Goal: Task Accomplishment & Management: Complete application form

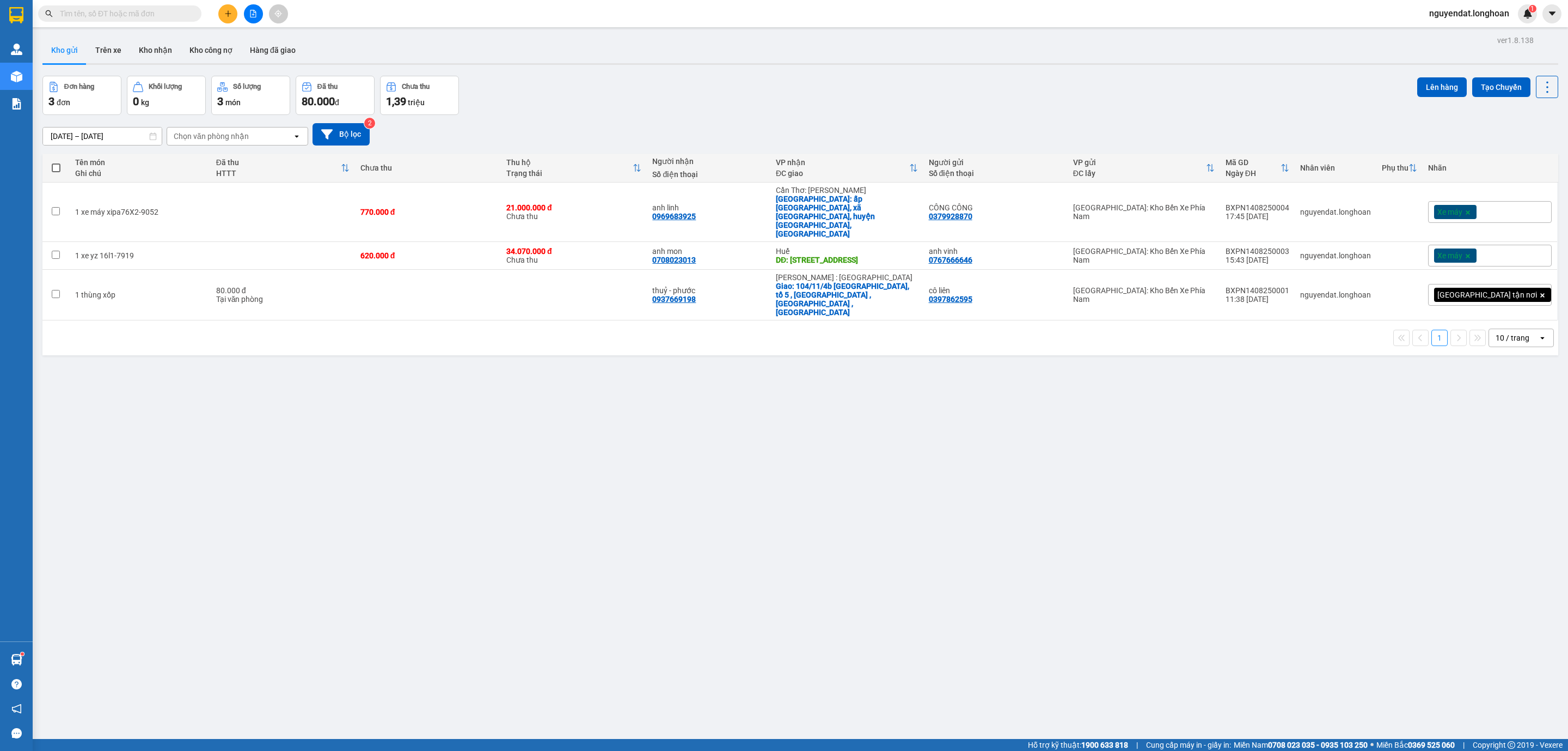
click at [737, 461] on div "ver 1.8.138 Kho gửi Trên xe Kho nhận Kho công nợ Hàng đã giao Đơn hàng 3 đơn Kh…" at bounding box center [800, 408] width 1524 height 751
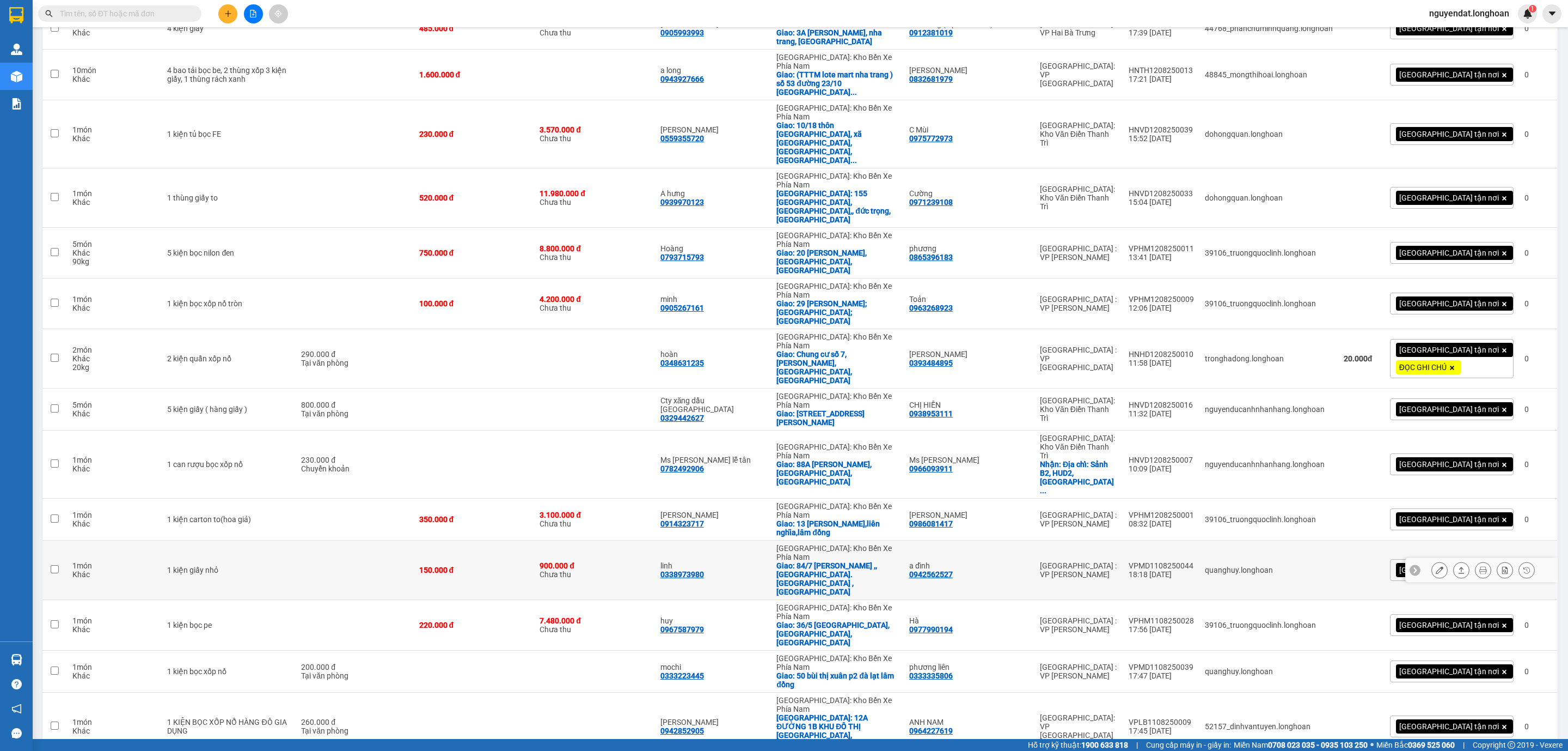
scroll to position [654, 0]
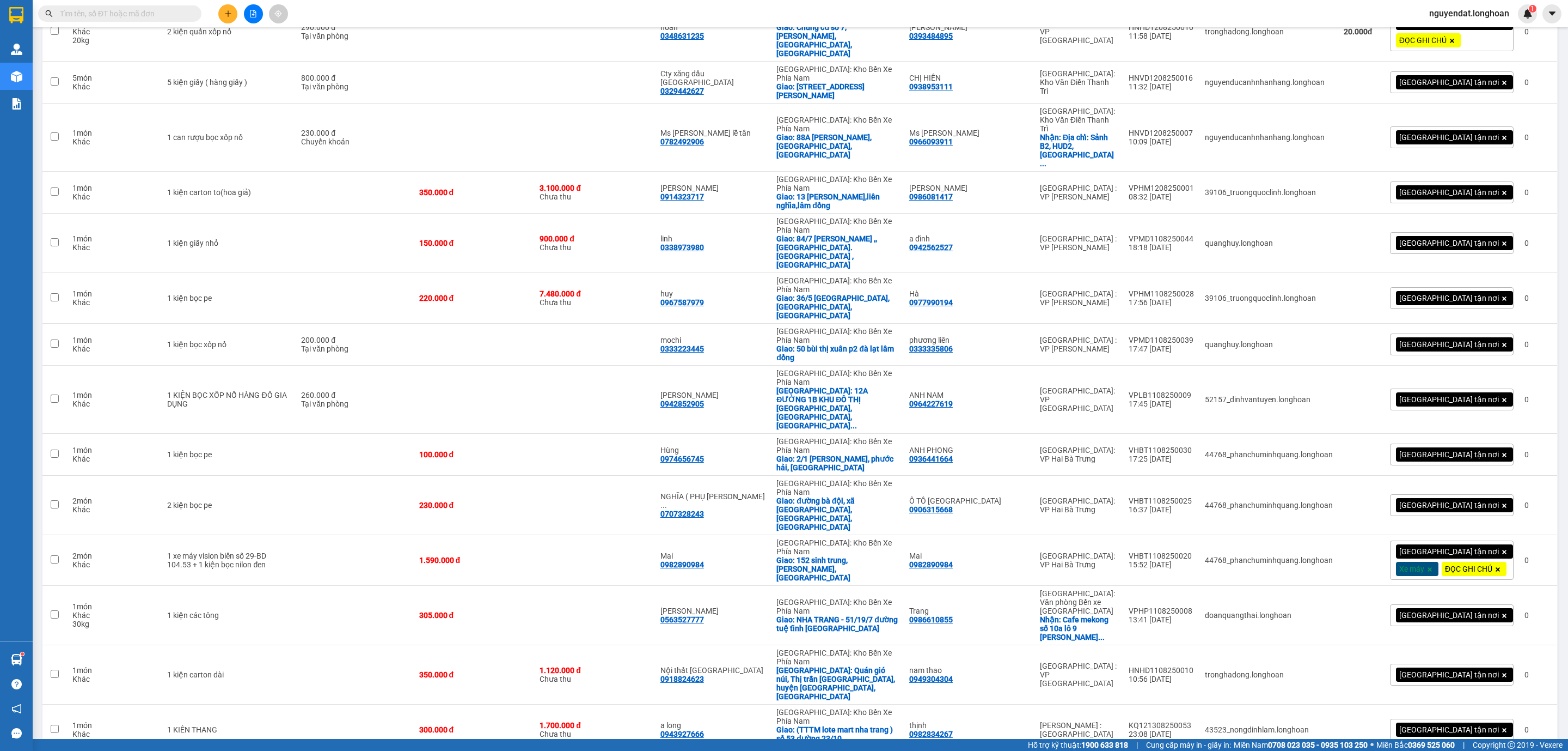
drag, startPoint x: 732, startPoint y: 580, endPoint x: 729, endPoint y: 589, distance: 9.5
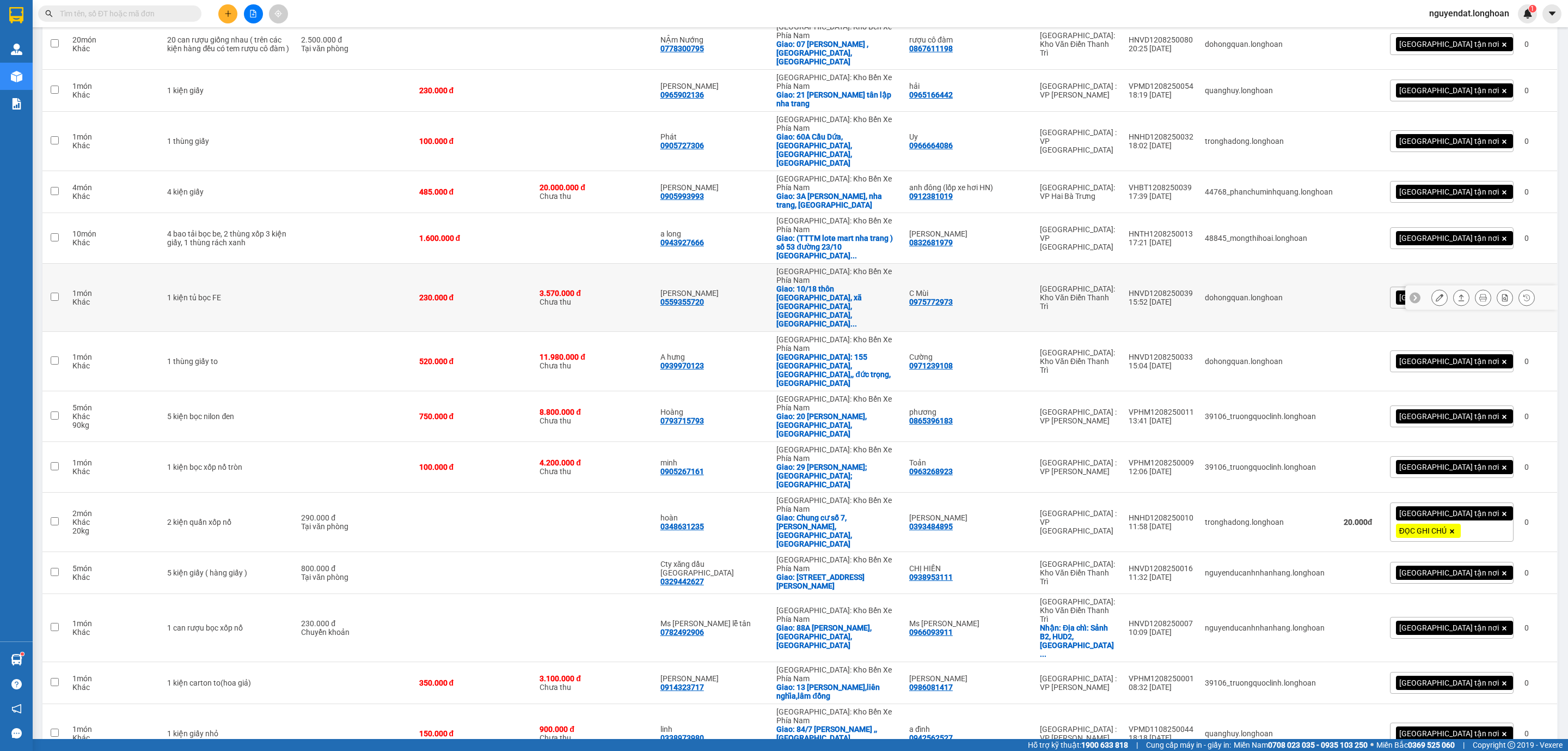
scroll to position [0, 0]
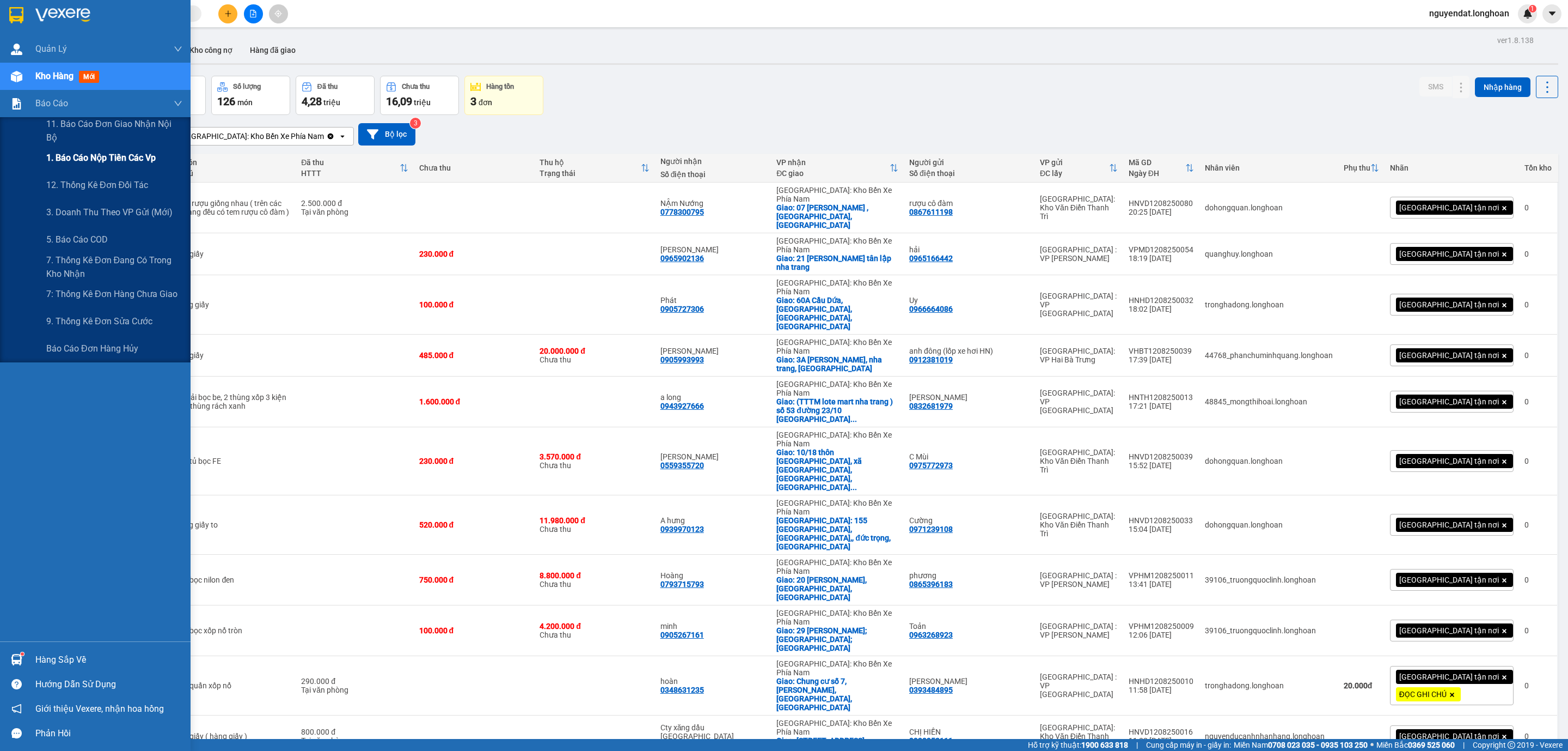
click at [77, 156] on span "1. Báo cáo nộp tiền các vp" at bounding box center [101, 158] width 110 height 13
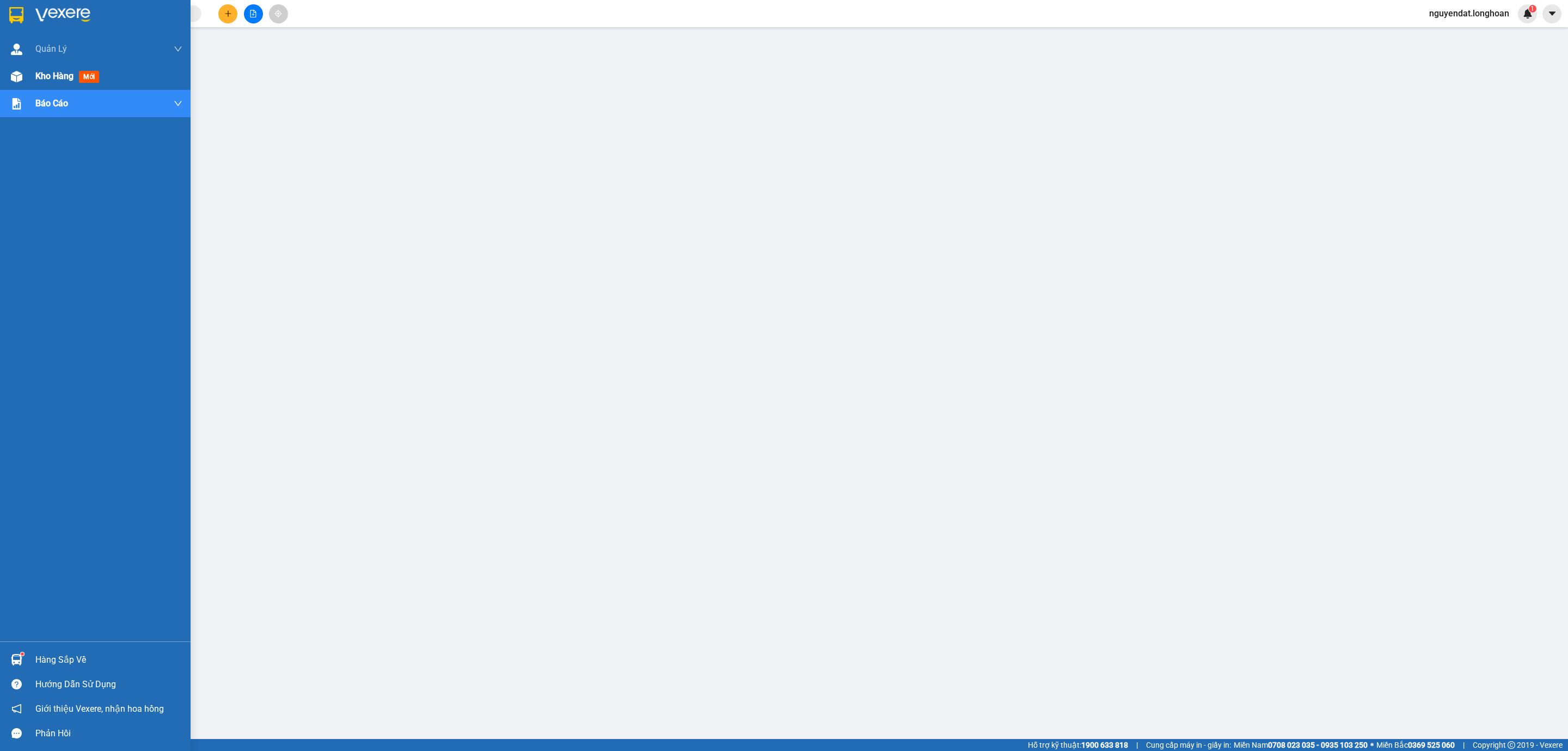
click at [35, 75] on span "Kho hàng" at bounding box center [54, 76] width 38 height 10
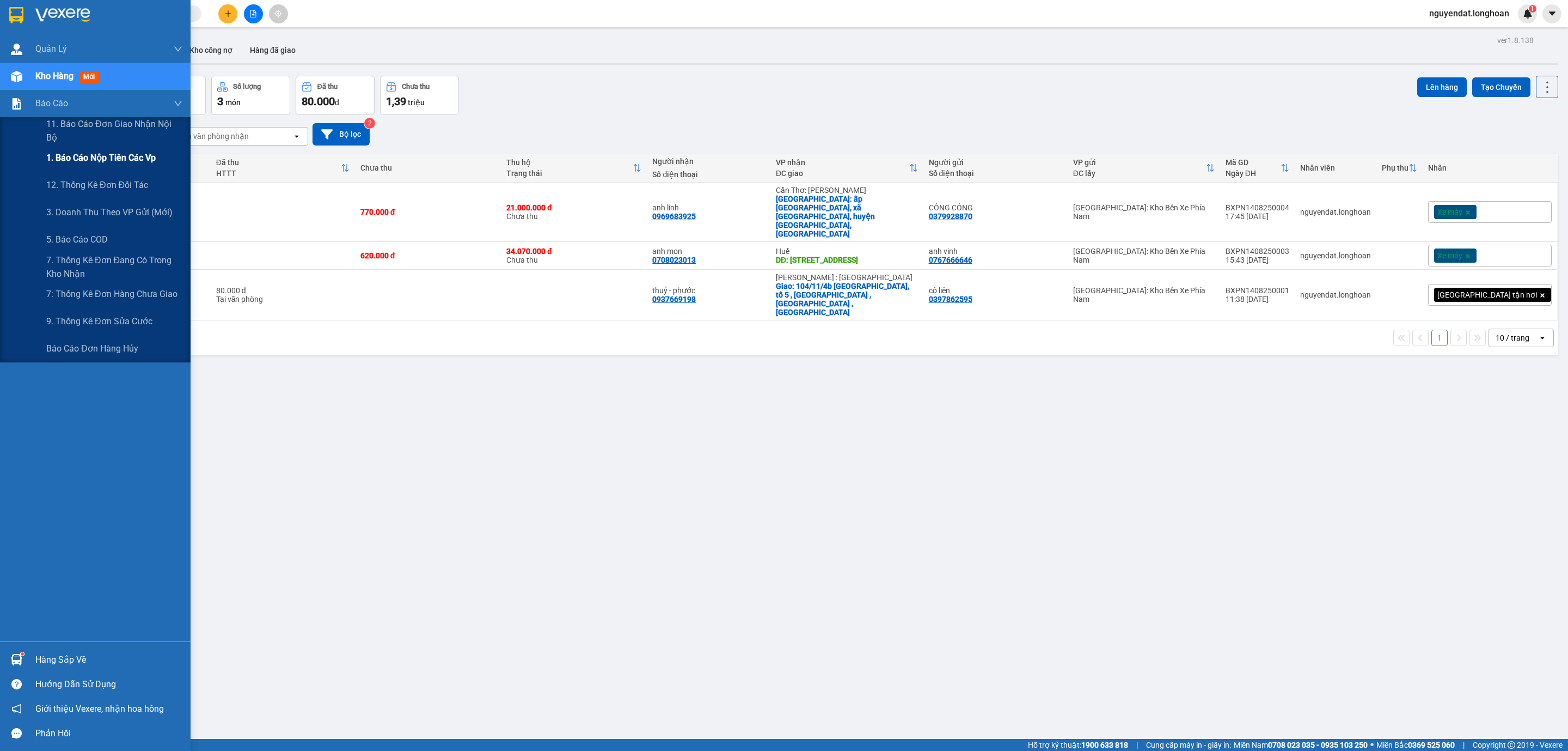
click at [70, 165] on div "1. Báo cáo nộp tiền các vp" at bounding box center [114, 158] width 136 height 27
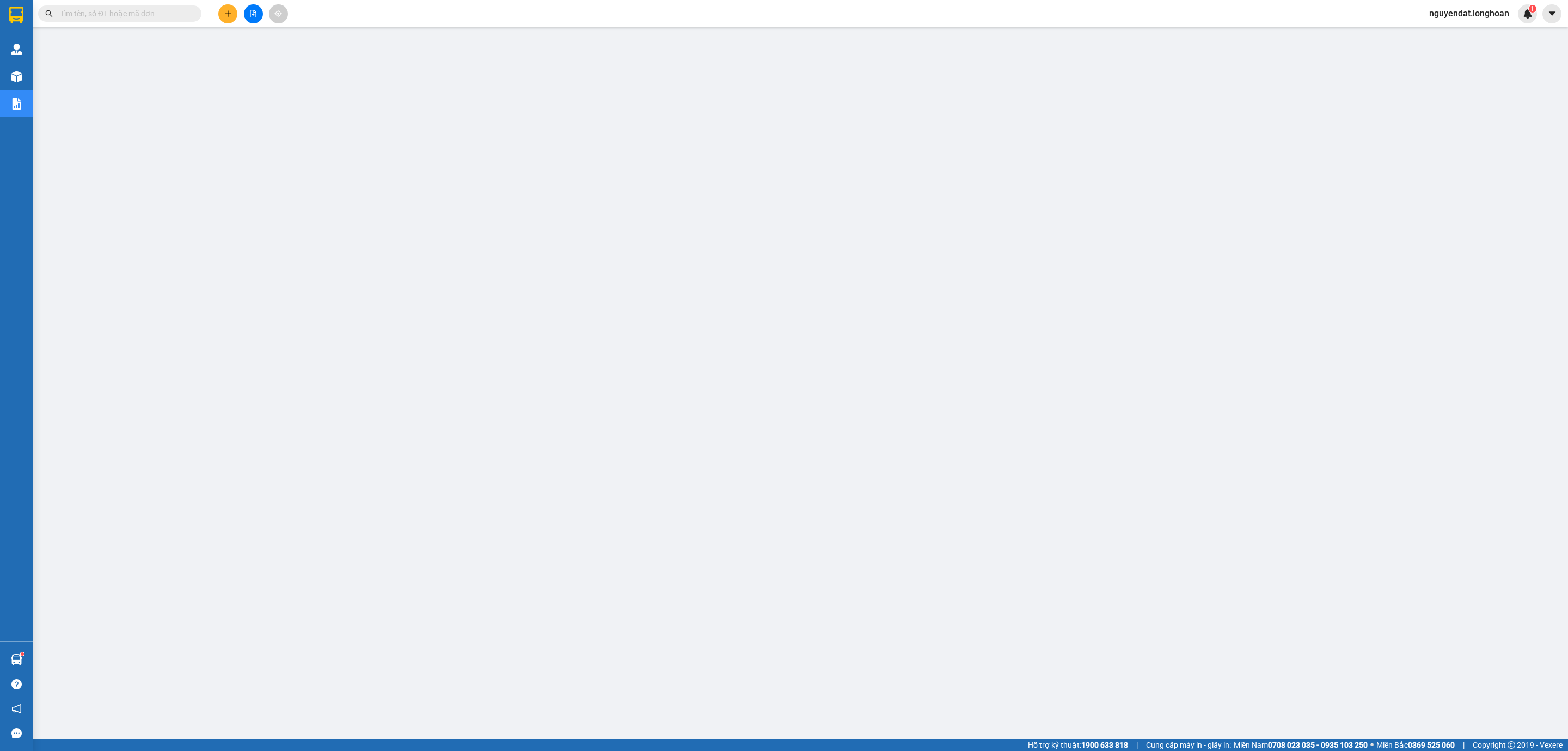
click at [110, 15] on input "text" at bounding box center [124, 14] width 128 height 12
drag, startPoint x: 110, startPoint y: 15, endPoint x: 234, endPoint y: 4, distance: 124.5
click at [234, 3] on div "Kết quả tìm kiếm ( 0 ) Bộ lọc No Data nguyendat.longhoan 1" at bounding box center [784, 13] width 1568 height 27
click at [233, 7] on button at bounding box center [228, 13] width 19 height 19
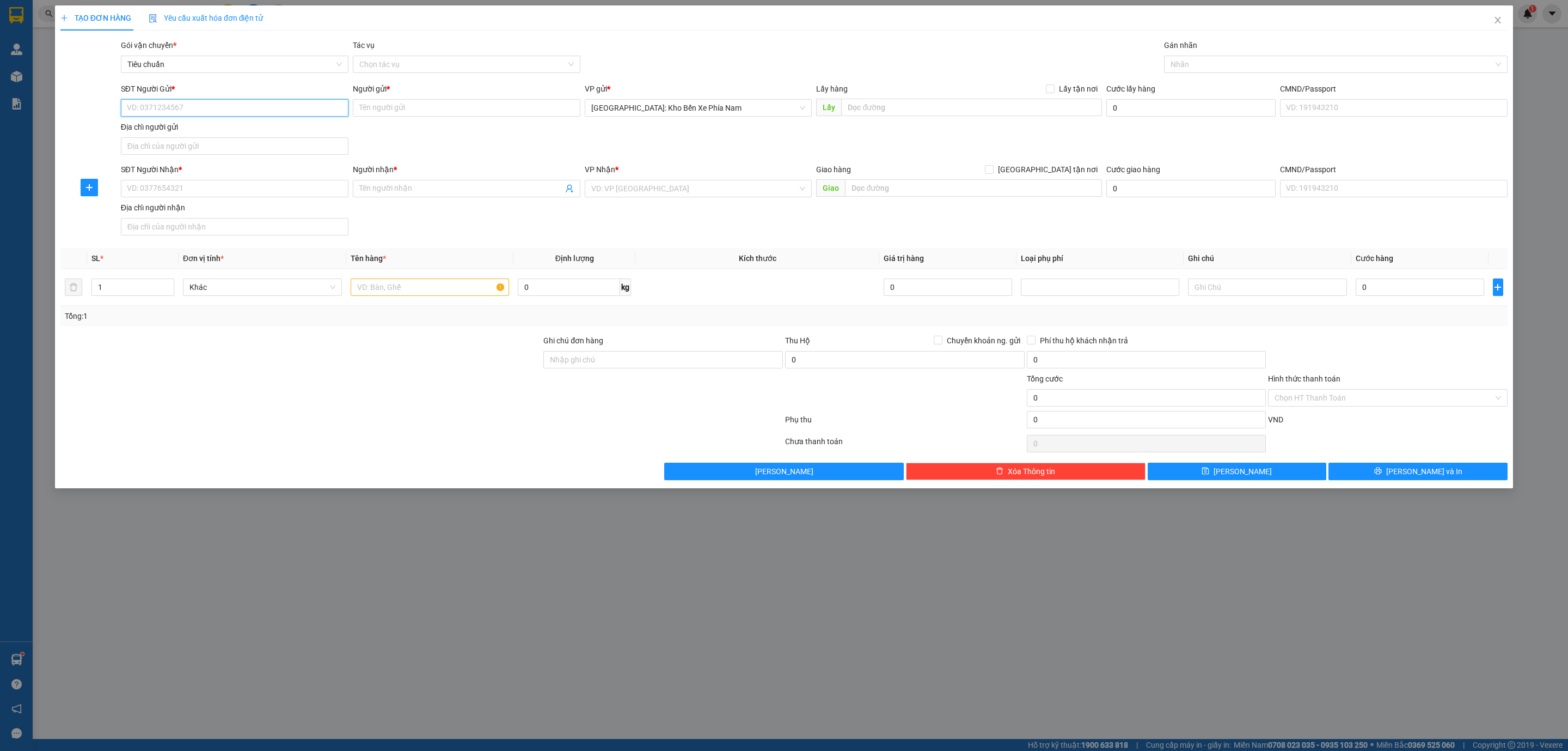
click at [188, 108] on input "SĐT Người Gửi *" at bounding box center [235, 108] width 228 height 18
paste input "0931982988"
type input "0931982988"
click at [407, 106] on input "Người gửi *" at bounding box center [467, 108] width 228 height 18
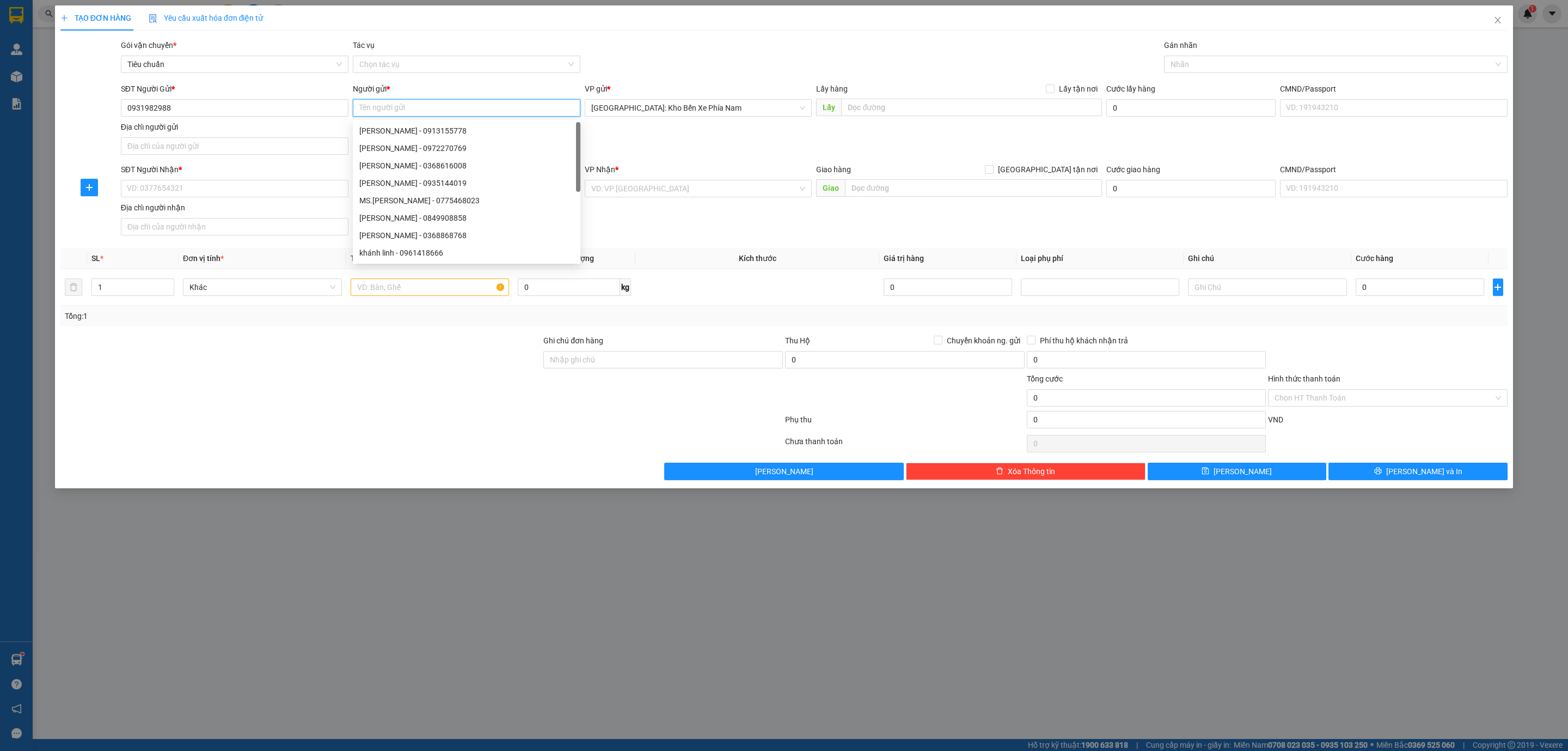
paste input "huỳnh ngọc hoà"
type input "huỳnh ngọc hoà"
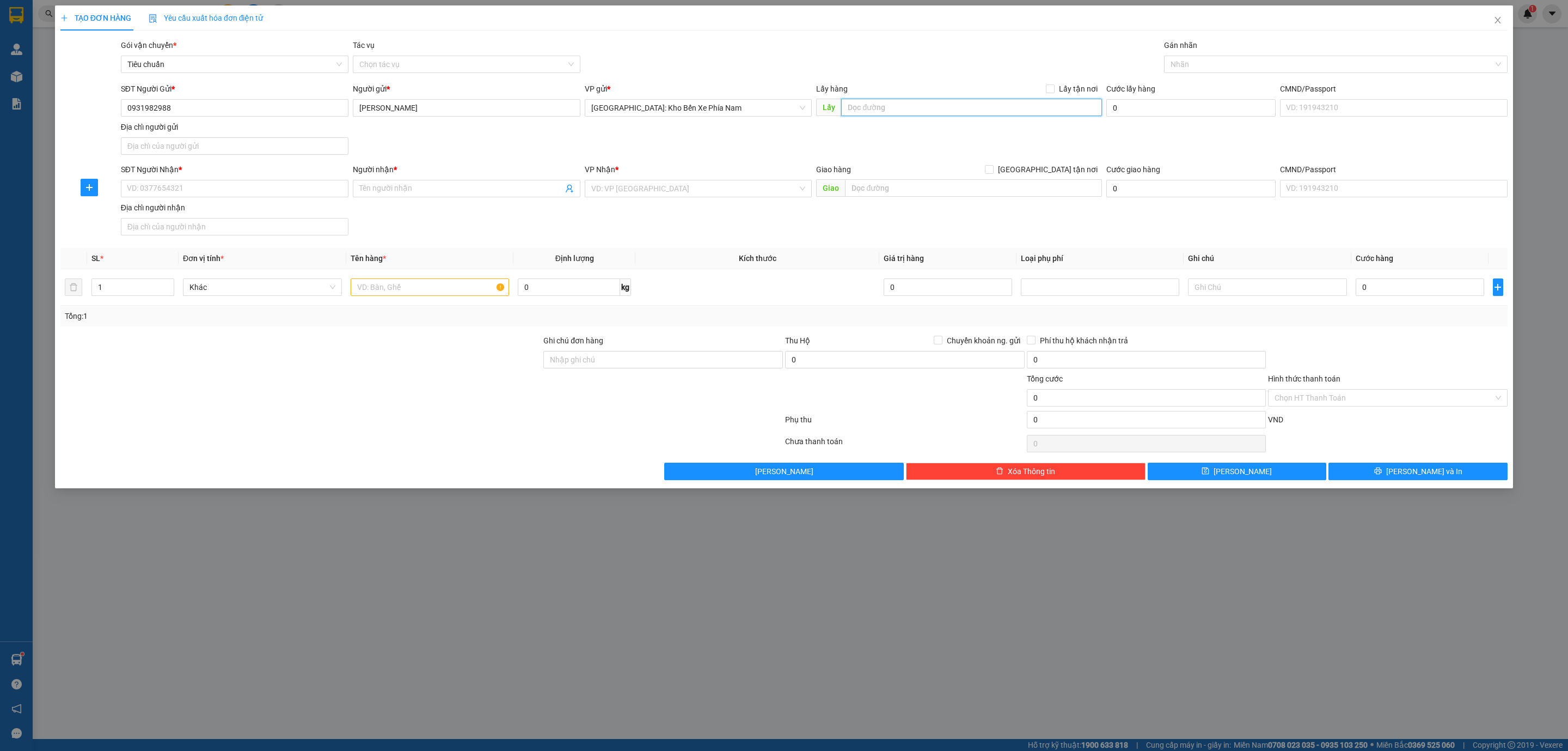
click at [867, 110] on input "text" at bounding box center [971, 107] width 261 height 18
paste input "5b lạc long quân ,quán rùa cafe"
type input "5b lạc long quân ,quán rùa cafe"
click at [1052, 92] on input "Lấy tận nơi" at bounding box center [1049, 88] width 8 height 8
checkbox input "true"
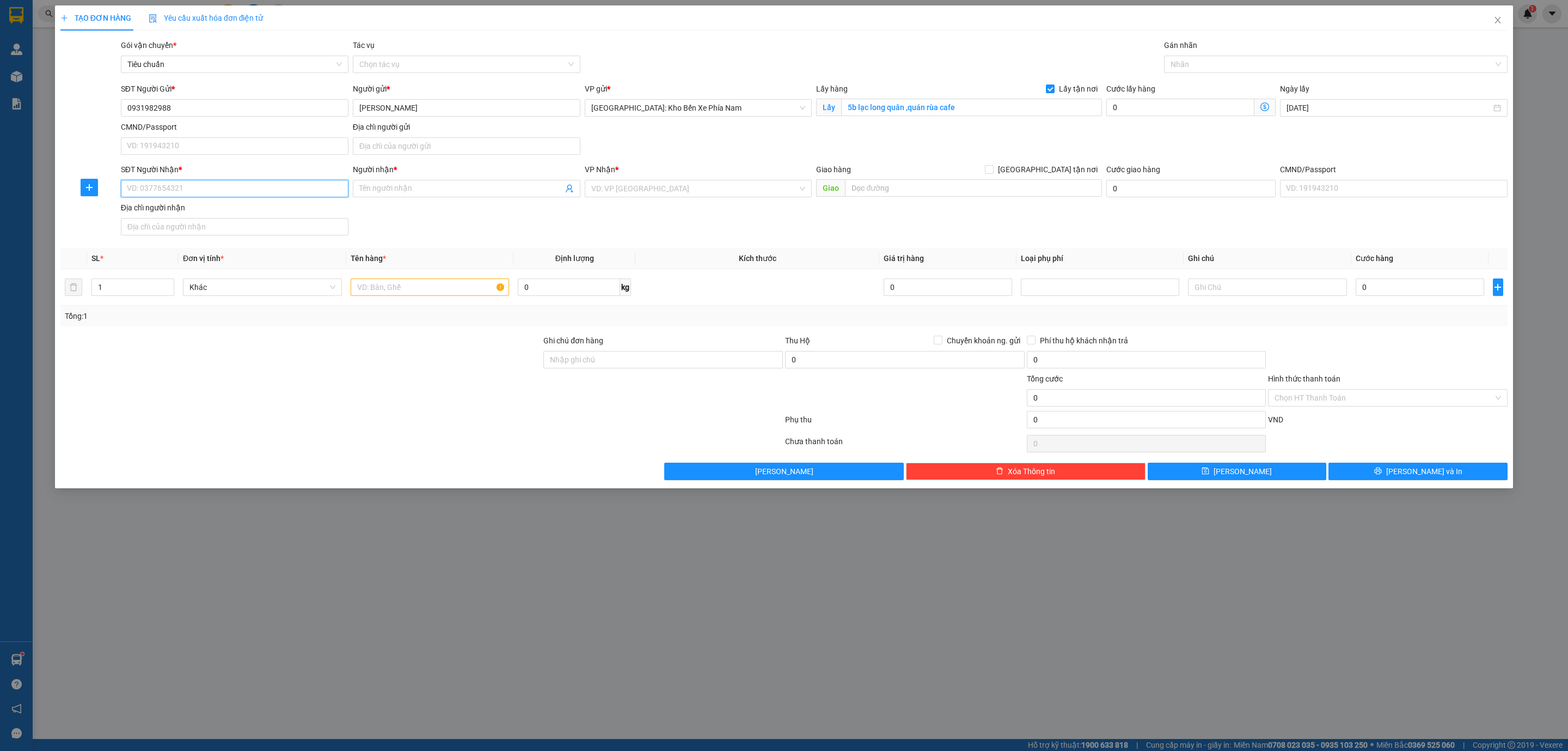
paste input "0928269889"
type input "0928269889"
paste input "107B2 TT Nghĩa Tân - Cầu Giấy - Hà Nội"
type input "107B2 TT Nghĩa Tân - Cầu Giấy - Hà Nội"
click at [636, 189] on input "search" at bounding box center [695, 188] width 207 height 16
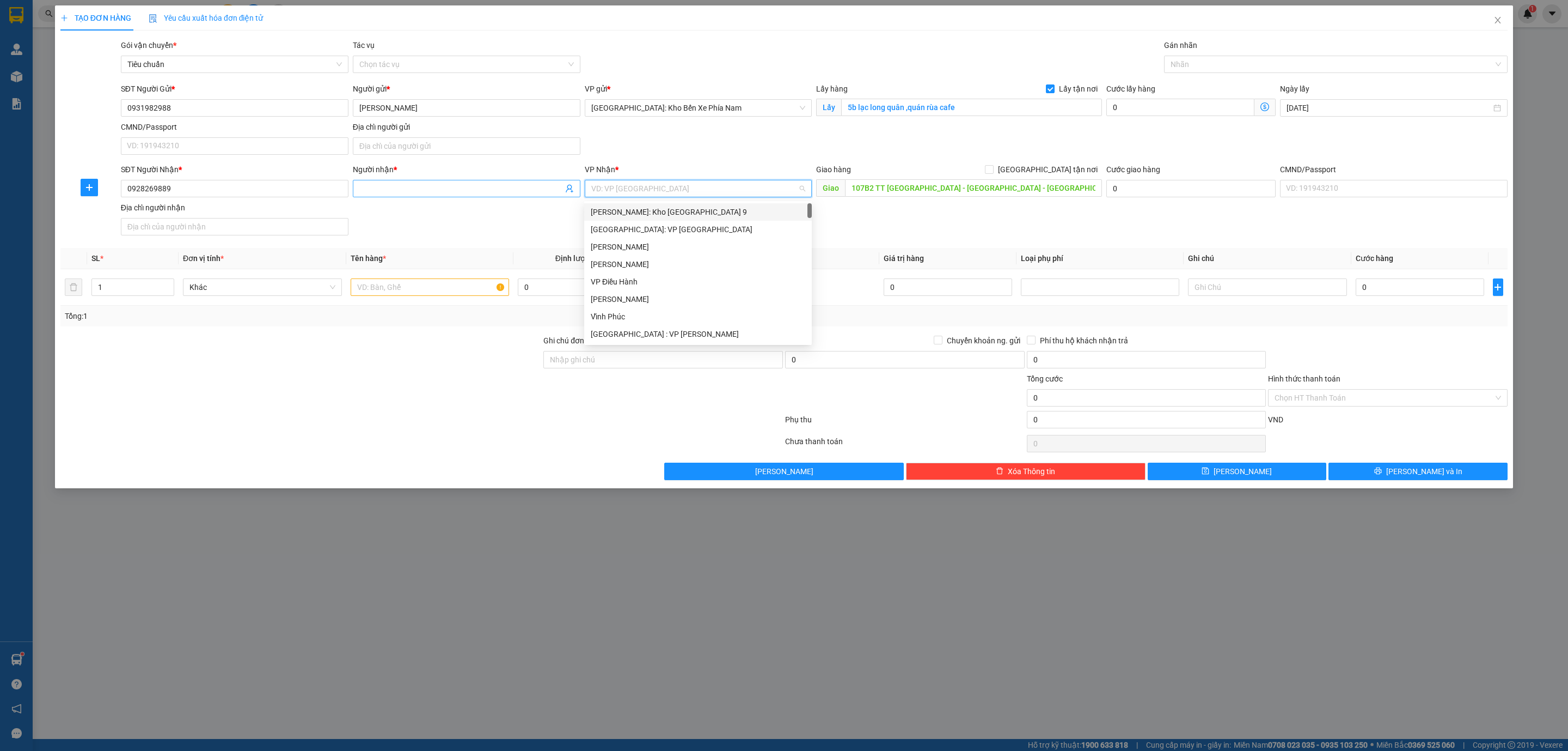
click at [512, 187] on input "Người nhận *" at bounding box center [461, 189] width 204 height 12
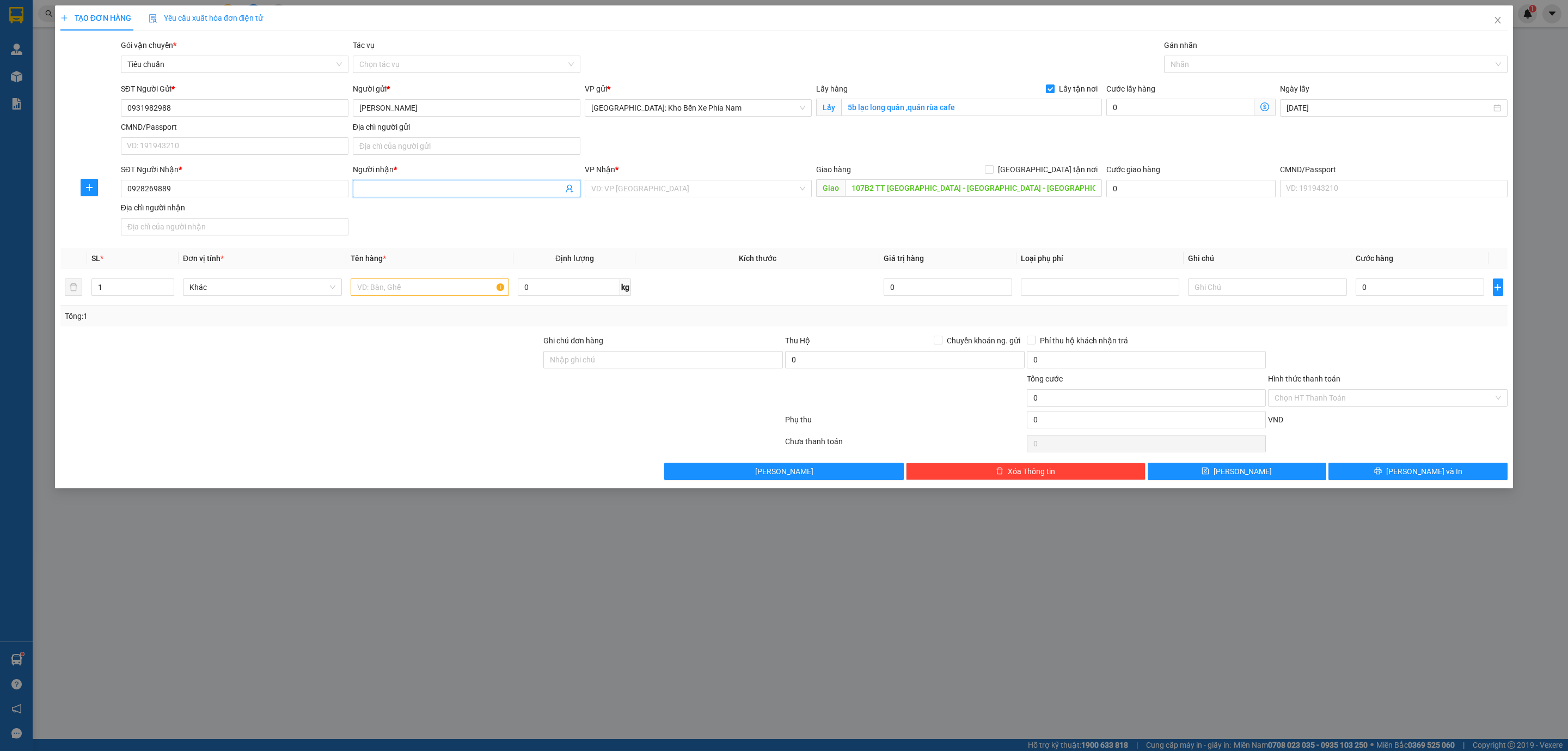
paste input "TRE AQUA"
type input "TRE AQUA"
click at [665, 195] on input "search" at bounding box center [695, 188] width 207 height 16
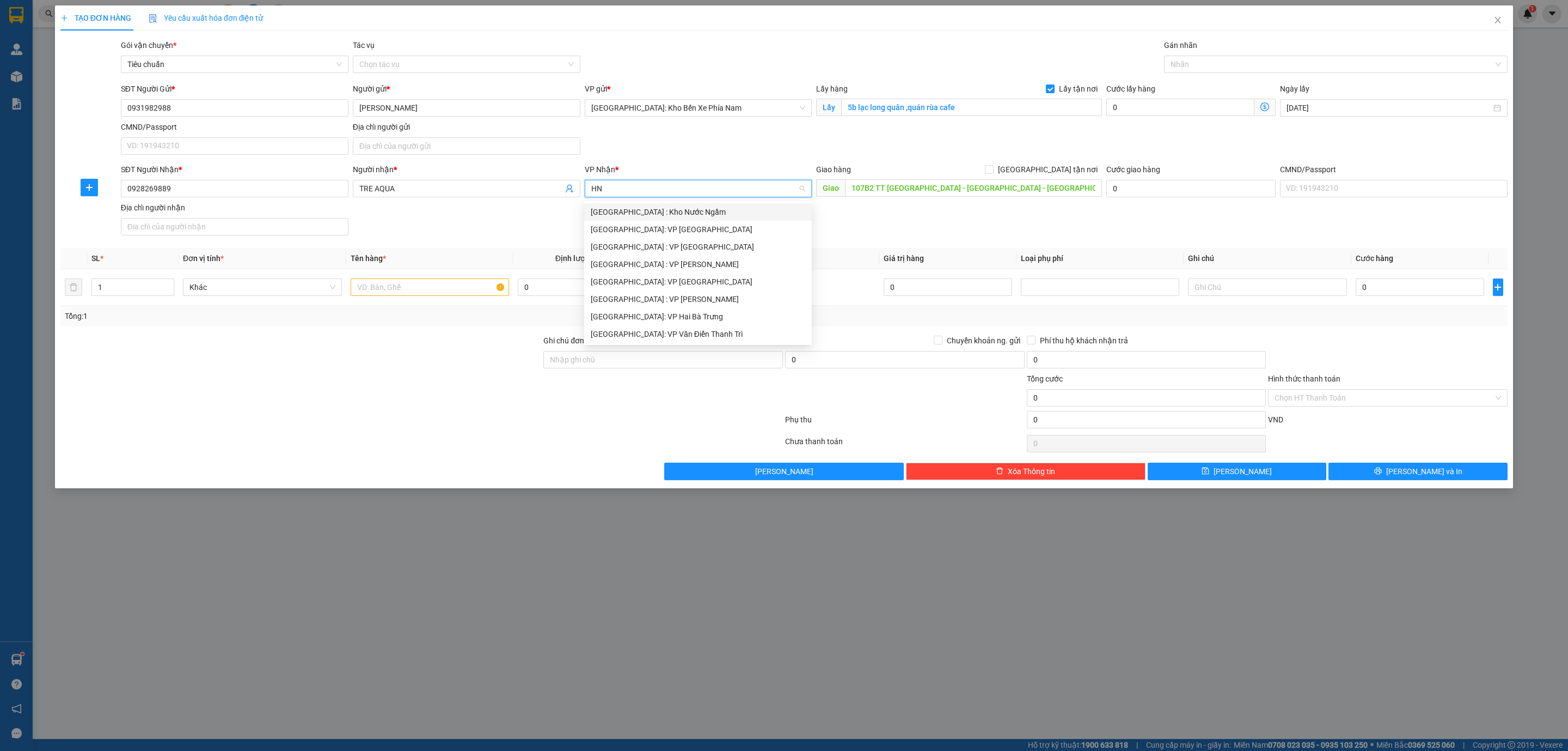
type input "H"
type input "KHO"
click at [698, 286] on div "[GEOGRAPHIC_DATA]: Kho Văn Điển Thanh Trì" at bounding box center [698, 282] width 214 height 12
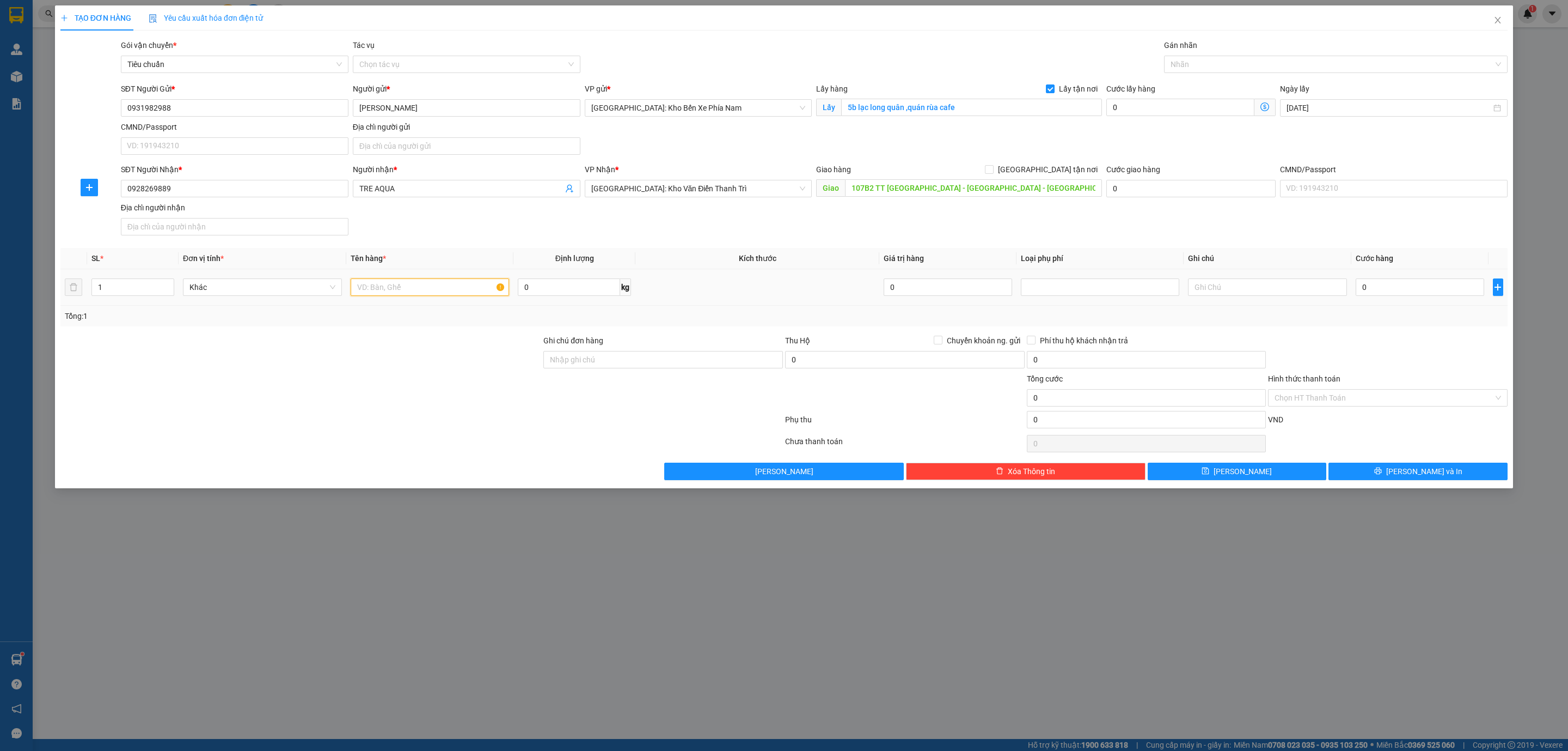
click at [410, 286] on input "text" at bounding box center [430, 287] width 159 height 18
type input "1 XE MÁY + 1 KIỆN"
type input "2"
click at [165, 281] on span "Increase Value" at bounding box center [168, 284] width 12 height 10
click at [1238, 61] on div at bounding box center [1331, 64] width 327 height 13
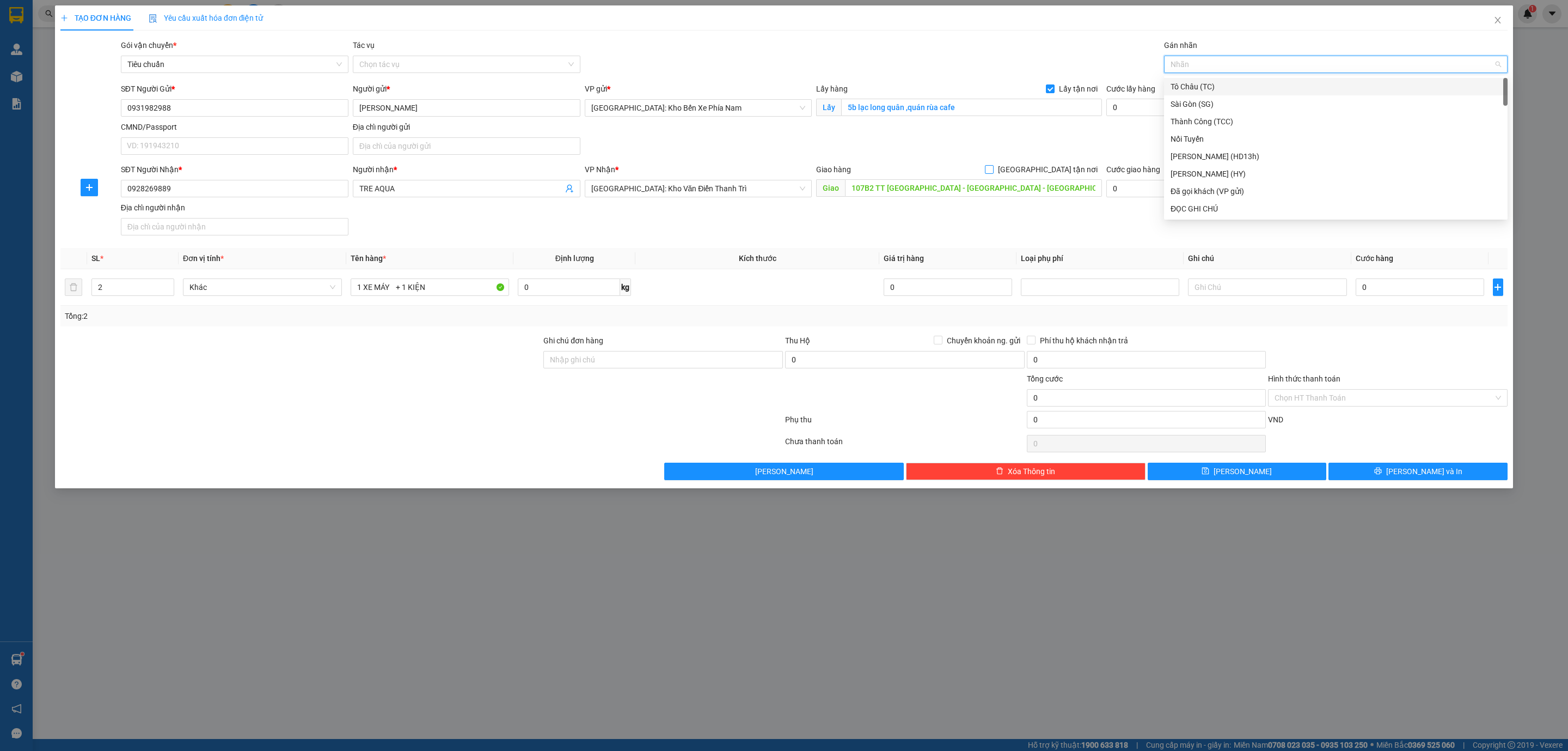
click at [993, 173] on input "[GEOGRAPHIC_DATA] tận nơi" at bounding box center [989, 169] width 8 height 8
checkbox input "true"
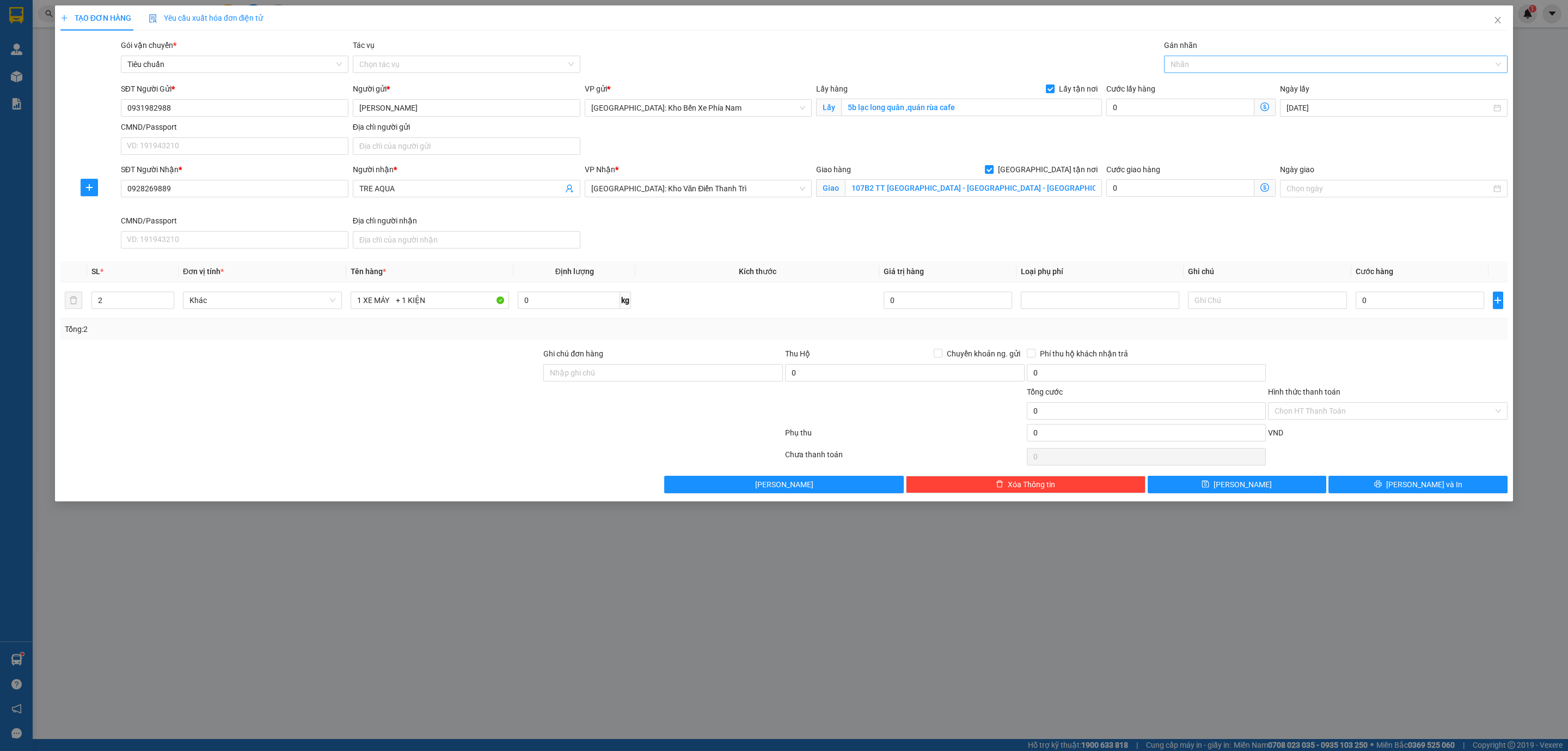
click at [1202, 68] on div at bounding box center [1331, 64] width 327 height 13
type input "G"
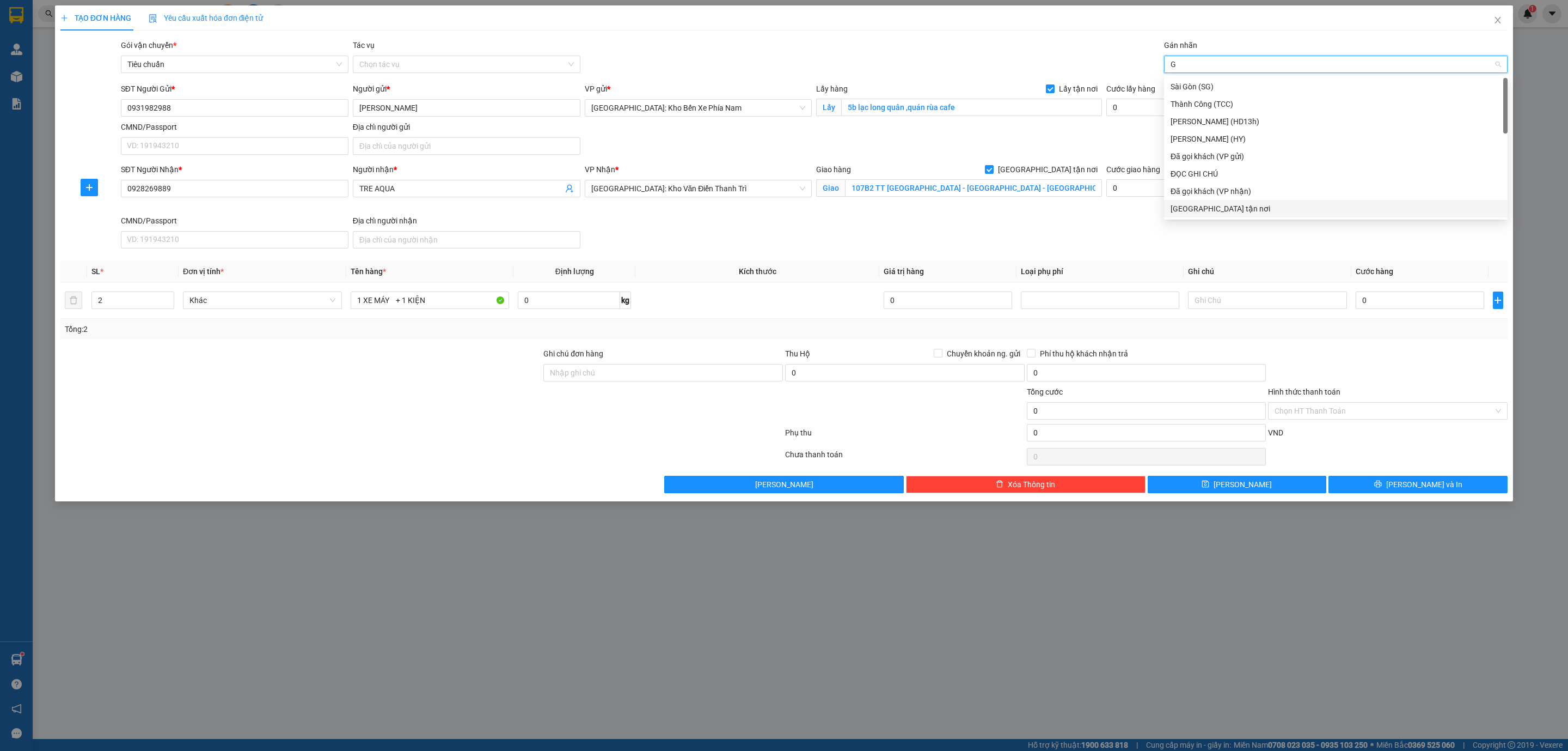
click at [1222, 203] on div "[GEOGRAPHIC_DATA] tận nơi" at bounding box center [1335, 209] width 331 height 12
click at [1394, 308] on input "0" at bounding box center [1419, 300] width 128 height 18
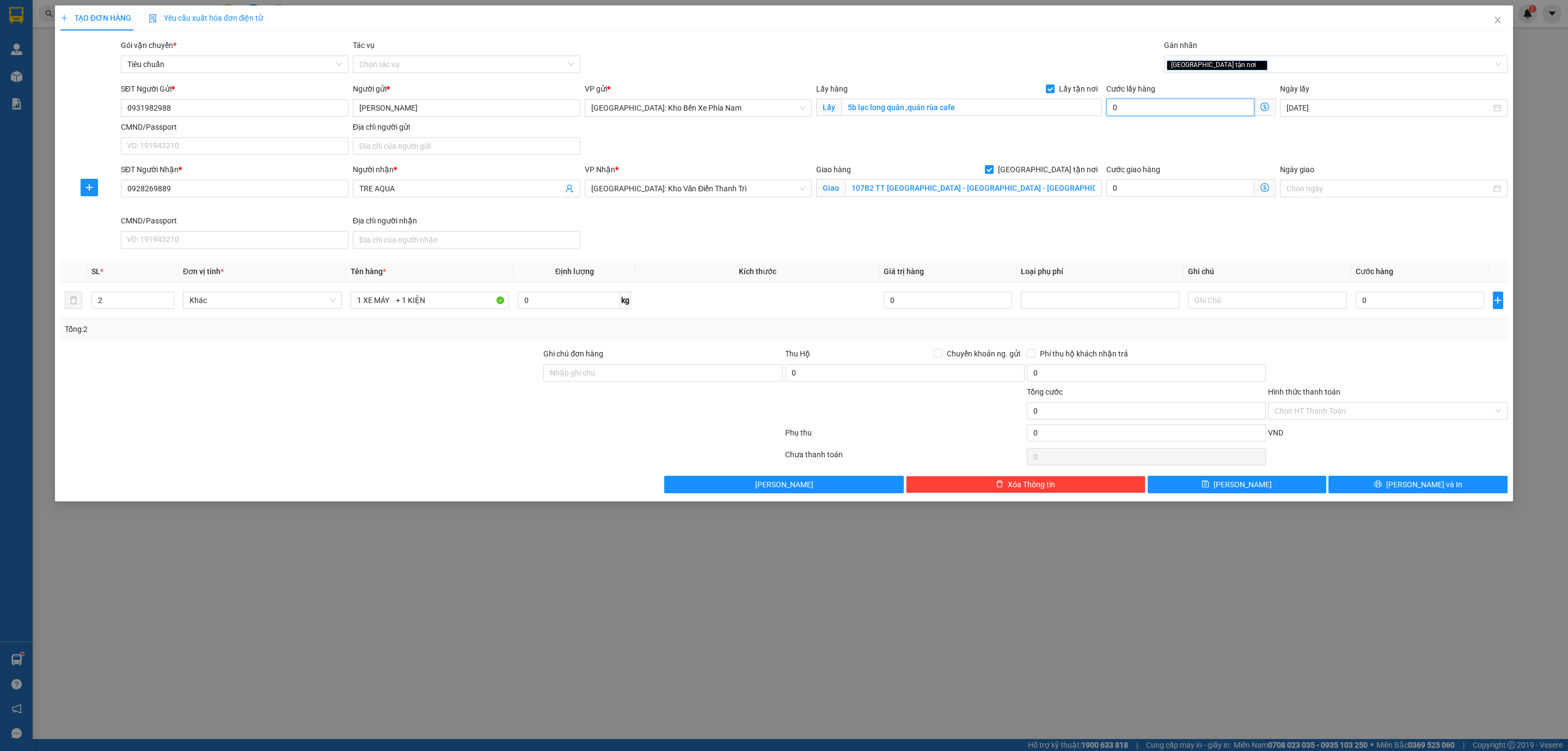
click at [1157, 116] on input "0" at bounding box center [1180, 107] width 148 height 18
type input "1"
type input "10"
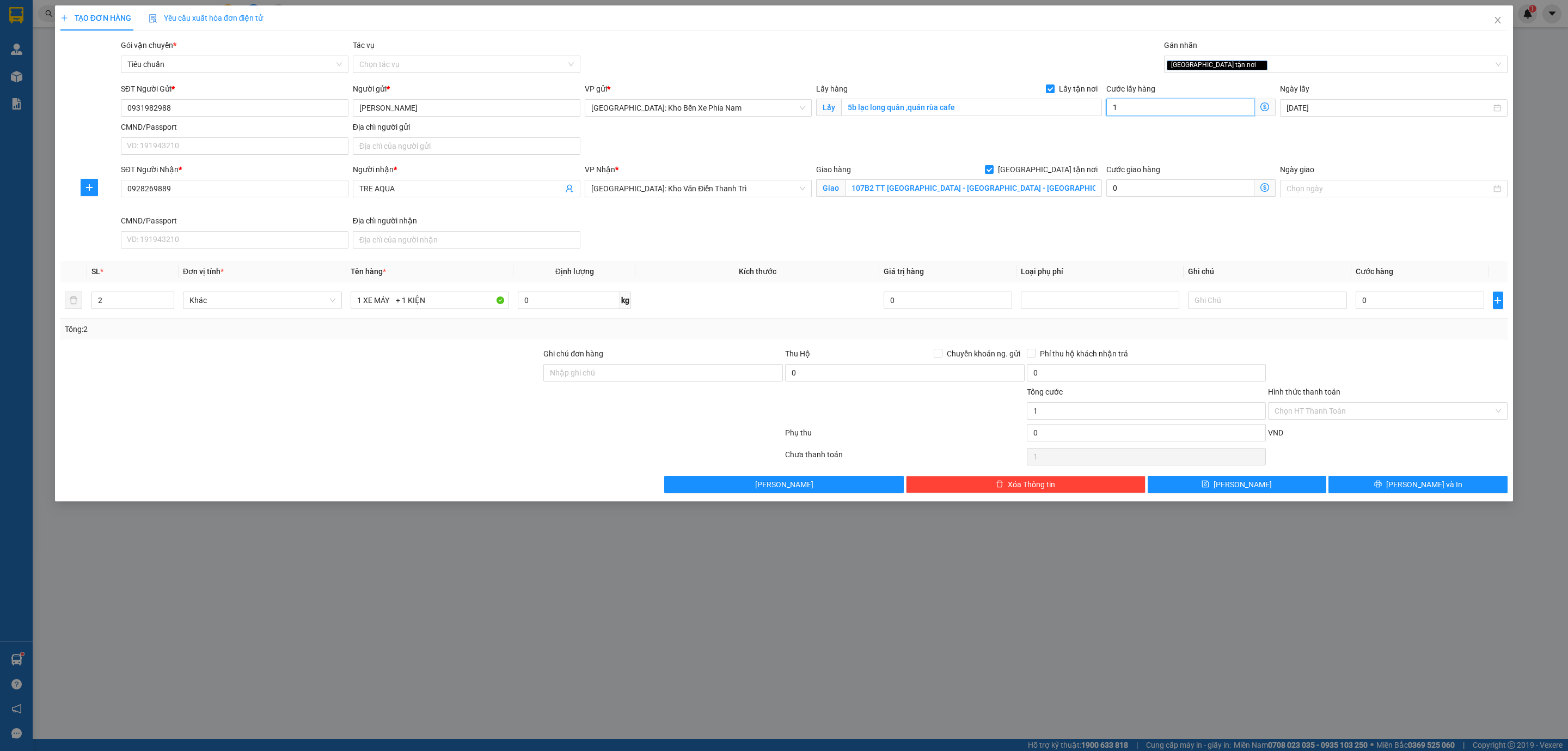
type input "10"
type input "100"
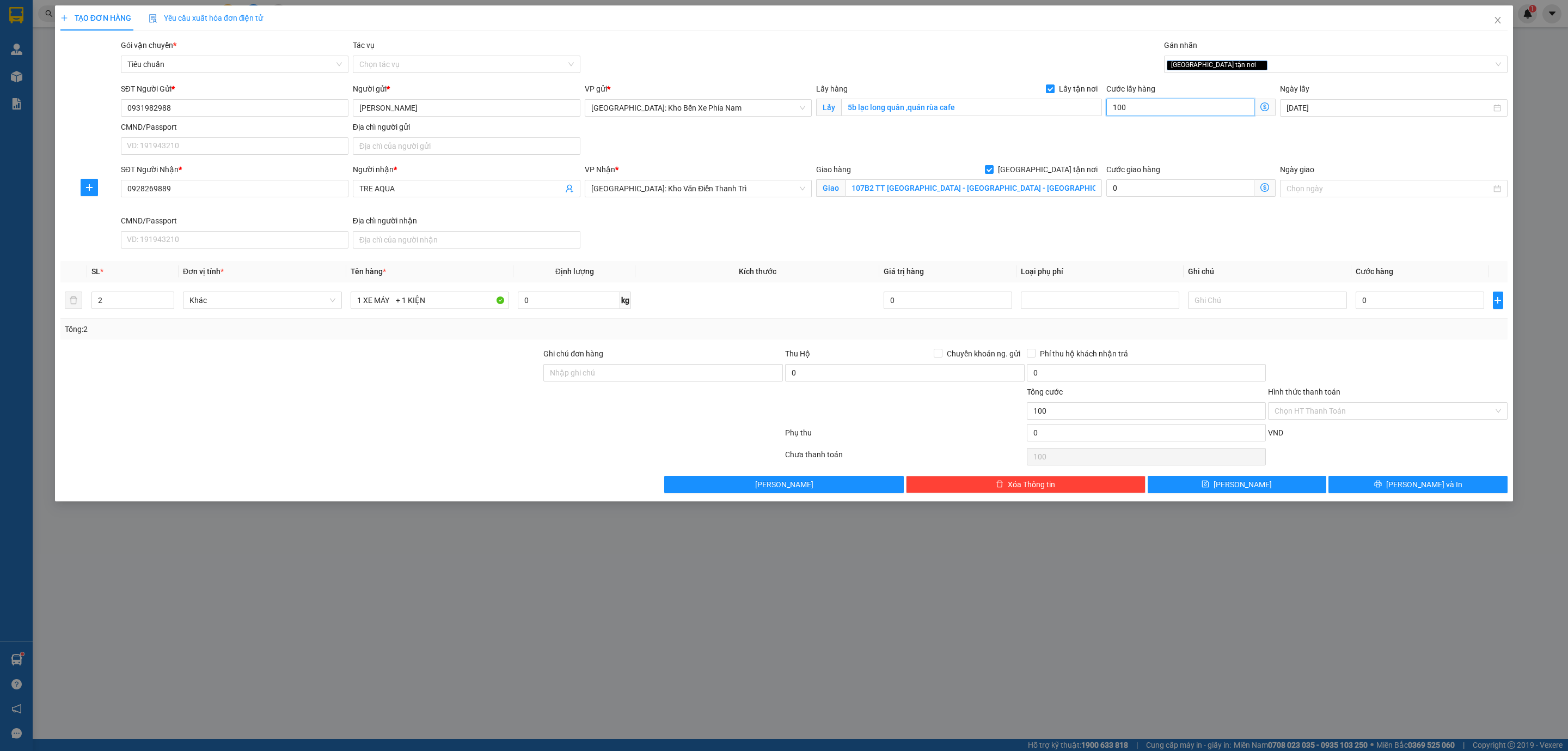
type input "1.000"
type input "10.000"
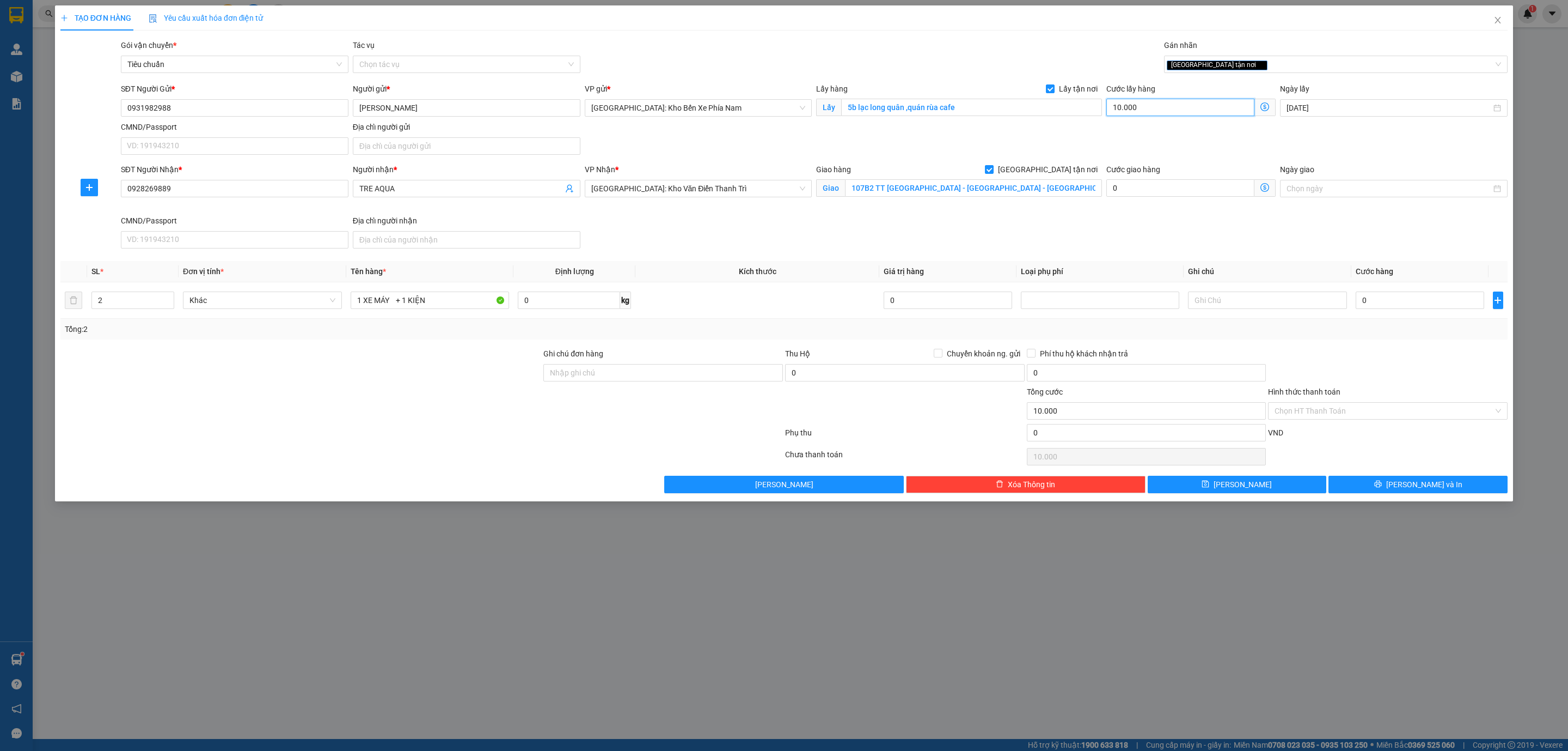
type input "100.000"
click at [1396, 306] on input "0" at bounding box center [1419, 300] width 128 height 18
type input "5"
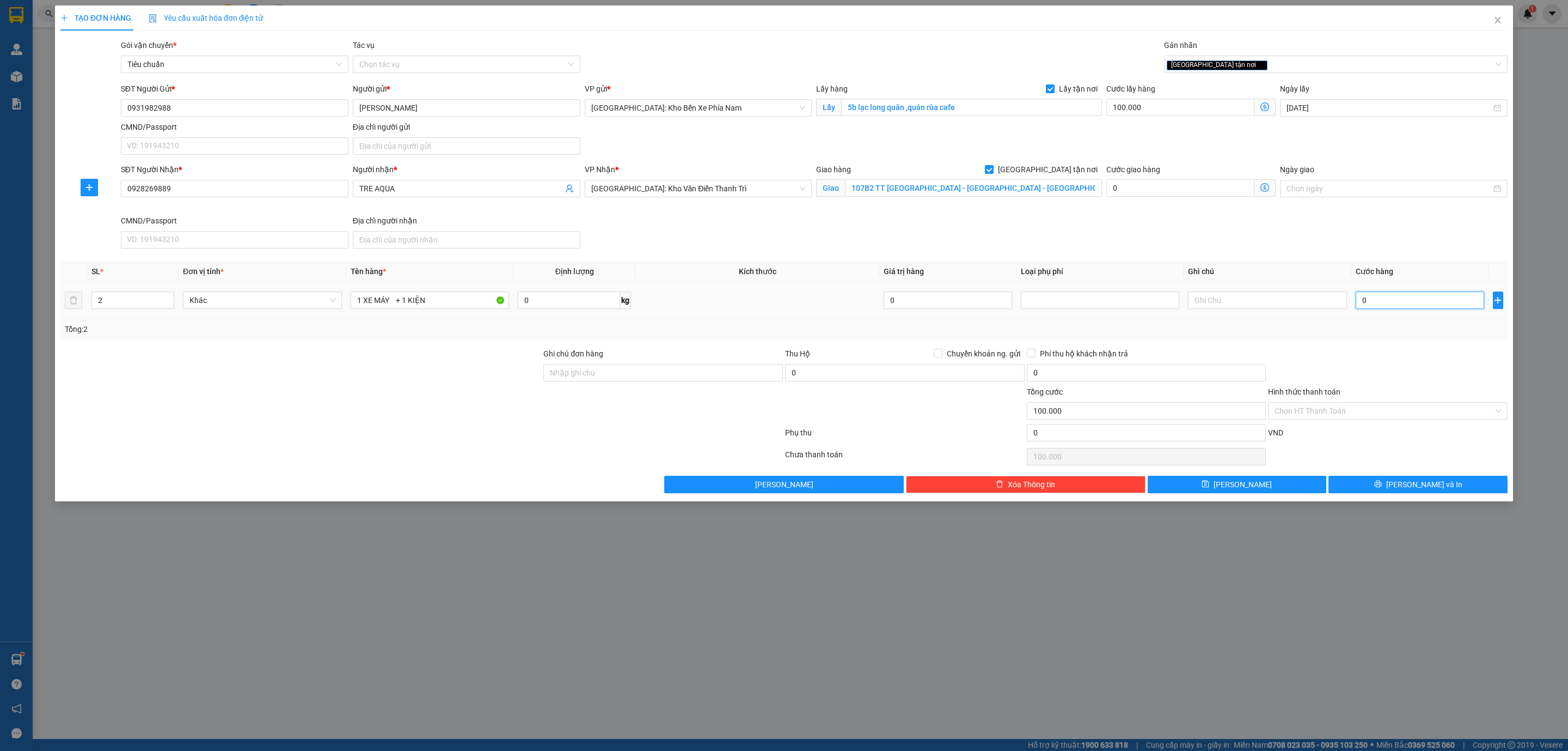
type input "100.005"
type input "53"
type input "100.053"
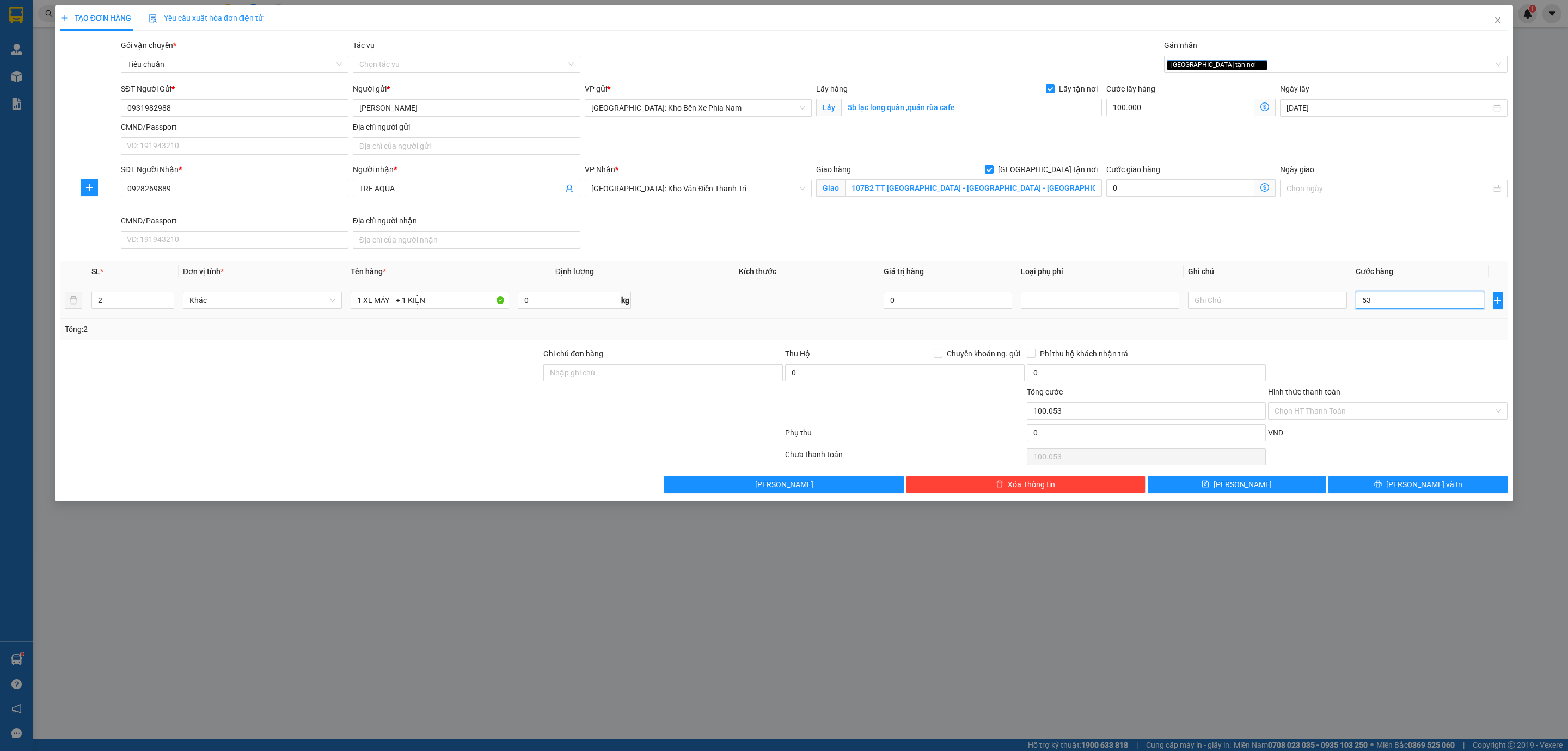
type input "530"
type input "100.530"
type input "5.300"
type input "105.300"
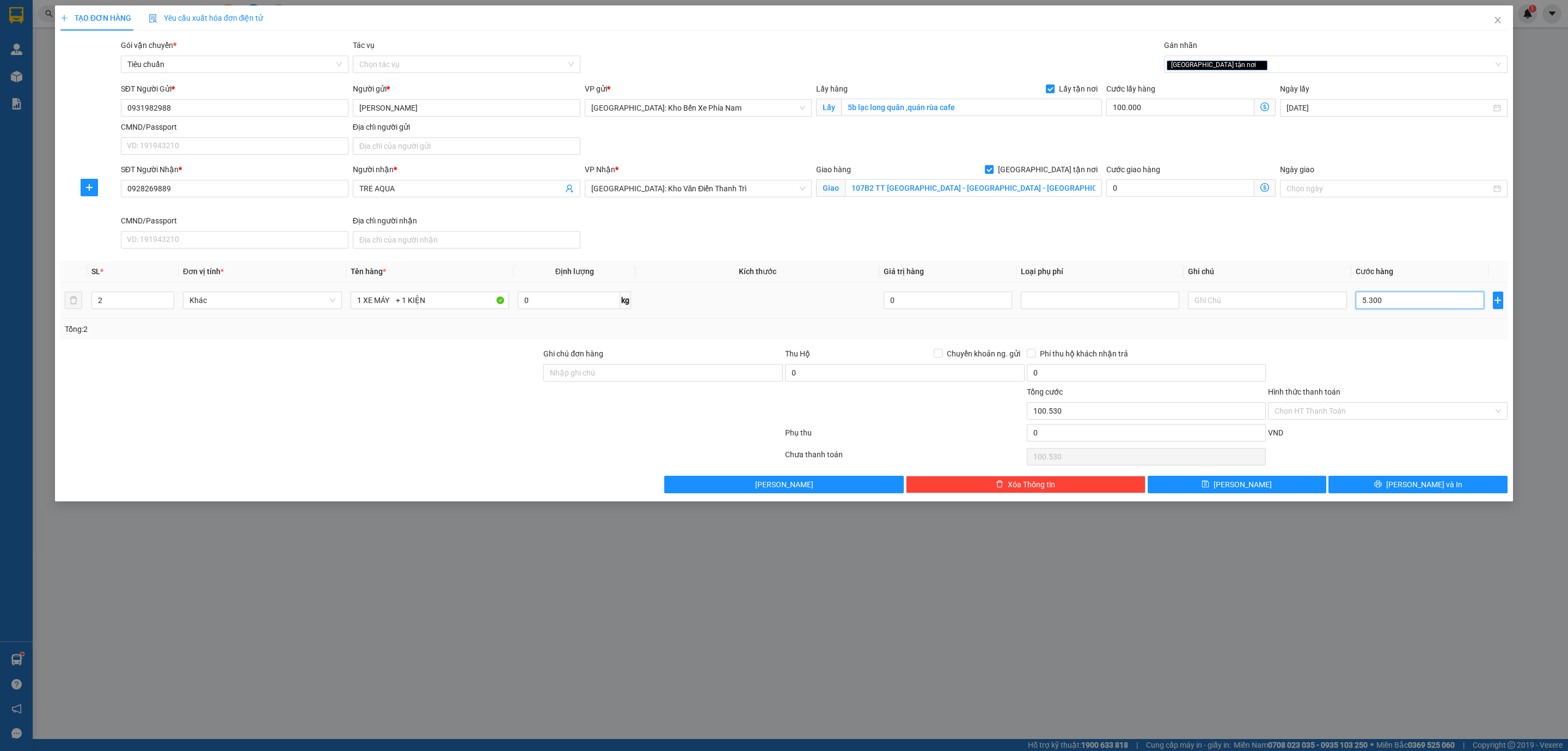
type input "105.300"
type input "53.000"
type input "153.000"
type input "530.000"
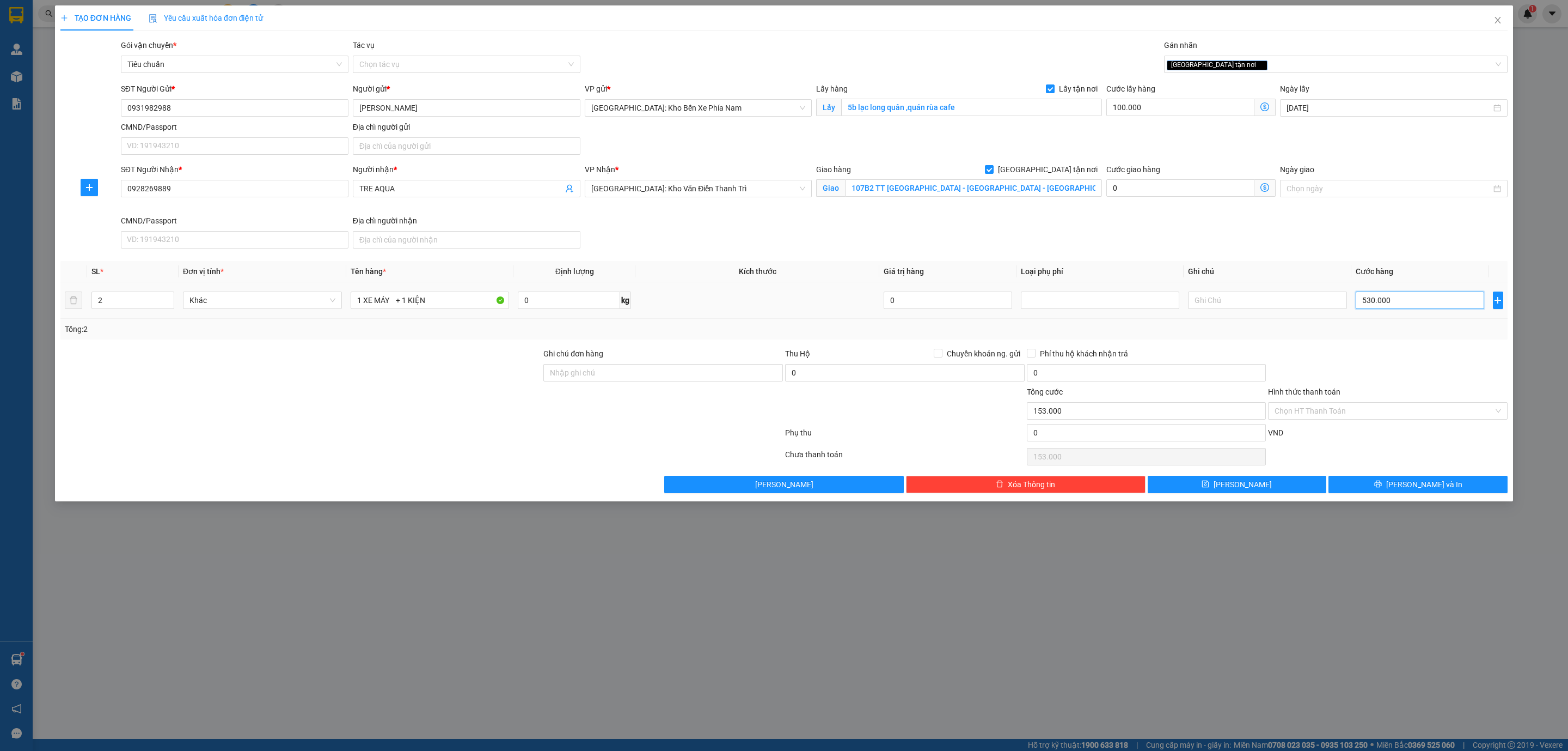
type input "630.000"
type input "530.000"
click at [1263, 492] on button "Lưu" at bounding box center [1237, 484] width 179 height 18
checkbox input "false"
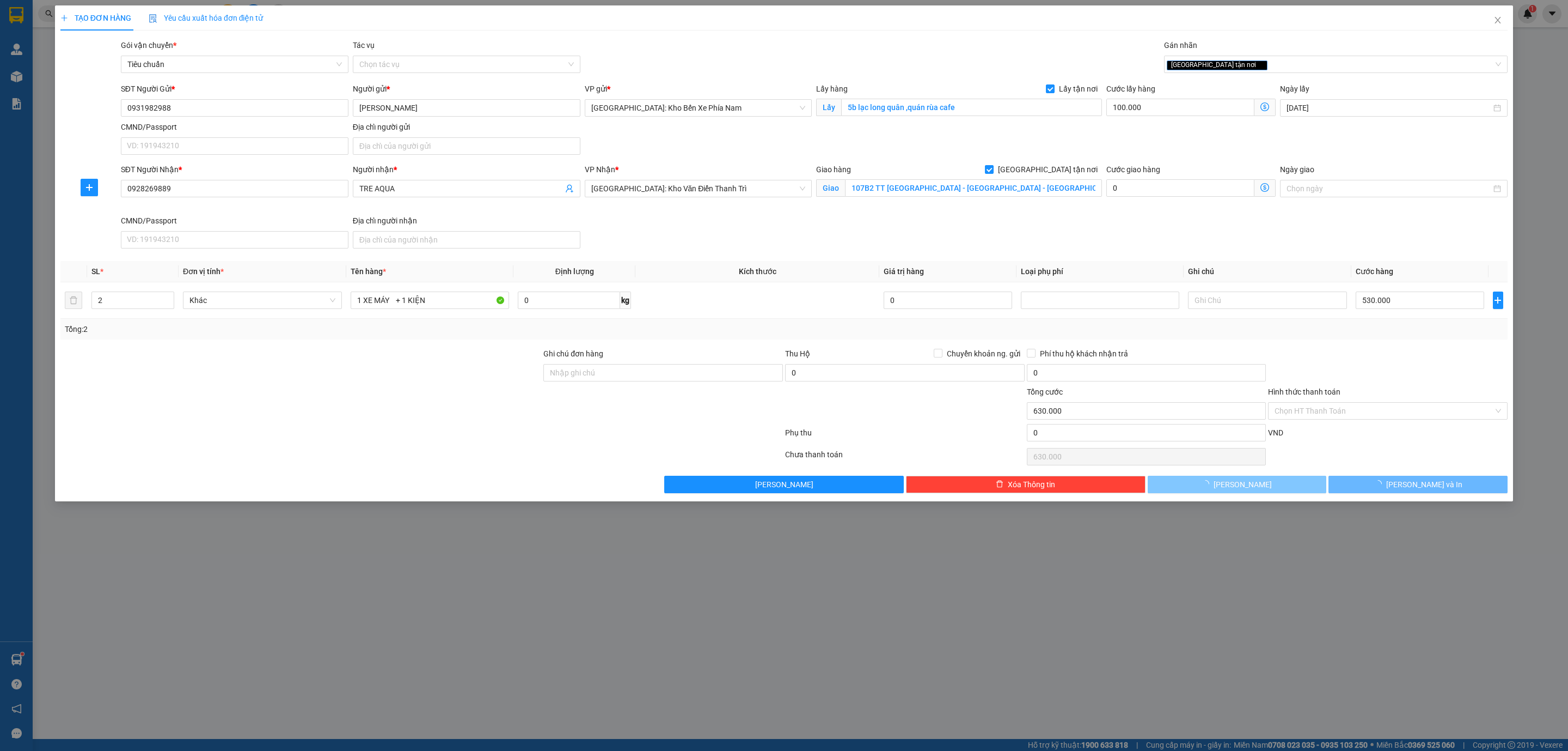
checkbox input "false"
type input "1"
type input "0"
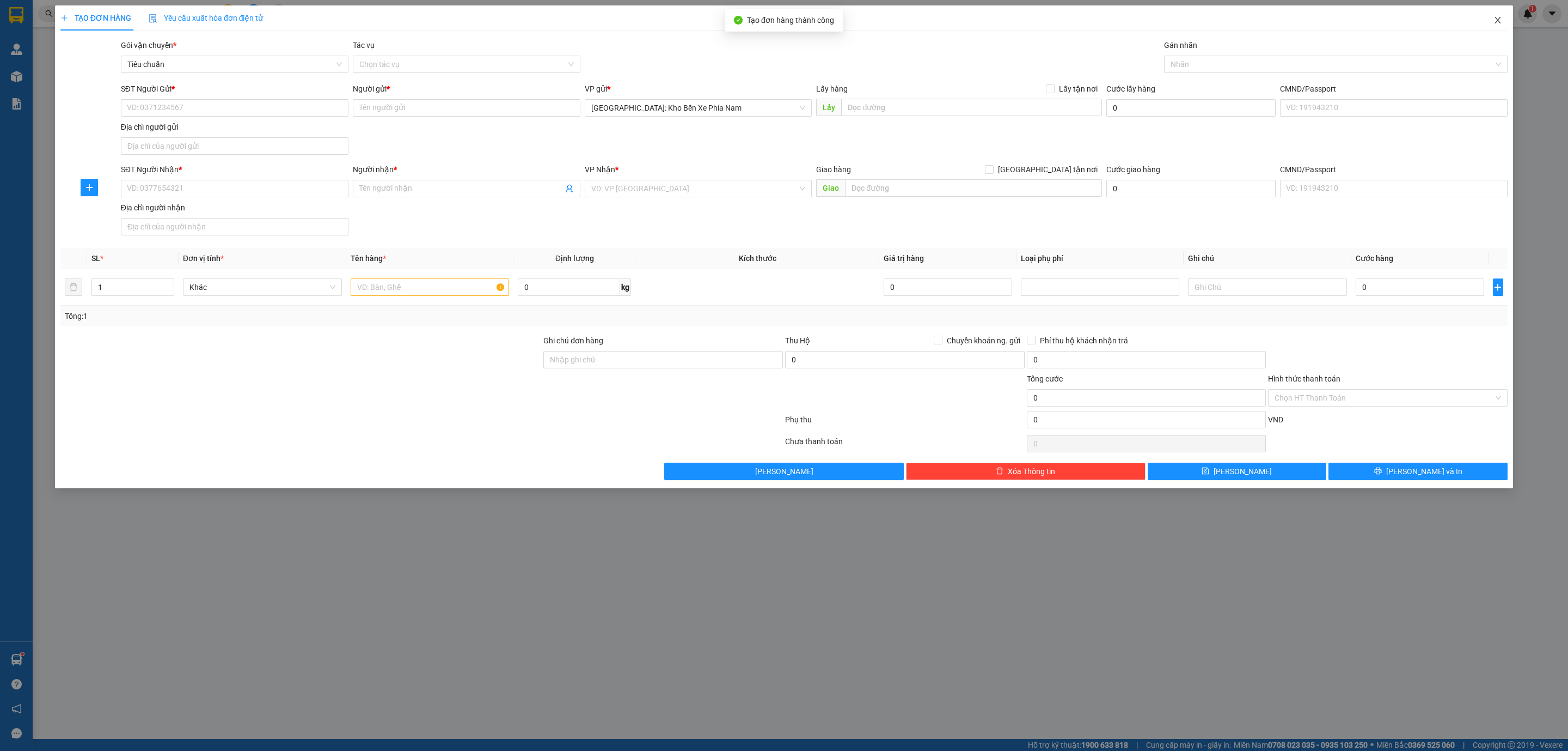
click at [1502, 19] on icon "close" at bounding box center [1497, 20] width 9 height 9
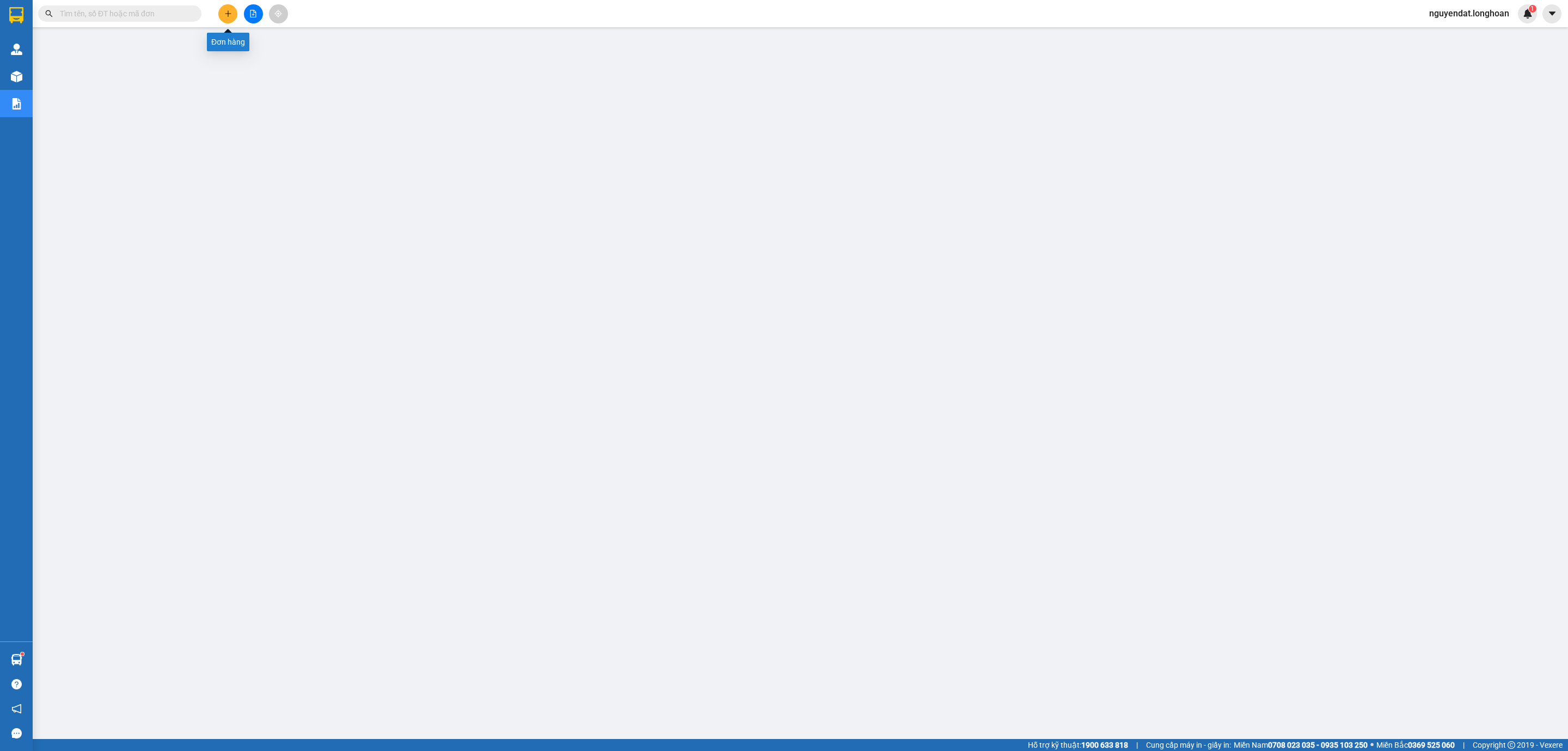
click at [223, 9] on button at bounding box center [228, 13] width 19 height 19
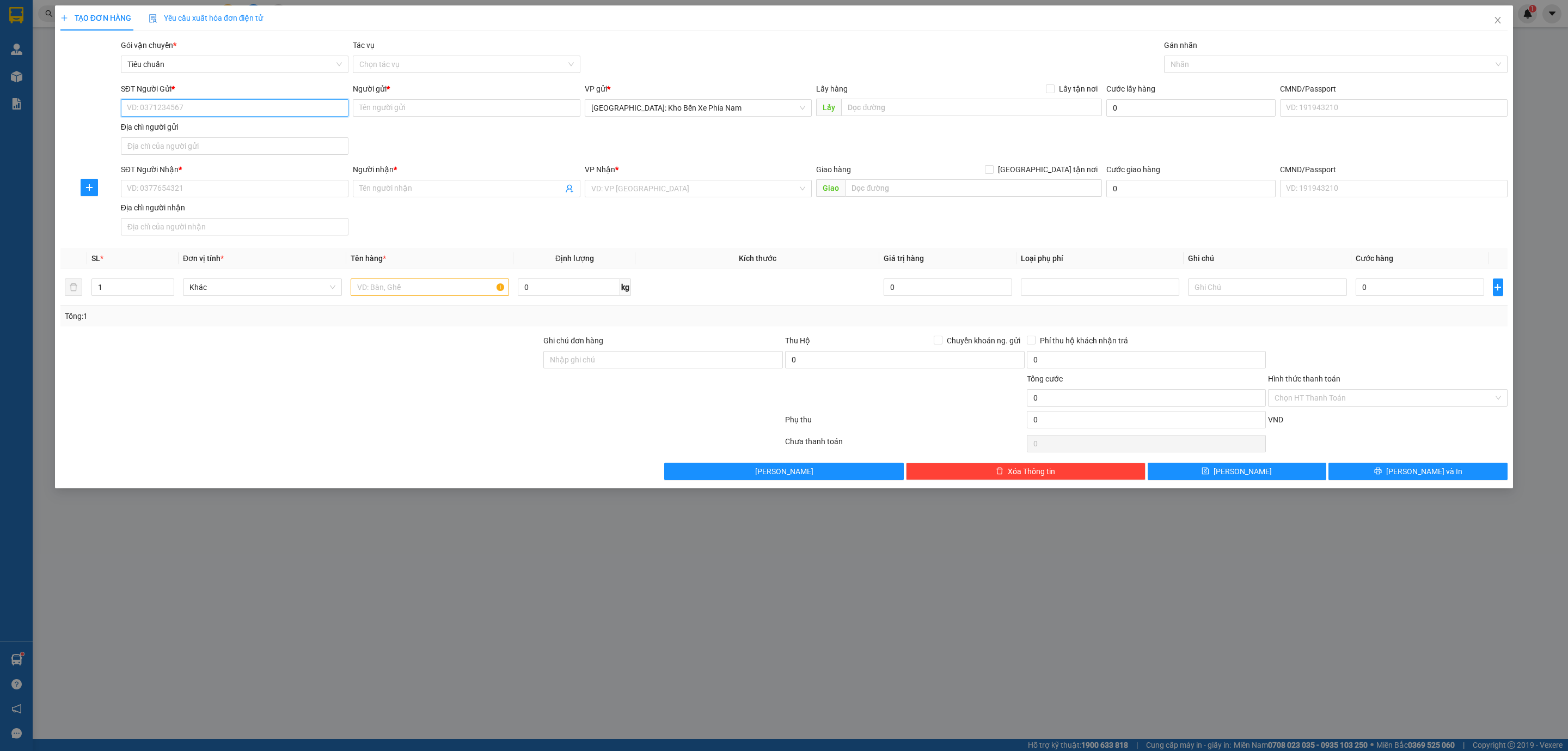
paste input "0946618919"
type input "0946618919"
click at [449, 108] on input "Người gửi *" at bounding box center [467, 108] width 228 height 18
paste input "đào thị dung"
type input "đào thị dung"
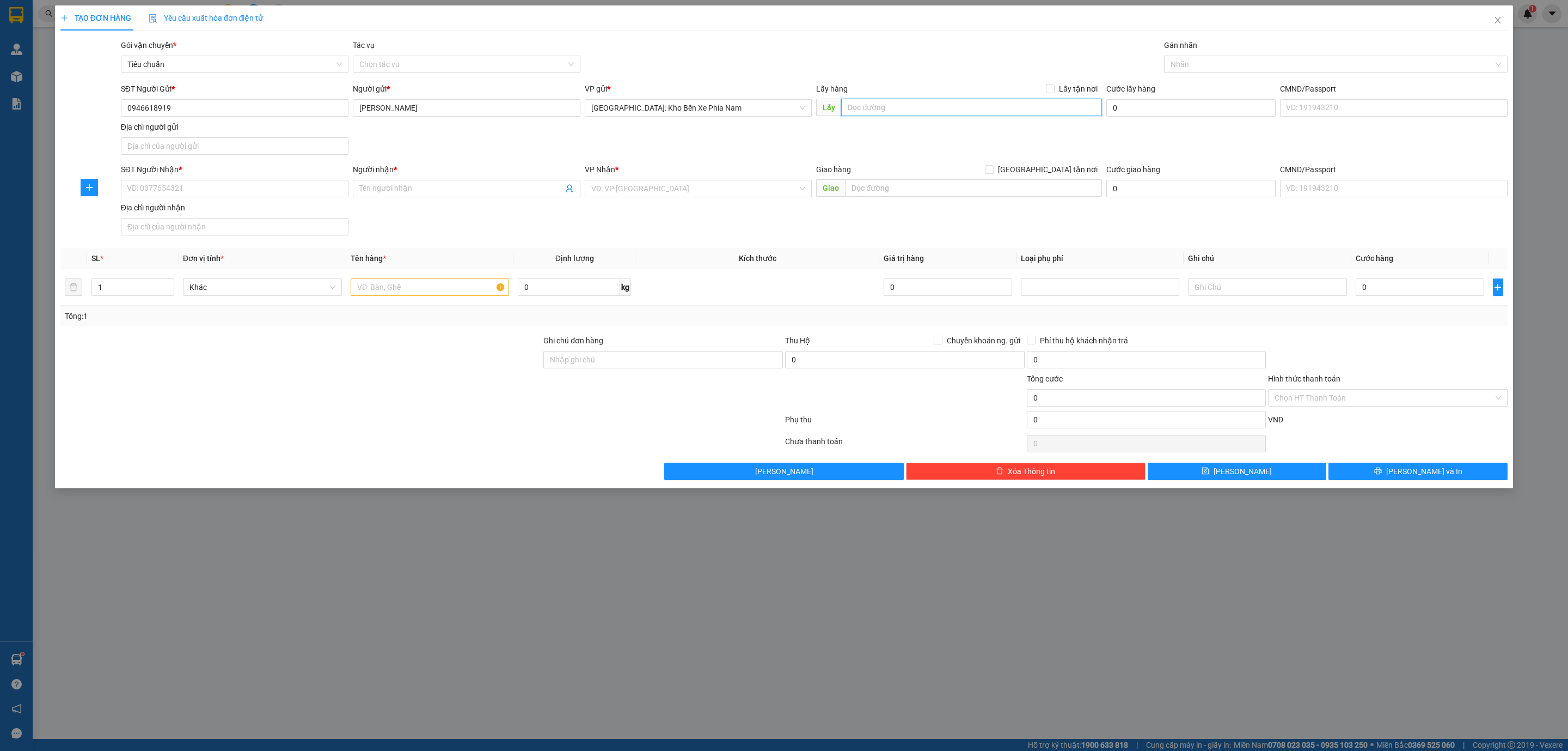
click at [951, 111] on input "text" at bounding box center [971, 107] width 261 height 18
paste input "735 quốc lộ 20 thị trấn Liên Nghĩa, đức trọng lâm đồng"
type input "735 quốc lộ 20 thị trấn Liên Nghĩa, đức trọng lâm đồng"
click at [1051, 90] on input "Lấy tận nơi" at bounding box center [1049, 88] width 8 height 8
checkbox input "true"
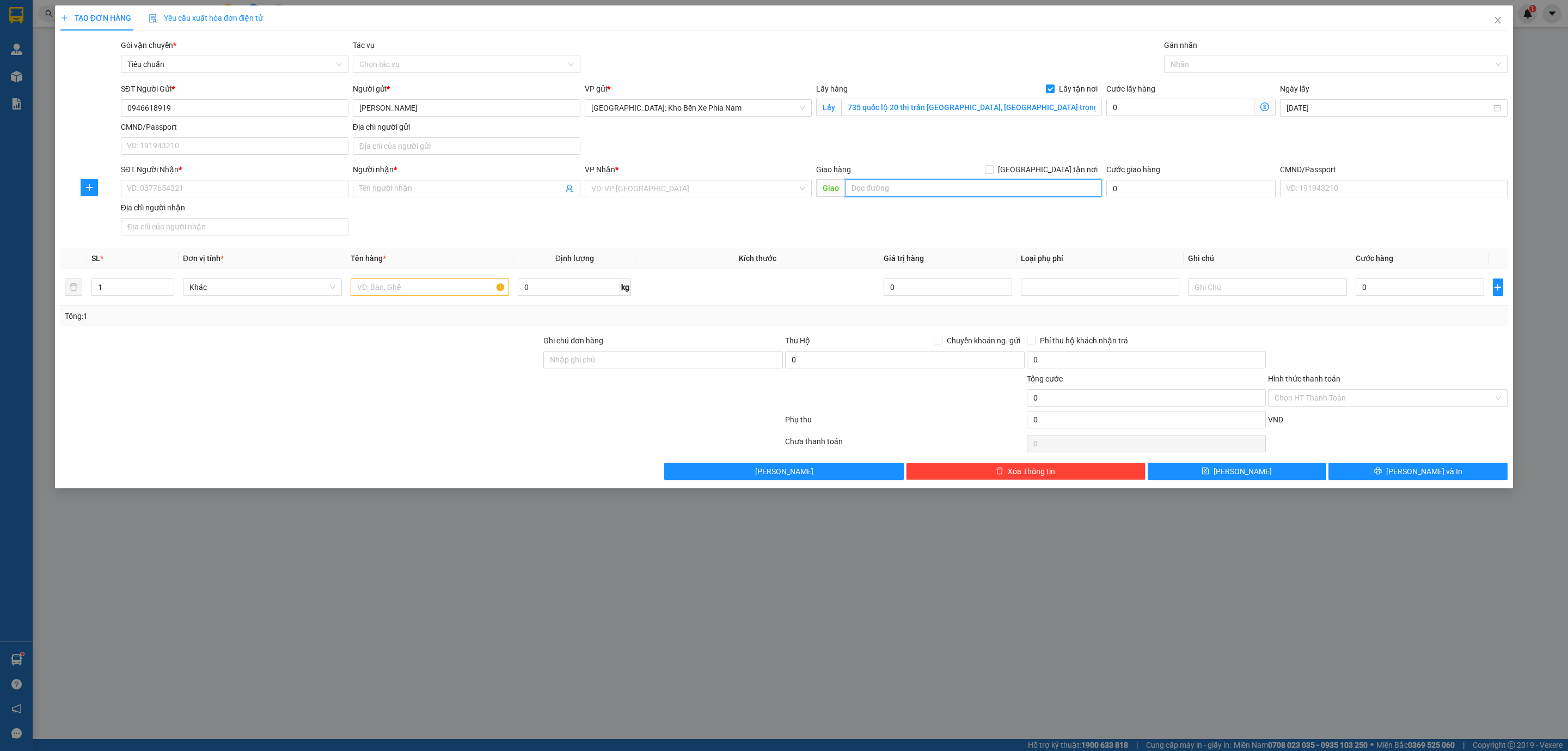
click at [952, 186] on input "text" at bounding box center [973, 188] width 256 height 18
paste input "186 xóm bồi thọ thôn bãi xã cao viên,thanh oai ,HN"
type input "186 xóm bồi thọ thôn bãi xã [GEOGRAPHIC_DATA],[GEOGRAPHIC_DATA] ,[GEOGRAPHIC_DA…"
click at [1034, 165] on div "Giao hàng Giao tận nơi" at bounding box center [959, 169] width 285 height 12
click at [634, 191] on input "search" at bounding box center [695, 188] width 207 height 16
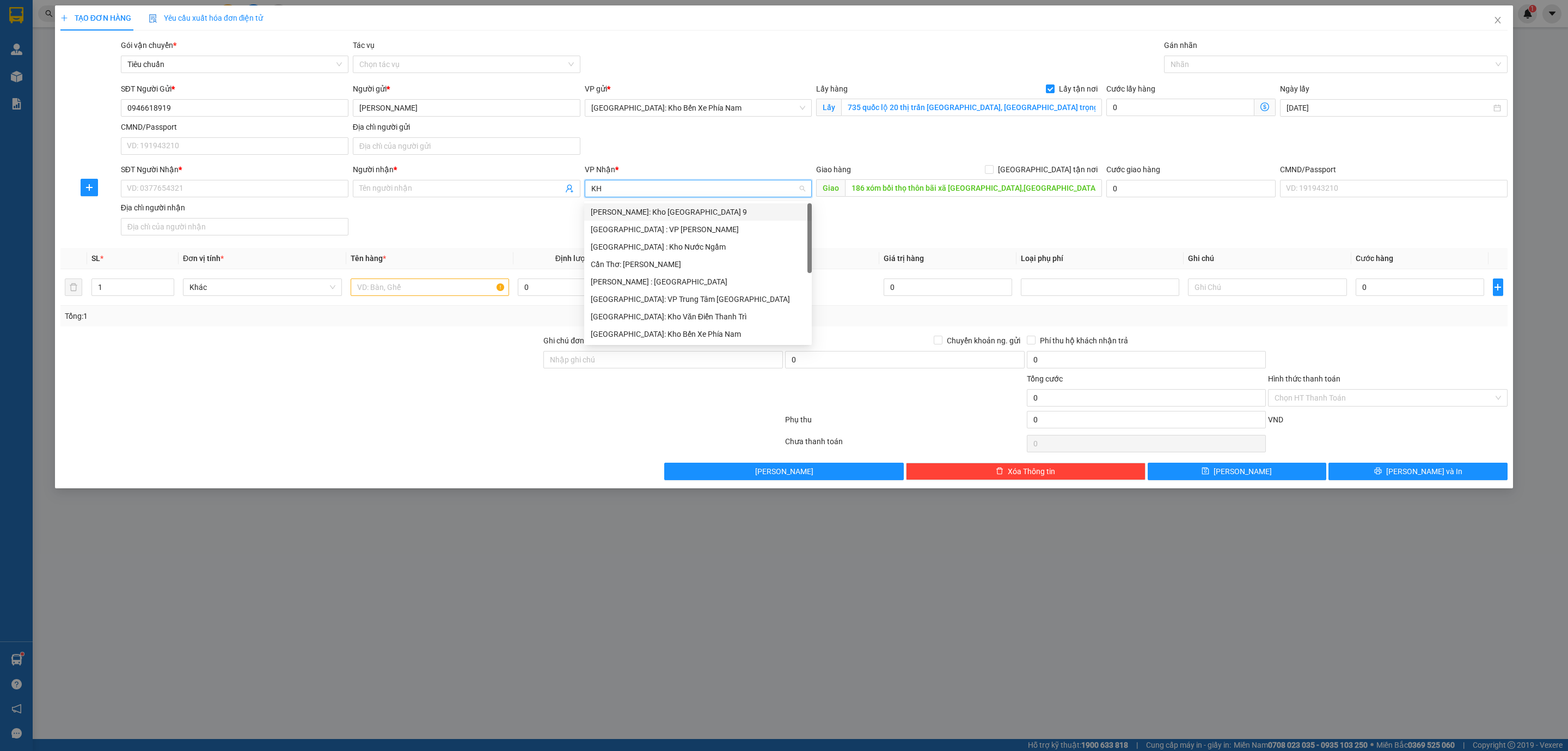
type input "KHO"
click at [711, 275] on div "[GEOGRAPHIC_DATA]: Kho Văn Điển Thanh Trì" at bounding box center [698, 281] width 228 height 18
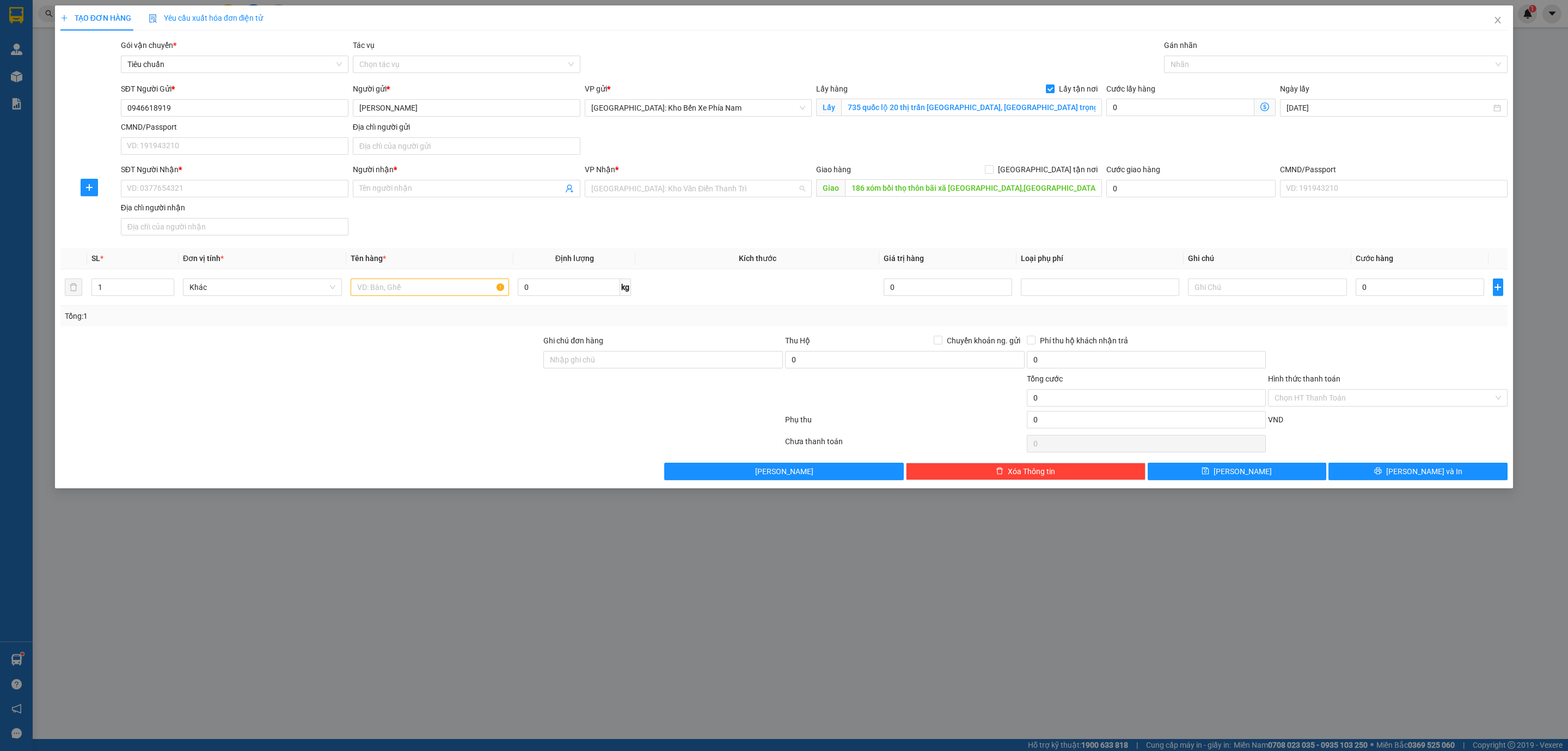
scroll to position [309, 0]
drag, startPoint x: 186, startPoint y: 105, endPoint x: 90, endPoint y: 88, distance: 97.5
click at [90, 88] on div "SĐT Người Gửi * 0946618919 0946618919 Người gửi * đào thị dung VP gửi * Nha Tra…" at bounding box center [783, 121] width 1449 height 76
click at [169, 193] on input "SĐT Người Nhận *" at bounding box center [235, 188] width 228 height 18
paste input "0946618919"
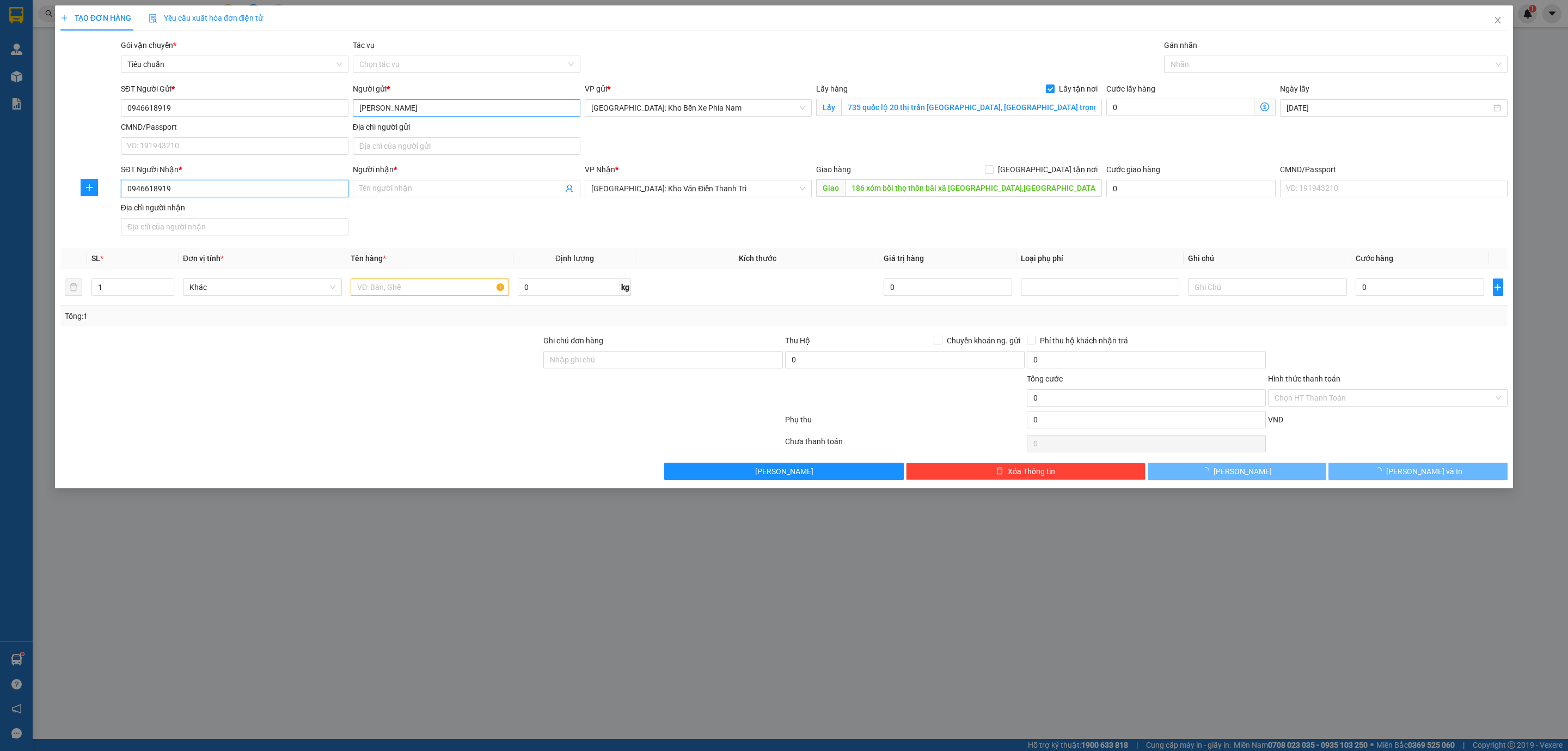
type input "0946618919"
drag, startPoint x: 404, startPoint y: 111, endPoint x: 355, endPoint y: 105, distance: 49.4
click at [355, 105] on input "[PERSON_NAME]" at bounding box center [467, 108] width 228 height 18
click at [391, 193] on input "Người nhận *" at bounding box center [461, 189] width 204 height 12
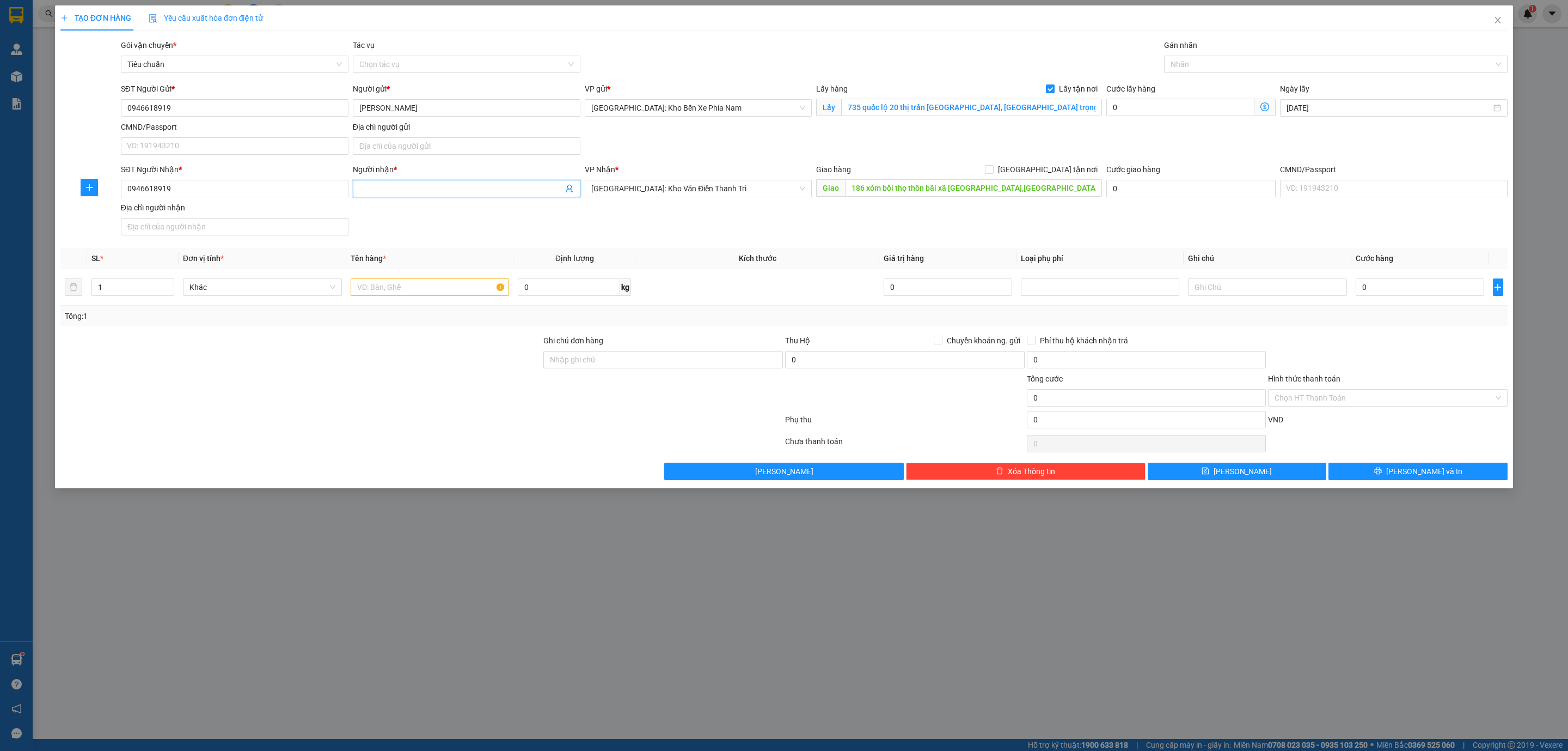
paste input "[PERSON_NAME]"
type input "[PERSON_NAME]"
click at [1042, 172] on div "Giao hàng Giao tận nơi" at bounding box center [959, 169] width 285 height 12
click at [993, 171] on input "[GEOGRAPHIC_DATA] tận nơi" at bounding box center [989, 169] width 8 height 8
checkbox input "true"
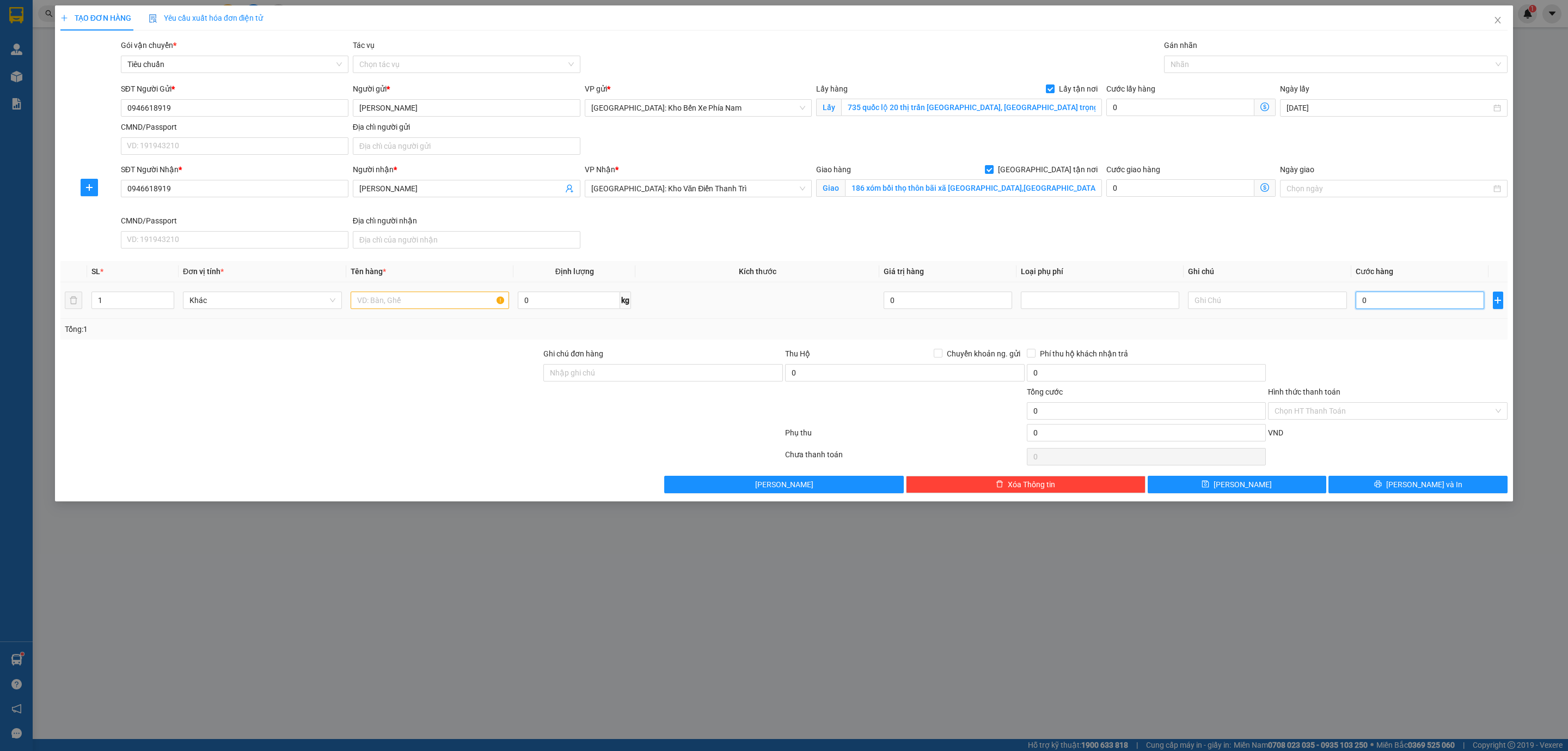
click at [1437, 309] on input "0" at bounding box center [1419, 300] width 128 height 18
type input "2"
type input "23"
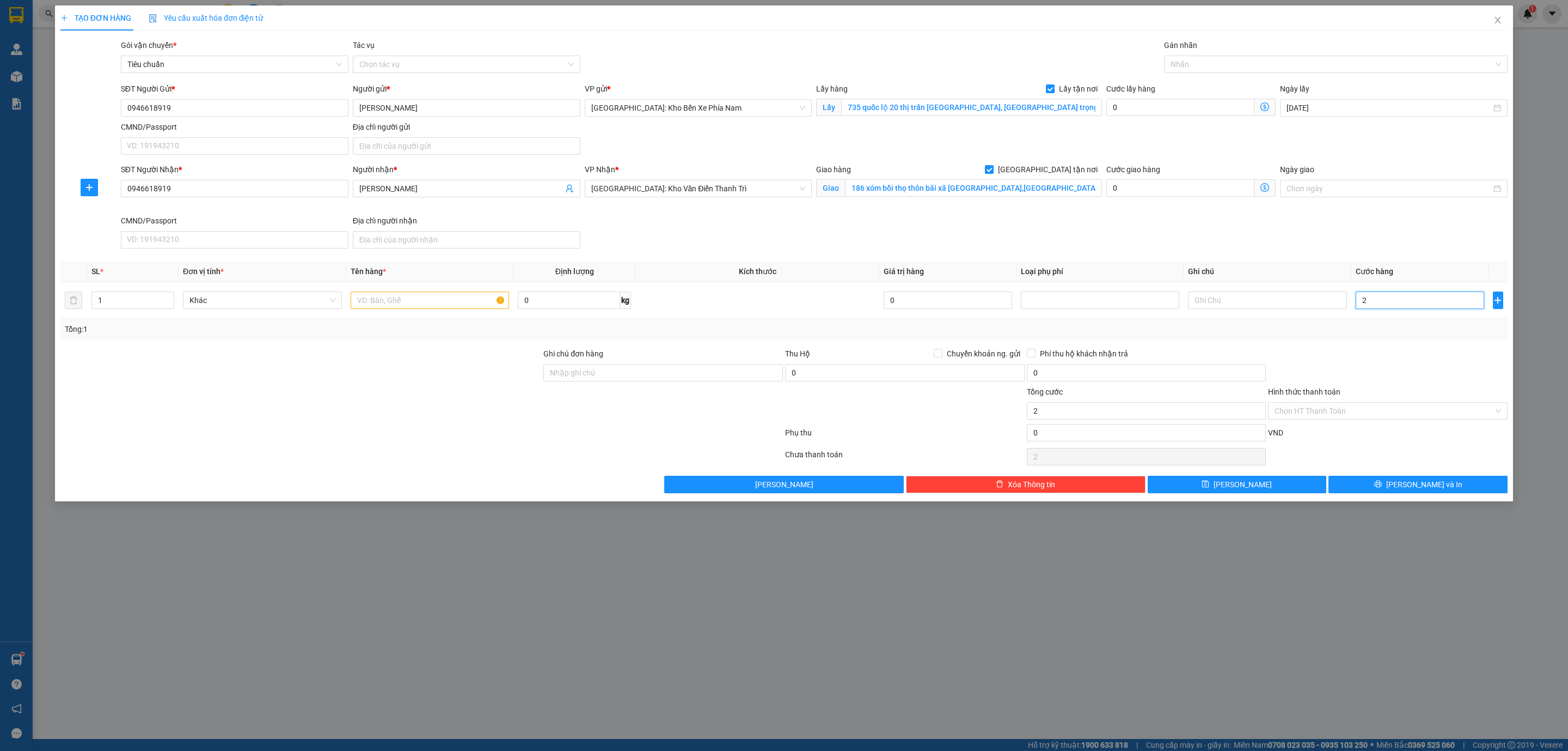
type input "23"
type input "23.000"
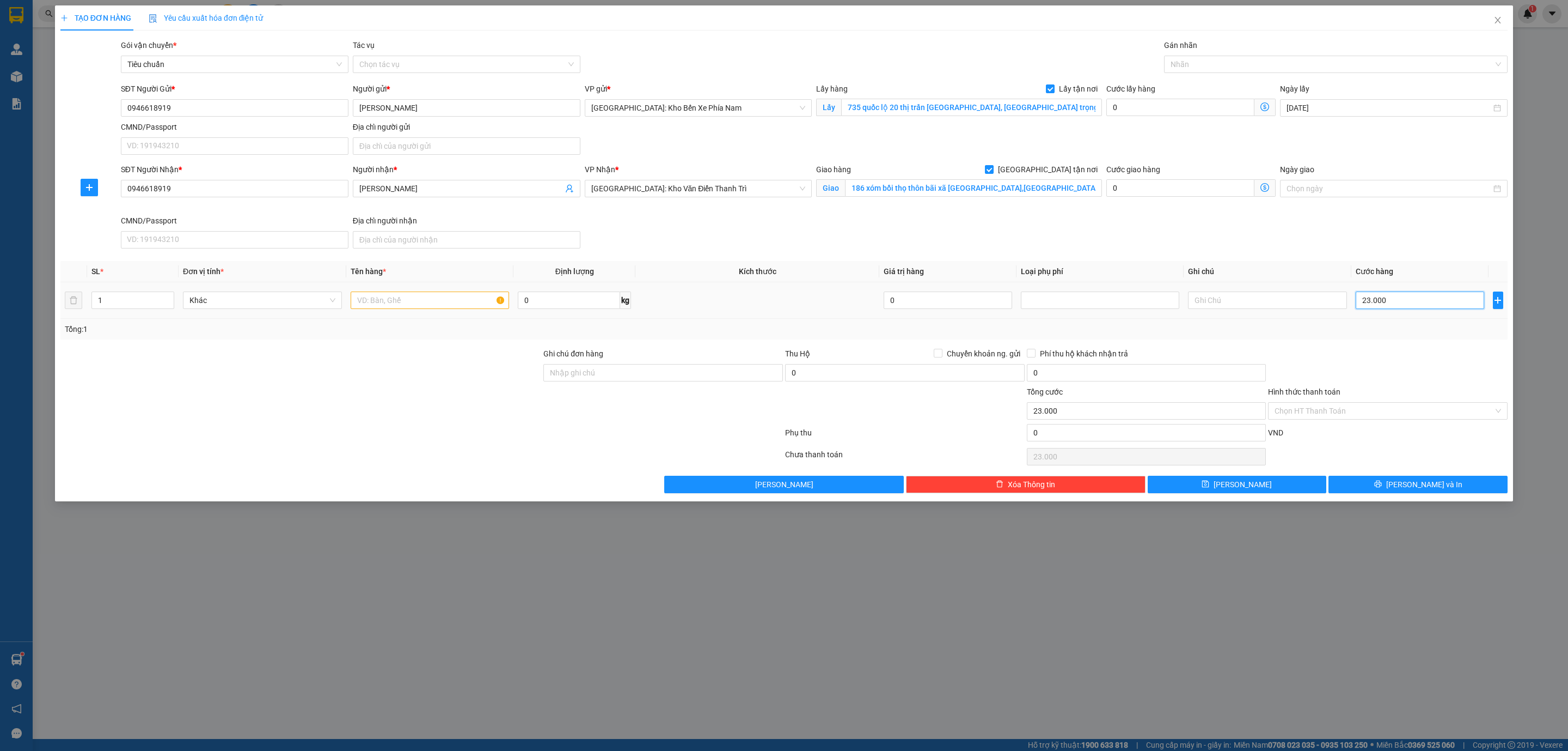
click at [1405, 306] on input "23.000" at bounding box center [1419, 300] width 128 height 18
type input "2.300"
type input "0"
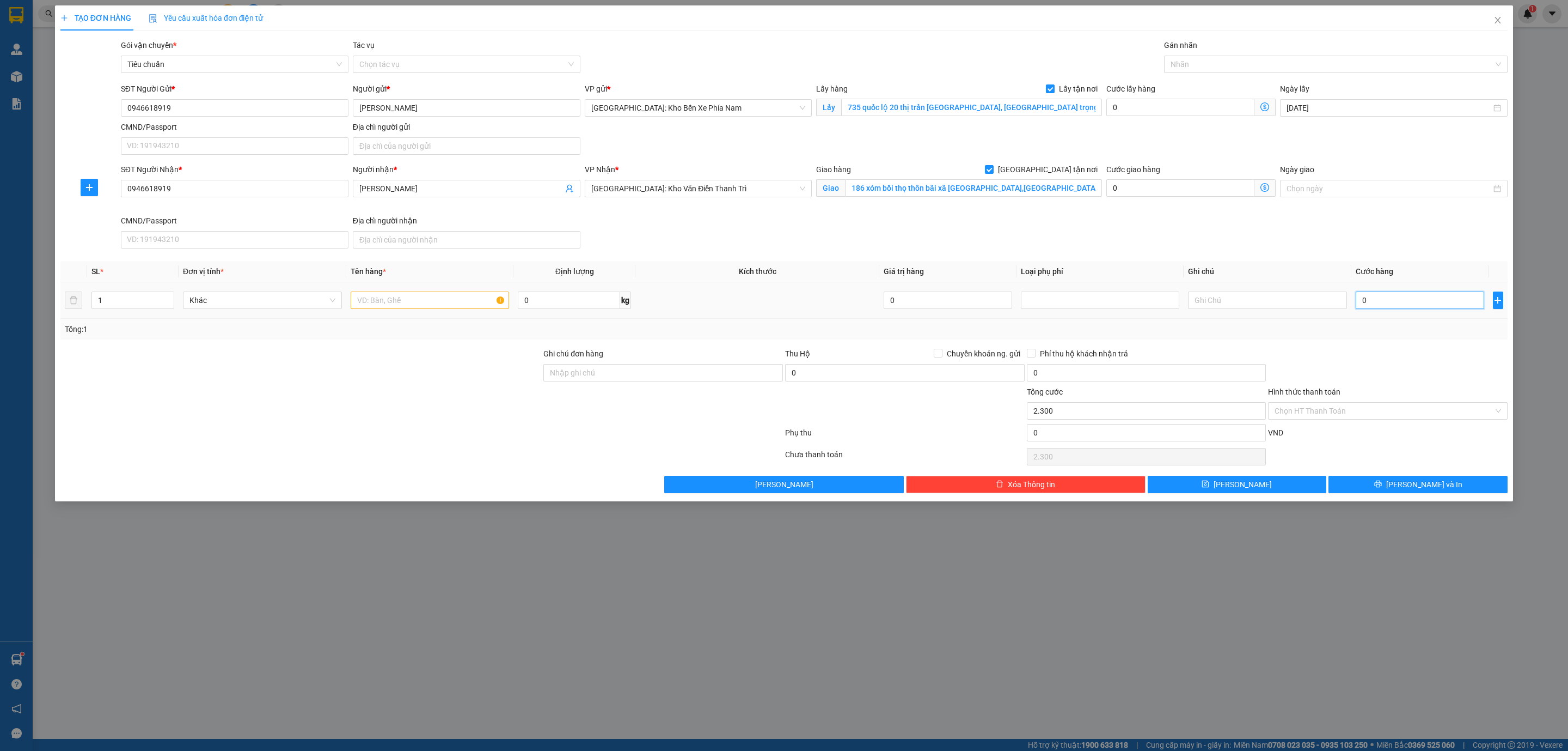
type input "0"
type input "02"
type input "2"
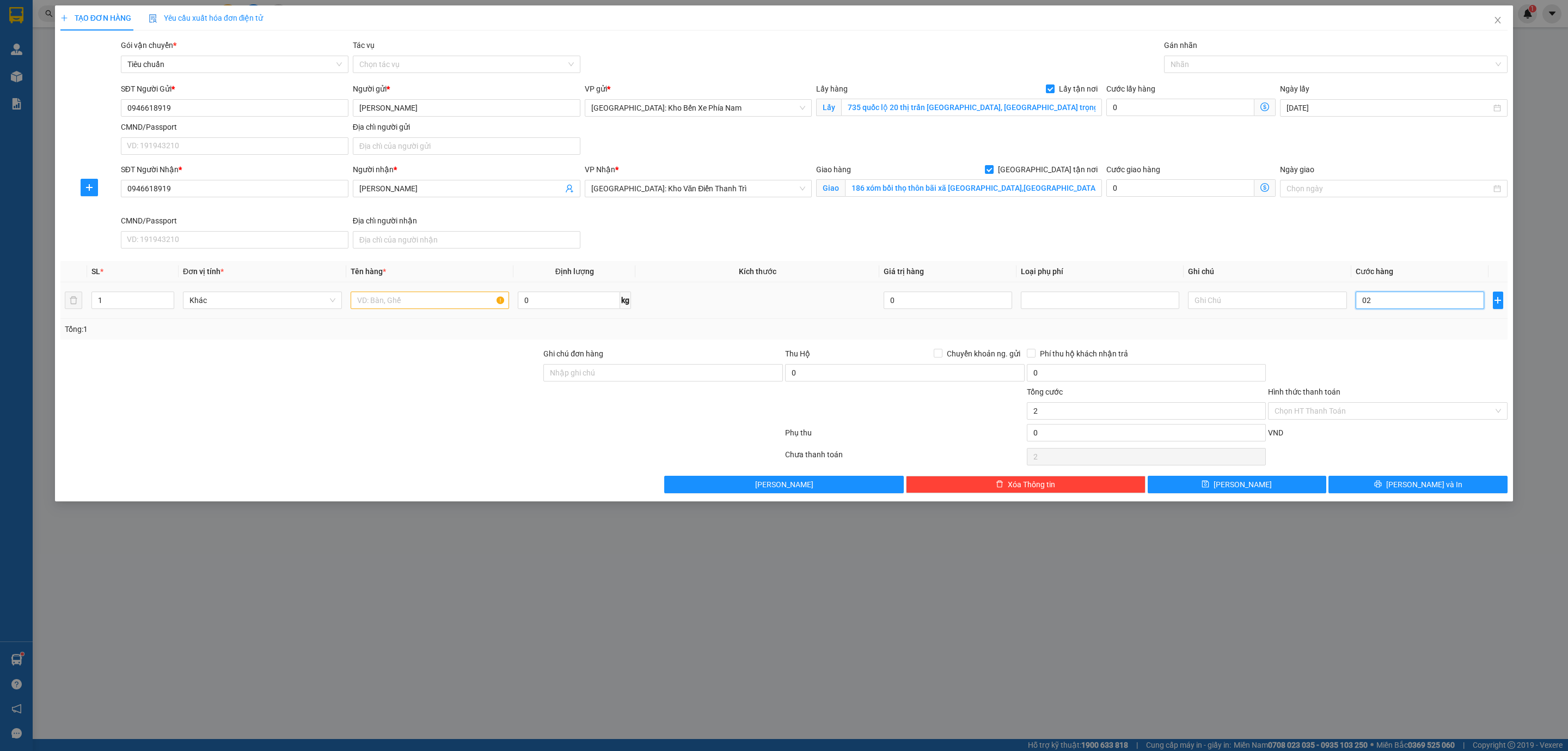
type input "023"
type input "23"
type input "0.234"
type input "234"
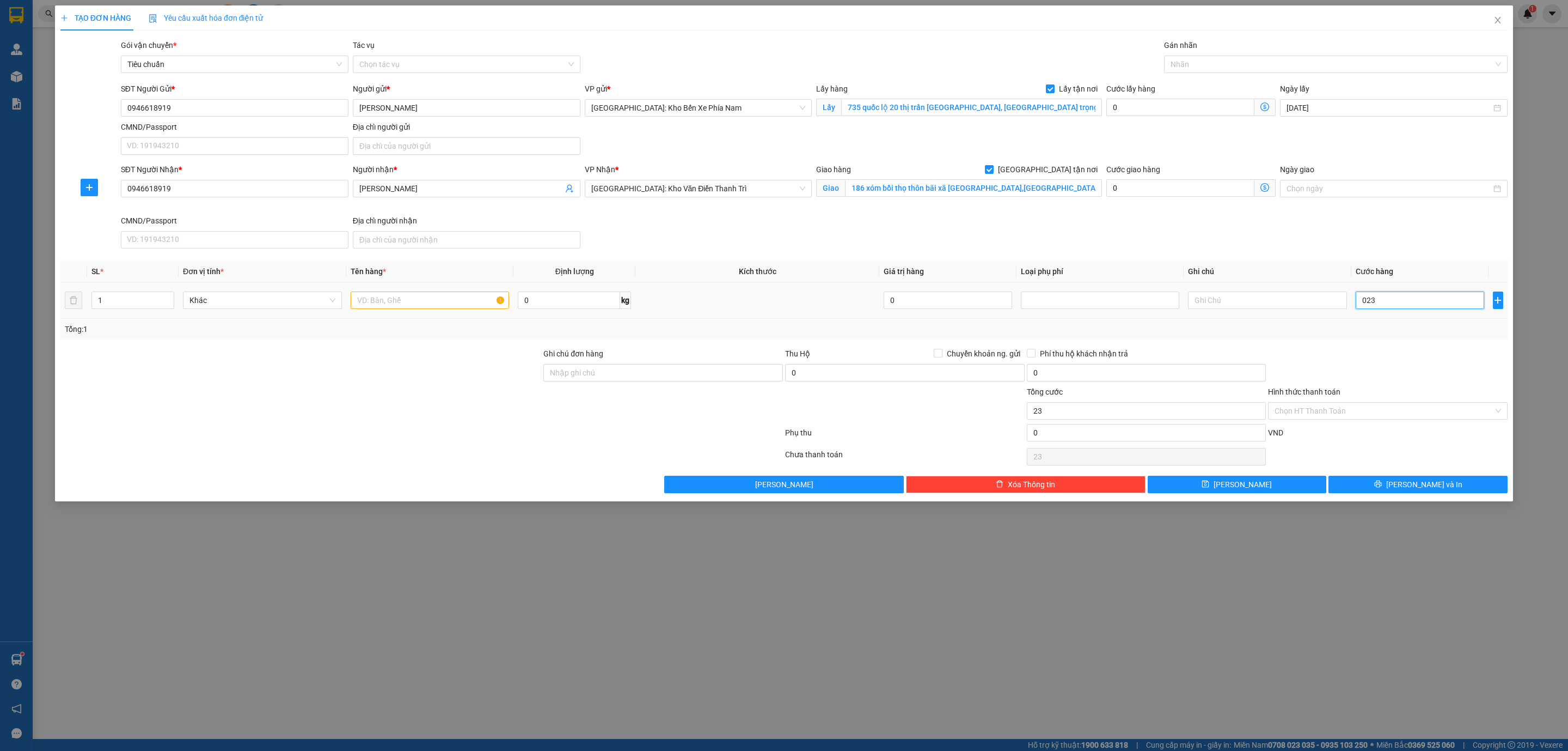
type input "234"
type input "02.340"
type input "2.340"
type input "023.400"
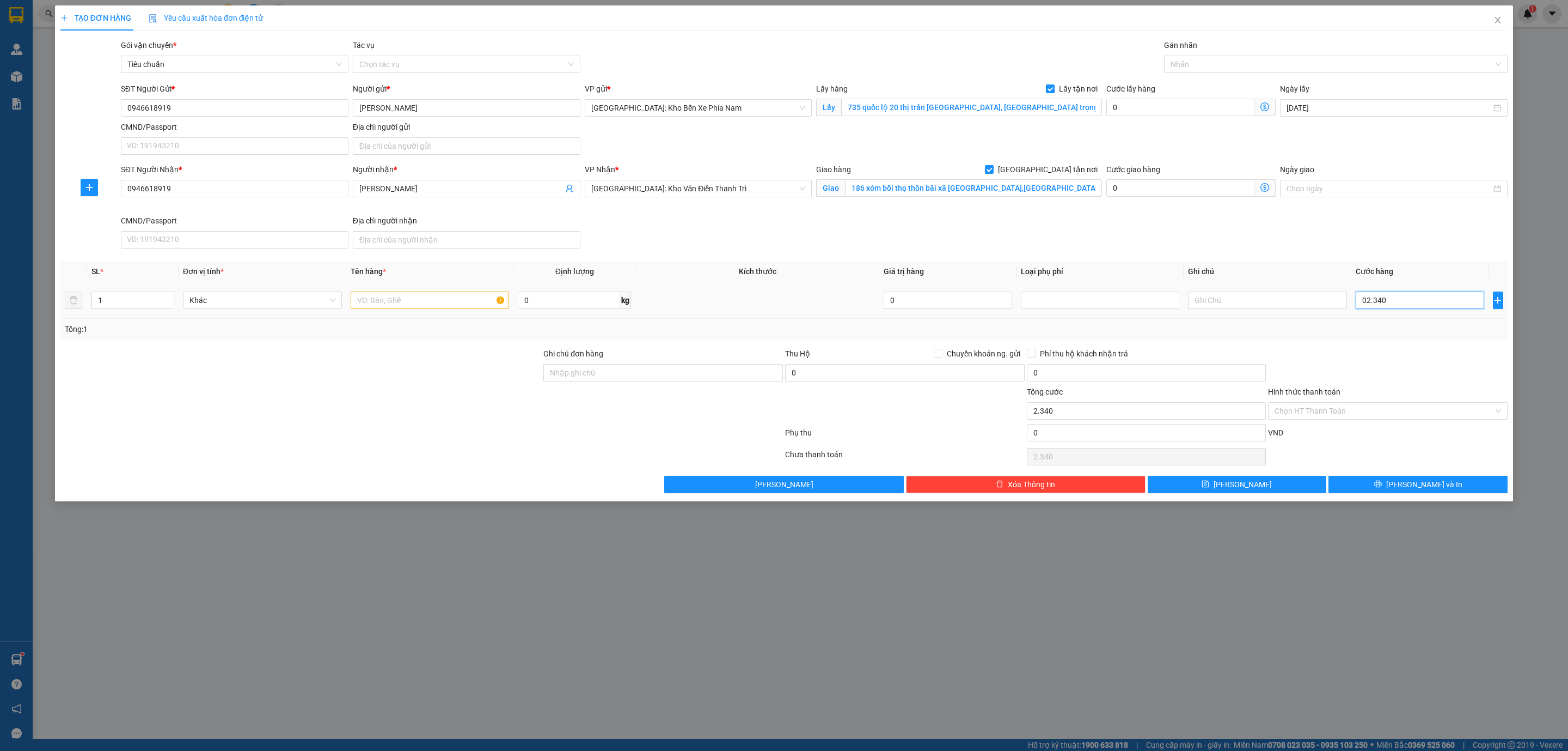
type input "23.400"
type input "0.234.000"
type input "234.000"
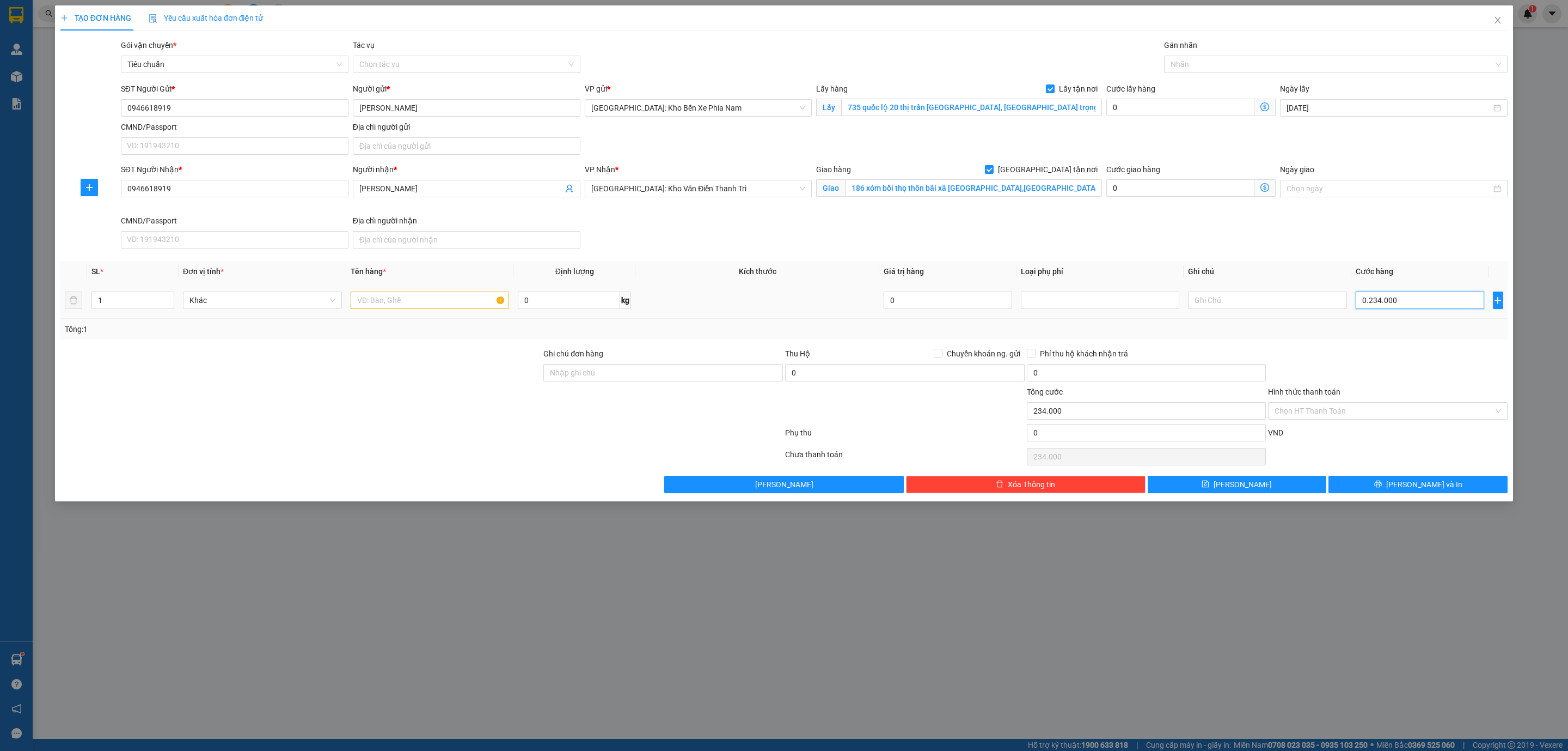
type input "02.340.000"
type input "2.340.000"
click at [405, 297] on input "text" at bounding box center [430, 300] width 159 height 18
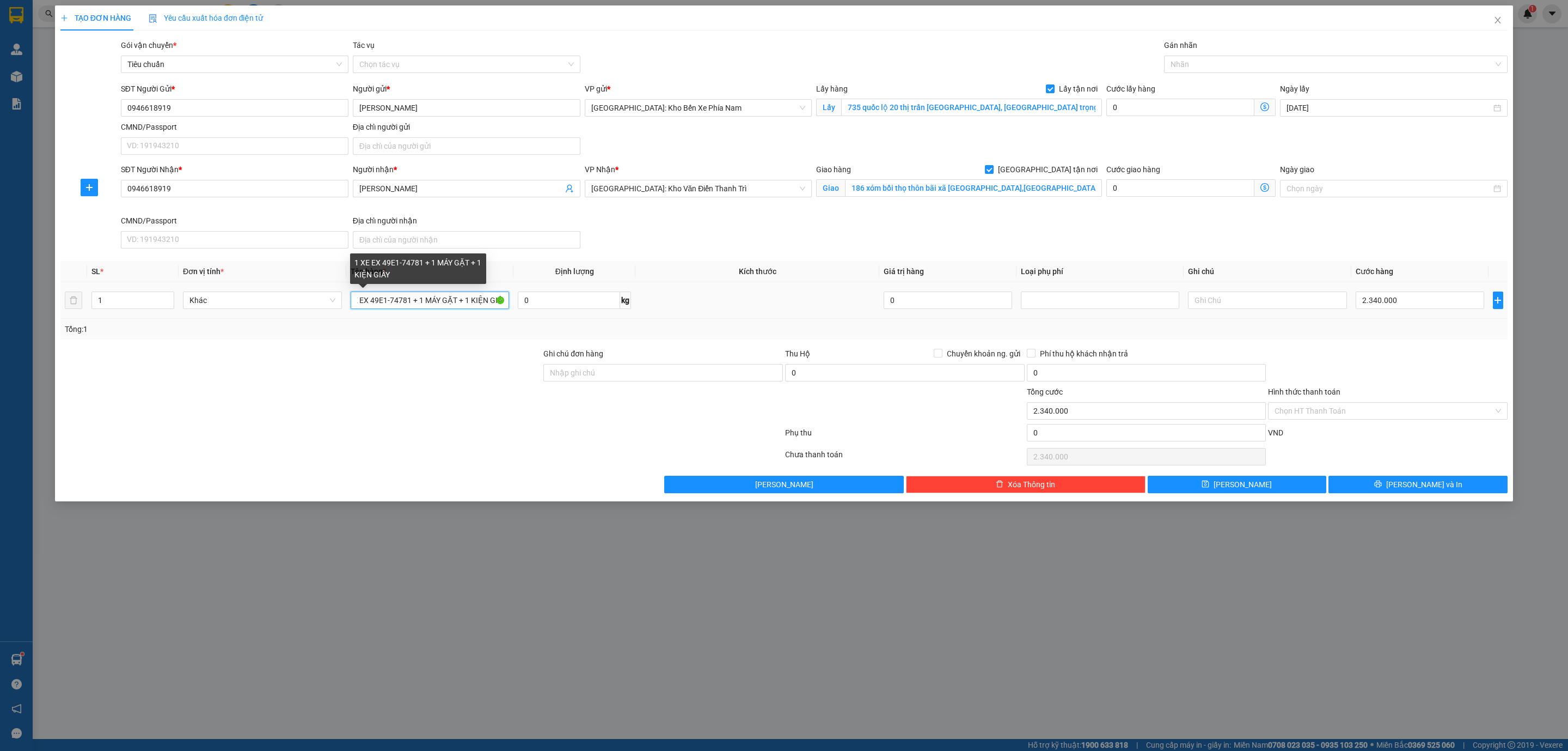
scroll to position [0, 21]
type input "1 XE EX 49E1-74781 + 1 MÁY GẶT + 1 KIỆN GIẤY"
click at [590, 378] on input "Ghi chú đơn hàng" at bounding box center [663, 372] width 240 height 18
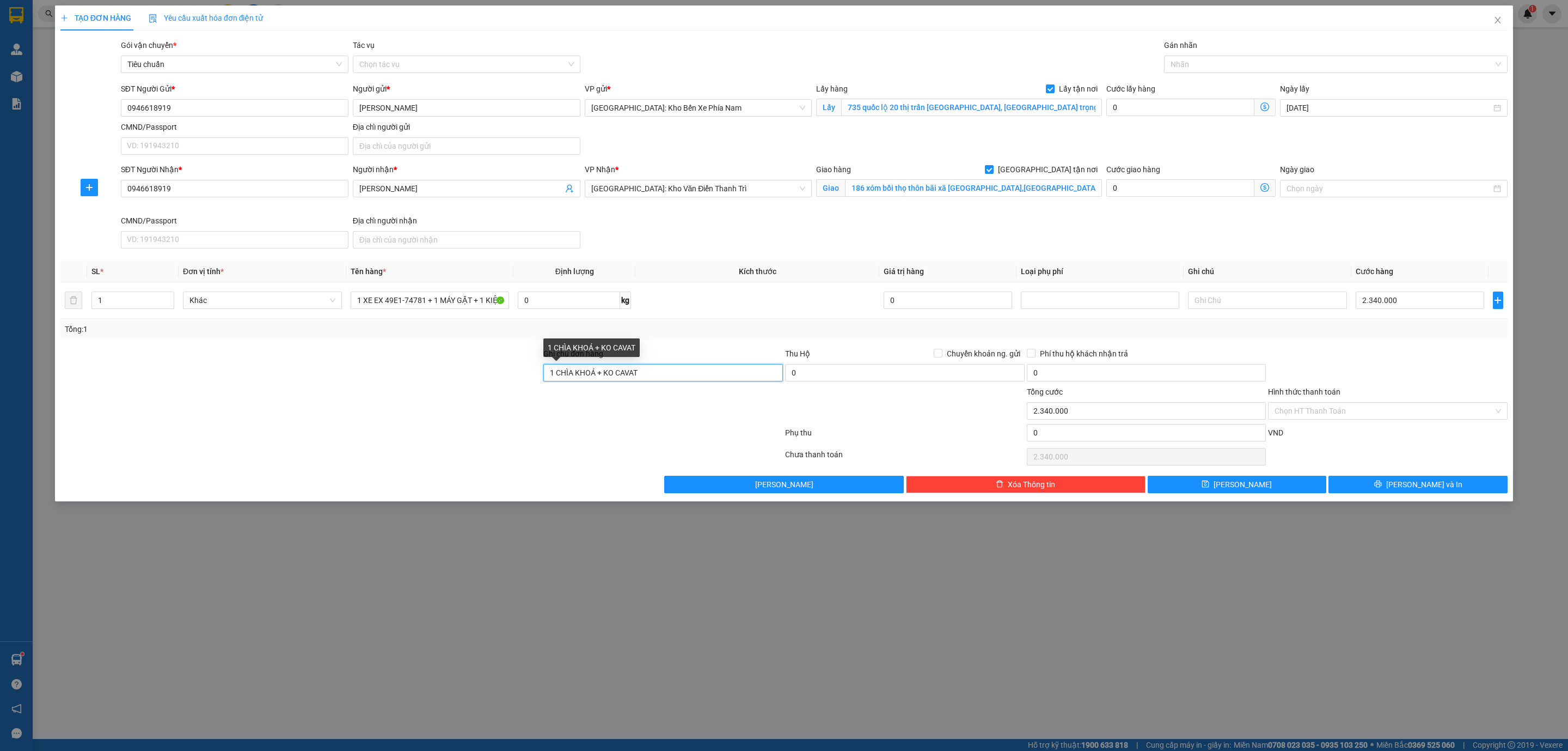
click at [553, 375] on input "1 CHÌA KHOÁ + KO CAVAT" at bounding box center [663, 372] width 240 height 18
click at [600, 373] on input "CHÌA KHOÁ + KO CAVAT" at bounding box center [663, 372] width 240 height 18
click at [615, 373] on input "CHÌA KHOÁ + 1KO CAVAT" at bounding box center [663, 372] width 240 height 18
click at [553, 374] on input "CHÌA KHOÁ + 1 CAVAT" at bounding box center [663, 372] width 240 height 18
click at [662, 373] on input "0 CHÌA KHOÁ + 1 CAVAT" at bounding box center [663, 372] width 240 height 18
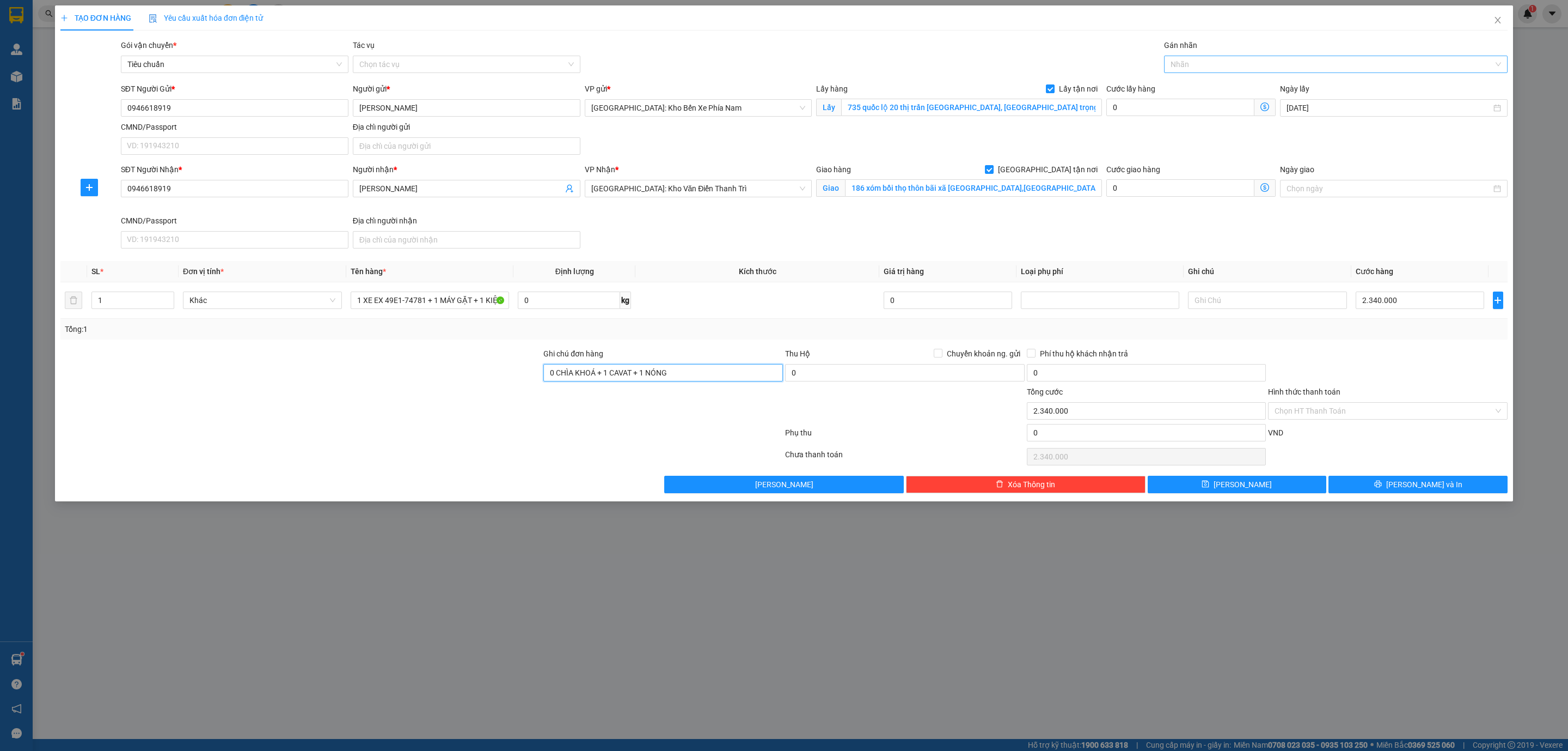
click at [1205, 69] on div at bounding box center [1331, 64] width 327 height 13
type input "0 CHÌA KHOÁ + 1 CAVAT + 1 NÓNG"
type input "XE"
click at [1204, 85] on div "Xe máy" at bounding box center [1335, 86] width 331 height 12
type input "G"
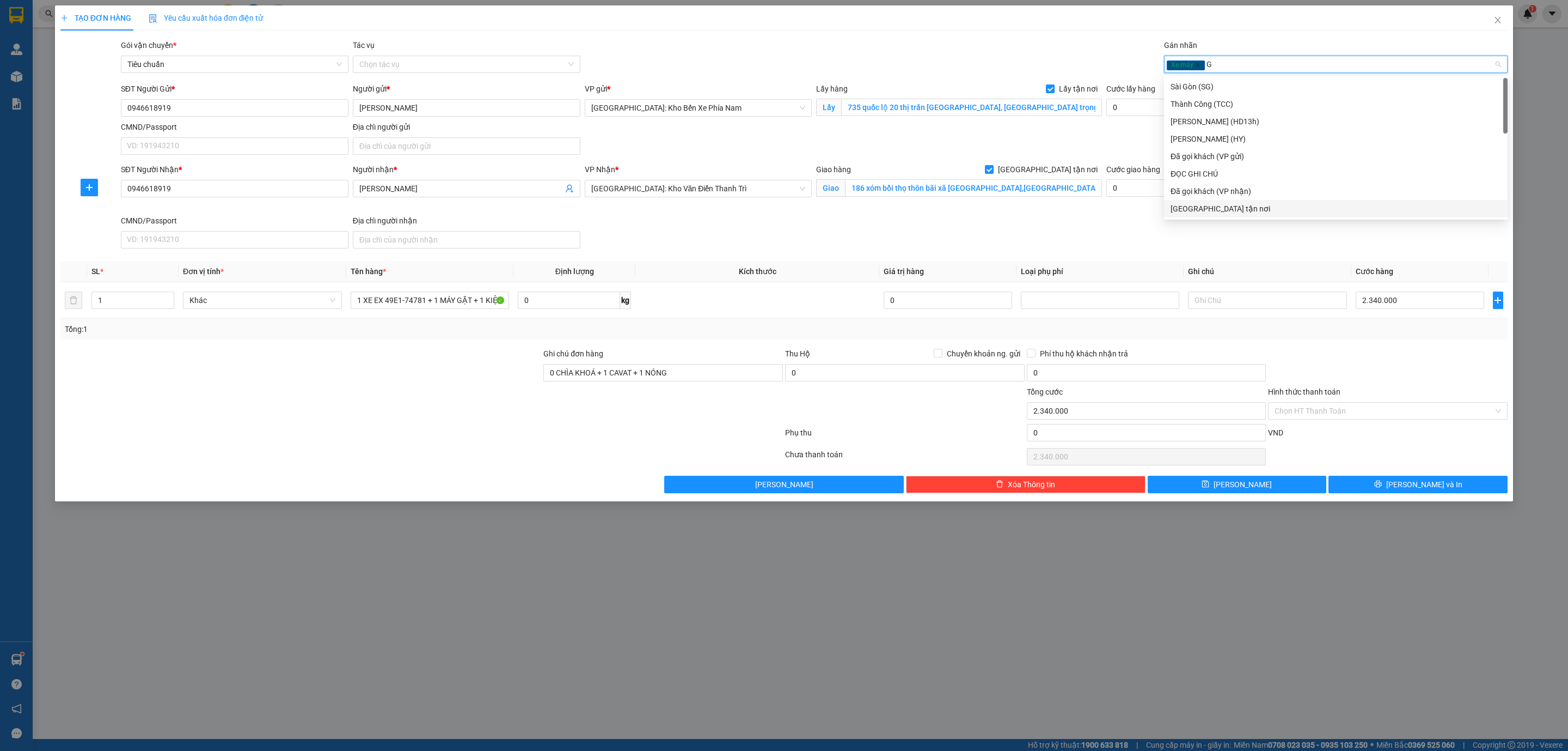
click at [1236, 205] on div "[GEOGRAPHIC_DATA] tận nơi" at bounding box center [1335, 209] width 331 height 12
click at [1279, 486] on button "Lưu" at bounding box center [1237, 484] width 179 height 18
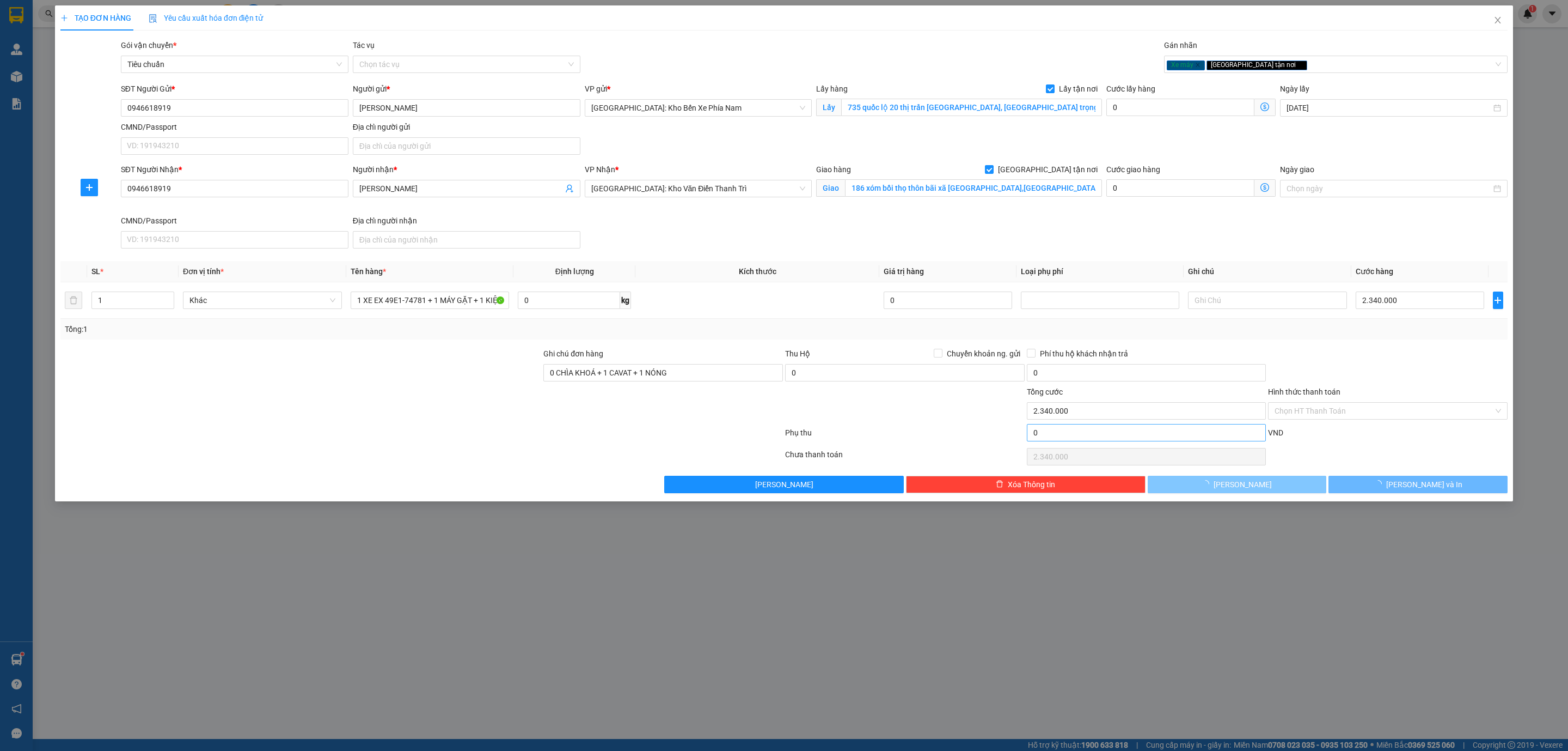
checkbox input "false"
type input "0"
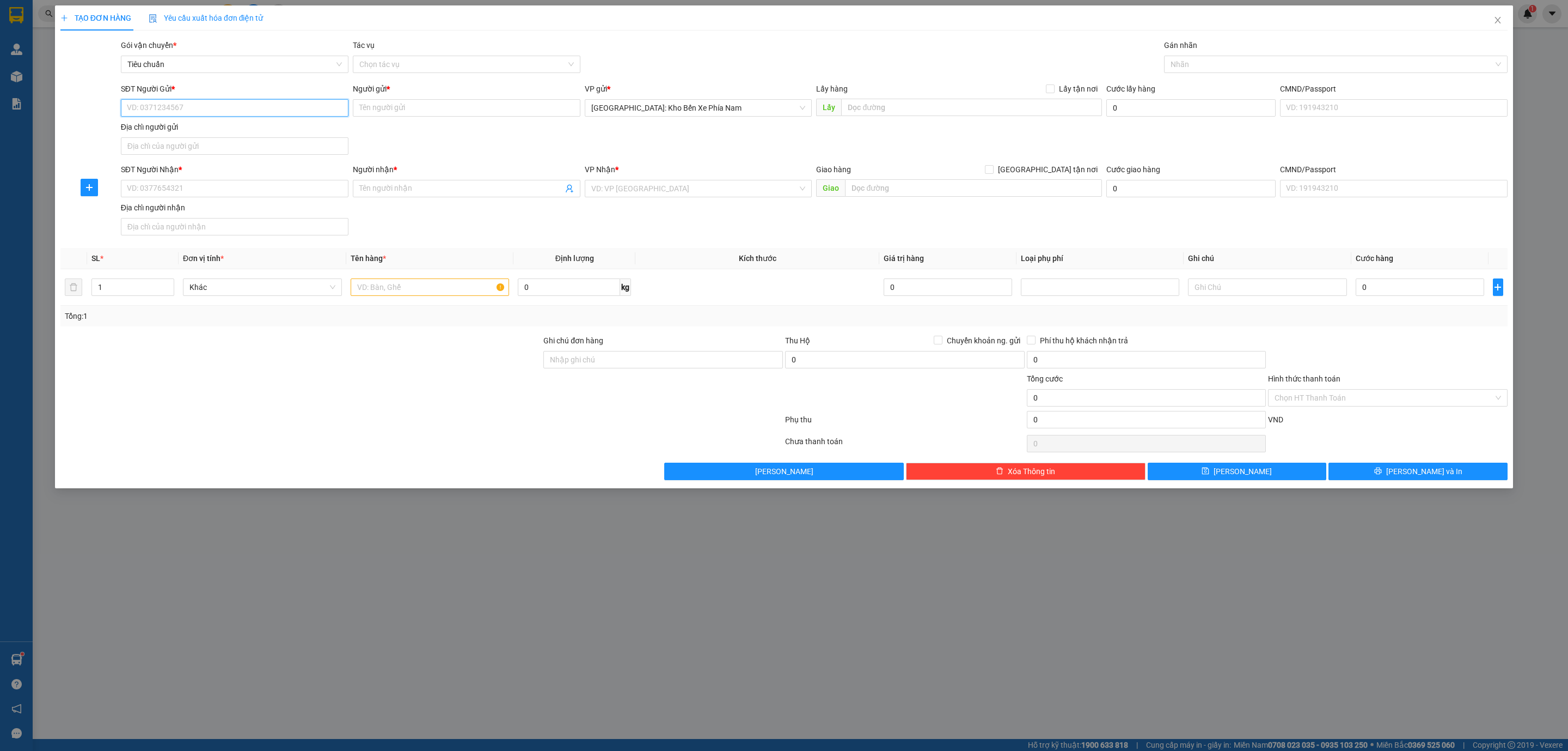
click at [216, 110] on input "SĐT Người Gửi *" at bounding box center [235, 108] width 228 height 18
paste input "0877548333"
type input "0877548333"
drag, startPoint x: 197, startPoint y: 185, endPoint x: 189, endPoint y: 186, distance: 8.1
paste input "0977739480"
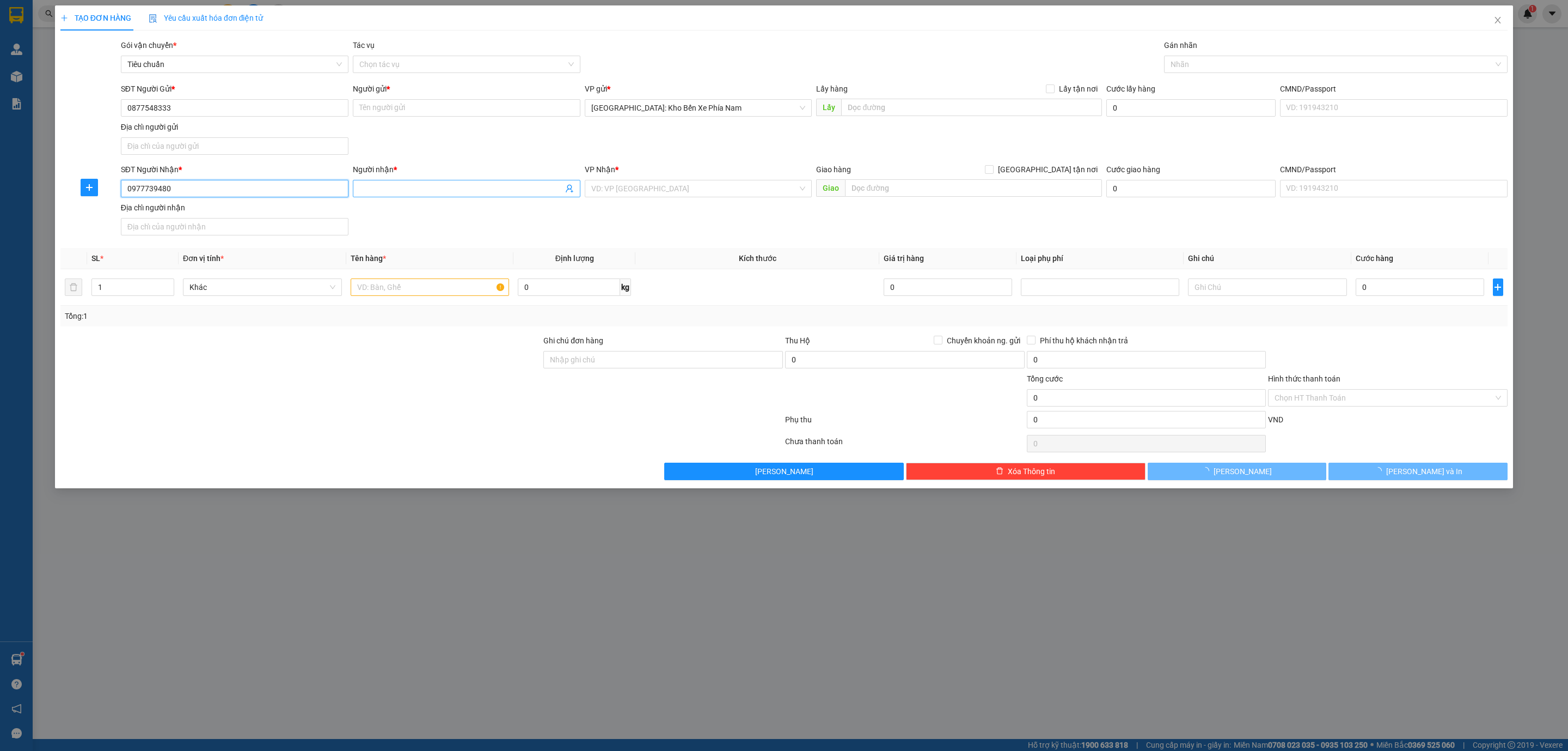
type input "0977739480"
click at [407, 188] on input "Người nhận *" at bounding box center [461, 189] width 204 height 12
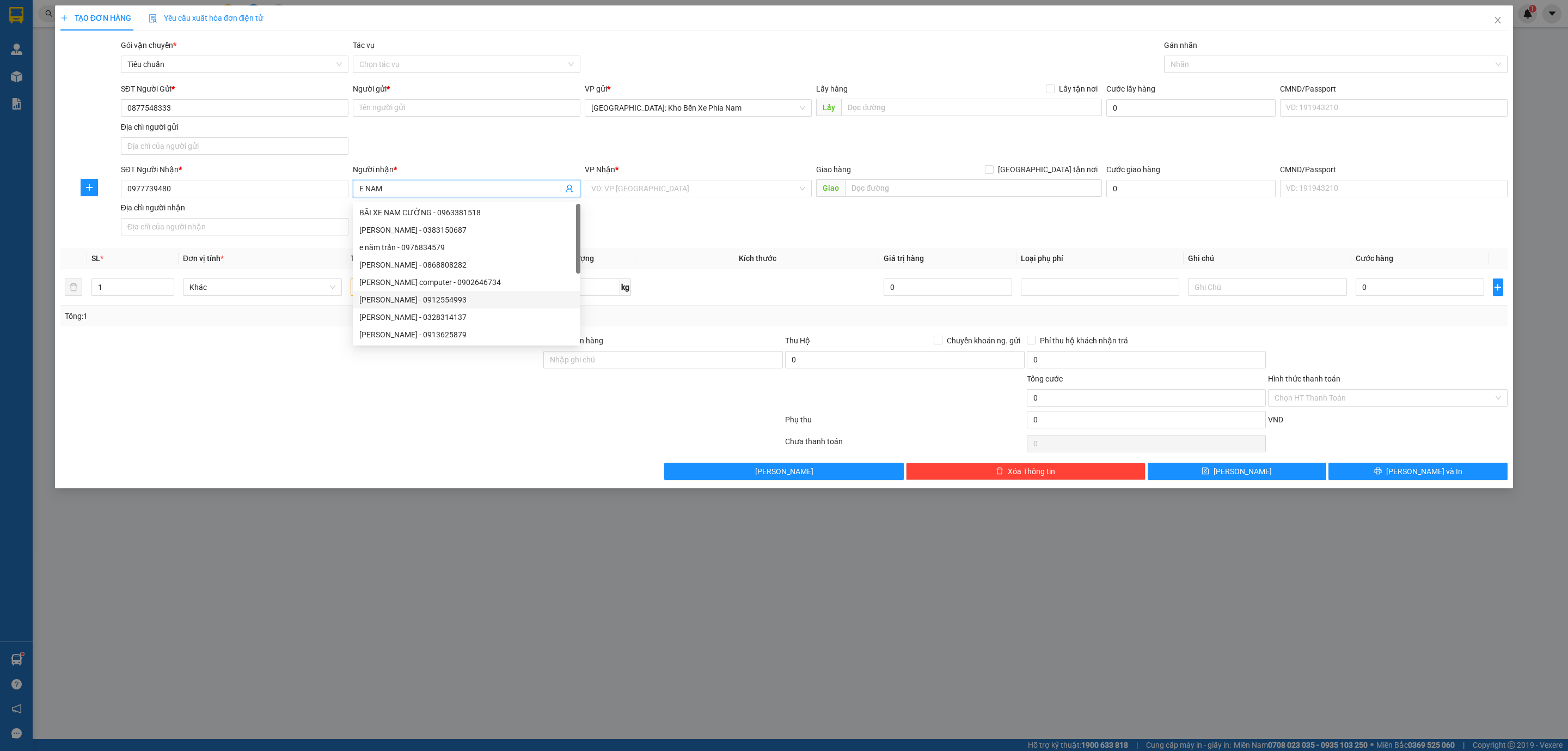
type input "E NAM"
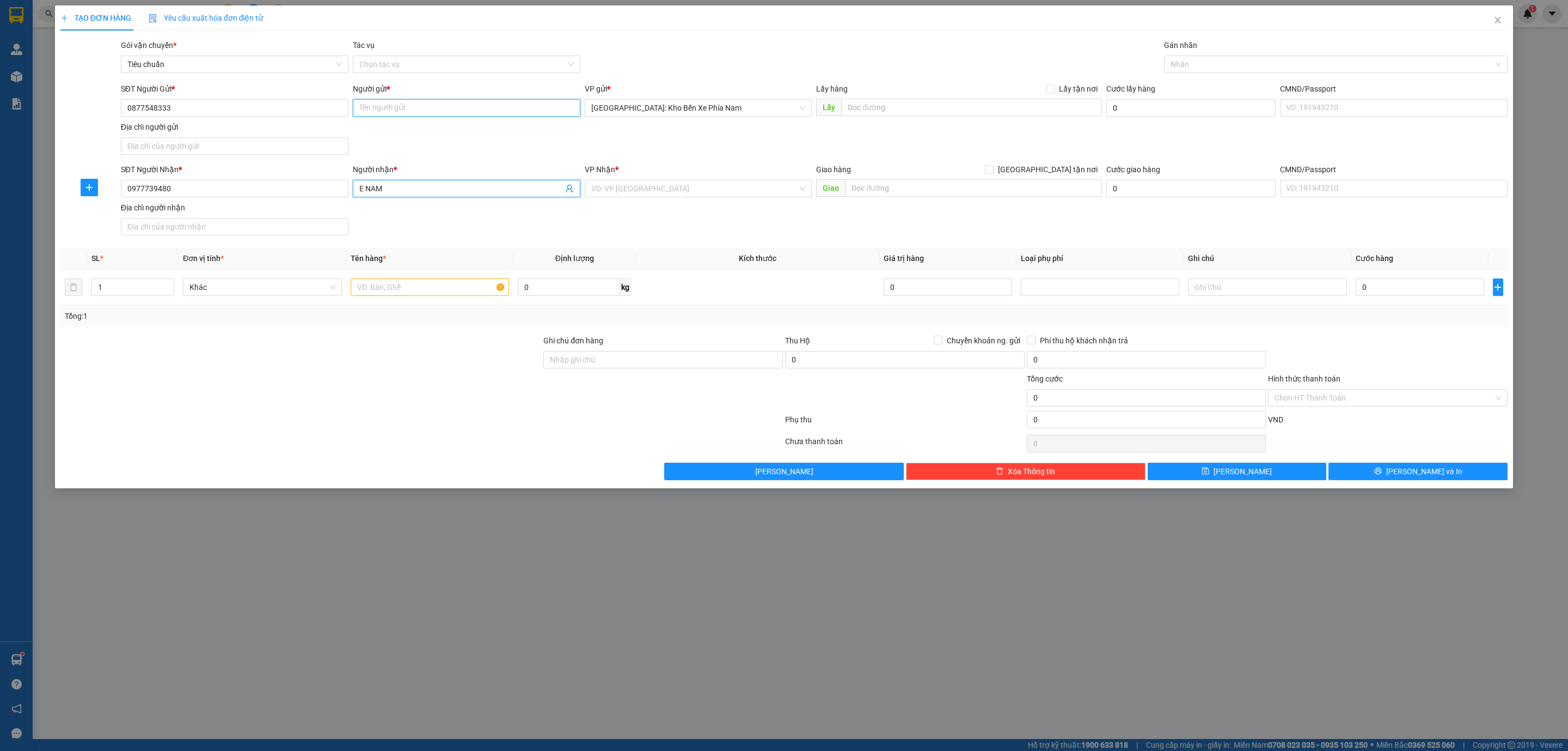
click at [452, 105] on input "Người gửi *" at bounding box center [467, 108] width 228 height 18
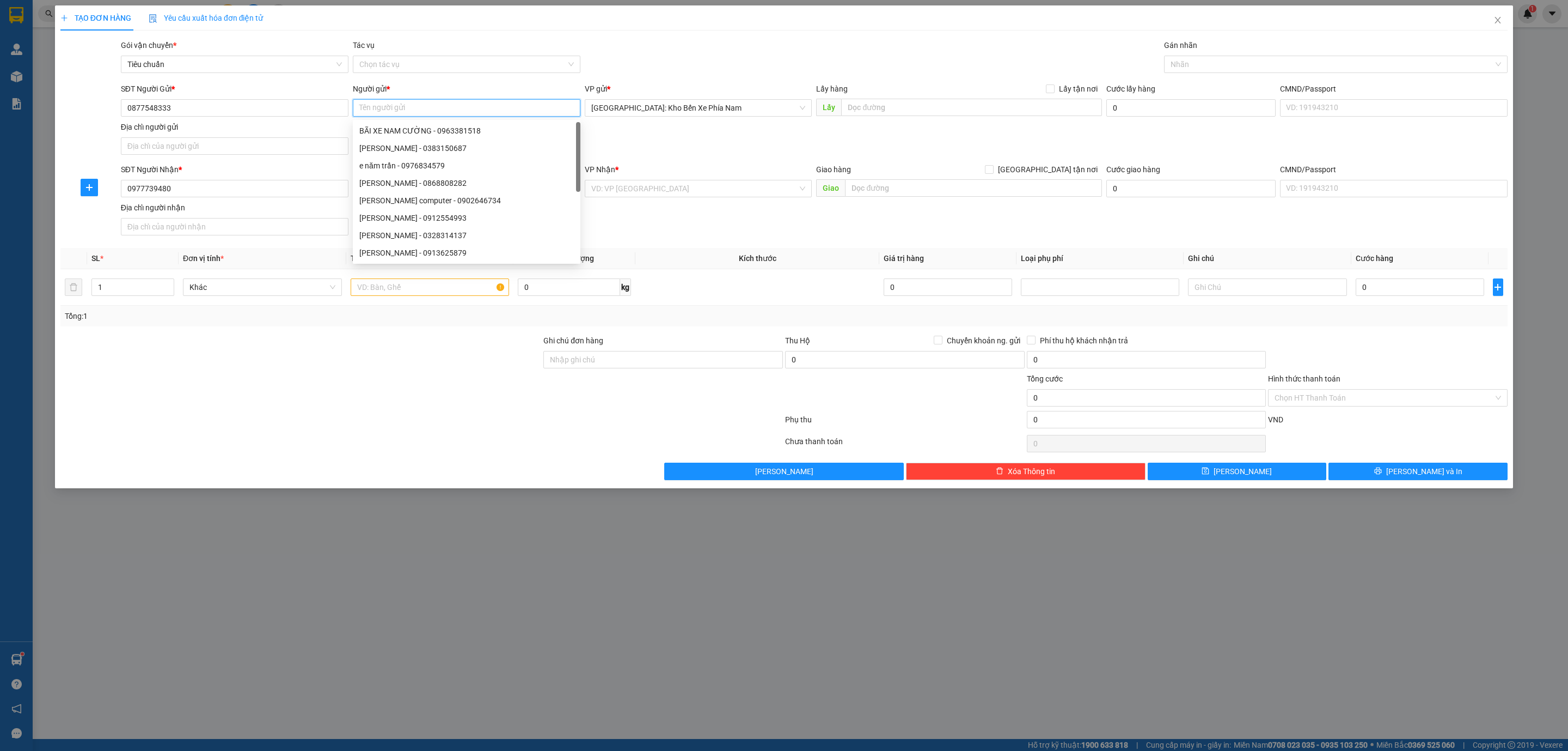
paste input "A Sơn"
type input "A Sơn"
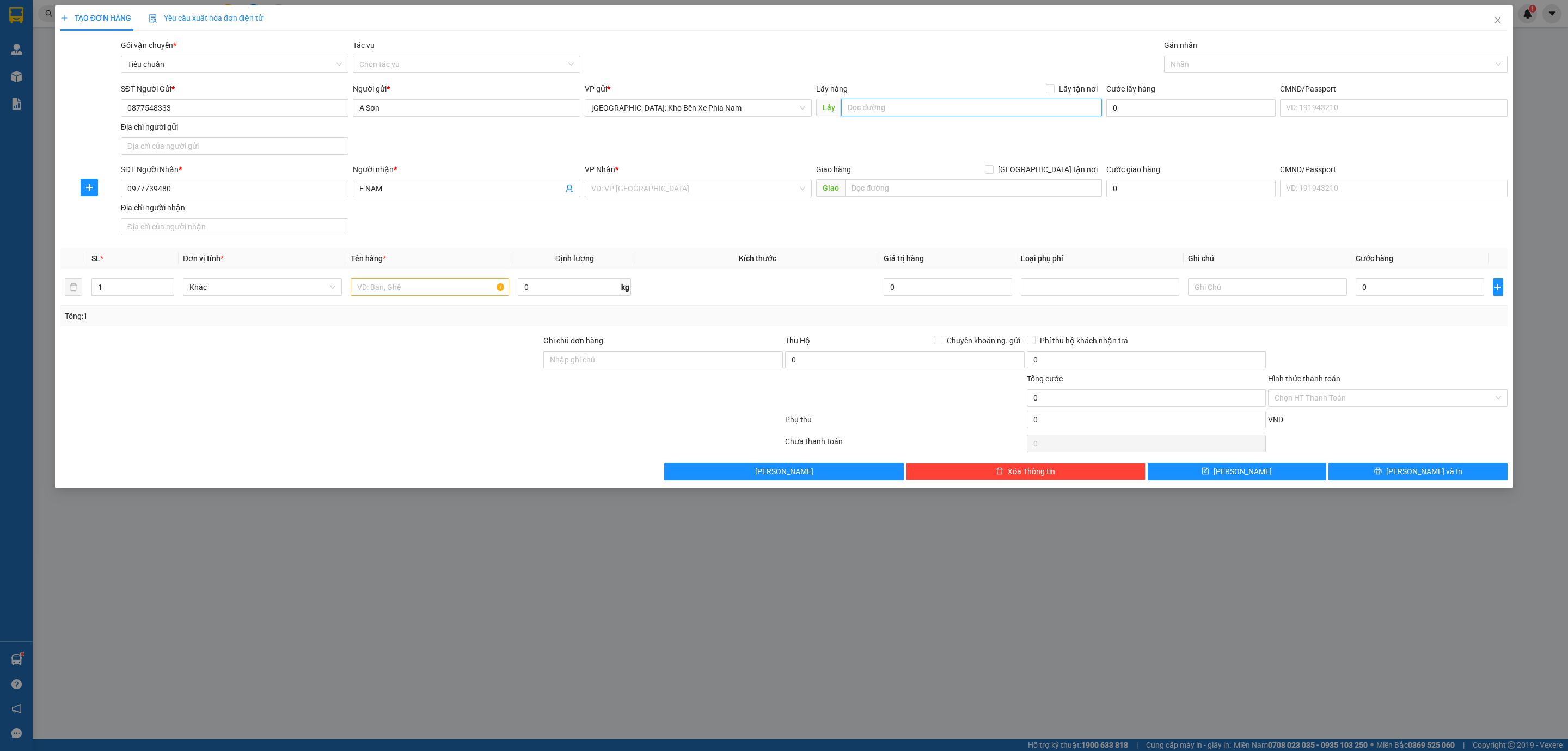
click at [897, 104] on input "text" at bounding box center [971, 107] width 261 height 18
paste input ":Nhà nghỉ Dịu Minh 12/34 [GEOGRAPHIC_DATA], [GEOGRAPHIC_DATA]"
type input ":Nhà nghỉ Dịu Minh 12/34 [GEOGRAPHIC_DATA], [GEOGRAPHIC_DATA]"
drag, startPoint x: 1052, startPoint y: 93, endPoint x: 1016, endPoint y: 129, distance: 50.9
click at [1052, 92] on span at bounding box center [1050, 89] width 9 height 9
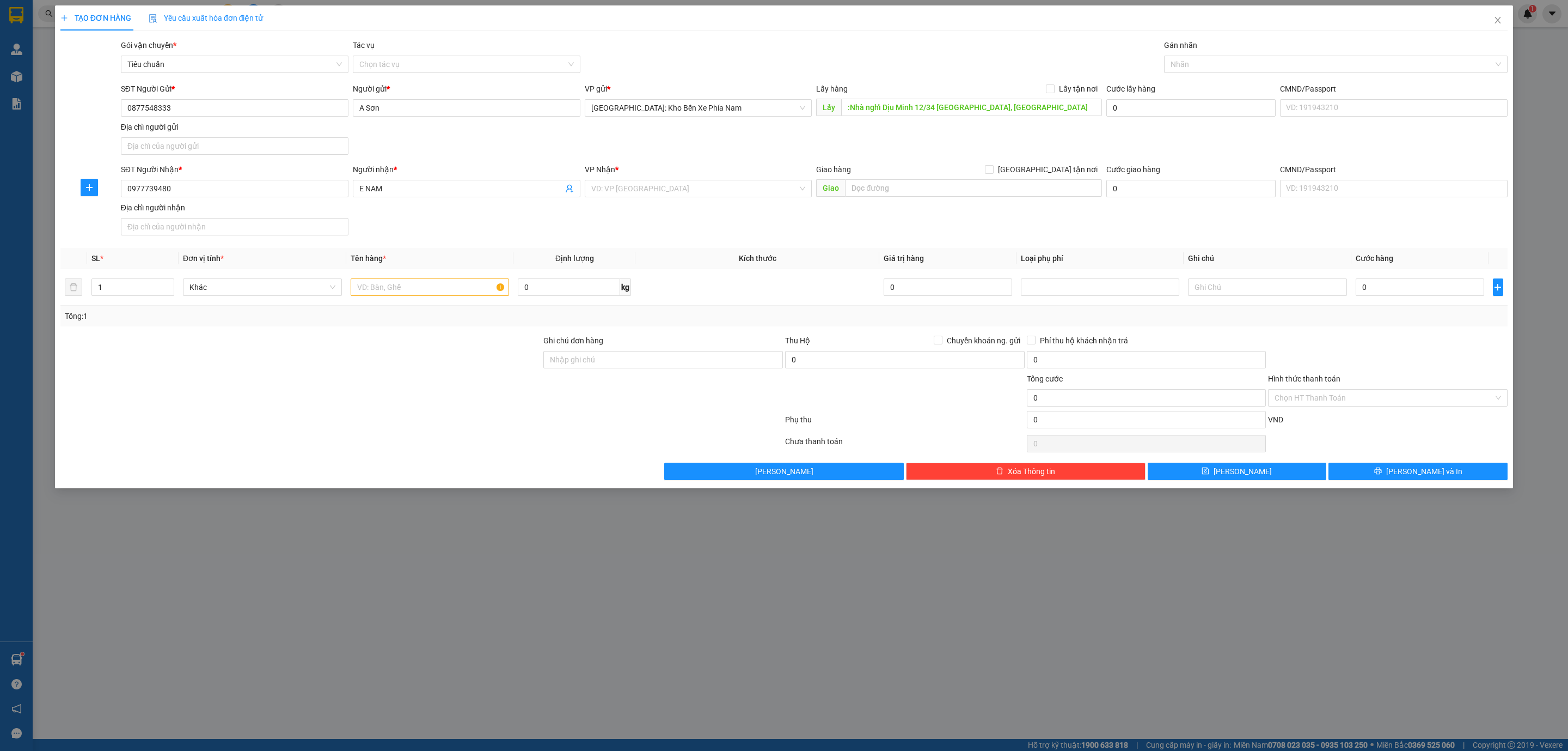
click at [547, 749] on div "TẠO ĐƠN HÀNG Yêu cầu xuất hóa đơn điện tử Transit Pickup Surcharge Ids Transit …" at bounding box center [784, 375] width 1568 height 751
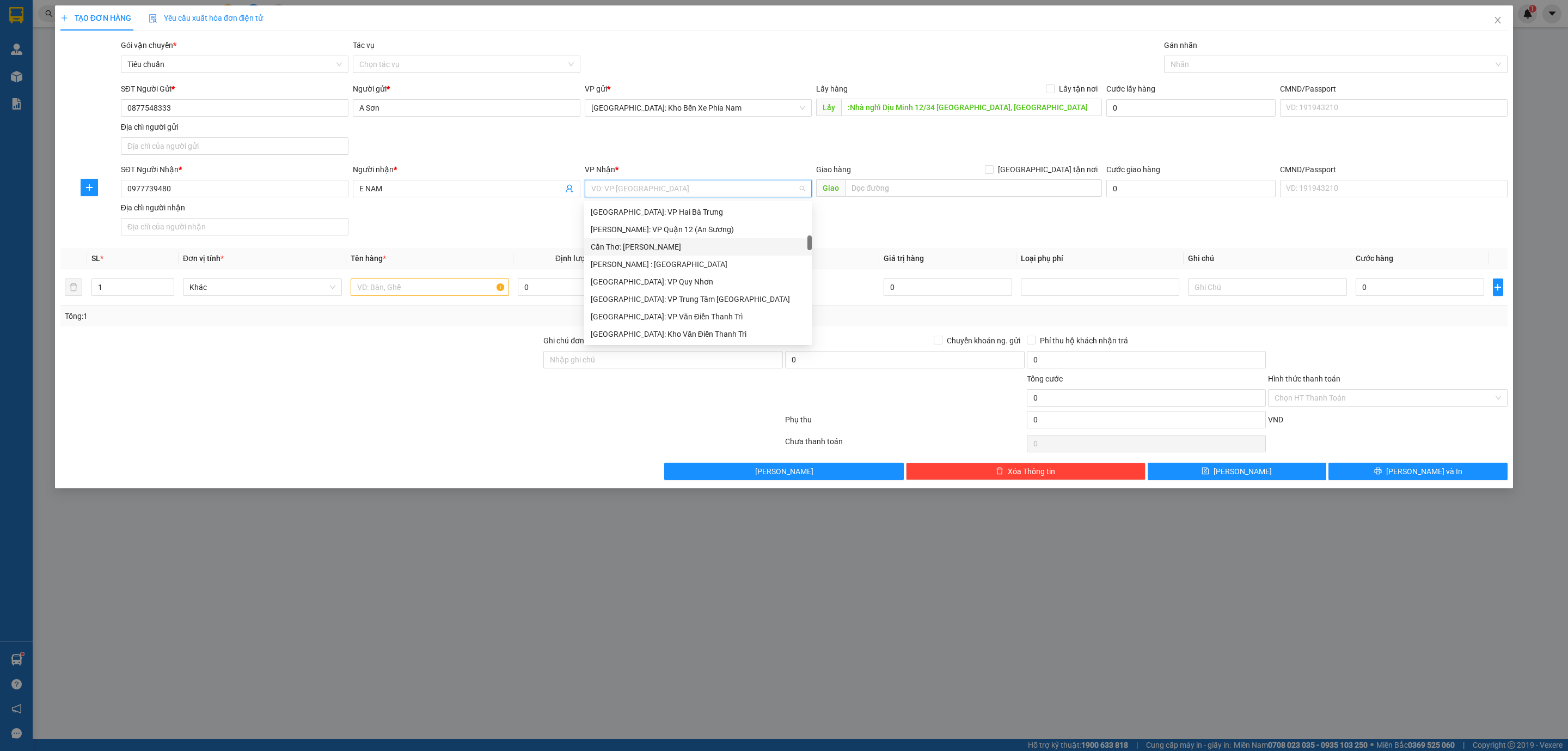
drag, startPoint x: 652, startPoint y: 185, endPoint x: 1090, endPoint y: 213, distance: 438.9
click at [1090, 213] on div "SĐT Người Nhận * 0977739480 Người nhận * E NAM VP Nhận * VD: VP Sài Gòn Giao hà…" at bounding box center [814, 201] width 1391 height 76
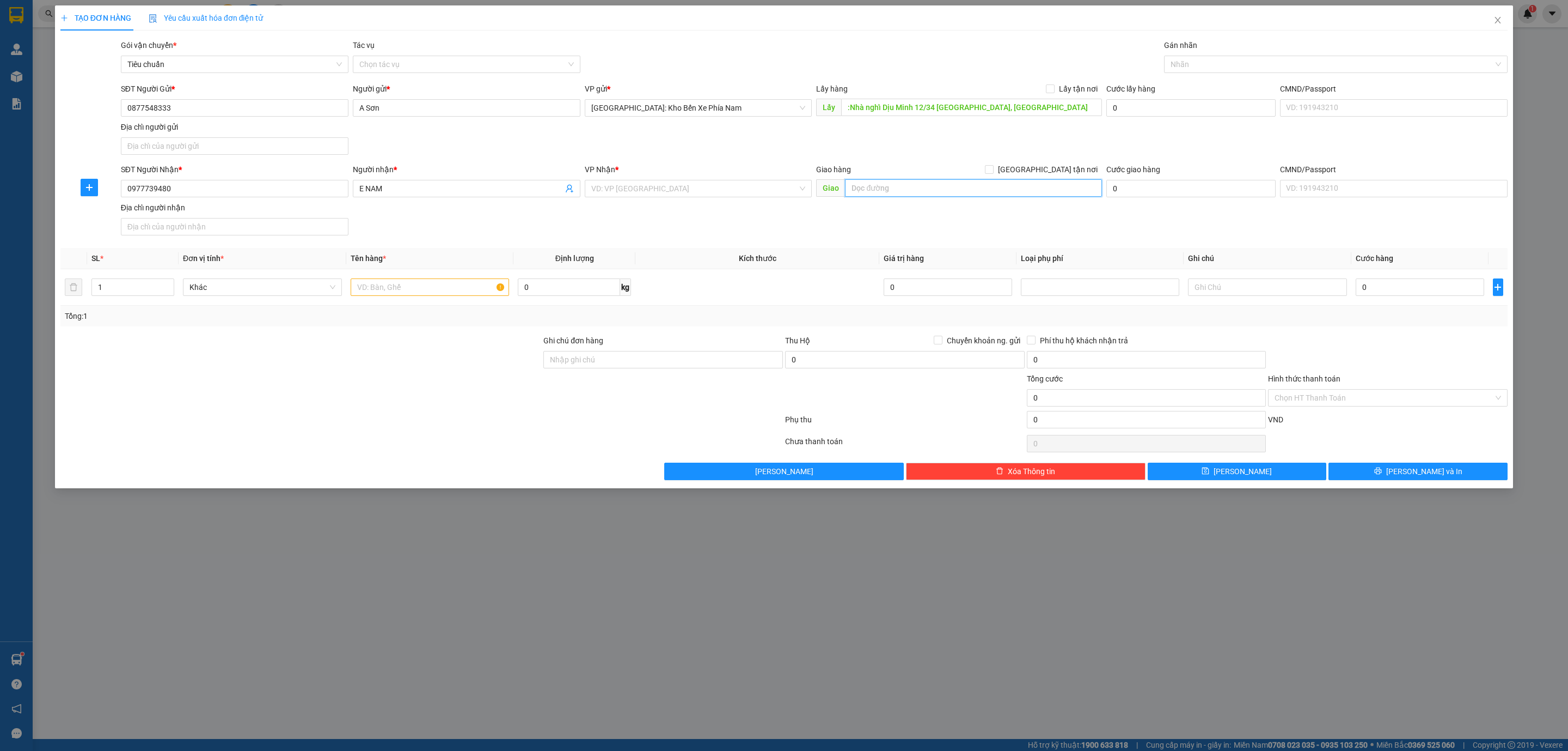
click at [936, 189] on input "text" at bounding box center [973, 188] width 256 height 18
paste input "K/s Hà Thi, TT Gia Ray, Huyên Xuân Lộc, Đồng Nai"
type input "K/s Hà Thi, TT Gia Ray, Huyên Xuân Lộc, Đồng Nai"
click at [647, 197] on input "search" at bounding box center [695, 188] width 207 height 16
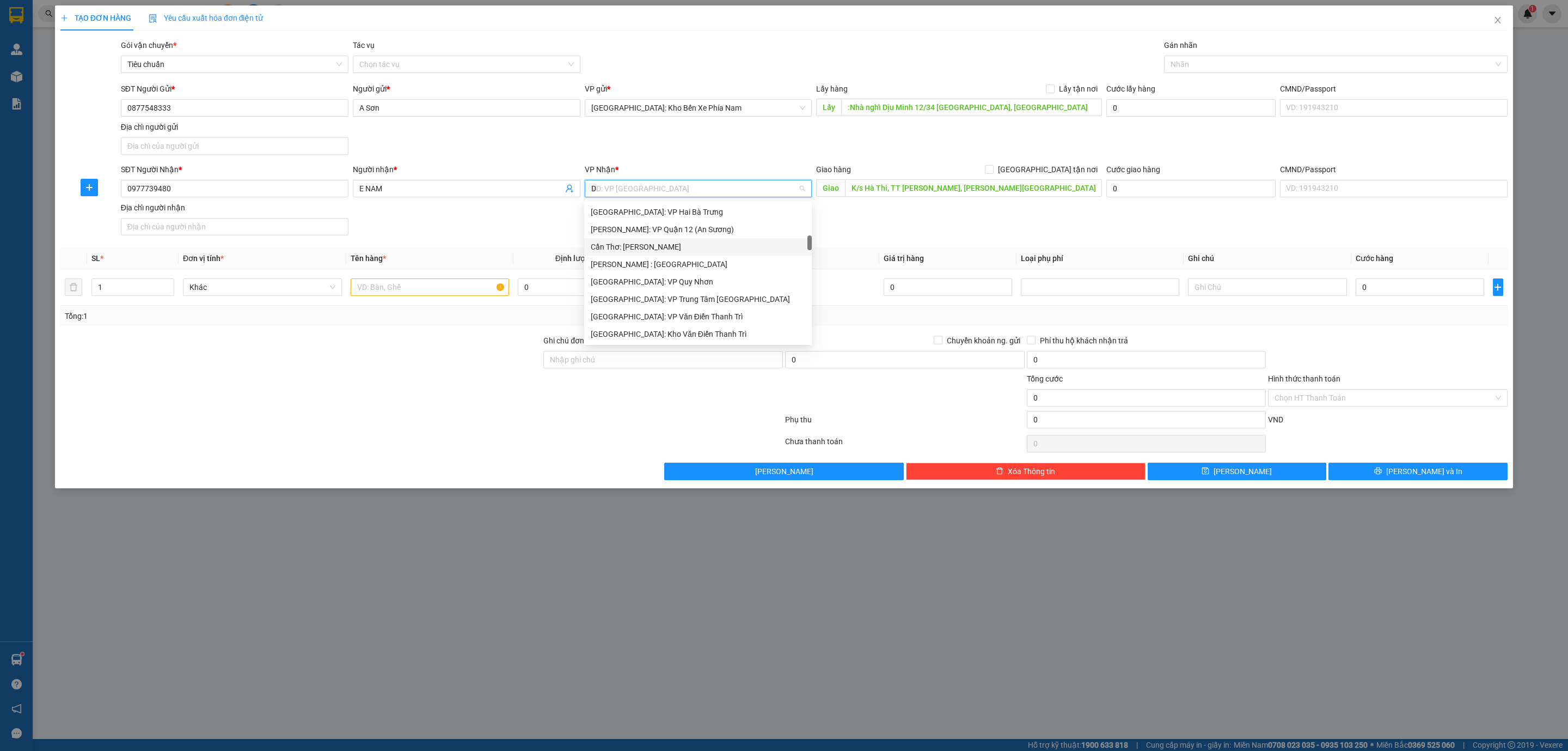
scroll to position [139, 0]
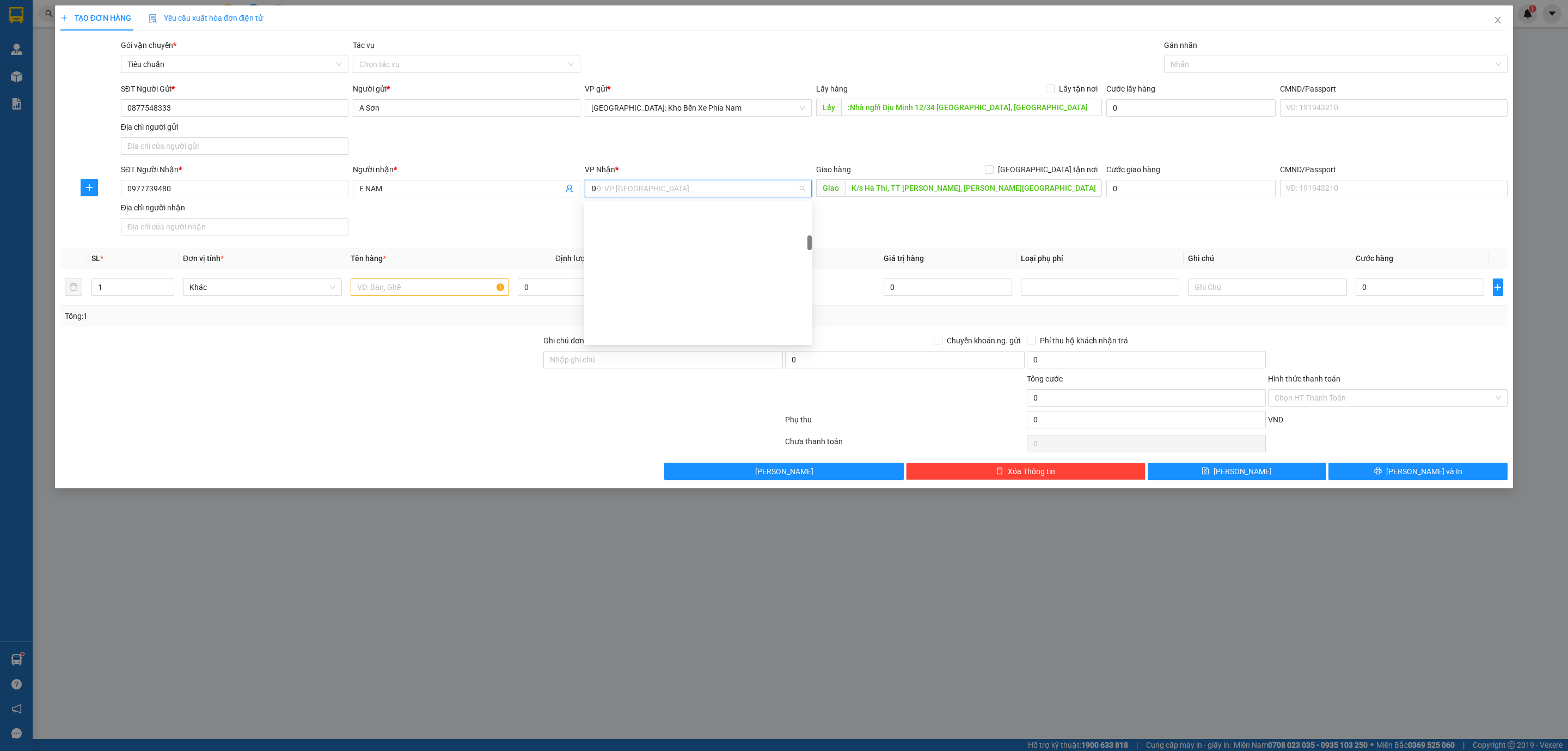
type input "D"
type input "ĐO"
click at [632, 263] on div "Đồng Nai" at bounding box center [698, 264] width 214 height 12
click at [1048, 194] on input "K/s Hà Thi, TT Gia Ray, Huyên Xuân Lộc, Đồng Nai" at bounding box center [973, 188] width 256 height 18
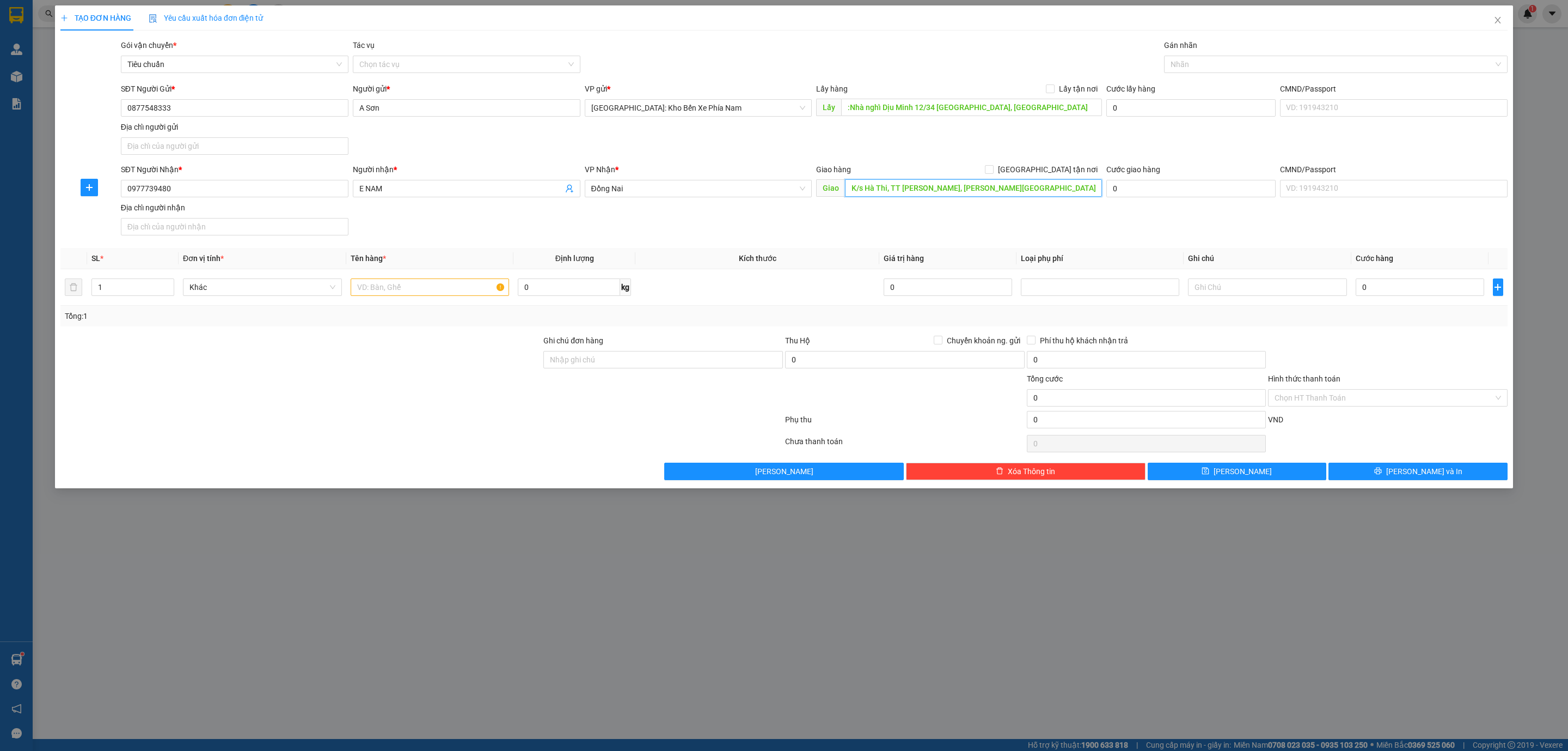
click at [1048, 189] on input "K/s Hà Thi, TT Gia Ray, Huyên Xuân Lộc, Đồng Nai" at bounding box center [973, 188] width 256 height 18
type input "K/s Hà Thi, TT [PERSON_NAME], [PERSON_NAME][GEOGRAPHIC_DATA], [GEOGRAPHIC_DATA]…"
click at [1060, 183] on input "K/s Hà Thi, TT [PERSON_NAME], [PERSON_NAME][GEOGRAPHIC_DATA], [GEOGRAPHIC_DATA]…" at bounding box center [973, 188] width 256 height 18
click at [1055, 90] on span at bounding box center [1050, 89] width 9 height 9
click at [1054, 90] on input "Lấy tận nơi" at bounding box center [1049, 88] width 8 height 8
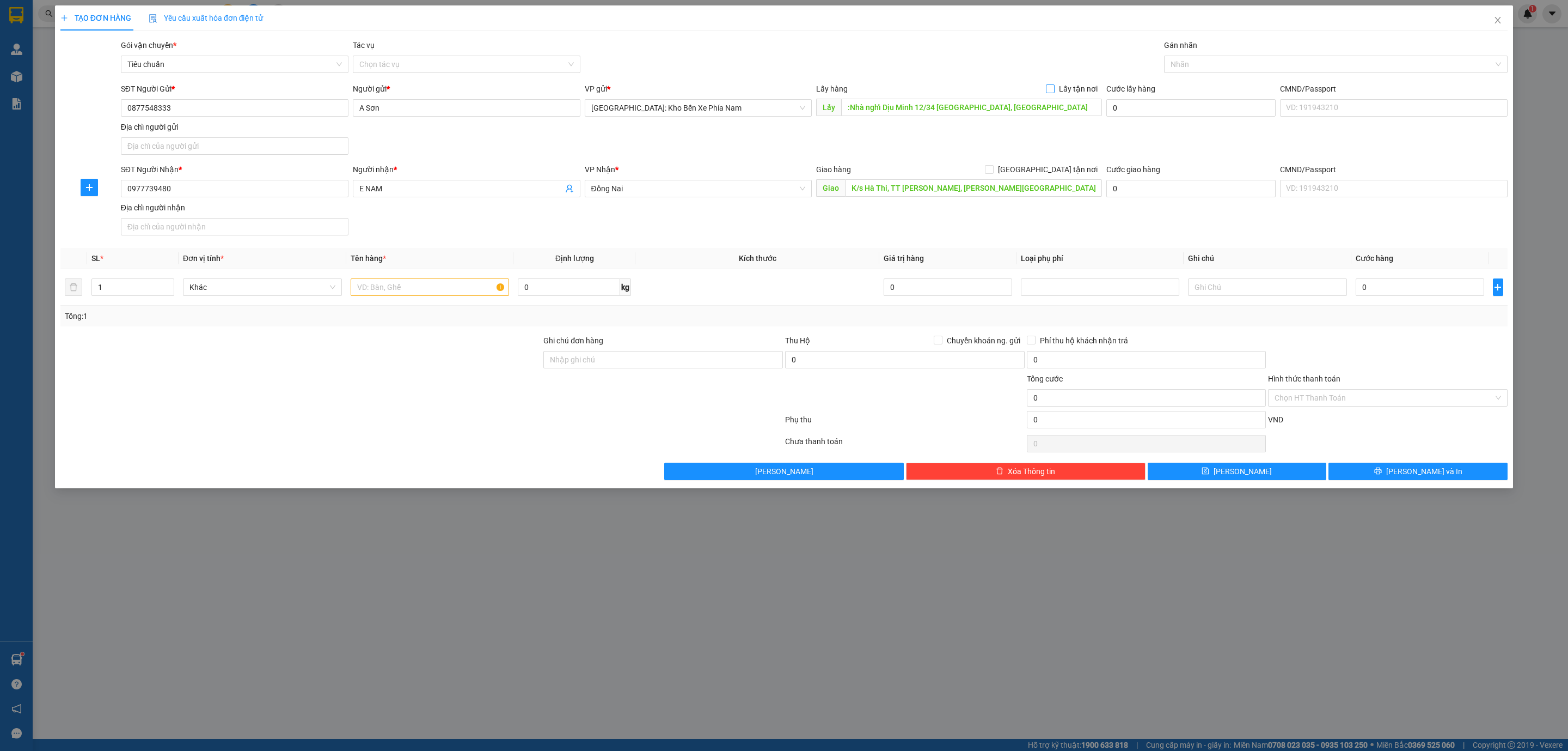
checkbox input "true"
click at [1195, 67] on div at bounding box center [1331, 64] width 327 height 13
click at [443, 296] on input "text" at bounding box center [430, 287] width 159 height 18
click at [222, 147] on input "CMND/Passport" at bounding box center [235, 146] width 228 height 18
click at [389, 295] on input "text" at bounding box center [430, 287] width 159 height 18
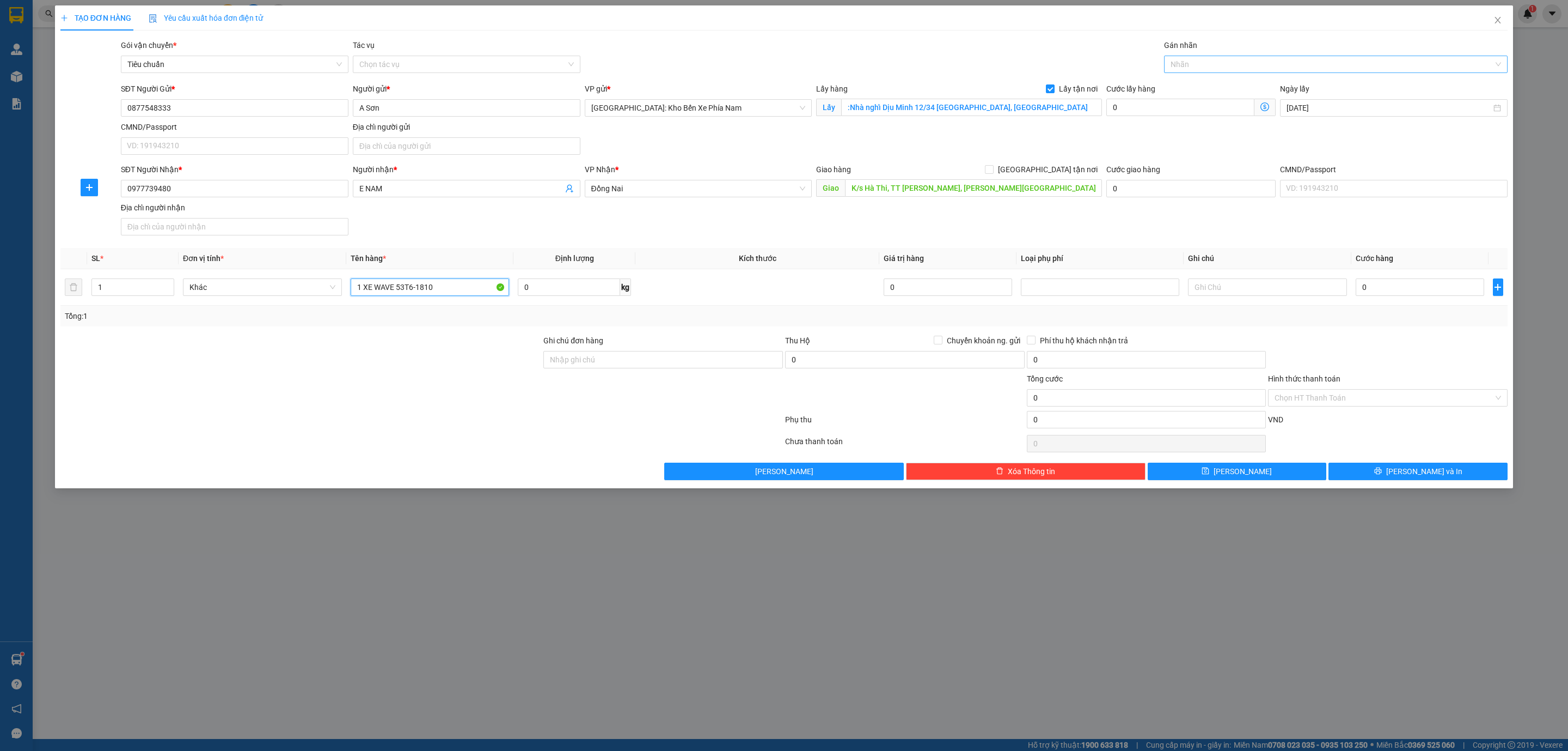
click at [1205, 72] on div "Nhãn" at bounding box center [1335, 64] width 343 height 18
type input "1 XE WAVE 53T6-1810"
type input "xe"
click at [1214, 90] on div "Xe máy" at bounding box center [1335, 86] width 331 height 12
click at [1385, 339] on div at bounding box center [1387, 353] width 242 height 38
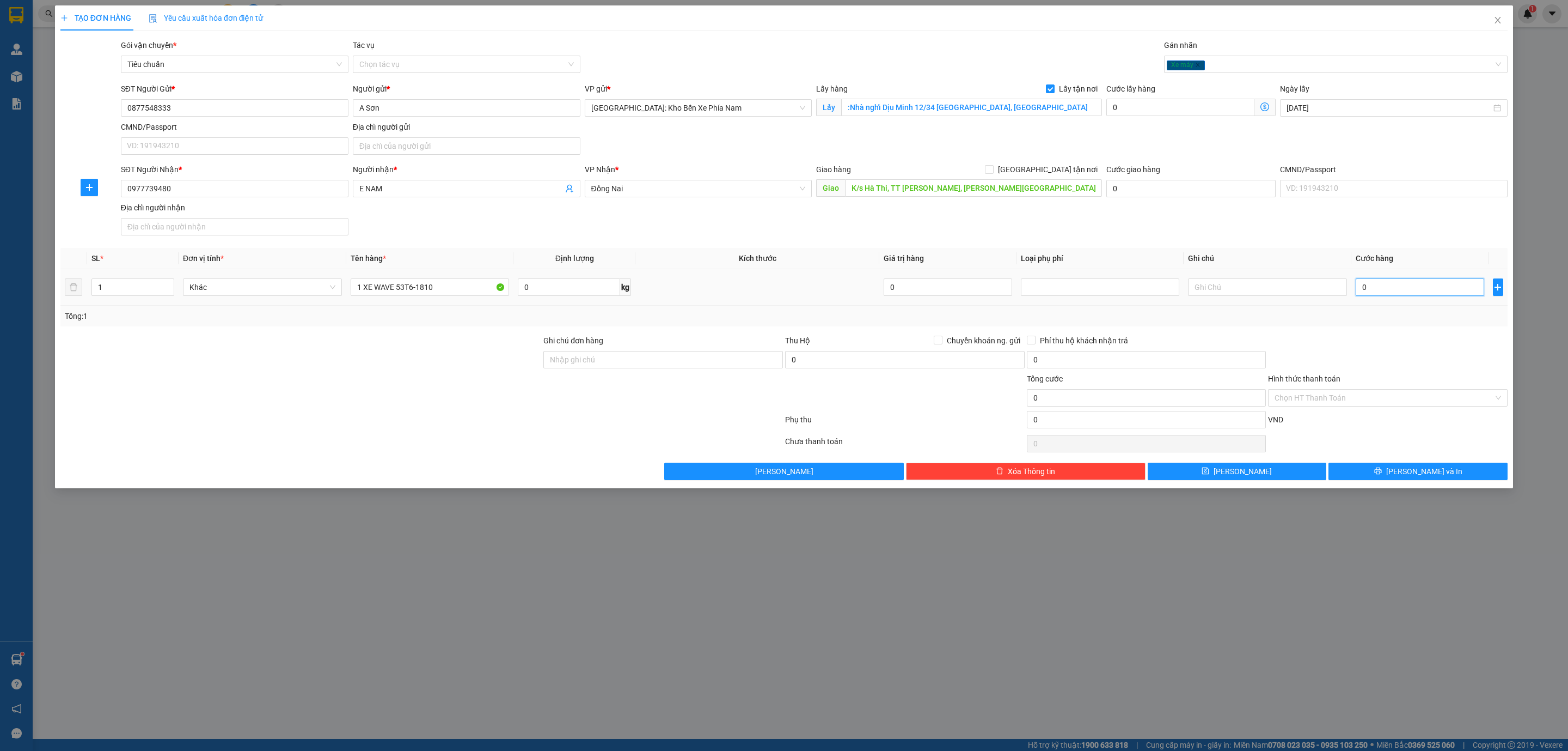
click at [1400, 295] on input "0" at bounding box center [1419, 287] width 128 height 18
click at [1188, 110] on input "0" at bounding box center [1180, 107] width 148 height 18
type input "1"
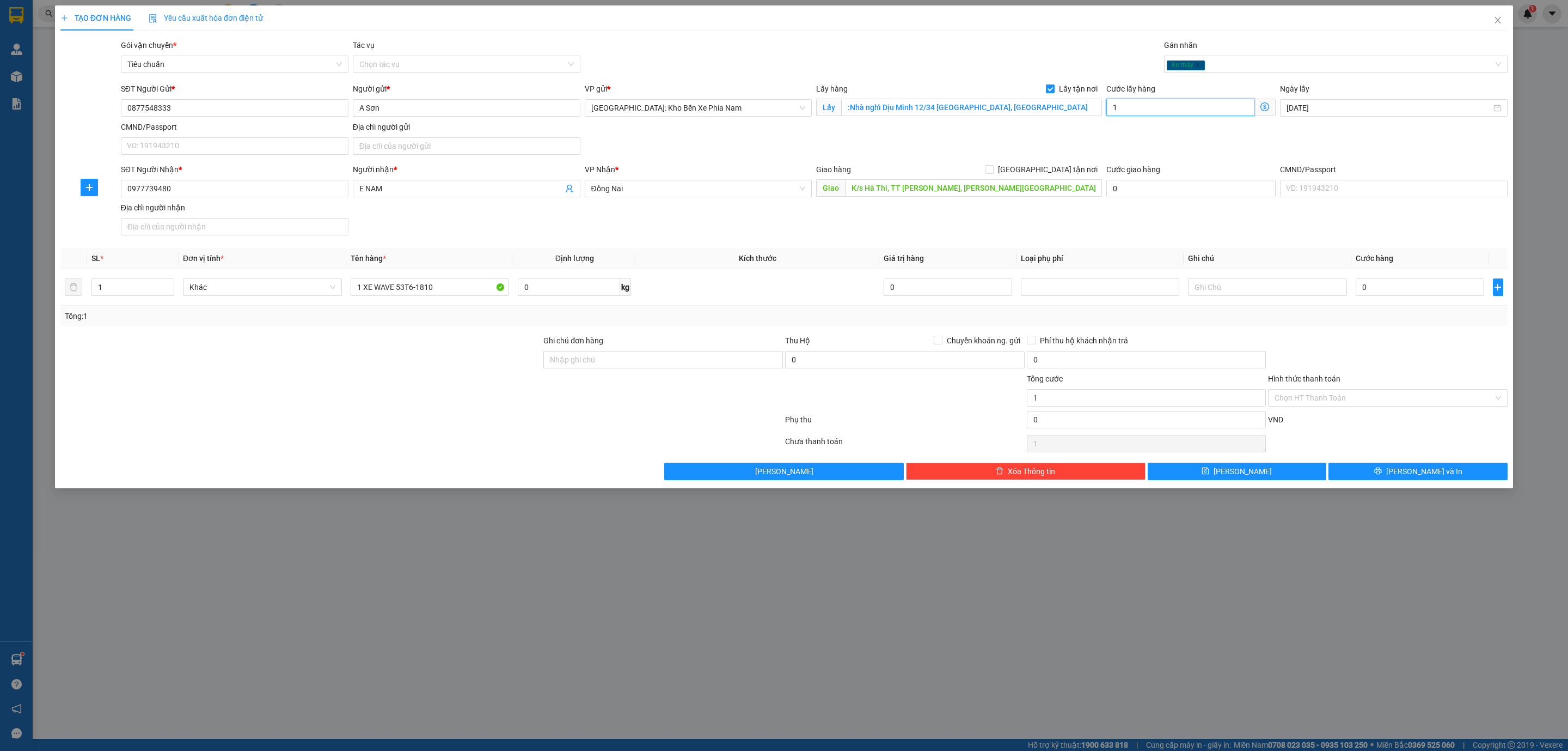
type input "10"
type input "100"
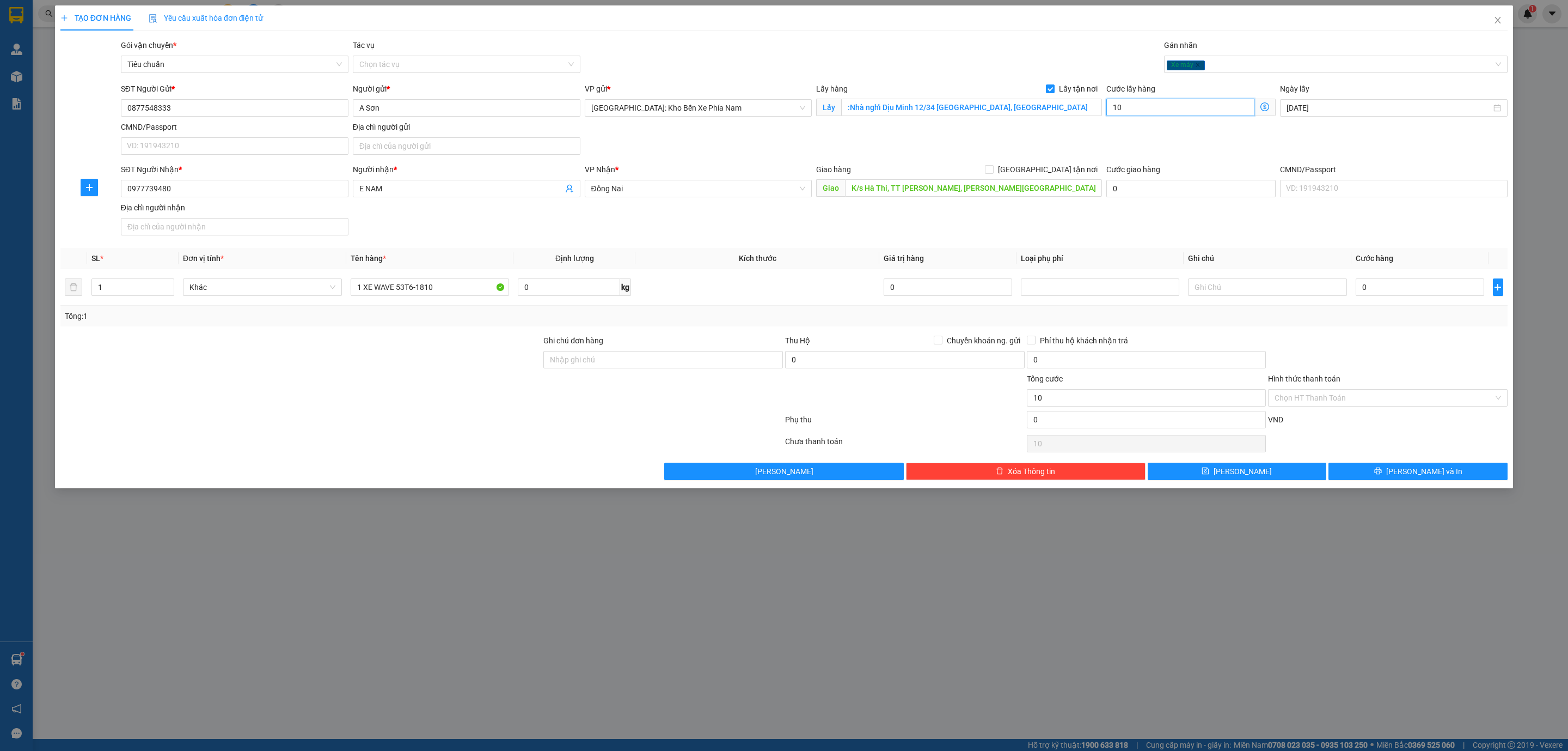
type input "100"
type input "1.000"
type input "10.000"
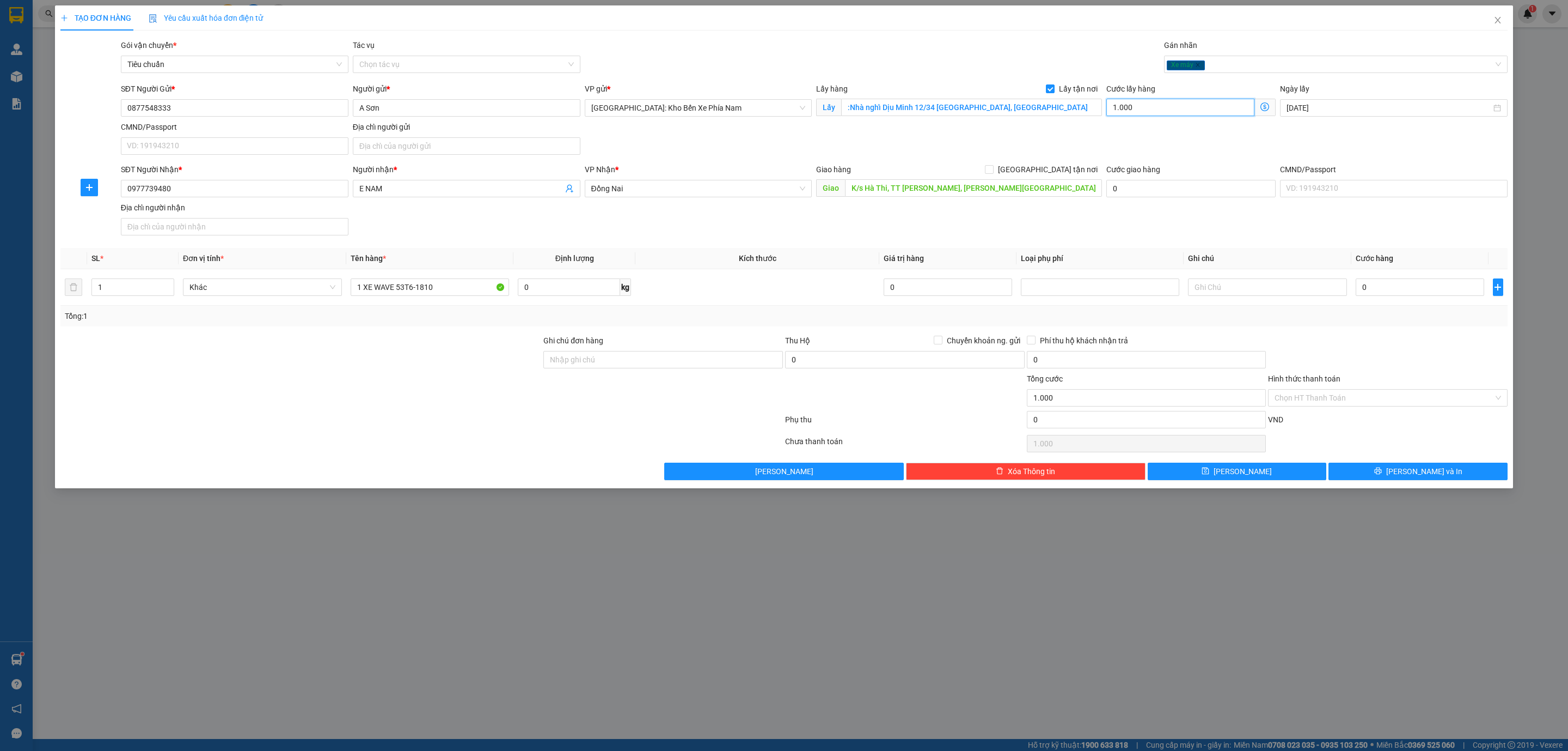
type input "10.000"
type input "100.000"
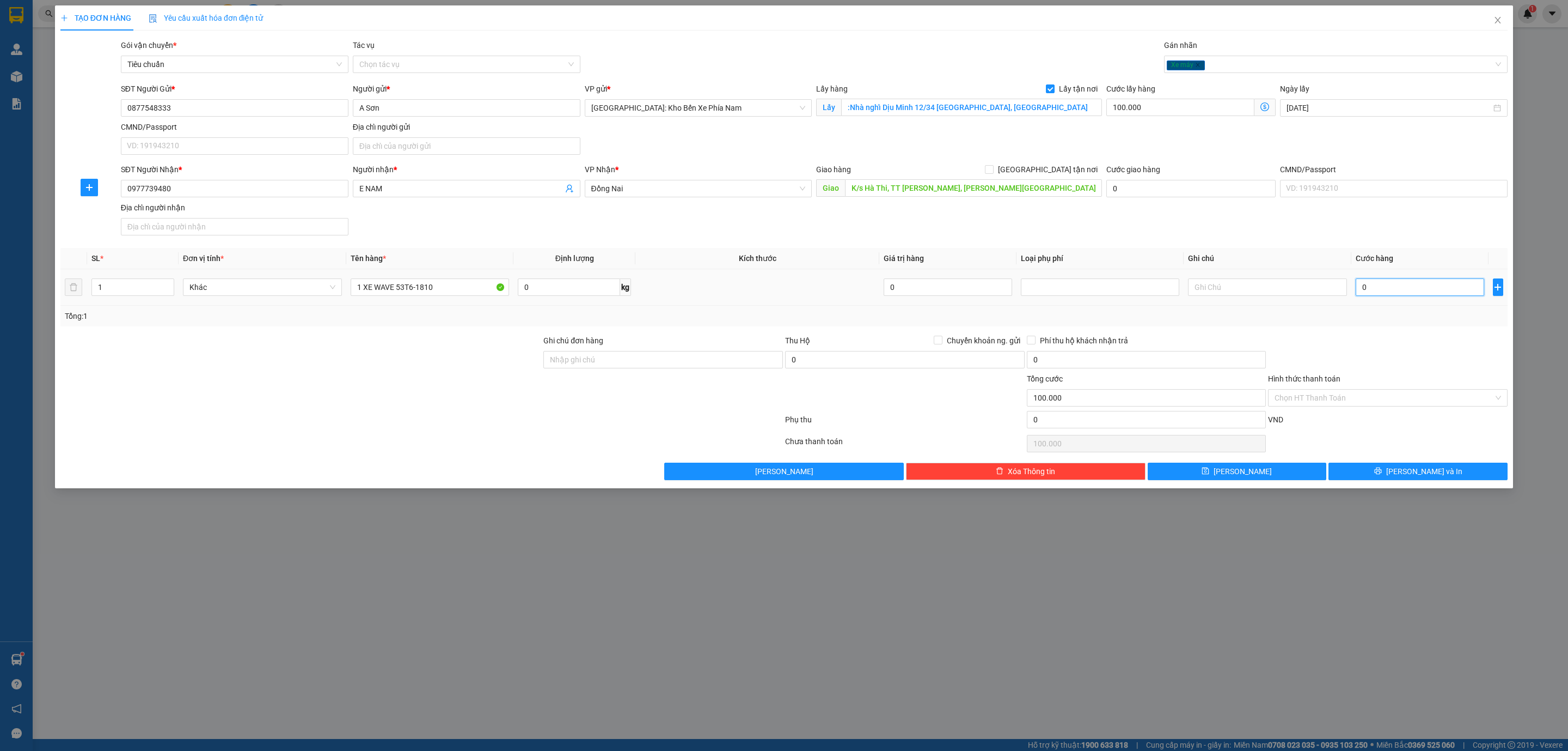
click at [1440, 291] on input "0" at bounding box center [1419, 287] width 128 height 18
type input "4"
type input "100.004"
type input "47"
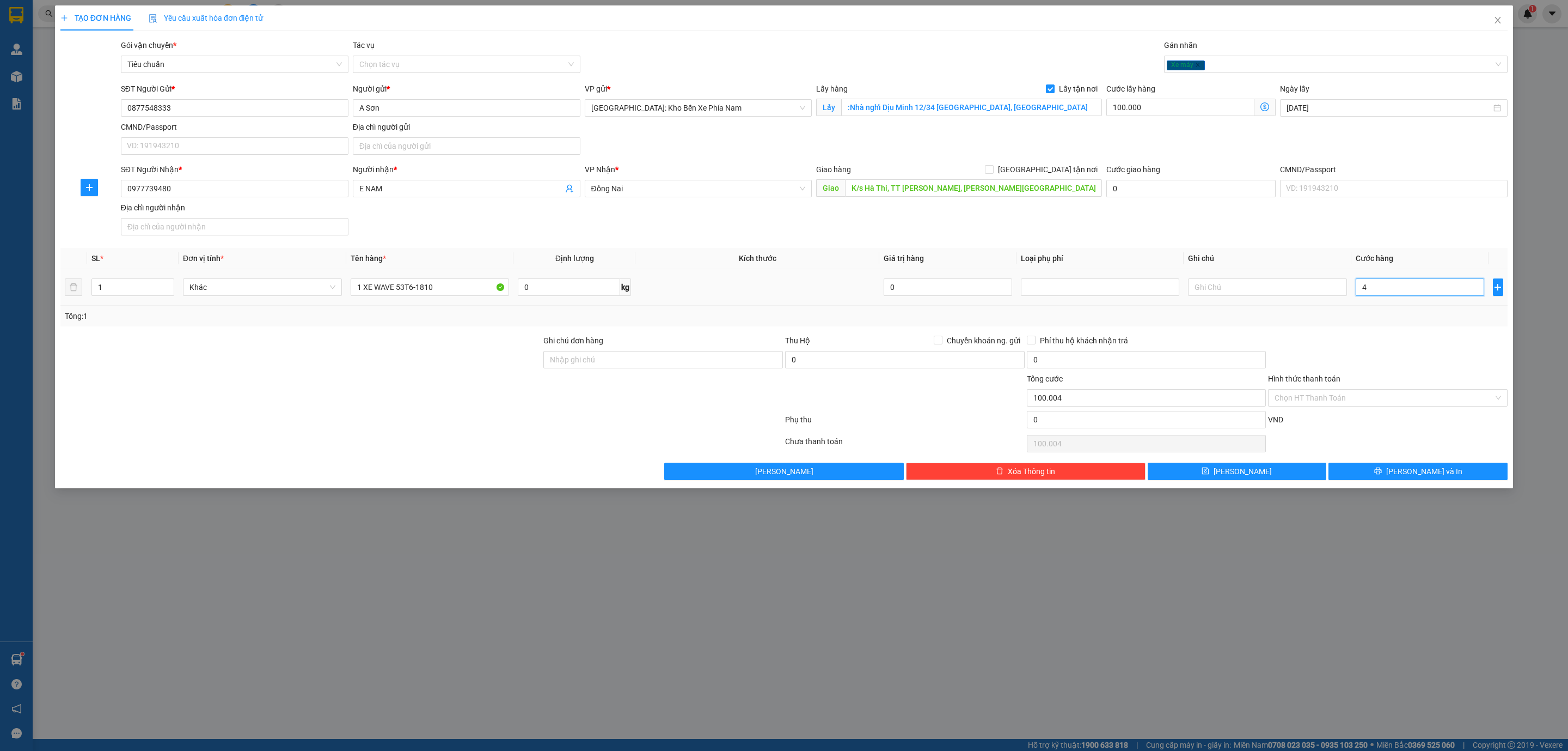
type input "100.047"
type input "470"
type input "100.470"
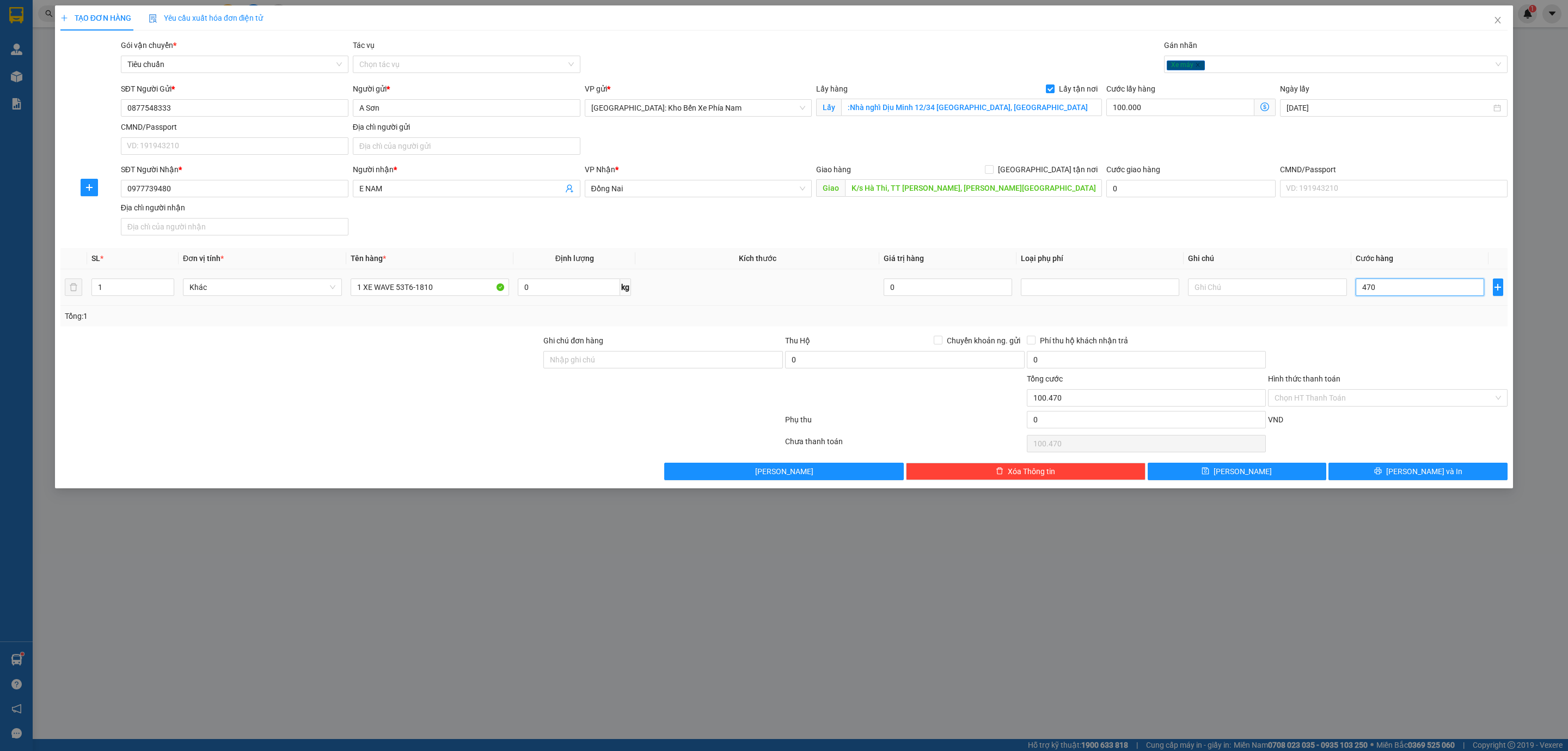
type input "4.700"
type input "104.700"
type input "47.000"
type input "147.000"
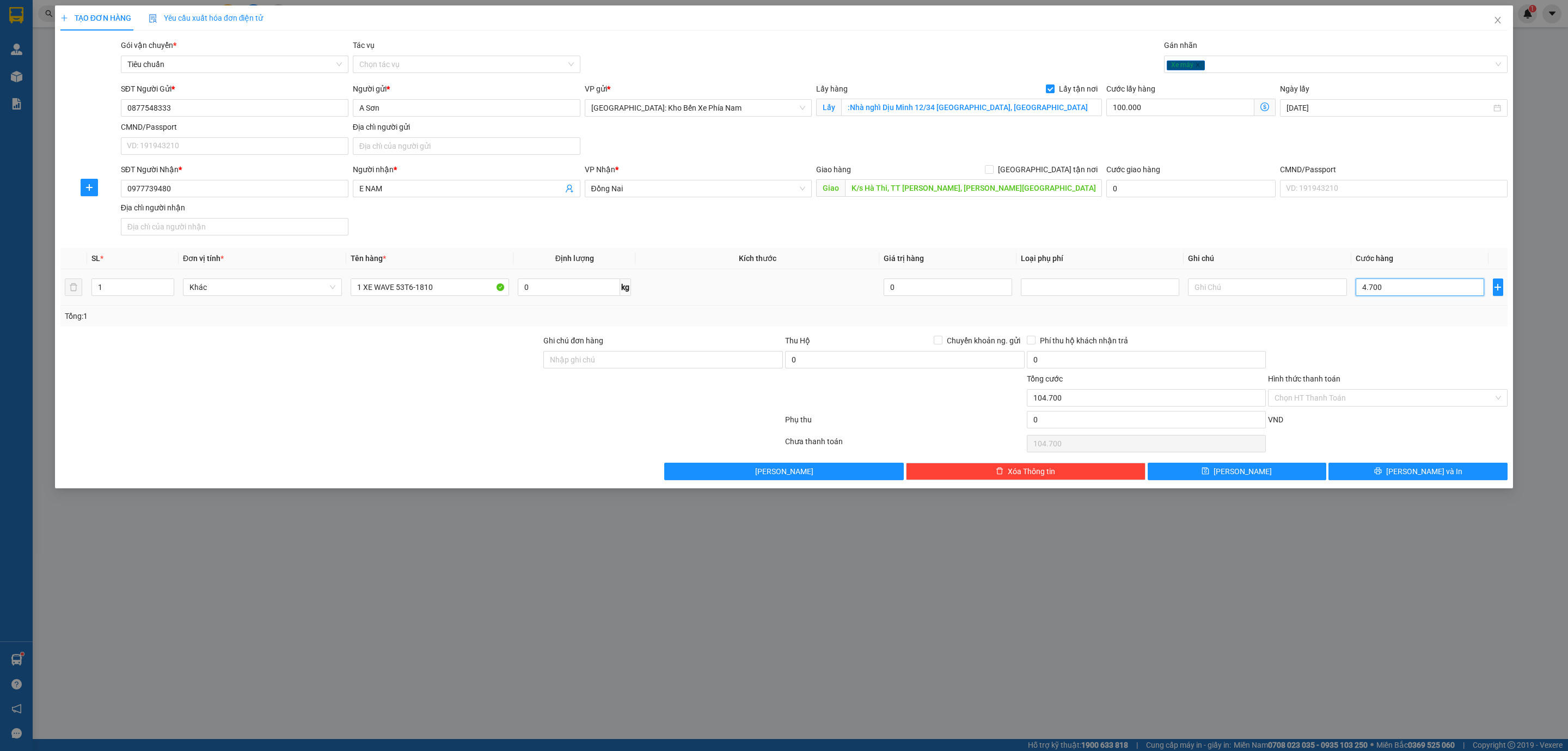
type input "147.000"
type input "470.000"
type input "570.000"
type input "470.000"
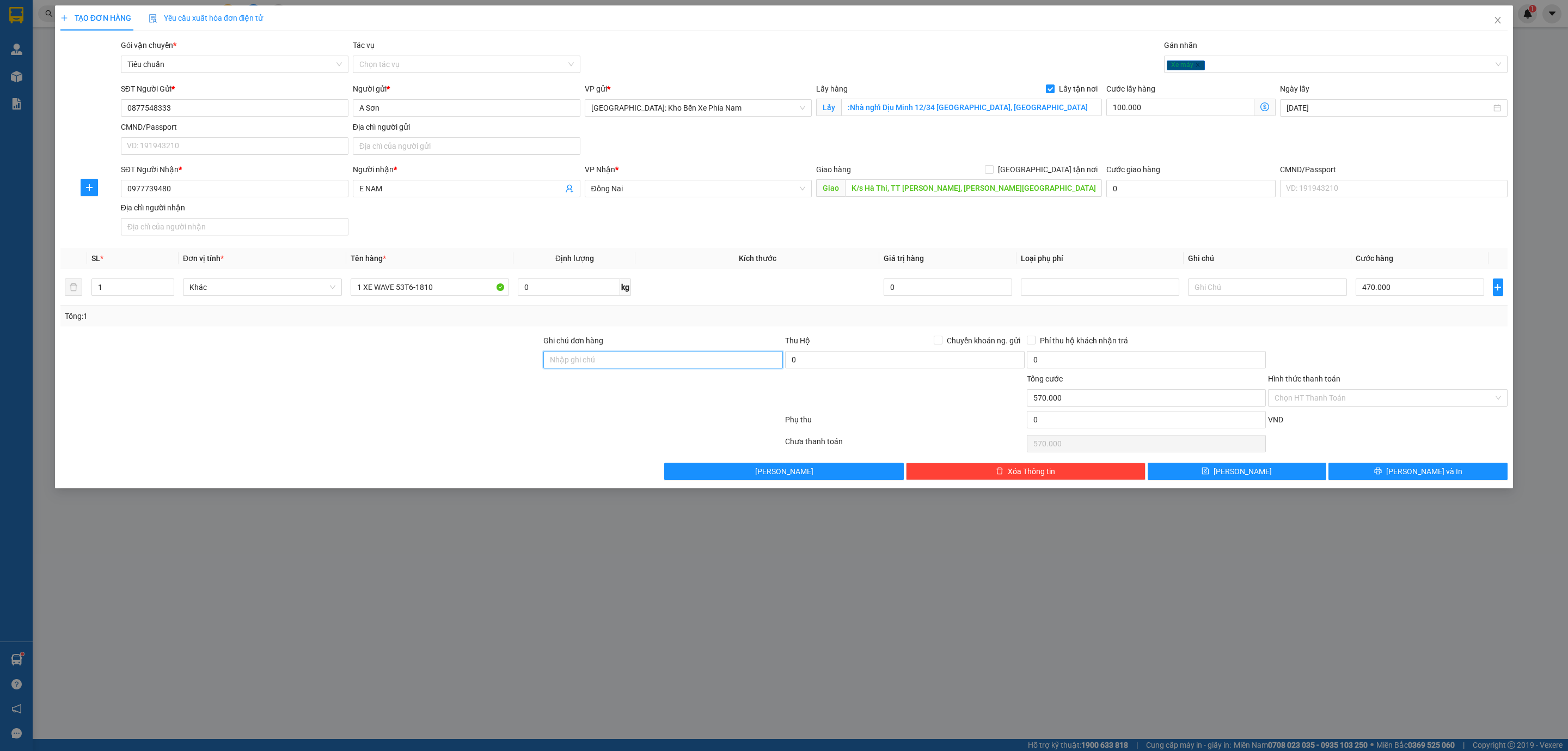
click at [606, 359] on input "Ghi chú đơn hàng" at bounding box center [663, 359] width 240 height 18
type input "1 CHÌA KHOÁ + KO CAVAT"
click at [1258, 474] on button "Lưu" at bounding box center [1237, 471] width 179 height 18
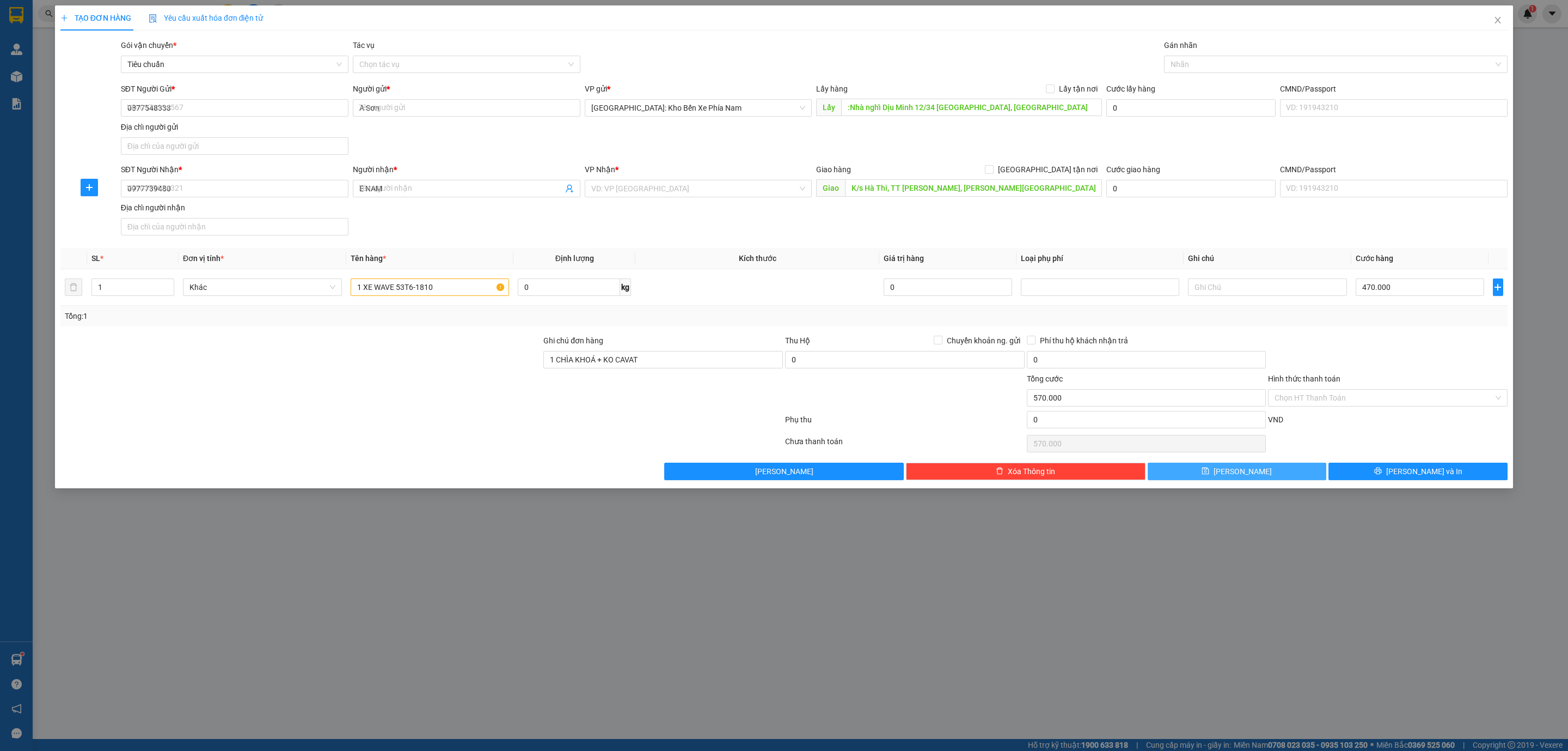
checkbox input "false"
type input "0"
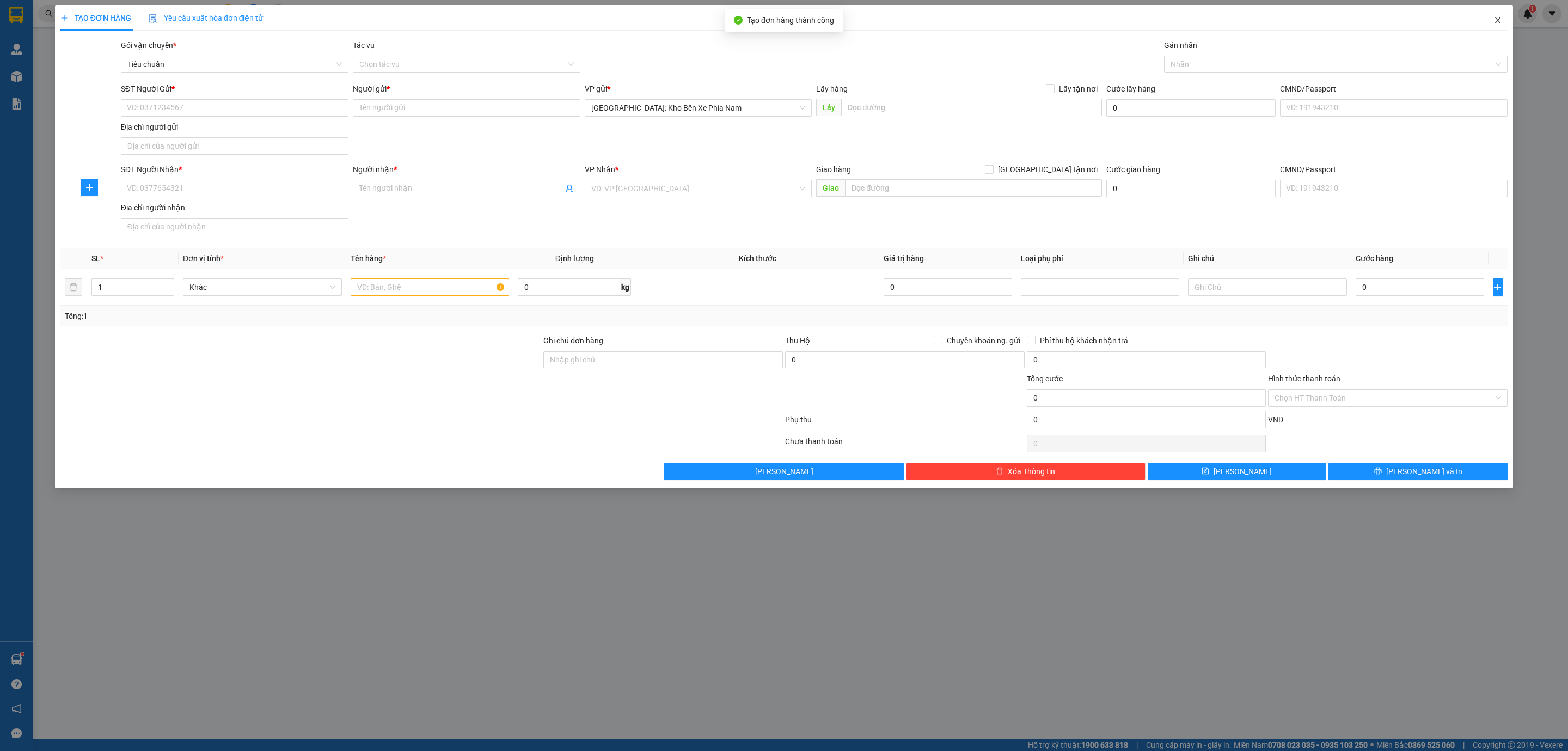
click at [1501, 17] on icon "close" at bounding box center [1497, 20] width 9 height 9
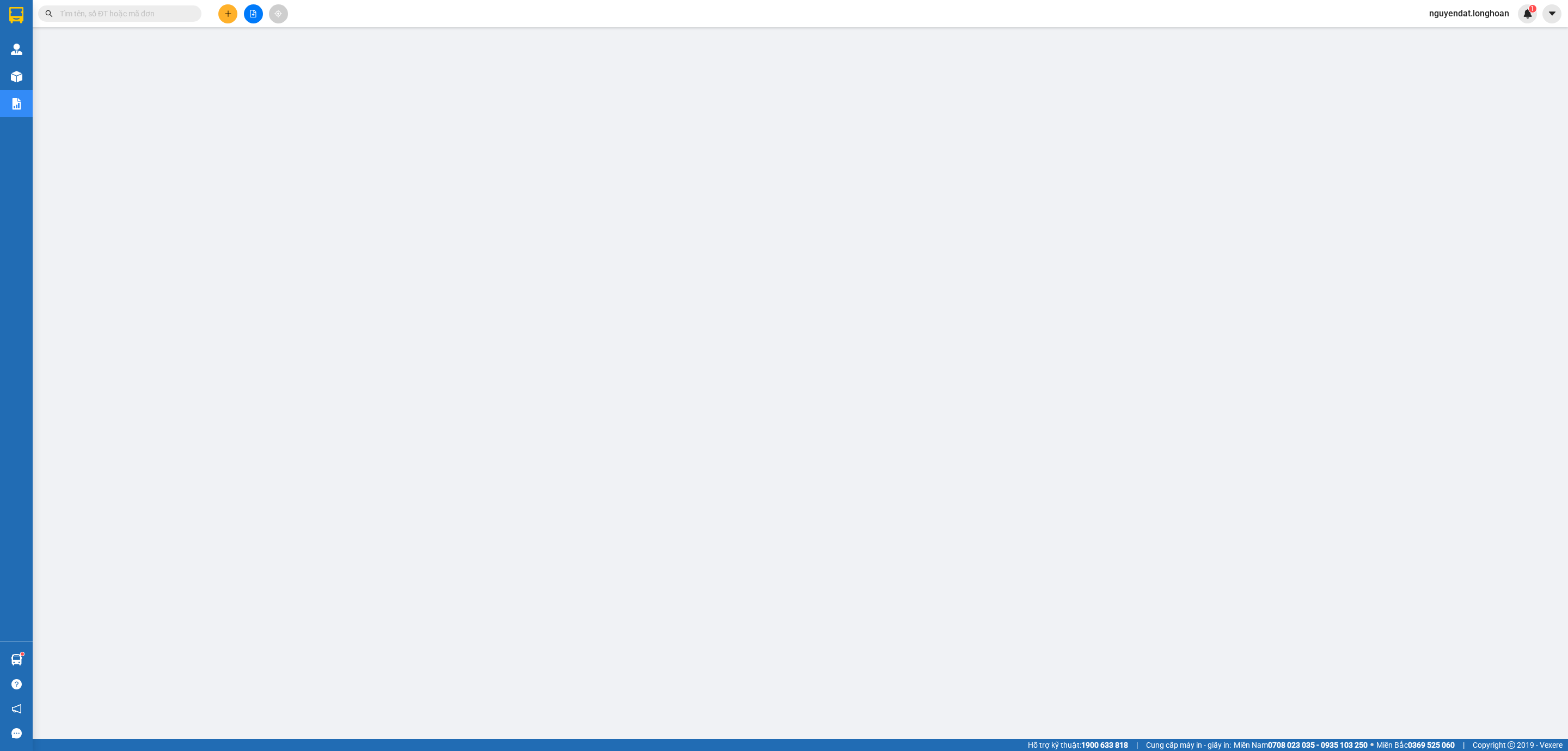
click at [135, 10] on input "text" at bounding box center [124, 14] width 128 height 12
paste input "0931982988"
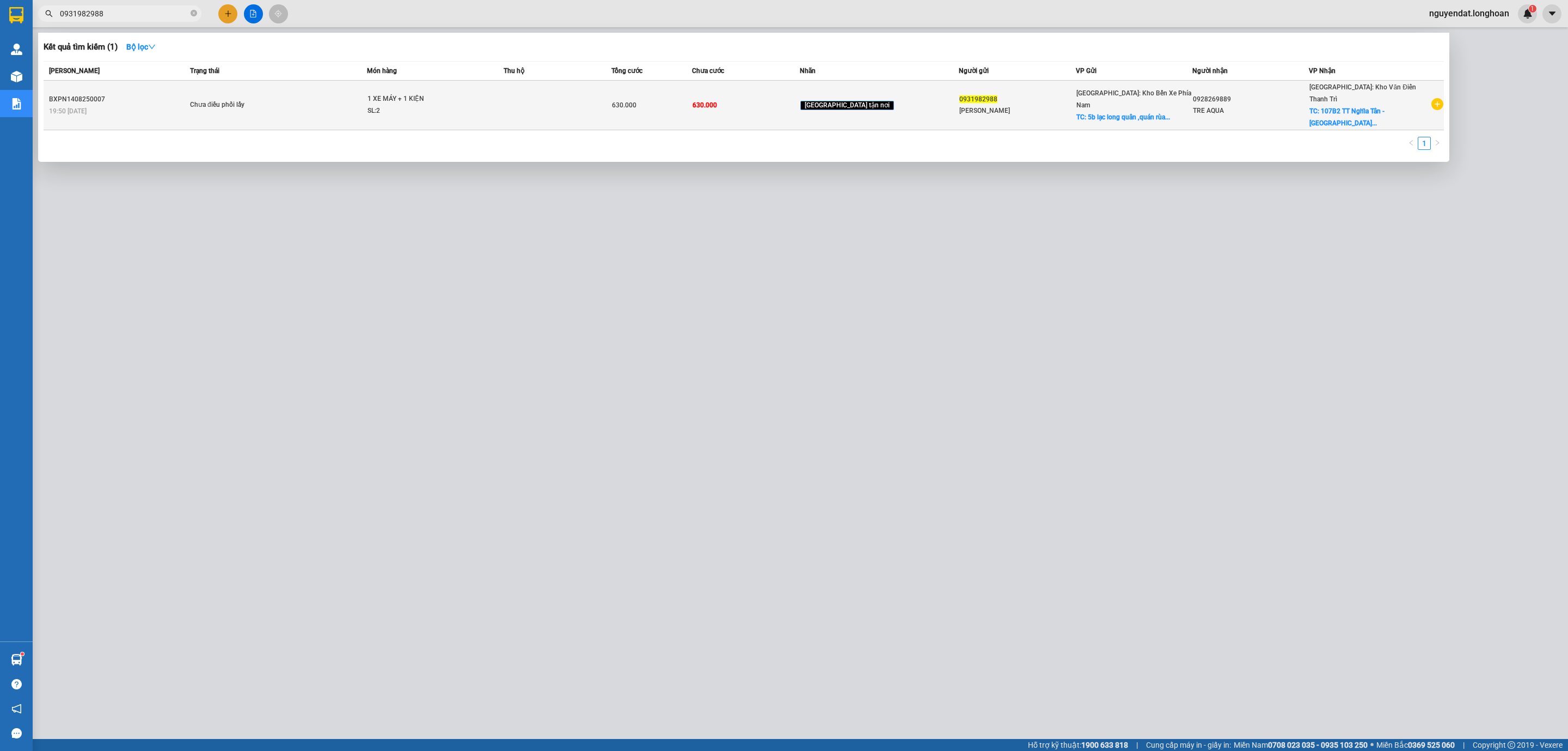
type input "0931982988"
click at [252, 99] on div "Chưa điều phối lấy" at bounding box center [231, 105] width 82 height 12
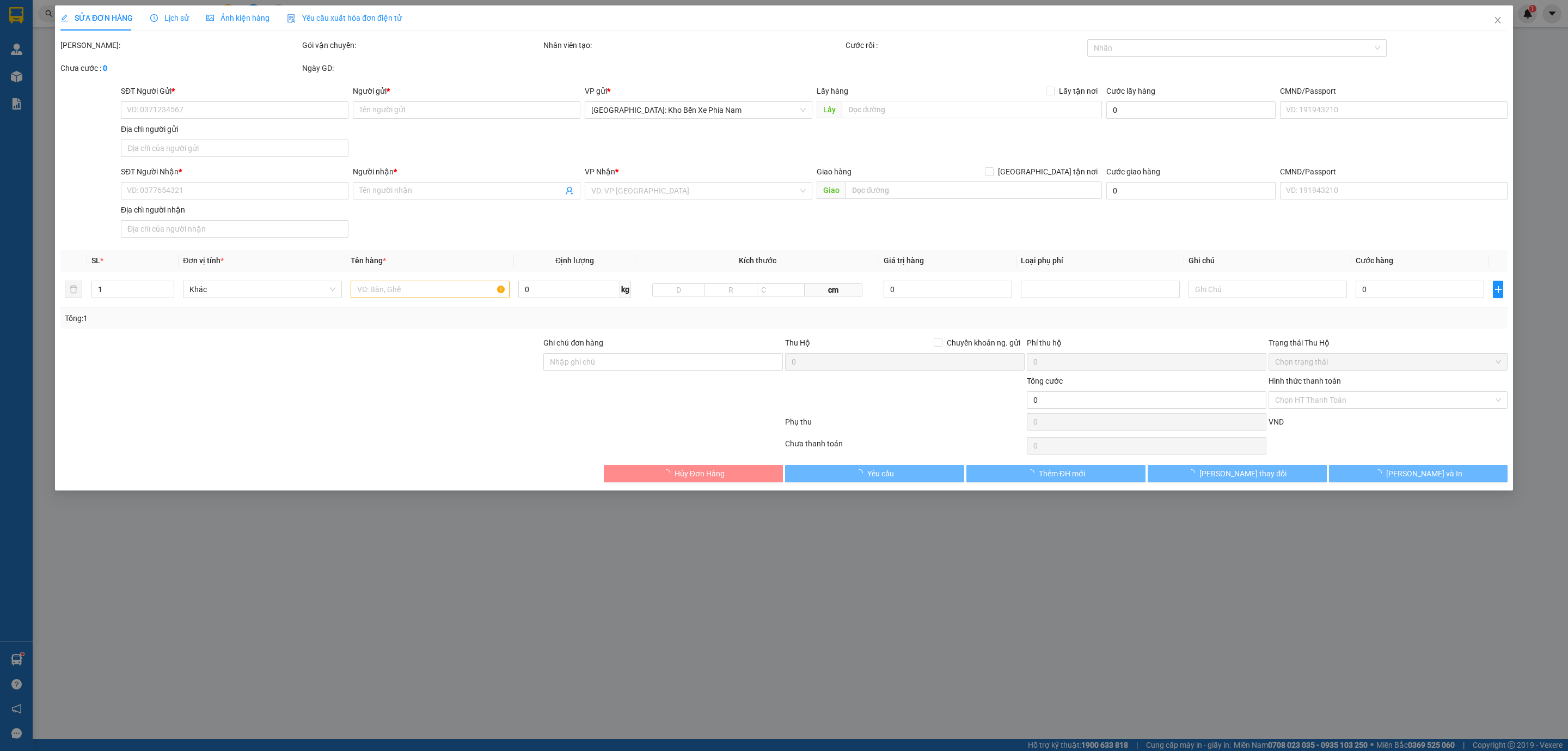
type input "0931982988"
type input "huỳnh ngọc hoà"
checkbox input "true"
type input "5b lạc long quân ,quán rùa cafe"
type input "0928269889"
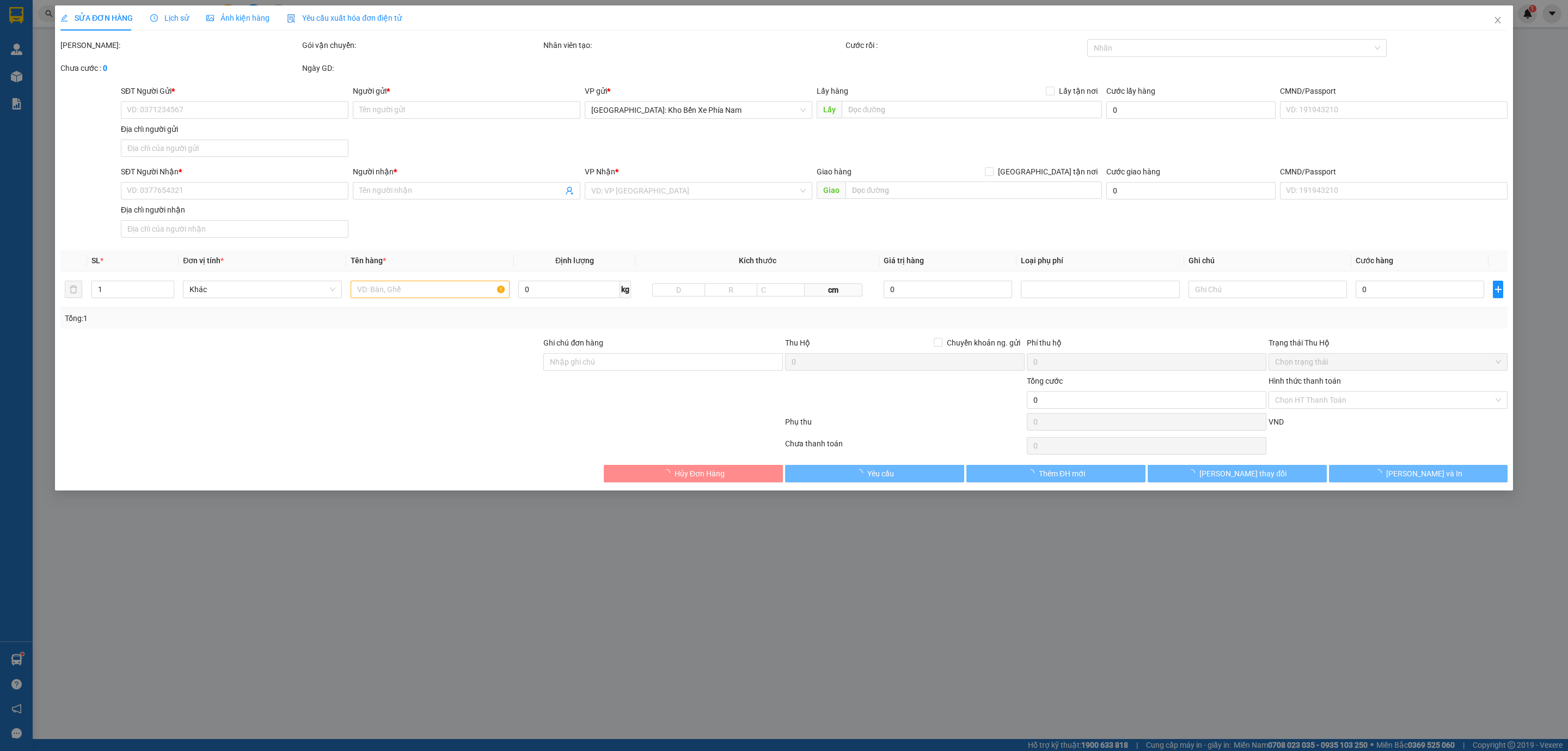
type input "TRE AQUA"
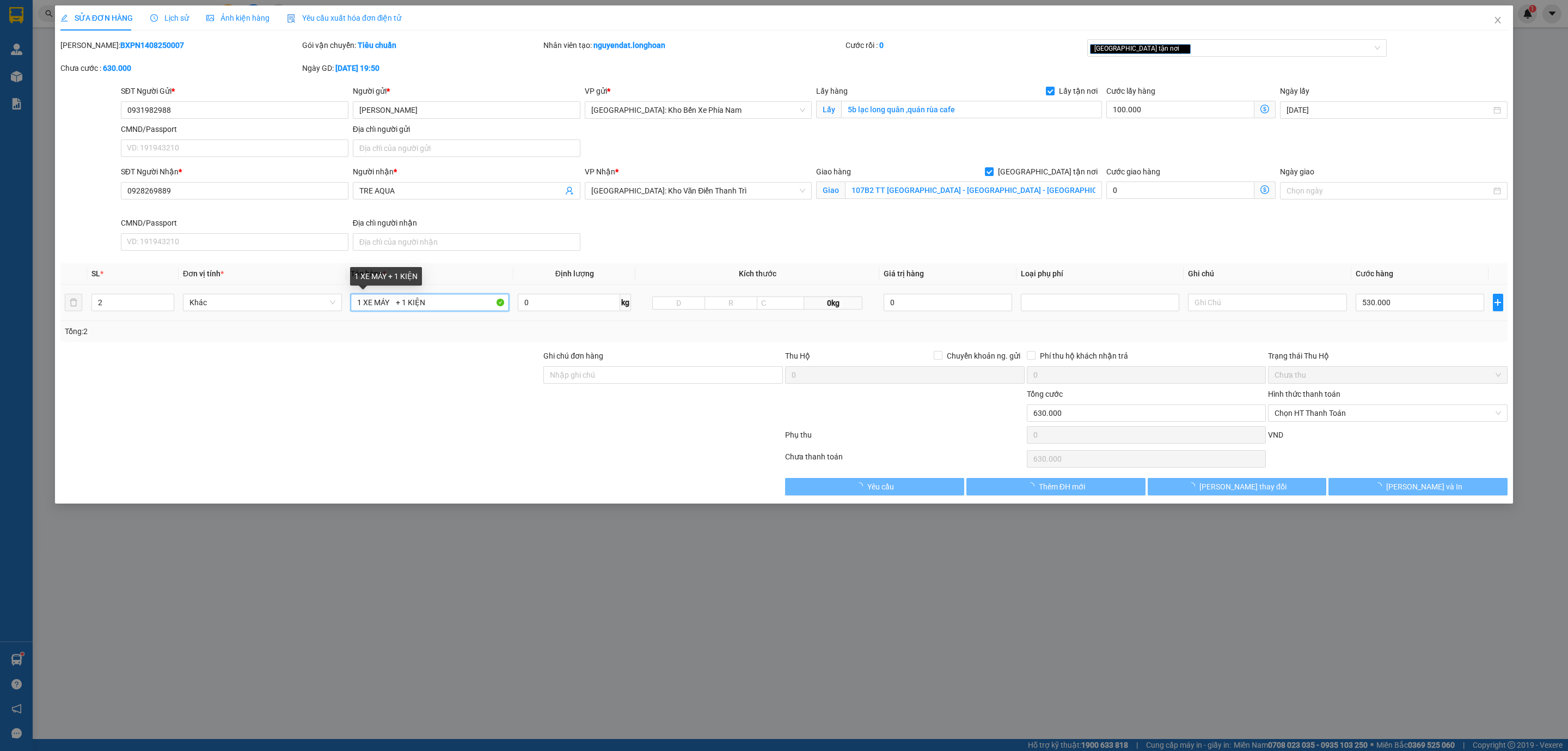
click at [373, 305] on input "1 XE MÁY + 1 KIỆN" at bounding box center [430, 302] width 159 height 18
click at [373, 302] on input "1 XE MÁY + 1 KIỆN" at bounding box center [430, 302] width 159 height 18
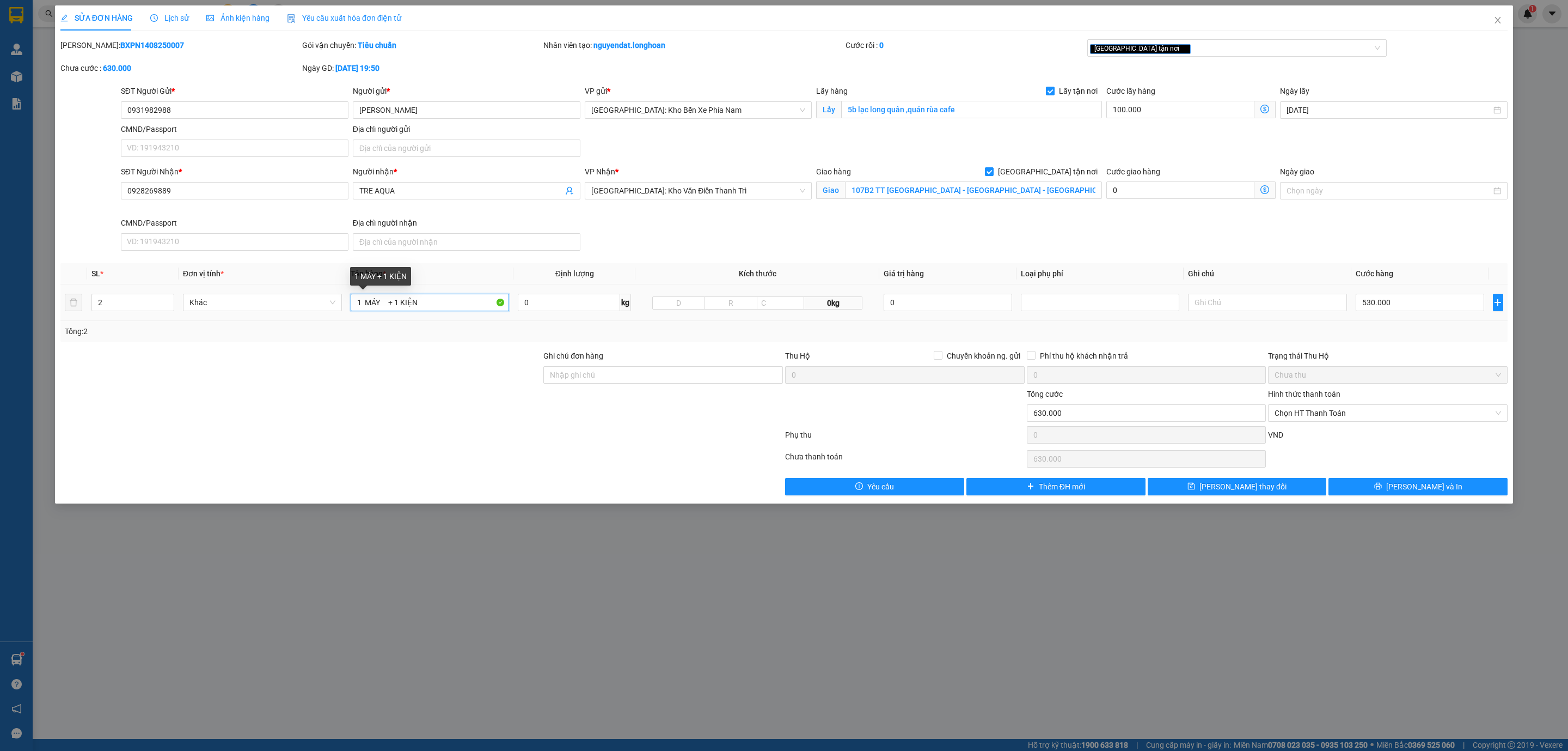
click at [441, 302] on input "1 MÁY + 1 KIỆN" at bounding box center [430, 302] width 159 height 18
click at [141, 298] on input "2" at bounding box center [133, 302] width 82 height 16
click at [1421, 489] on span "Lưu và In" at bounding box center [1424, 487] width 76 height 12
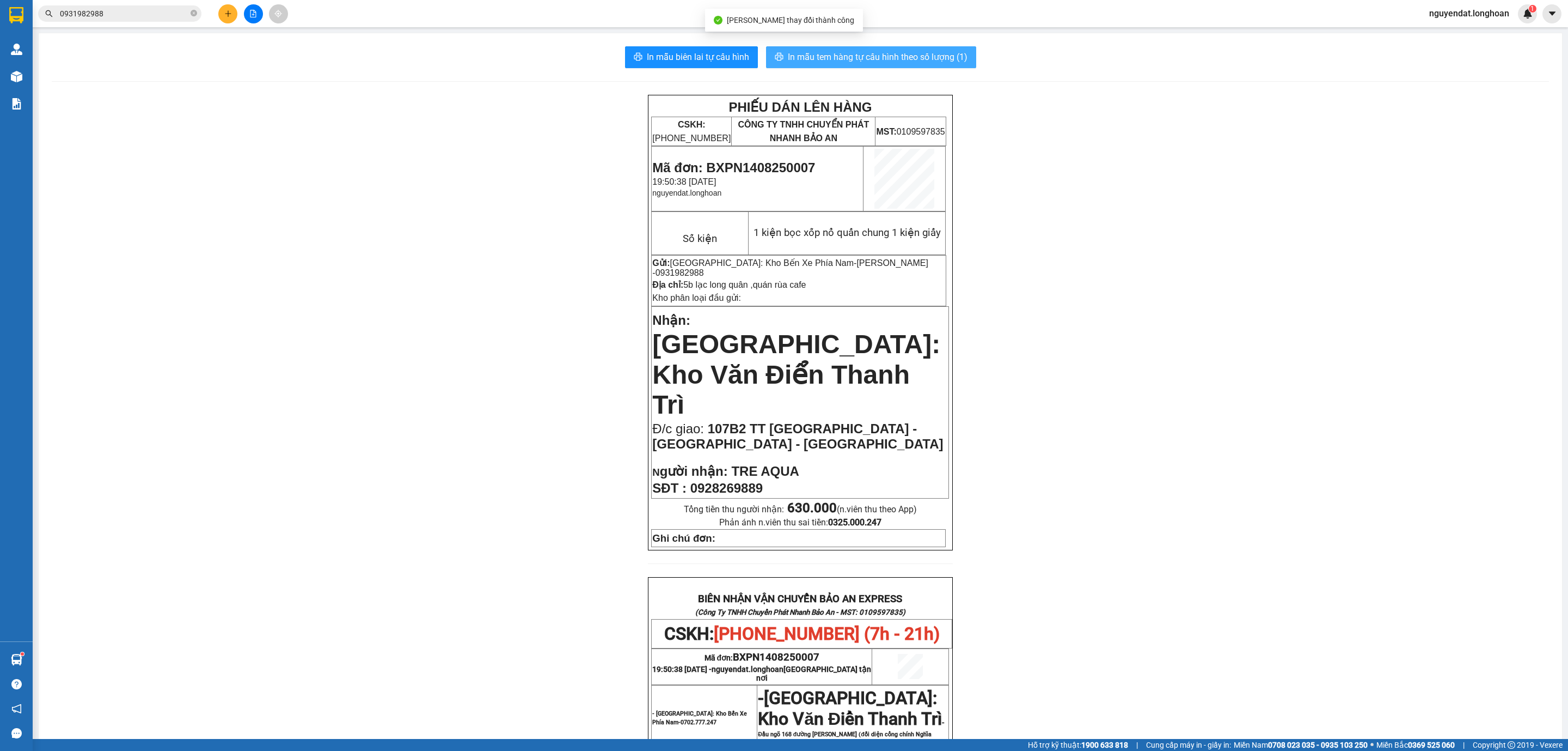
click at [839, 55] on span "In mẫu tem hàng tự cấu hình theo số lượng (1)" at bounding box center [877, 57] width 180 height 13
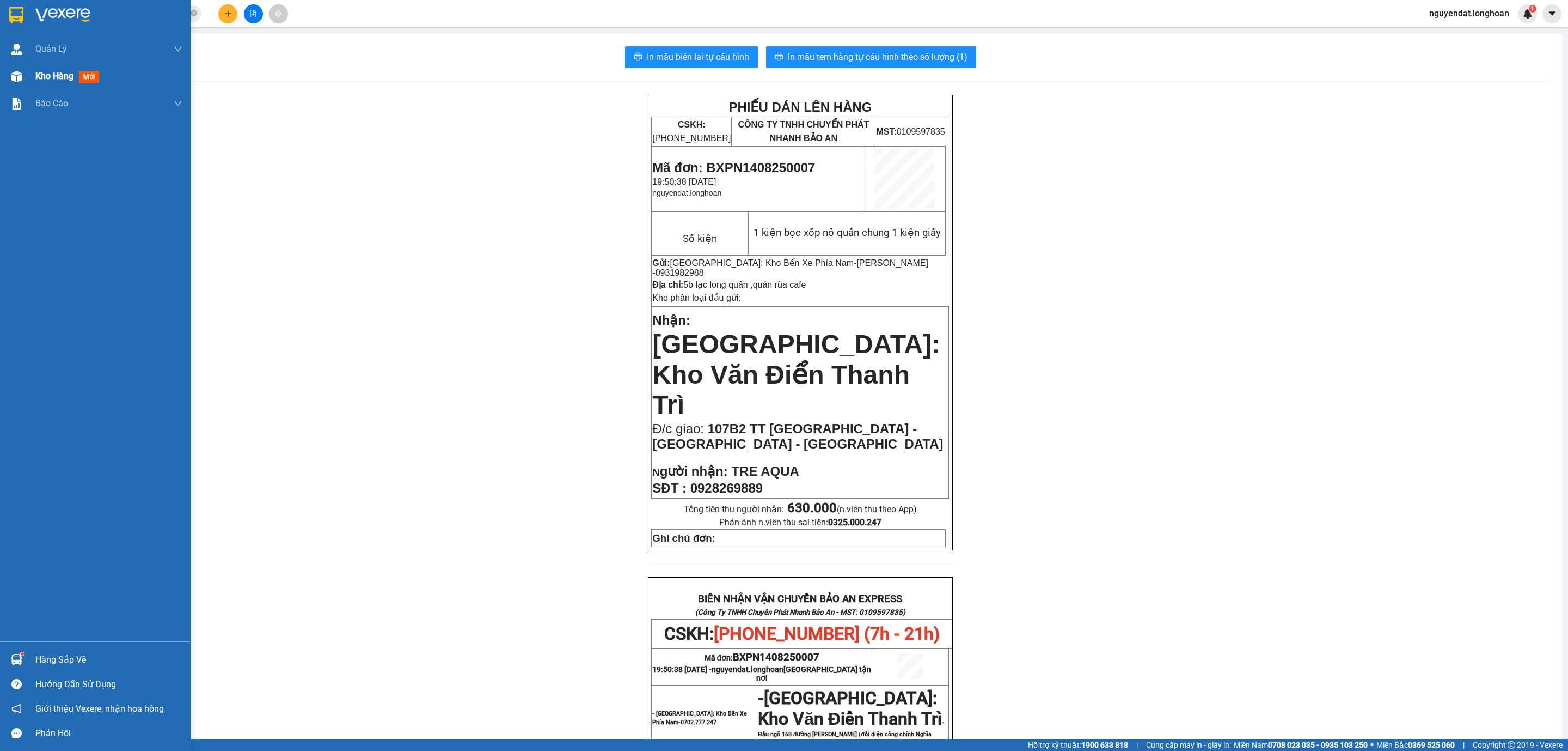
click at [27, 71] on div "Kho hàng mới" at bounding box center [95, 76] width 191 height 27
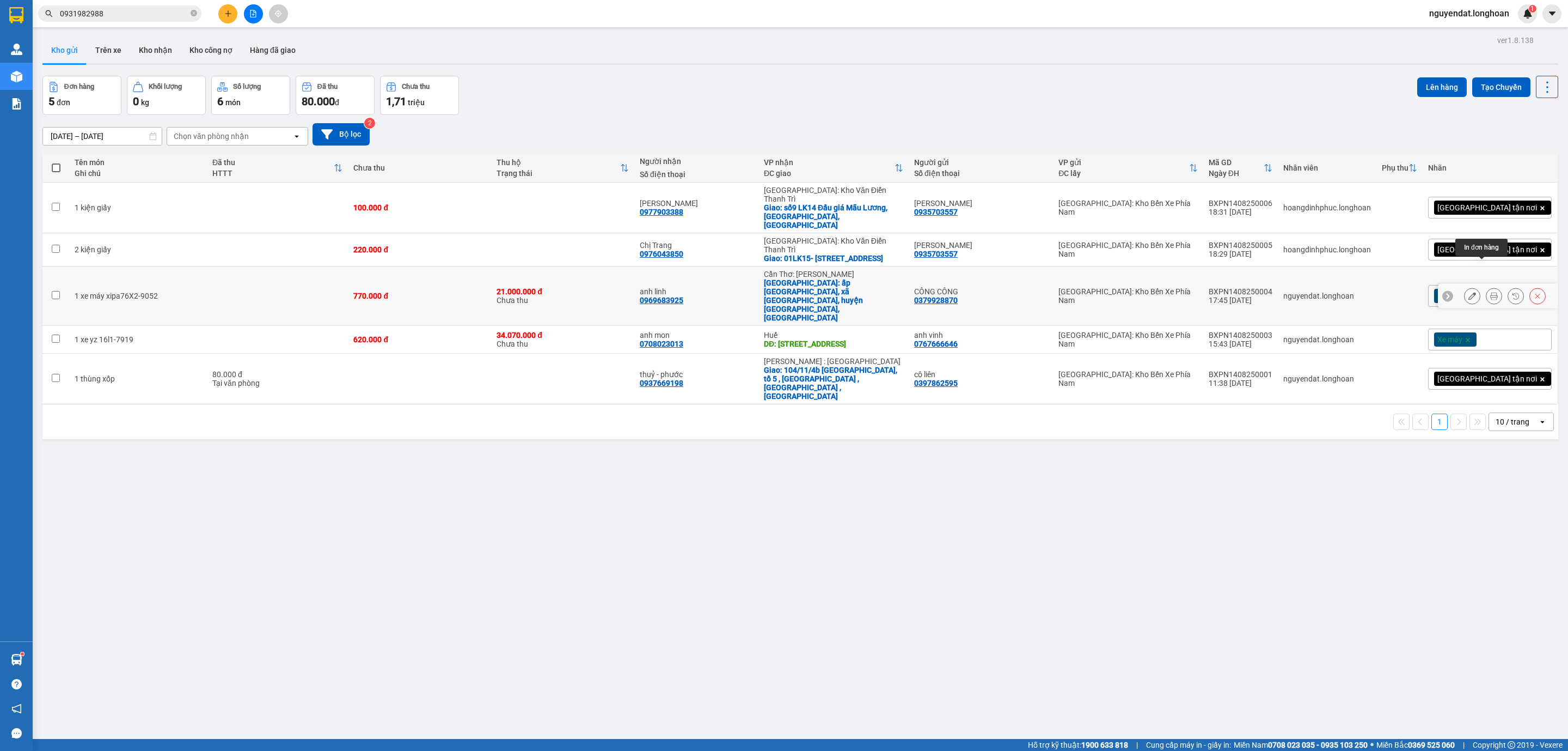
click at [1490, 292] on icon at bounding box center [1494, 295] width 8 height 8
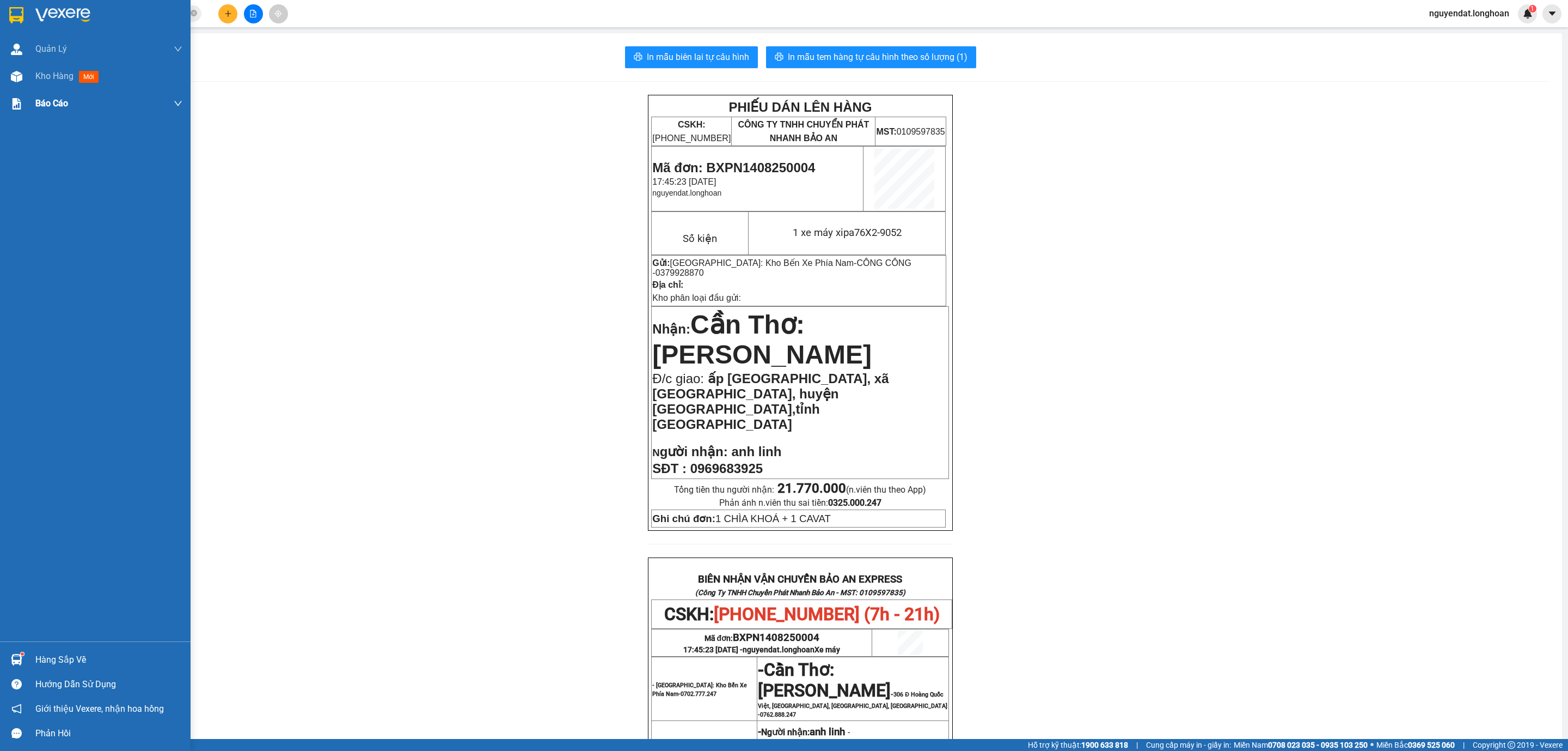
click at [38, 79] on span "Kho hàng" at bounding box center [54, 76] width 38 height 10
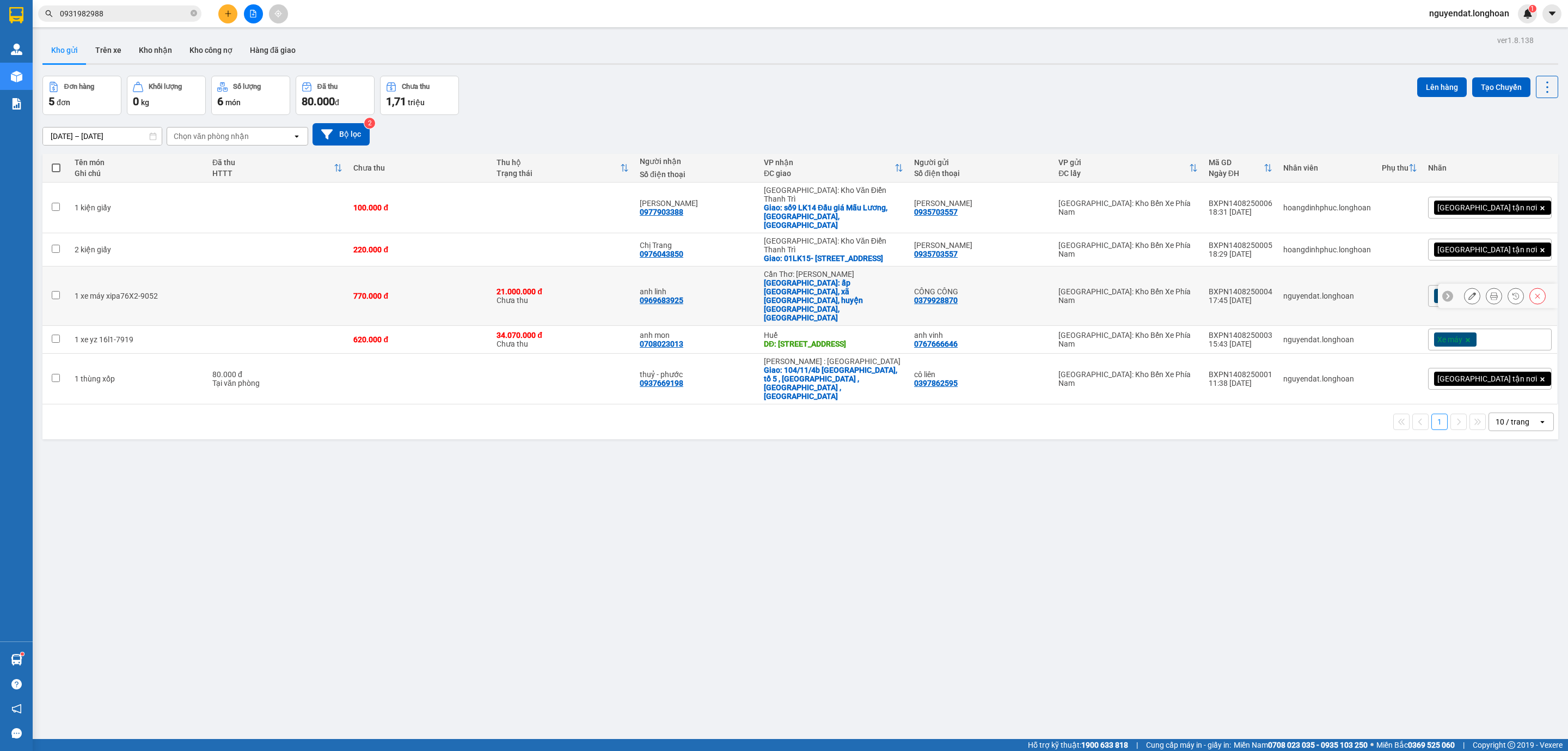
click at [1468, 292] on icon at bounding box center [1472, 295] width 8 height 8
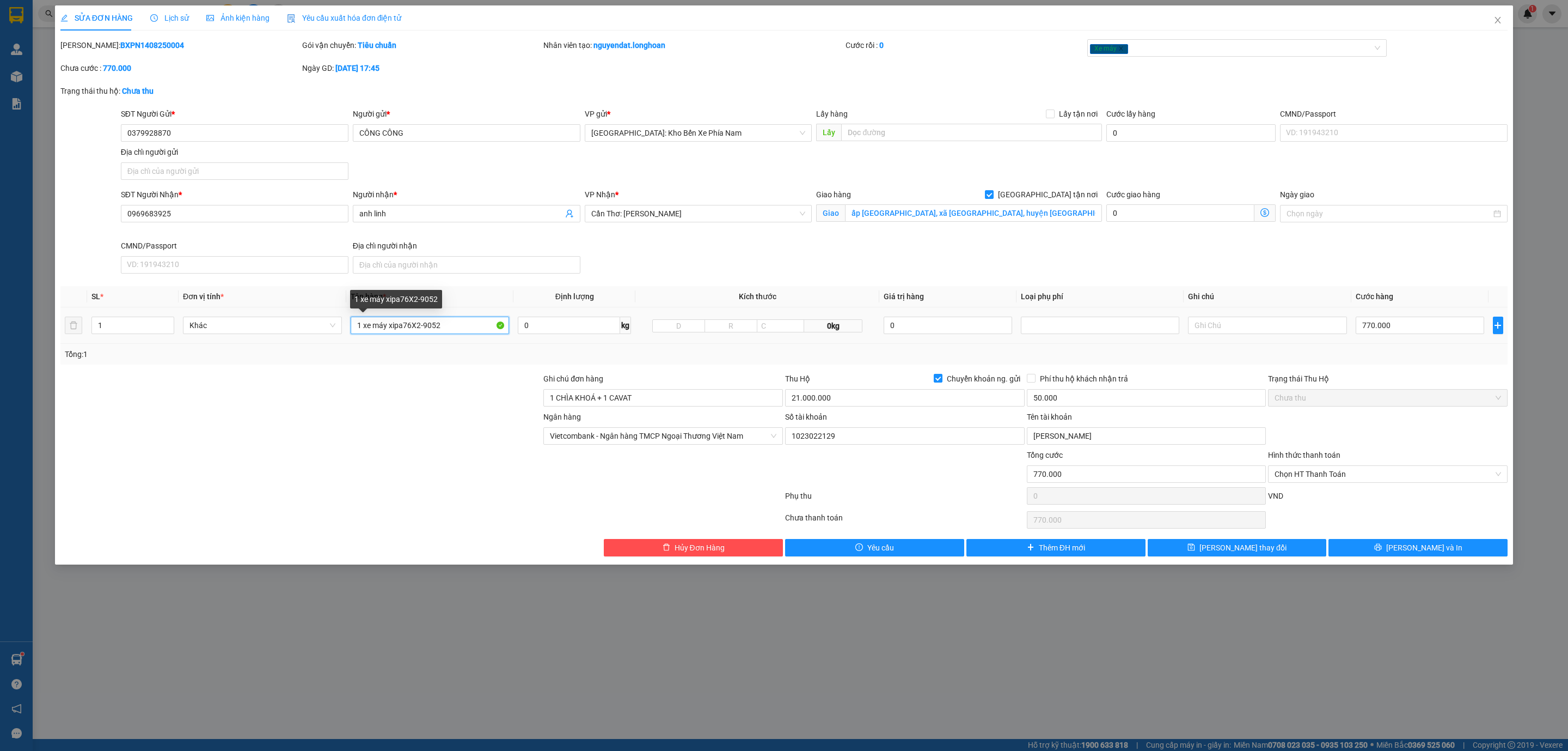
click at [402, 327] on input "1 xe máy xipa76X2-9052" at bounding box center [430, 325] width 159 height 18
click at [637, 400] on input "1 CHÌA KHOÁ + 1 CAVAT" at bounding box center [663, 398] width 240 height 18
click at [1437, 549] on span "Lưu và In" at bounding box center [1424, 548] width 76 height 12
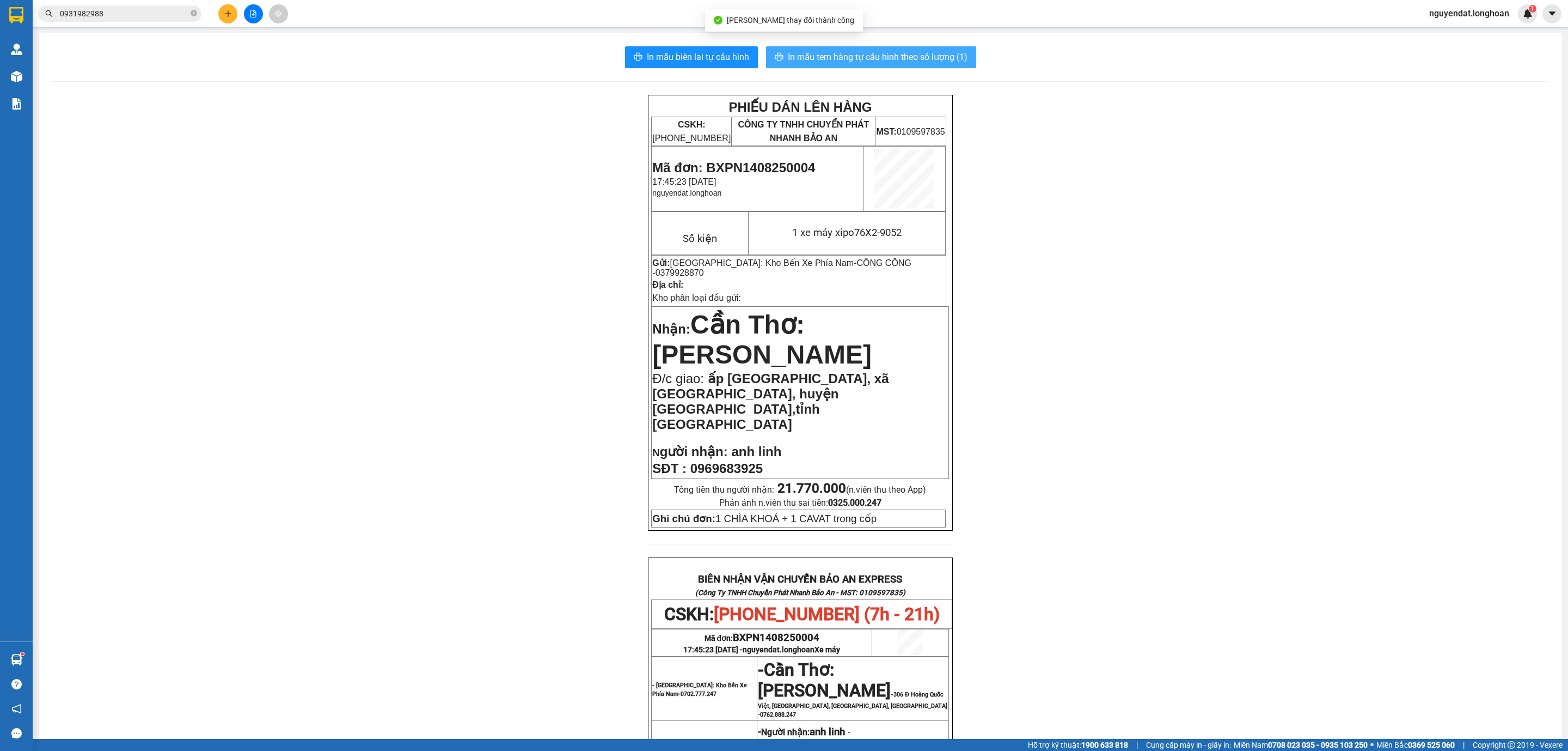
click at [952, 62] on span "In mẫu tem hàng tự cấu hình theo số lượng (1)" at bounding box center [877, 57] width 180 height 13
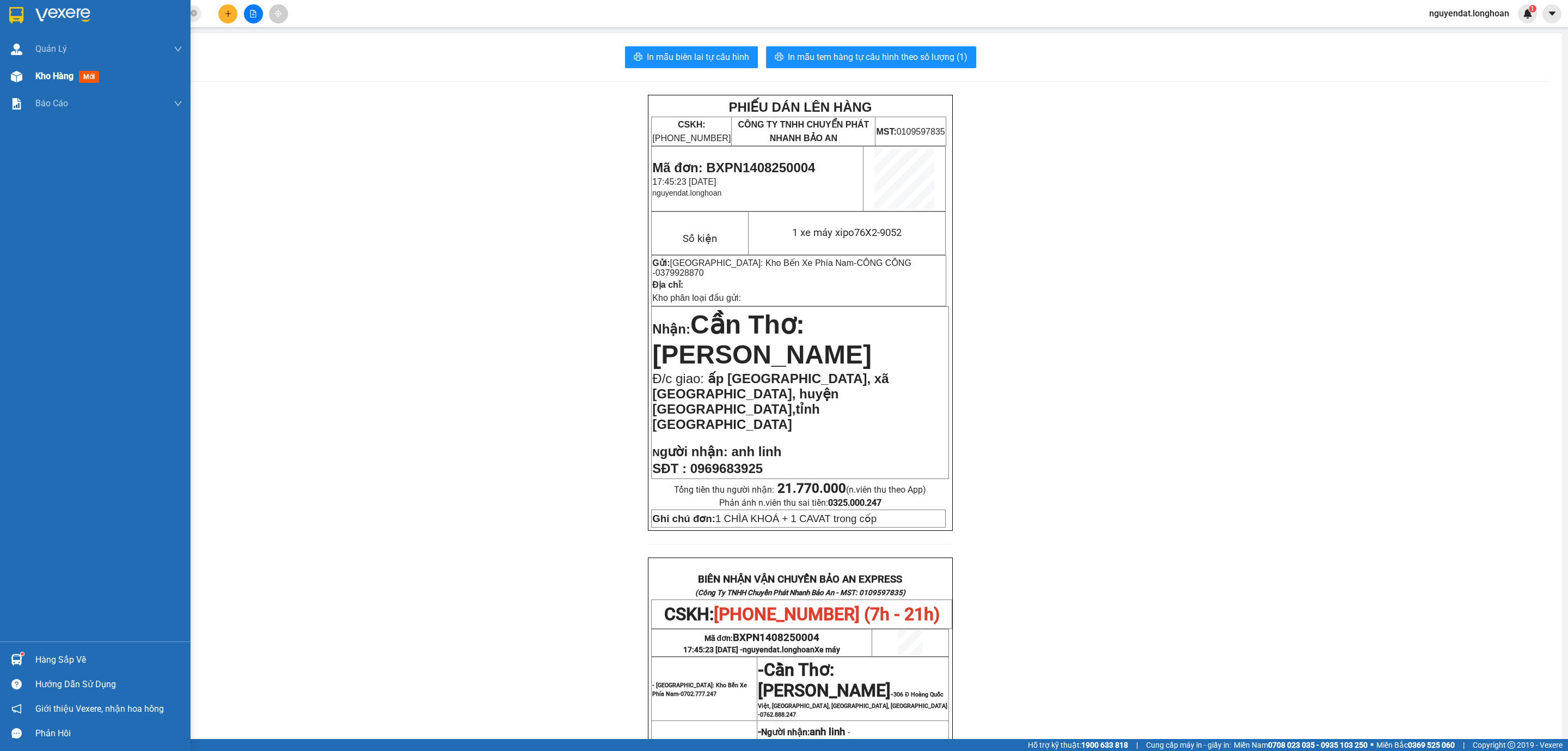
click at [15, 74] on img at bounding box center [16, 76] width 12 height 12
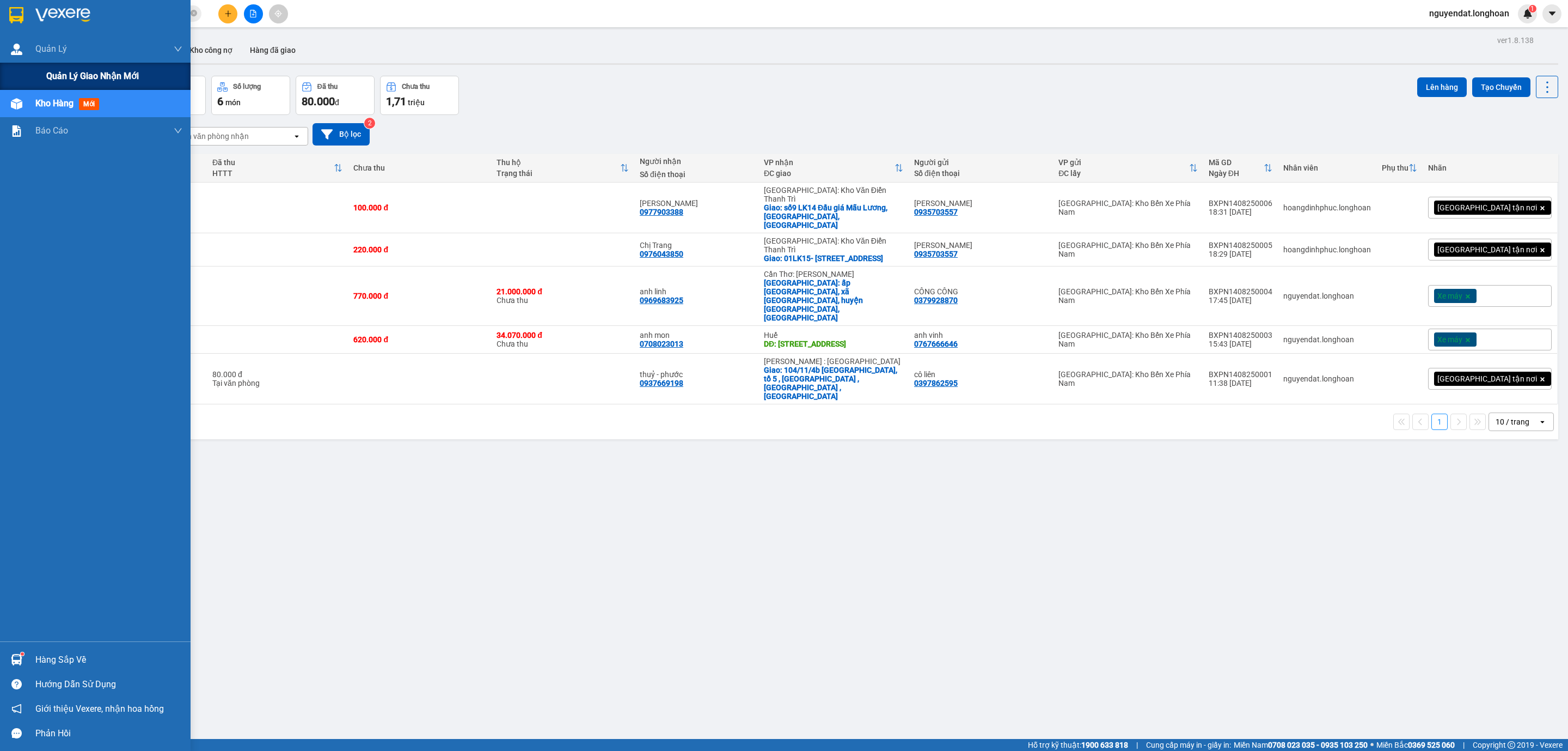
click at [53, 80] on span "Quản lý giao nhận mới" at bounding box center [93, 76] width 93 height 13
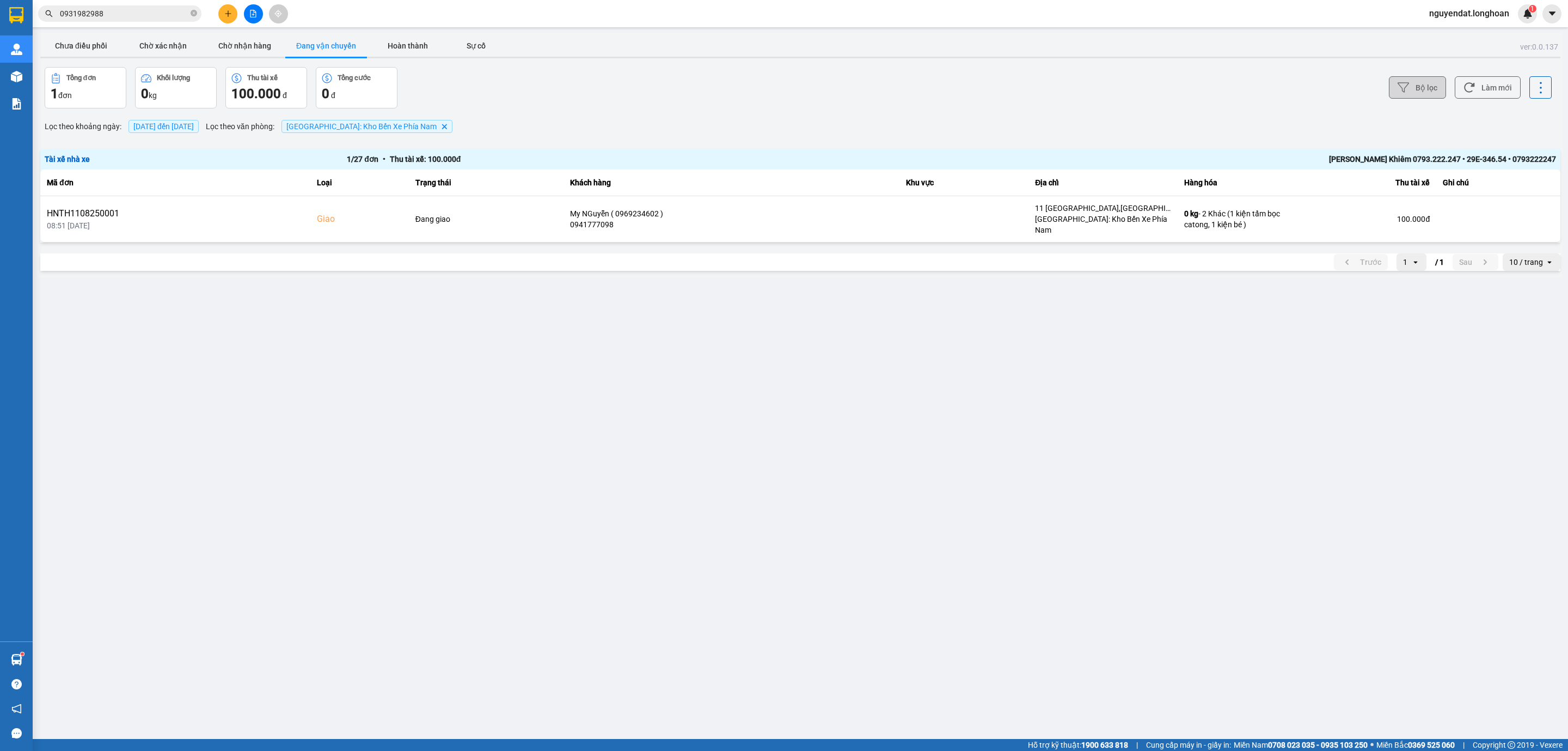
click at [1431, 98] on button "Bộ lọc" at bounding box center [1418, 87] width 57 height 23
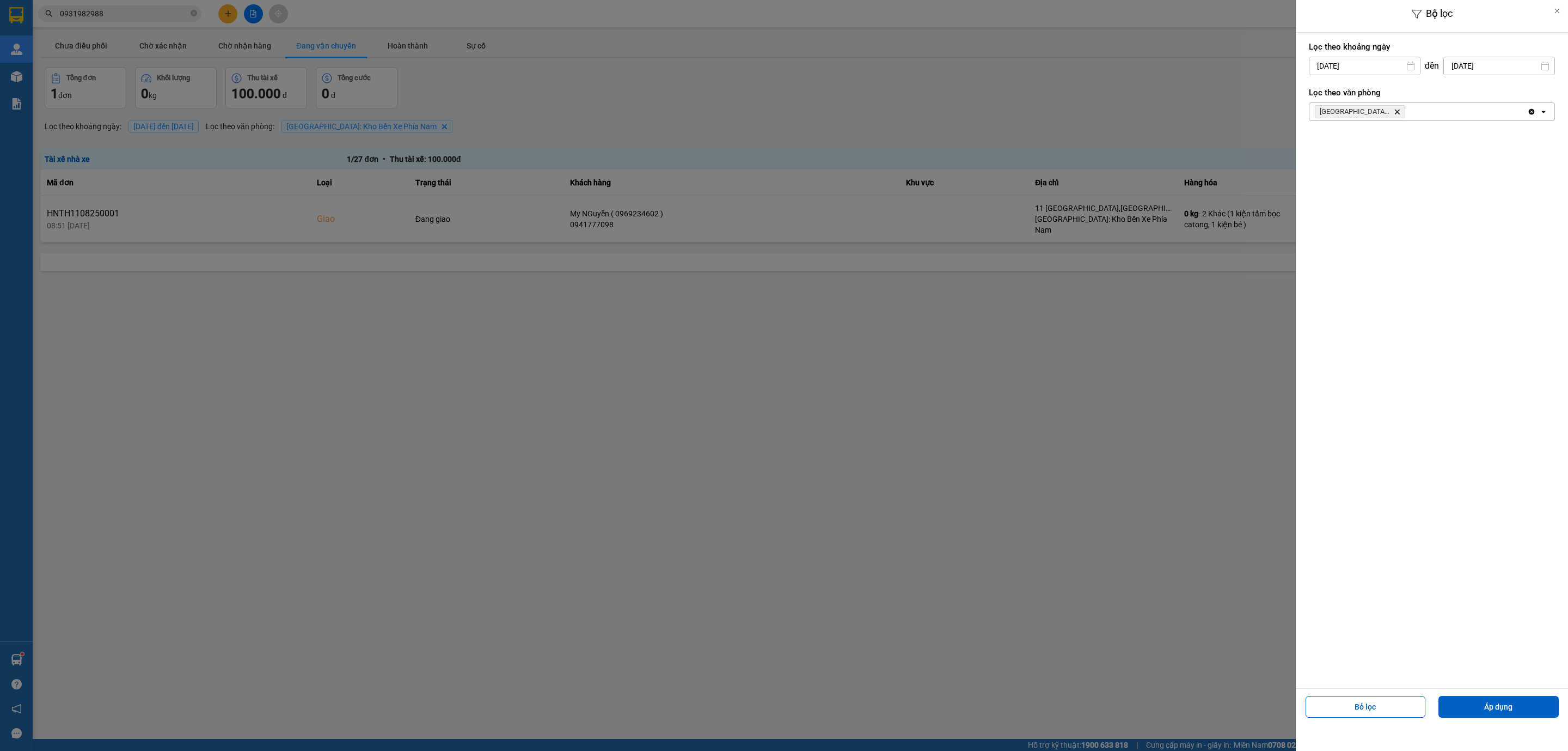
click at [1418, 111] on div "Nha Trang: Kho Bến Xe Phía Nam Delete" at bounding box center [1418, 111] width 218 height 18
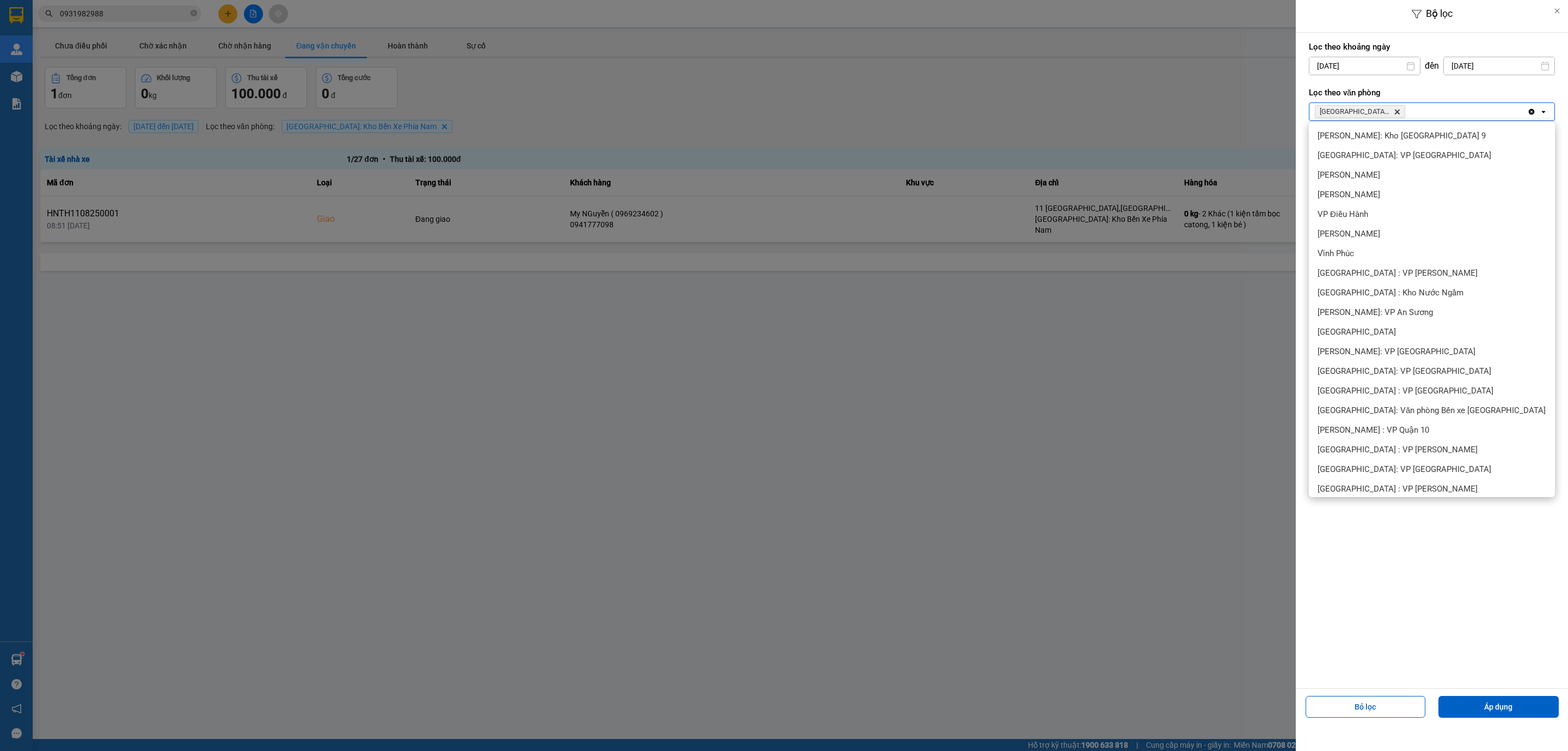
scroll to position [355, 0]
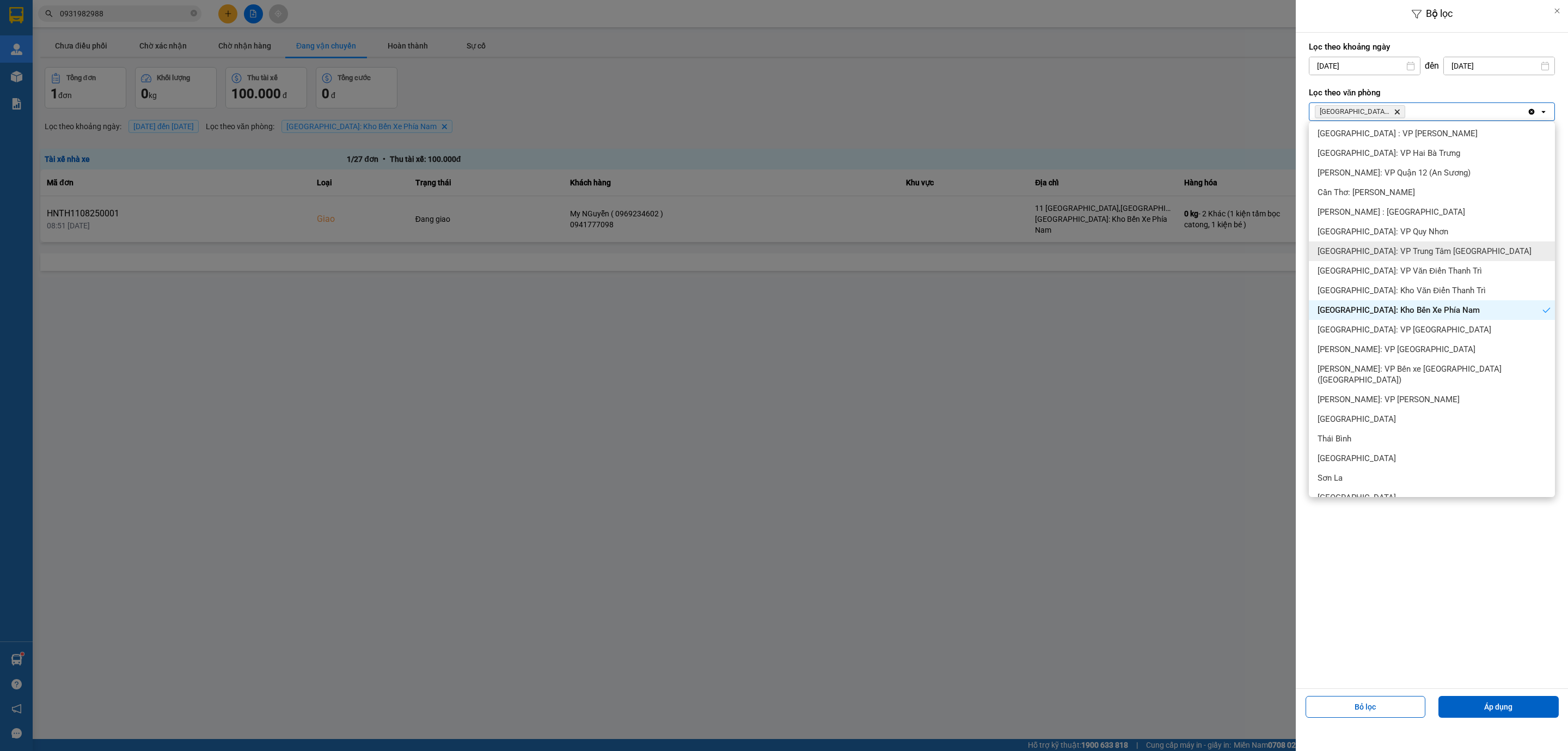
click at [1444, 252] on span "Khánh Hòa: VP Trung Tâm TP Nha Trang" at bounding box center [1425, 251] width 214 height 11
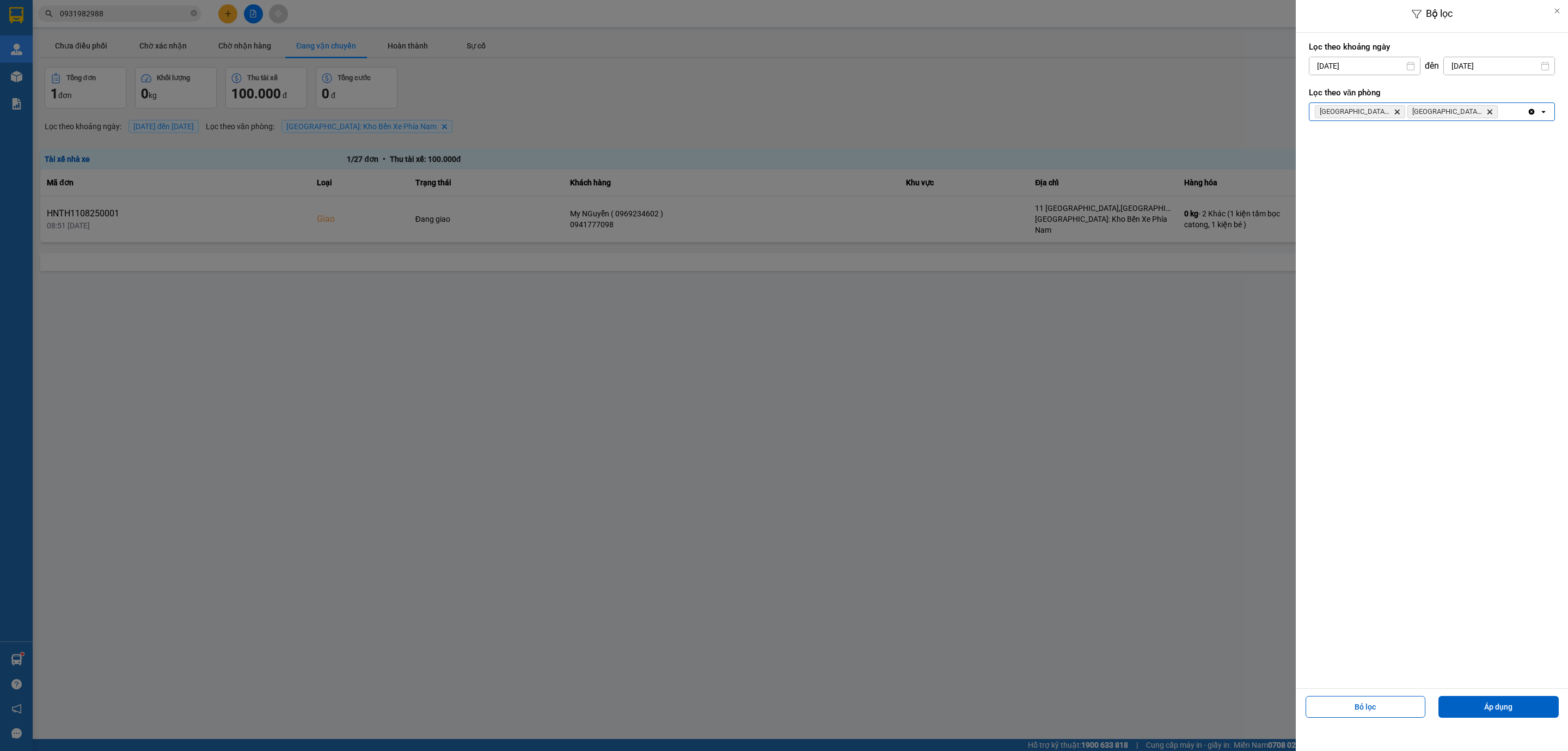
click at [1478, 277] on div "Bộ lọc Lọc theo khoảng ngày 13/08/2025 Press the down arrow key to interact wit…" at bounding box center [800, 277] width 1524 height 0
click at [1480, 183] on div "14" at bounding box center [1483, 194] width 22 height 22
click at [1518, 708] on button "Áp dụng" at bounding box center [1499, 707] width 121 height 22
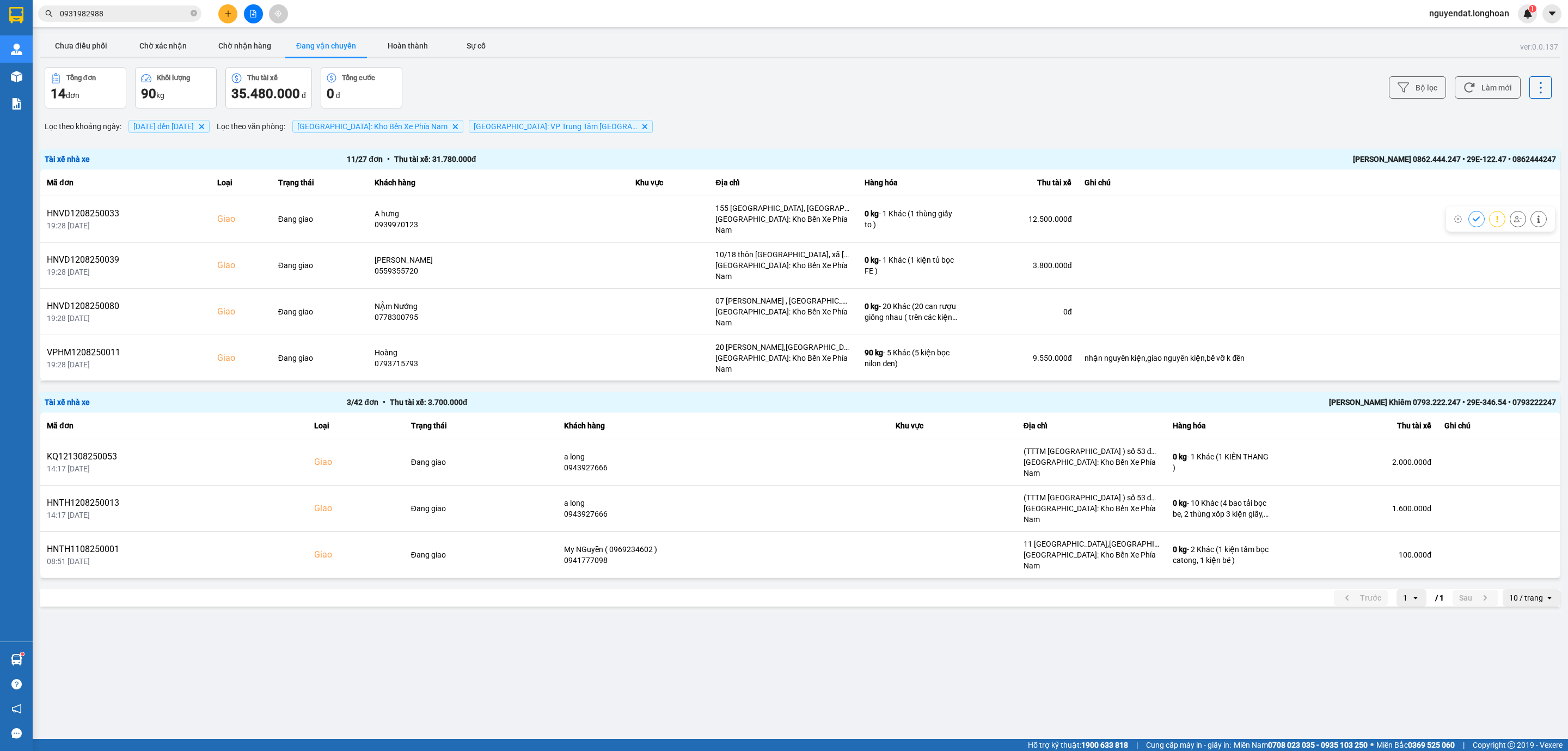
scroll to position [82, 0]
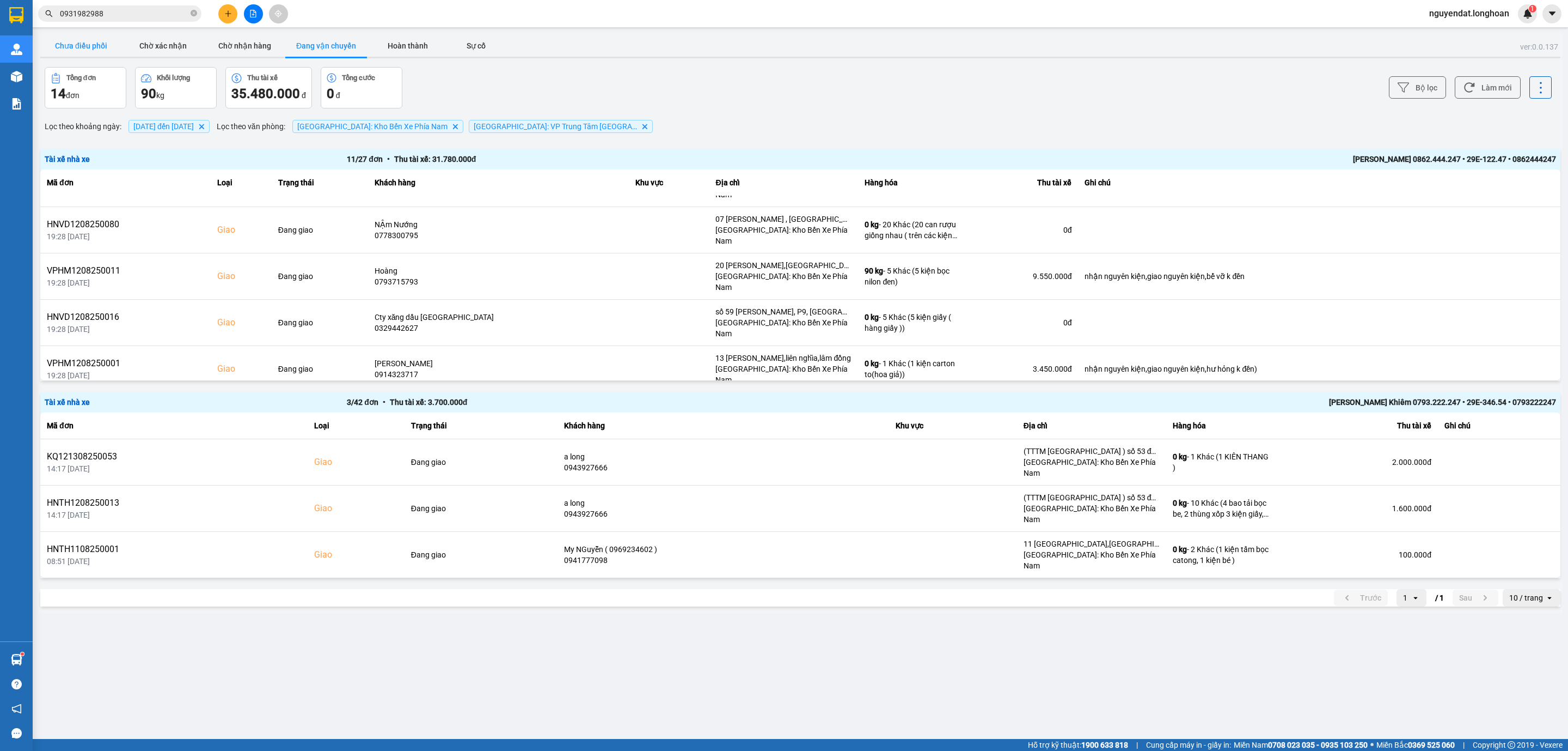
click at [86, 49] on button "Chưa điều phối" at bounding box center [81, 46] width 82 height 22
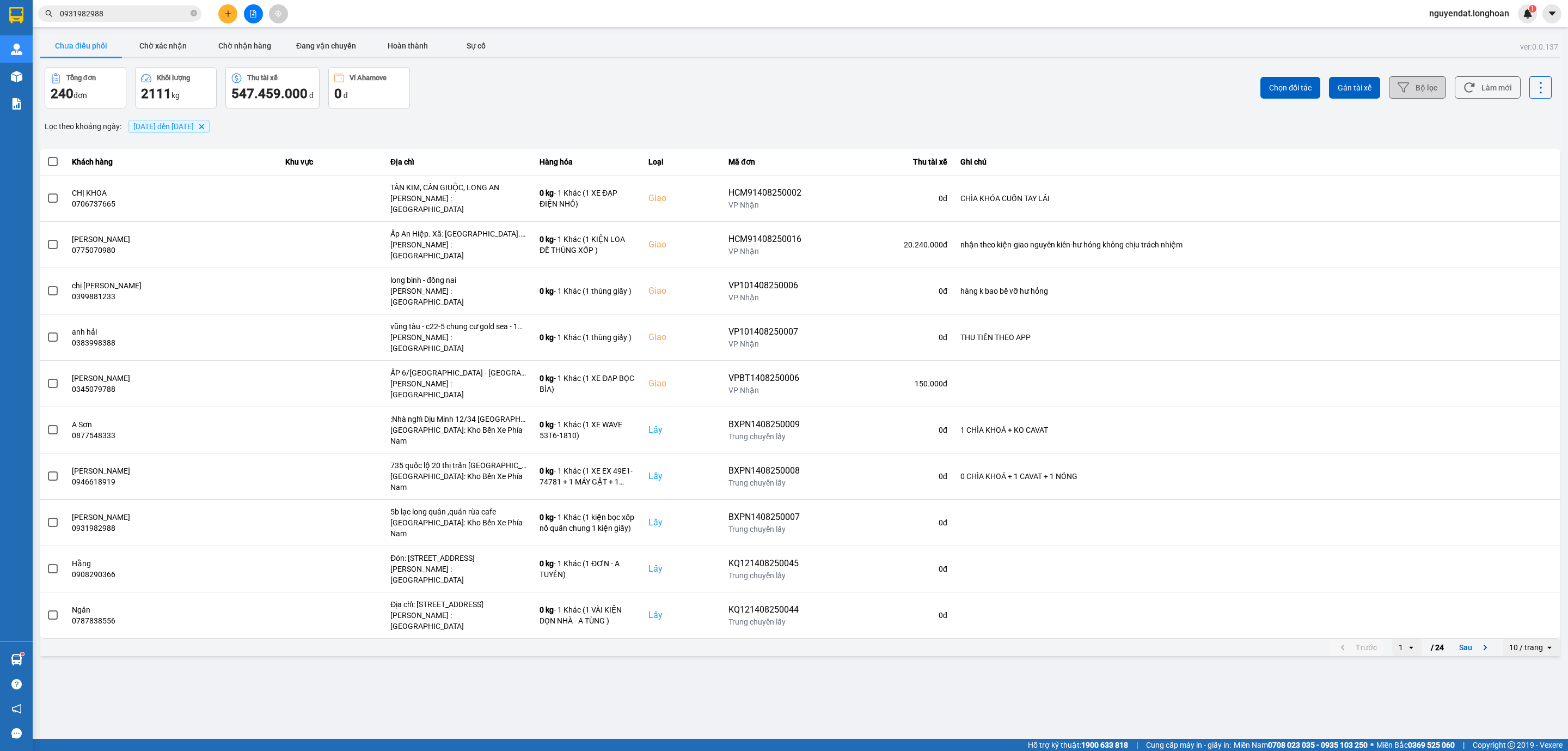
click at [1411, 85] on button "Bộ lọc" at bounding box center [1418, 87] width 57 height 23
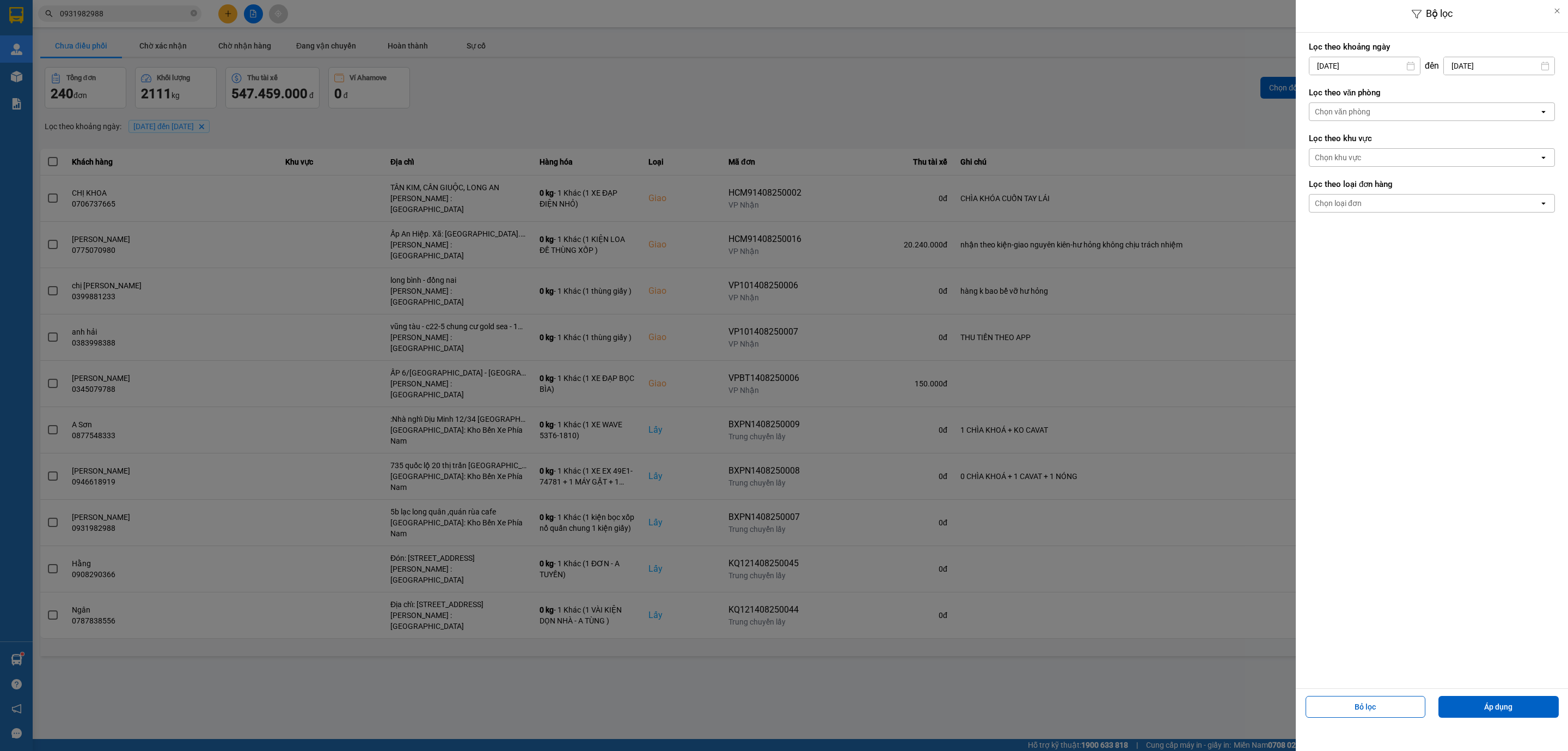
click at [1393, 116] on div "Chọn văn phòng" at bounding box center [1424, 111] width 229 height 18
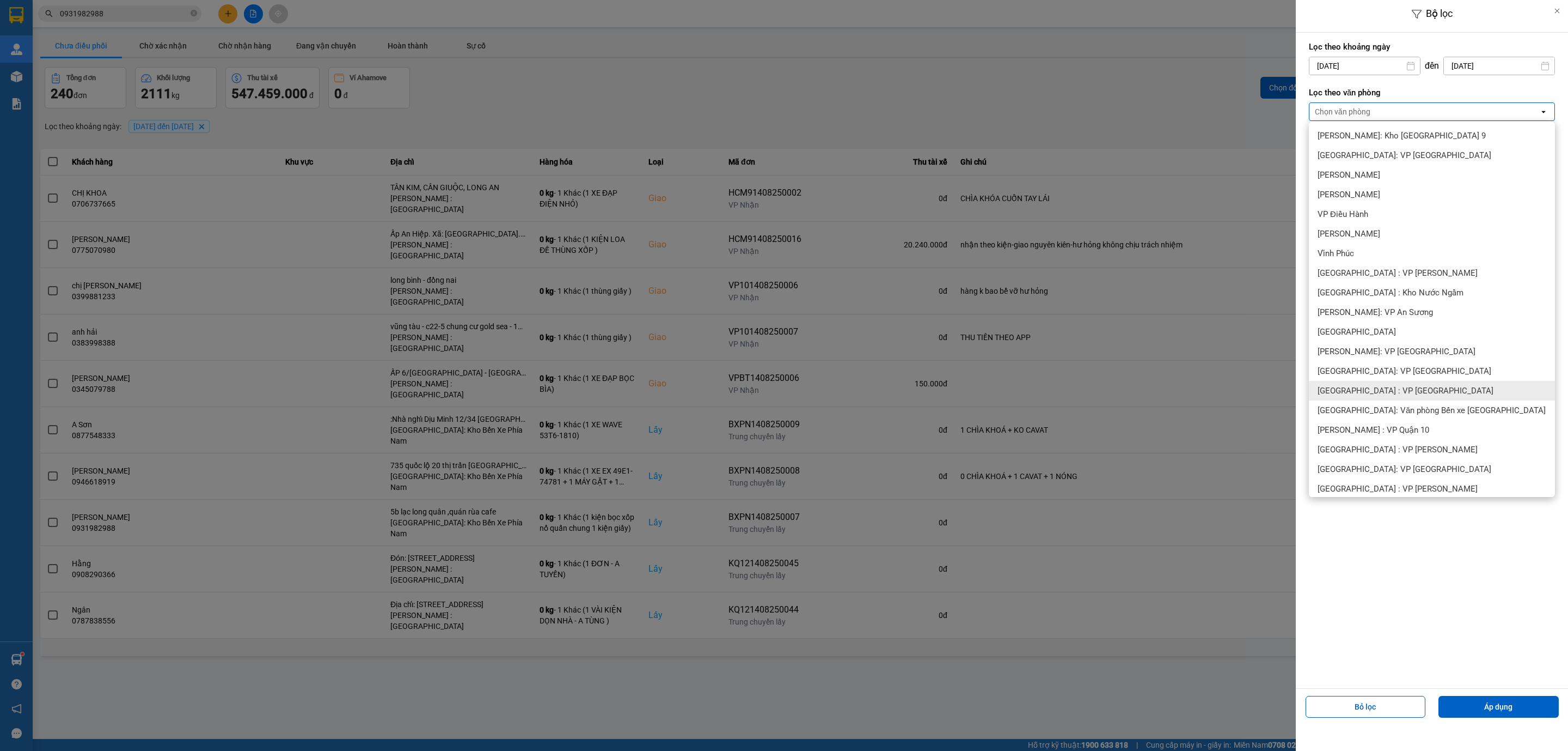
scroll to position [163, 0]
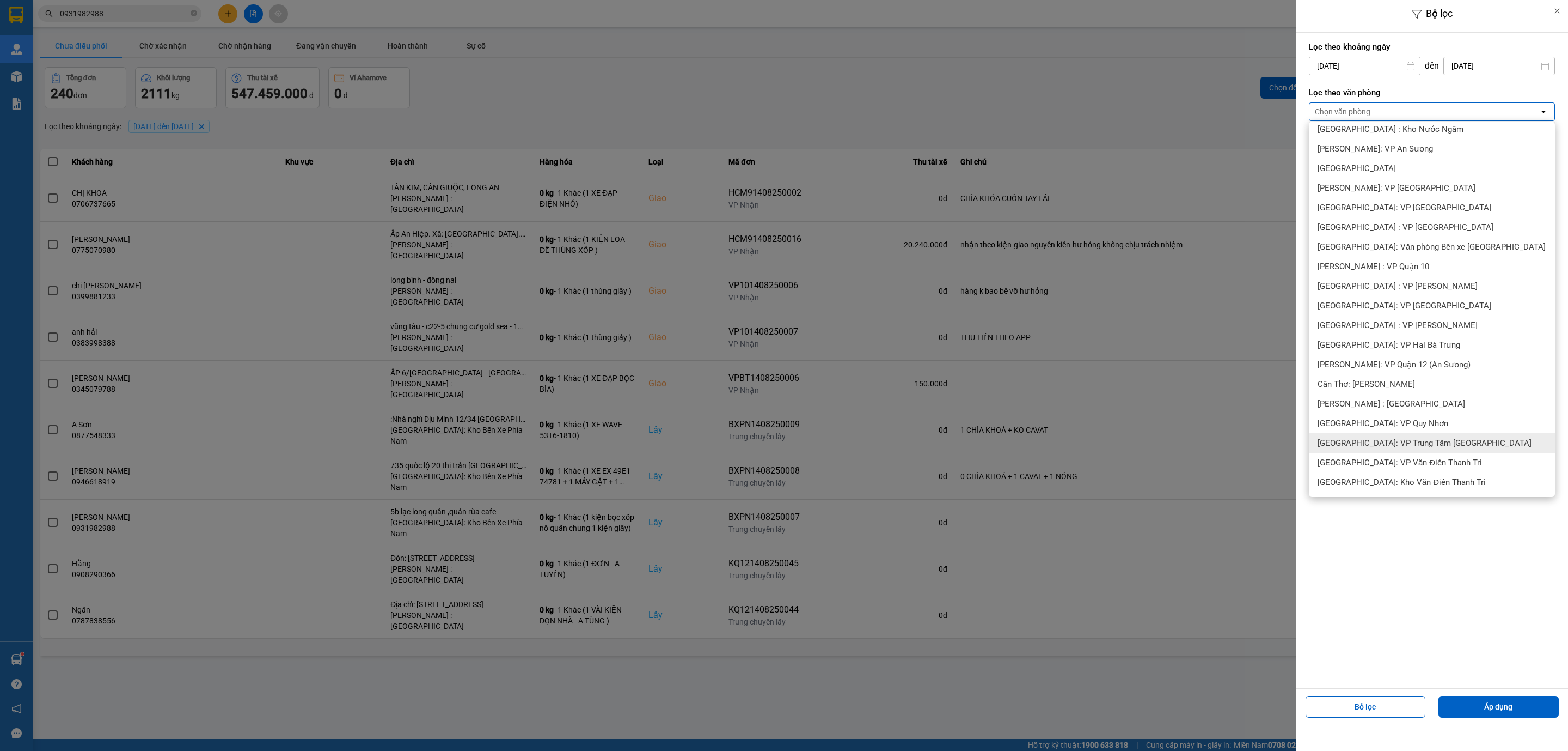
click at [1451, 450] on div "Khánh Hòa: VP Trung Tâm TP Nha Trang" at bounding box center [1432, 443] width 246 height 19
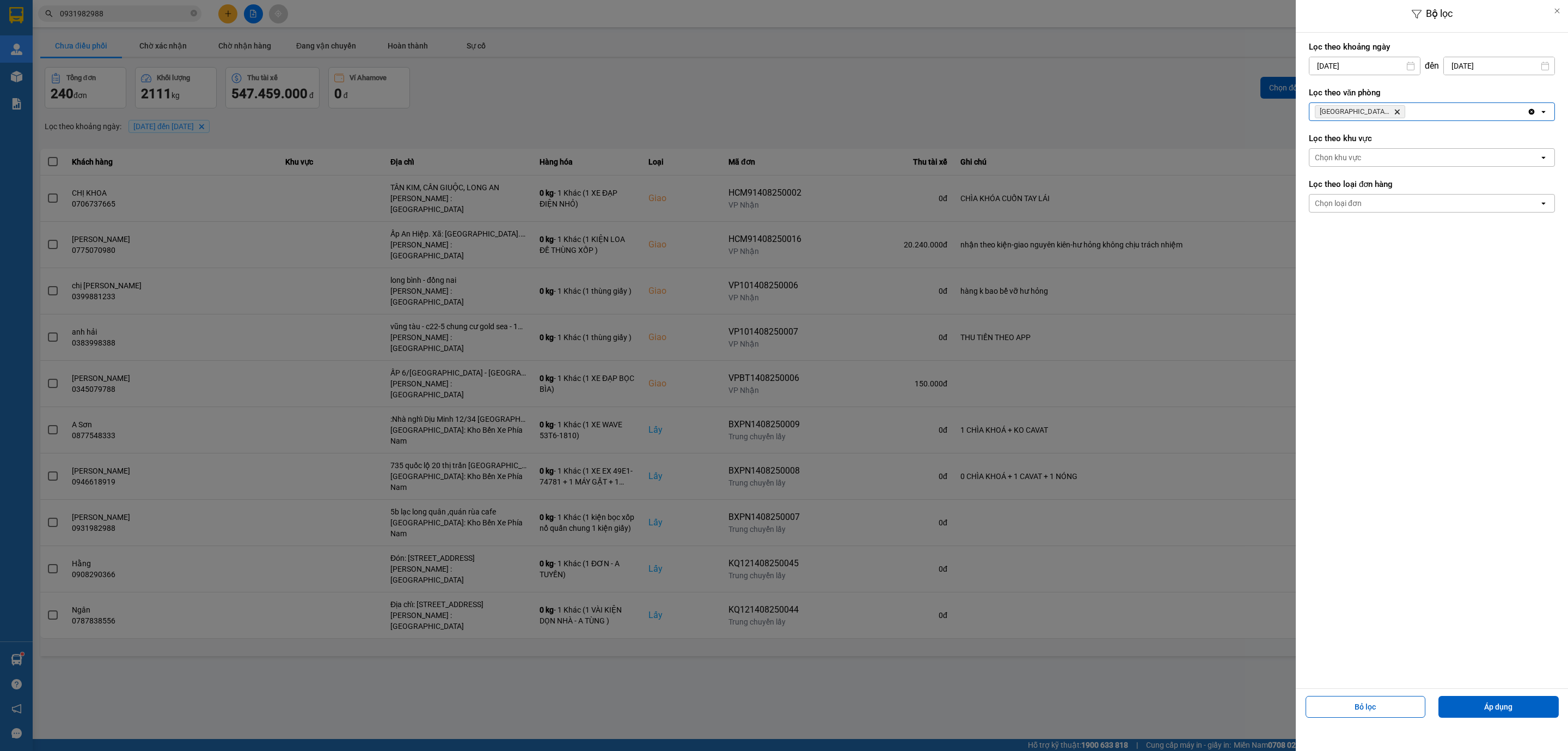
click at [1443, 101] on div "Lọc theo văn phòng Khánh Hòa: VP Trung Tâm TP Nha Trang Delete Clear all open" at bounding box center [1432, 104] width 246 height 40
click at [1435, 113] on div "Khánh Hòa: VP Trung Tâm TP Nha Trang Delete" at bounding box center [1418, 111] width 218 height 18
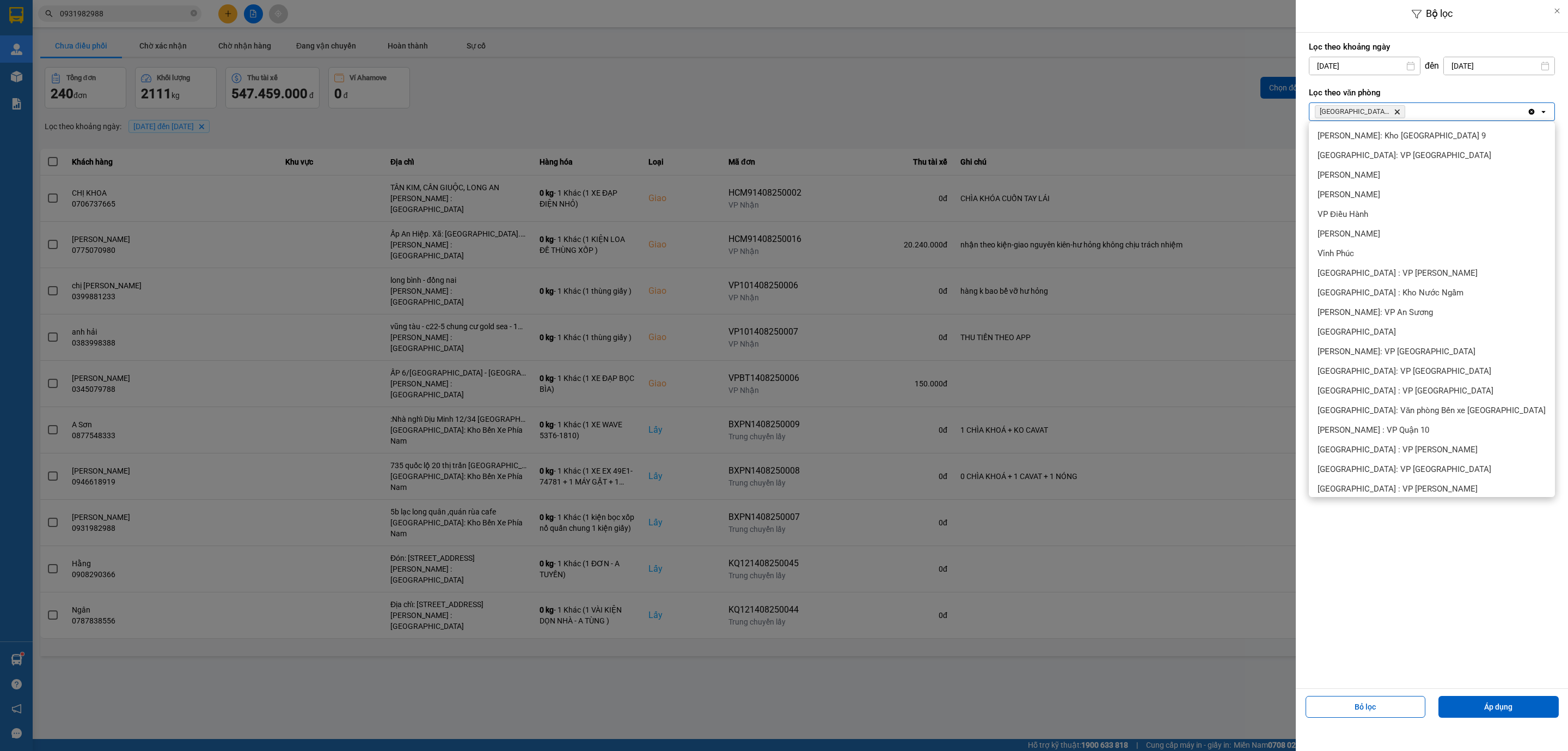
scroll to position [297, 0]
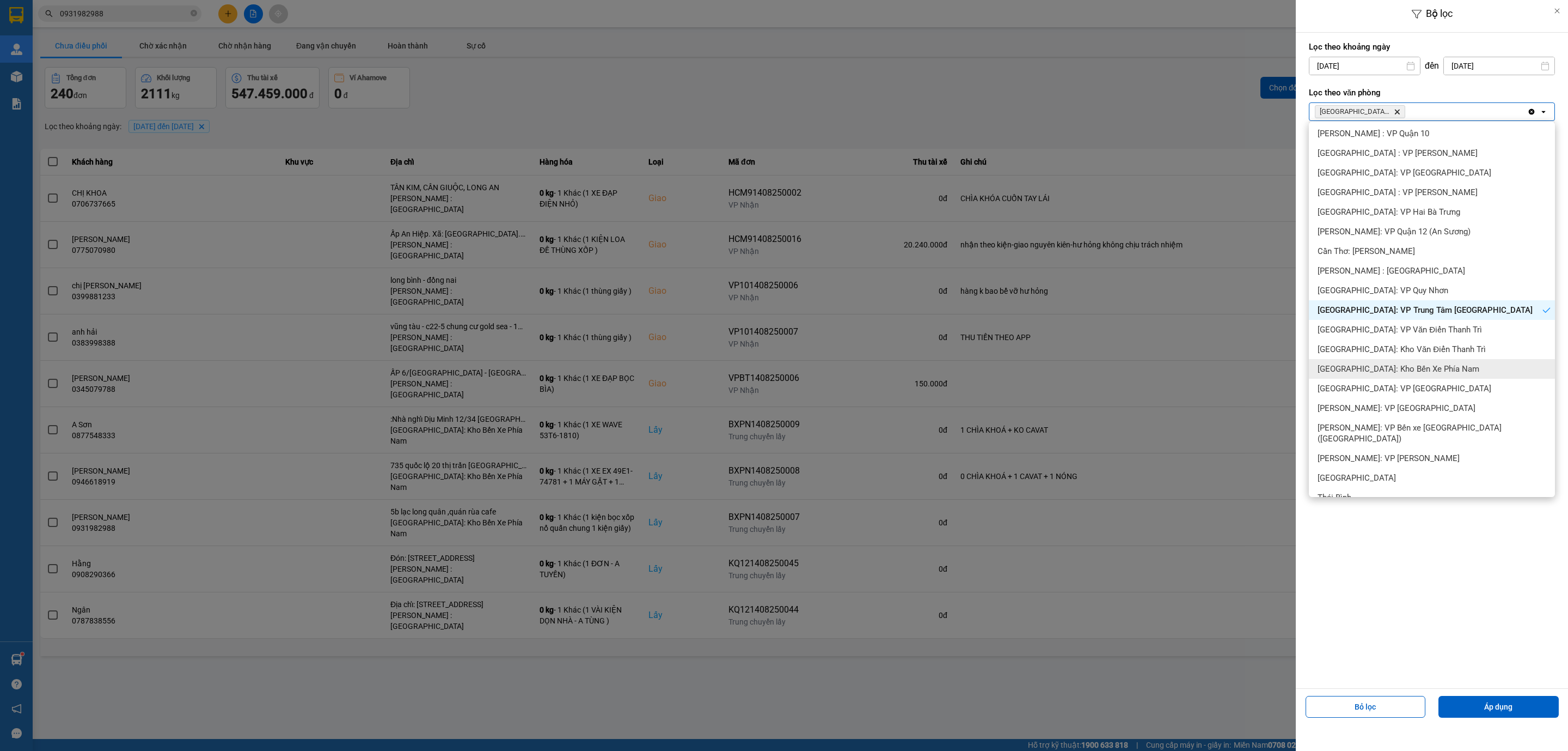
click at [1439, 371] on div "[GEOGRAPHIC_DATA]: Kho Bến Xe Phía Nam" at bounding box center [1432, 368] width 246 height 19
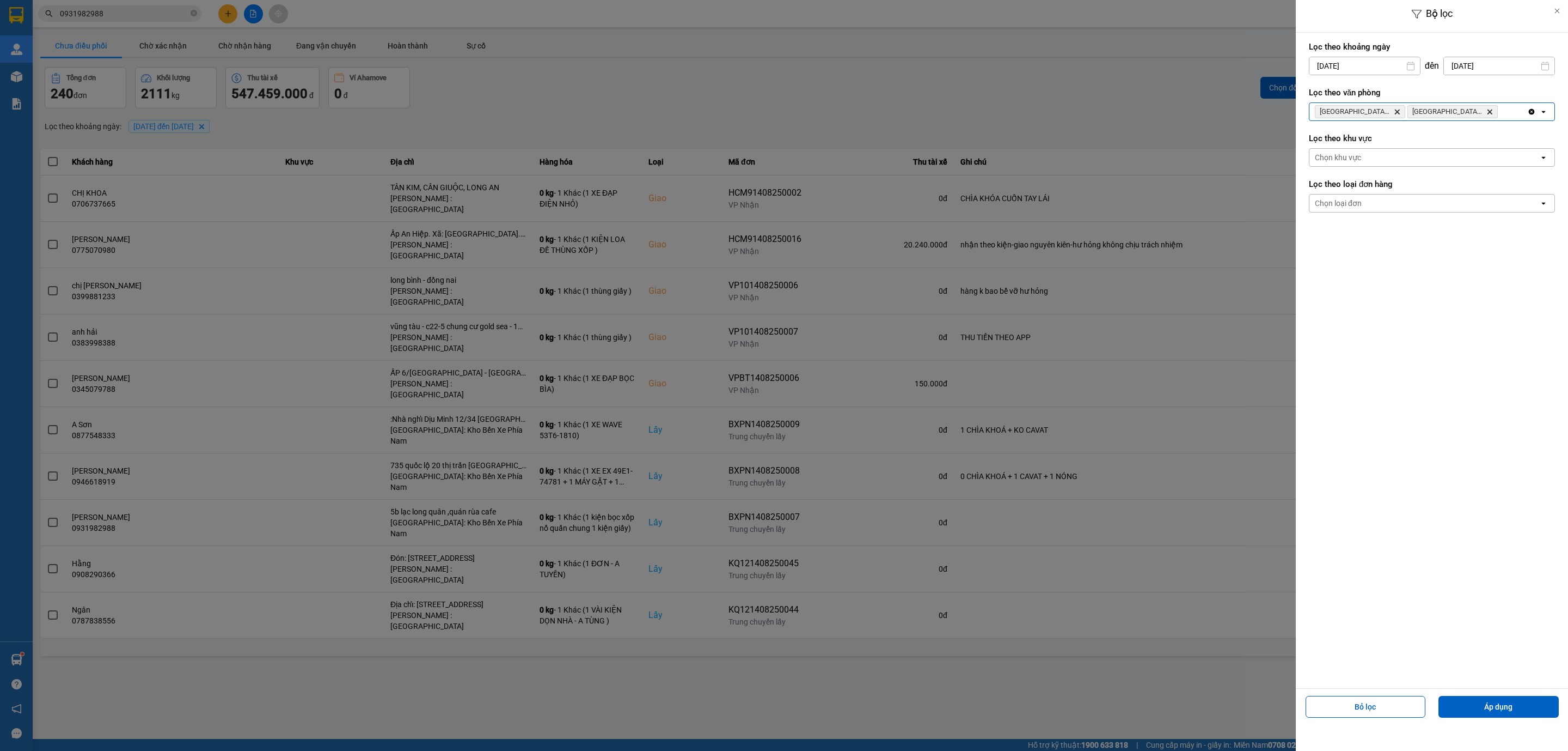
drag, startPoint x: 1486, startPoint y: 703, endPoint x: 1474, endPoint y: 694, distance: 15.0
click at [1485, 703] on button "Áp dụng" at bounding box center [1499, 707] width 121 height 22
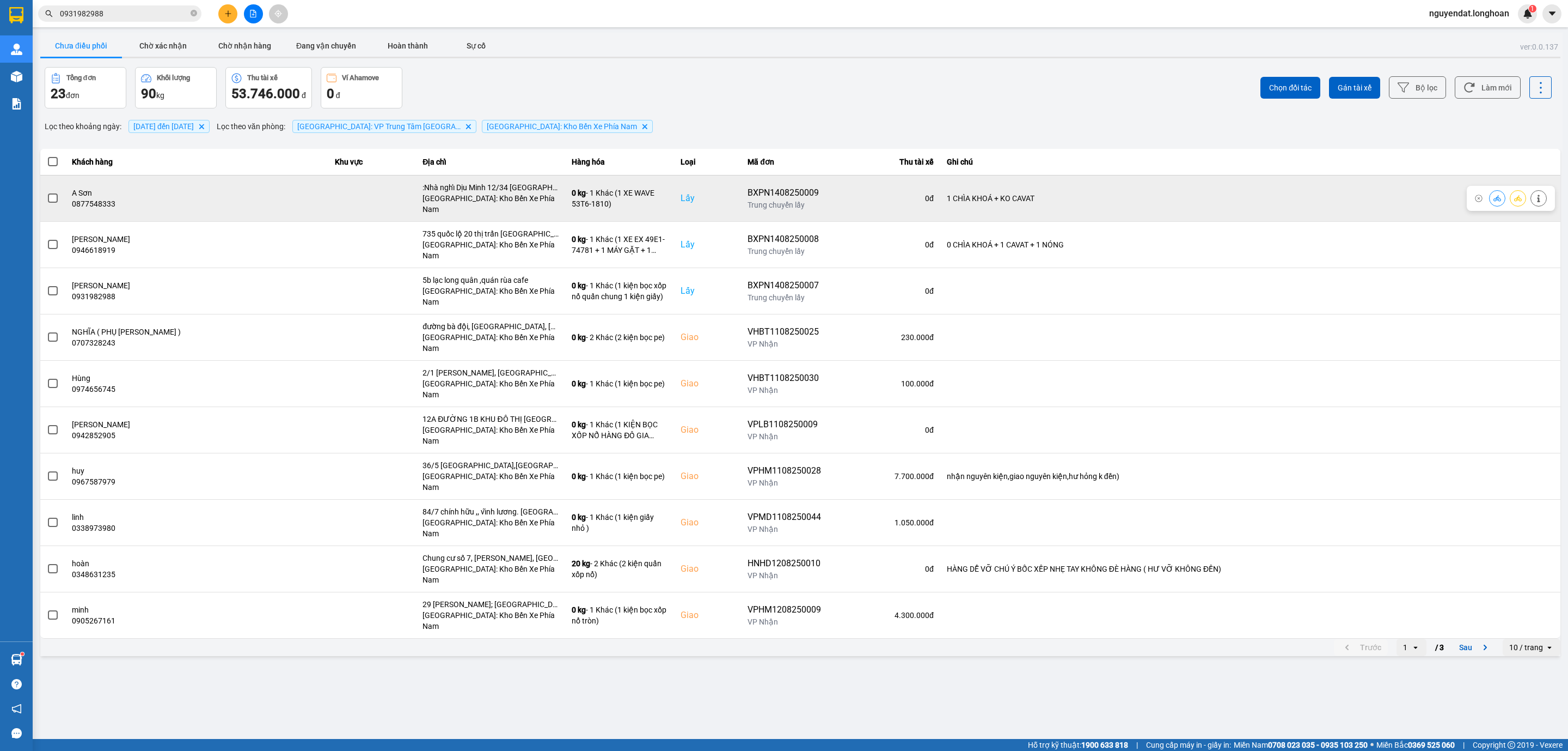
click at [56, 194] on span at bounding box center [53, 199] width 10 height 10
click at [47, 192] on input "checkbox" at bounding box center [47, 192] width 0 height 0
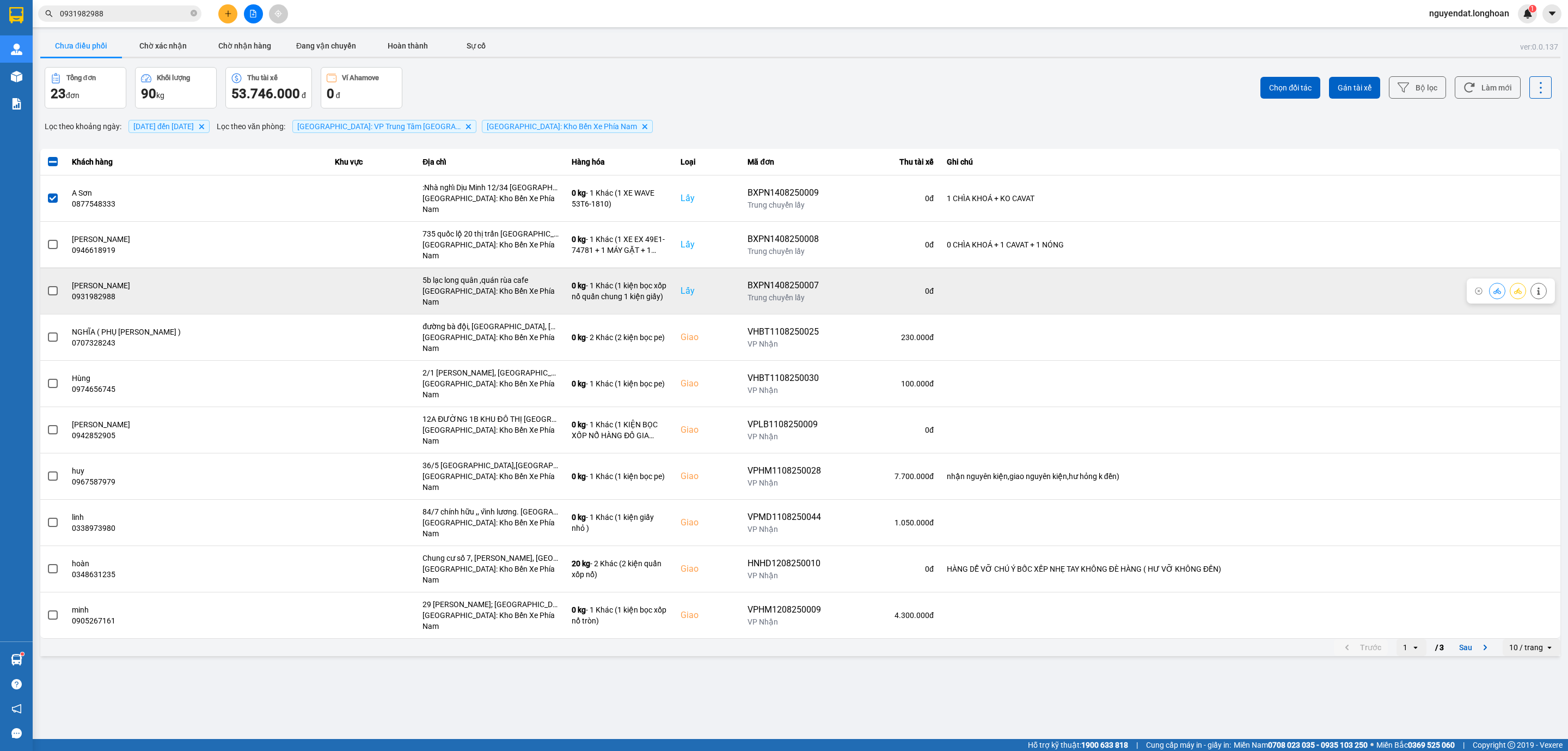
click at [48, 286] on span at bounding box center [53, 291] width 10 height 10
click at [47, 285] on input "checkbox" at bounding box center [47, 285] width 0 height 0
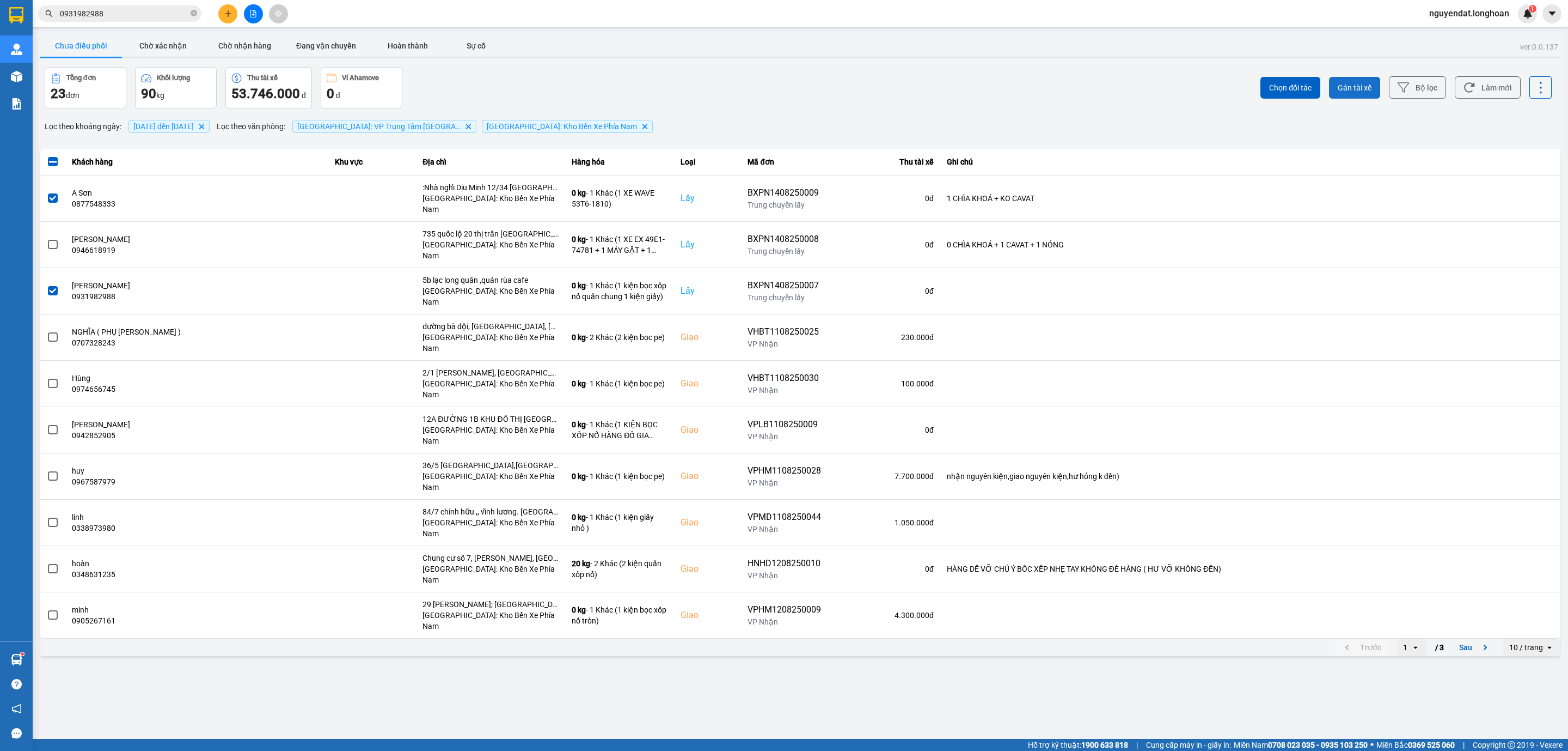
click at [1353, 90] on span "Gán tài xế" at bounding box center [1354, 88] width 33 height 11
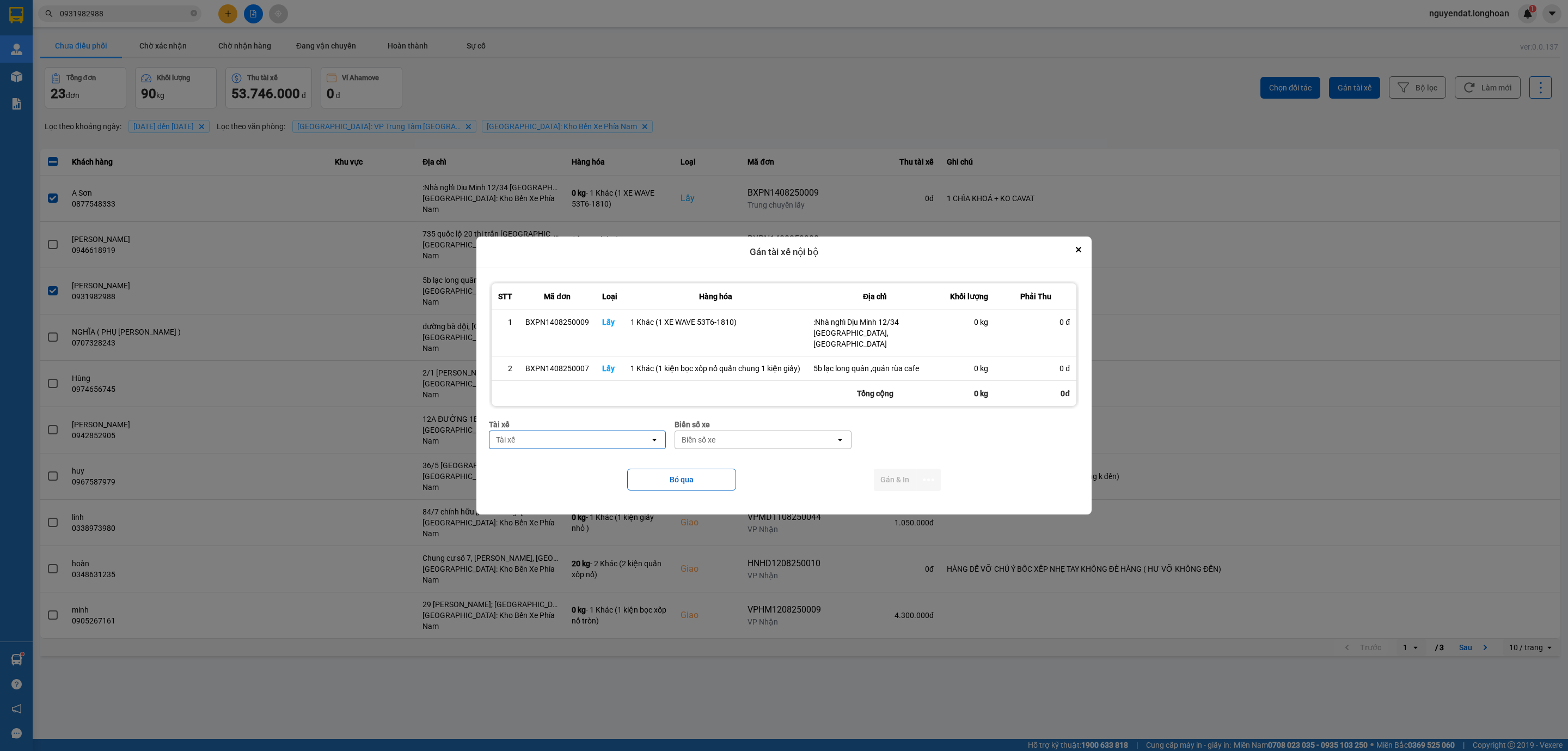
click at [560, 423] on div "Tài xế" at bounding box center [577, 425] width 177 height 12
click at [560, 431] on div "Tài xế" at bounding box center [570, 440] width 161 height 18
click at [591, 460] on span "0793222247 - Lưu Nhược Khiêm 0793.222.247" at bounding box center [579, 458] width 163 height 11
click at [794, 442] on div "Biển số xe" at bounding box center [772, 440] width 161 height 18
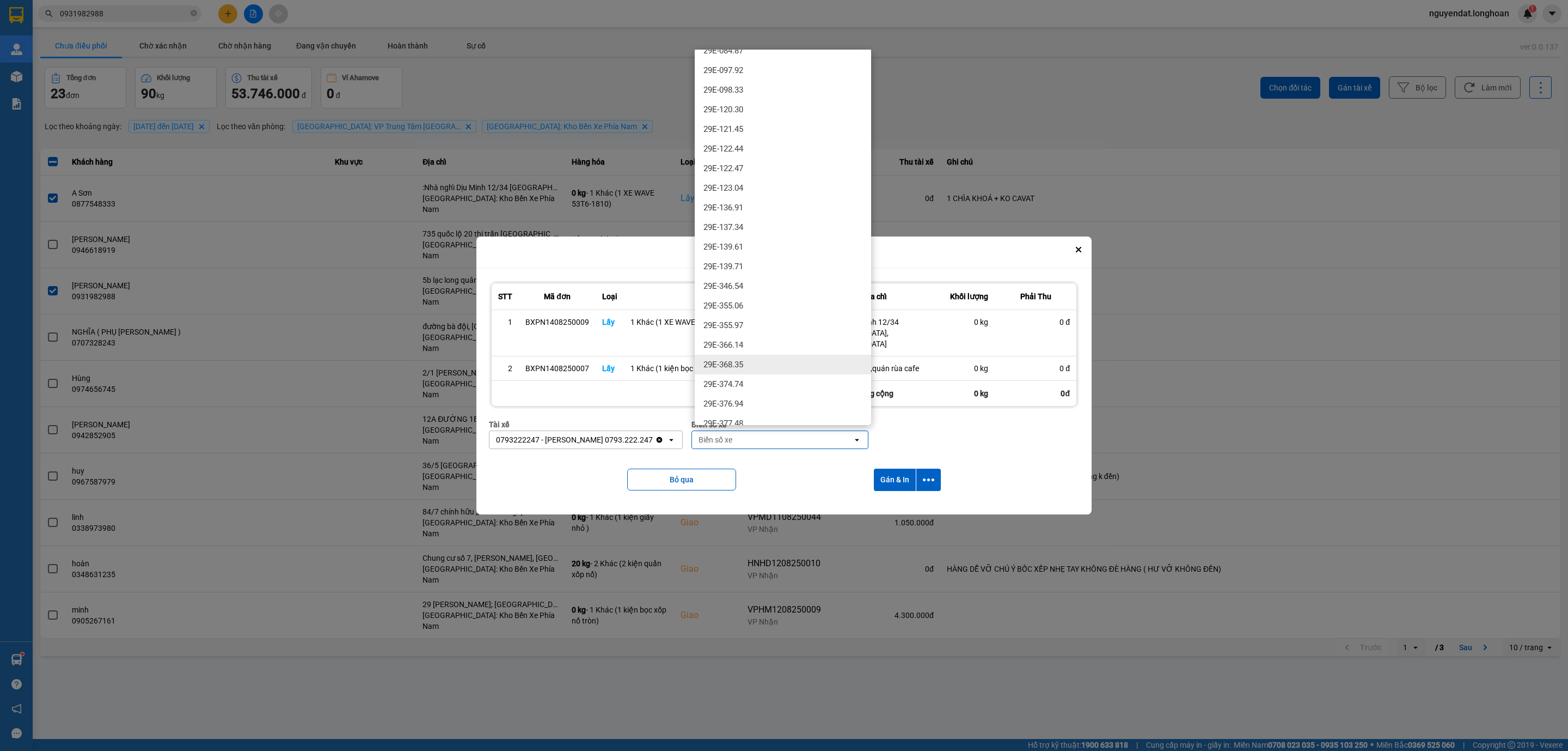
scroll to position [490, 0]
click at [804, 120] on div "29E-346.54" at bounding box center [783, 122] width 177 height 19
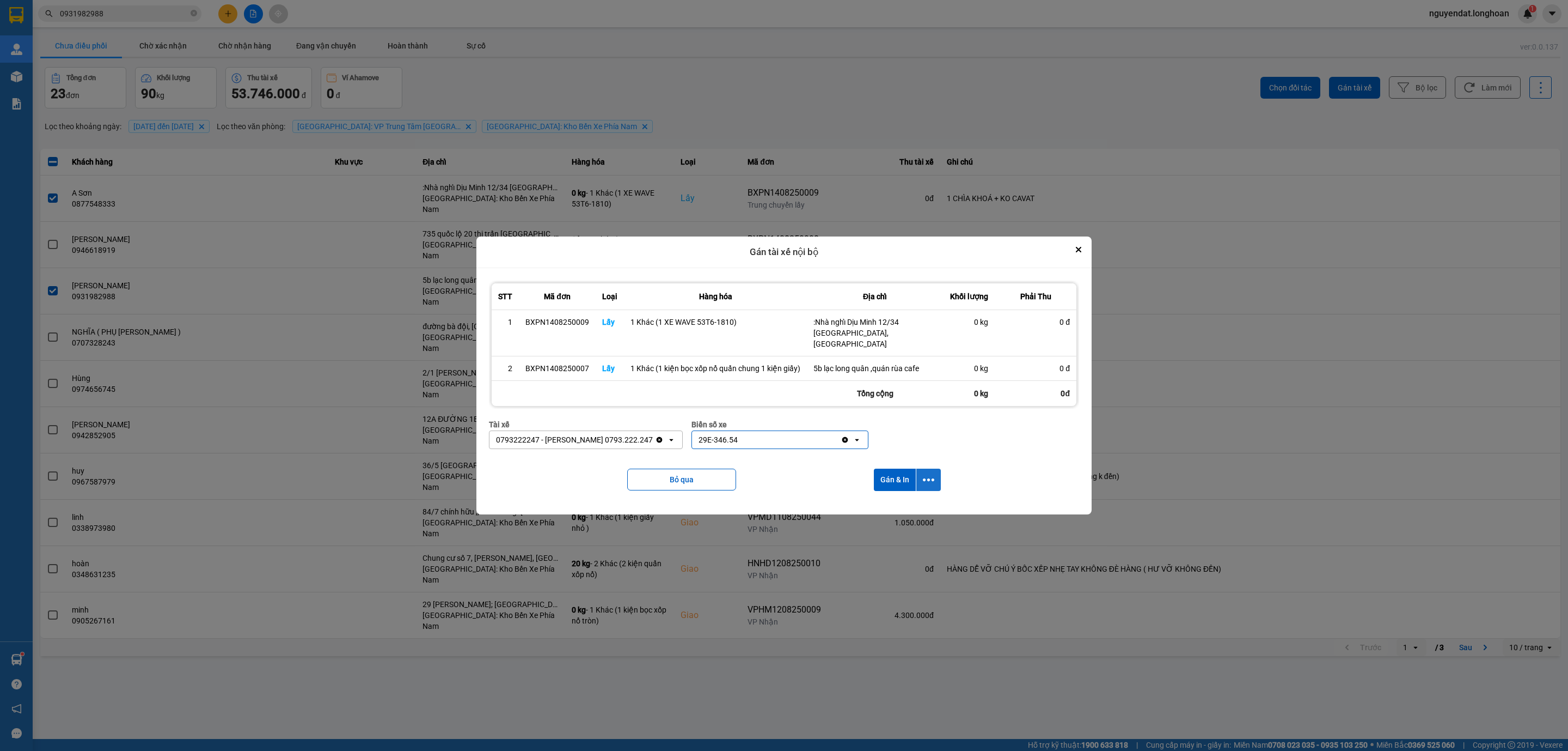
click at [926, 479] on icon "dialog" at bounding box center [928, 479] width 12 height 12
click at [900, 504] on span "Chỉ gán tài" at bounding box center [885, 504] width 36 height 11
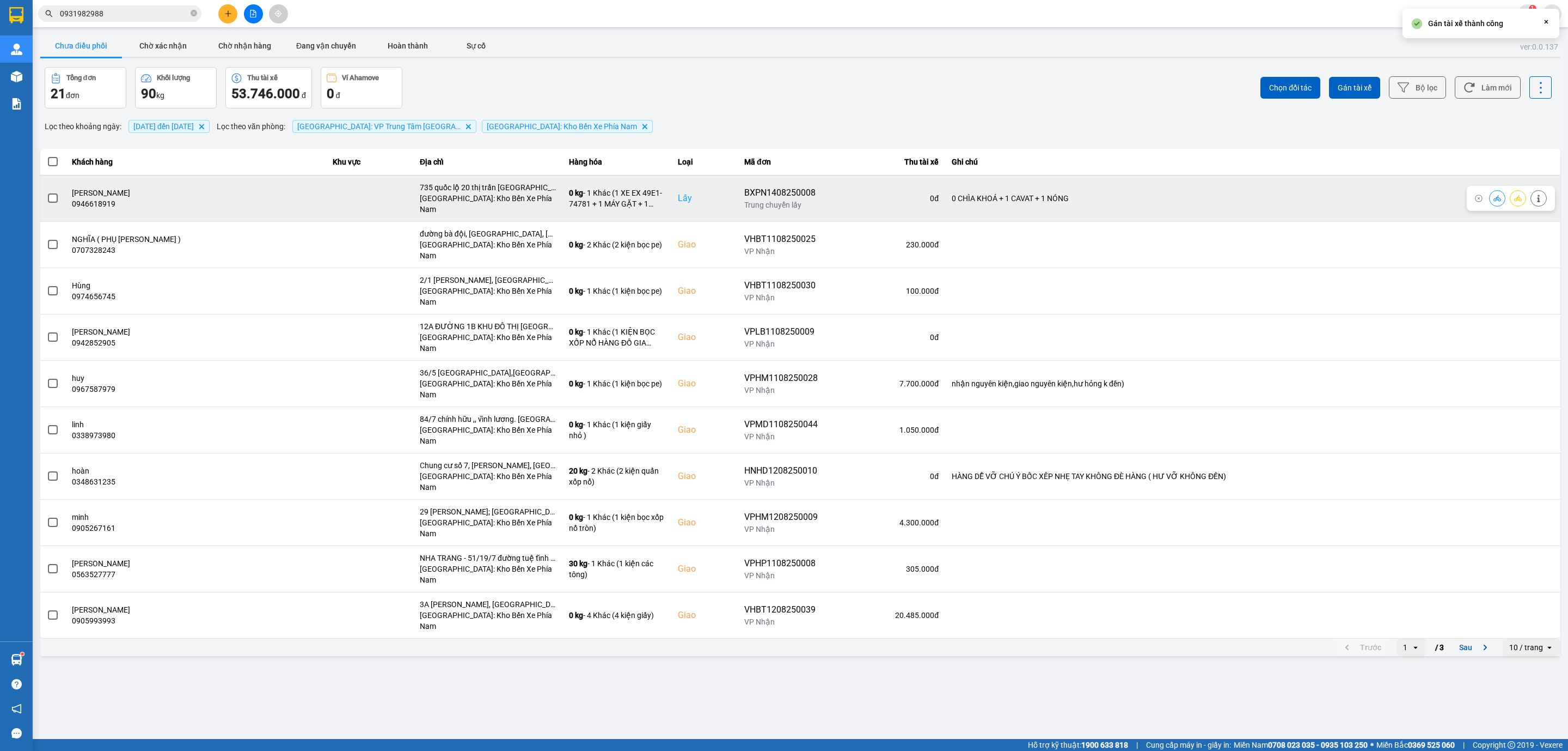
click at [153, 189] on div "đào thị dung" at bounding box center [195, 193] width 248 height 11
click at [56, 194] on span at bounding box center [53, 199] width 10 height 10
click at [47, 192] on input "checkbox" at bounding box center [47, 192] width 0 height 0
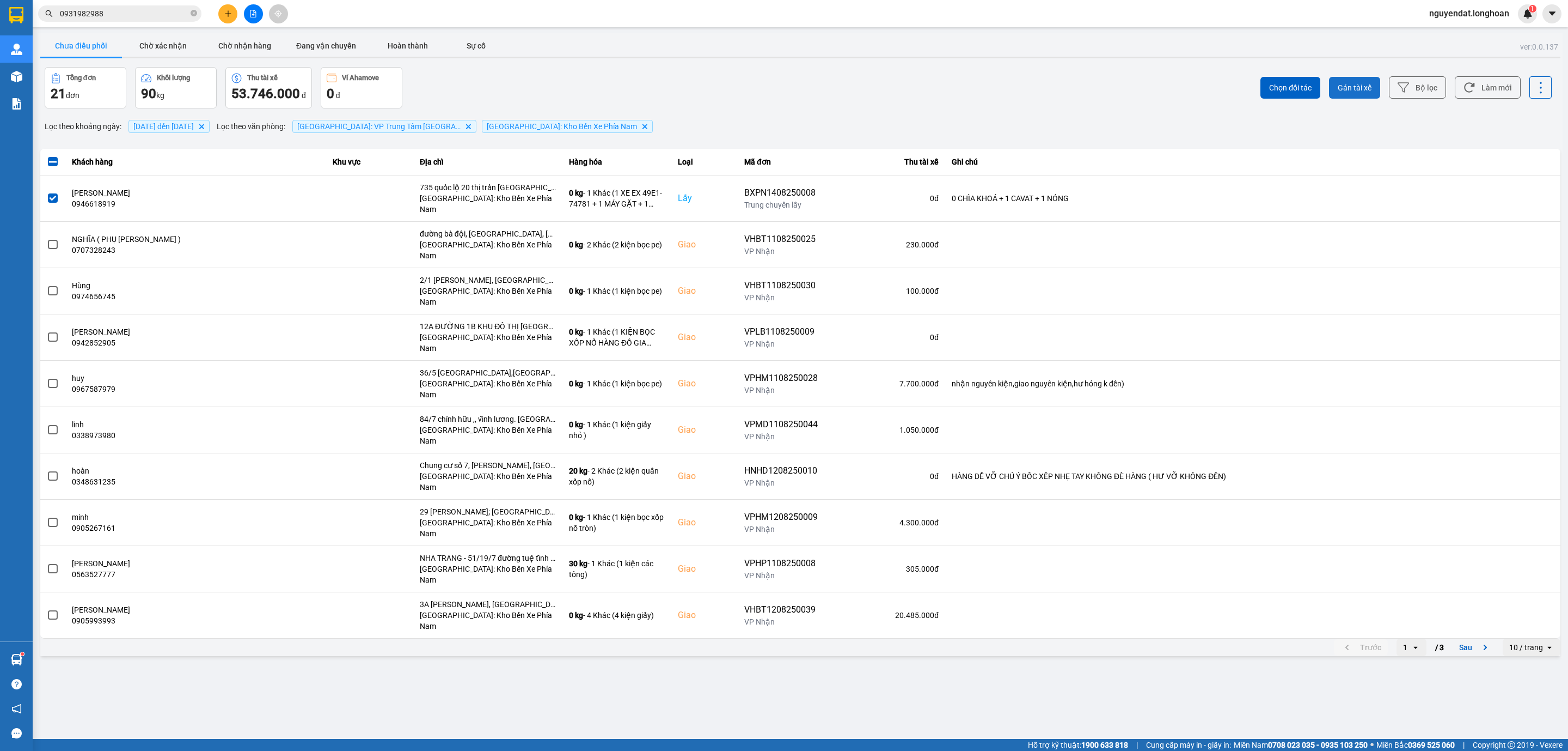
click at [1354, 88] on span "Gán tài xế" at bounding box center [1354, 88] width 33 height 11
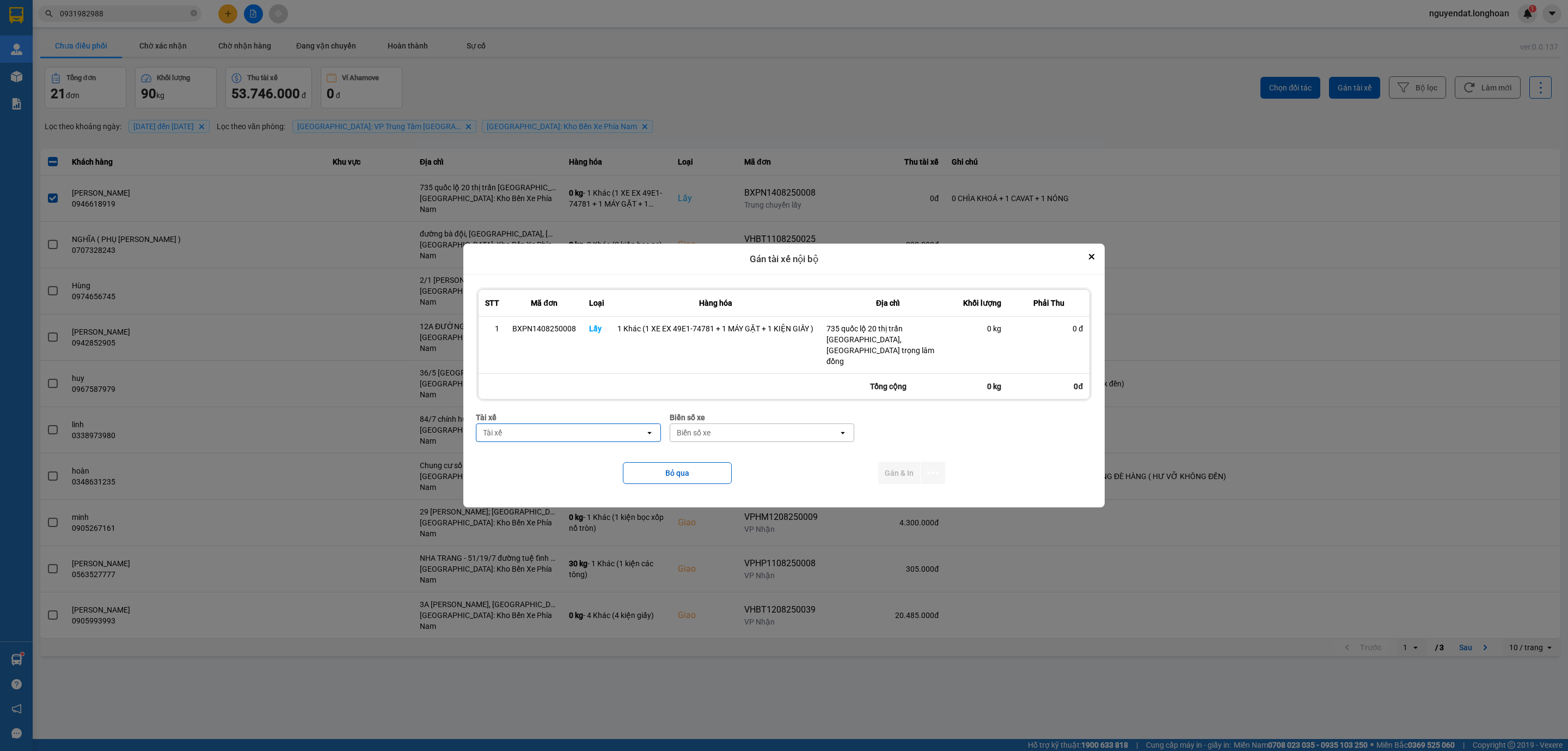
click at [548, 424] on div "Tài xế" at bounding box center [561, 432] width 169 height 18
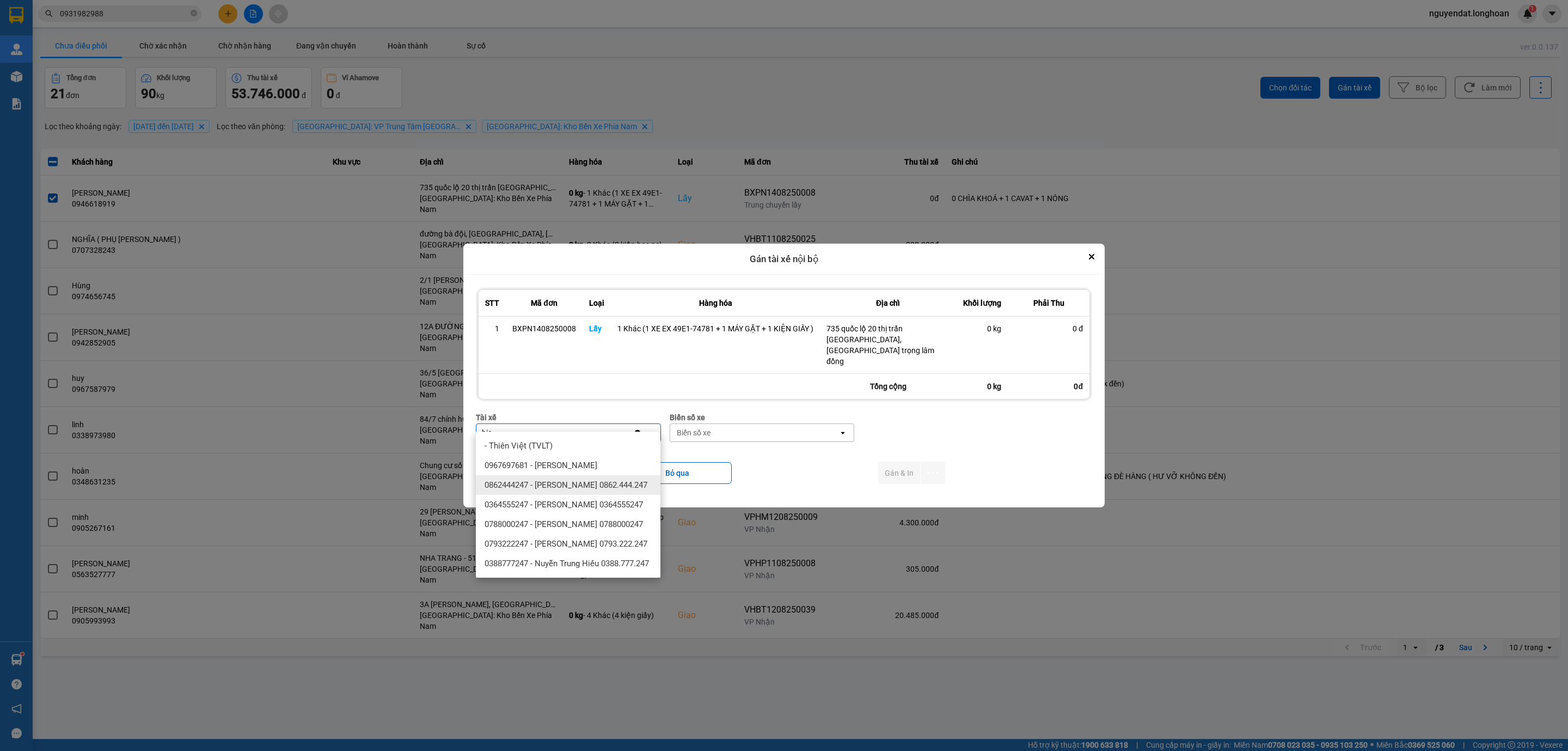
click at [601, 484] on span "0862444247 - Lê Văn Hiên 0862.444.247" at bounding box center [565, 485] width 163 height 11
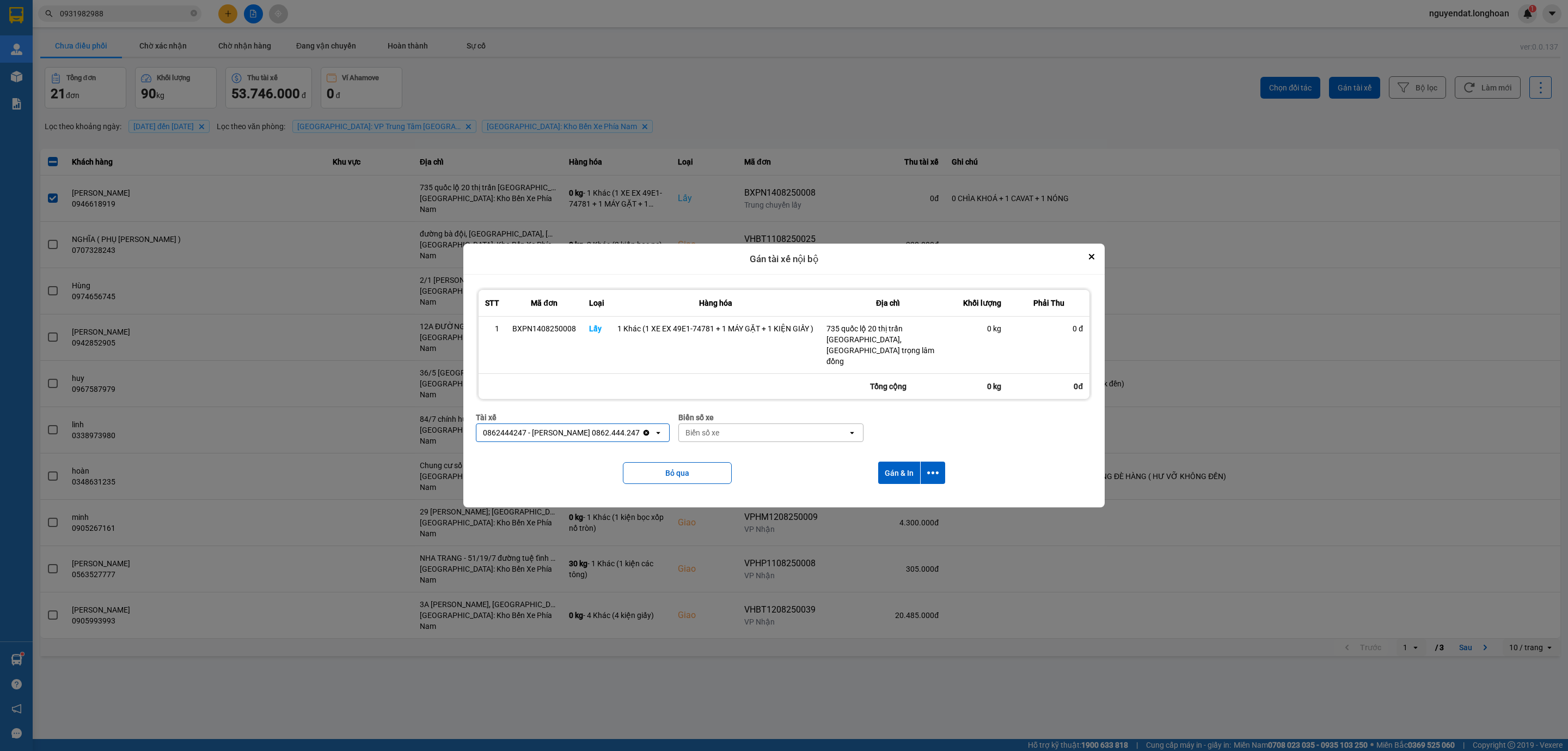
click at [717, 424] on div "Biển số xe" at bounding box center [763, 432] width 169 height 18
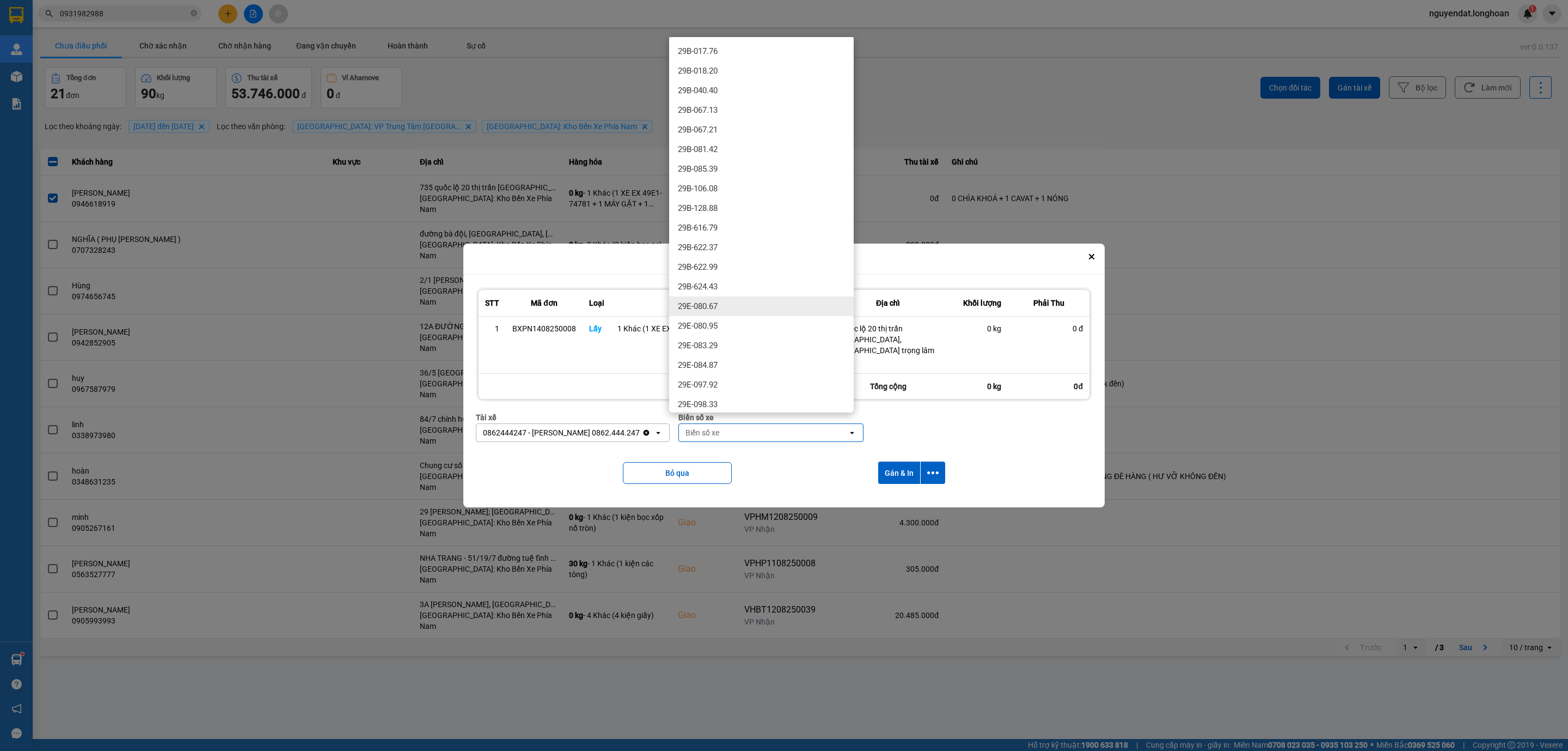
scroll to position [327, 0]
click at [745, 157] on div "29E-122.47" at bounding box center [761, 156] width 184 height 19
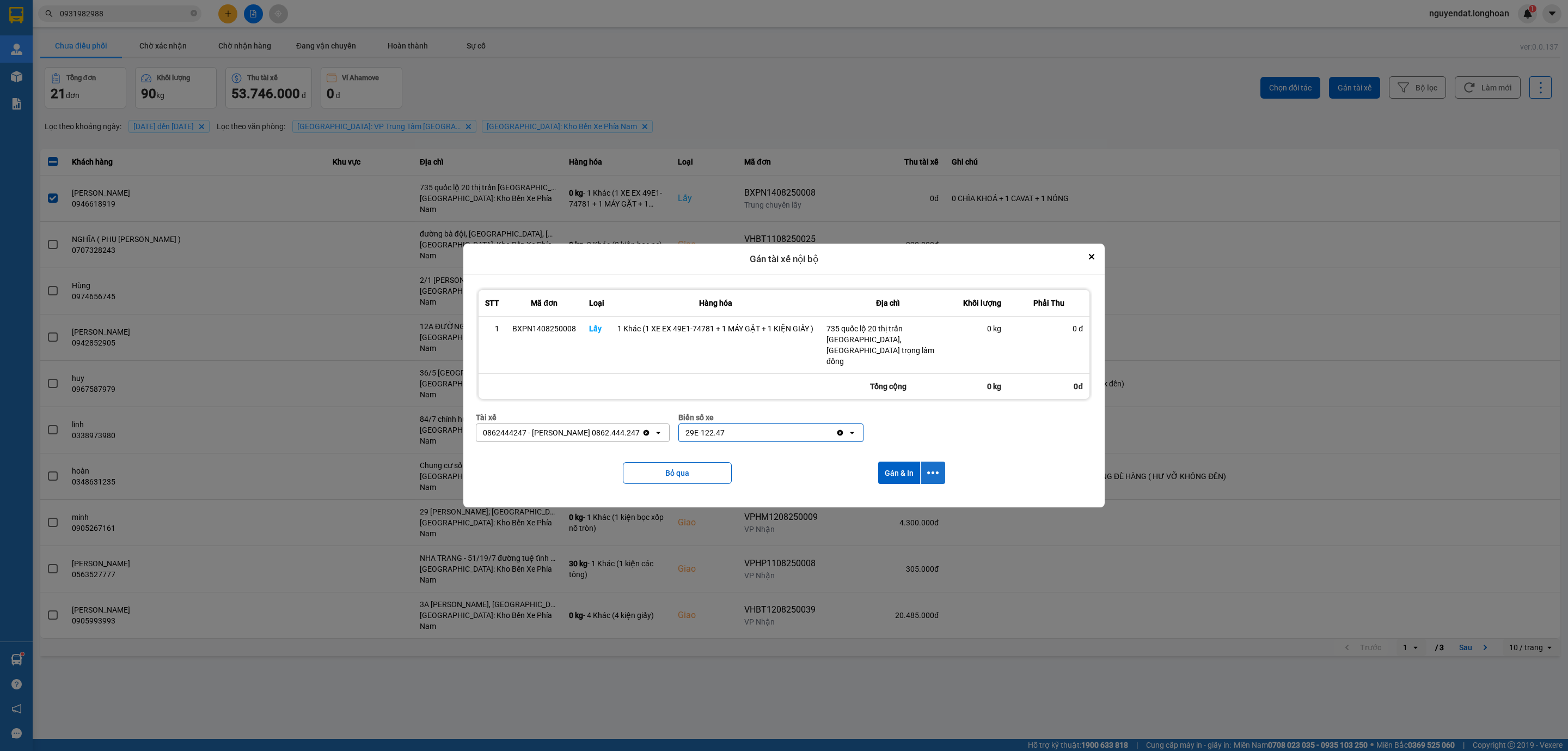
click at [928, 462] on button "dialog" at bounding box center [933, 473] width 24 height 23
click at [875, 487] on span "Chỉ gán tài" at bounding box center [889, 492] width 36 height 11
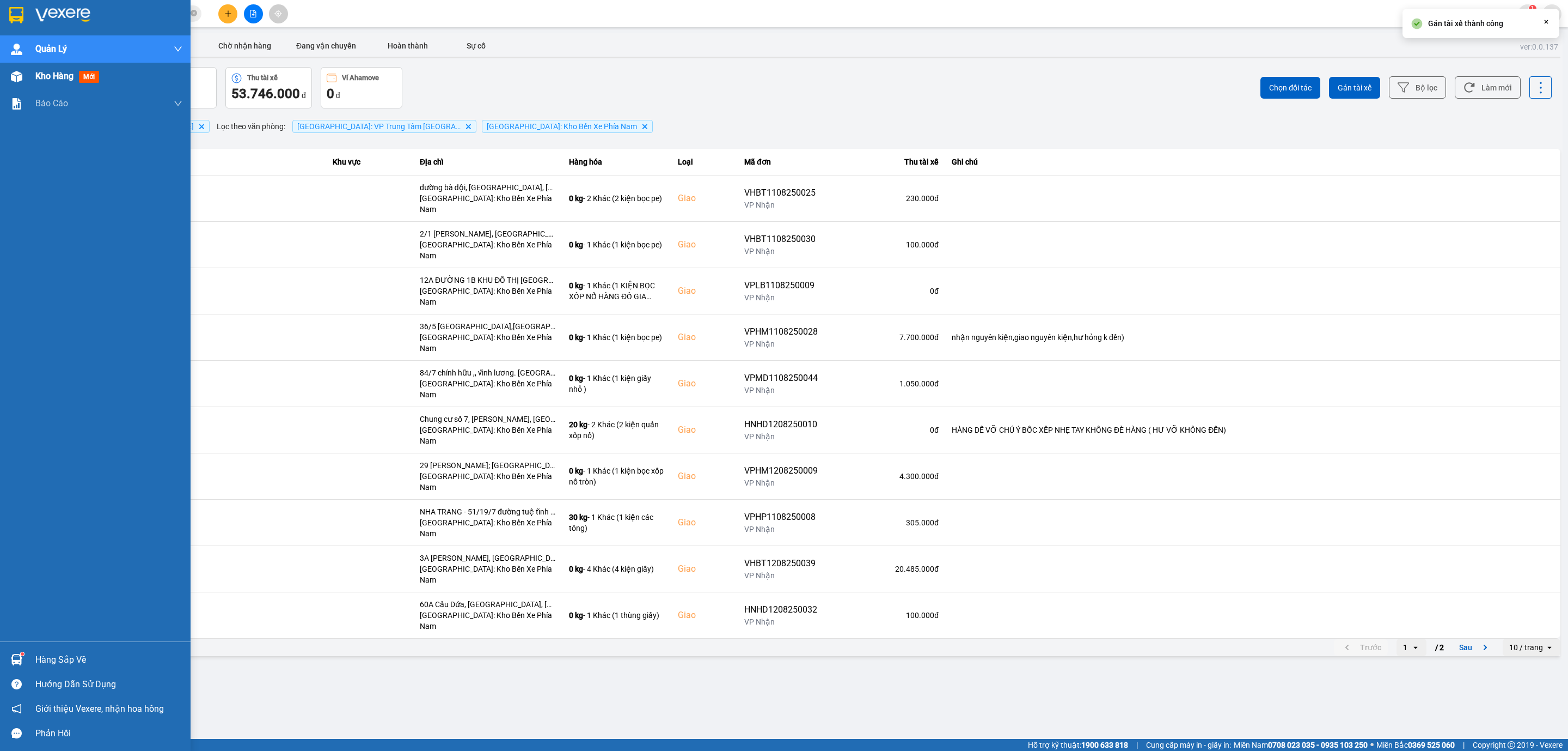
click at [47, 76] on span "Kho hàng" at bounding box center [54, 76] width 38 height 10
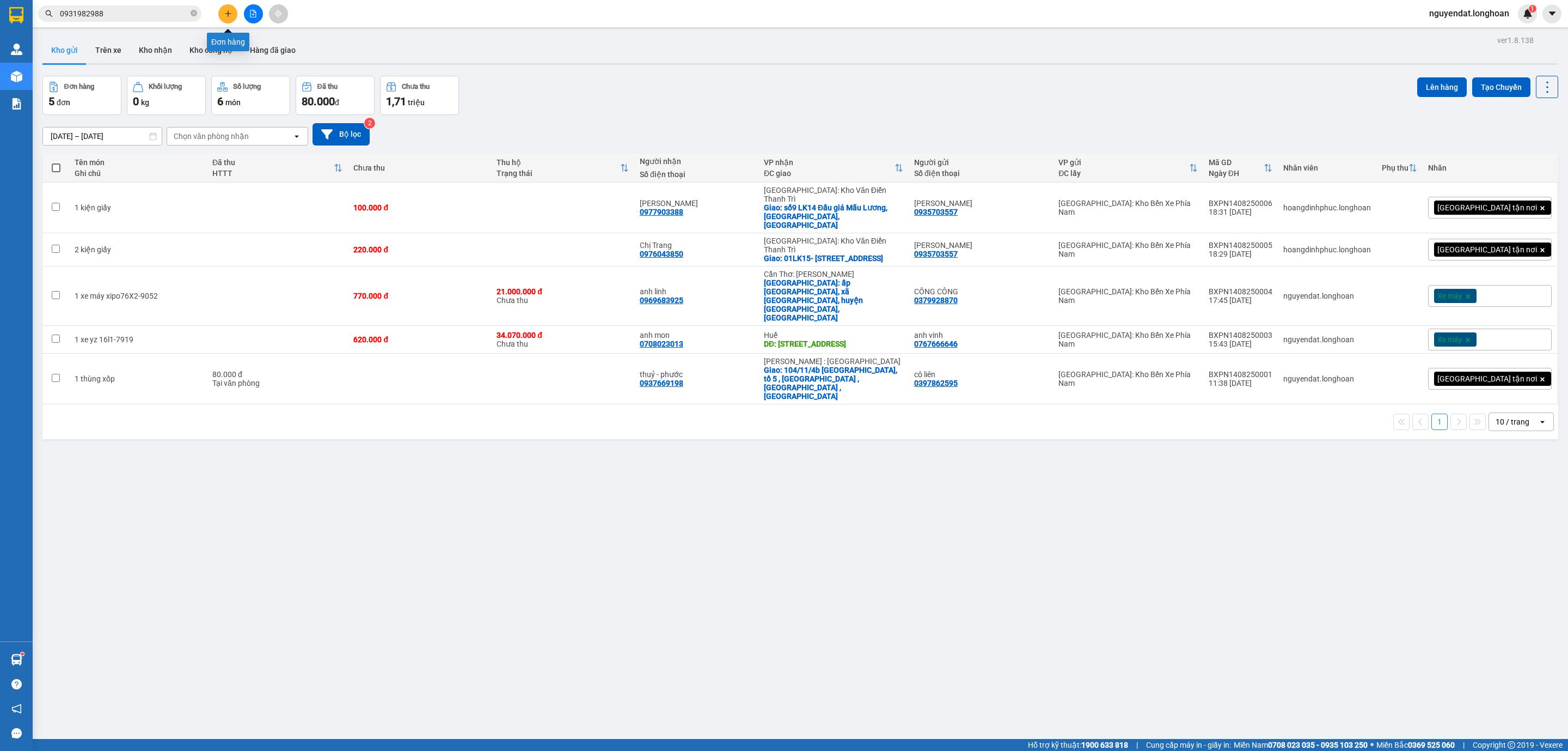
click at [234, 10] on button at bounding box center [228, 13] width 19 height 19
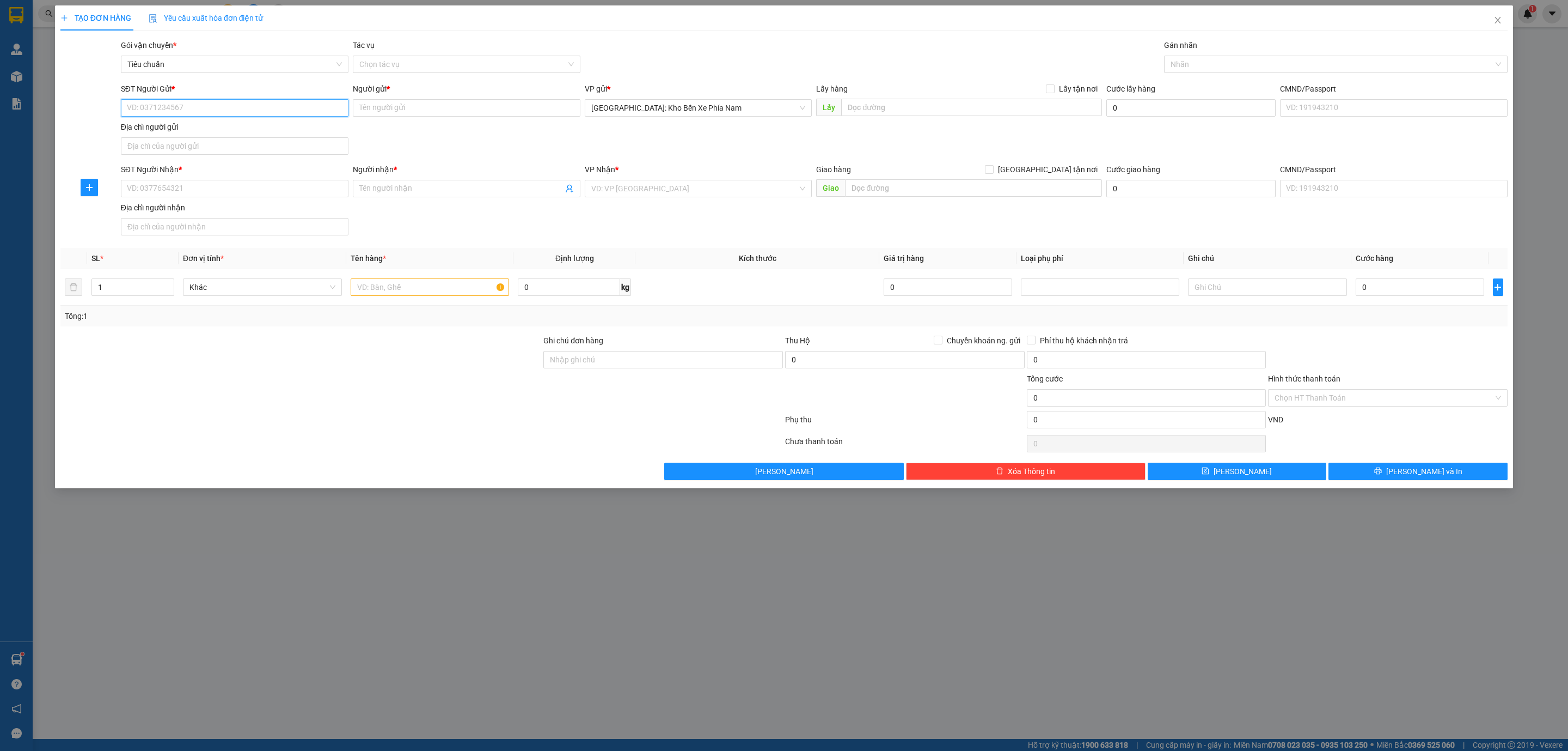
paste input "0378481818"
click at [457, 110] on input "Người gửi *" at bounding box center [467, 108] width 228 height 18
click at [233, 191] on input "SĐT Người Nhận *" at bounding box center [235, 188] width 228 height 18
paste input "0961678012"
click at [408, 194] on input "Người nhận *" at bounding box center [461, 189] width 204 height 12
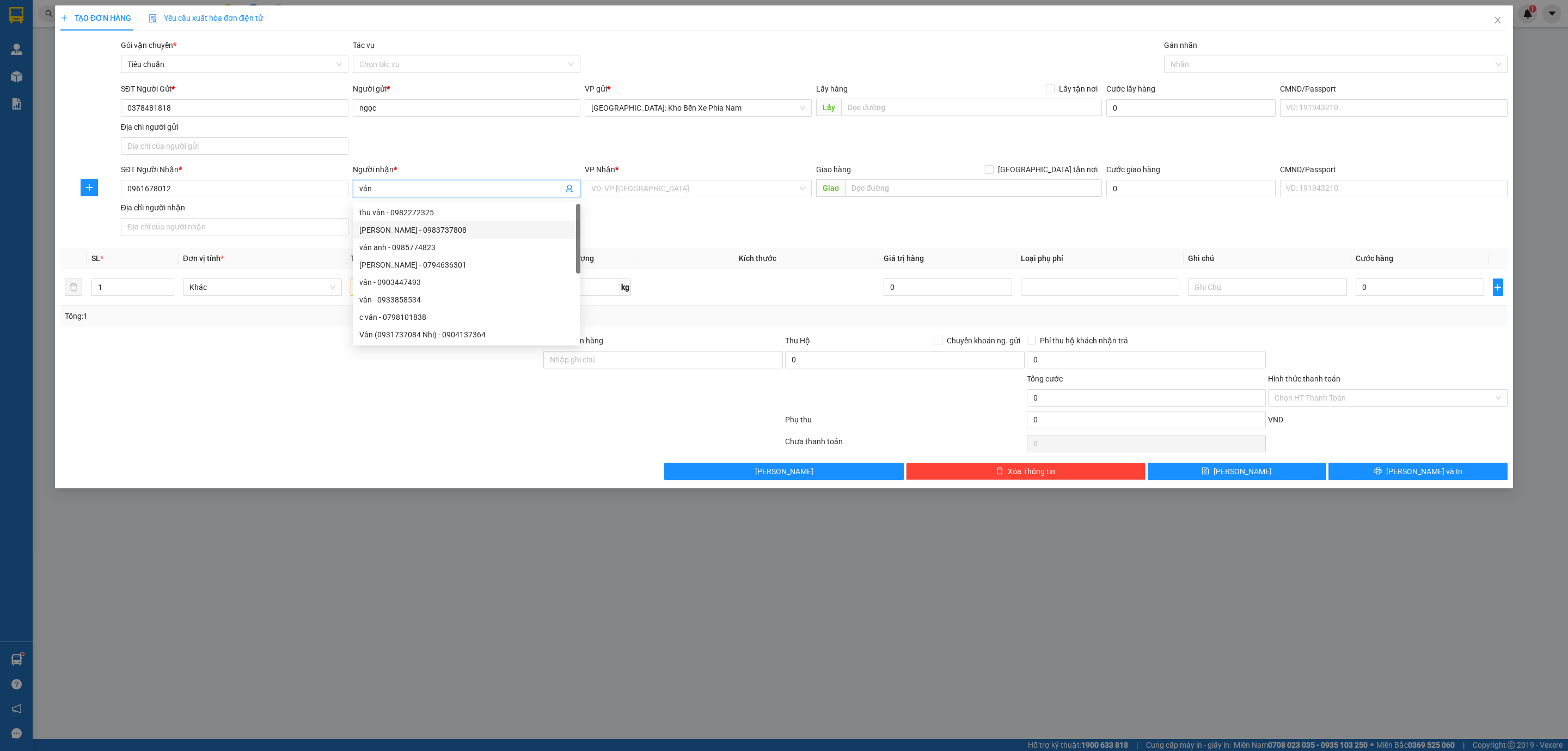
click at [707, 214] on div "SĐT Người Nhận * 0961678012 Người nhận * vân VP Nhận * VD: VP Sài Gòn Giao hàng…" at bounding box center [814, 201] width 1391 height 76
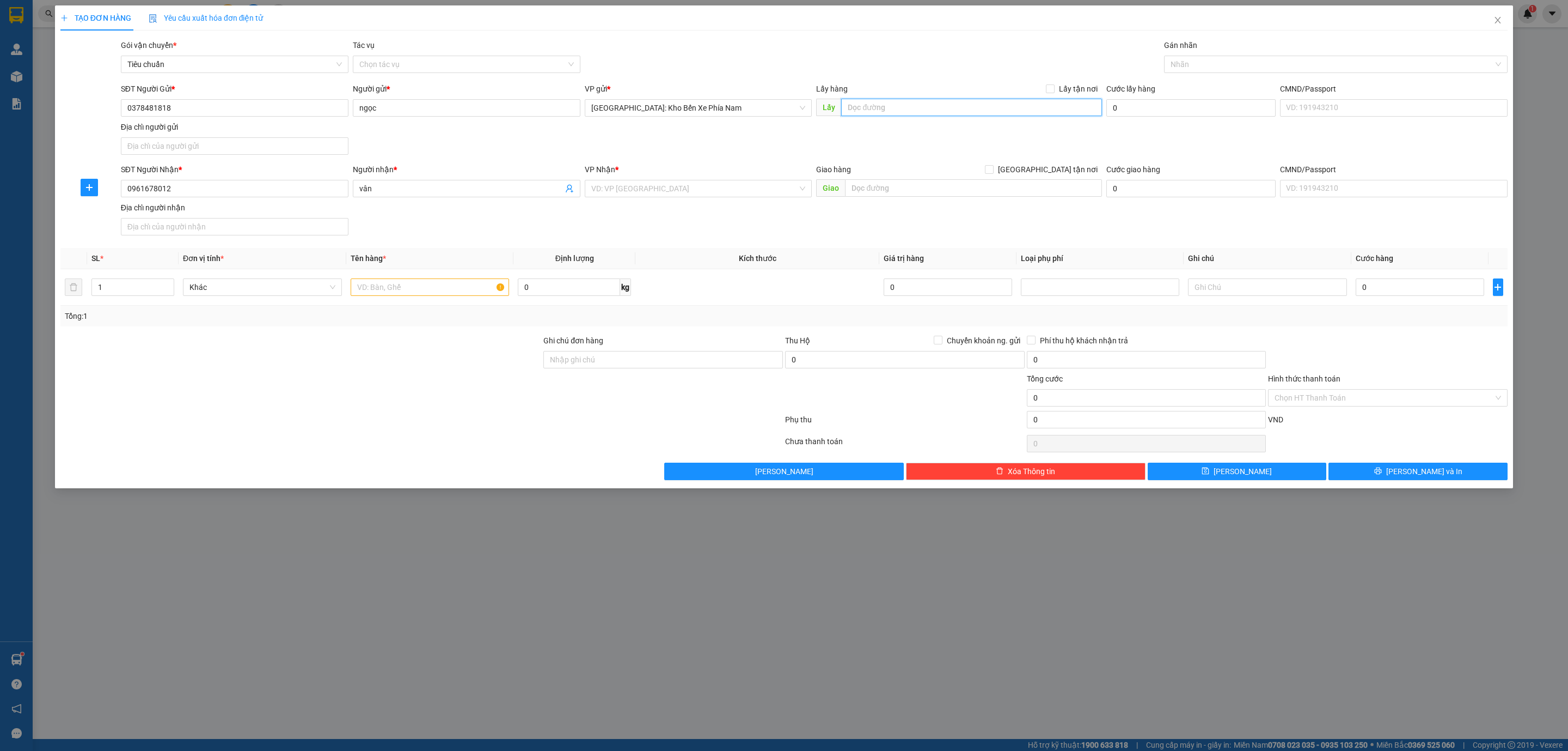
click at [928, 108] on input "text" at bounding box center [971, 107] width 261 height 18
paste input "735 quốc lộ 20 thị trấn Liên Nghĩa, đức trọng lâm đồng"
click at [1051, 88] on input "Lấy tận nơi" at bounding box center [1049, 88] width 8 height 8
paste input "Chung cư R7 Đức Khải, 23 Đường Lưu Đình Lễ, Phường An Khánh, Tp. Thủ Đức"
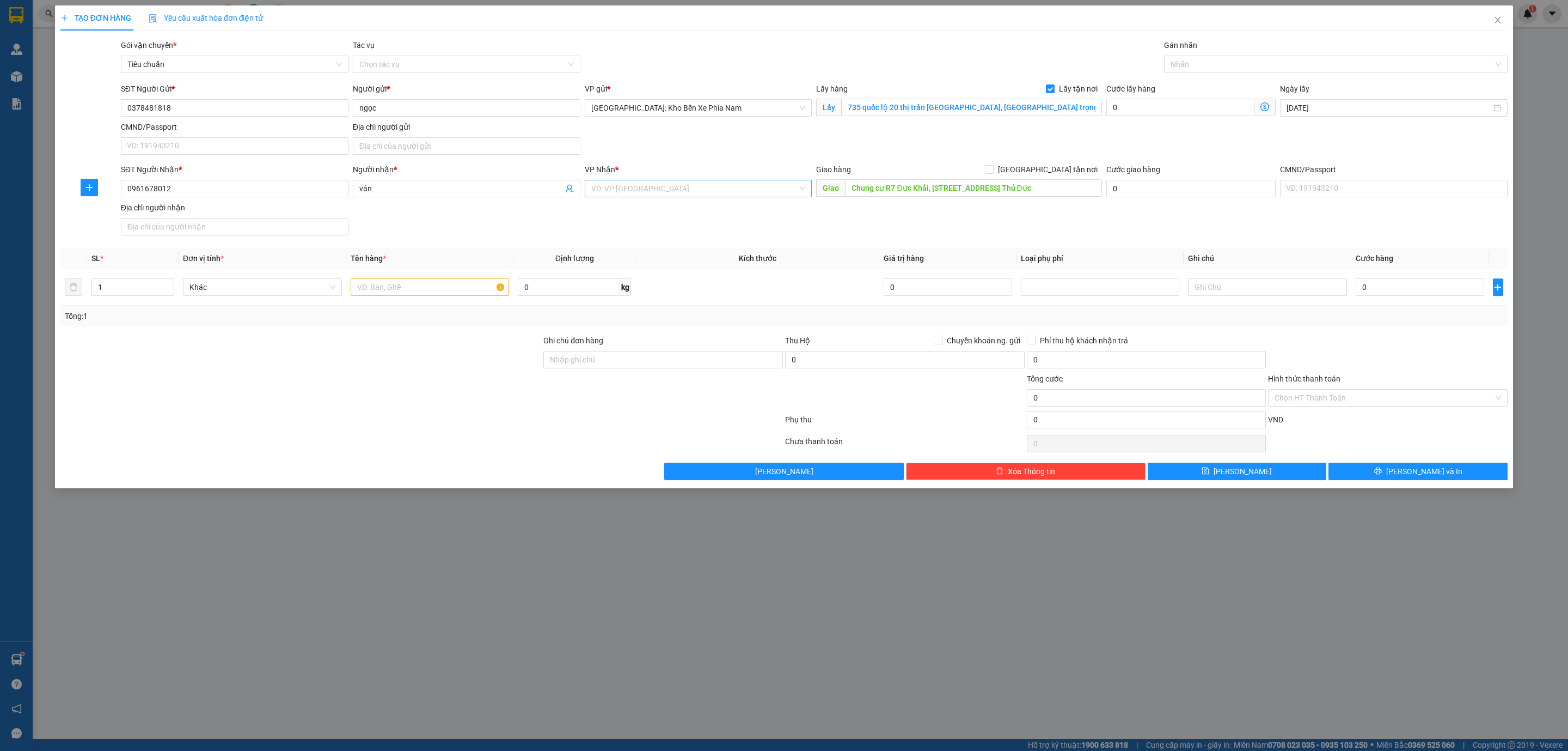
click at [718, 188] on input "search" at bounding box center [695, 188] width 207 height 16
click at [706, 261] on div "[PERSON_NAME] : [GEOGRAPHIC_DATA]" at bounding box center [698, 264] width 214 height 12
click at [993, 172] on input "[GEOGRAPHIC_DATA] tận nơi" at bounding box center [989, 169] width 8 height 8
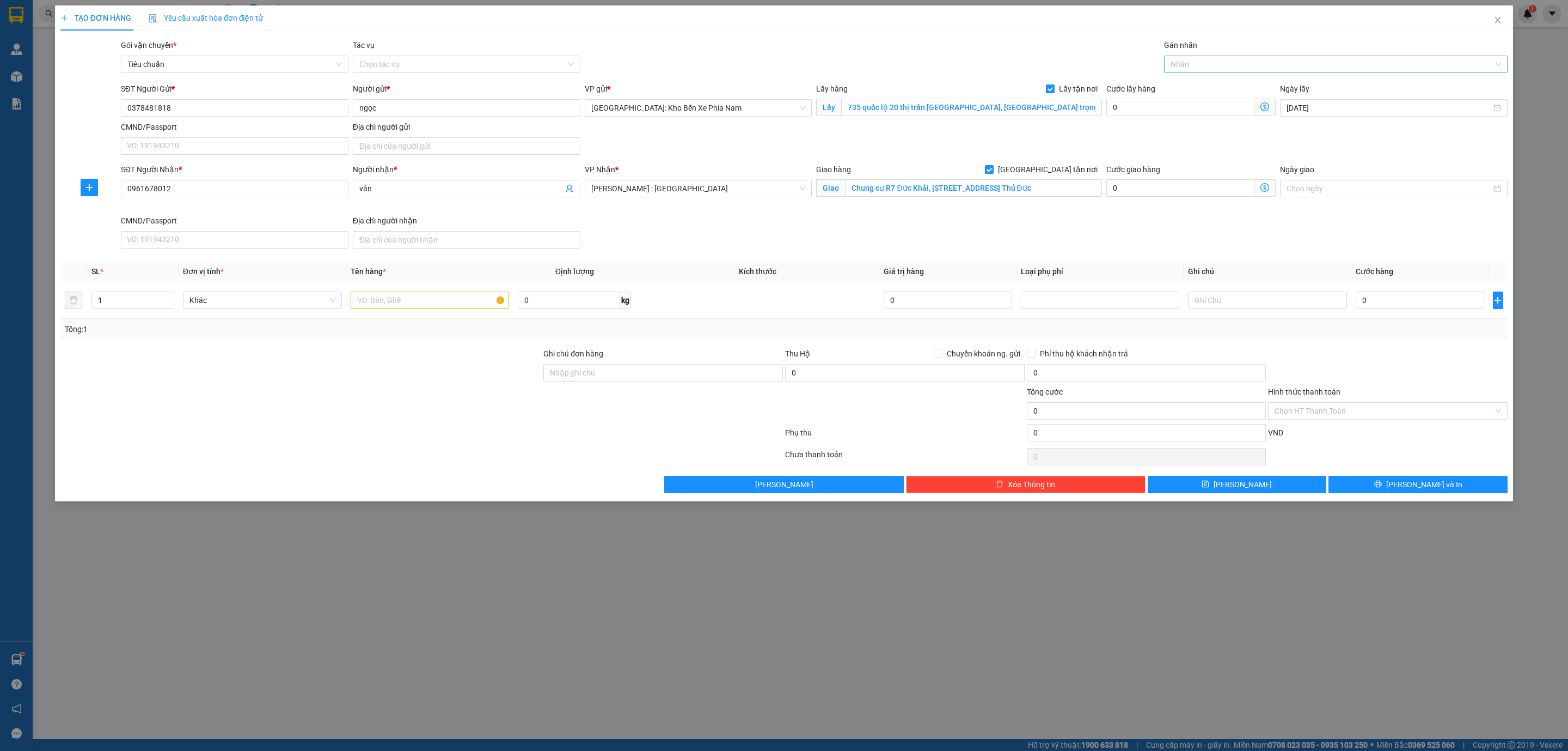
click at [1236, 71] on div "Nhãn" at bounding box center [1335, 64] width 343 height 18
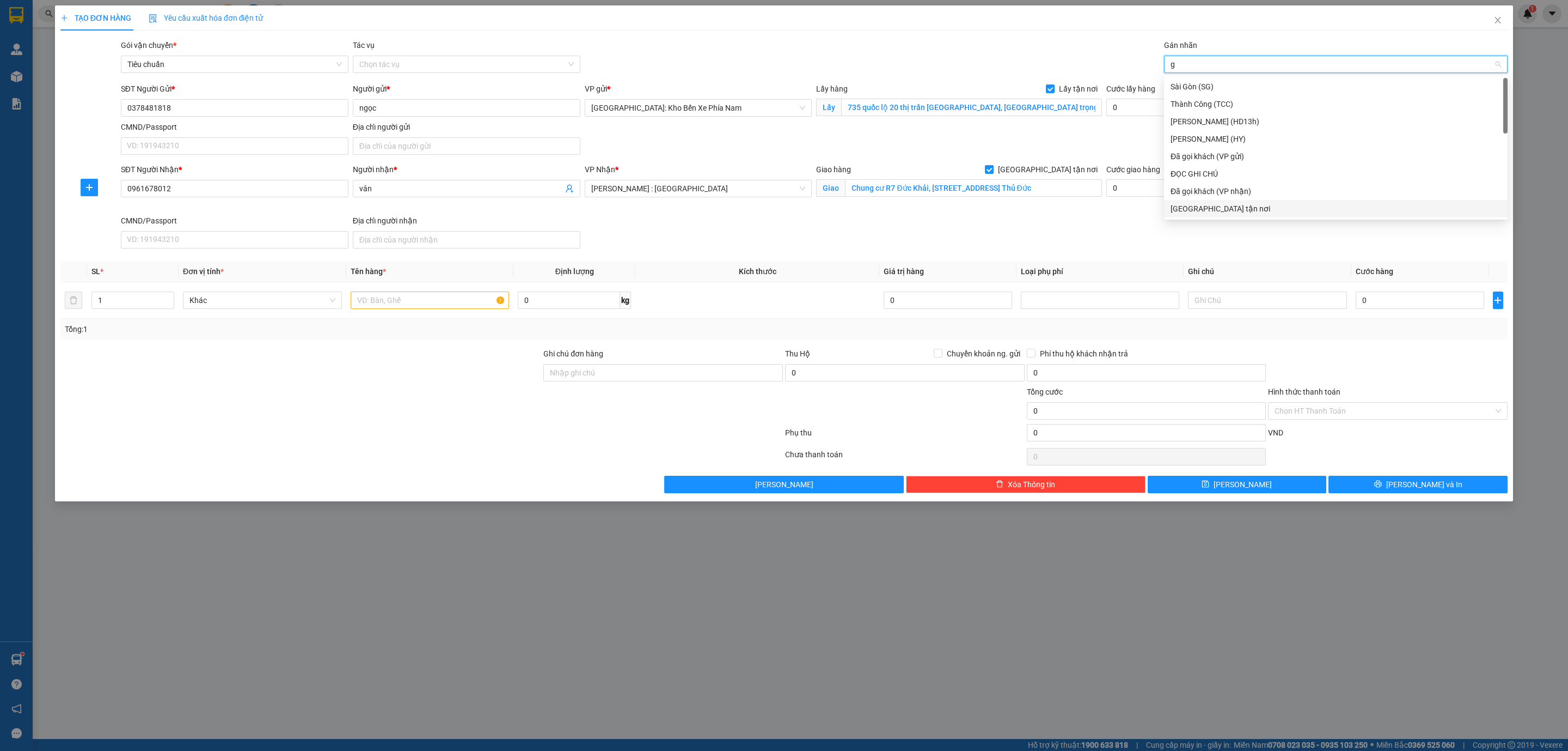
click at [1225, 203] on div "[GEOGRAPHIC_DATA] tận nơi" at bounding box center [1335, 209] width 331 height 12
click at [1067, 229] on div "SĐT Người Nhận * 0961678012 Người nhận * vân VP Nhận * Hồ Chí Minh : Kho Quận 1…" at bounding box center [814, 208] width 1391 height 90
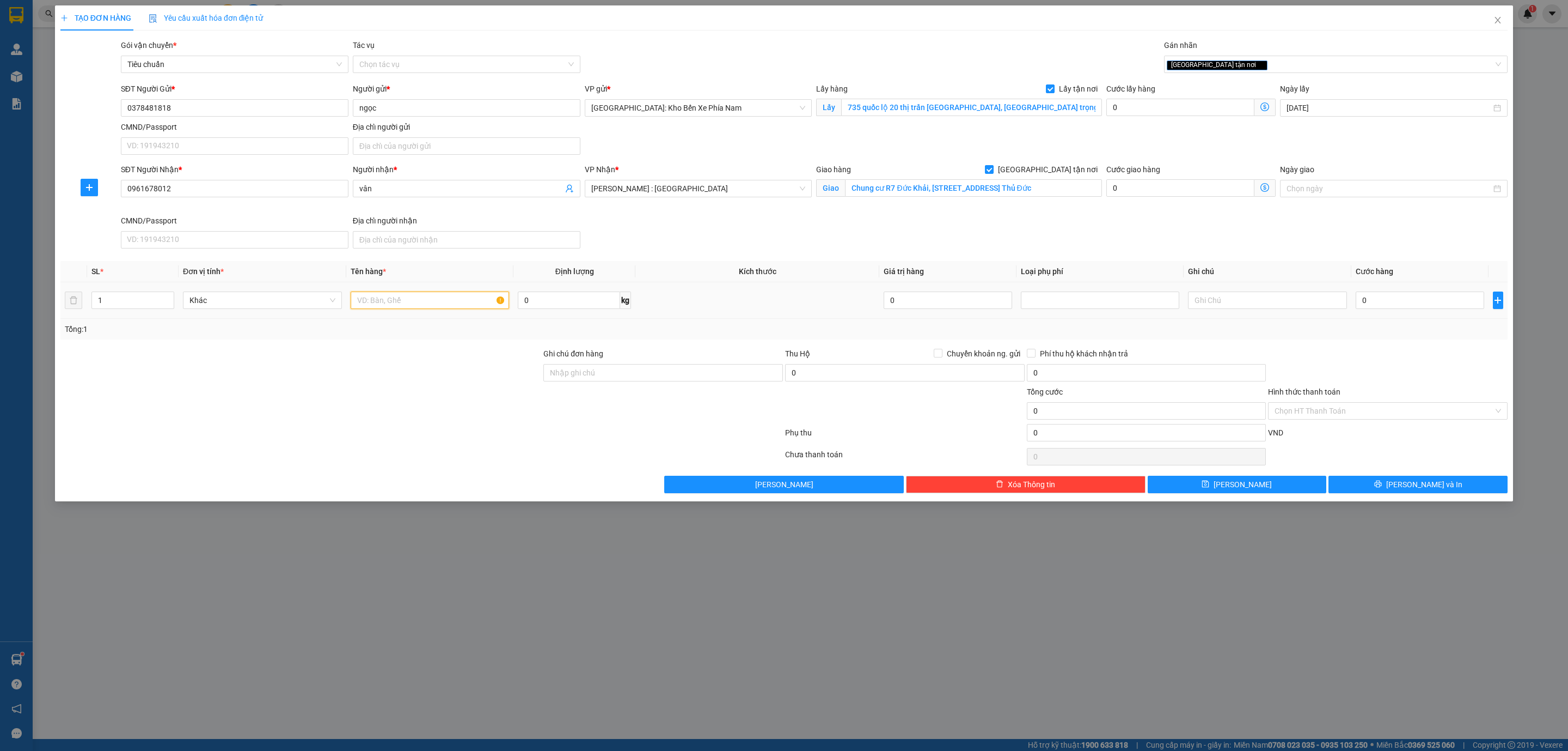
click at [381, 307] on input "text" at bounding box center [430, 300] width 159 height 18
click at [144, 301] on input "1" at bounding box center [133, 300] width 82 height 16
click at [1410, 309] on input "0" at bounding box center [1419, 300] width 128 height 18
click at [1404, 309] on input "0" at bounding box center [1419, 300] width 128 height 18
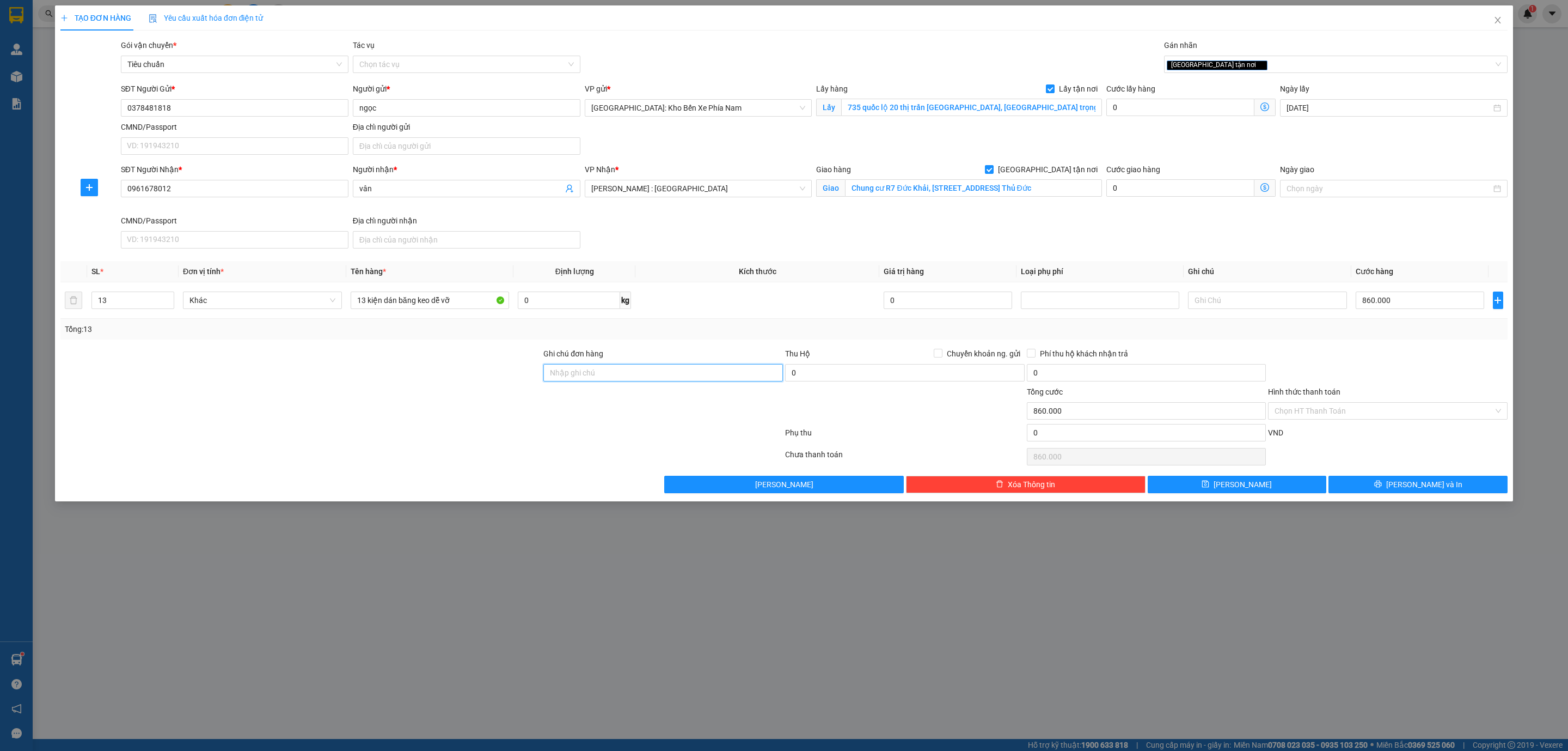
click at [653, 381] on input "Ghi chú đơn hàng" at bounding box center [663, 372] width 240 height 18
click at [660, 237] on div "SĐT Người Nhận * 0961678012 Người nhận * vân VP Nhận * Hồ Chí Minh : Kho Quận 1…" at bounding box center [814, 208] width 1391 height 90
click at [654, 368] on input "Ghi chú đơn hàng" at bounding box center [663, 372] width 240 height 18
click at [1478, 485] on button "Lưu và In" at bounding box center [1418, 484] width 179 height 18
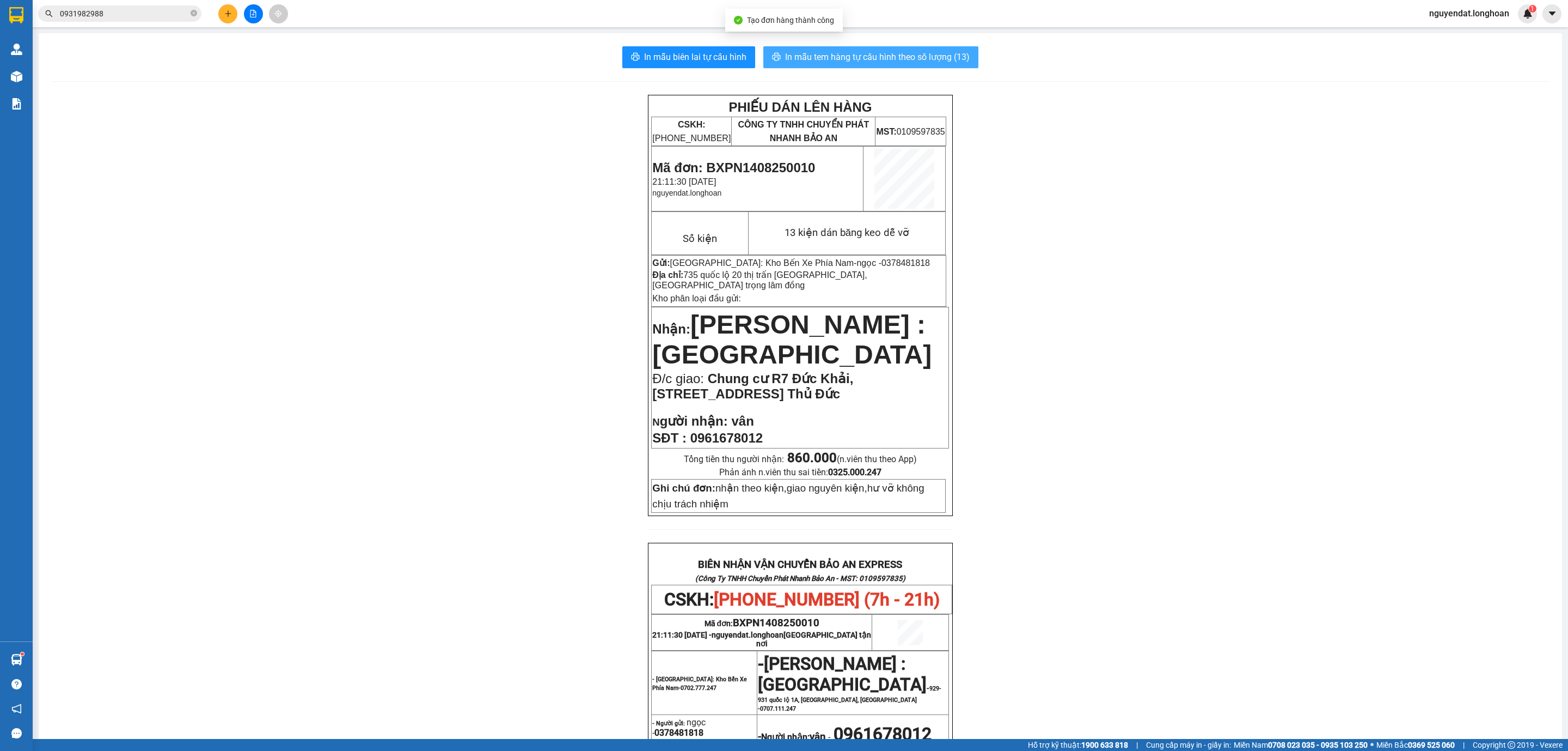
click at [920, 49] on button "In mẫu tem hàng tự cấu hình theo số lượng (13)" at bounding box center [870, 57] width 215 height 22
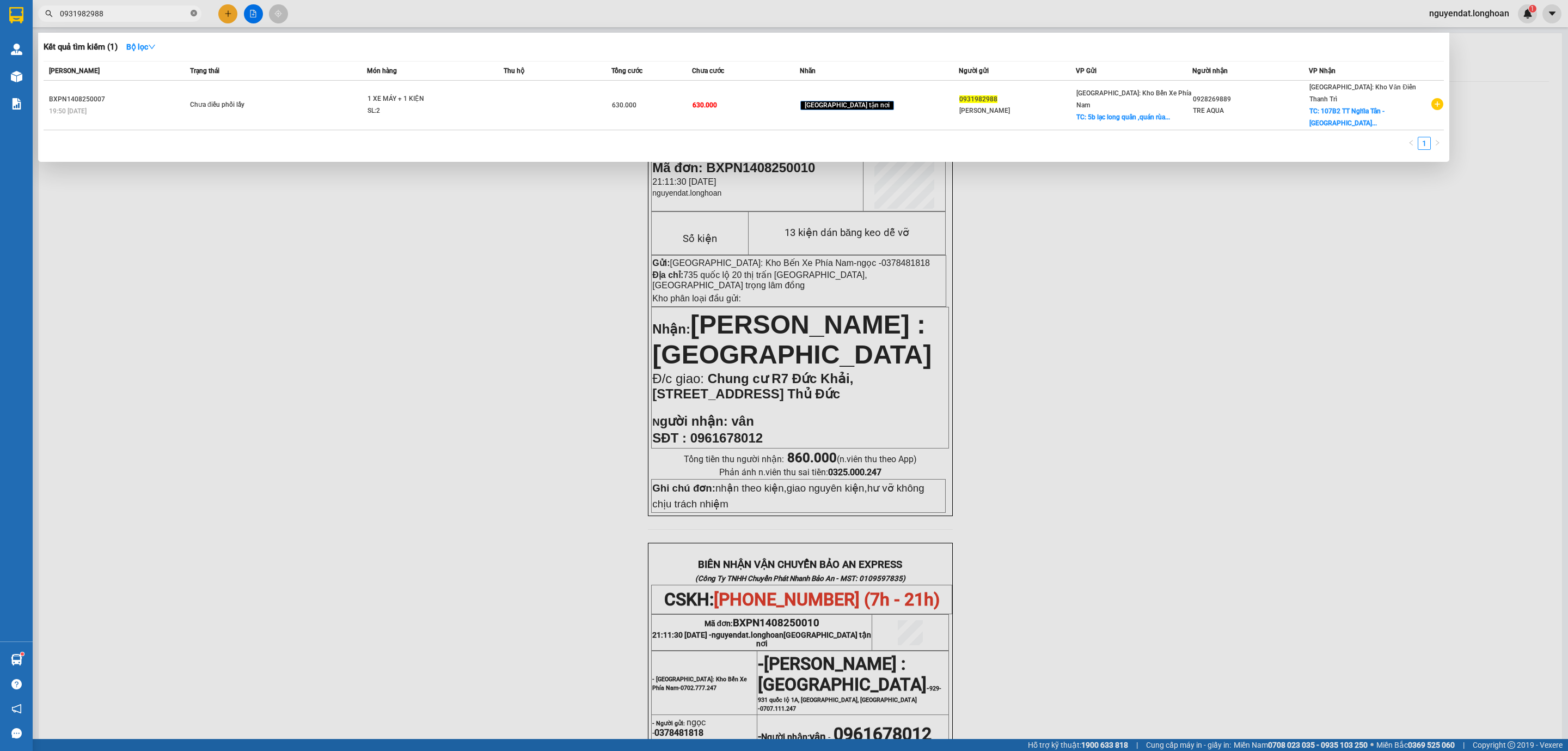
click at [195, 12] on icon "close-circle" at bounding box center [194, 13] width 7 height 7
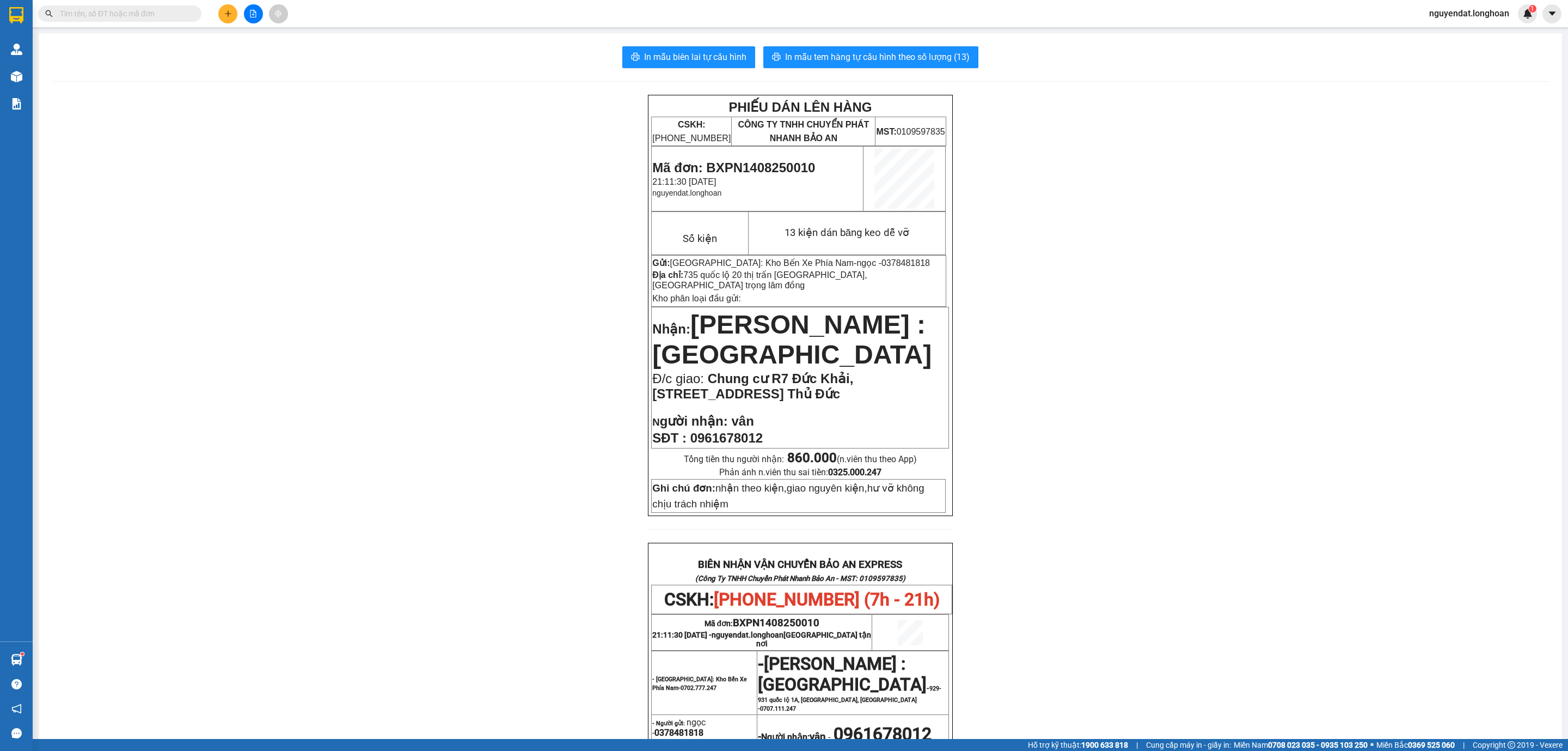
paste input "0877548333"
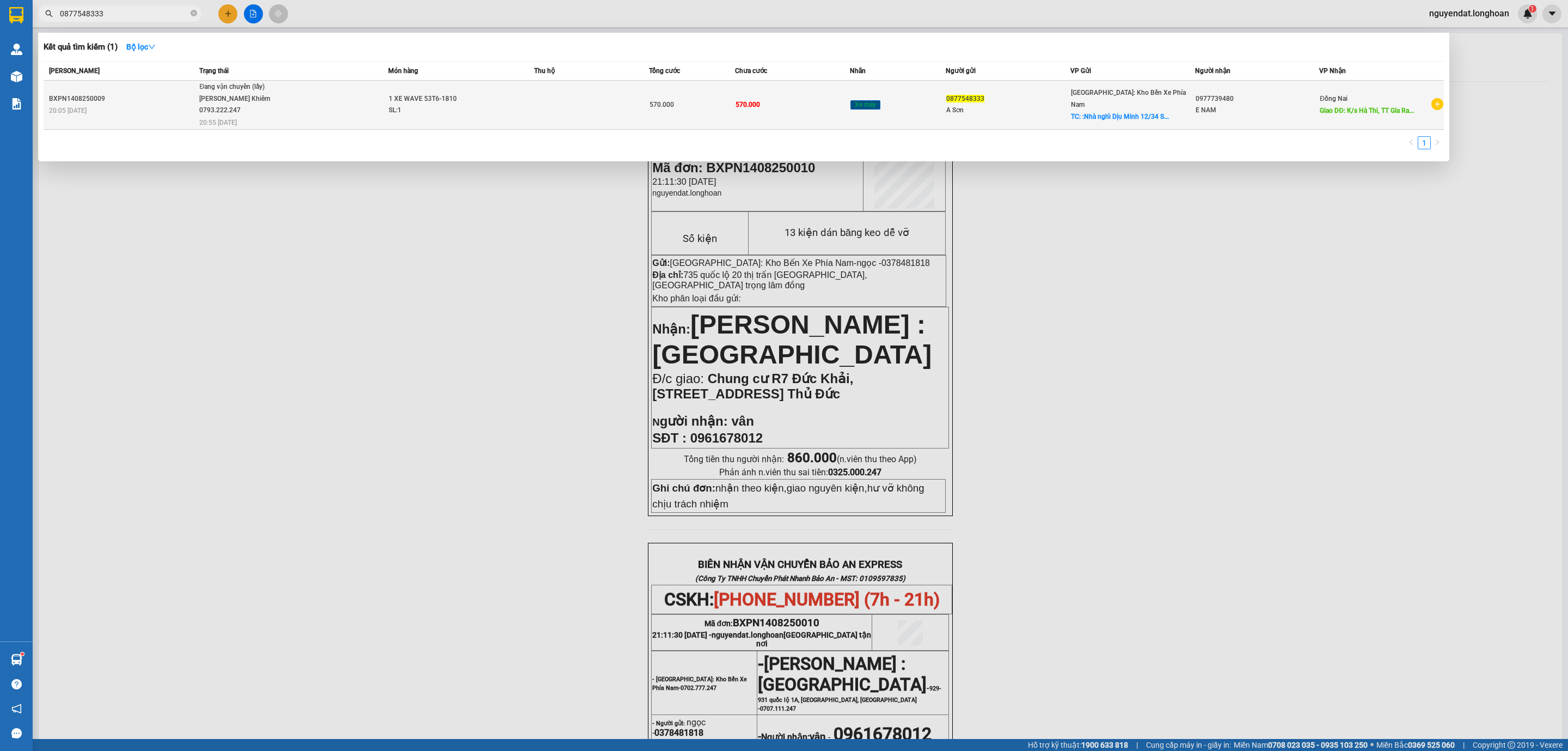
click at [266, 107] on div "[PERSON_NAME] Khiêm 0793.222.247" at bounding box center [240, 105] width 82 height 23
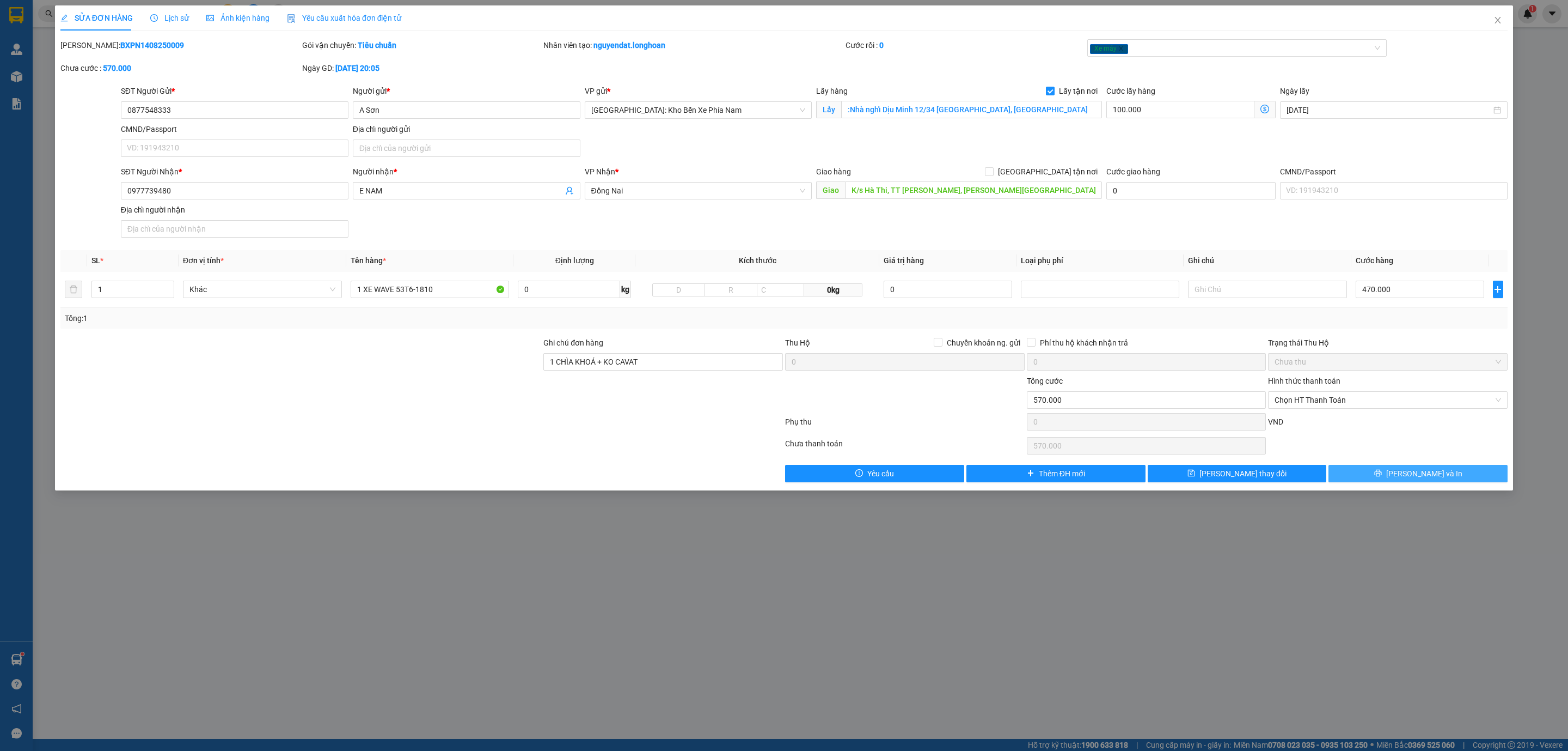
click at [1463, 482] on button "Lưu và In" at bounding box center [1418, 473] width 179 height 18
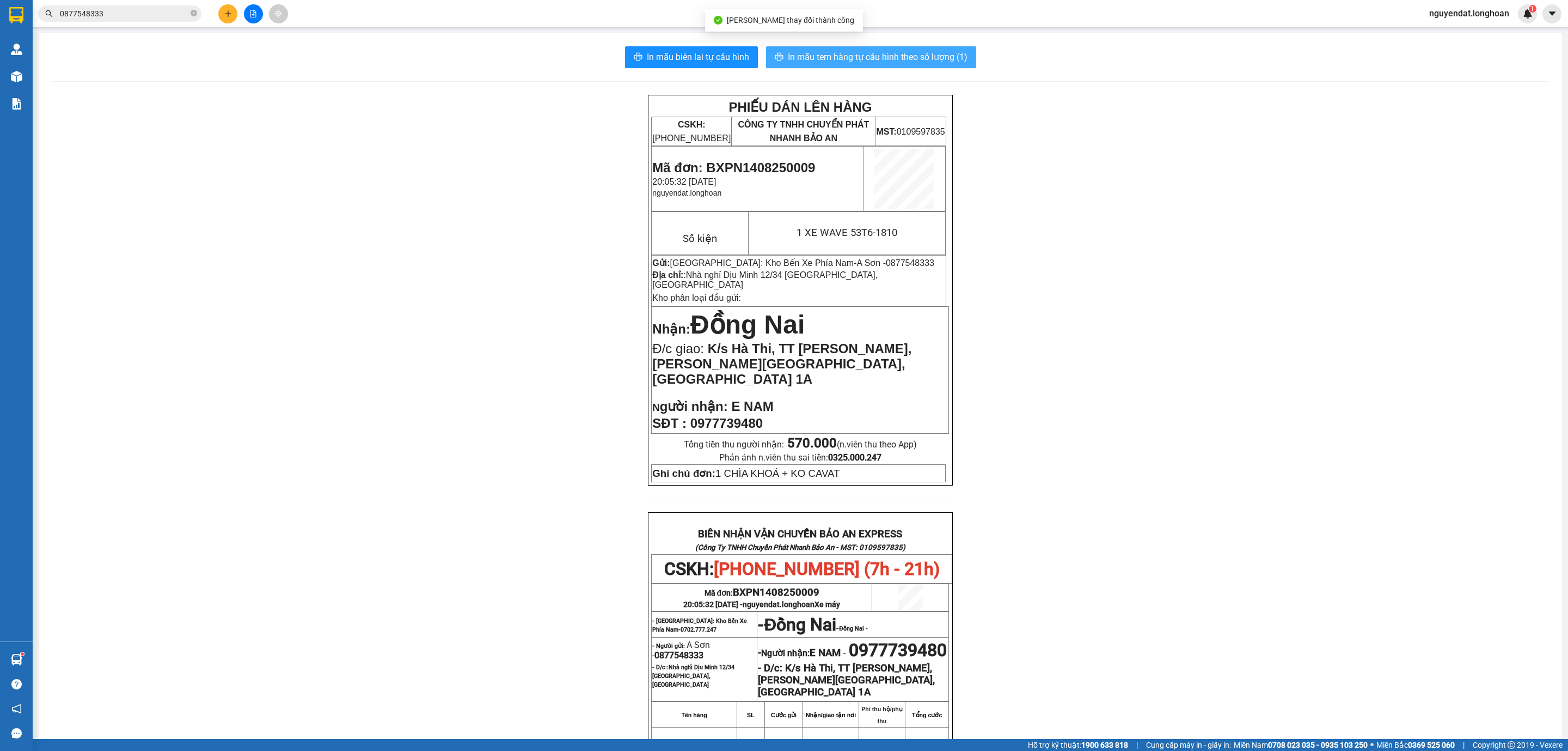
click at [885, 59] on span "In mẫu tem hàng tự cấu hình theo số lượng (1)" at bounding box center [877, 57] width 180 height 13
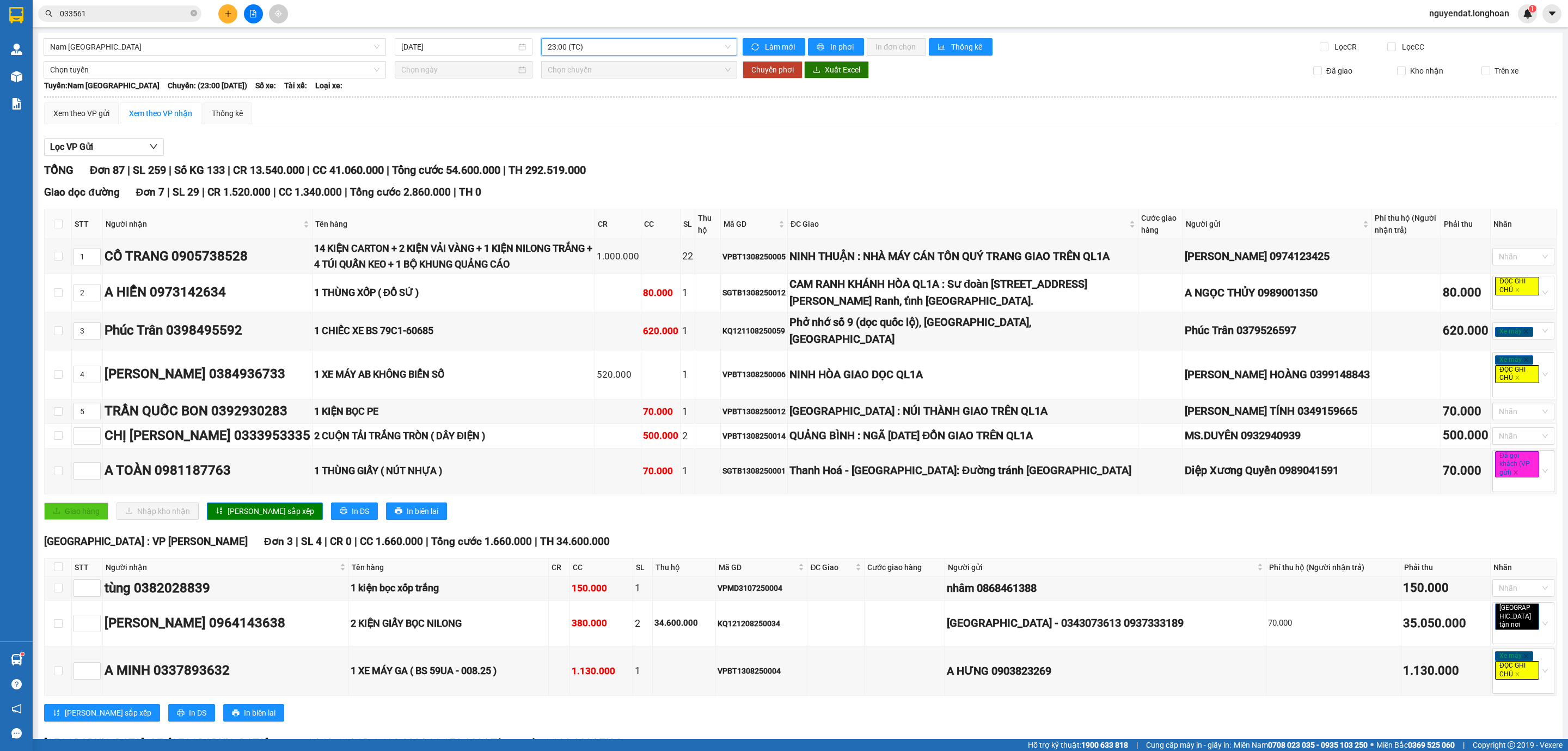
scroll to position [3934, 0]
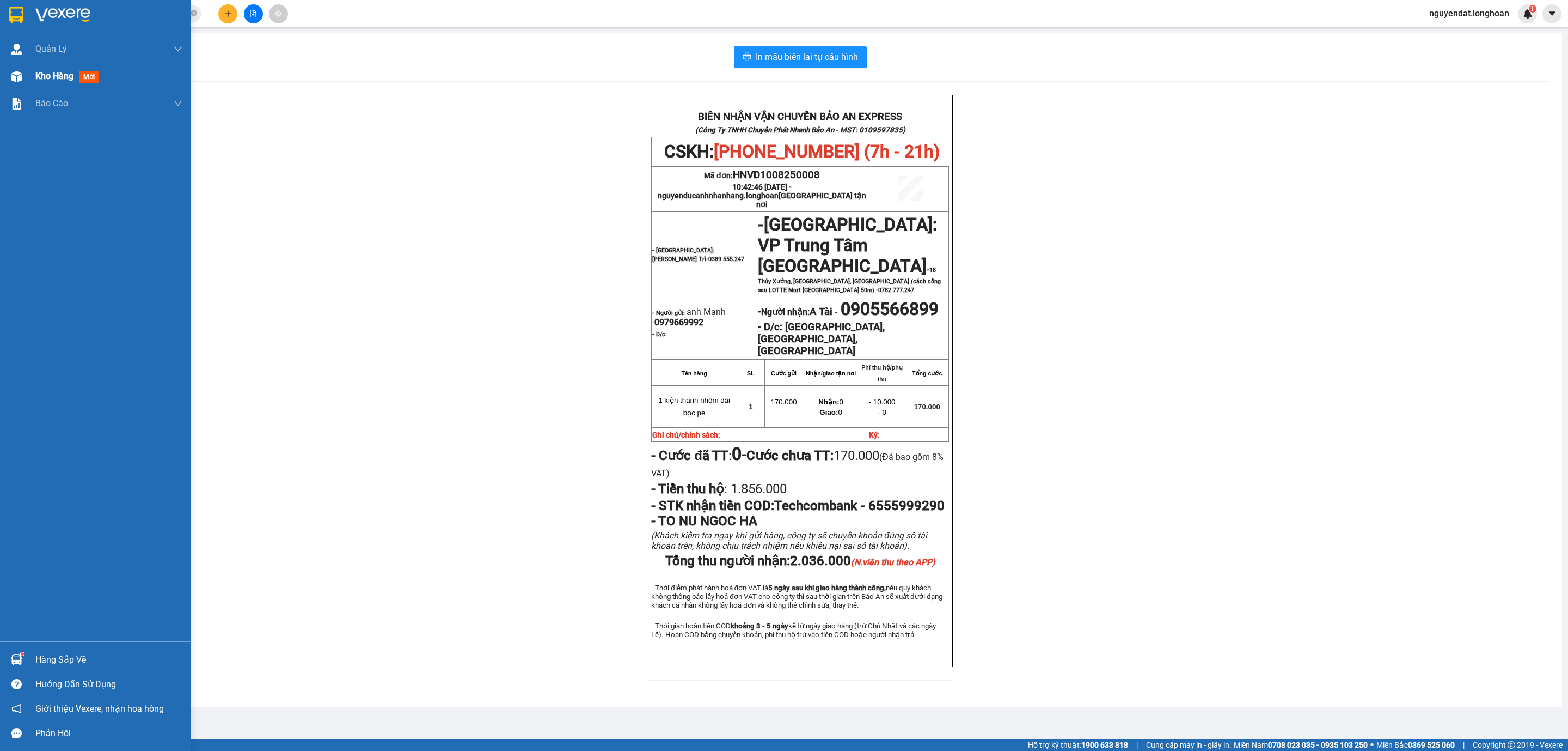
click at [38, 77] on span "Kho hàng" at bounding box center [54, 76] width 38 height 10
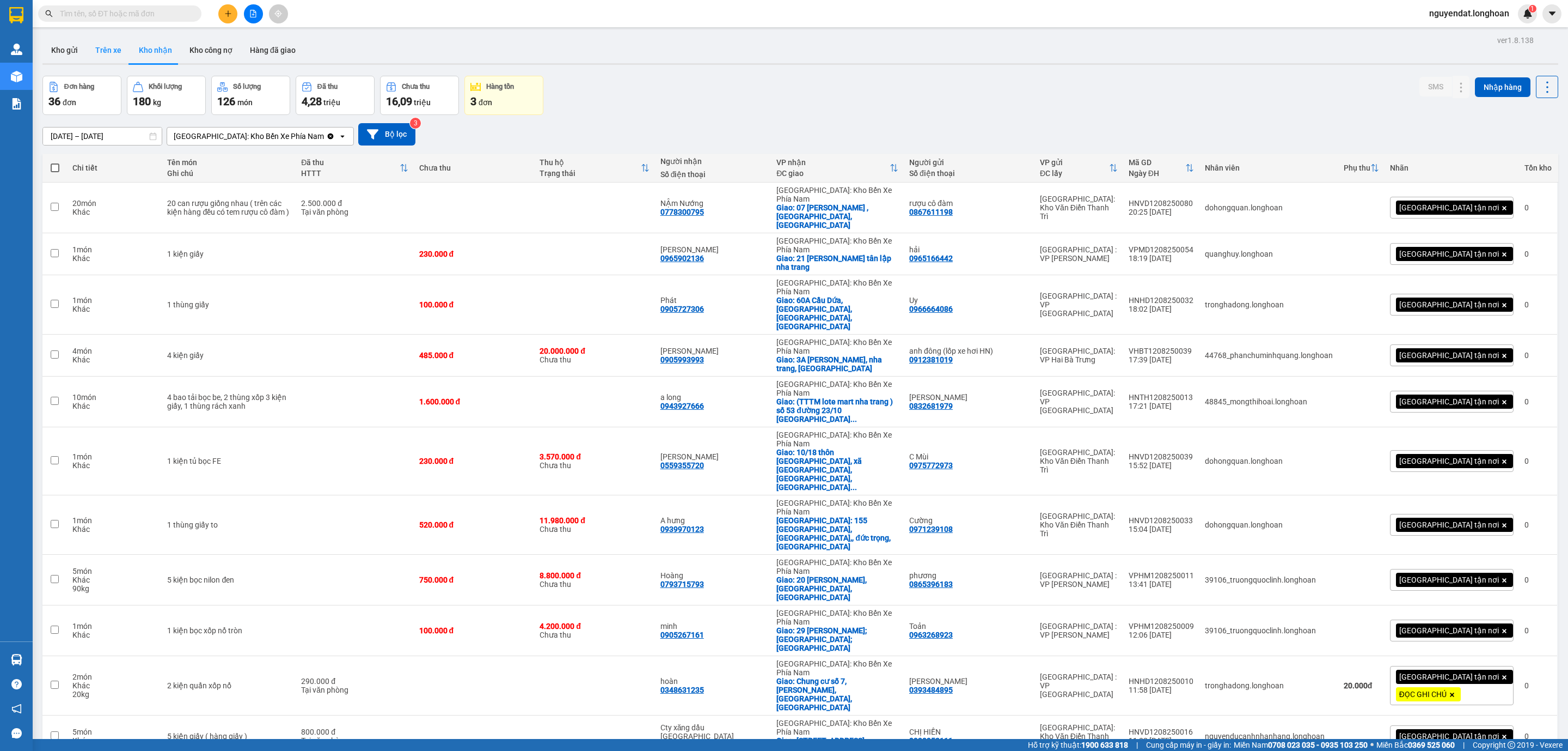
click at [74, 51] on button "Kho gửi" at bounding box center [65, 50] width 44 height 26
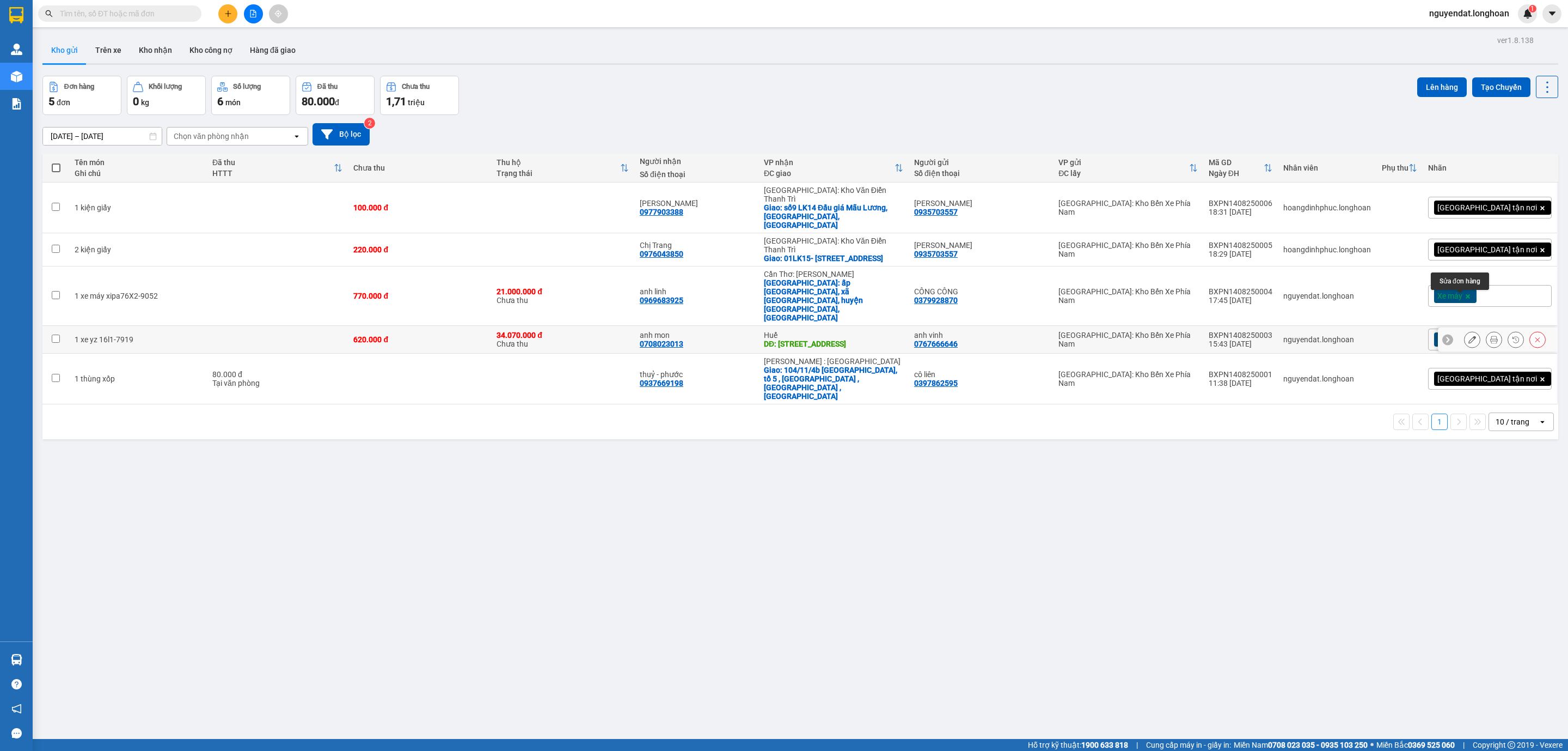
click at [1465, 330] on button at bounding box center [1472, 339] width 15 height 19
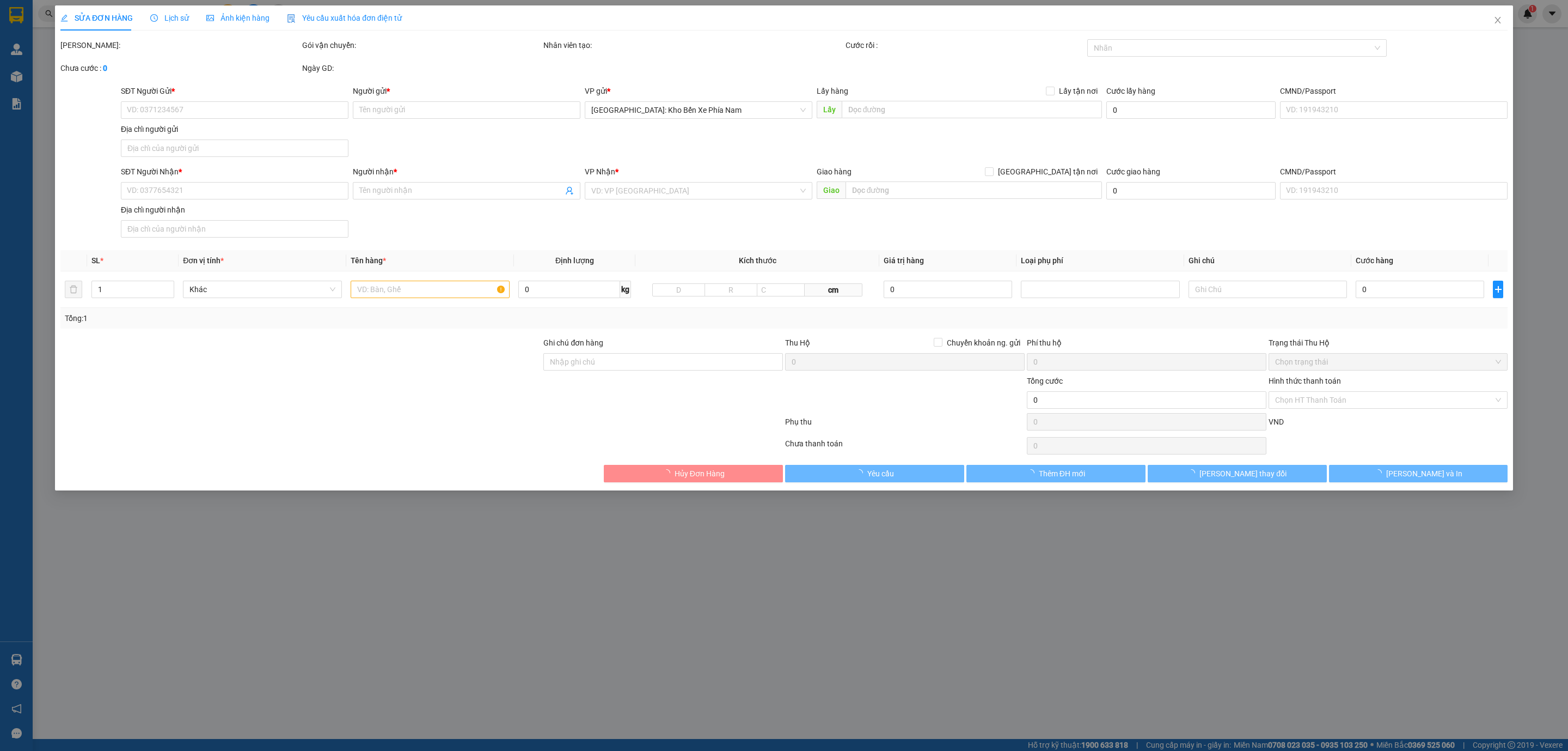
type input "0767666646"
type input "anh vinh"
type input "0708023013"
type input "anh mon"
type input "16 trường chinh , phường xuân phú , ql1a"
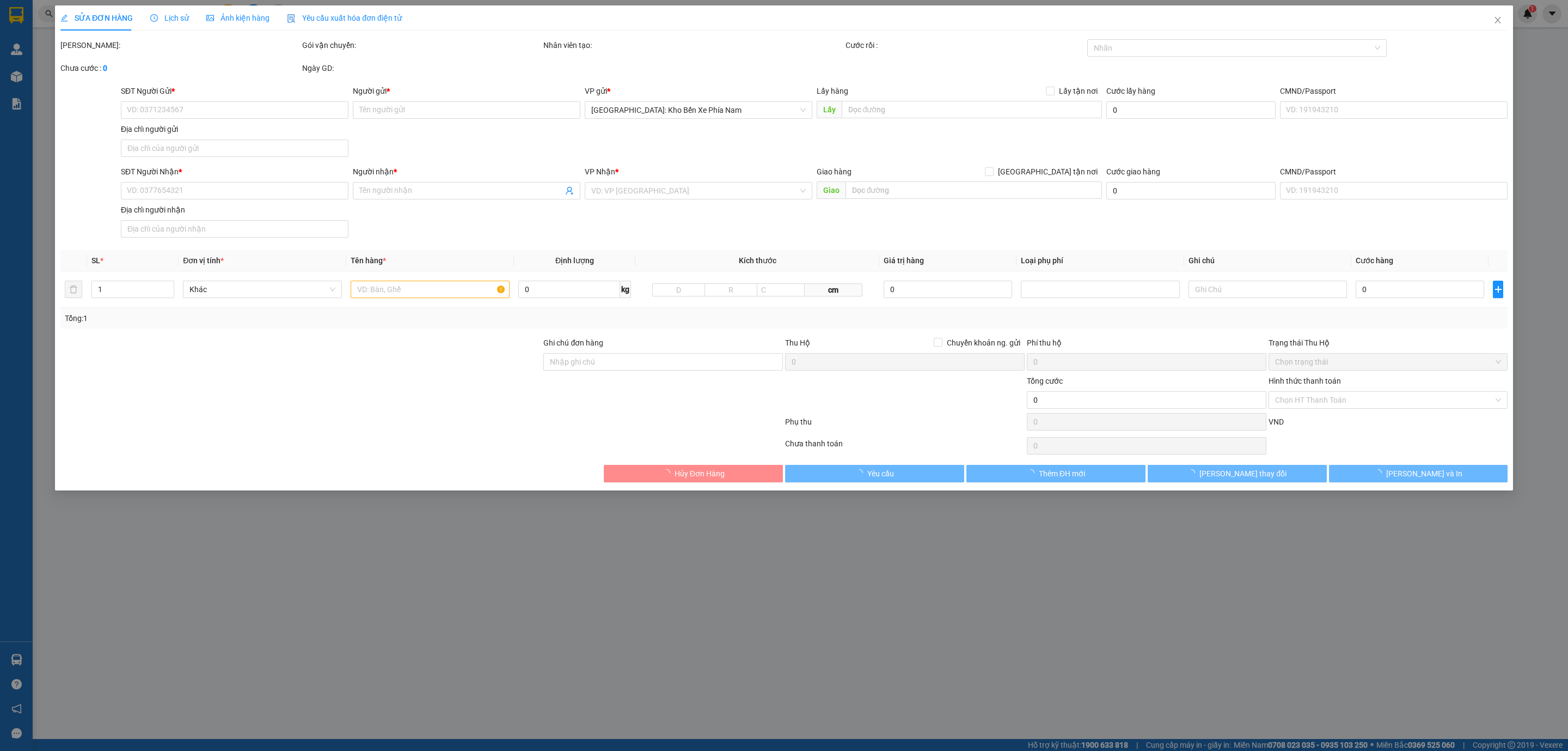
type input "1 CHÌA KHOÁ TAY LÁI + 1 CAVAT BVOR CỐP"
type input "620.000"
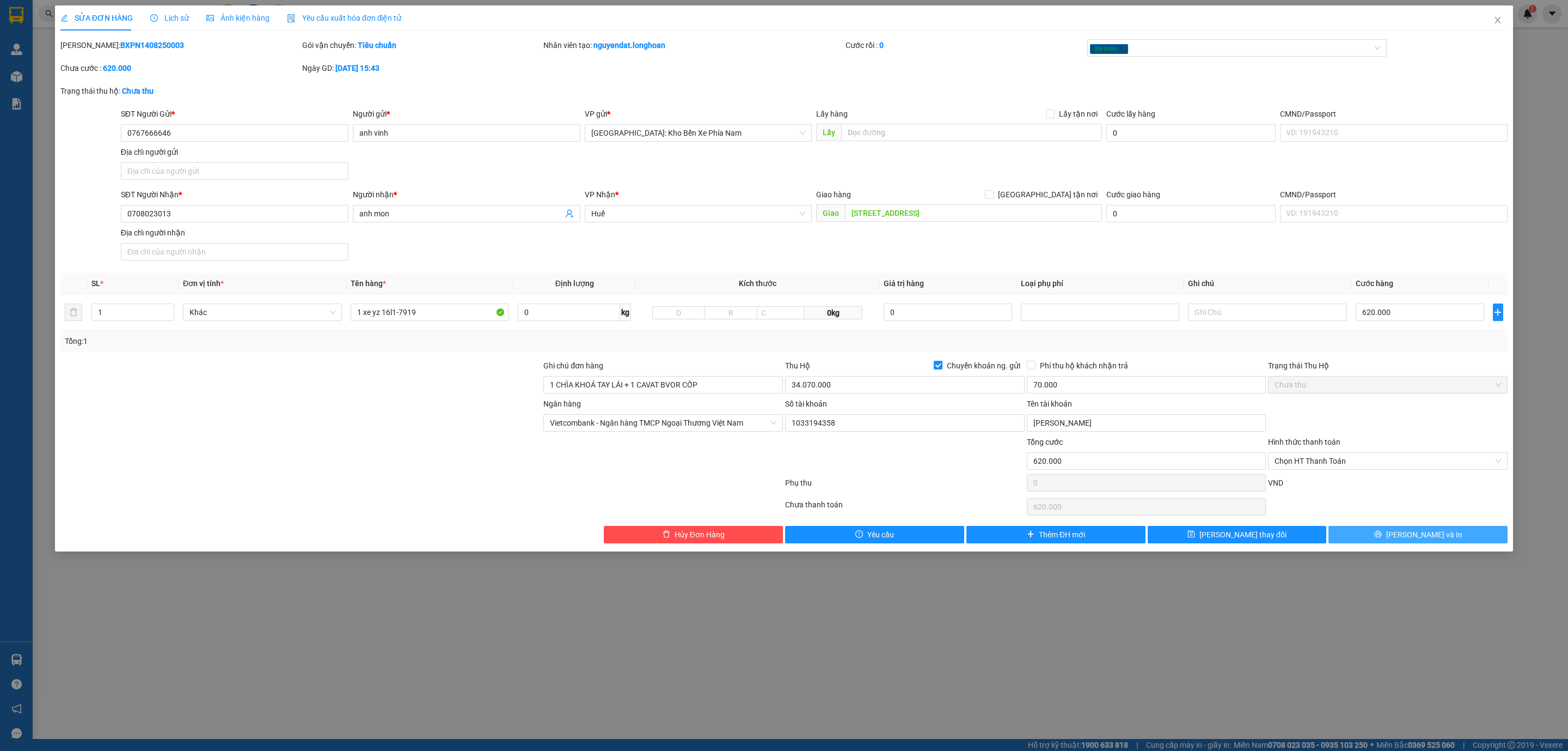
click at [1428, 534] on span "[PERSON_NAME] và In" at bounding box center [1424, 535] width 76 height 12
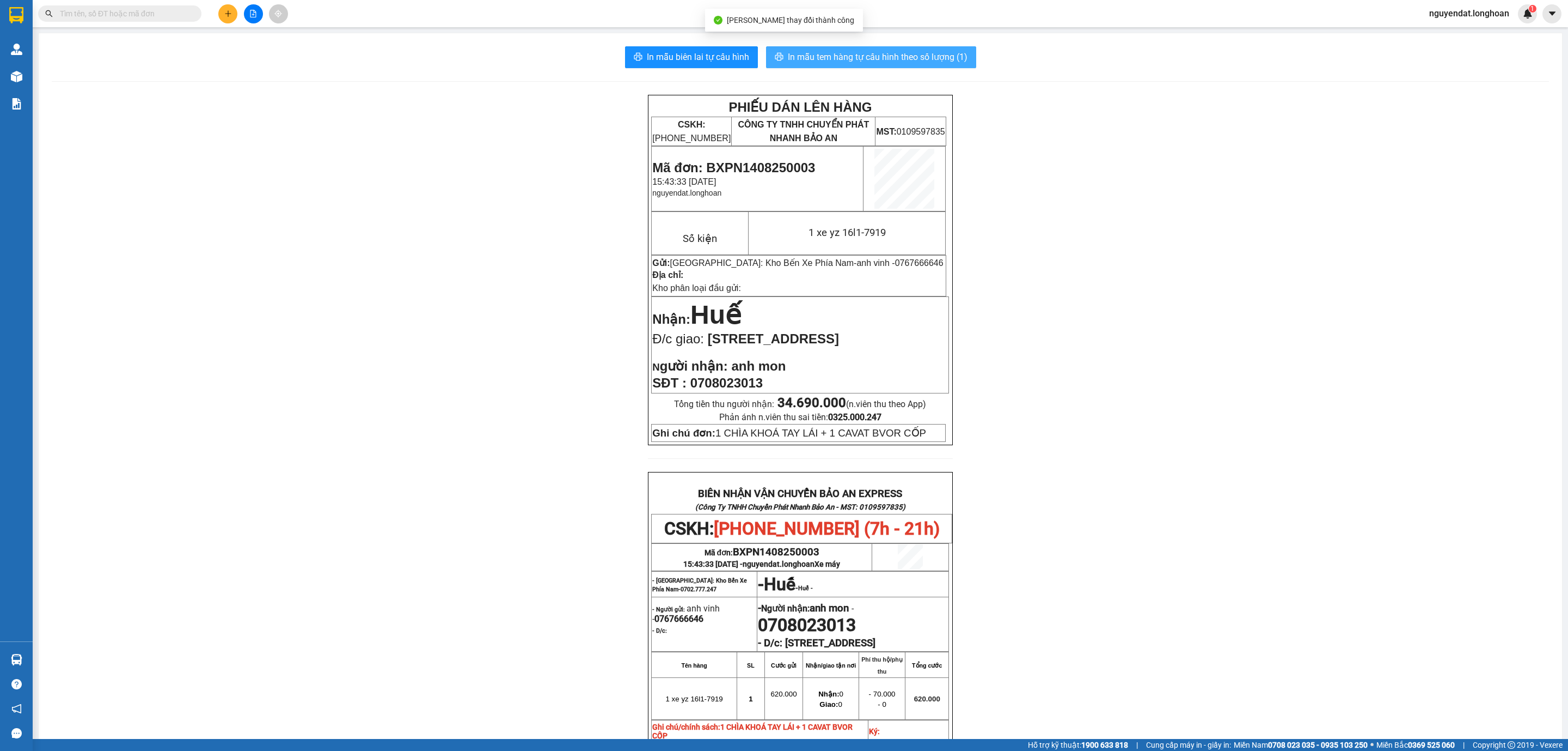
click at [844, 56] on span "In mẫu tem hàng tự cấu hình theo số lượng (1)" at bounding box center [877, 57] width 180 height 13
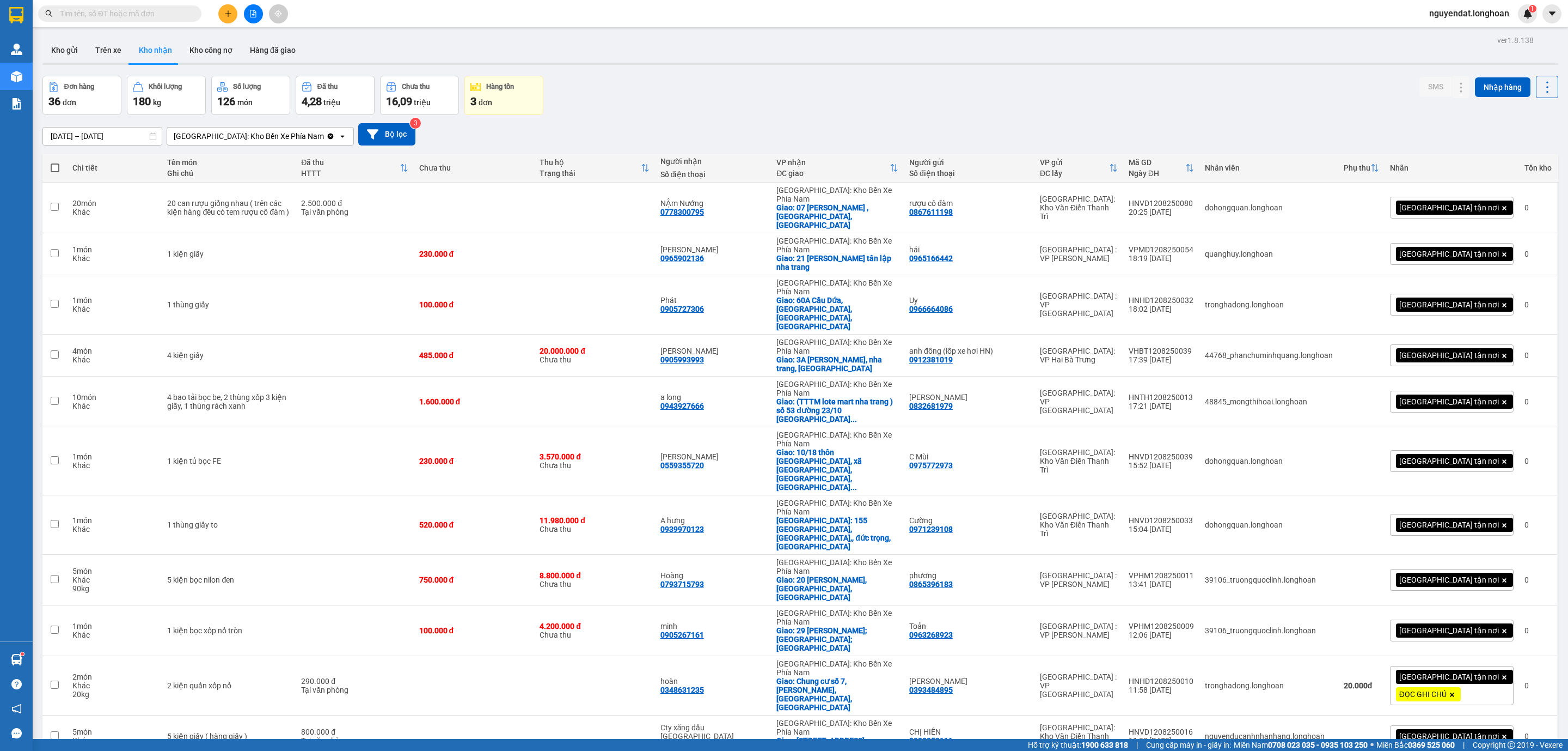
click at [1072, 107] on div "Đơn hàng 36 đơn Khối lượng 180 kg Số lượng 126 món Đã thu 4,28 triệu Chưa thu 1…" at bounding box center [800, 95] width 1516 height 39
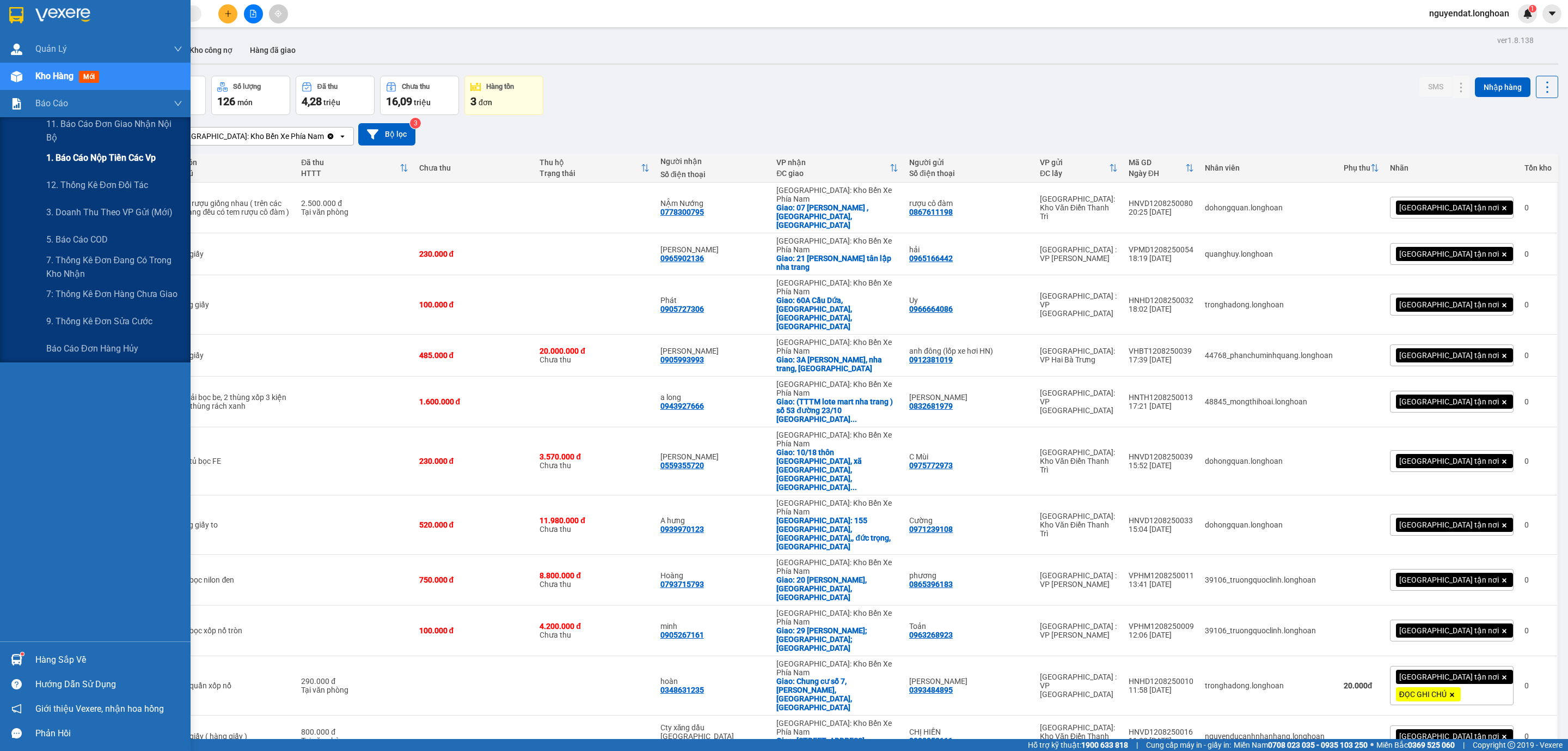
click at [55, 155] on span "1. Báo cáo nộp tiền các vp" at bounding box center [101, 158] width 110 height 13
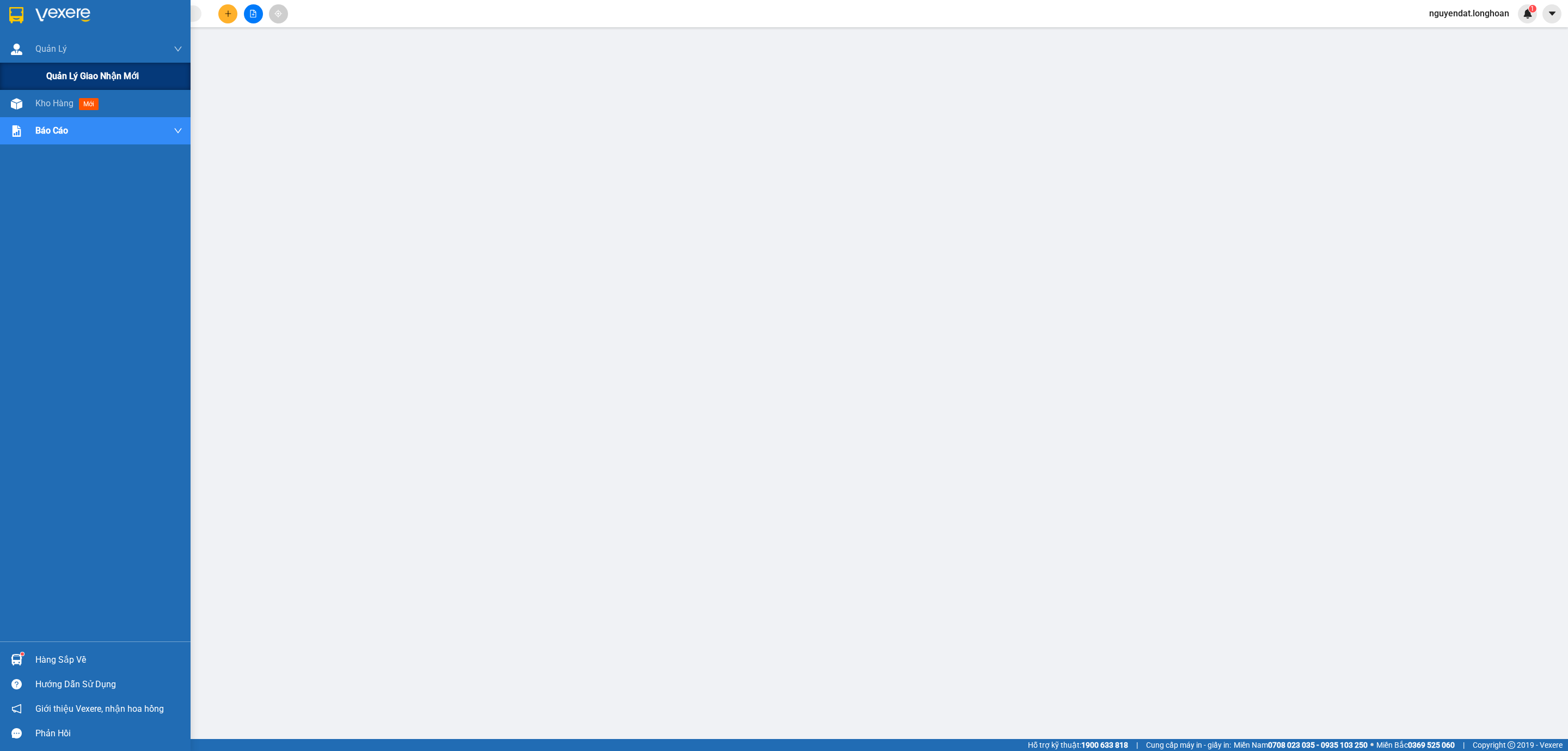
click at [80, 69] on span "Quản lý giao nhận mới" at bounding box center [93, 76] width 93 height 13
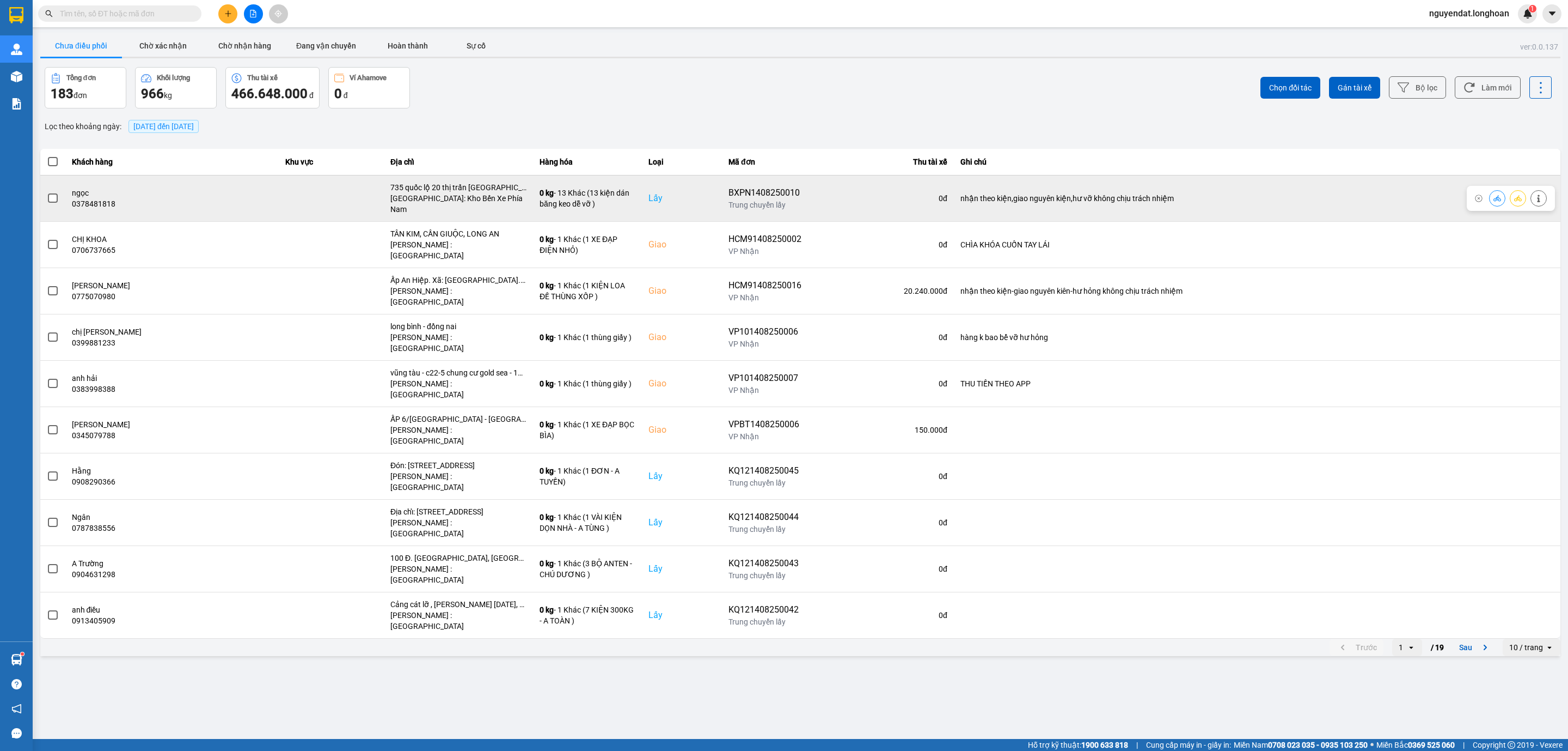
click at [48, 194] on span at bounding box center [53, 199] width 10 height 10
click at [47, 192] on input "checkbox" at bounding box center [47, 192] width 0 height 0
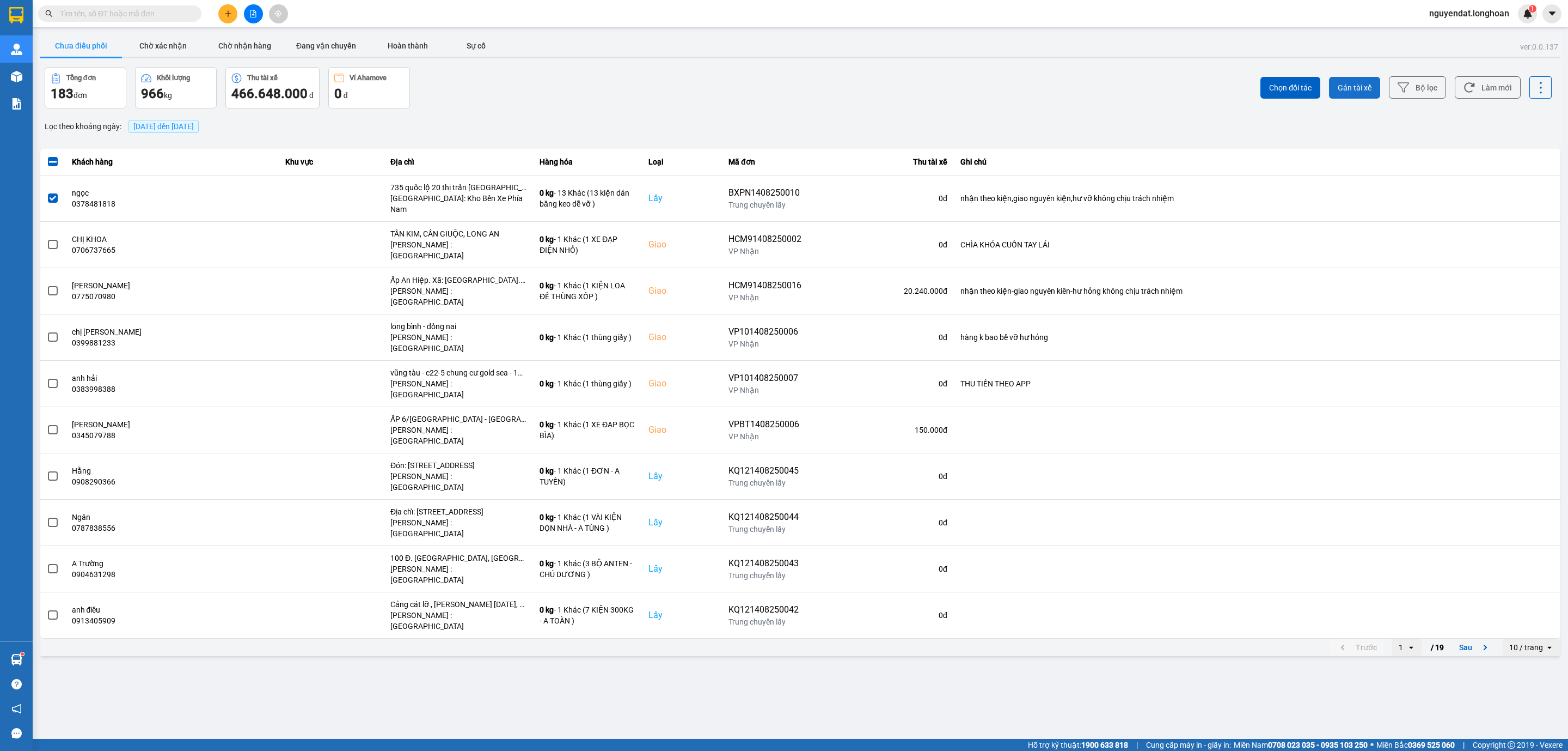
click at [1364, 86] on span "Gán tài xế" at bounding box center [1354, 88] width 33 height 11
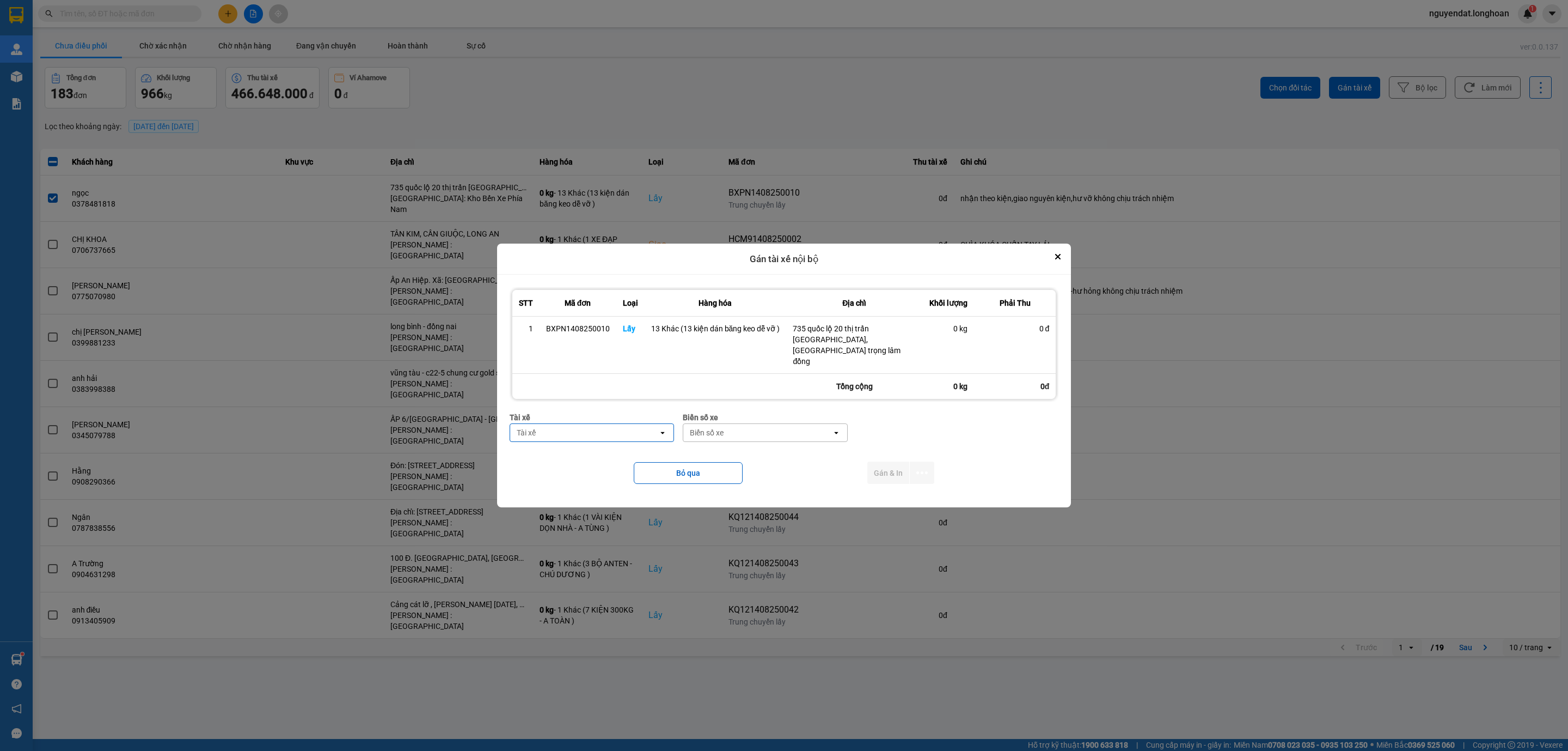
click at [574, 412] on div "Tài xế" at bounding box center [592, 417] width 165 height 12
click at [576, 424] on div "Tài xế" at bounding box center [584, 432] width 149 height 18
type input "hiên"
click at [606, 467] on span "0862444247 - [PERSON_NAME] 0862.444.247" at bounding box center [594, 471] width 151 height 22
click at [771, 424] on div "Biển số xe" at bounding box center [787, 432] width 149 height 18
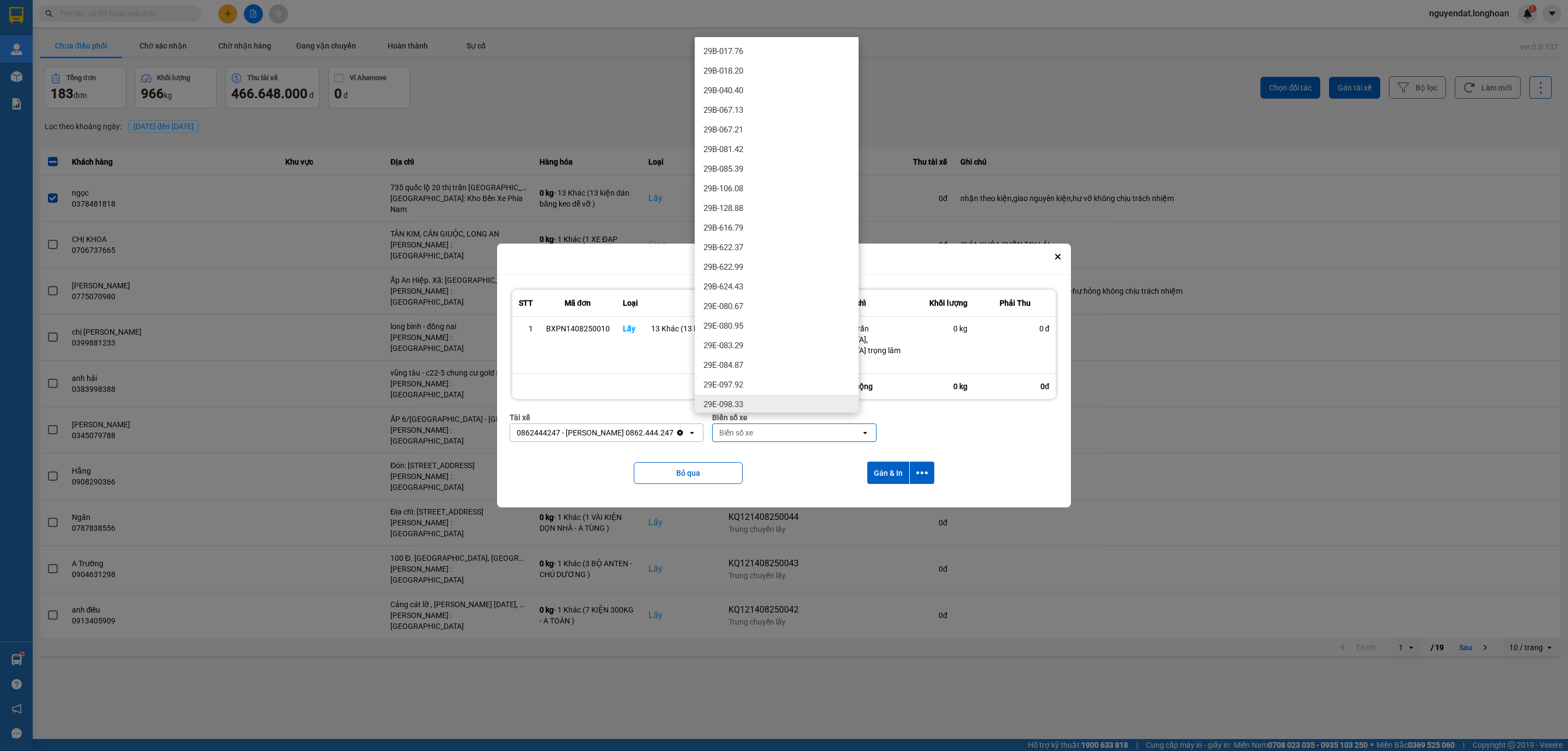
scroll to position [163, 0]
click at [801, 317] on div "29E-122.47" at bounding box center [776, 319] width 164 height 19
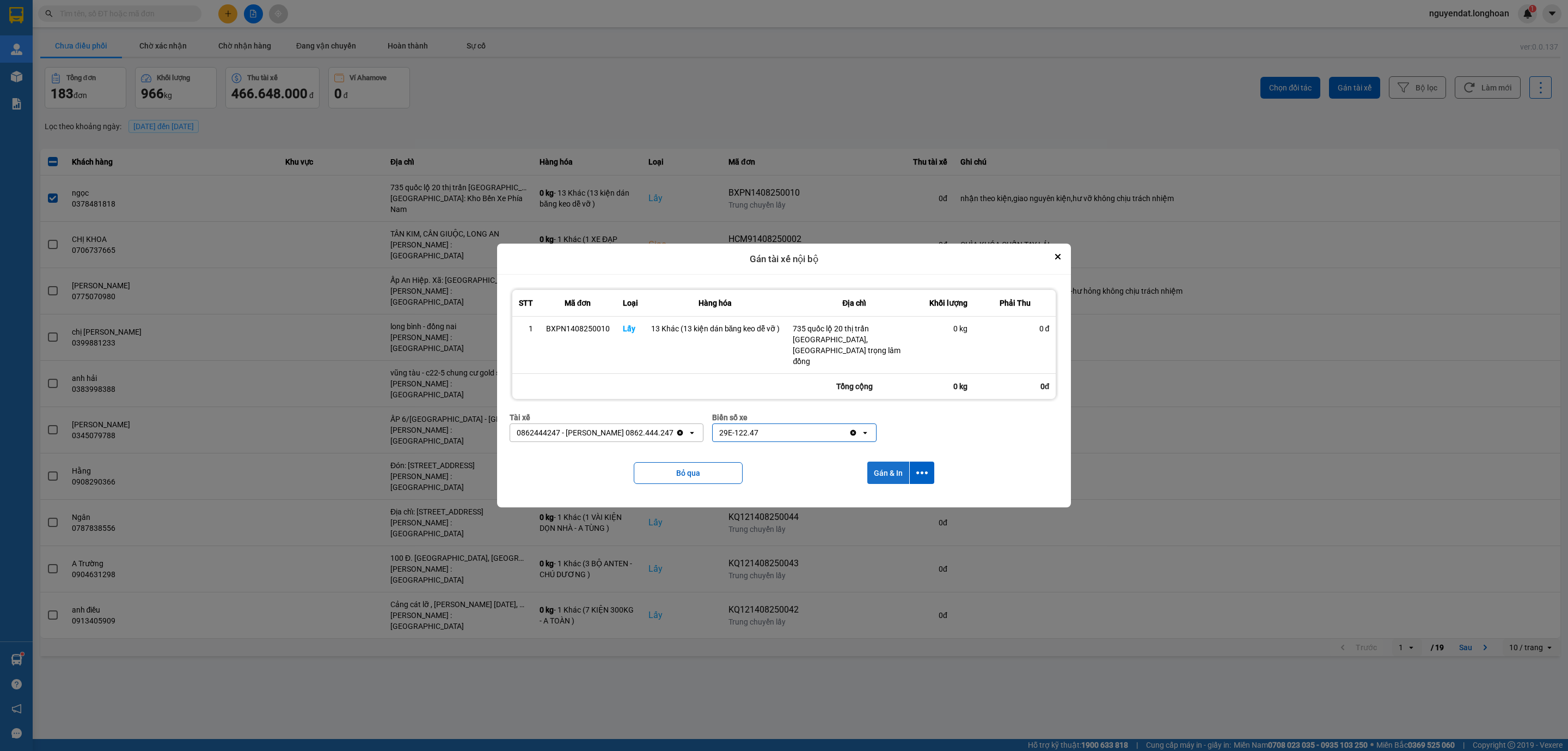
click at [907, 464] on button "Gán & In" at bounding box center [888, 473] width 42 height 23
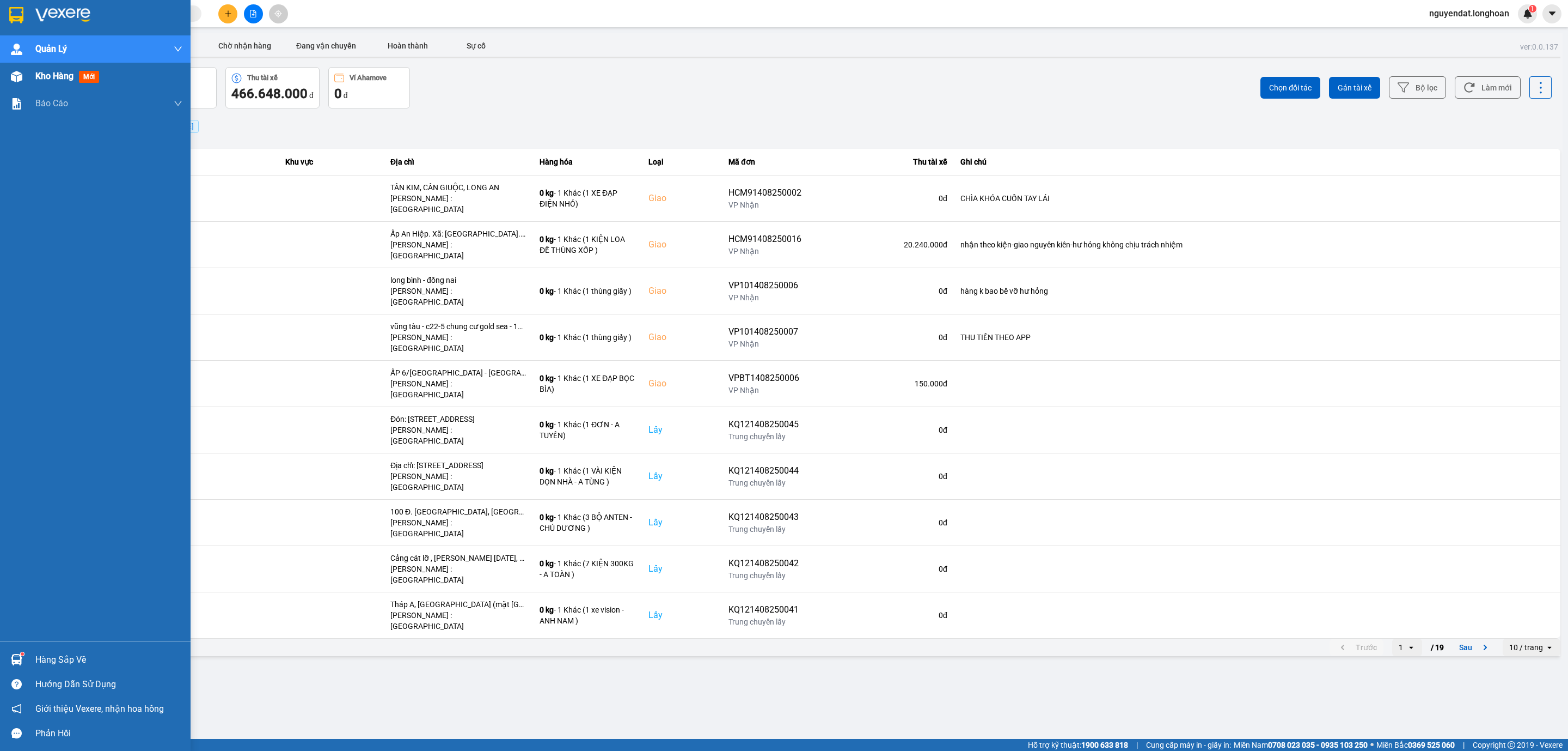
click at [15, 72] on img at bounding box center [16, 76] width 12 height 12
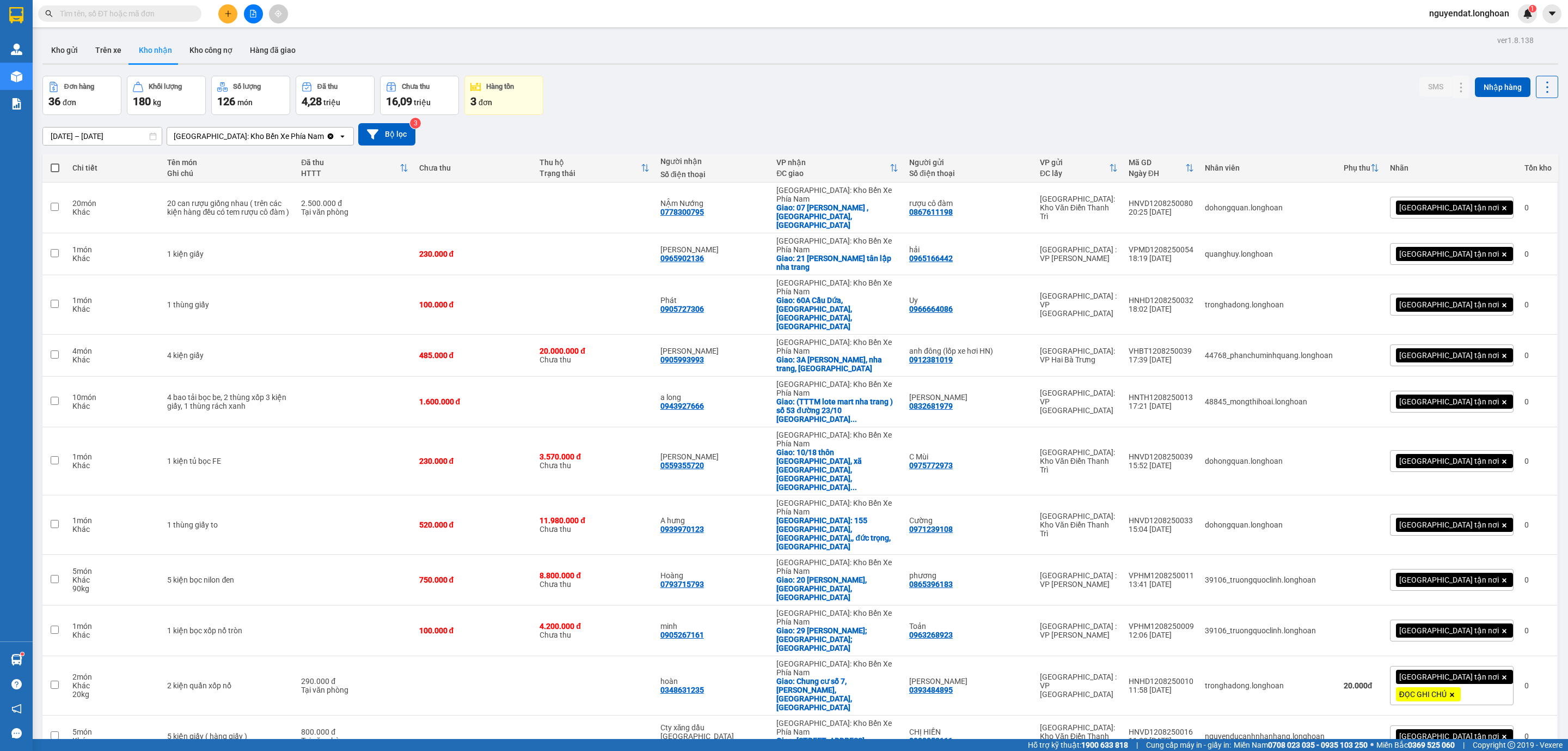
click at [60, 56] on button "Kho gửi" at bounding box center [65, 50] width 44 height 26
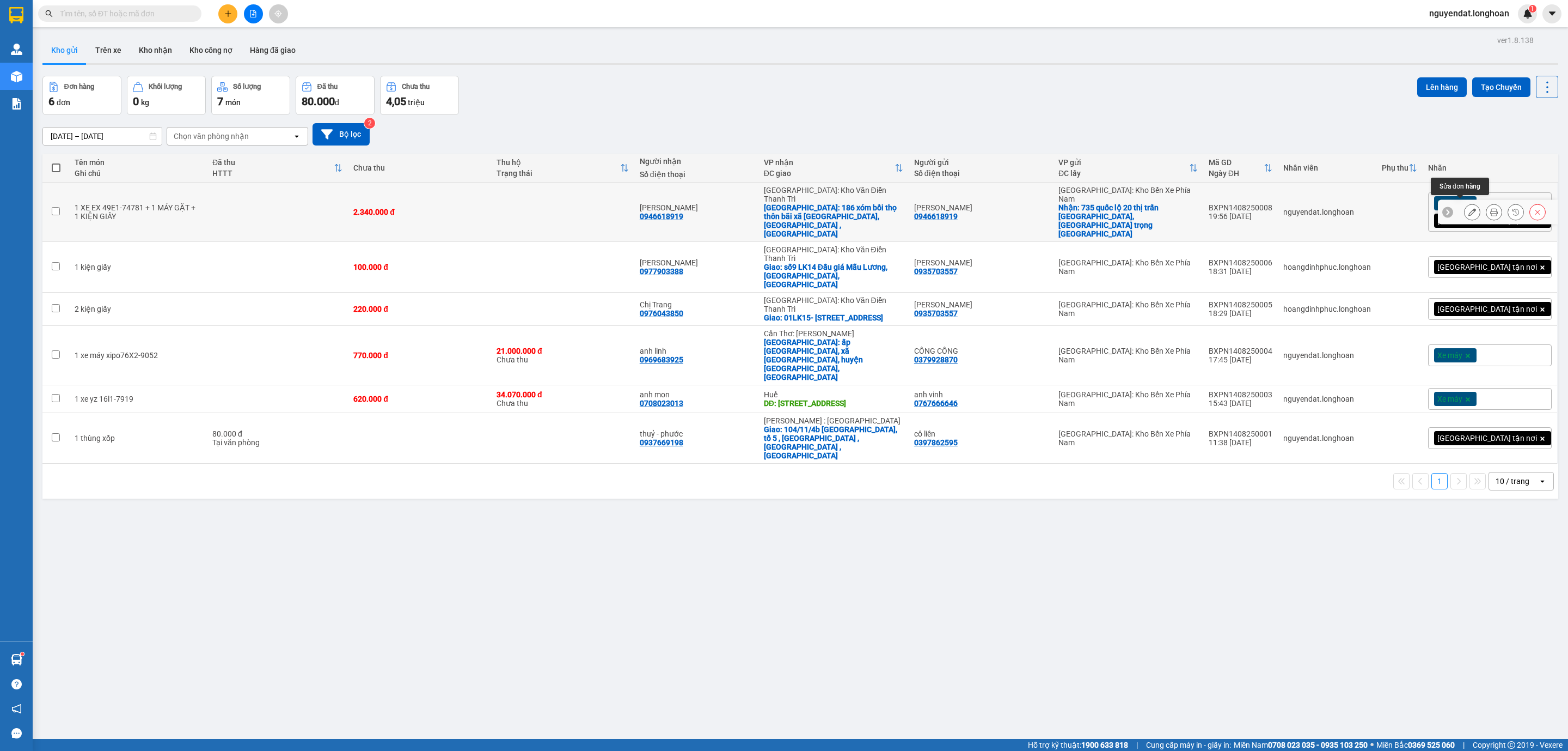
click at [1465, 211] on button at bounding box center [1472, 212] width 15 height 19
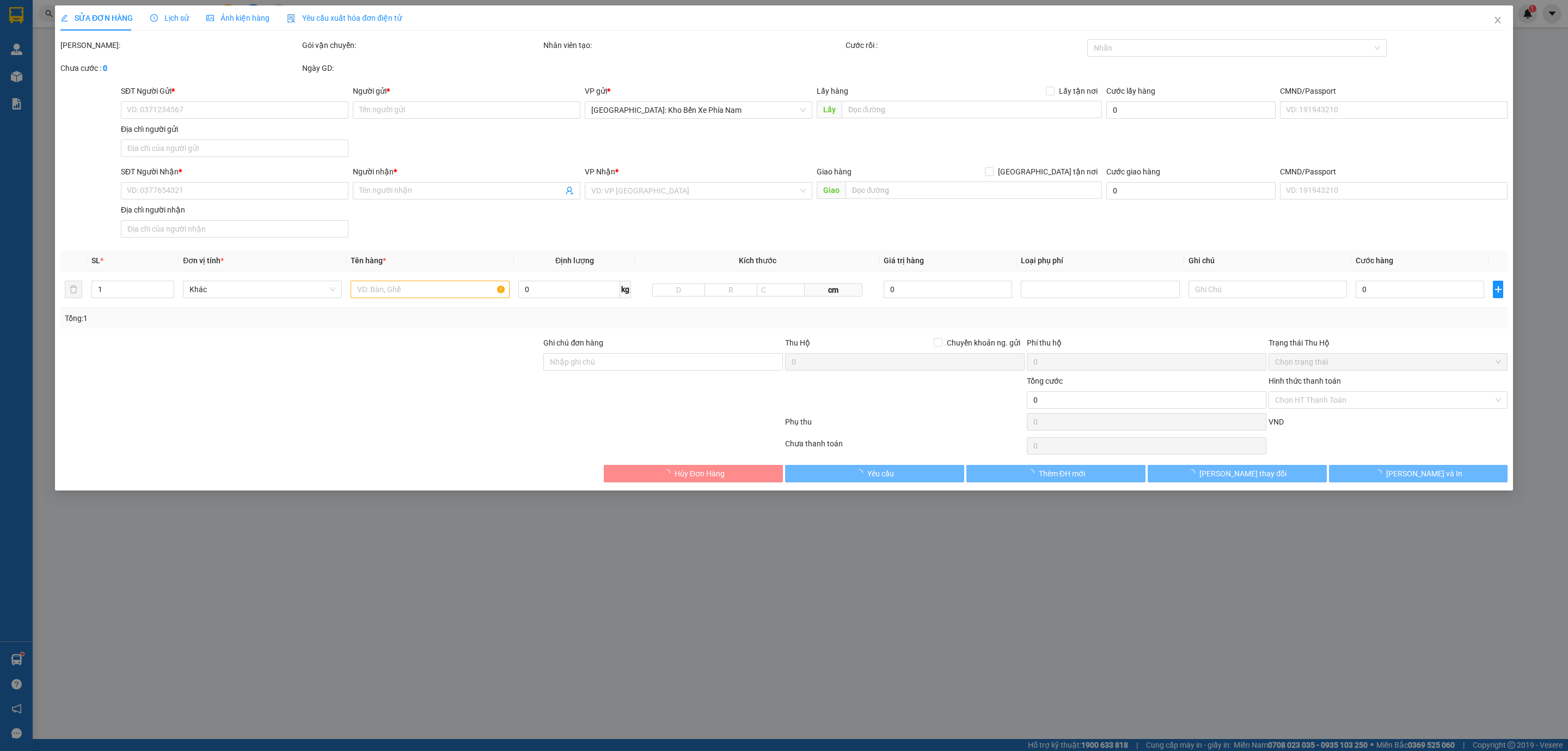
type input "0946618919"
type input "đào thị dung"
checkbox input "true"
type input "735 quốc lộ 20 thị trấn Liên Nghĩa, đức trọng lâm đồng"
type input "0946618919"
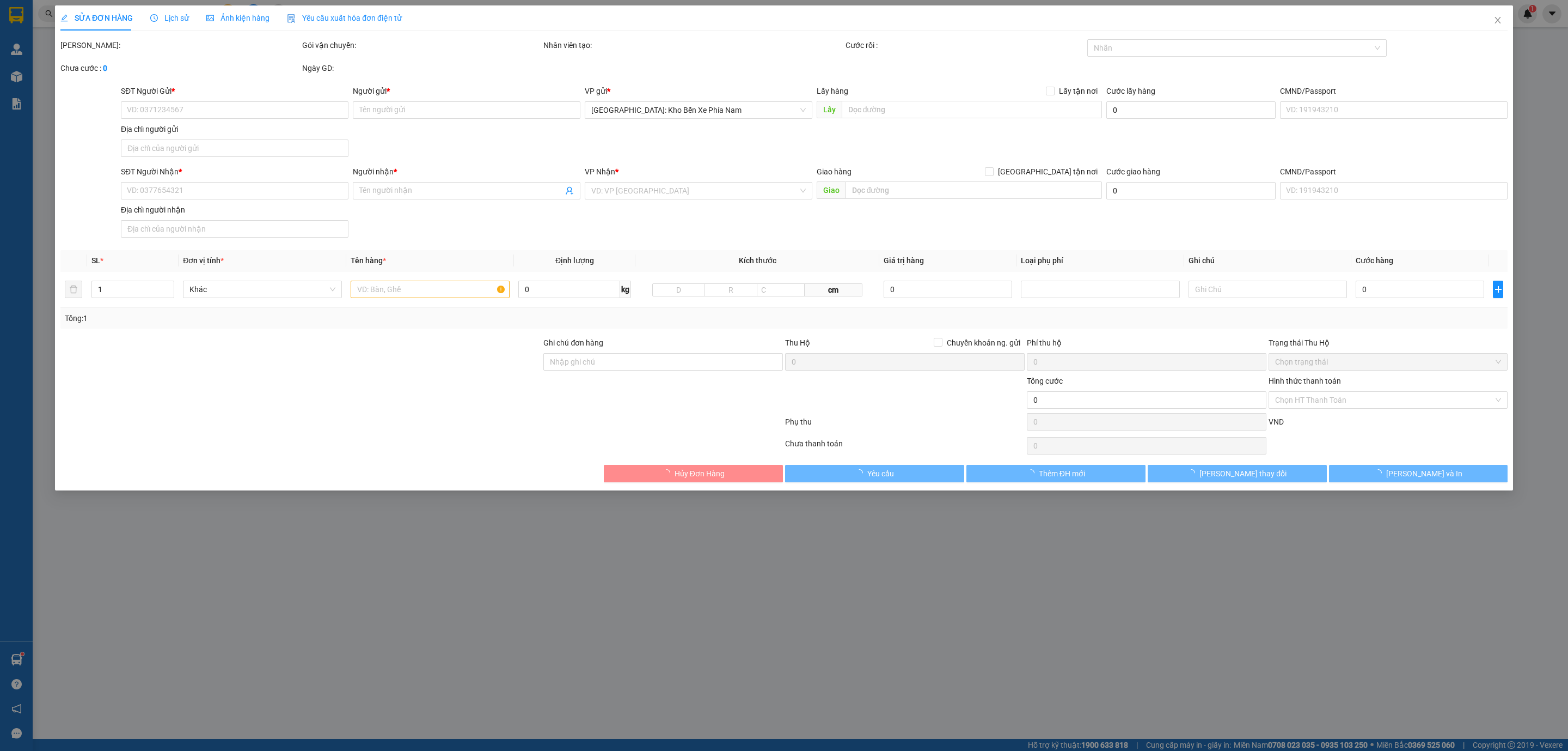
type input "đào thị dung"
checkbox input "true"
type input "186 xóm bồi thọ thôn bãi xã cao viên,thanh oai ,HN"
type input "0 CHÌA KHOÁ + 1 CAVAT + 1 NÓNG"
type input "2.340.000"
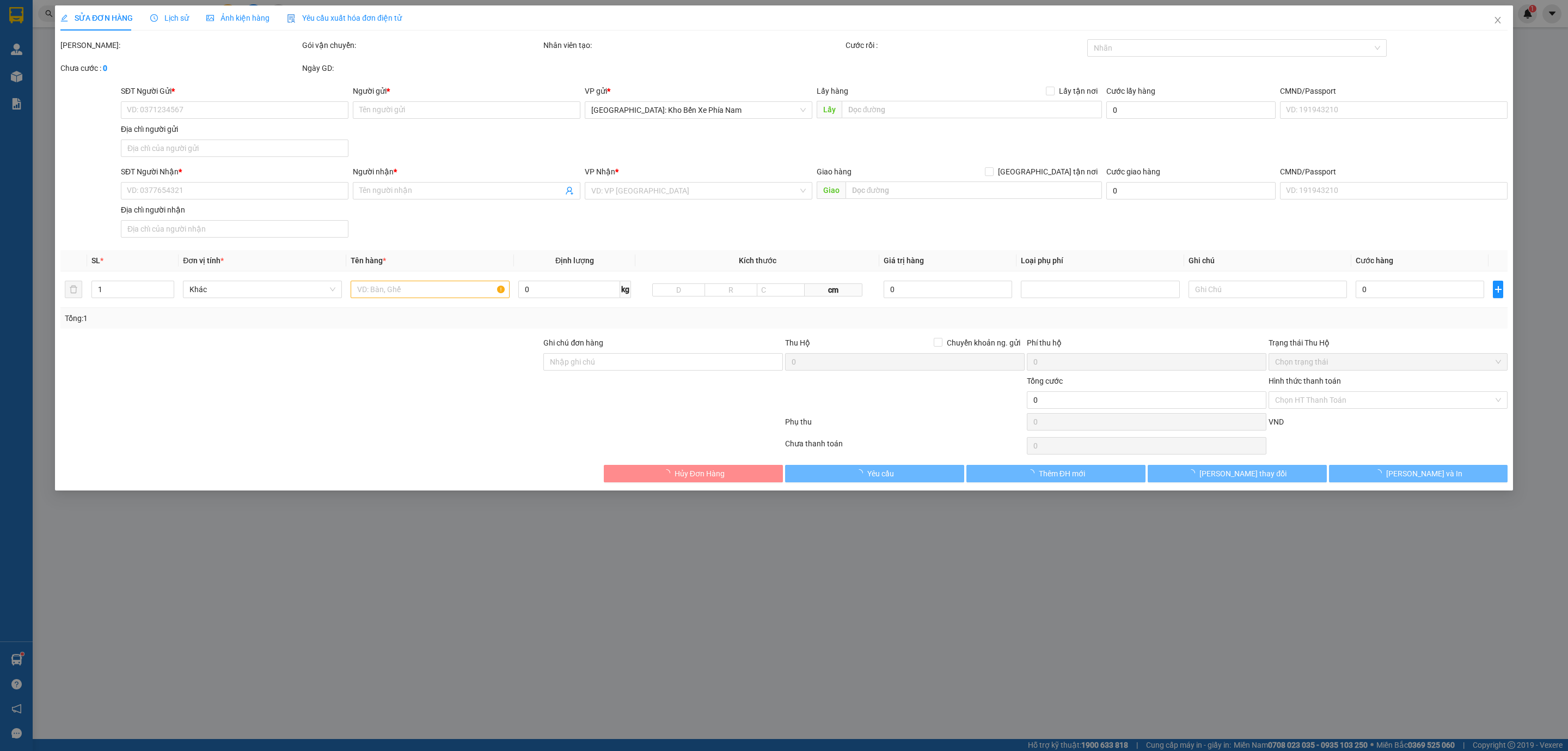
type input "2.340.000"
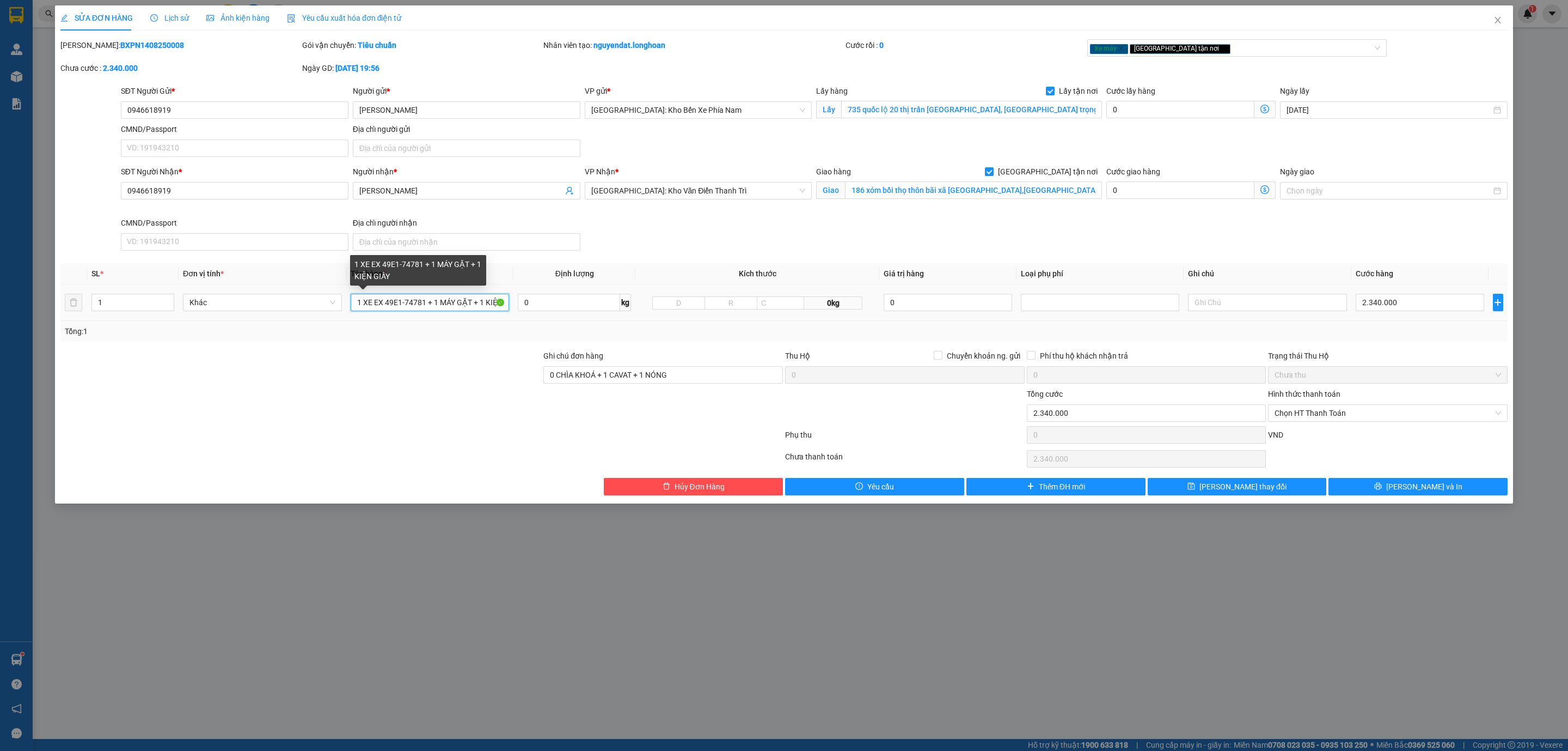
click at [487, 305] on input "1 XE EX 49E1-74781 + 1 MÁY GẶT + 1 KIỆN GIẤY" at bounding box center [430, 302] width 159 height 18
type input "1 XE EX 49E1-74781 + 1 MÁY GẶT + 1 KIỆN quấn keo dễ vỡ"
click at [167, 299] on icon "up" at bounding box center [169, 300] width 4 height 4
type input "3"
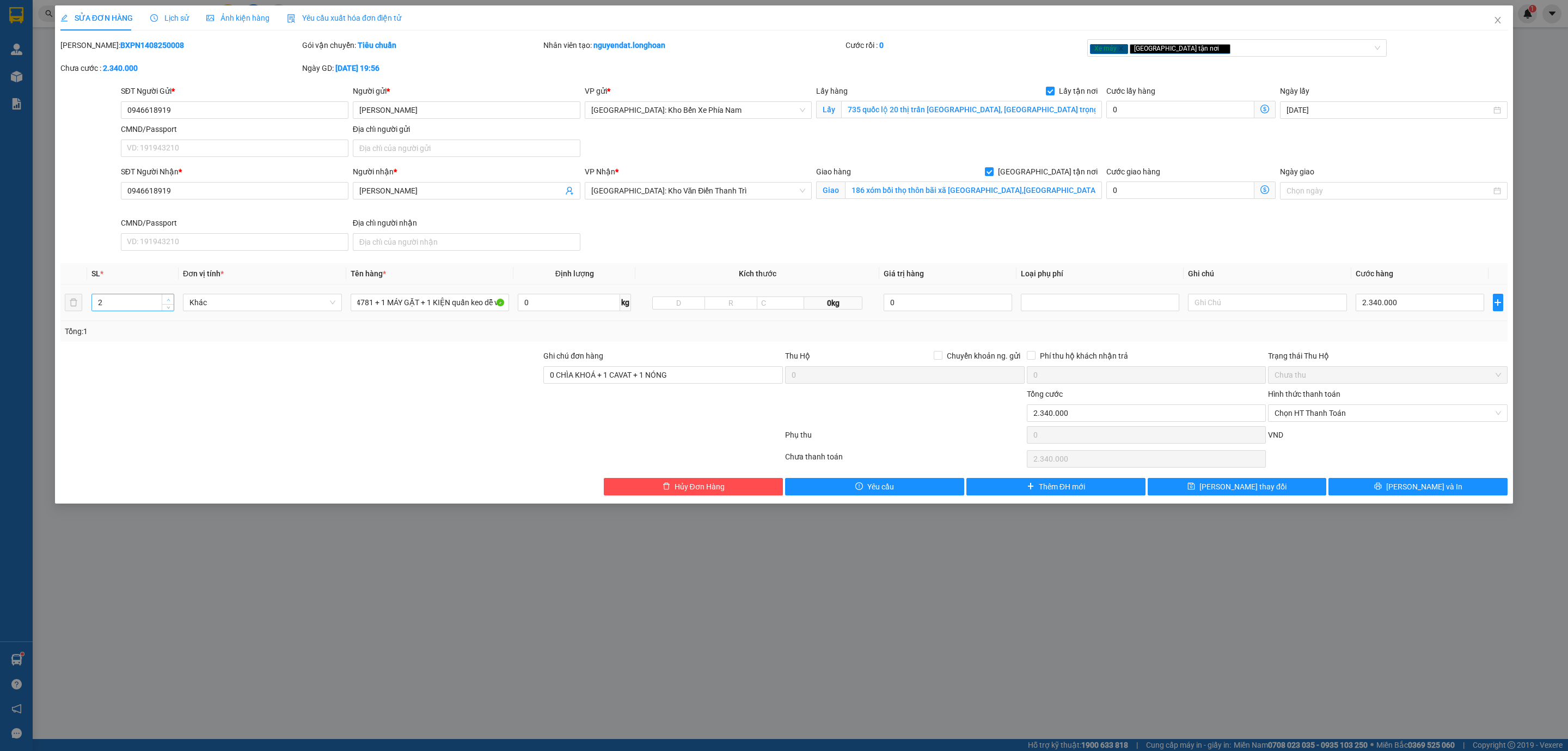
scroll to position [0, 0]
click at [167, 299] on icon "up" at bounding box center [169, 300] width 4 height 4
click at [1447, 484] on button "Lưu và In" at bounding box center [1418, 486] width 179 height 18
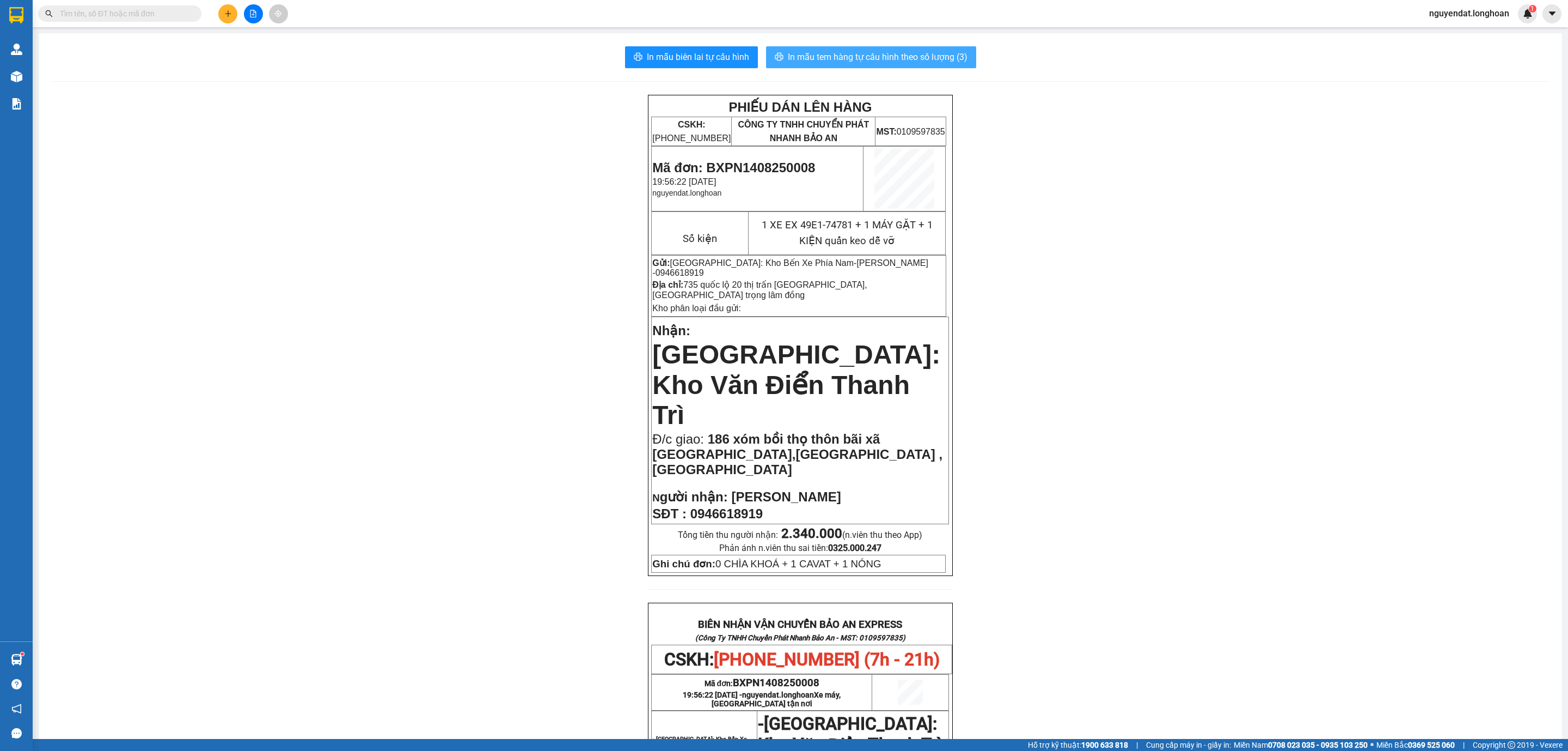
click at [934, 63] on span "In mẫu tem hàng tự cấu hình theo số lượng (3)" at bounding box center [877, 57] width 180 height 13
click at [1087, 649] on div "PHIẾU DÁN LÊN HÀNG CSKH: 1900.06.88.33 CÔNG TY TNHH CHUYỂN PHÁT NHANH BẢO AN MS…" at bounding box center [800, 640] width 1497 height 1089
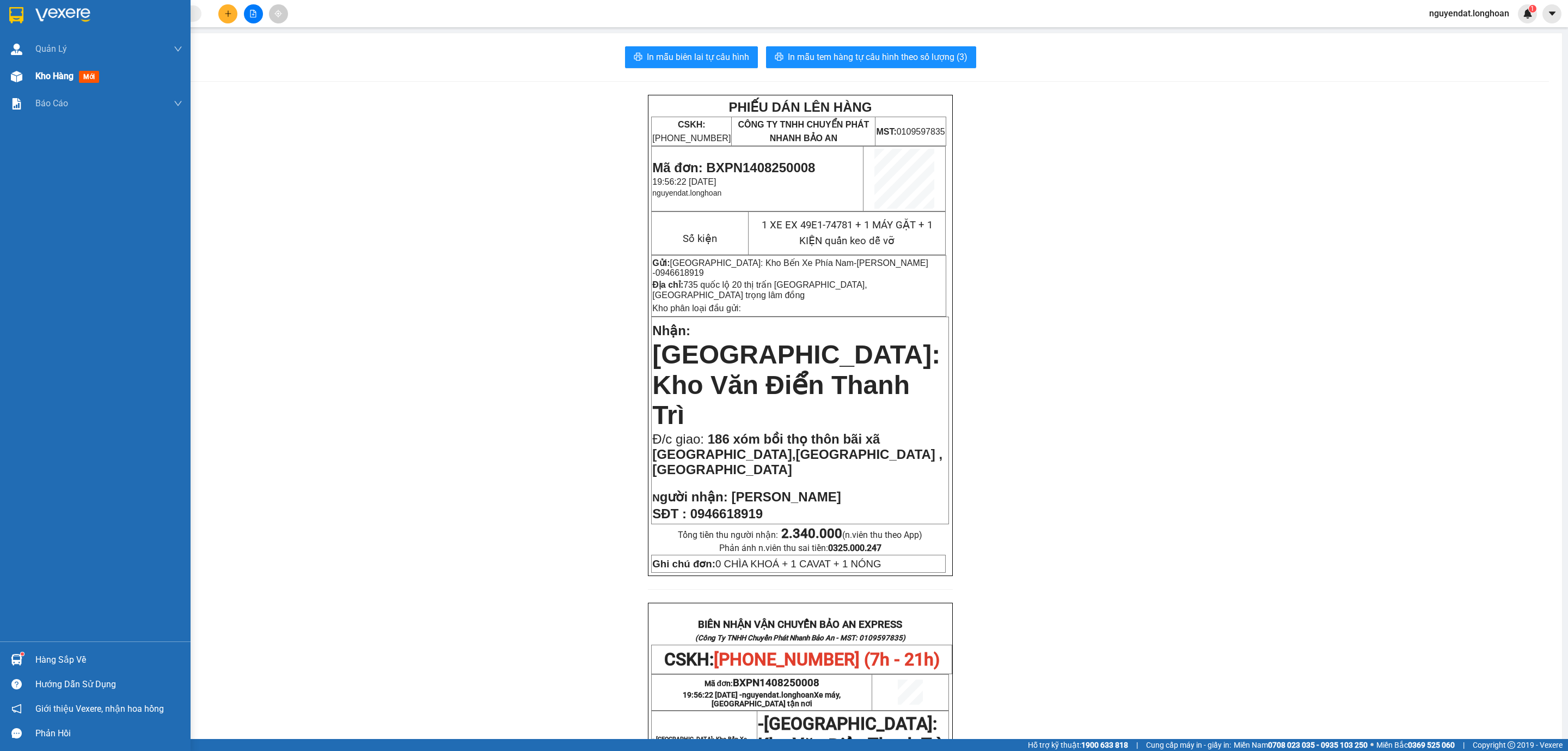
click at [43, 77] on span "Kho hàng" at bounding box center [54, 76] width 38 height 10
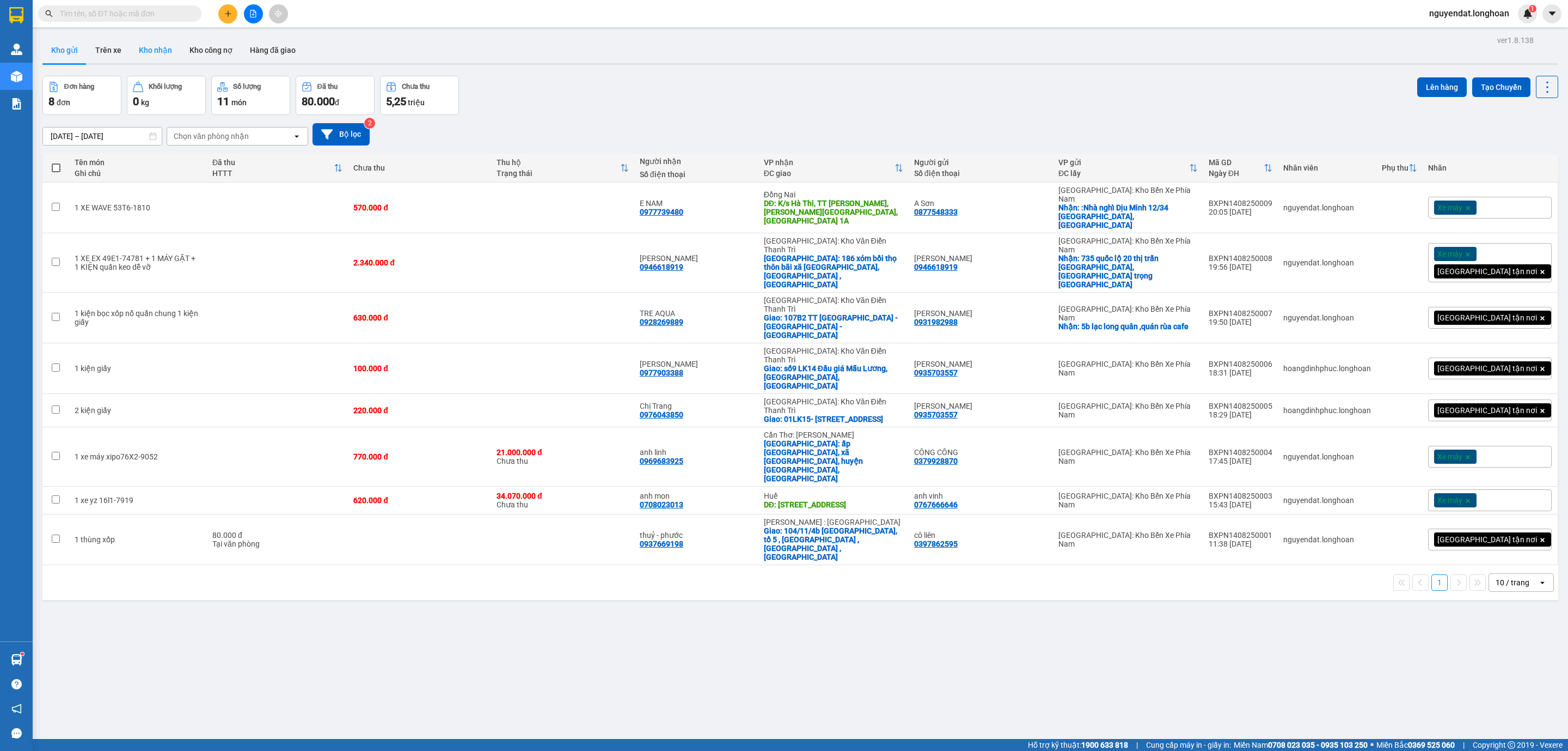
click at [166, 44] on button "Kho nhận" at bounding box center [155, 50] width 51 height 26
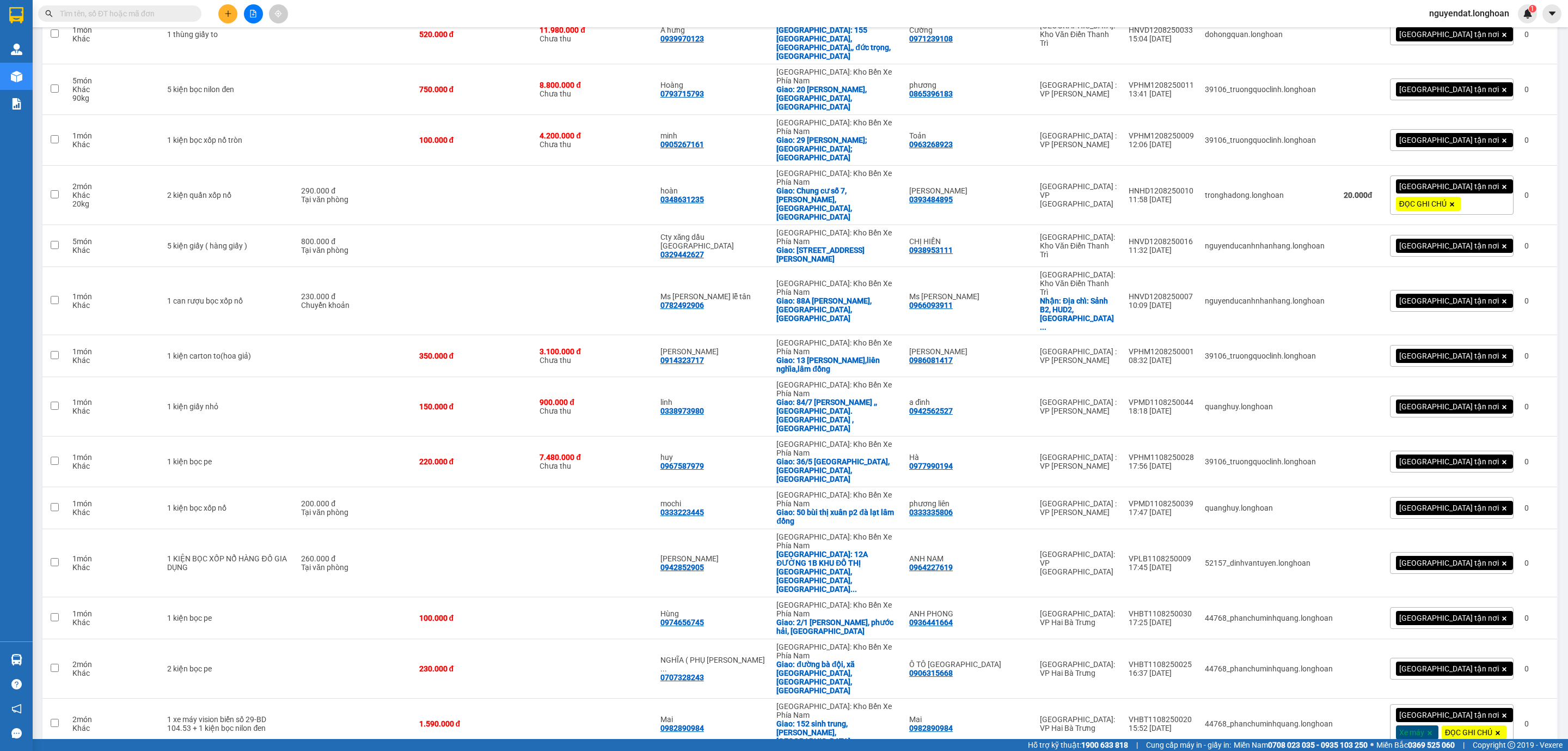
scroll to position [817, 0]
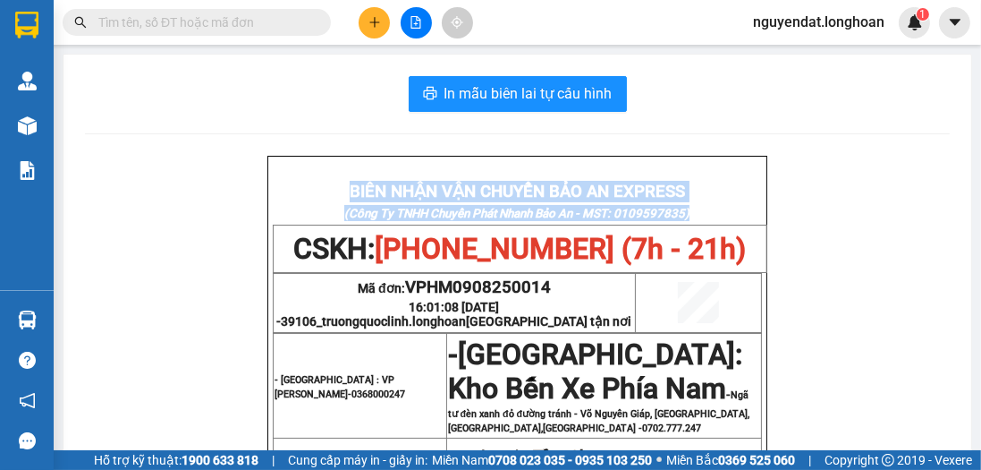
drag, startPoint x: 767, startPoint y: 242, endPoint x: 678, endPoint y: 156, distance: 123.3
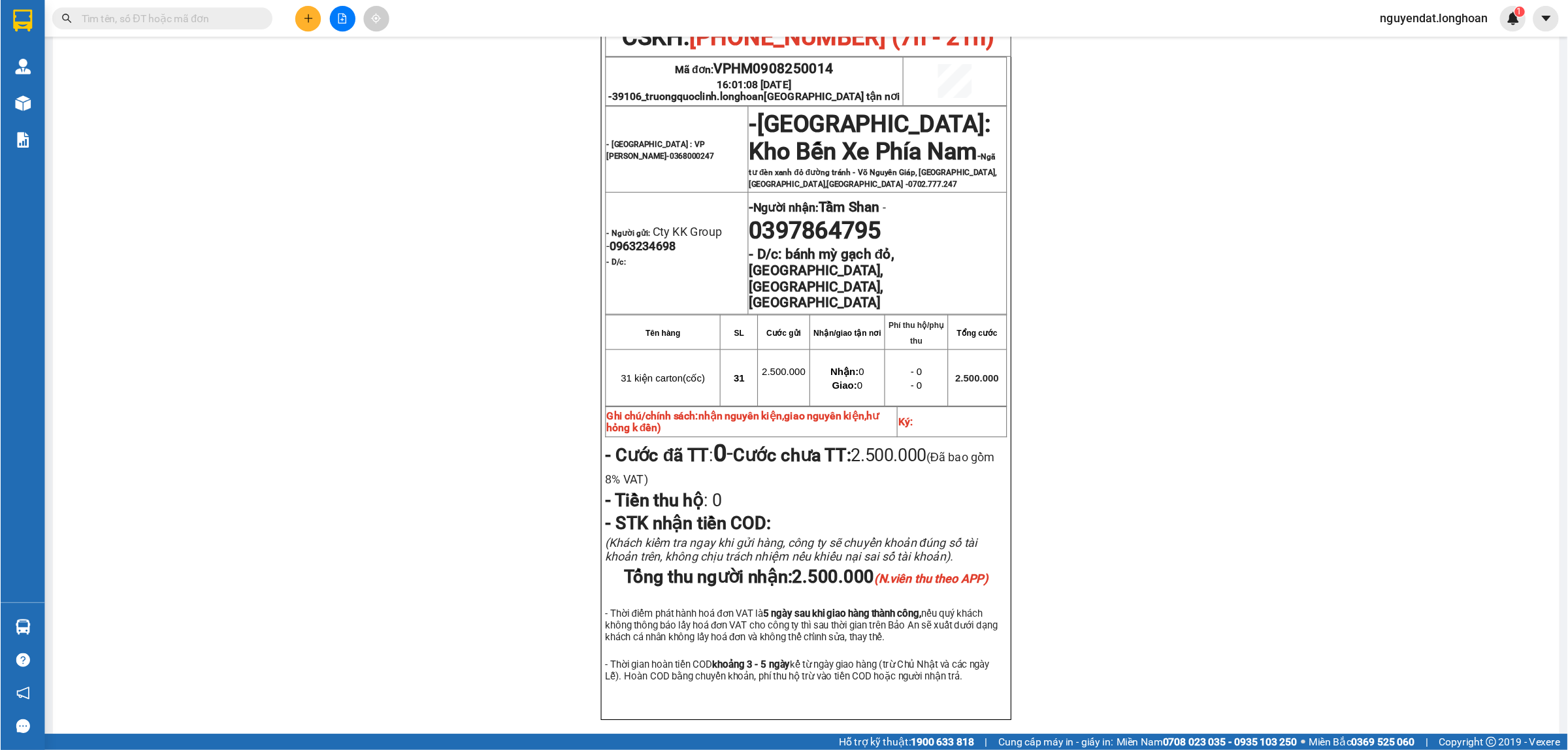
scroll to position [218, 0]
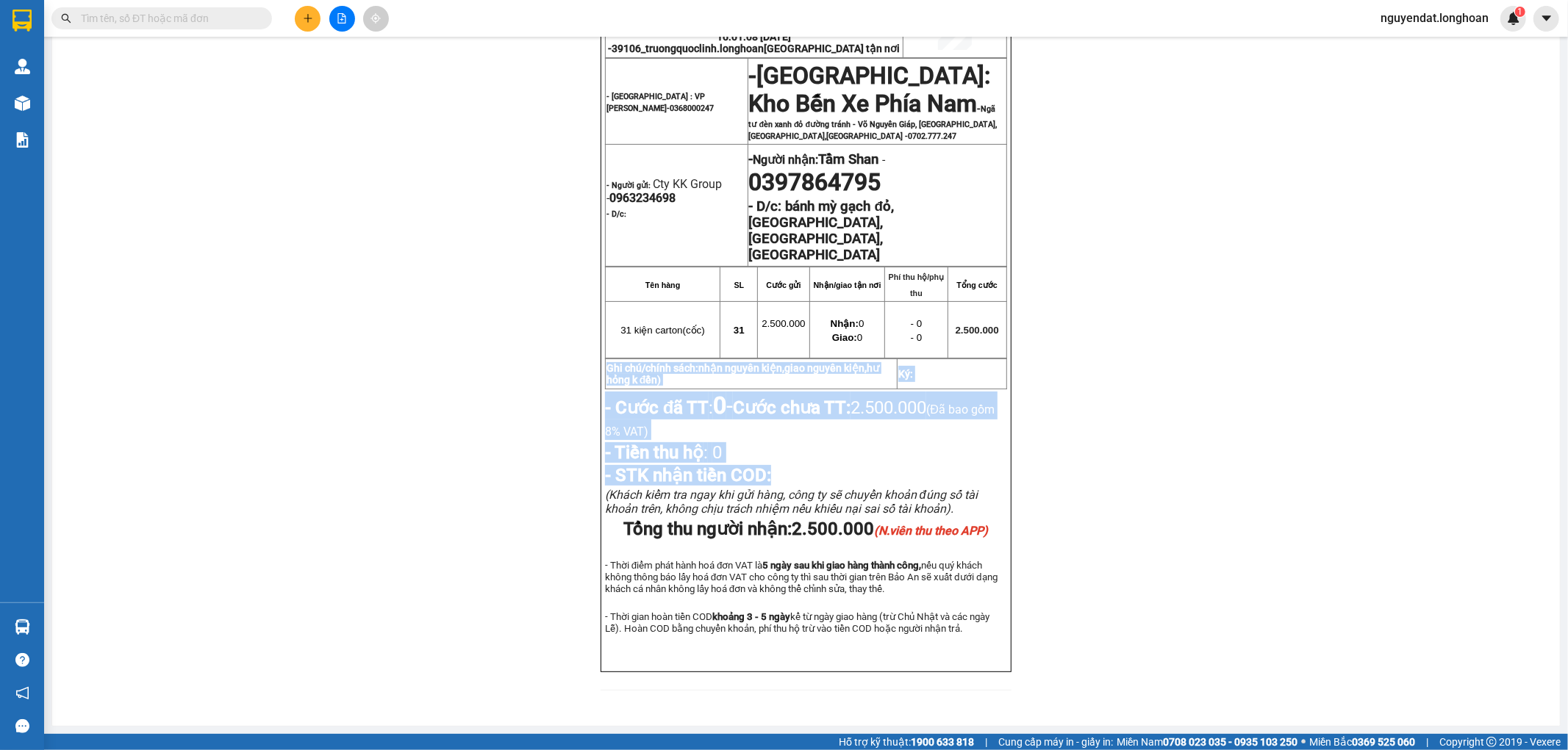
drag, startPoint x: 1299, startPoint y: 336, endPoint x: 1309, endPoint y: 465, distance: 129.4
click at [1309, 465] on div "BIÊN NHẬN VẬN CHUYỂN BẢO AN EXPRESS (Công Ty TNHH Chuyển Phát Nhanh Bảo An - MS…" at bounding box center [806, 311] width 1473 height 796
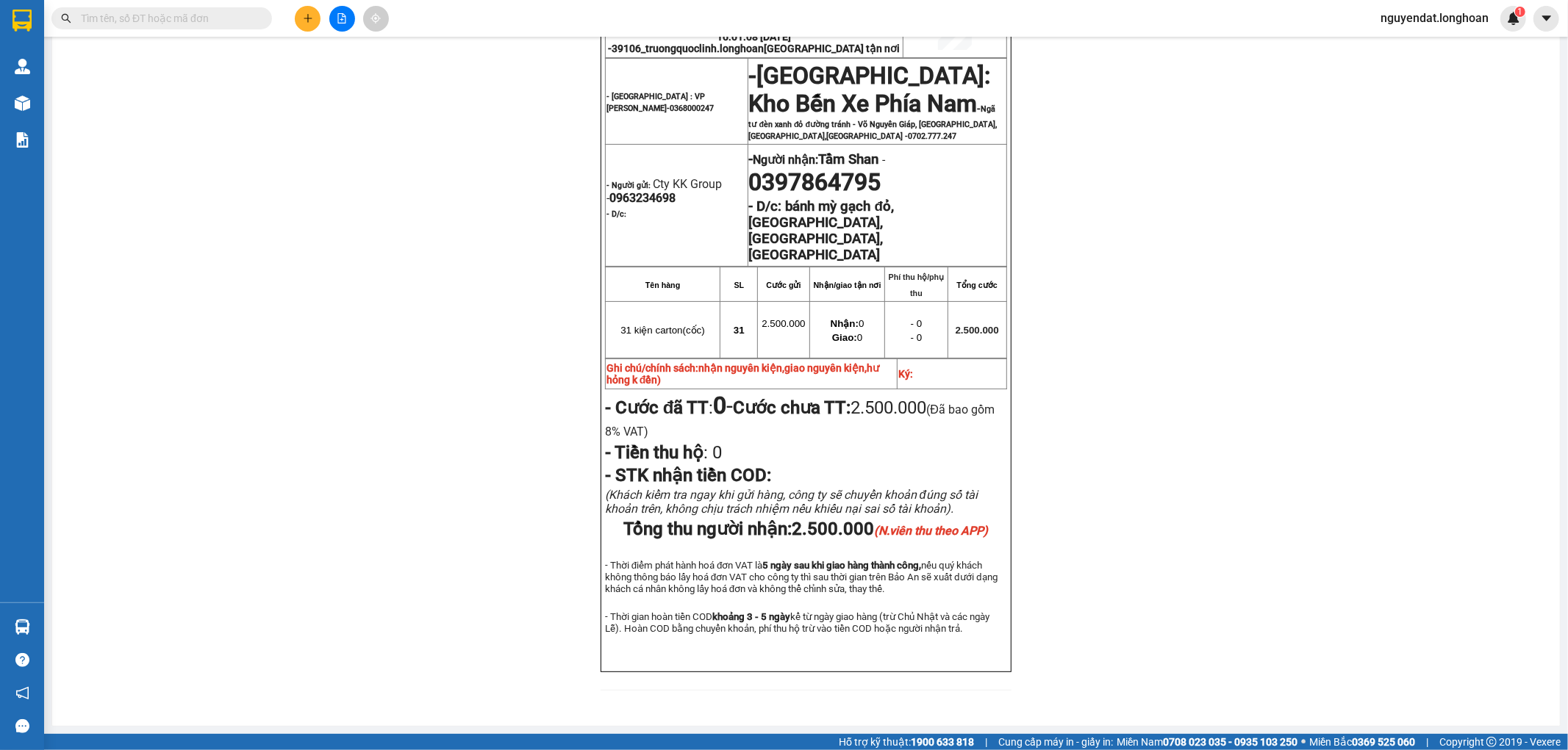
click at [1310, 260] on div "BIÊN NHẬN VẬN CHUYỂN BẢO AN EXPRESS (Công Ty TNHH Chuyển Phát Nhanh Bảo An - MS…" at bounding box center [806, 311] width 1473 height 796
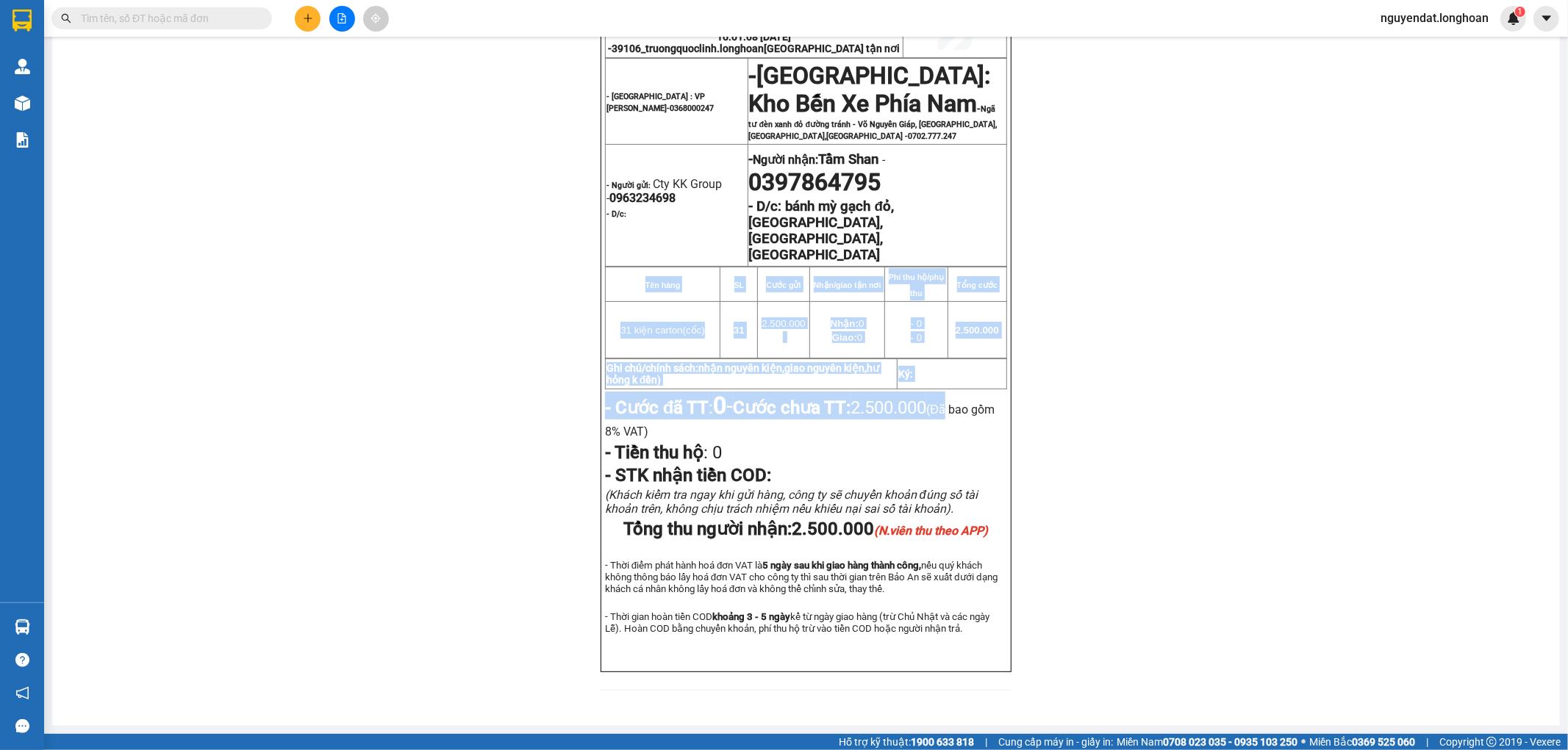
drag, startPoint x: 1298, startPoint y: 304, endPoint x: 1292, endPoint y: 390, distance: 86.2
click at [1292, 390] on div "BIÊN NHẬN VẬN CHUYỂN BẢO AN EXPRESS (Công Ty TNHH Chuyển Phát Nhanh Bảo An - MS…" at bounding box center [806, 311] width 1473 height 796
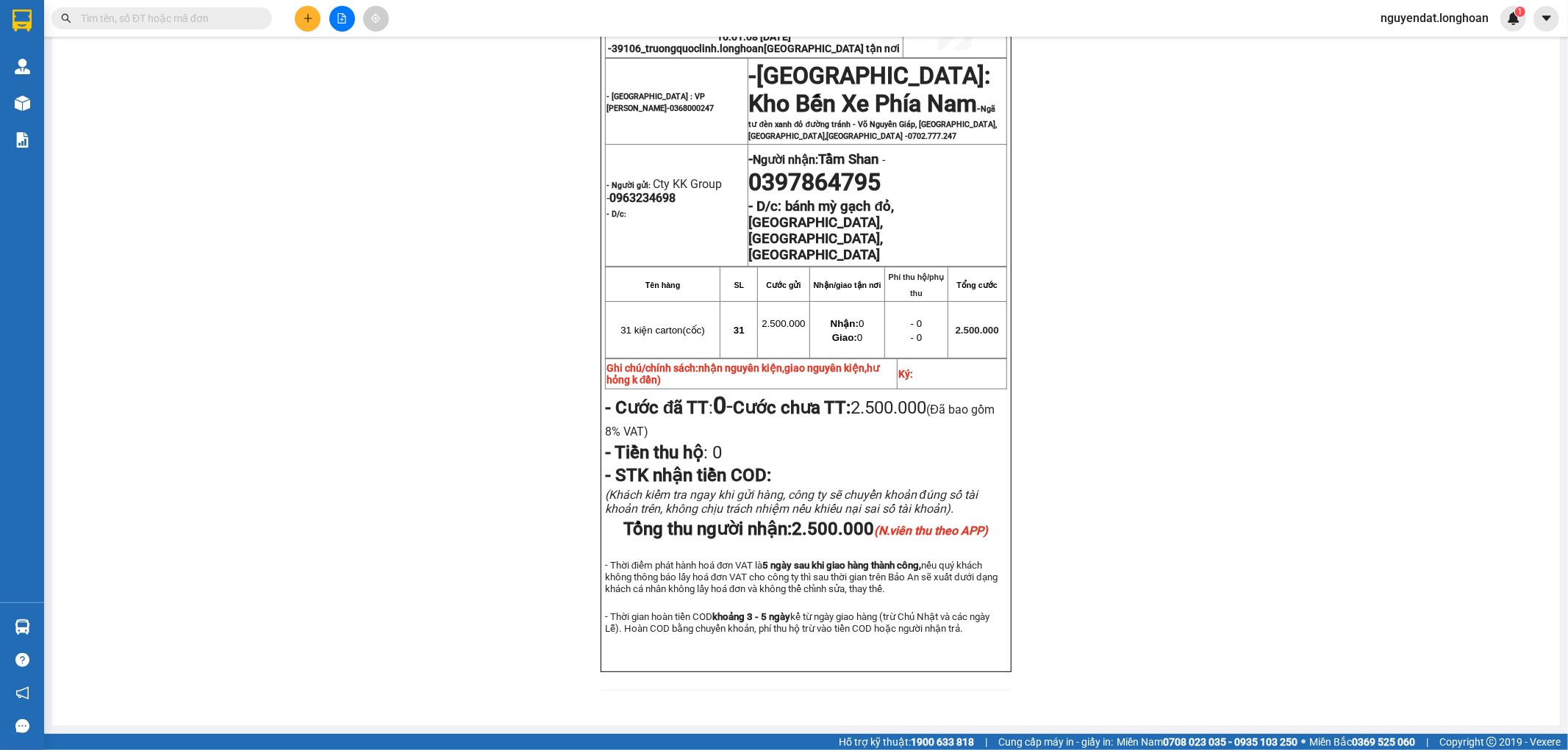
click at [1310, 231] on div "BIÊN NHẬN VẬN CHUYỂN BẢO AN EXPRESS (Công Ty TNHH Chuyển Phát Nhanh Bảo An - MS…" at bounding box center [806, 311] width 1473 height 796
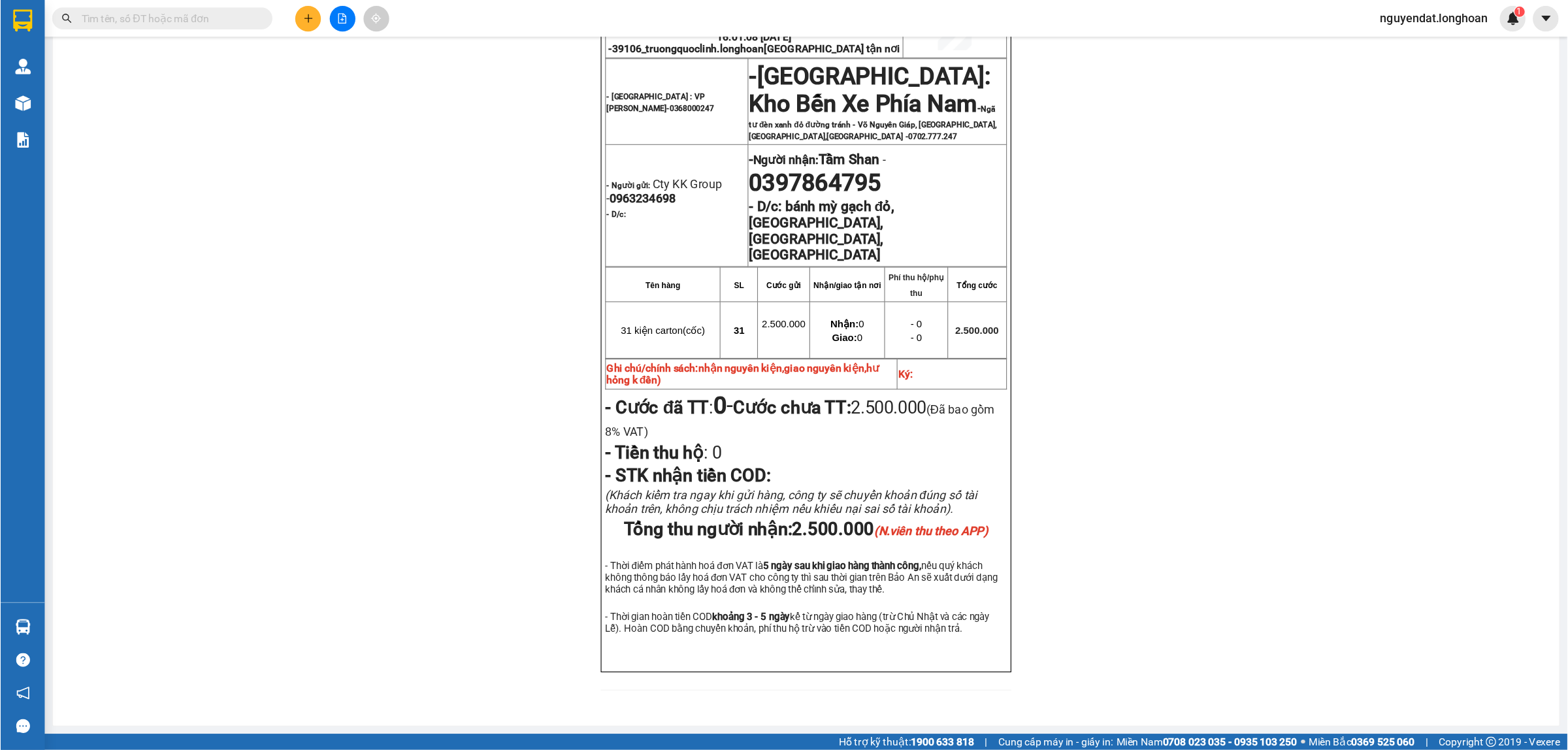
scroll to position [139, 0]
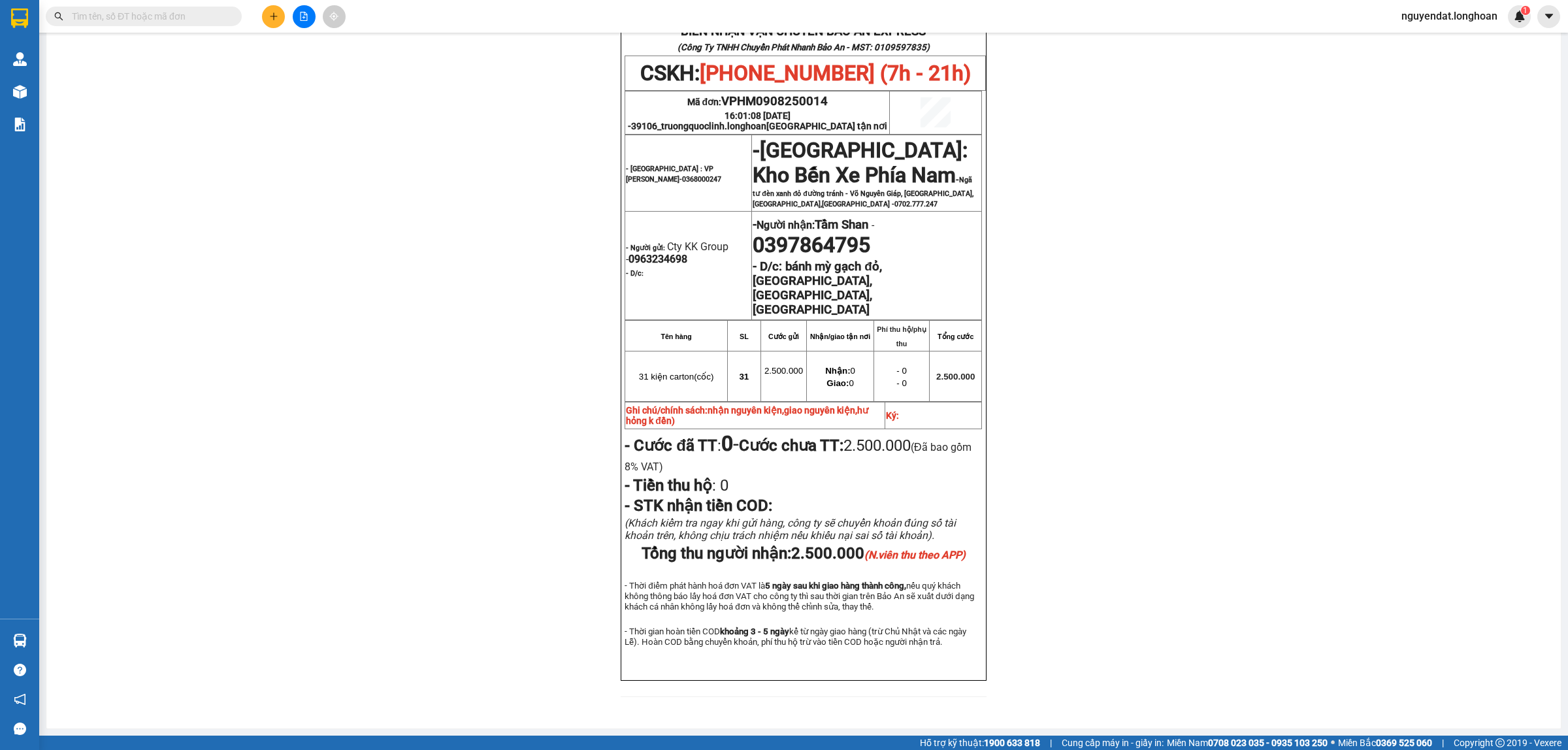
click at [1251, 219] on div "BIÊN NHẬN VẬN CHUYỂN BẢO AN EXPRESS (Công Ty TNHH Chuyển Phát Nhanh Bảo An - MS…" at bounding box center [803, 359] width 1483 height 708
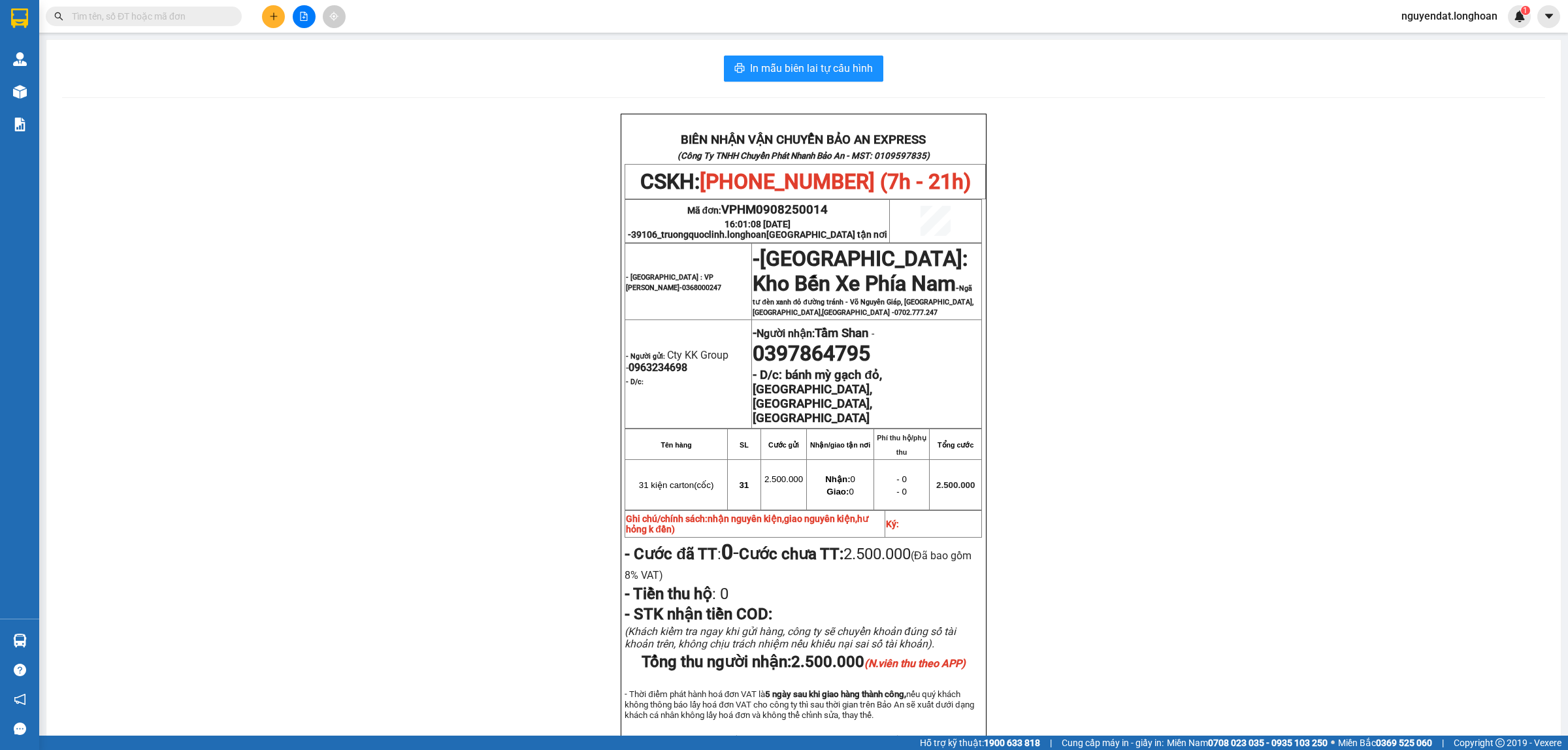
scroll to position [82, 0]
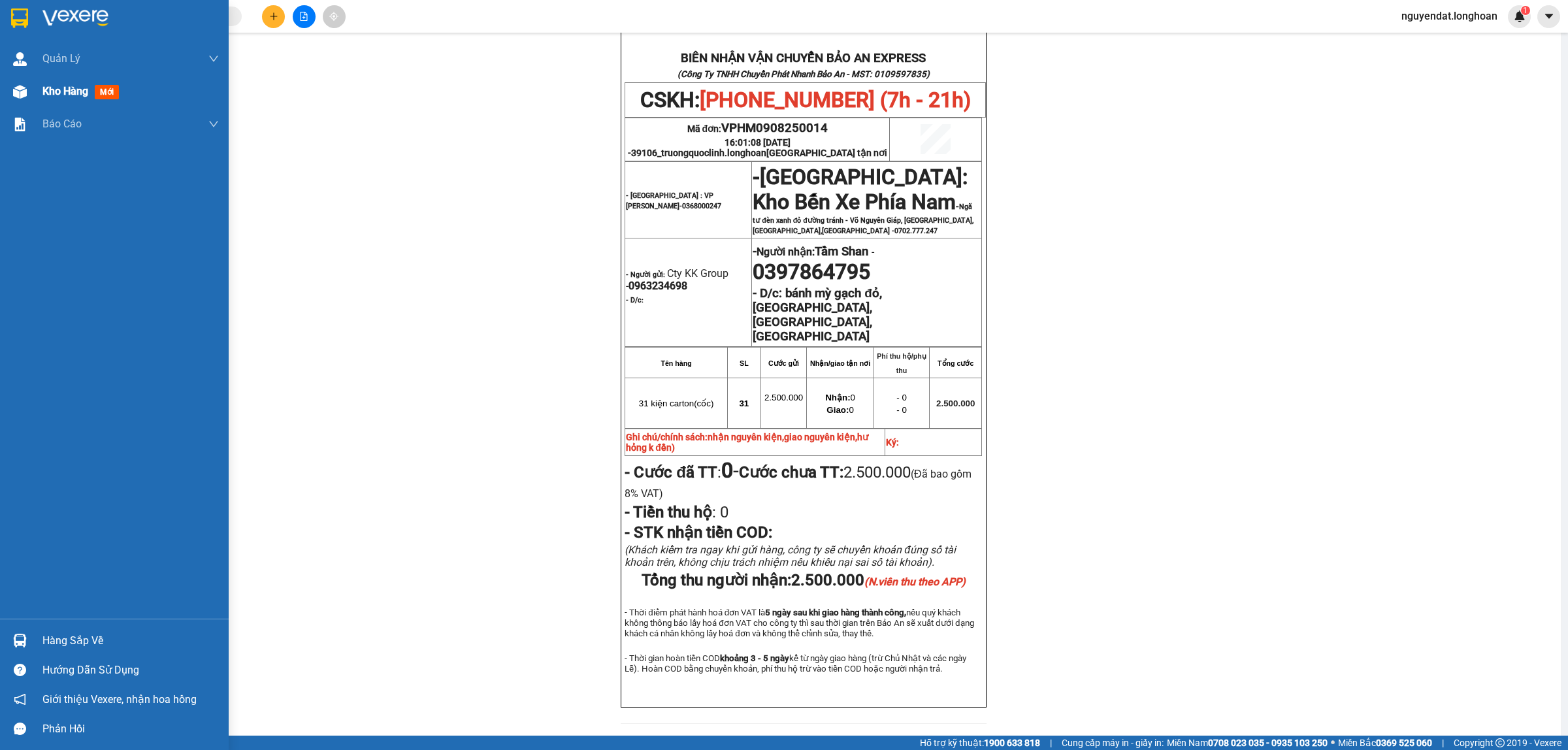
click at [18, 83] on div at bounding box center [20, 91] width 23 height 23
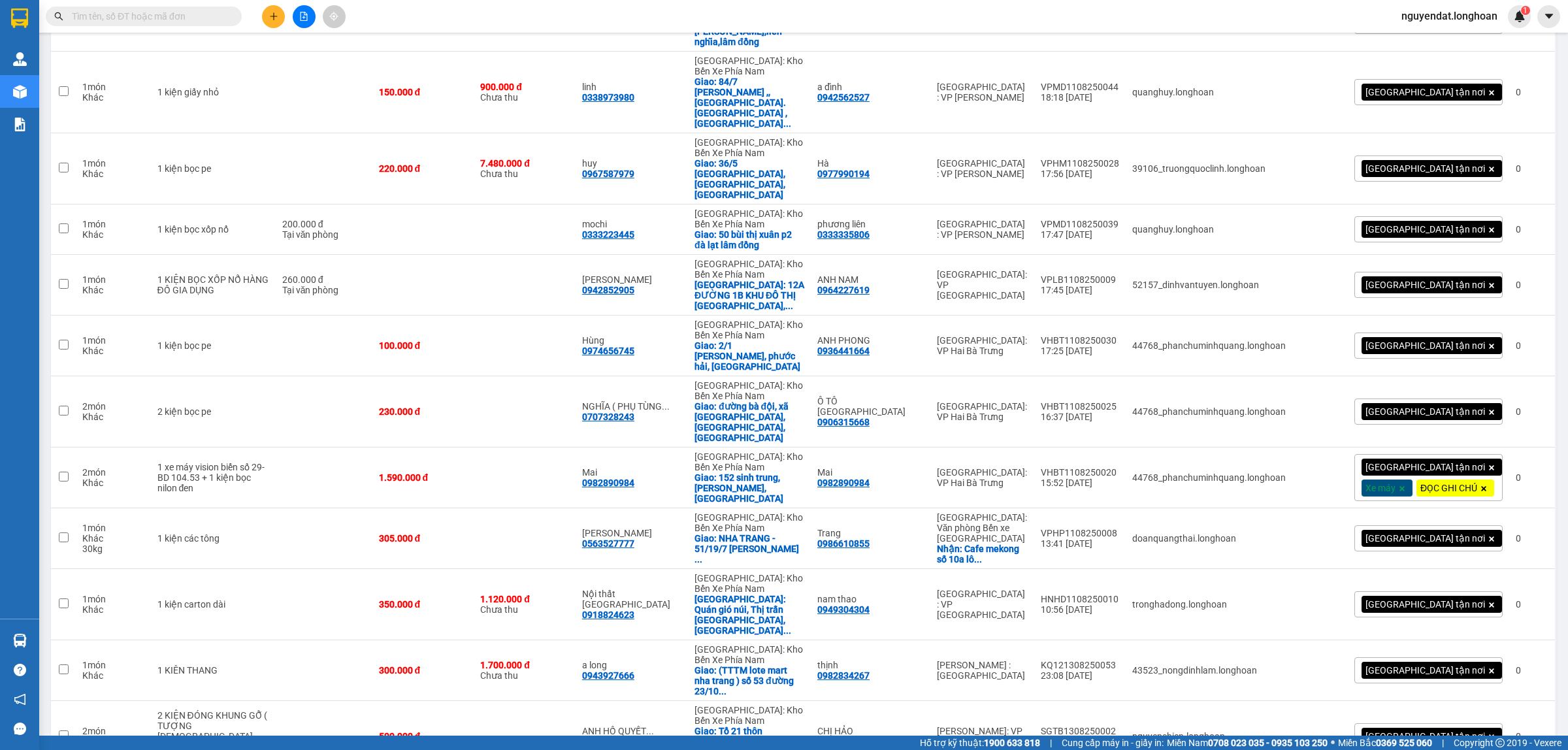
scroll to position [1396, 0]
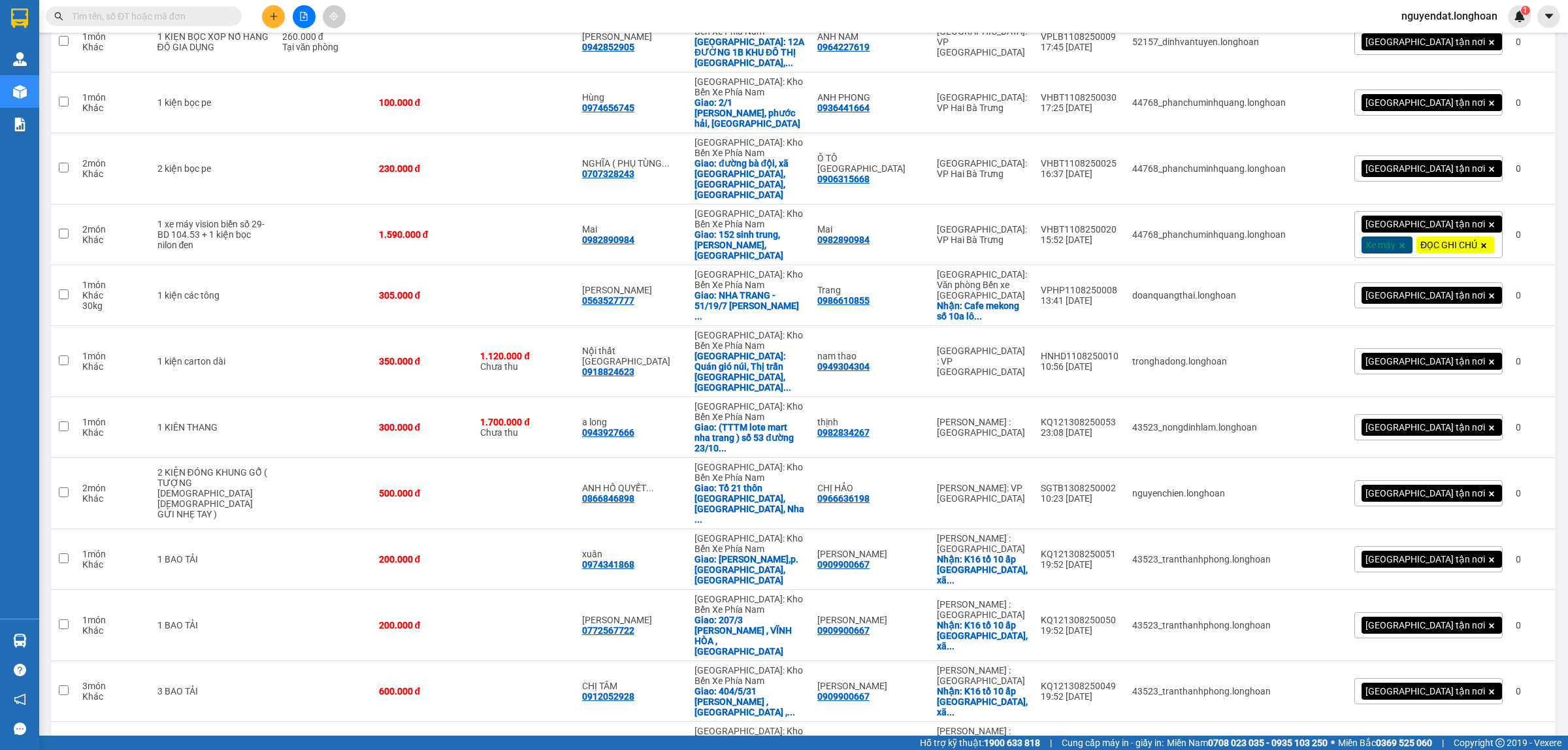
scroll to position [1355, 0]
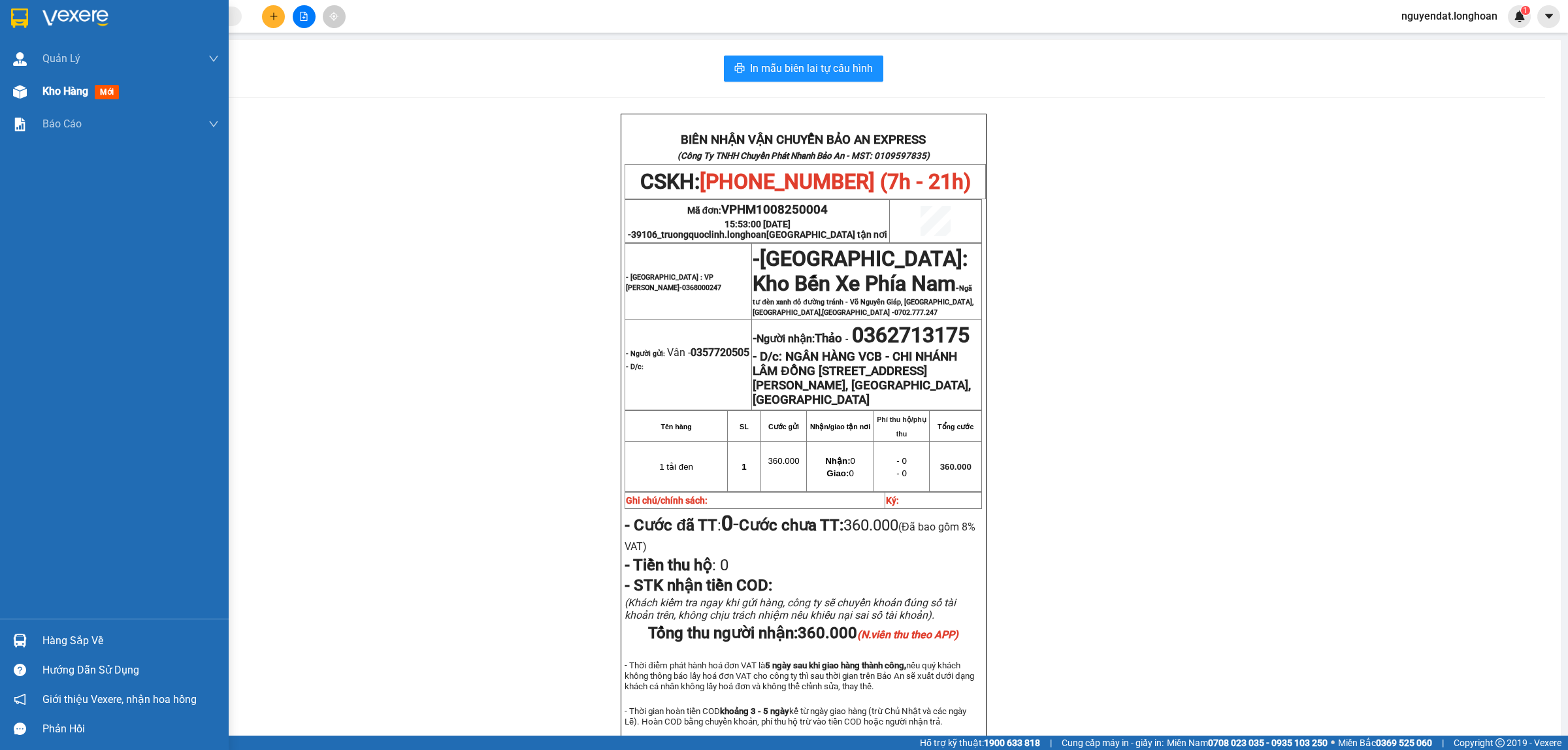
click at [15, 93] on img at bounding box center [20, 91] width 14 height 14
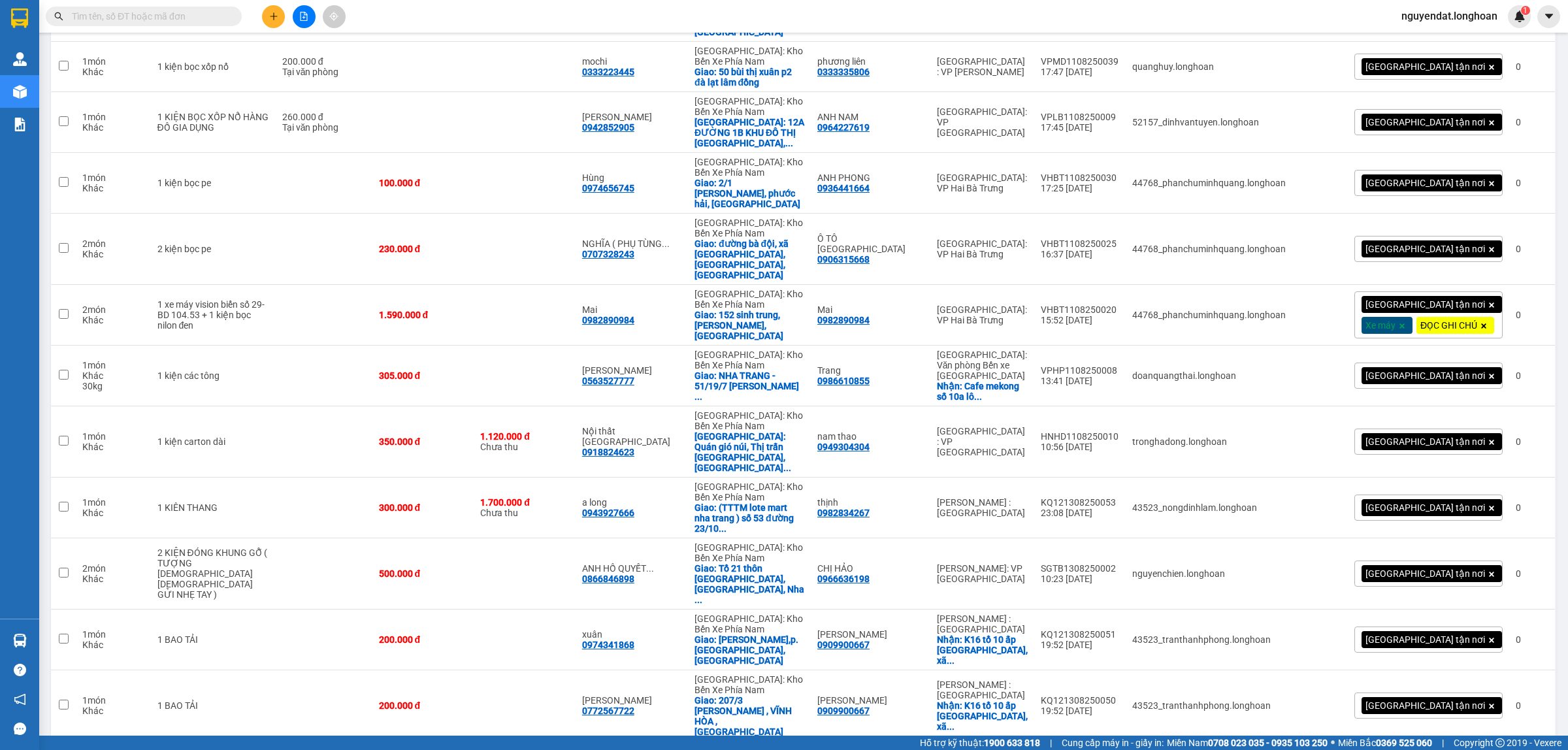
scroll to position [1355, 0]
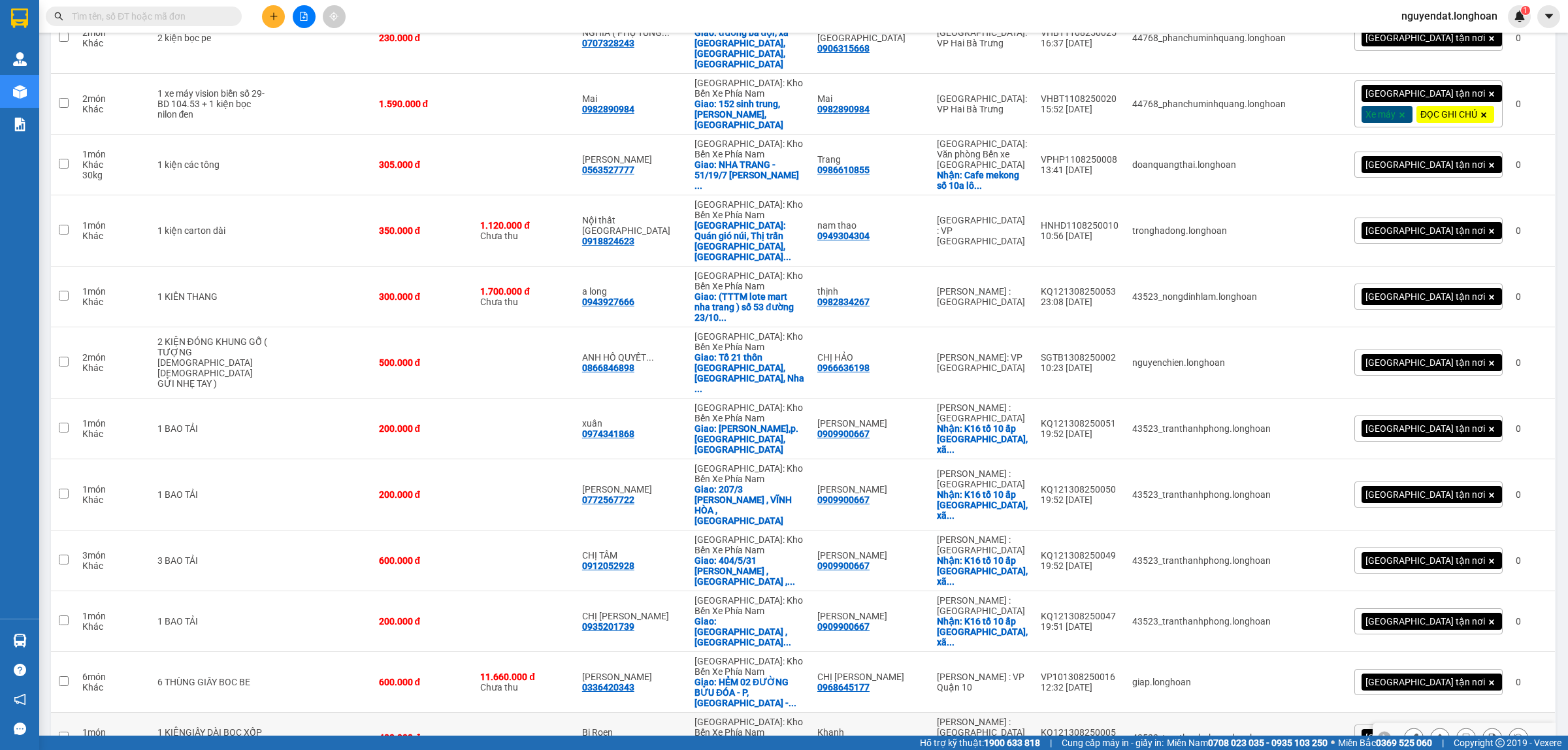
click at [1461, 733] on icon at bounding box center [1466, 738] width 9 height 9
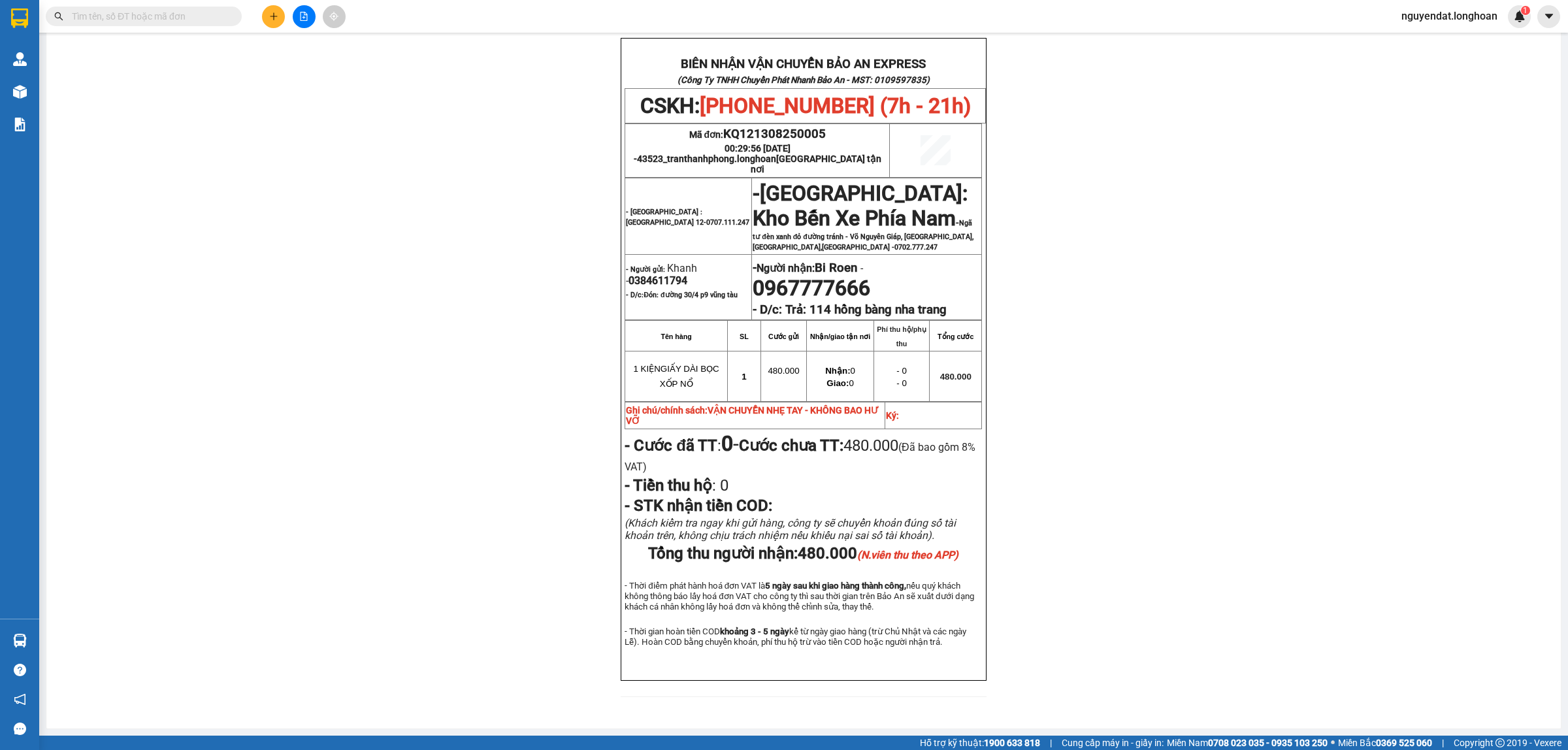
scroll to position [3, 0]
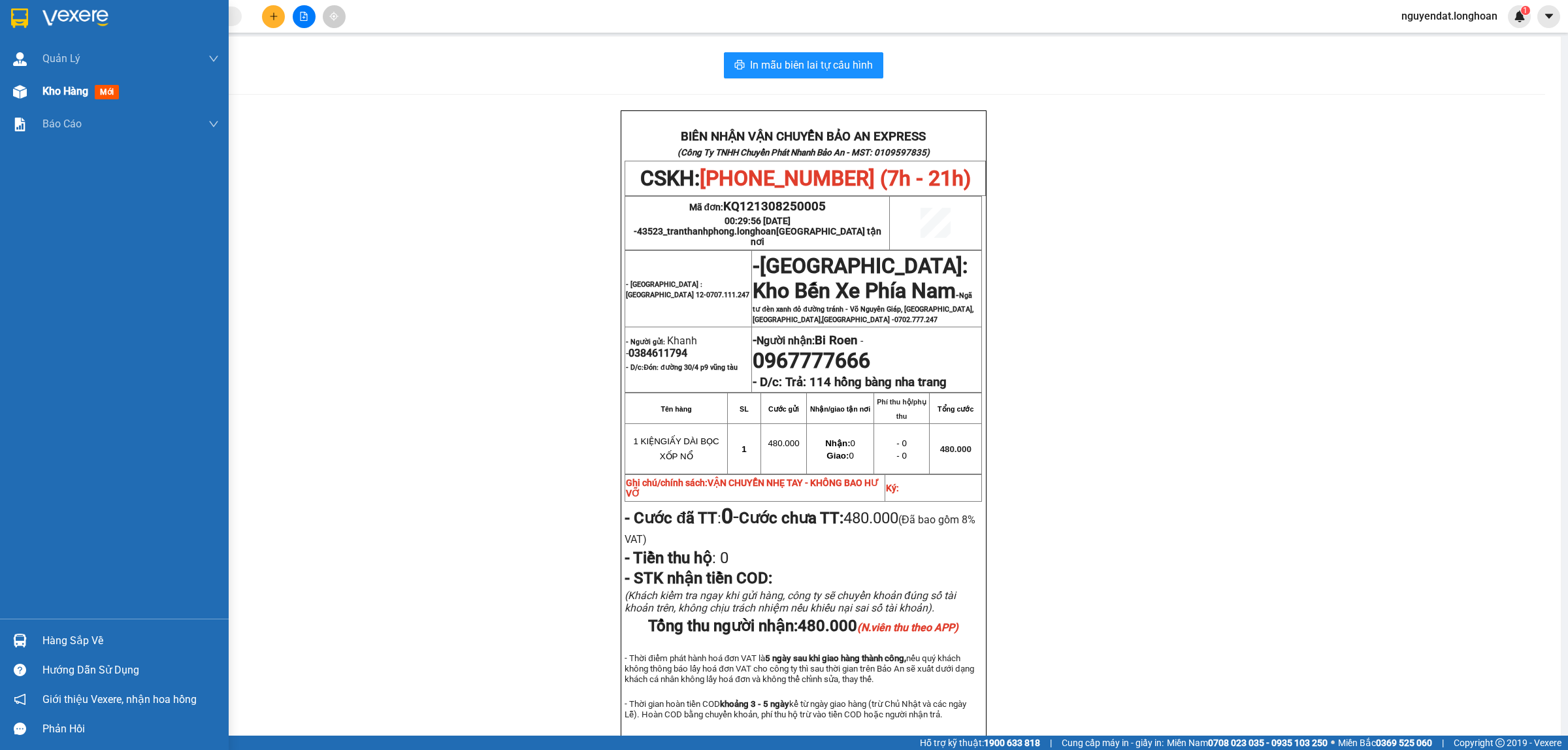
click at [10, 96] on div at bounding box center [20, 91] width 23 height 23
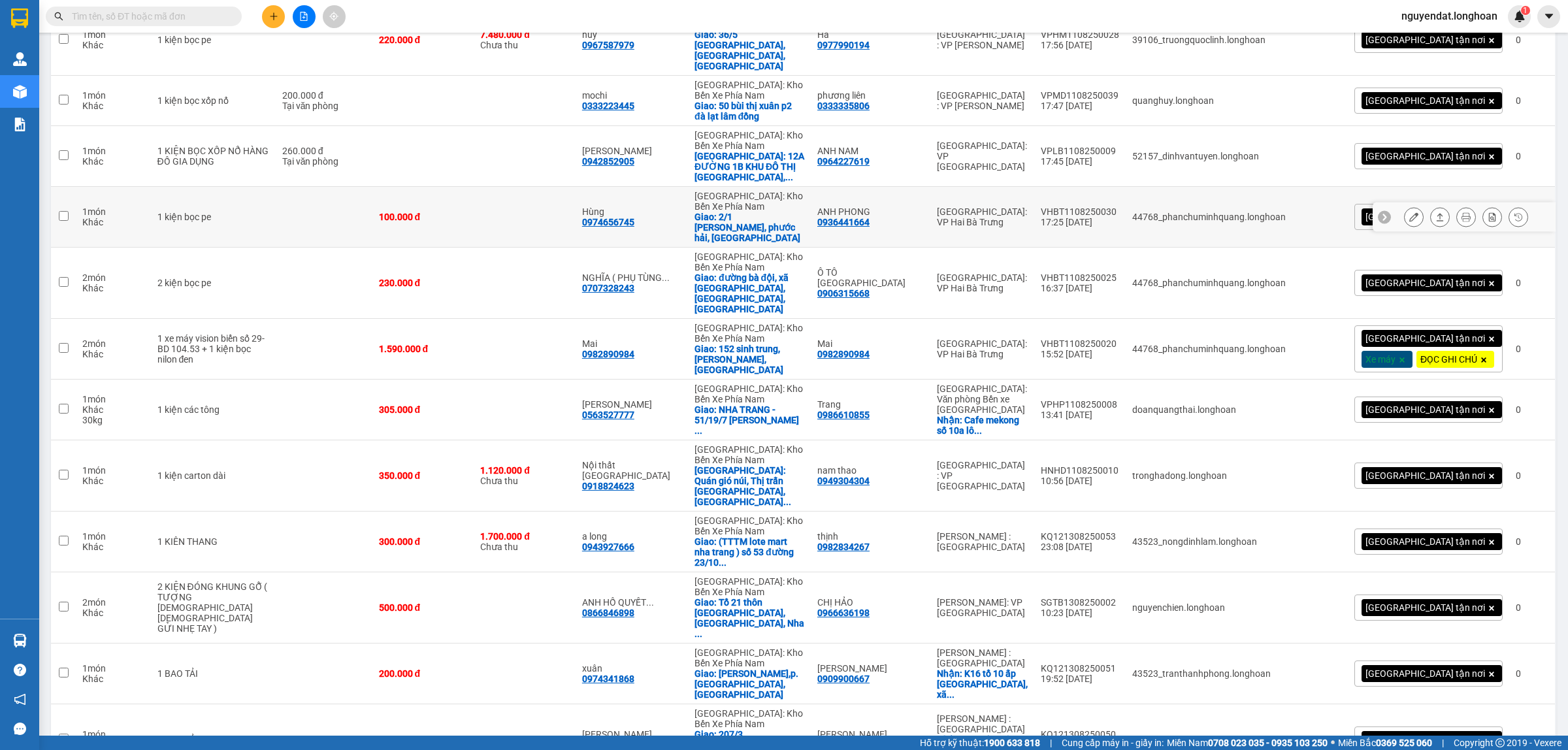
scroll to position [1355, 0]
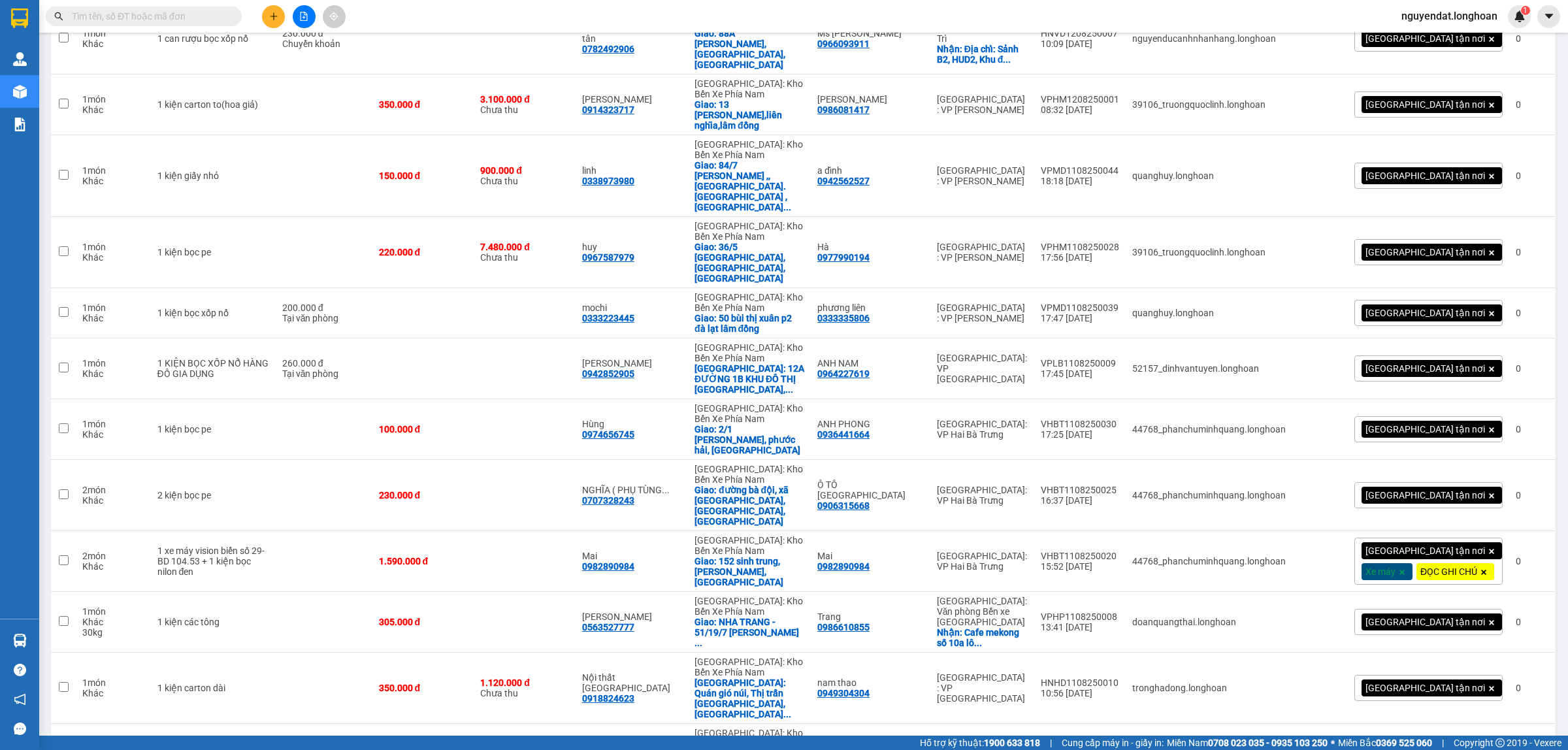
scroll to position [1243, 0]
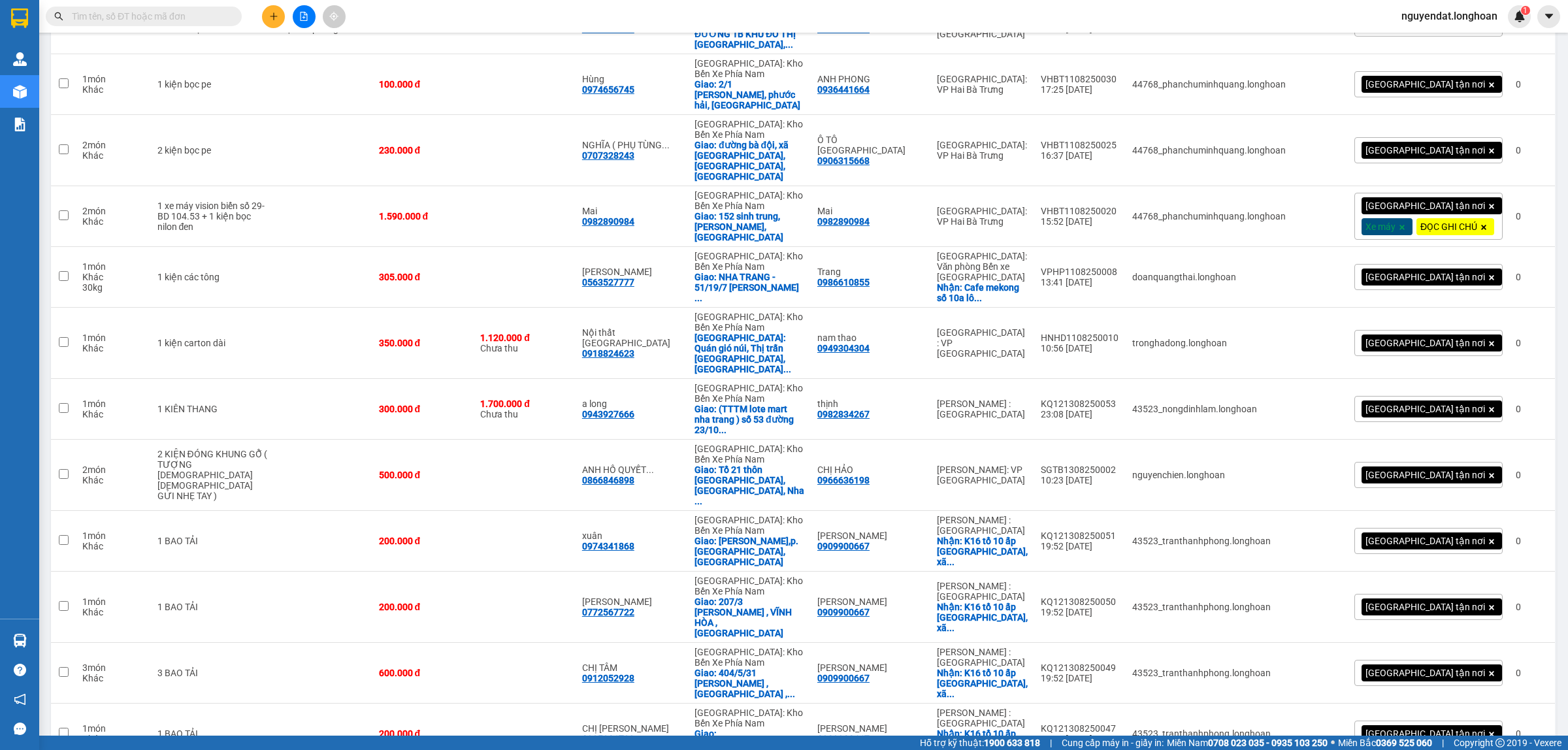
click at [174, 15] on input "text" at bounding box center [148, 17] width 154 height 15
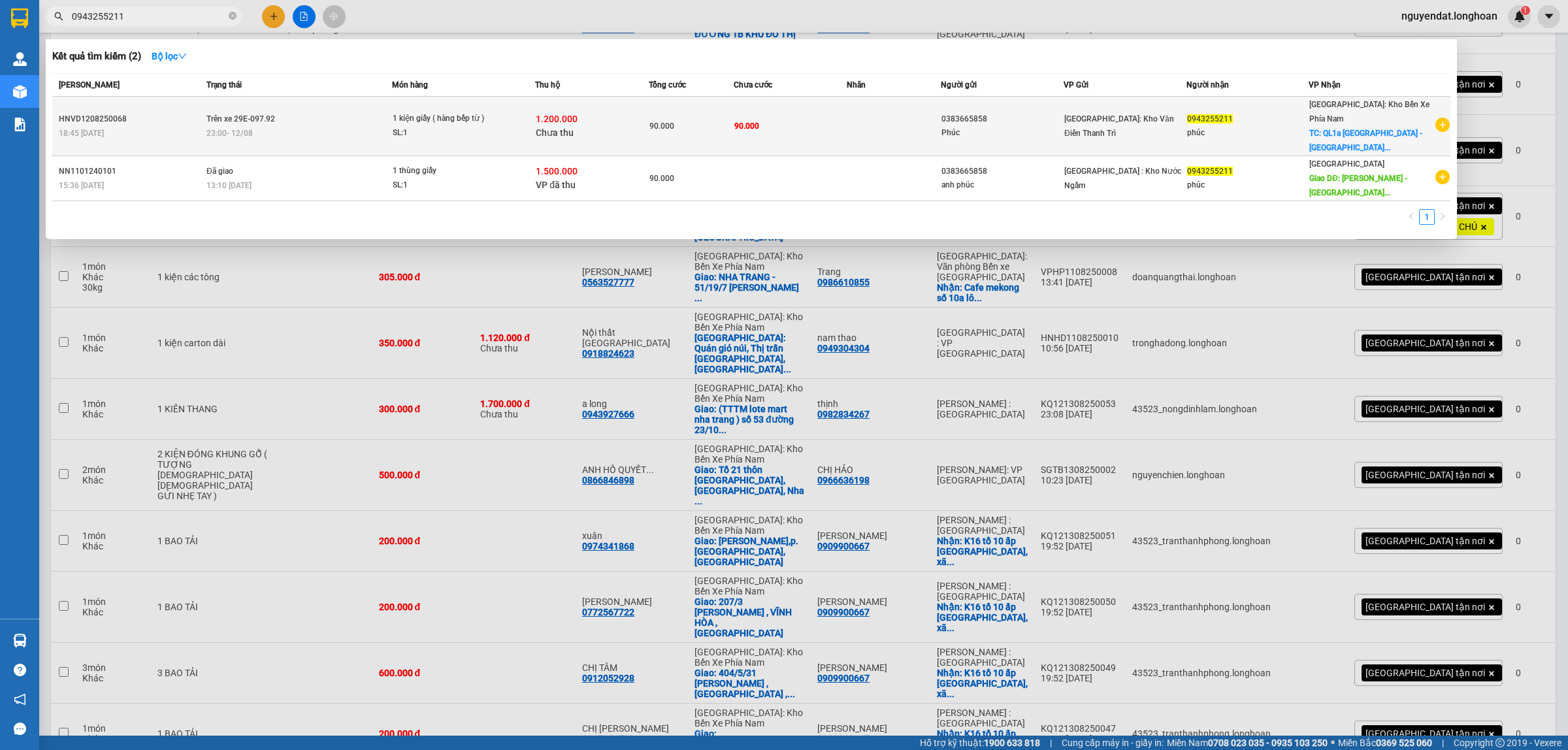
type input "0943255211"
click at [351, 131] on div "23:00 [DATE]" at bounding box center [299, 134] width 185 height 15
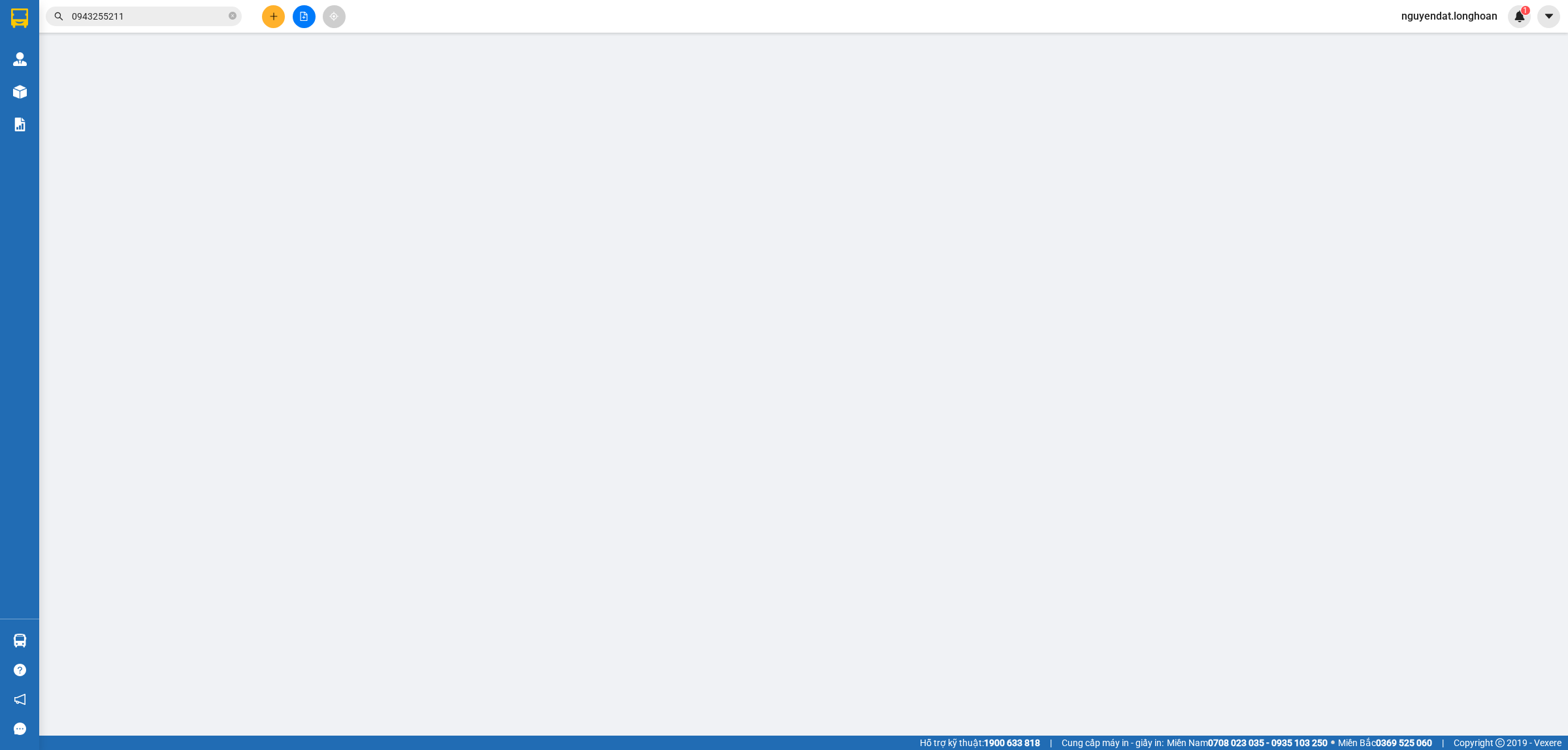
type input "0383665858"
type input "Phúc"
type input "0943255211"
type input "phúc"
checkbox input "true"
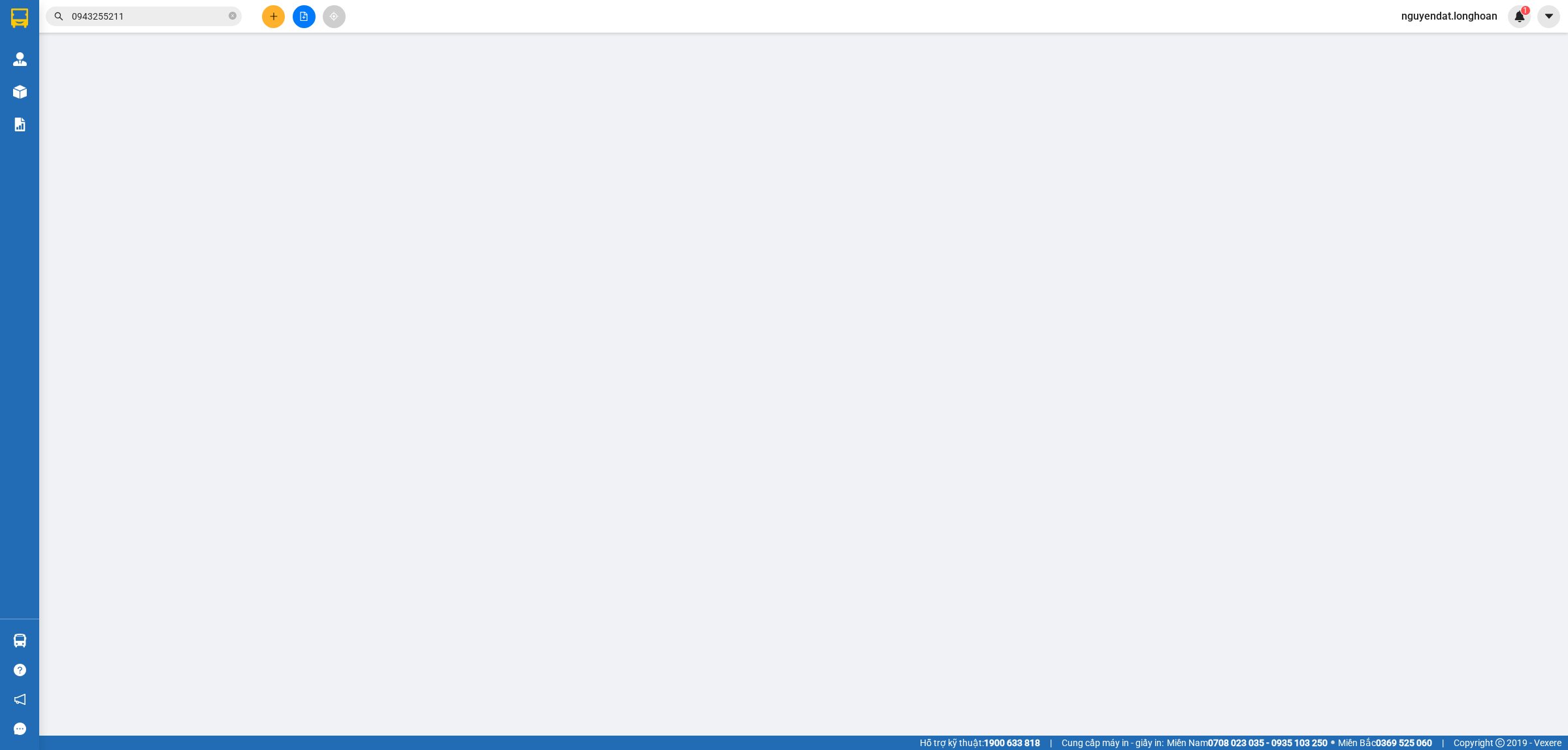
type input "QL1a [GEOGRAPHIC_DATA] -[GEOGRAPHIC_DATA]- [GEOGRAPHIC_DATA] xe Ngã 3 Thành: Số…"
type input "hàng giao nguyên kiện, hư vỡ ko đền"
type input "90.000"
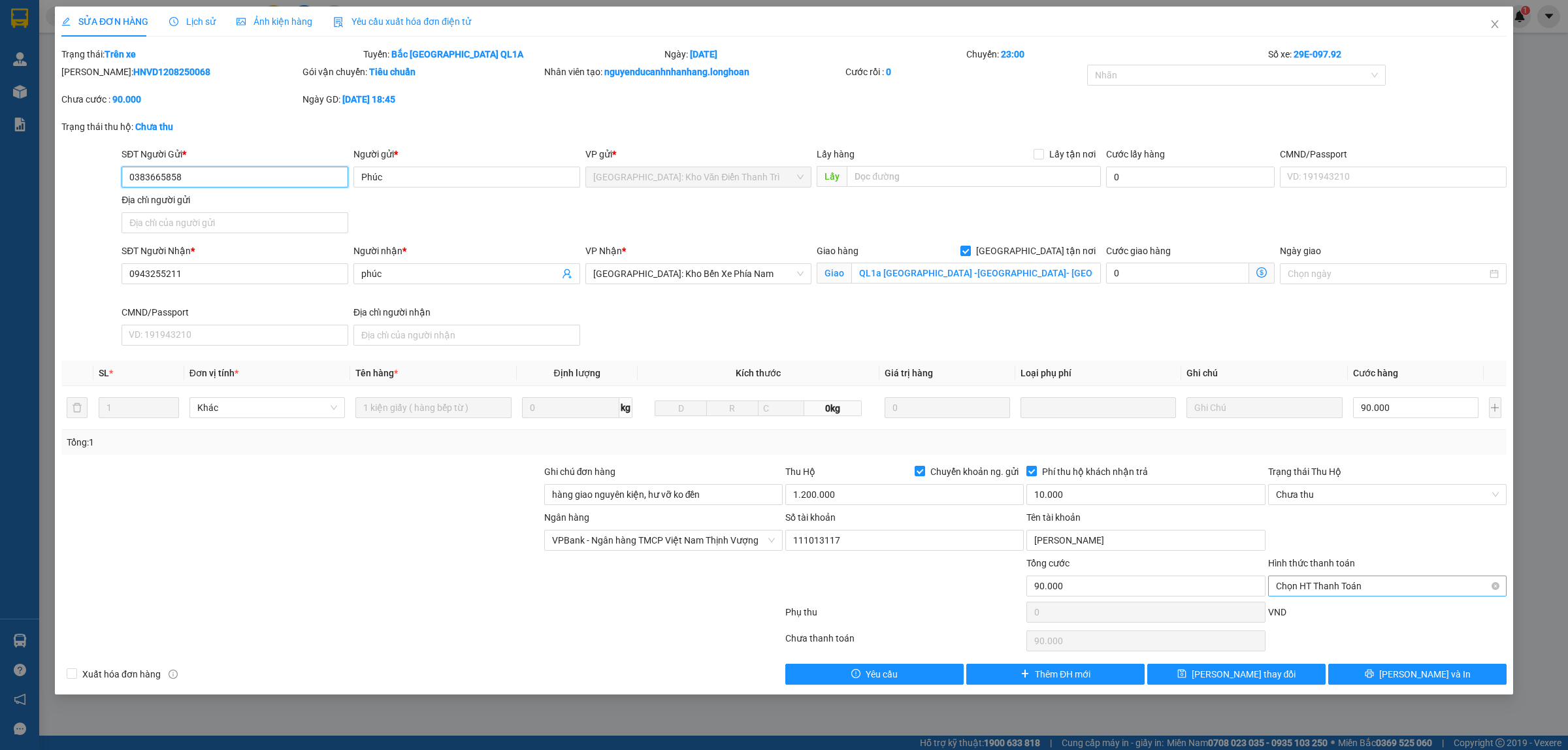
click at [1365, 594] on span "Chọn HT Thanh Toán" at bounding box center [1387, 586] width 223 height 20
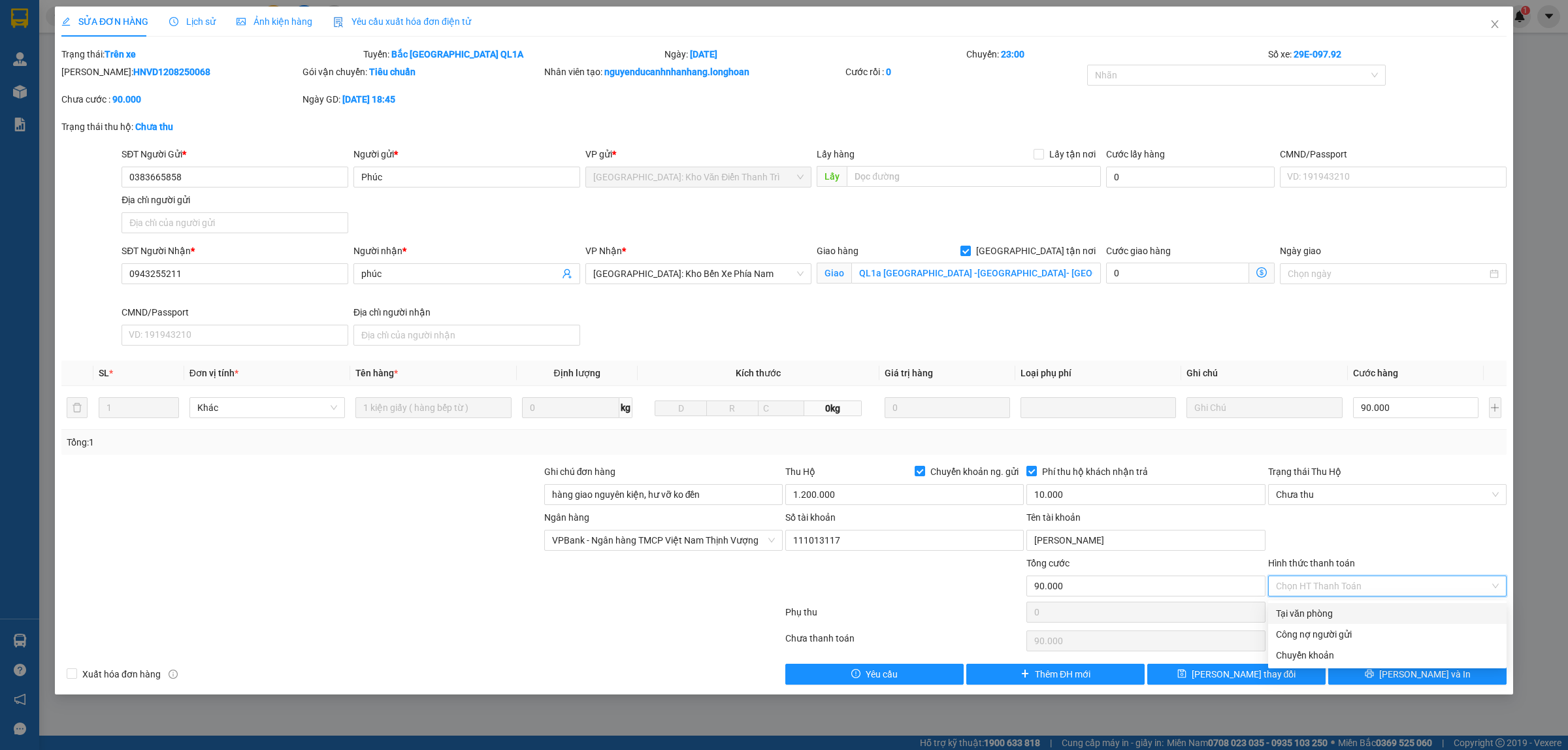
click at [1345, 615] on div "Tại văn phòng" at bounding box center [1387, 613] width 223 height 15
type input "0"
click at [1351, 494] on span "Chưa thu" at bounding box center [1387, 494] width 223 height 20
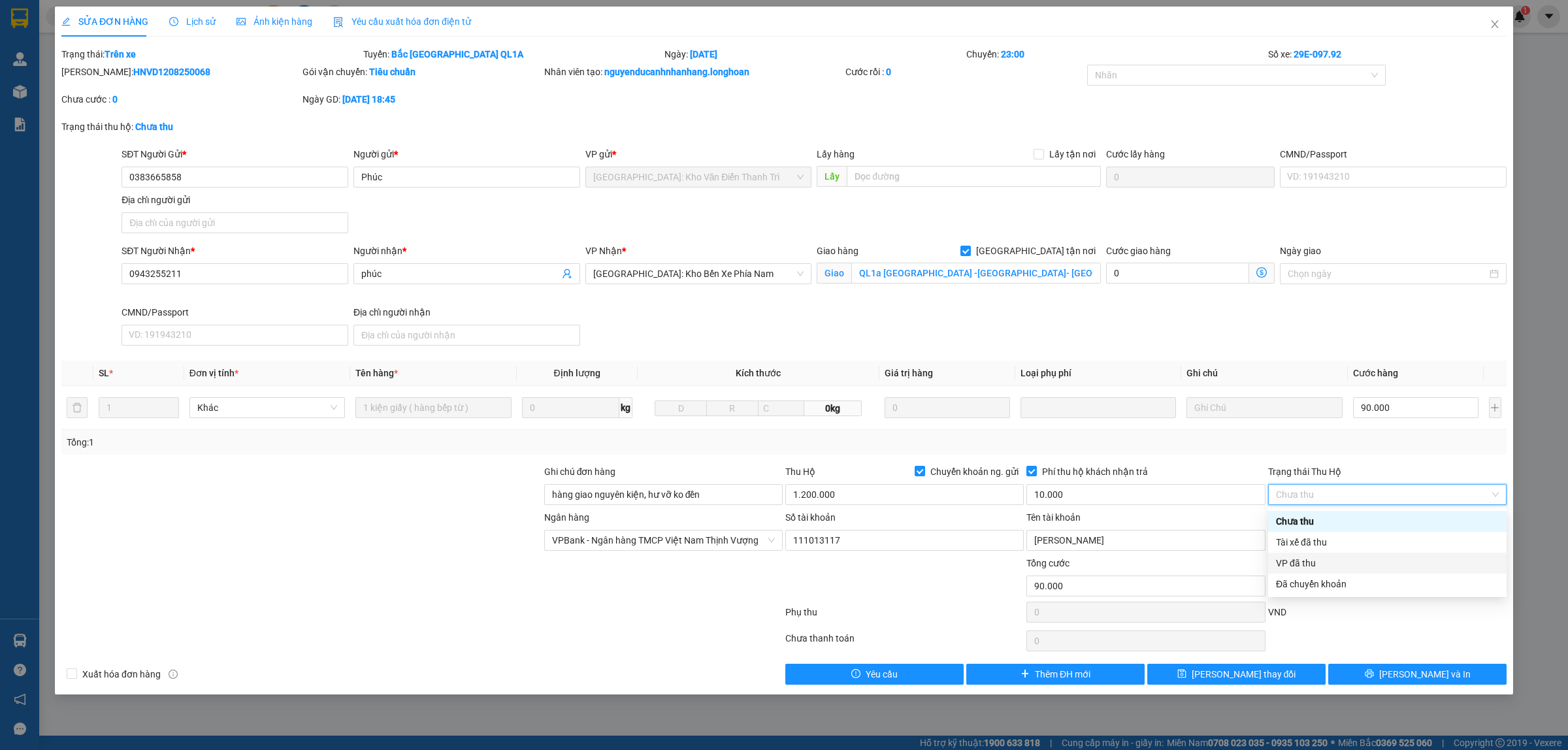
click at [1333, 559] on div "VP đã thu" at bounding box center [1387, 563] width 223 height 15
click at [1409, 673] on span "[PERSON_NAME] và In" at bounding box center [1424, 674] width 91 height 15
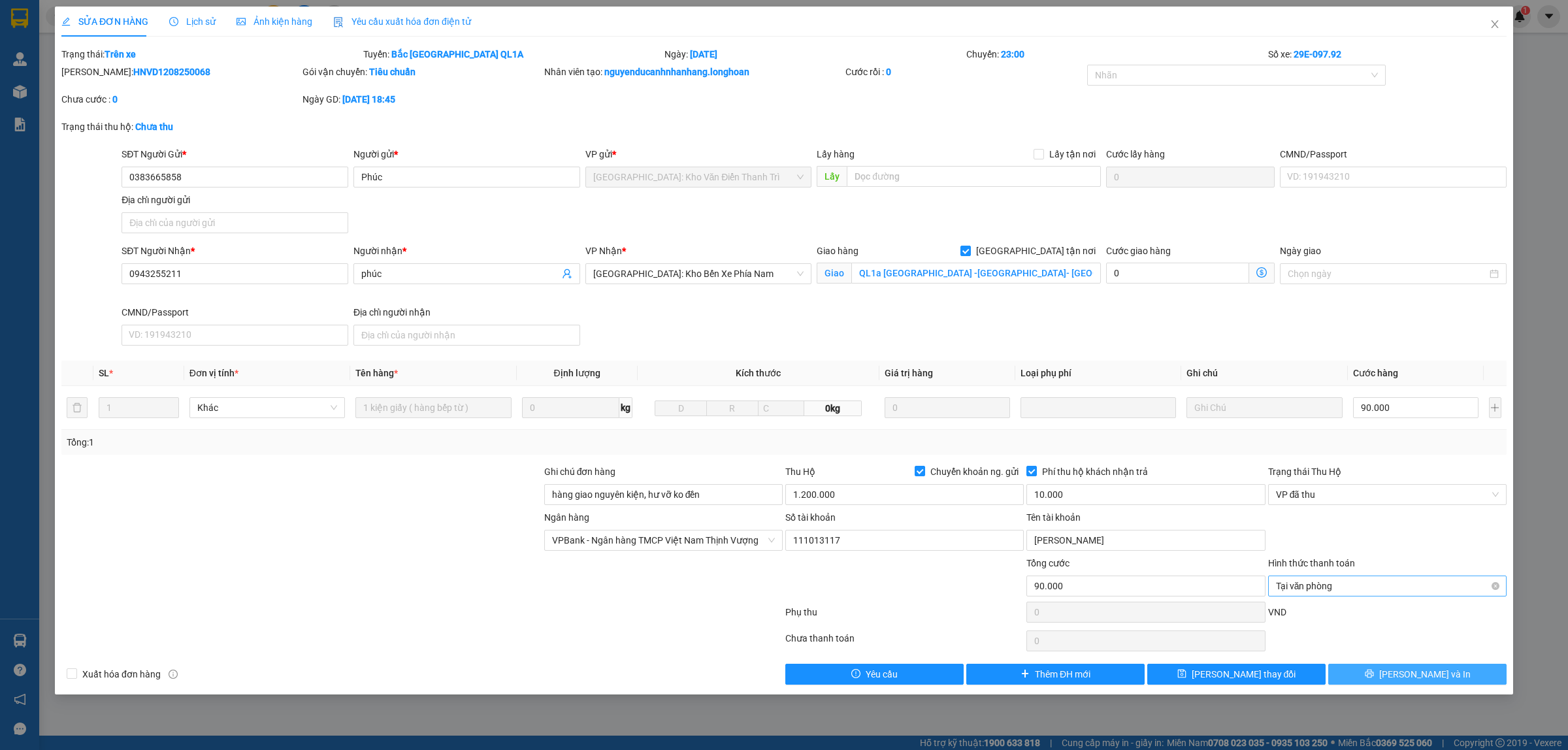
click at [1328, 591] on span "Tại văn phòng" at bounding box center [1387, 586] width 223 height 20
click at [1344, 495] on span "VP đã thu" at bounding box center [1387, 494] width 223 height 20
click at [1318, 556] on div "VP đã thu" at bounding box center [1387, 563] width 223 height 15
click at [1331, 594] on span "Tại văn phòng" at bounding box center [1387, 586] width 223 height 20
click at [1323, 616] on div "Tại văn phòng" at bounding box center [1387, 613] width 223 height 15
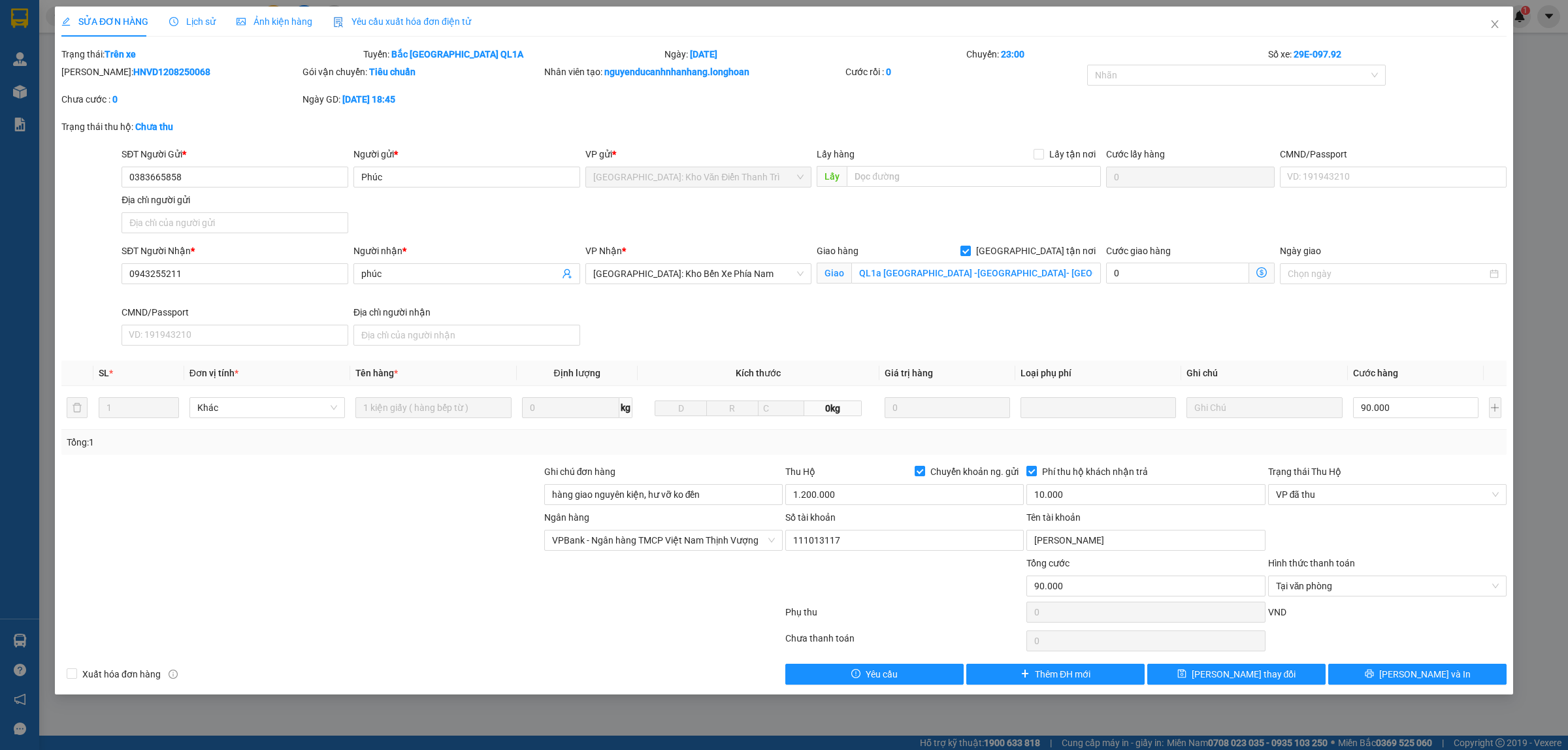
click at [1350, 350] on div "SĐT Người Nhận * 0943255211 Người nhận * phúc VP Nhận * Nha Trang: Kho Bến Xe P…" at bounding box center [814, 297] width 1390 height 107
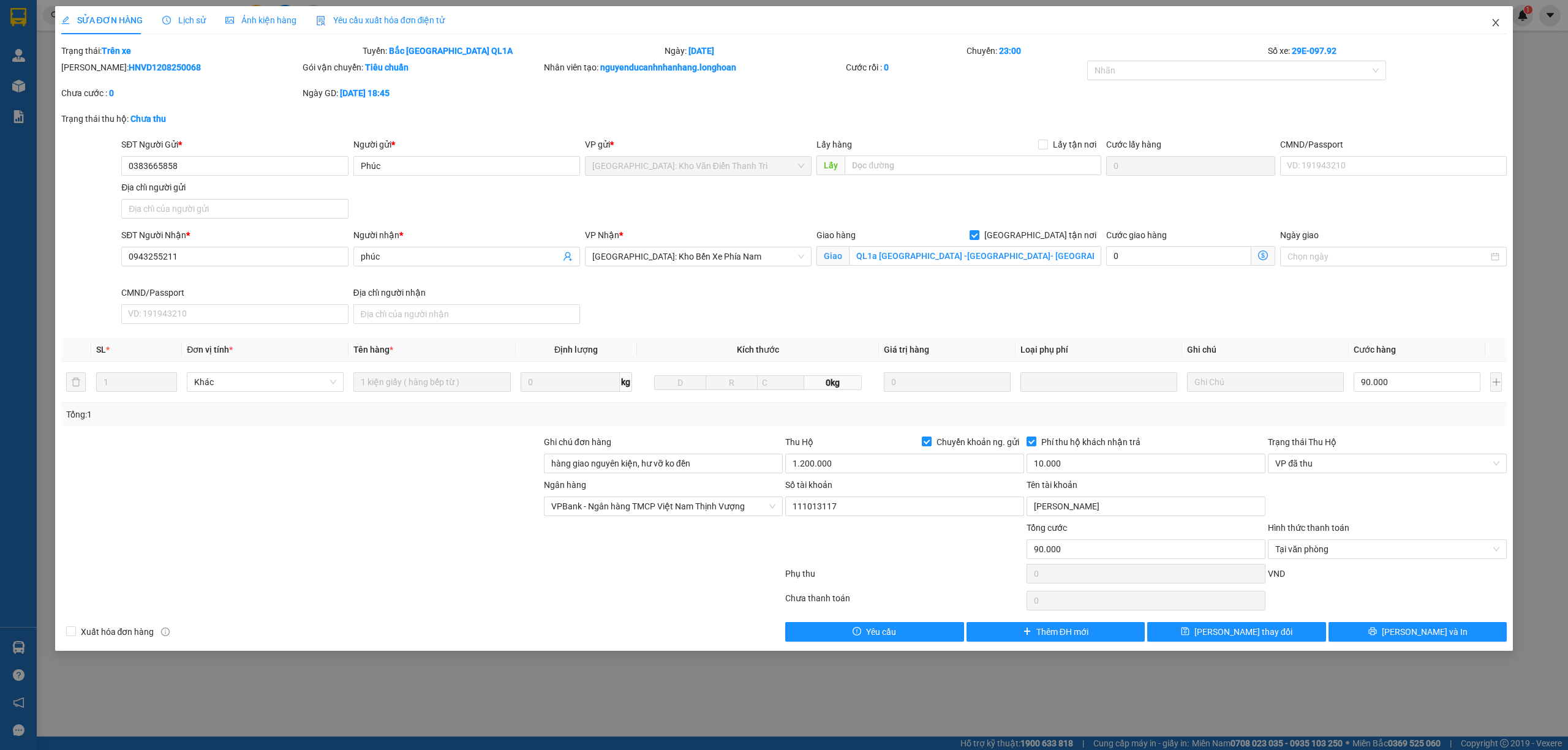
click at [1469, 18] on icon "close" at bounding box center [1495, 23] width 10 height 10
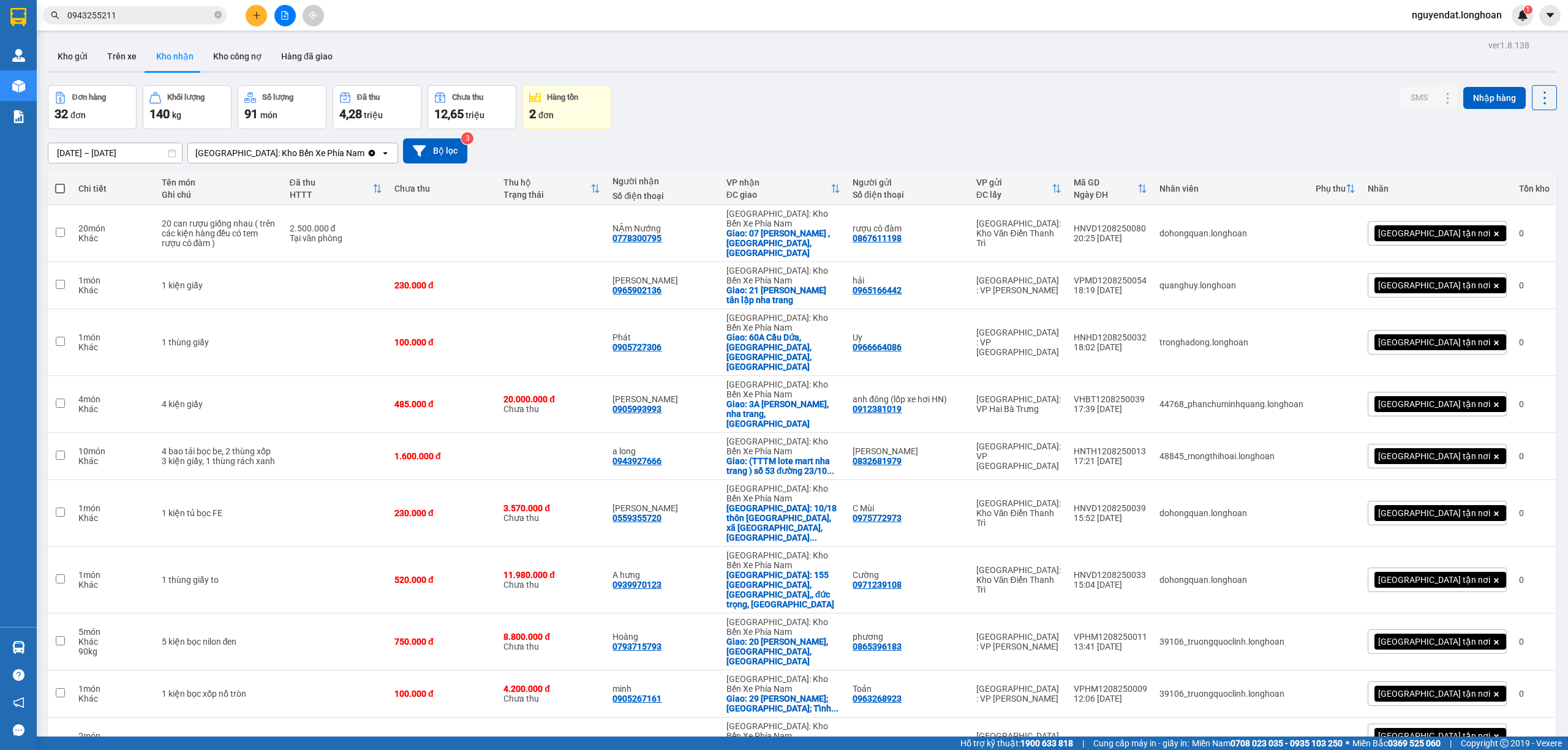
click at [194, 6] on span "0943255211" at bounding box center [135, 15] width 184 height 18
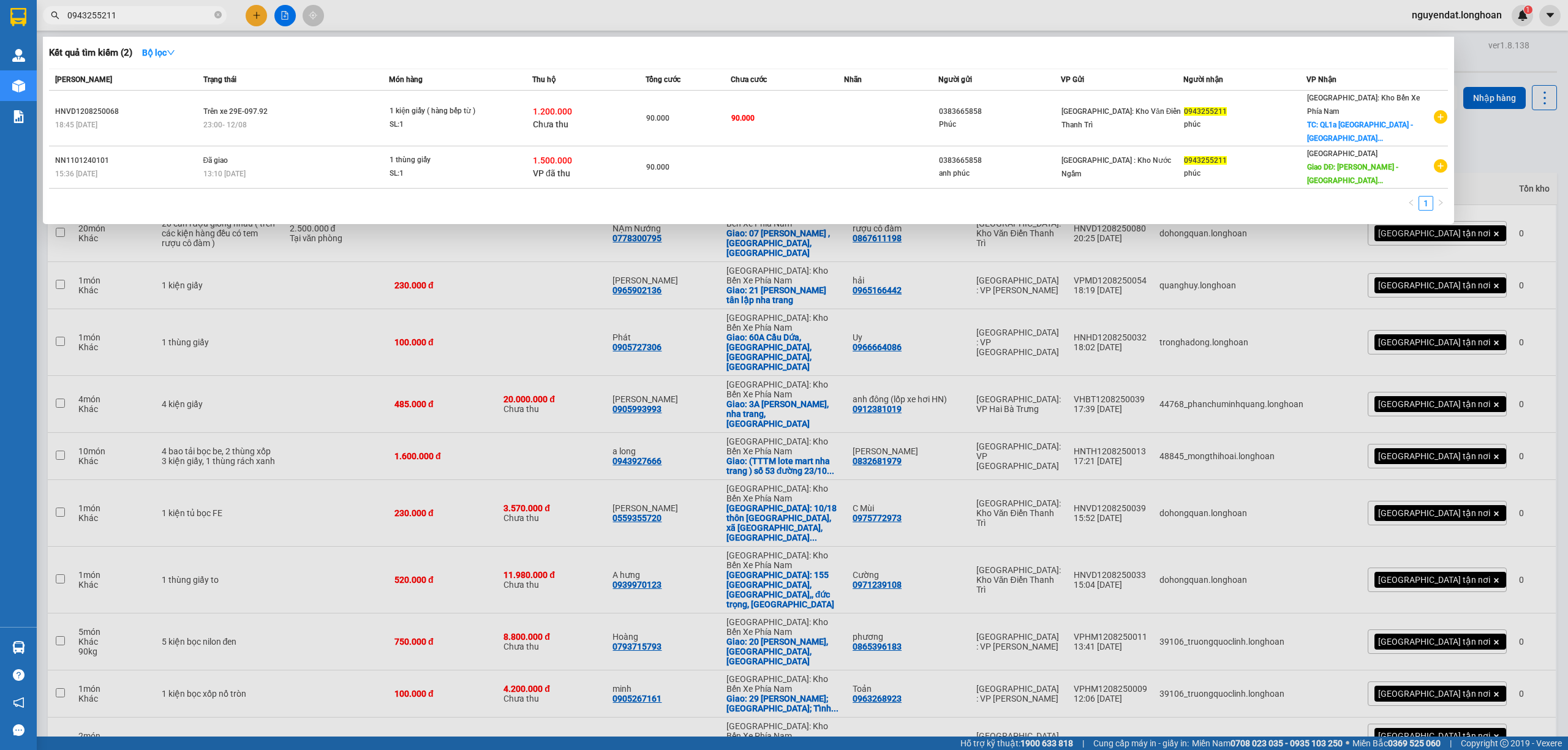
click at [187, 15] on input "0943255211" at bounding box center [139, 16] width 144 height 14
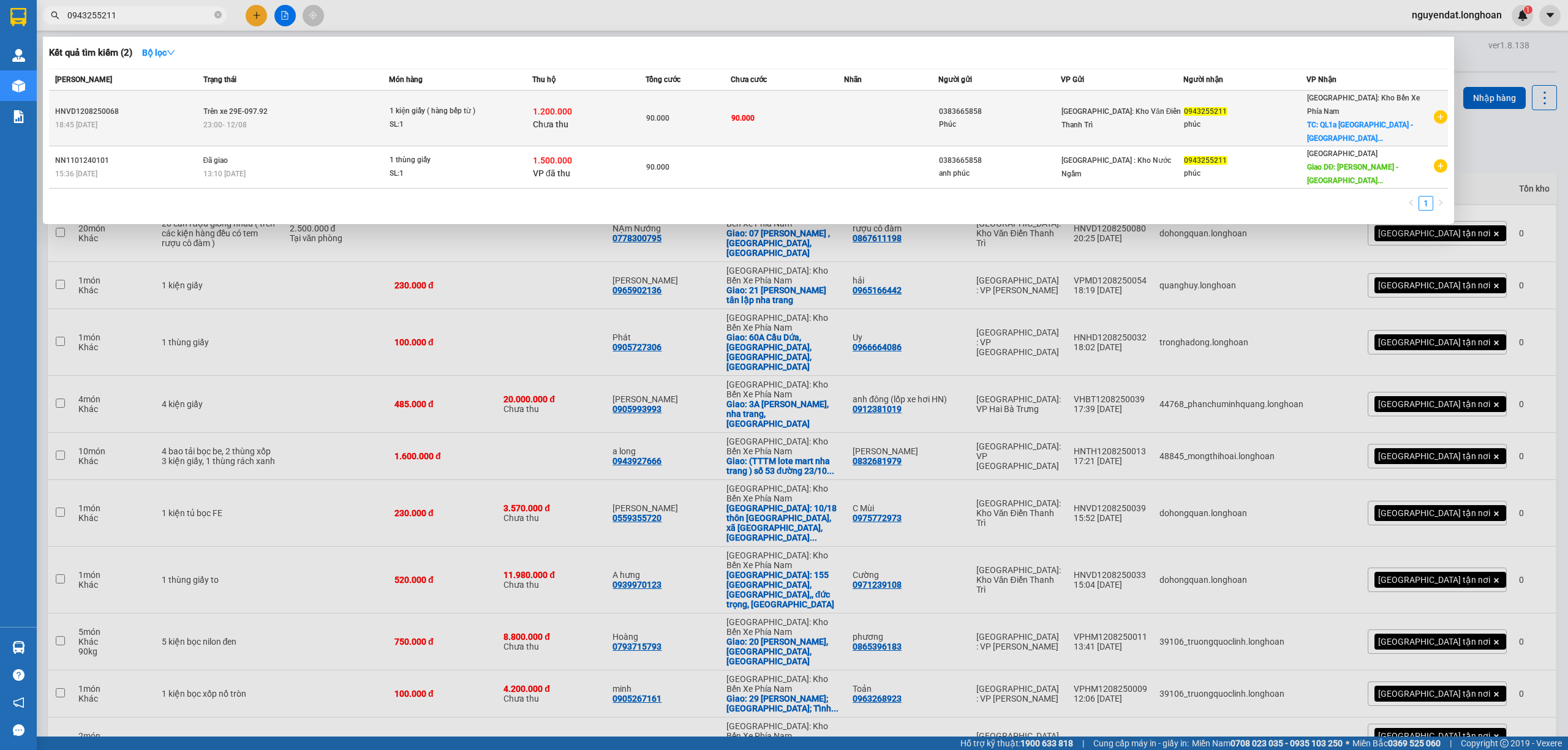
click at [242, 101] on td "Trên xe 29E-097.92 23:00 - 12/08" at bounding box center [294, 118] width 188 height 55
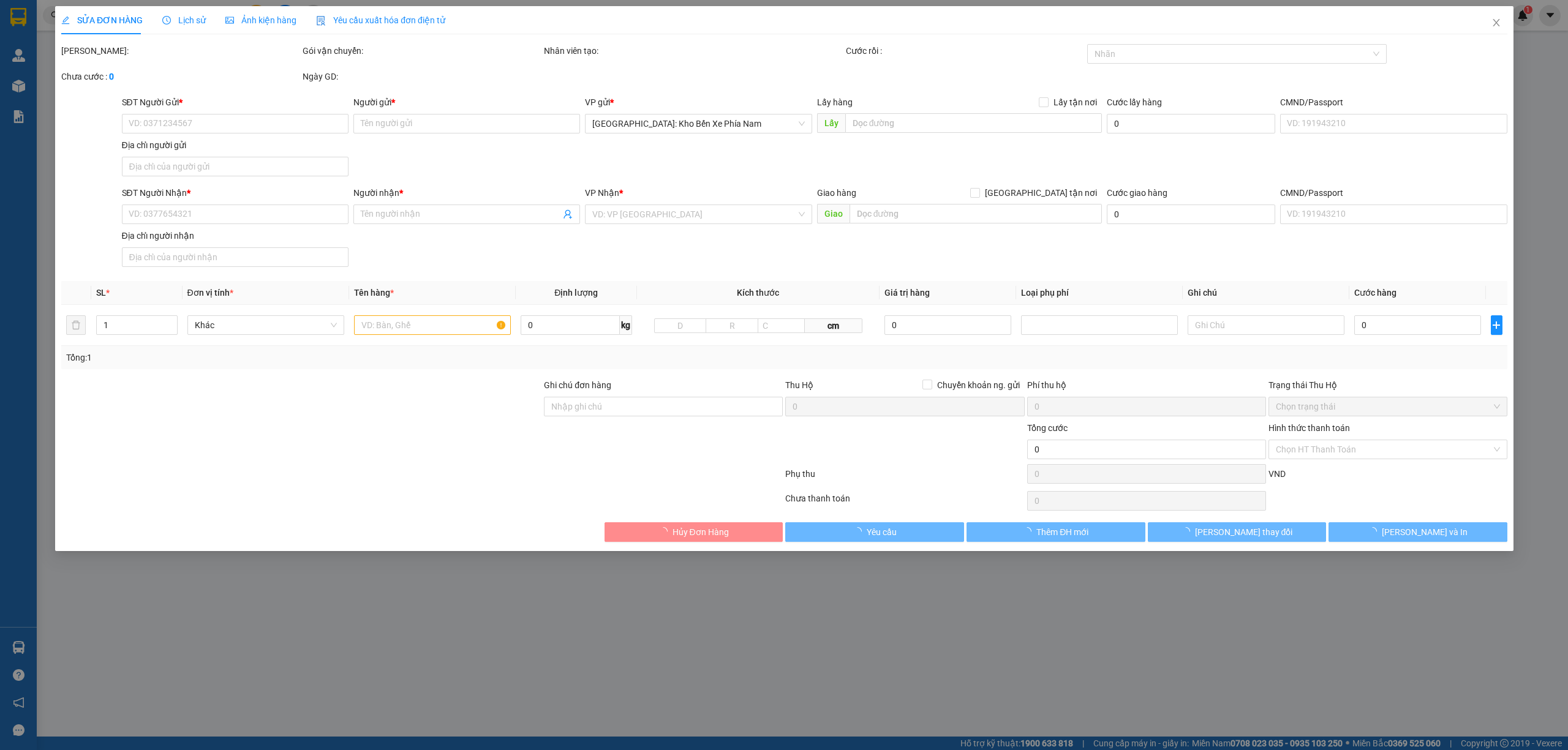
type input "0383665858"
type input "Phúc"
type input "0943255211"
type input "phúc"
checkbox input "true"
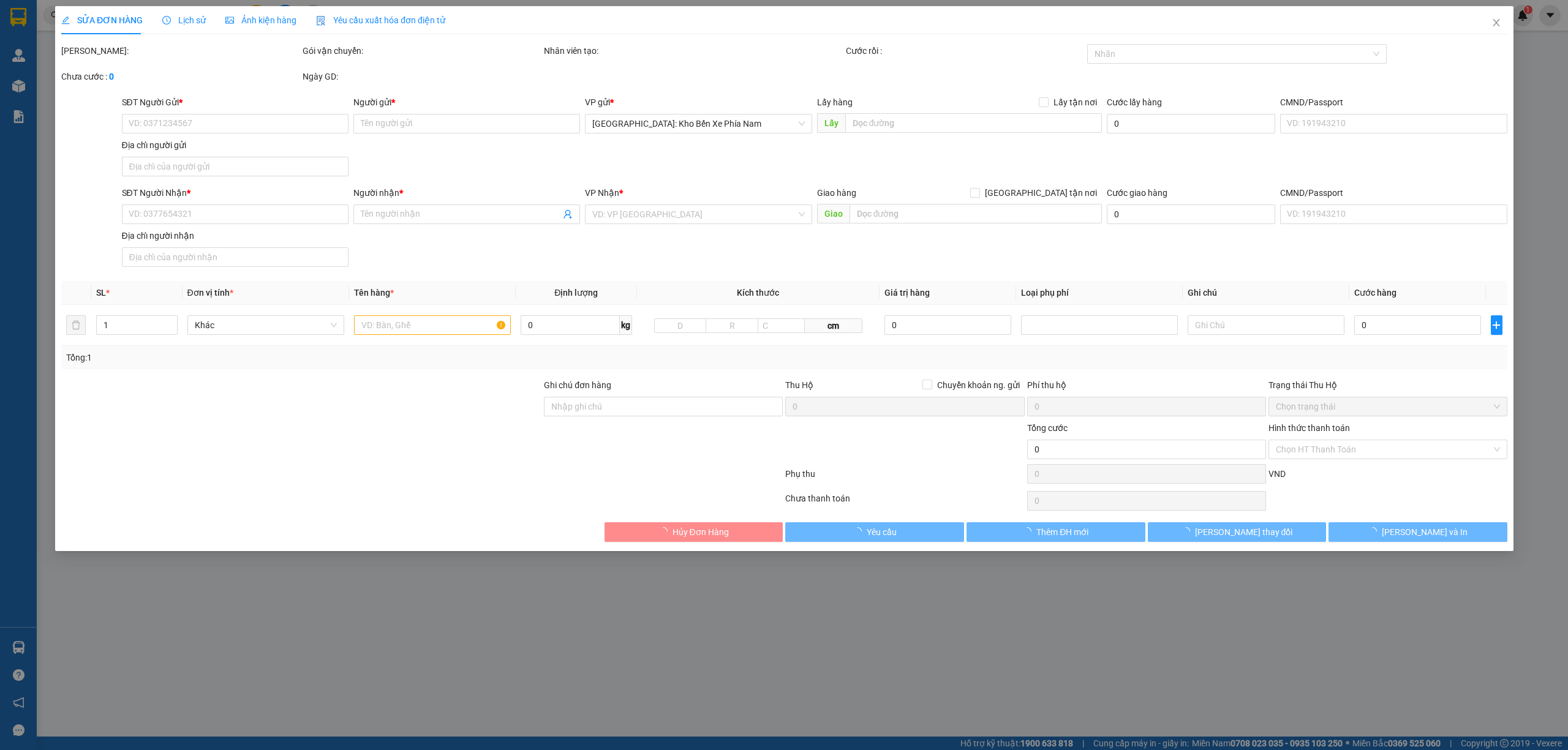
type input "QL1a Khánh Hòa -TP Nha Trang- Chành xe Ngã 3 Thành: Số 136 Hùng Vương, Diên Khá…"
type input "hàng giao nguyên kiện, hư vỡ ko đền"
type input "90.000"
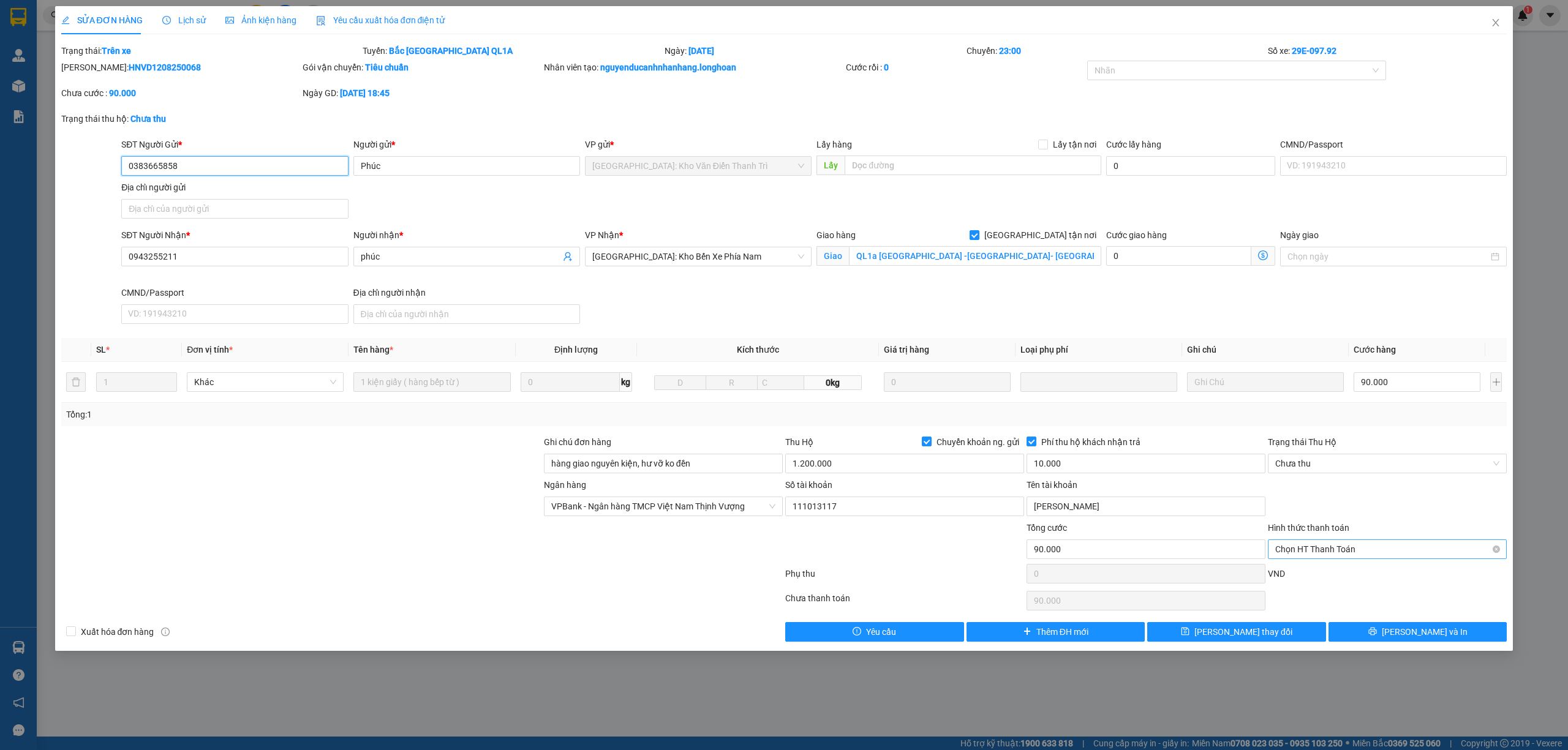
drag, startPoint x: 1369, startPoint y: 554, endPoint x: 1370, endPoint y: 560, distance: 6.1
click at [1368, 554] on span "Chọn HT Thanh Toán" at bounding box center [1387, 549] width 224 height 18
click at [1363, 581] on div "Tại văn phòng" at bounding box center [1387, 576] width 224 height 14
type input "0"
click at [1341, 467] on span "Chưa thu" at bounding box center [1387, 463] width 224 height 18
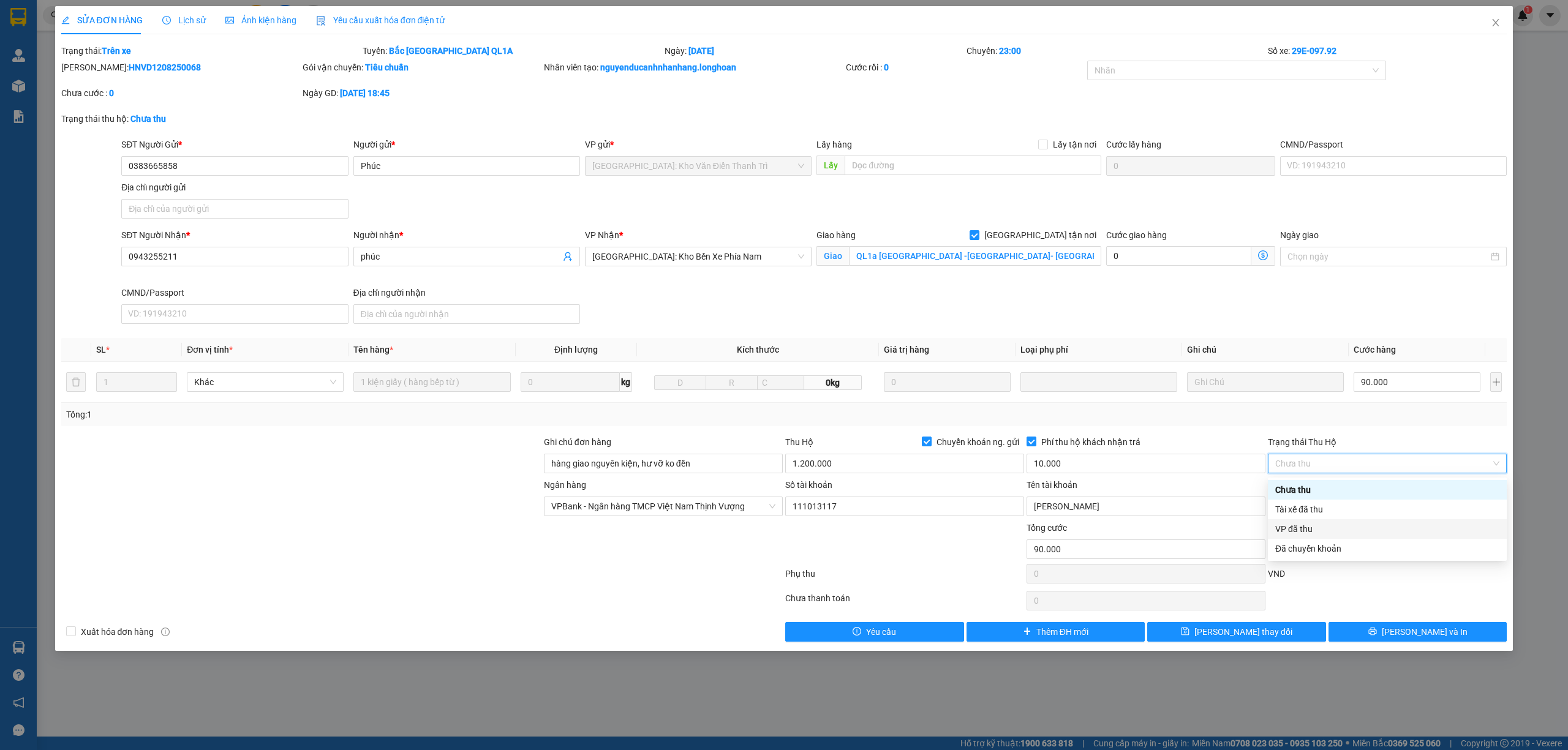
click at [1318, 526] on div "VP đã thu" at bounding box center [1387, 529] width 224 height 14
click at [1231, 636] on span "Lưu thay đổi" at bounding box center [1243, 632] width 98 height 14
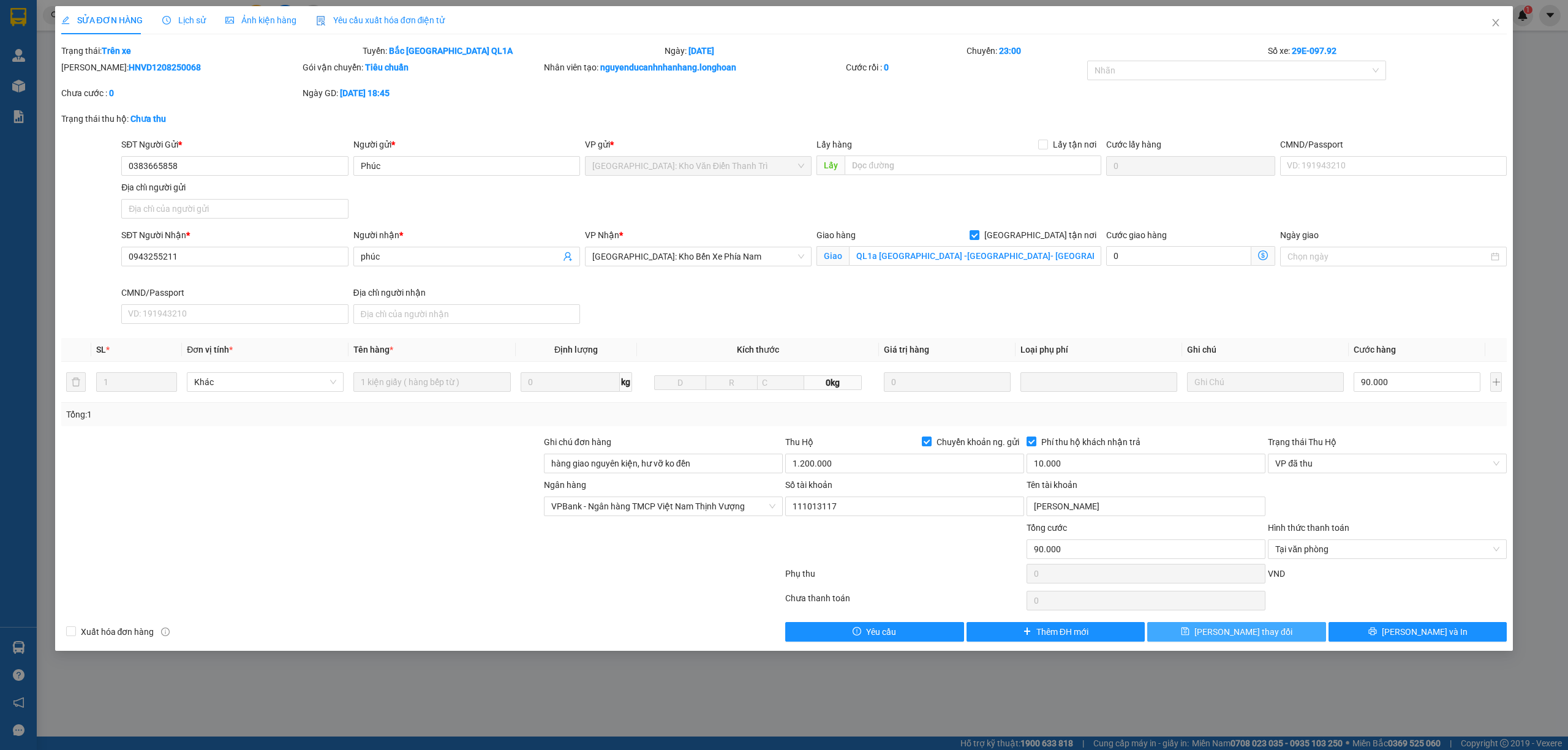
click at [1228, 632] on span "Lưu thay đổi" at bounding box center [1243, 632] width 98 height 14
click at [1469, 21] on icon "close" at bounding box center [1496, 23] width 7 height 8
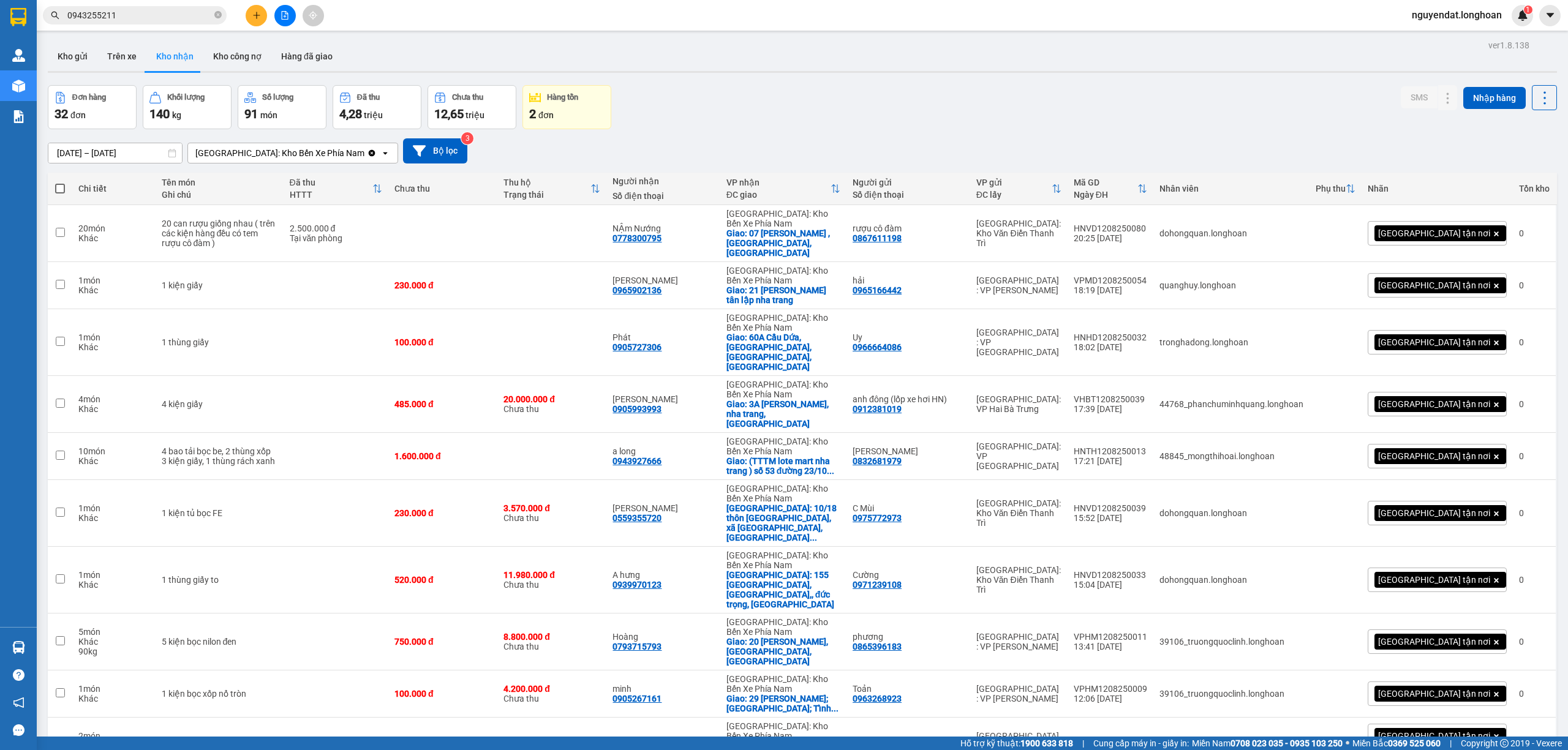
click at [292, 16] on button at bounding box center [285, 15] width 21 height 21
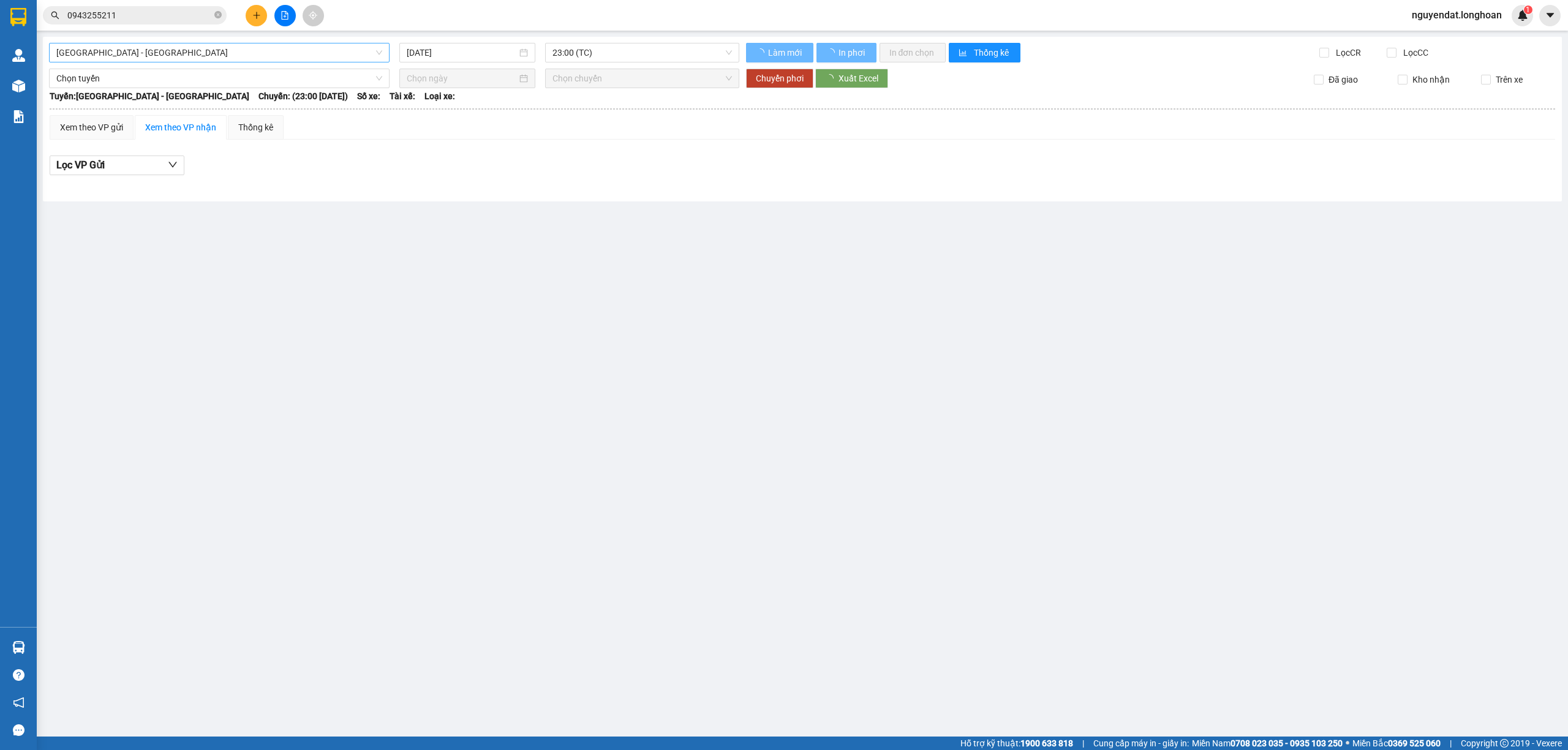
click at [245, 53] on span "[GEOGRAPHIC_DATA] - [GEOGRAPHIC_DATA]" at bounding box center [219, 53] width 326 height 18
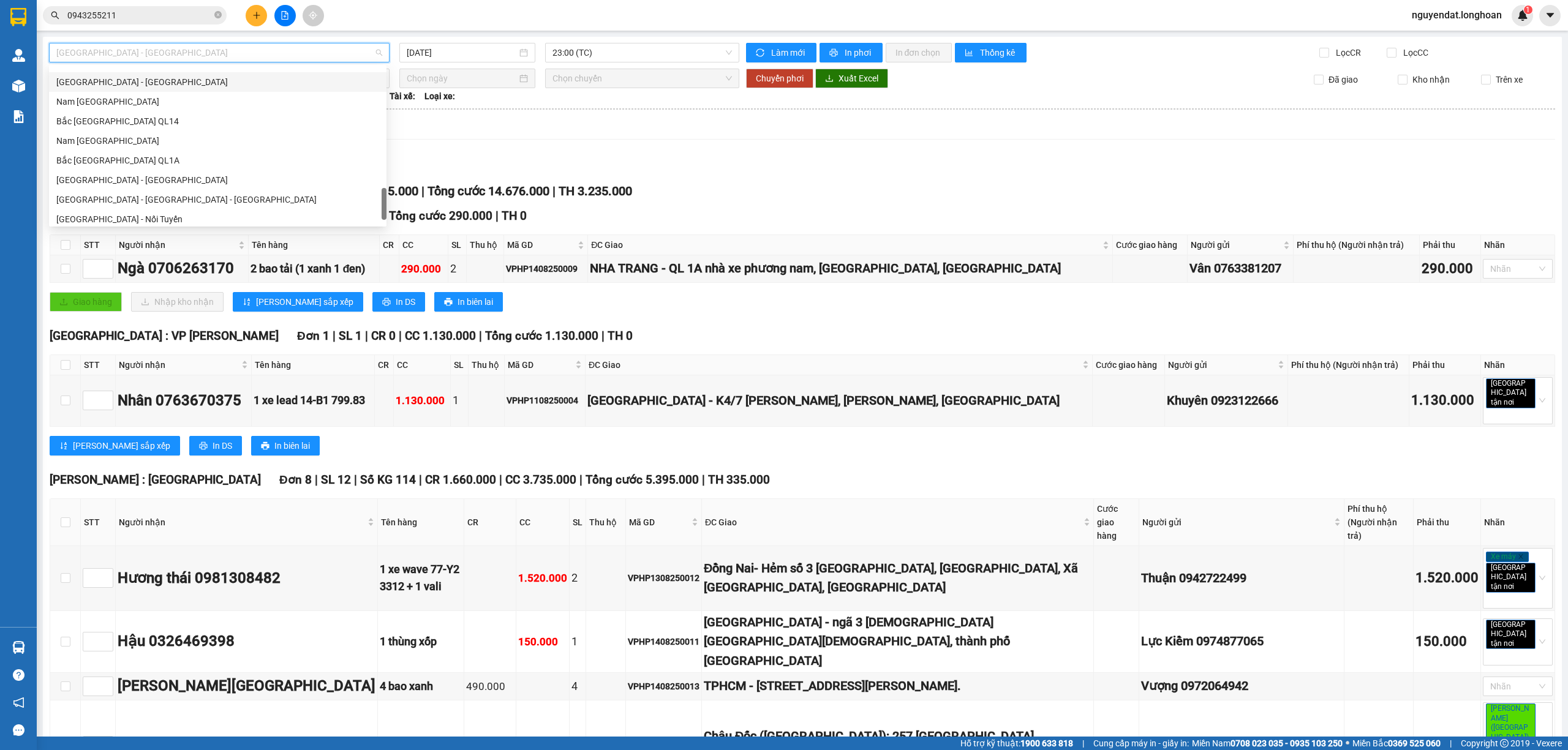
scroll to position [759, 0]
click at [205, 144] on div "Bắc [GEOGRAPHIC_DATA] QL1A" at bounding box center [218, 135] width 338 height 20
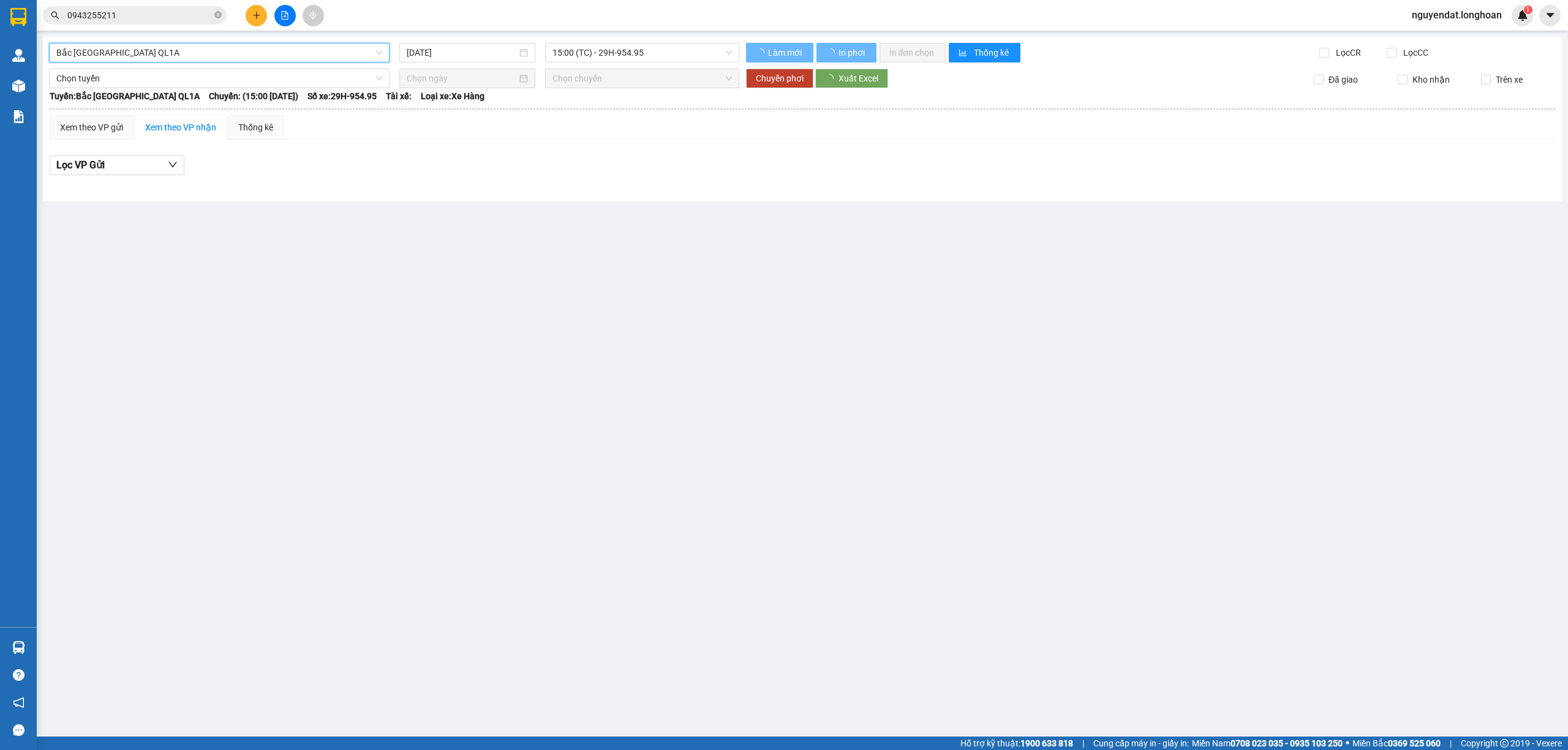
click at [464, 49] on input "[DATE]" at bounding box center [461, 53] width 110 height 14
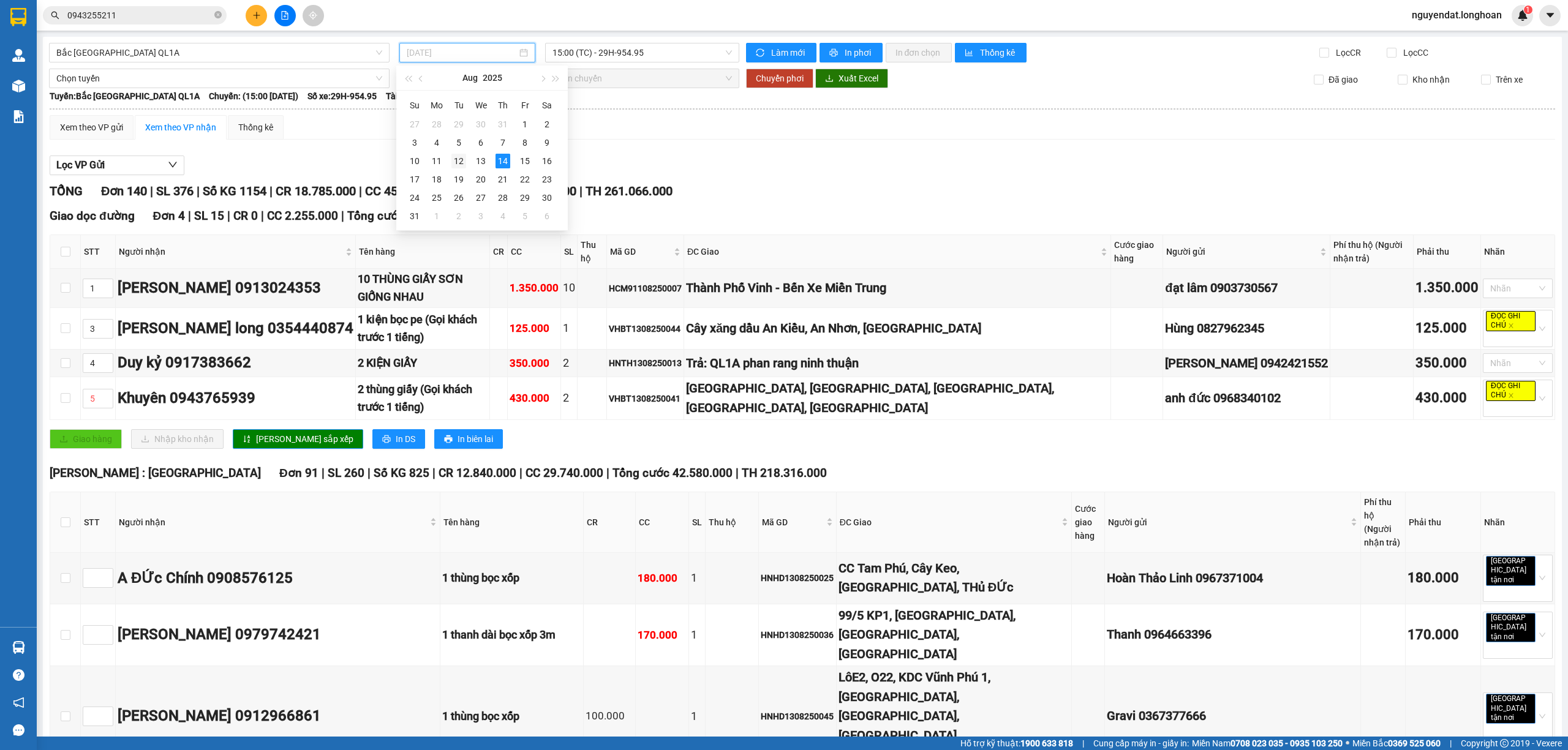
click at [463, 157] on div "12" at bounding box center [458, 161] width 14 height 14
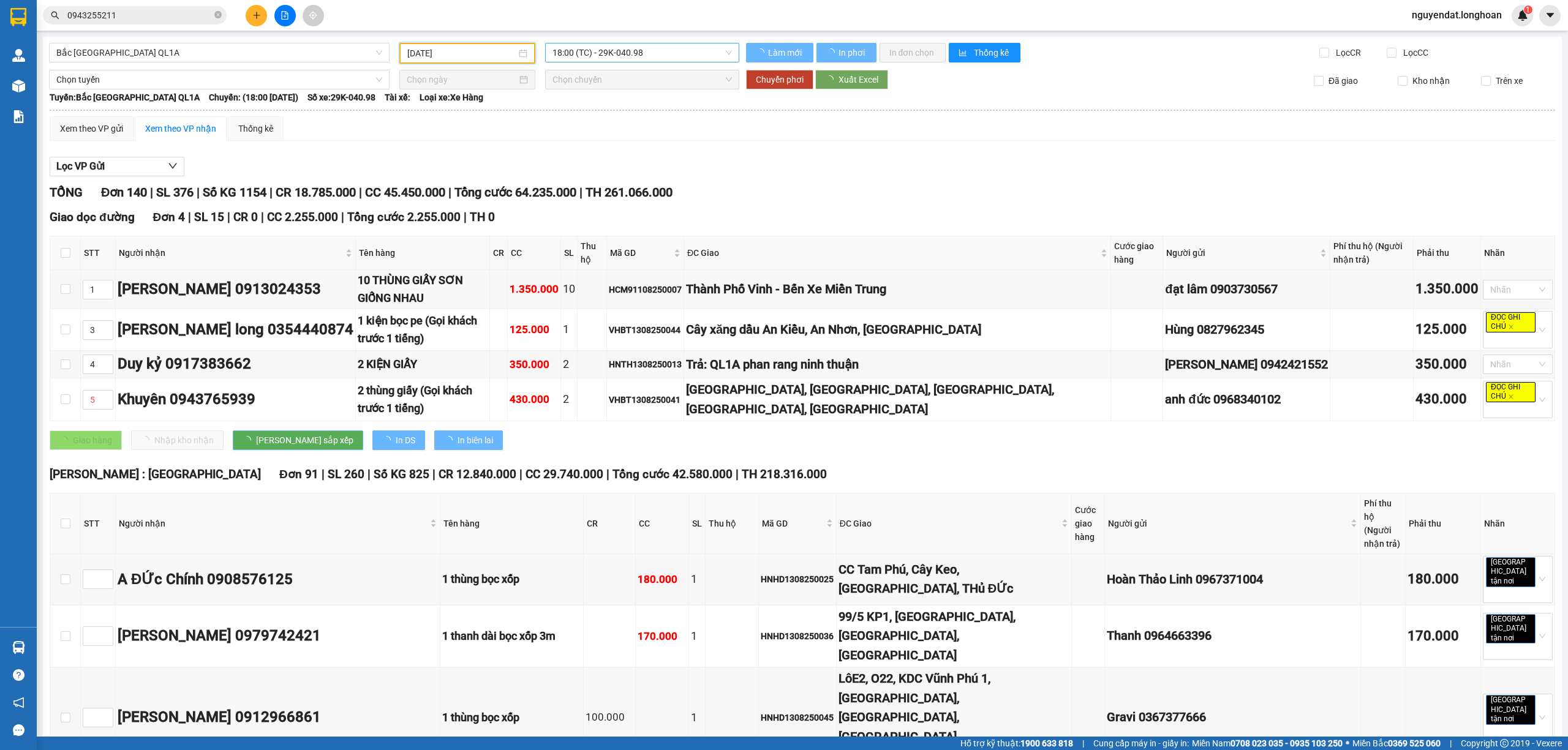
type input "12/08/2025"
click at [645, 59] on span "18:00 (TC) - 29K-040.98" at bounding box center [642, 53] width 180 height 18
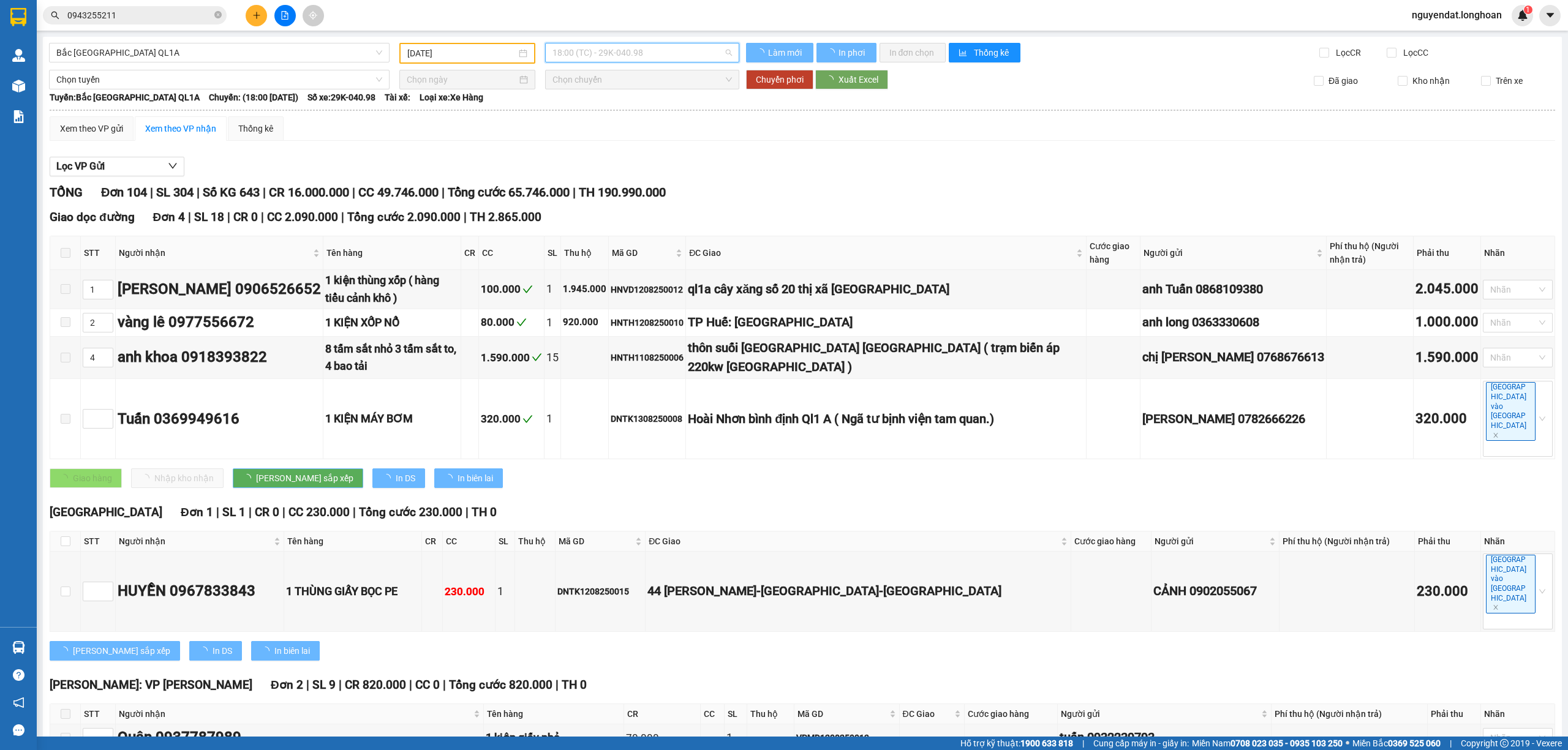
click at [862, 165] on div "Lọc VP Gửi" at bounding box center [802, 167] width 1506 height 21
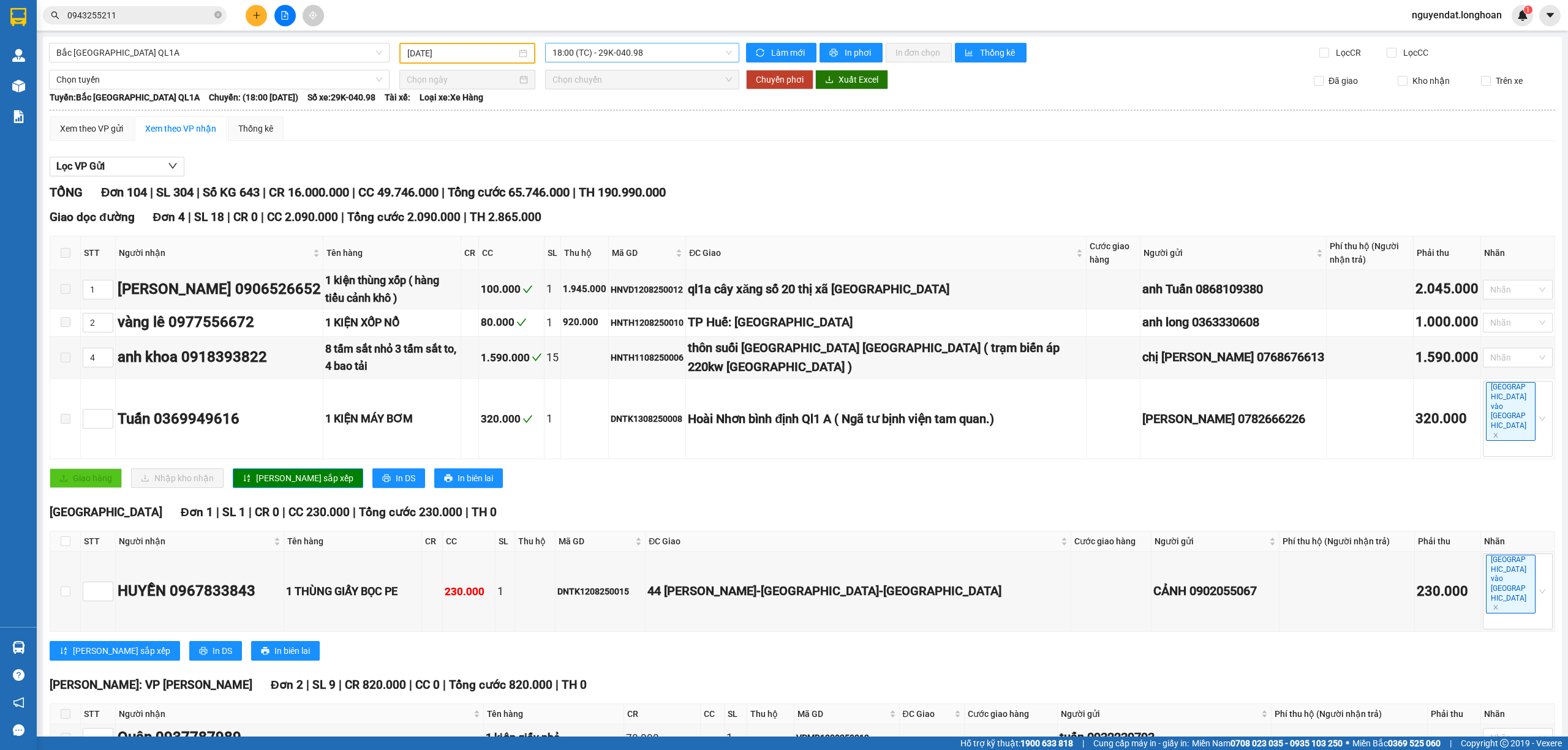
click at [631, 44] on span "18:00 (TC) - 29K-040.98" at bounding box center [642, 53] width 180 height 18
click at [610, 108] on div "23:00 (TC) - 29E-097.92" at bounding box center [596, 116] width 110 height 20
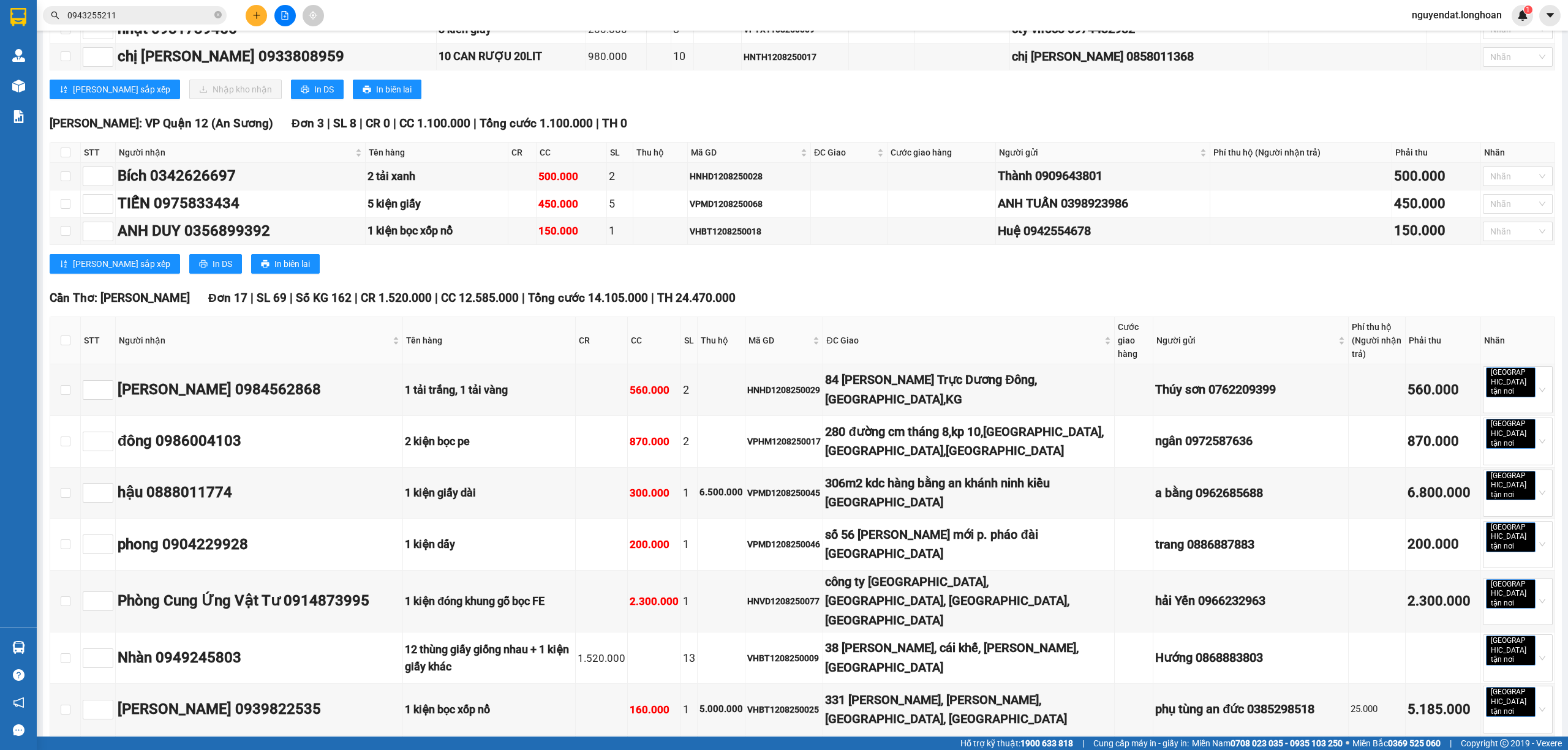
scroll to position [7382, 0]
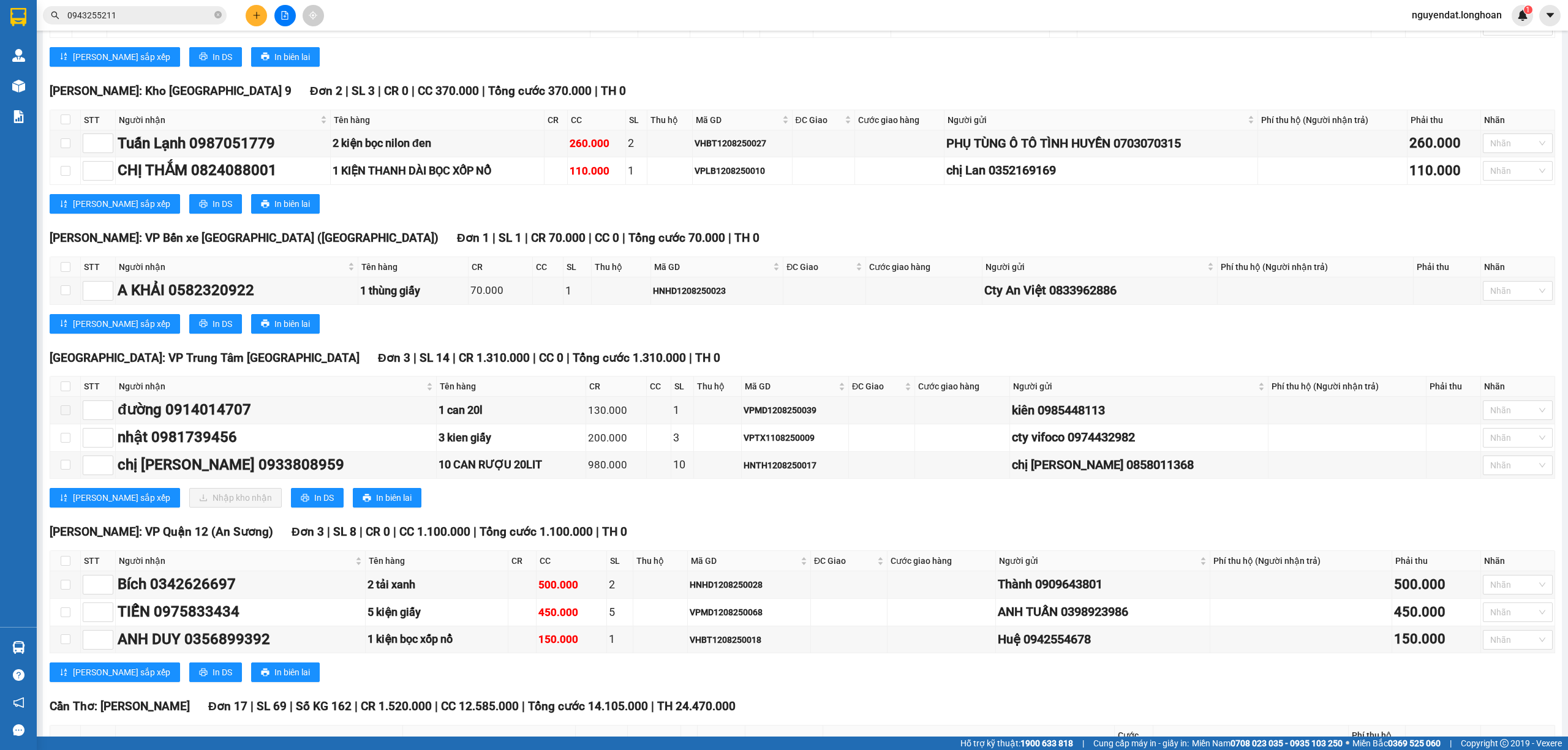
checkbox input "true"
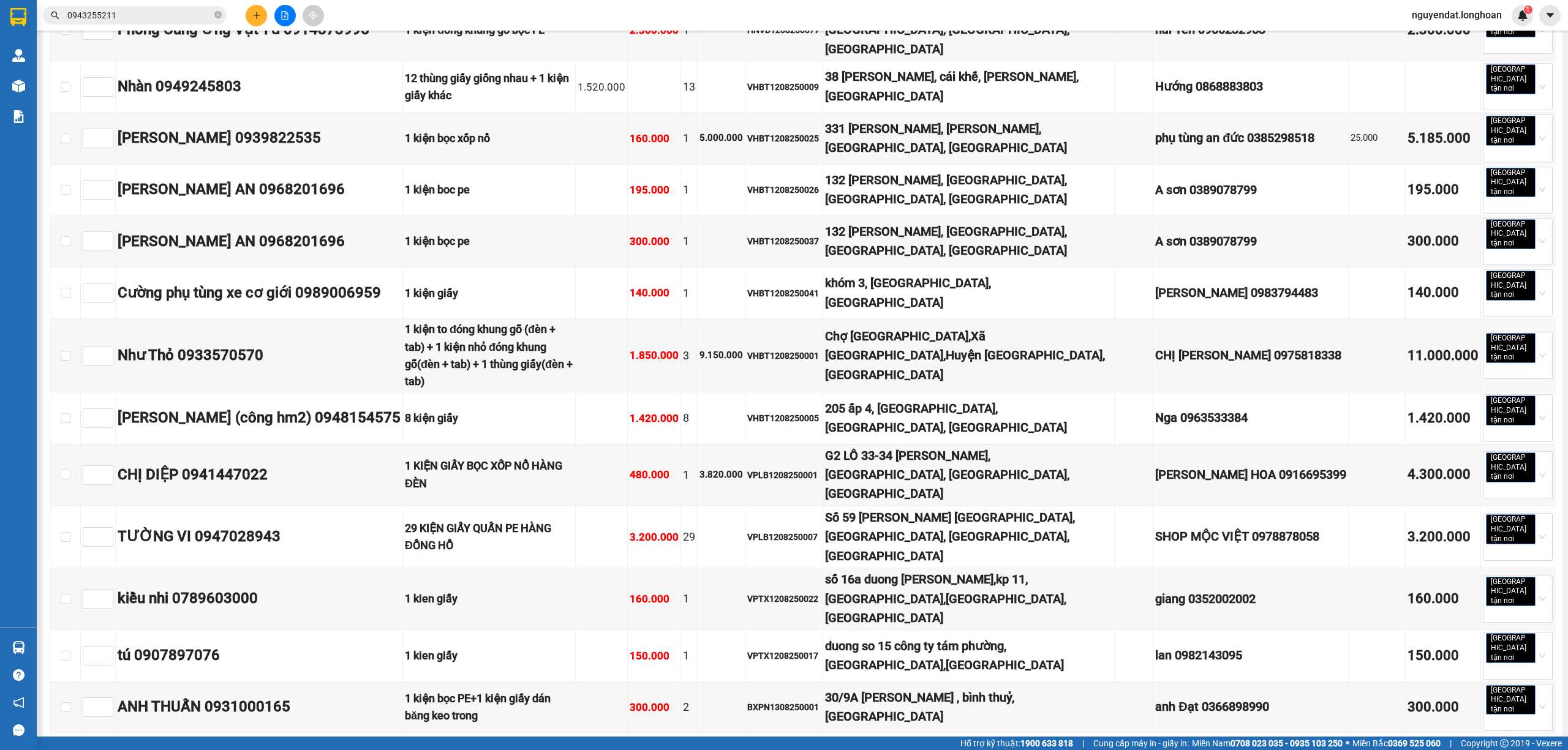
scroll to position [8607, 0]
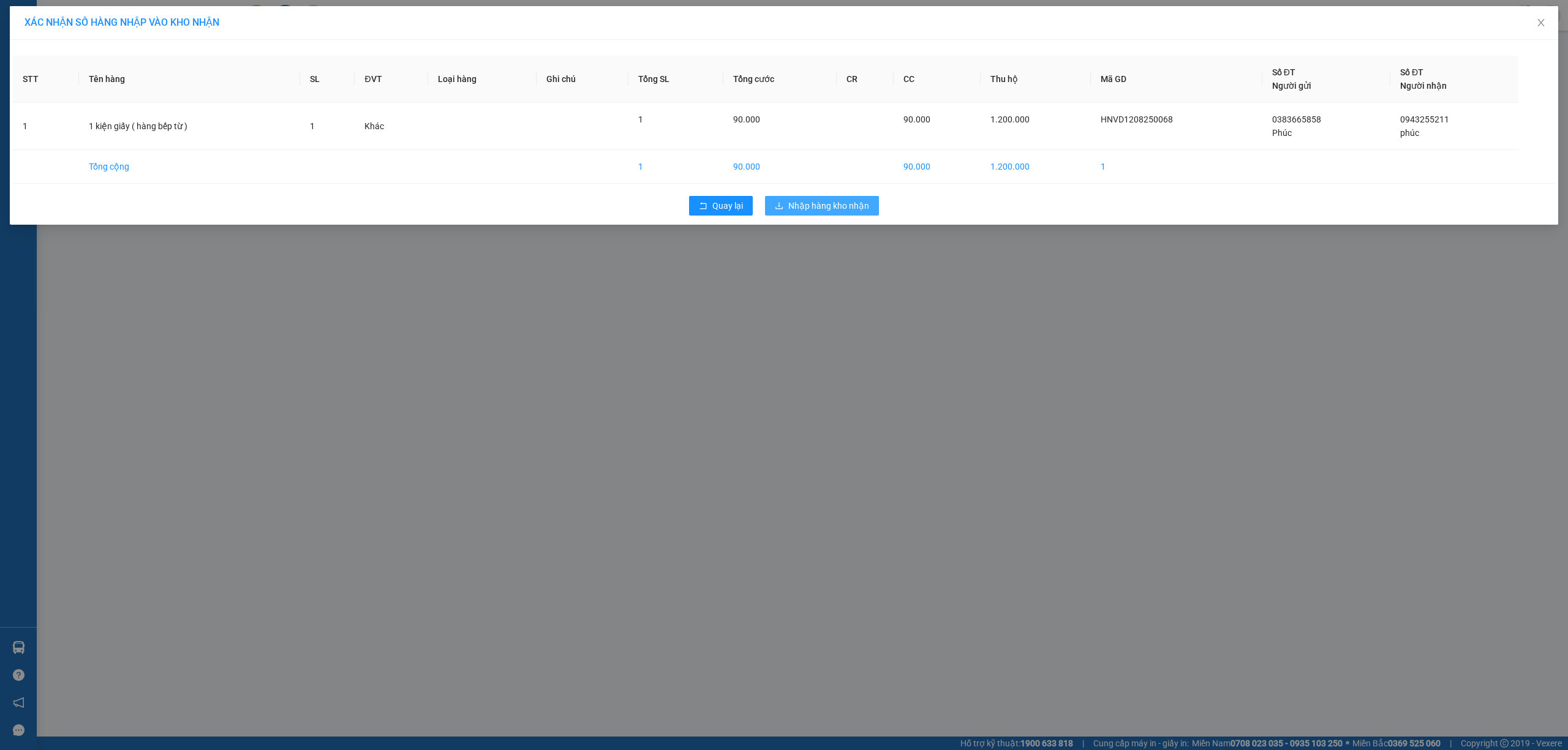
click at [844, 211] on span "Nhập hàng kho nhận" at bounding box center [829, 206] width 81 height 14
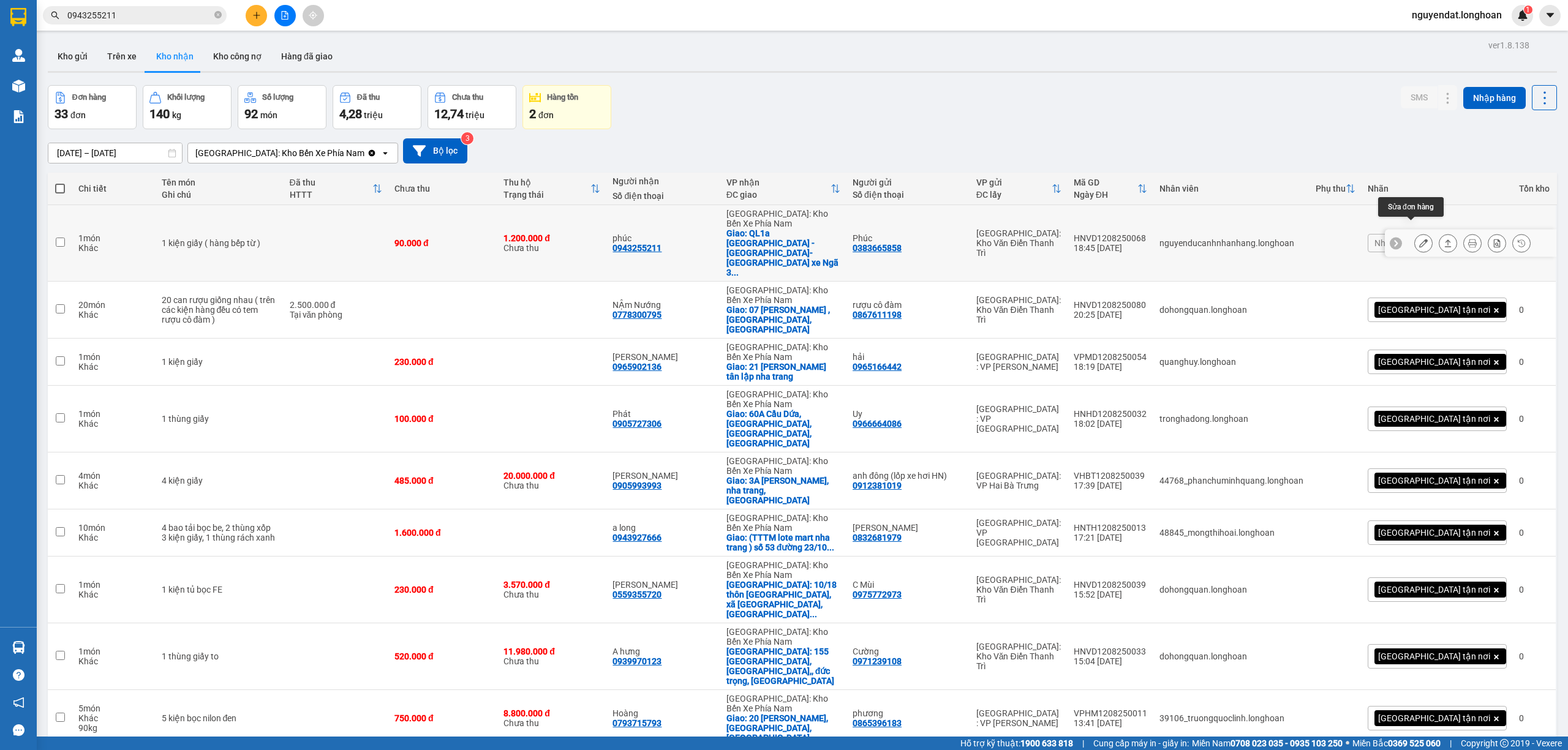
click at [1415, 233] on button at bounding box center [1423, 243] width 17 height 21
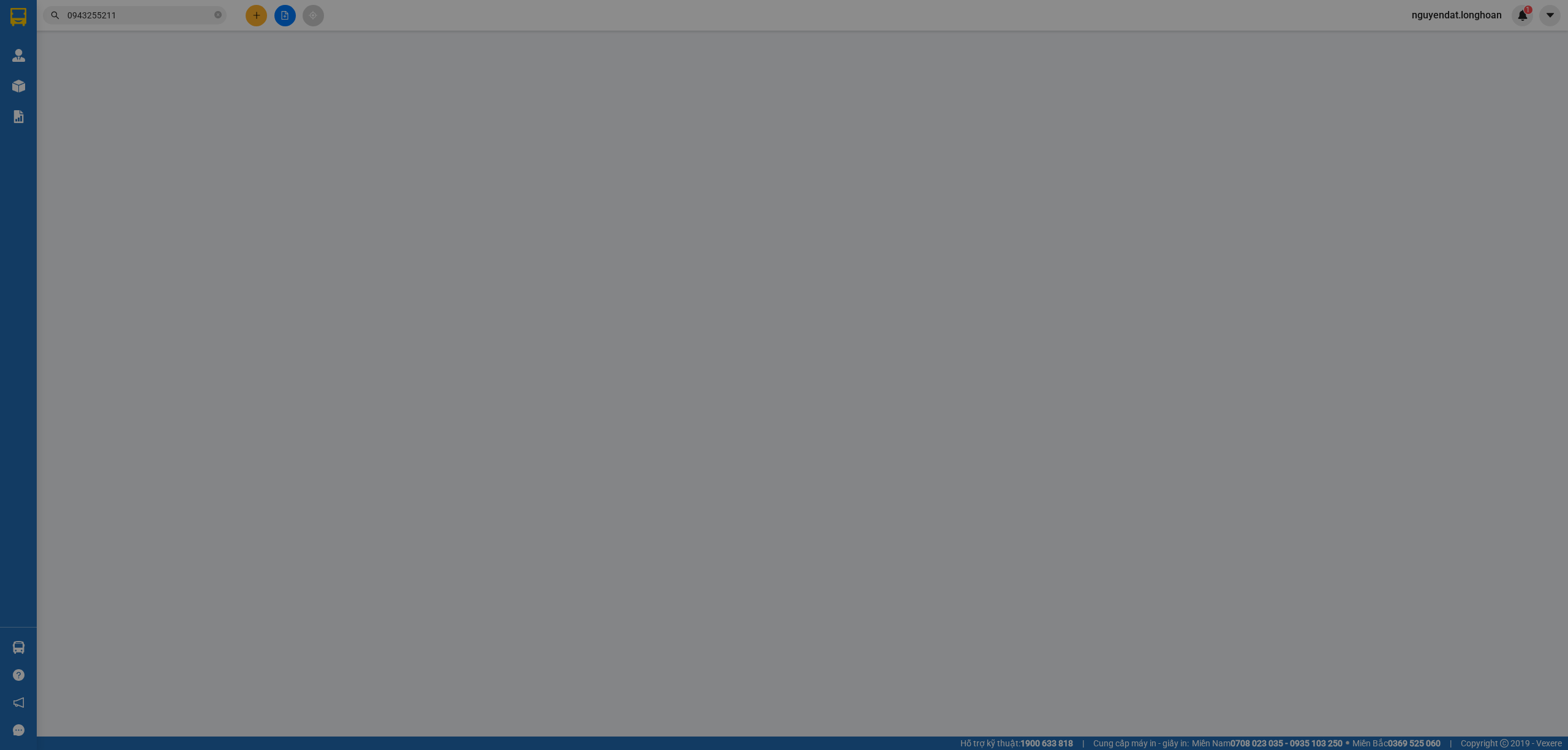
type input "0383665858"
type input "Phúc"
type input "0943255211"
type input "phúc"
checkbox input "true"
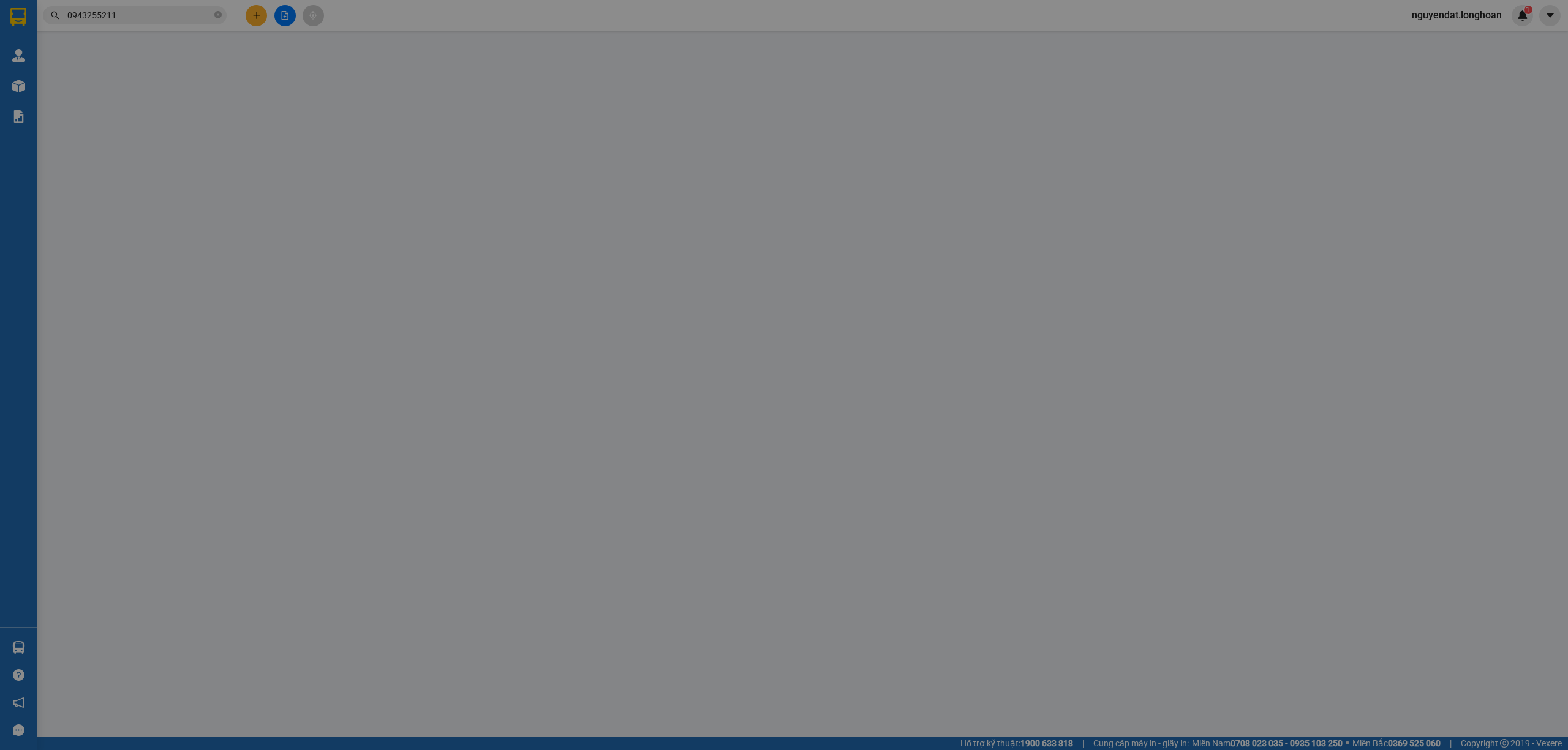
type input "QL1a Khánh Hòa -TP Nha Trang- Chành xe Ngã 3 Thành: Số 136 Hùng Vương, Diên Khá…"
type input "hàng giao nguyên kiện, hư vỡ ko đền"
type input "90.000"
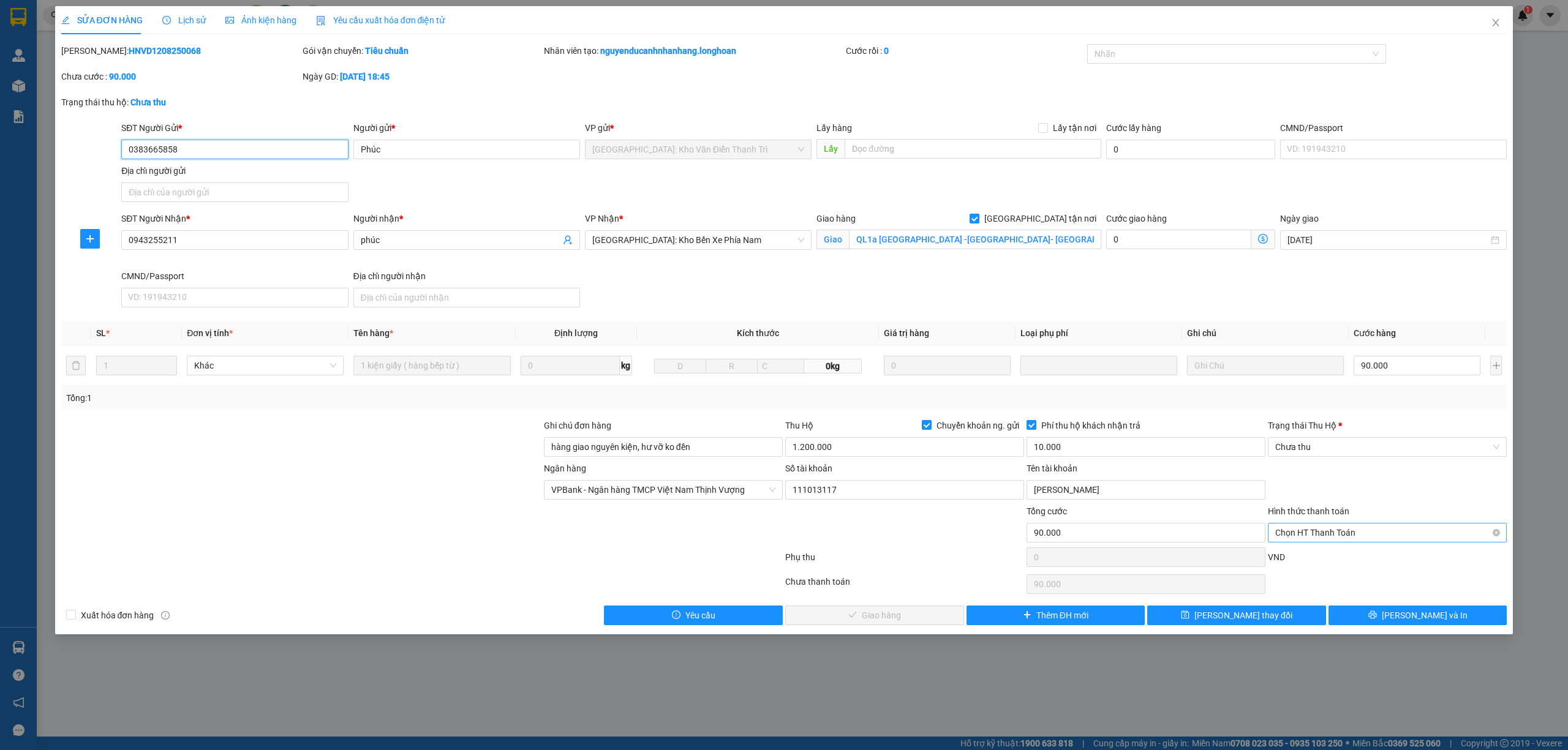
click at [1382, 531] on span "Chọn HT Thanh Toán" at bounding box center [1387, 532] width 224 height 18
click at [1322, 562] on div "Tại văn phòng" at bounding box center [1387, 560] width 224 height 14
type input "0"
click at [1355, 450] on span "Chưa thu" at bounding box center [1387, 447] width 224 height 18
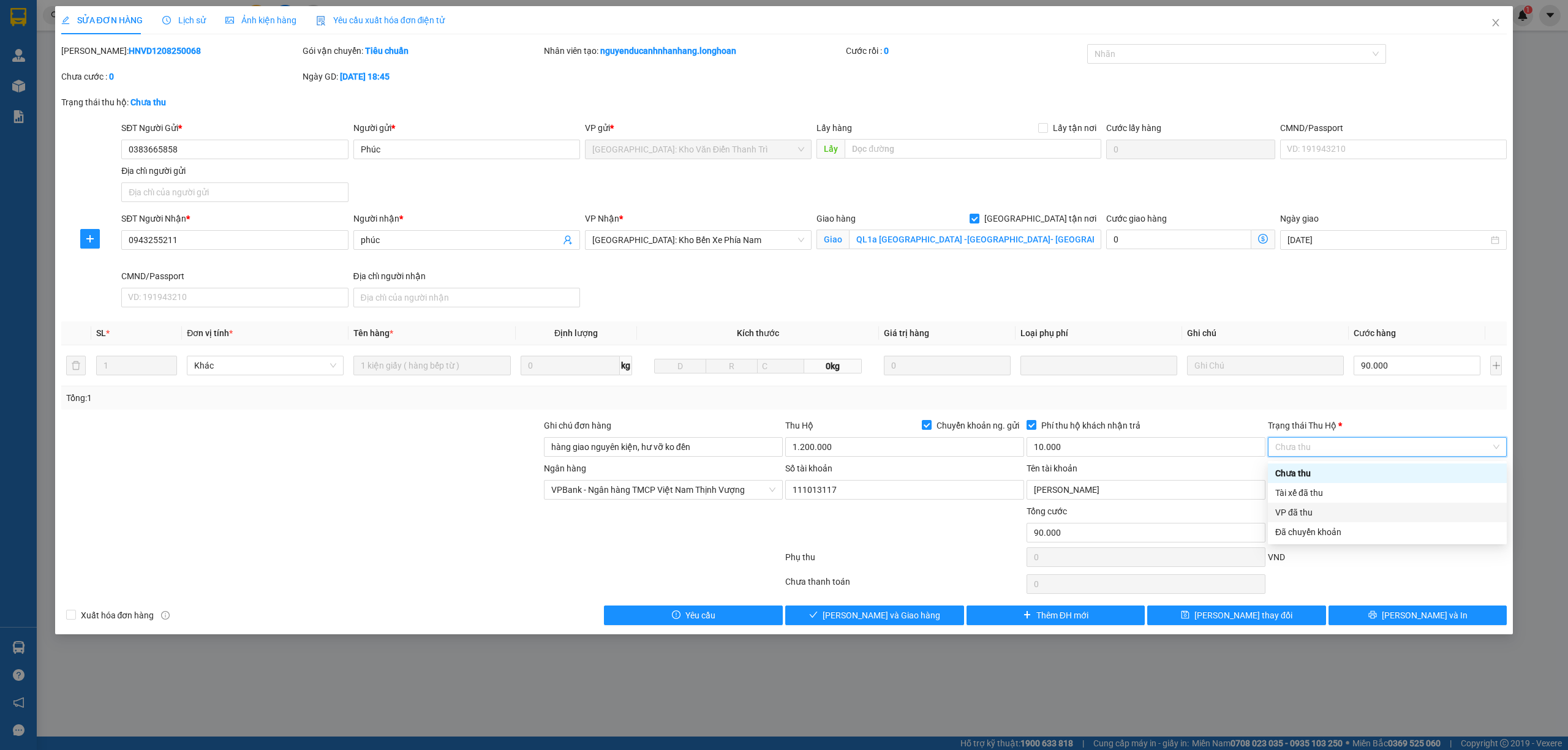
drag, startPoint x: 1316, startPoint y: 514, endPoint x: 1270, endPoint y: 525, distance: 47.3
click at [1316, 514] on div "VP đã thu" at bounding box center [1387, 513] width 224 height 14
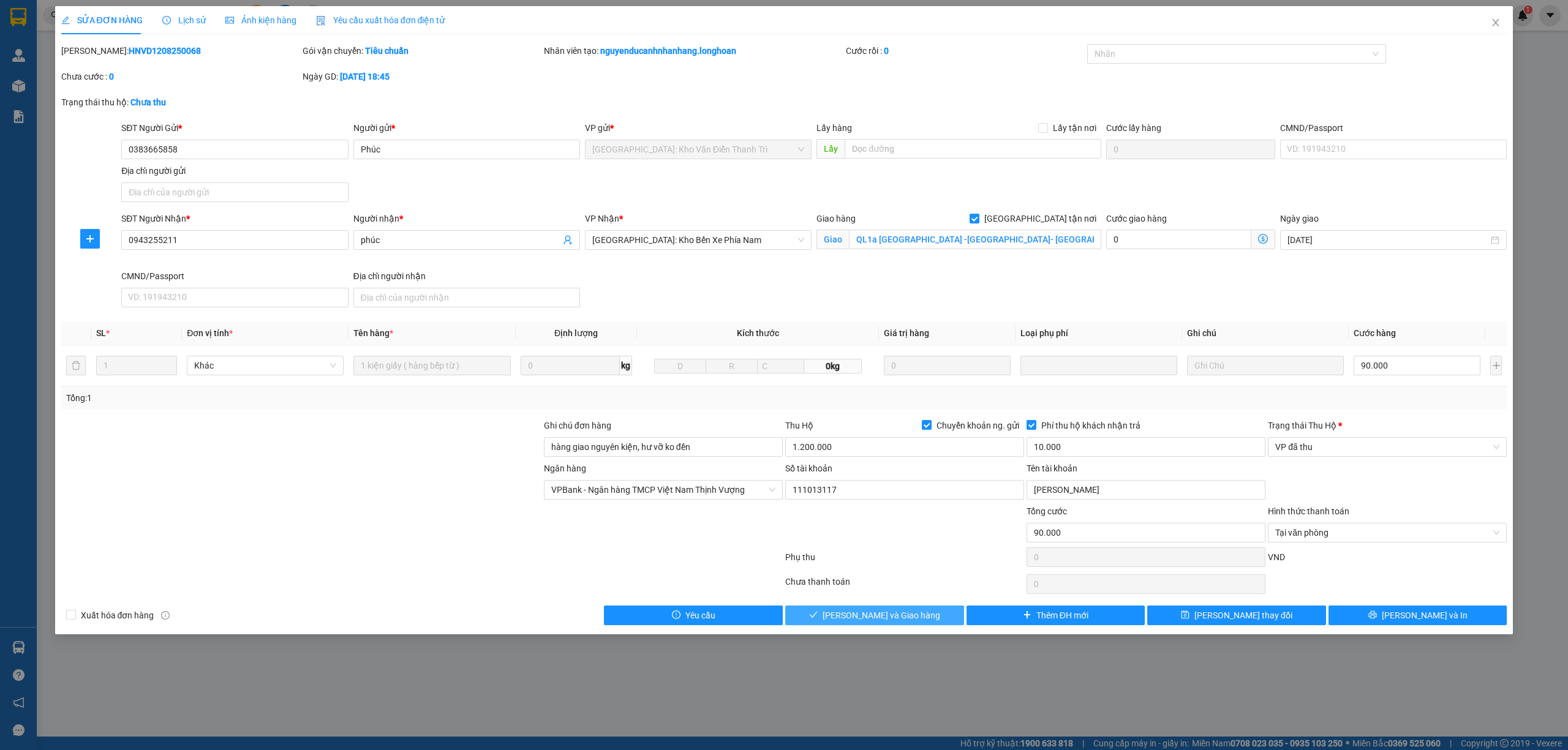
click at [920, 618] on button "Lưu và Giao hàng" at bounding box center [874, 615] width 179 height 20
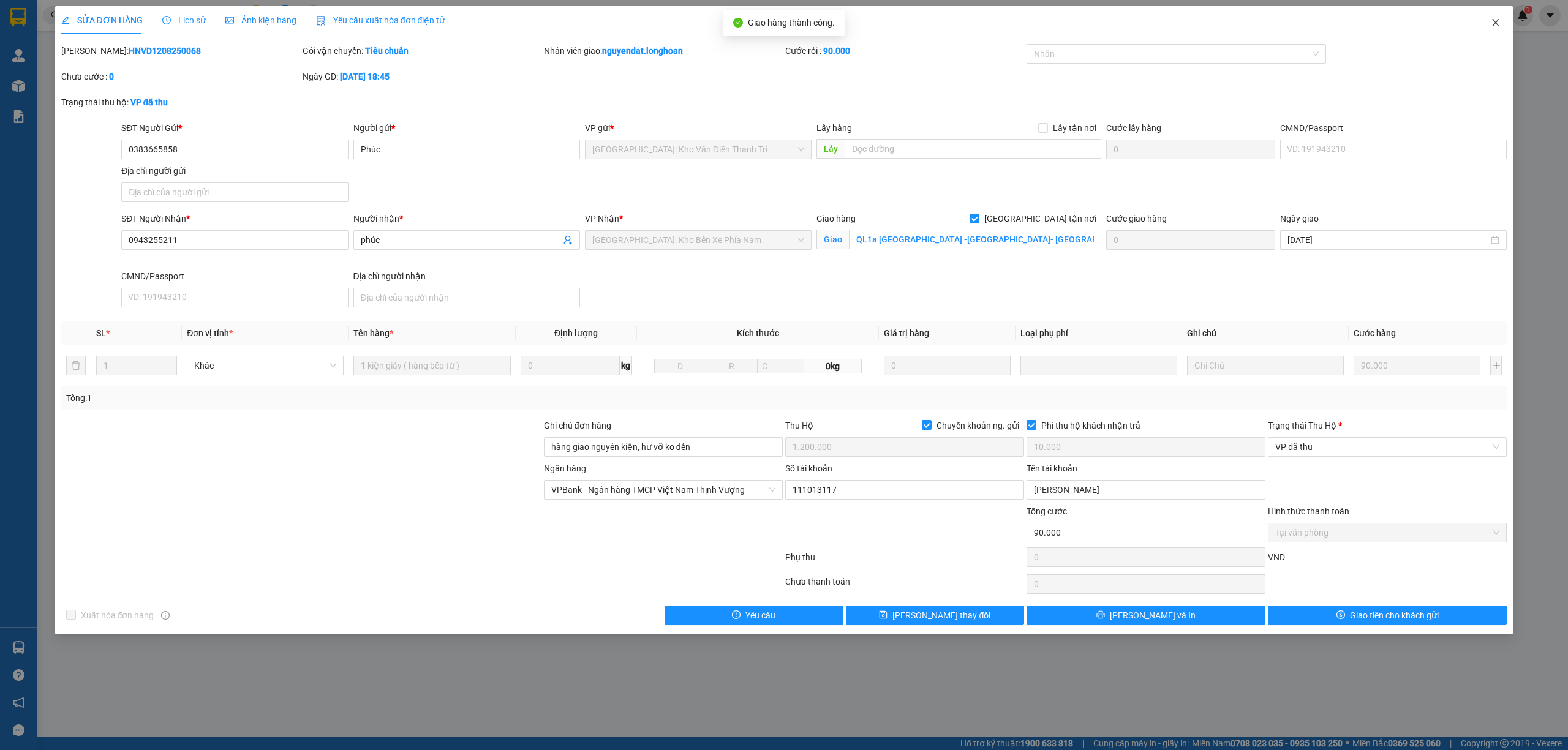
click at [1469, 20] on span "Close" at bounding box center [1495, 23] width 34 height 34
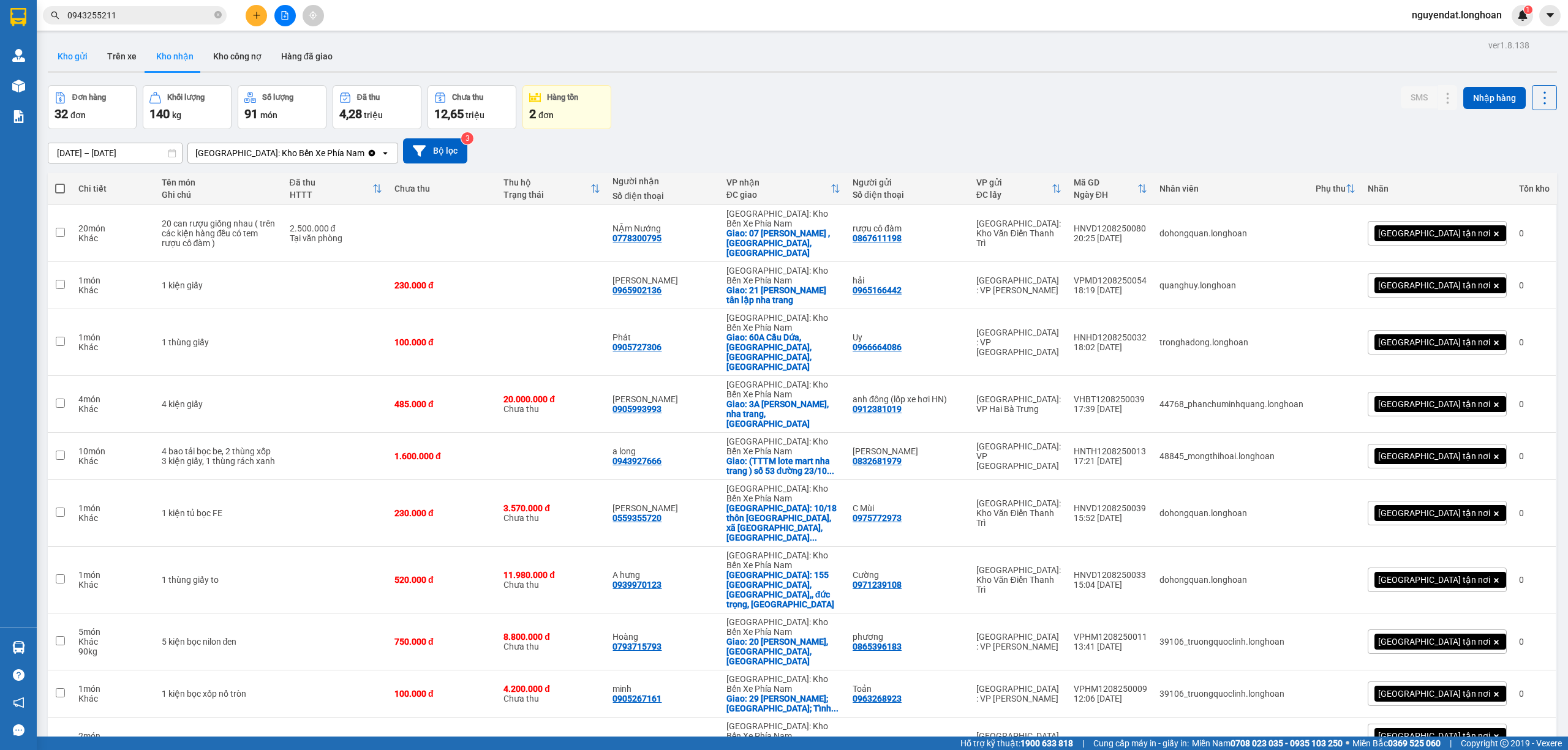
click at [77, 53] on button "Kho gửi" at bounding box center [73, 56] width 49 height 29
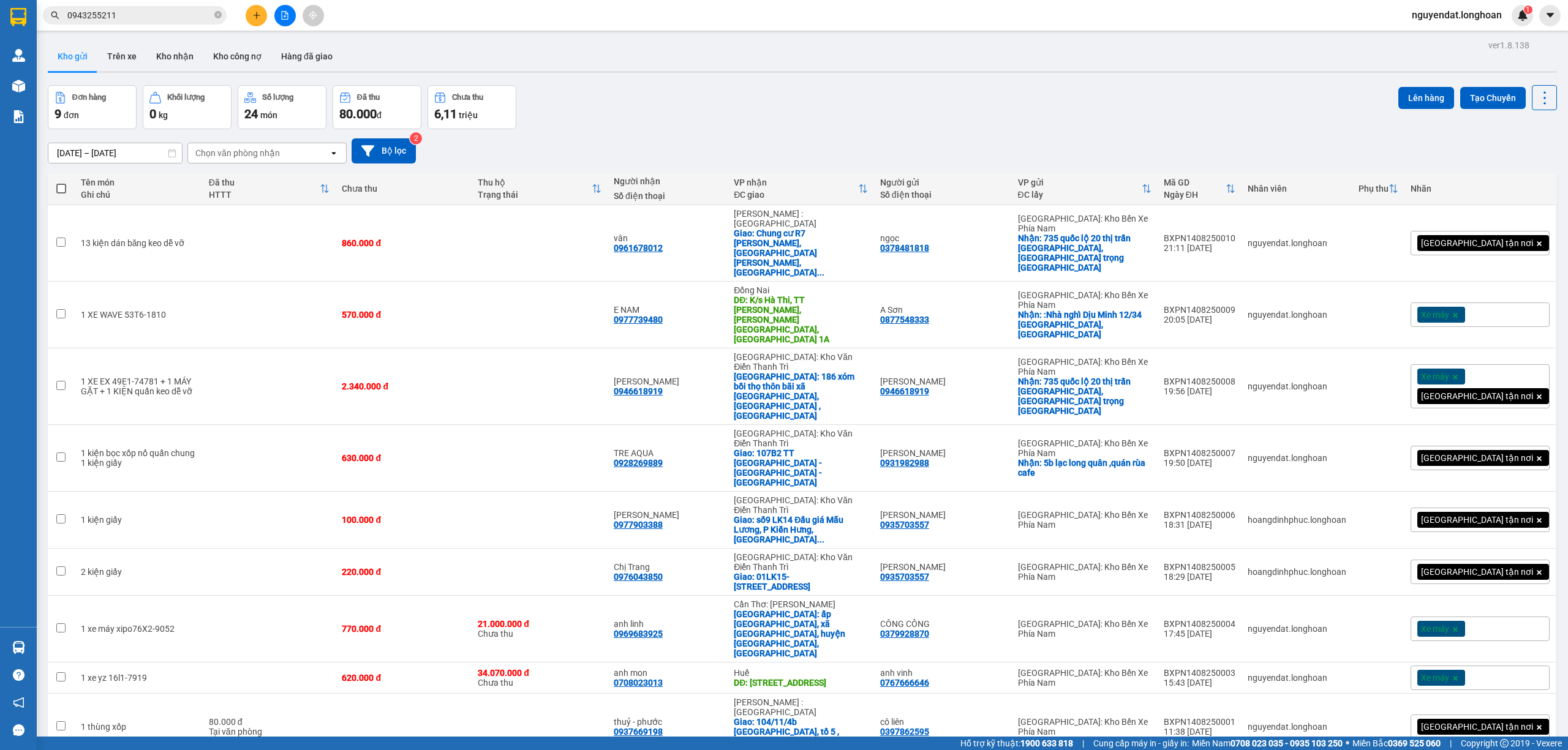
click at [1456, 382] on icon at bounding box center [1460, 386] width 9 height 9
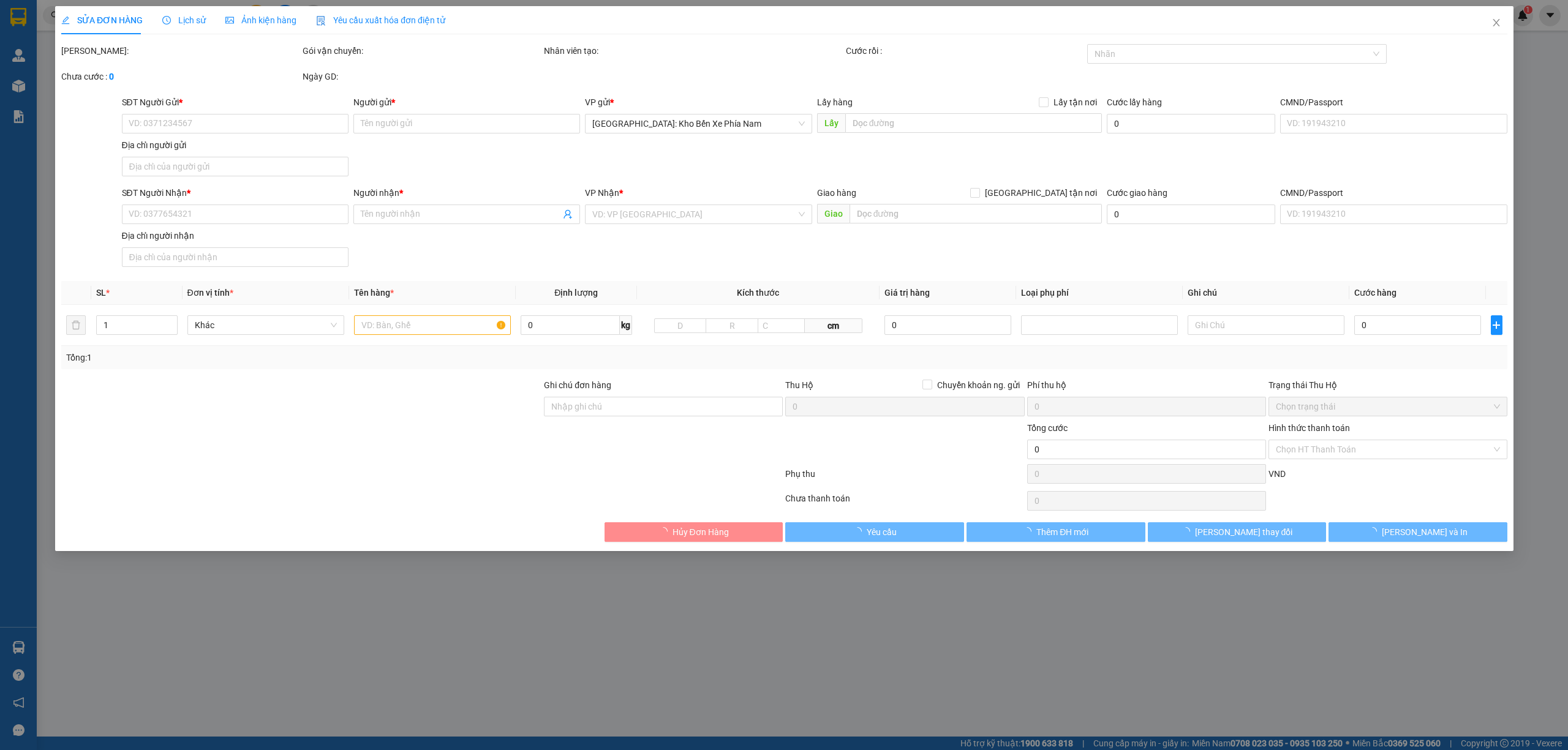
type input "0946618919"
type input "đào thị dung"
checkbox input "true"
type input "735 quốc lộ 20 thị trấn Liên Nghĩa, đức trọng lâm đồng"
type input "0946618919"
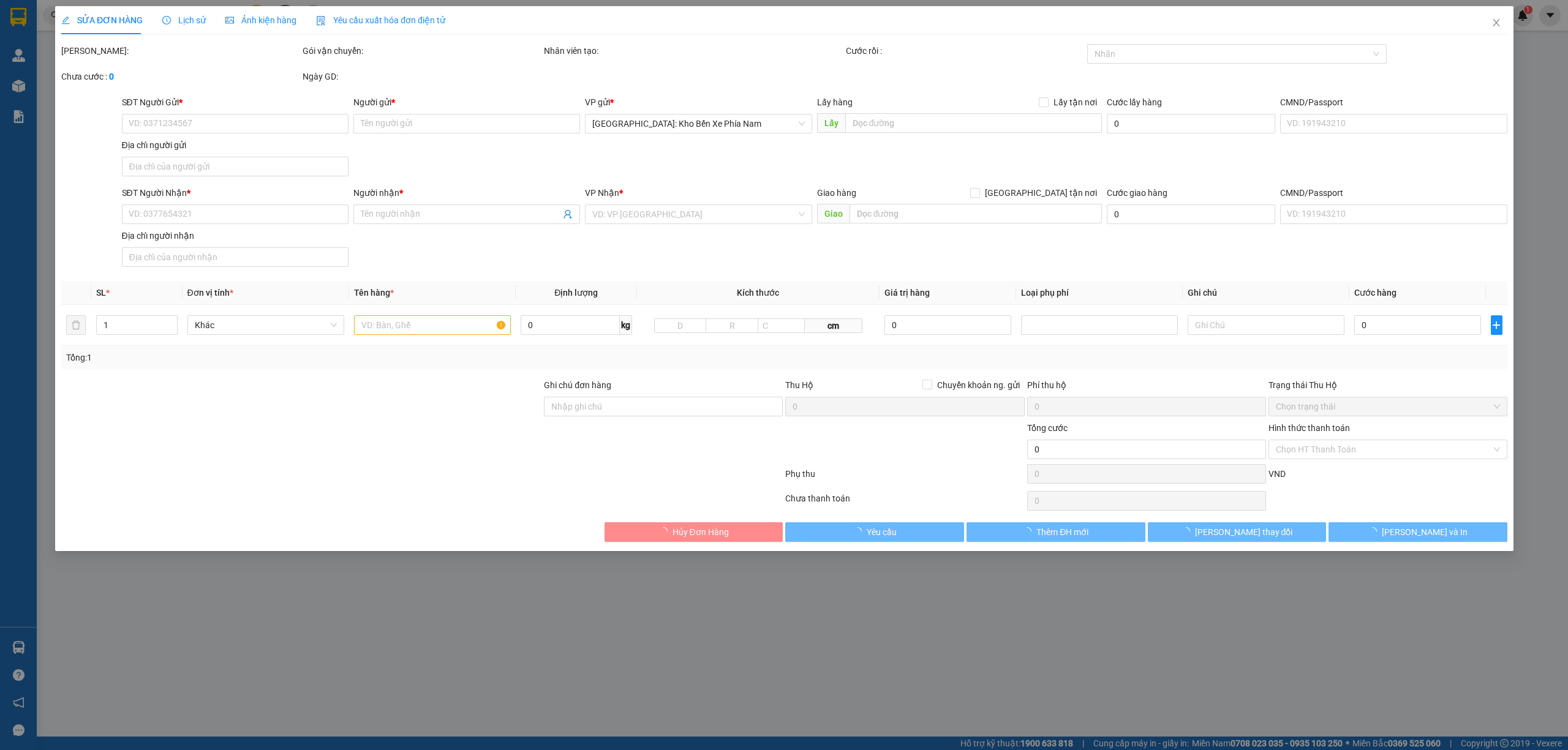
type input "đào thị dung"
checkbox input "true"
type input "186 xóm bồi thọ thôn bãi xã cao viên,thanh oai ,HN"
type input "0 CHÌA KHOÁ + 1 CAVAT + 1 NÓNG"
type input "2.340.000"
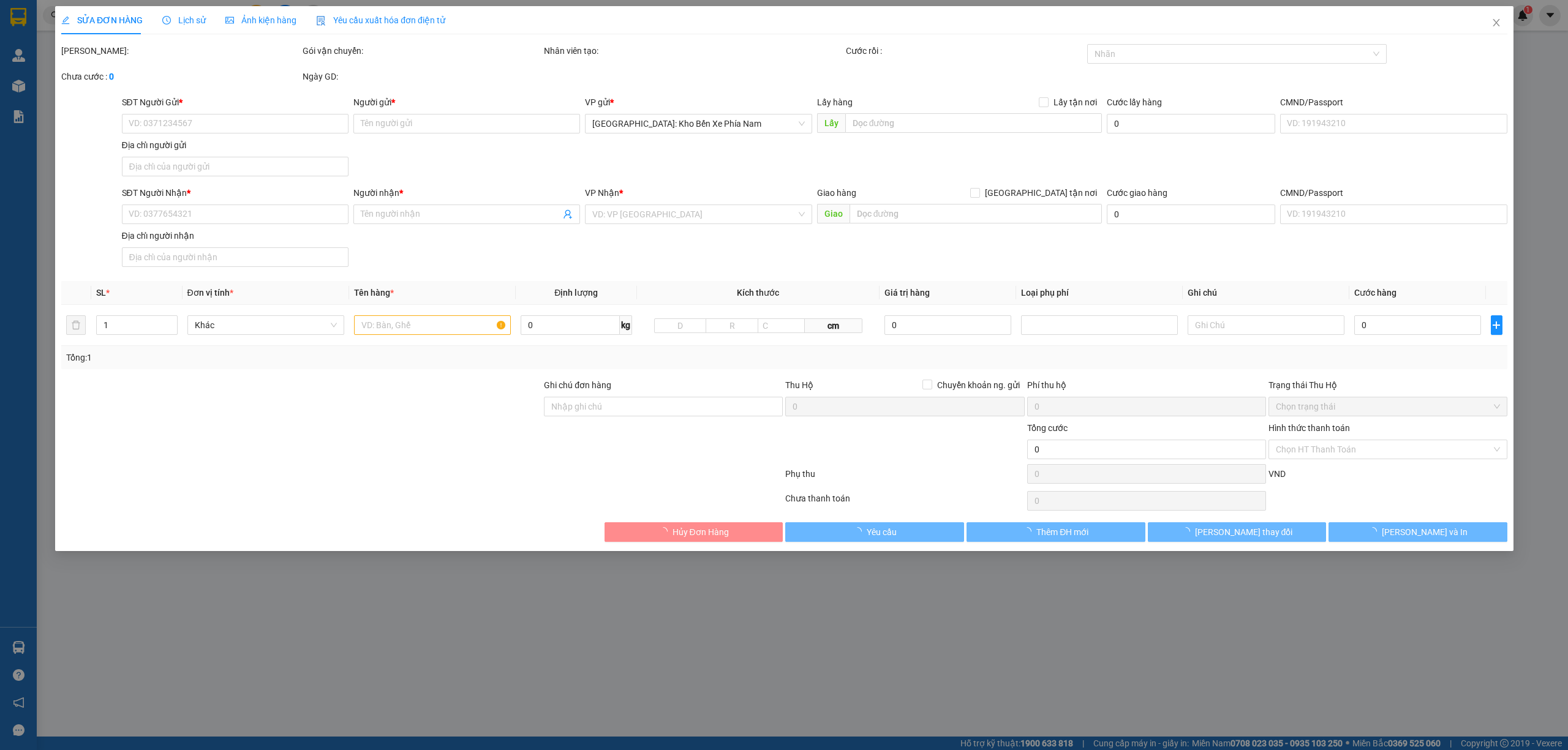
type input "2.340.000"
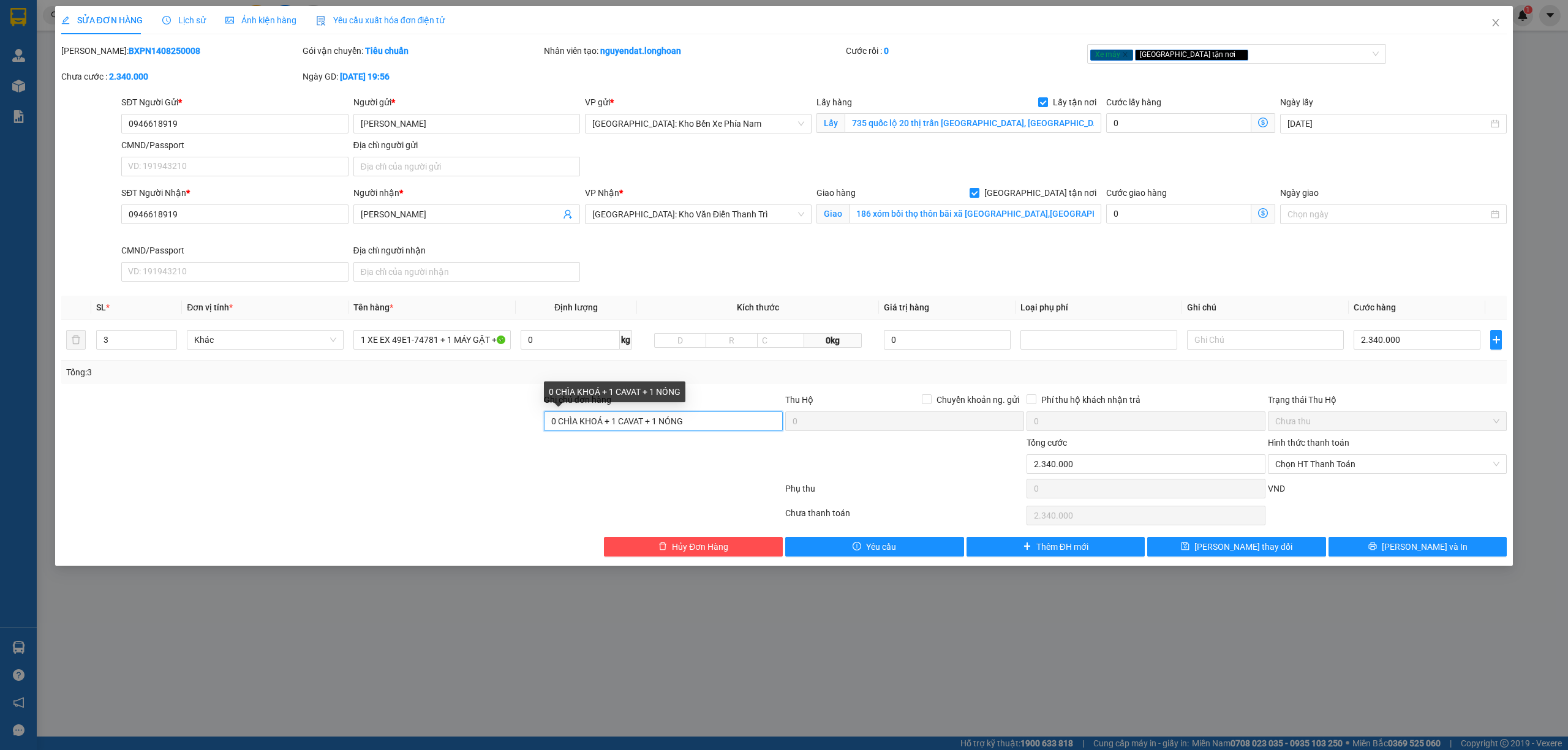
click at [705, 424] on input "0 CHÌA KHOÁ + 1 CAVAT + 1 NÓNG" at bounding box center [663, 421] width 239 height 20
type input "0 CHÌA KHOÁ + 1 CAVAT + 1 NÓNG ( máy giặc khách k đồng ý bọc hư vỡ ko chịu trác…"
click at [1429, 556] on button "Lưu và In" at bounding box center [1417, 546] width 179 height 20
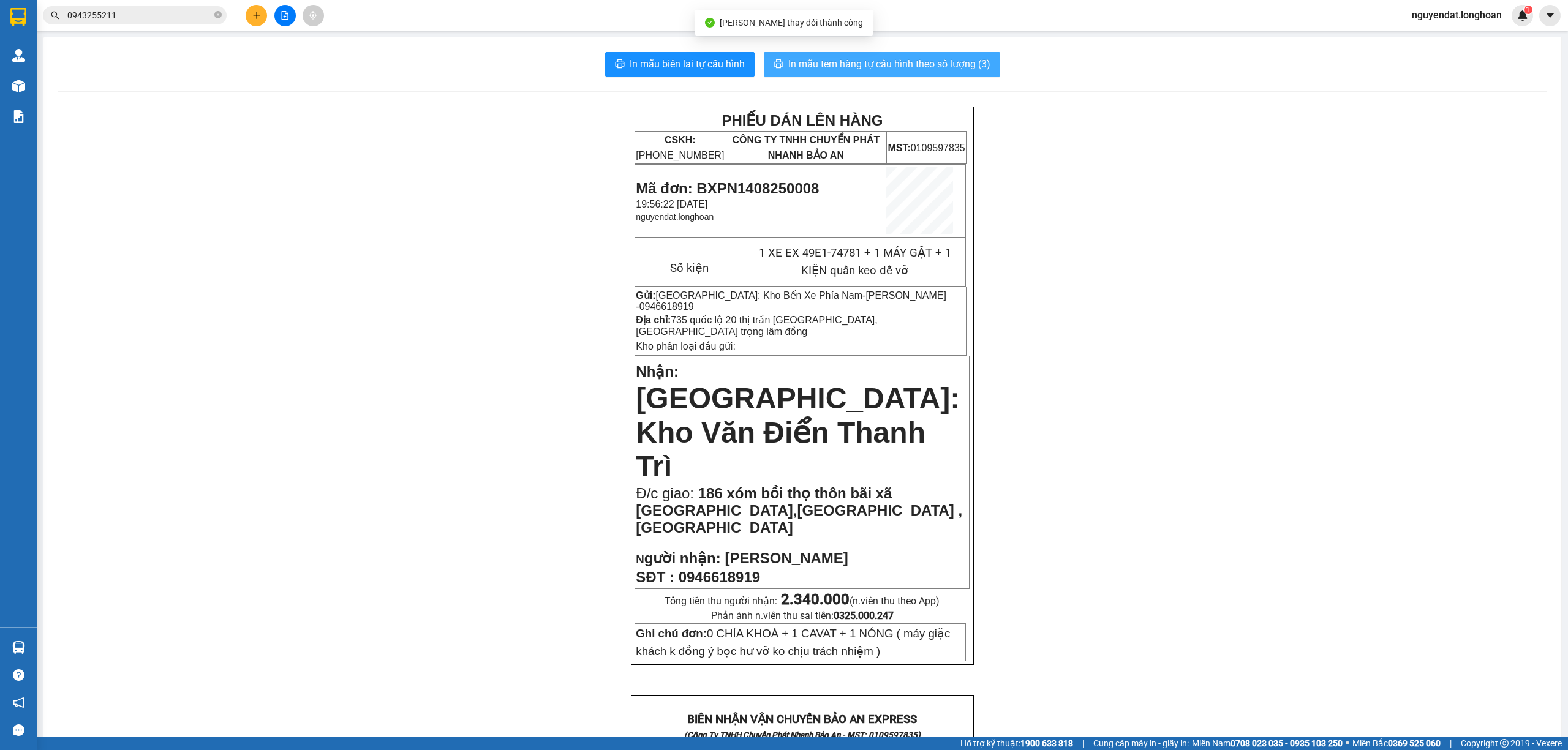
click at [861, 71] on span "In mẫu tem hàng tự cấu hình theo số lượng (3)" at bounding box center [889, 64] width 202 height 15
click at [1438, 702] on div "PHIẾU DÁN LÊN HÀNG CSKH: 1900.06.88.33 CÔNG TY TNHH CHUYỂN PHÁT NHANH BẢO AN MS…" at bounding box center [802, 732] width 1489 height 1251
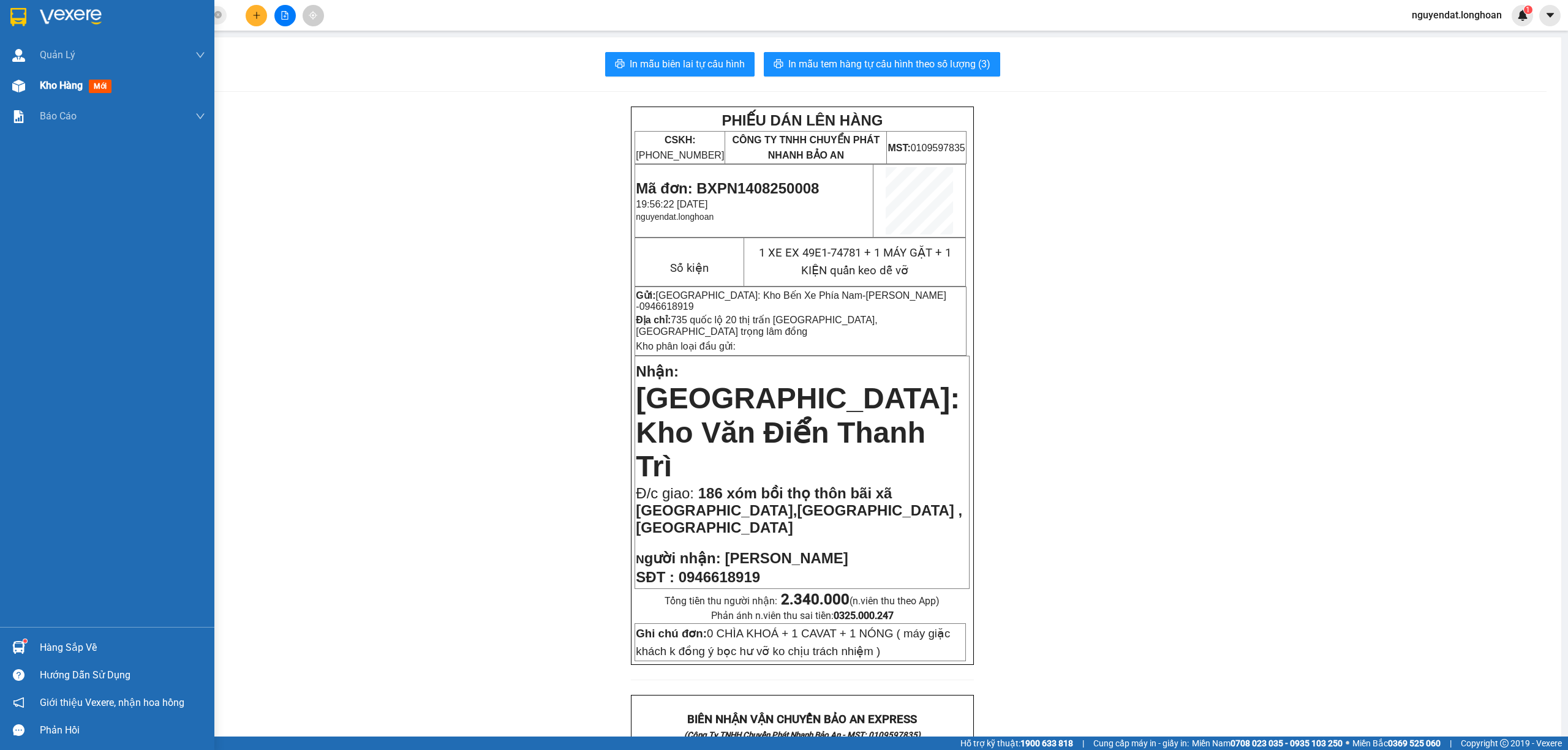
click at [33, 88] on div "Kho hàng mới" at bounding box center [107, 86] width 214 height 31
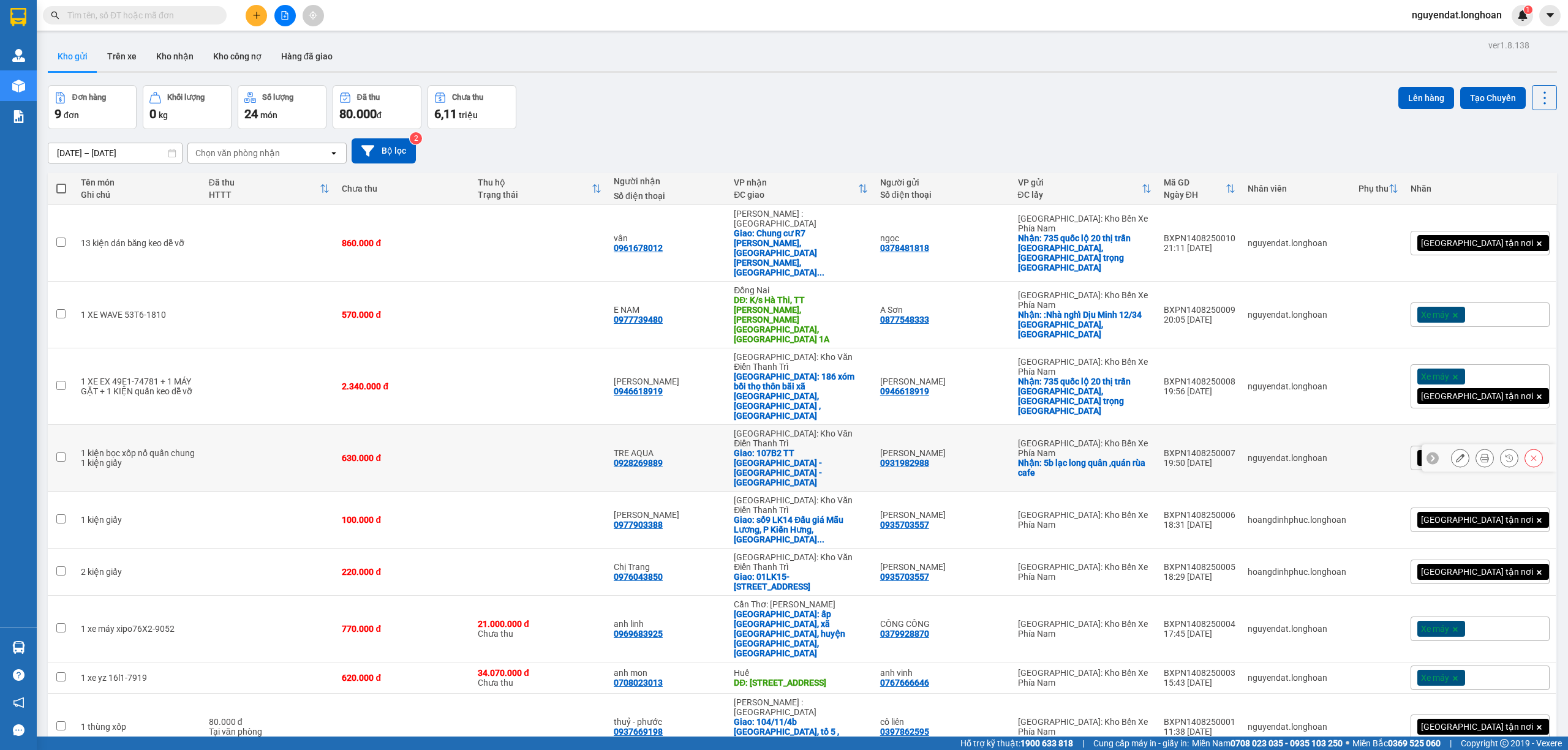
click at [1454, 448] on button at bounding box center [1460, 458] width 17 height 21
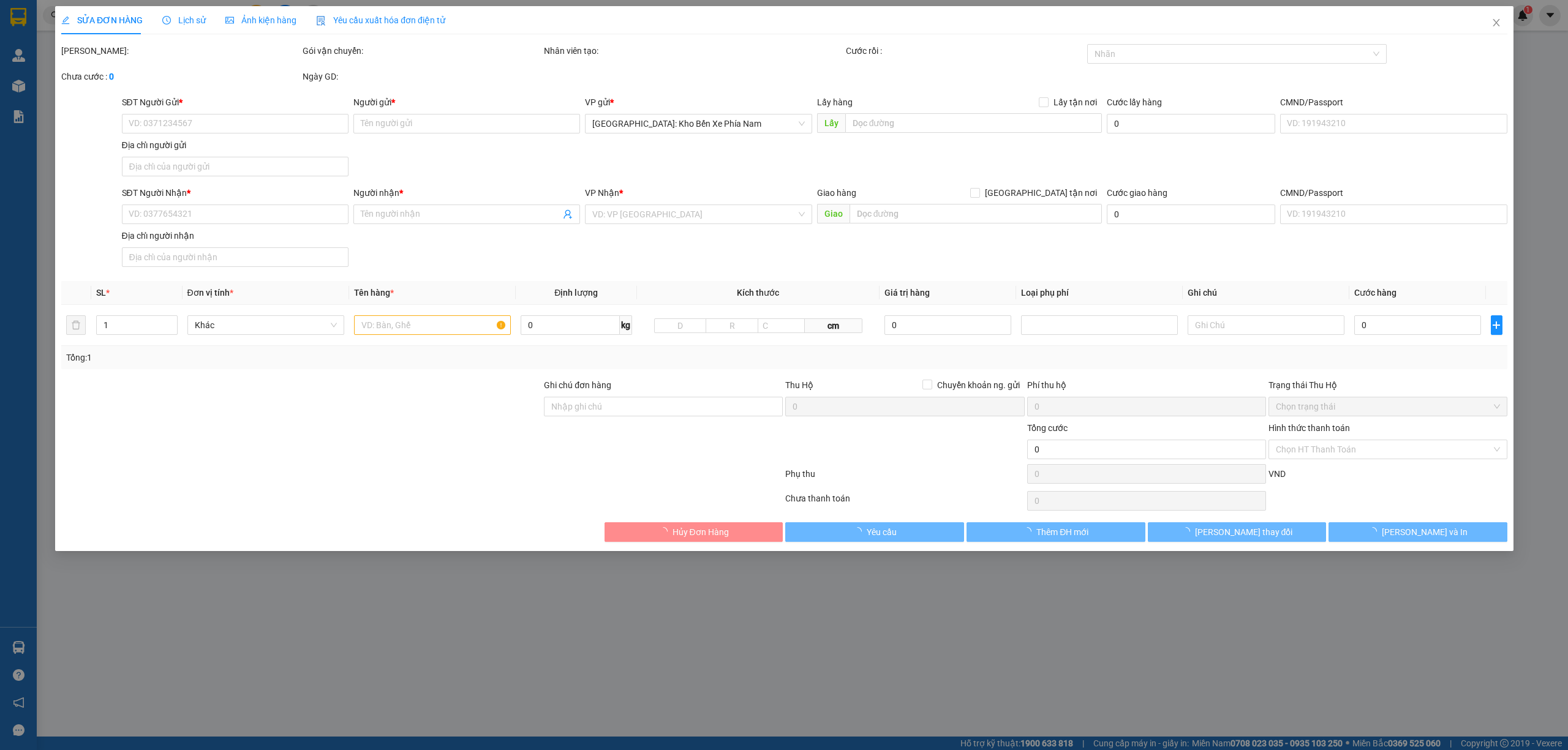
click at [680, 397] on div "Ghi chú đơn hàng" at bounding box center [663, 387] width 239 height 18
type input "0931982988"
type input "huỳnh ngọc hoà"
checkbox input "true"
type input "5b lạc long quân ,quán rùa cafe"
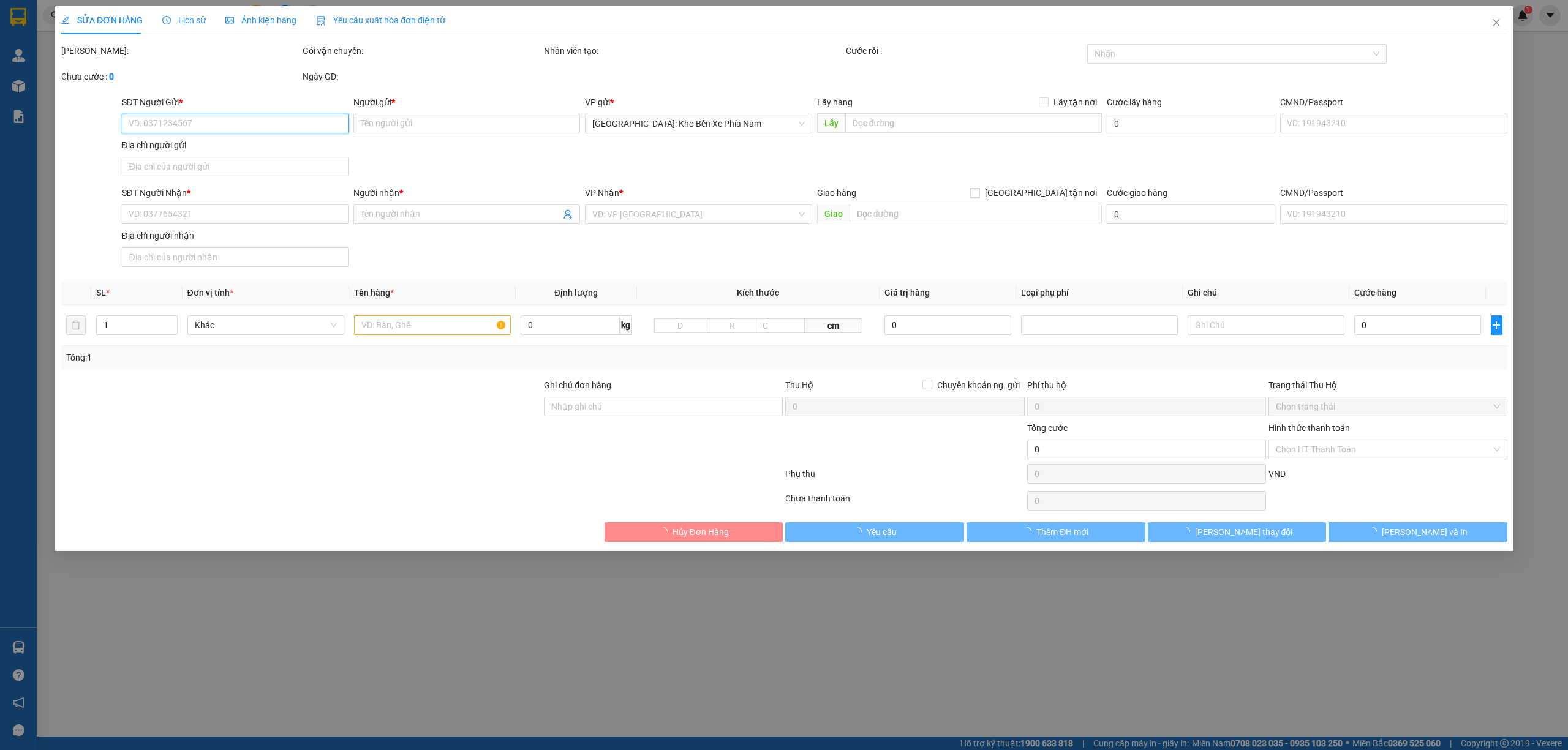
type input "0928269889"
type input "TRE AQUA"
checkbox input "true"
type input "107B2 TT Nghĩa Tân - Cầu Giấy - Hà Nội"
type input "630.000"
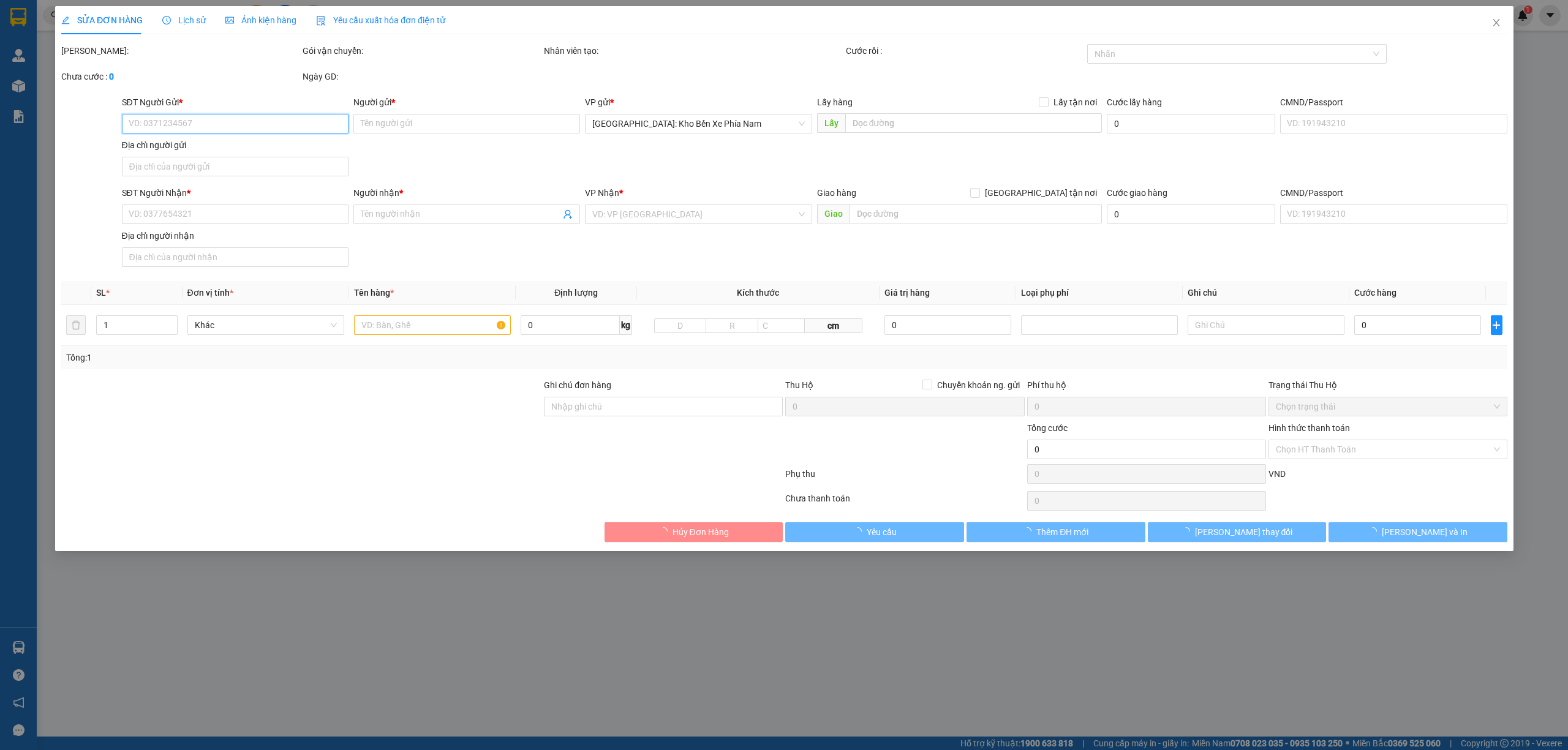
type input "630.000"
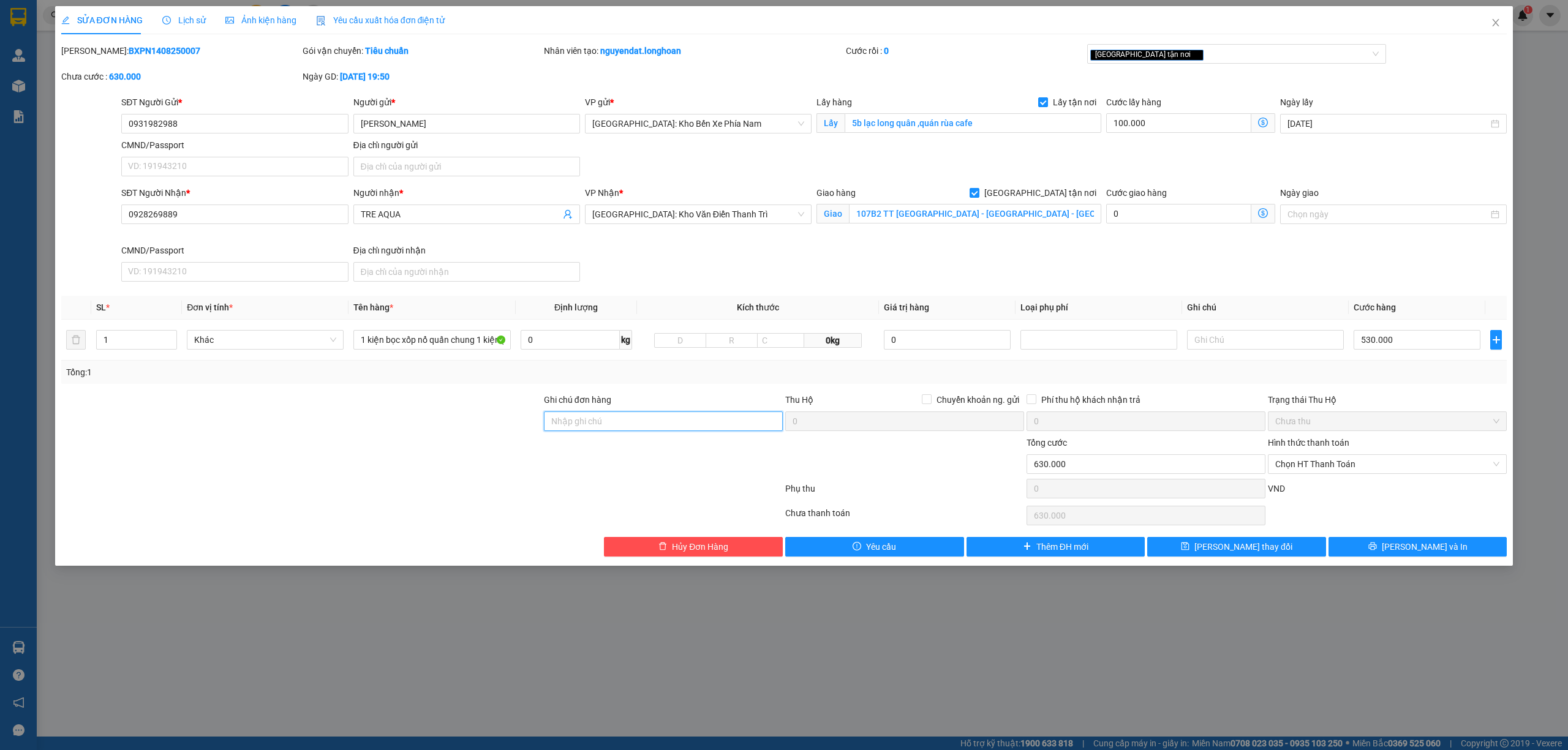
click at [675, 419] on input "Ghi chú đơn hàng" at bounding box center [663, 421] width 239 height 20
type input "nhận theo kiện,giao nguyên kiện,hư vỡ không chịu trách nhiệm"
click at [1380, 554] on button "Lưu và In" at bounding box center [1417, 546] width 179 height 20
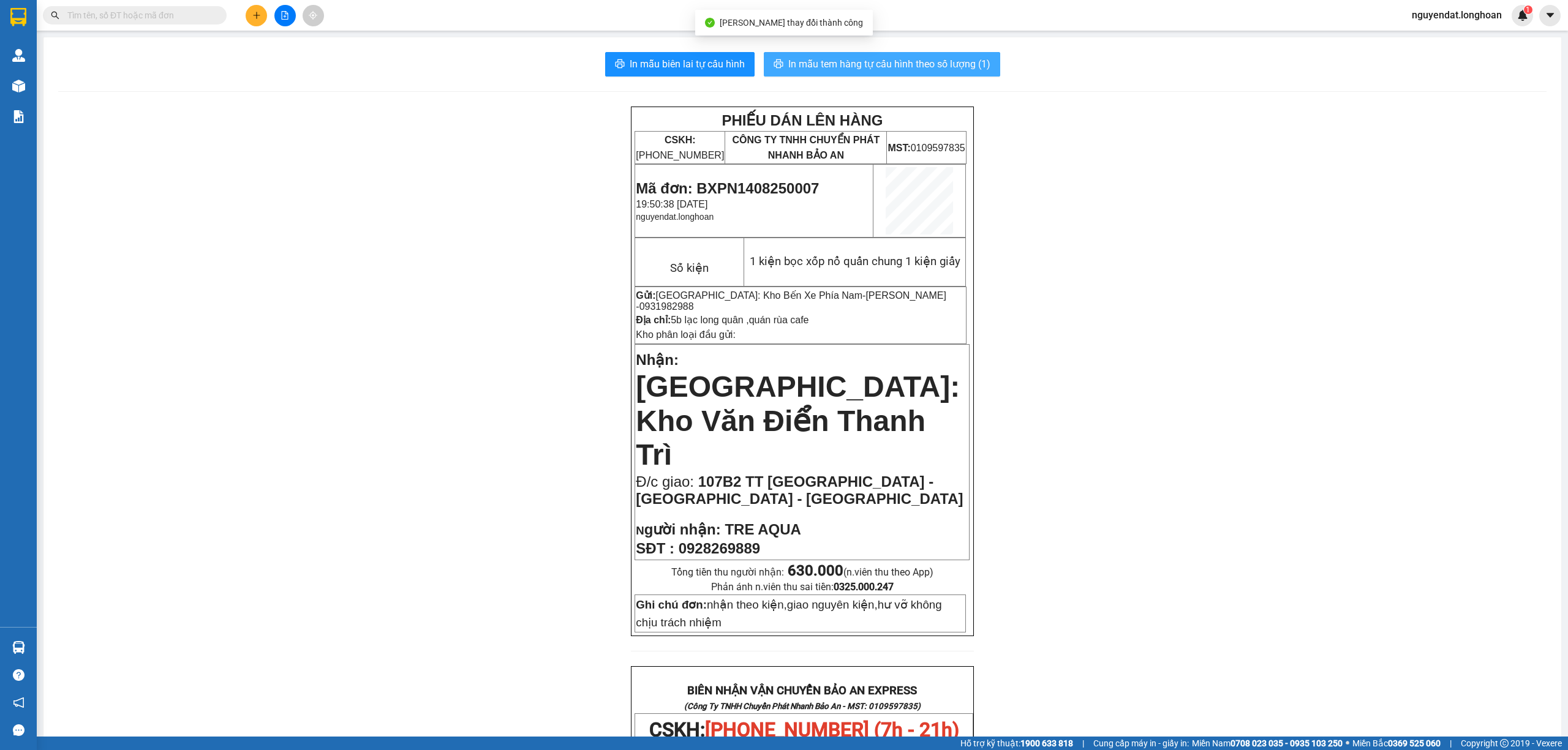
click at [891, 72] on span "In mẫu tem hàng tự cấu hình theo số lượng (1)" at bounding box center [889, 64] width 202 height 15
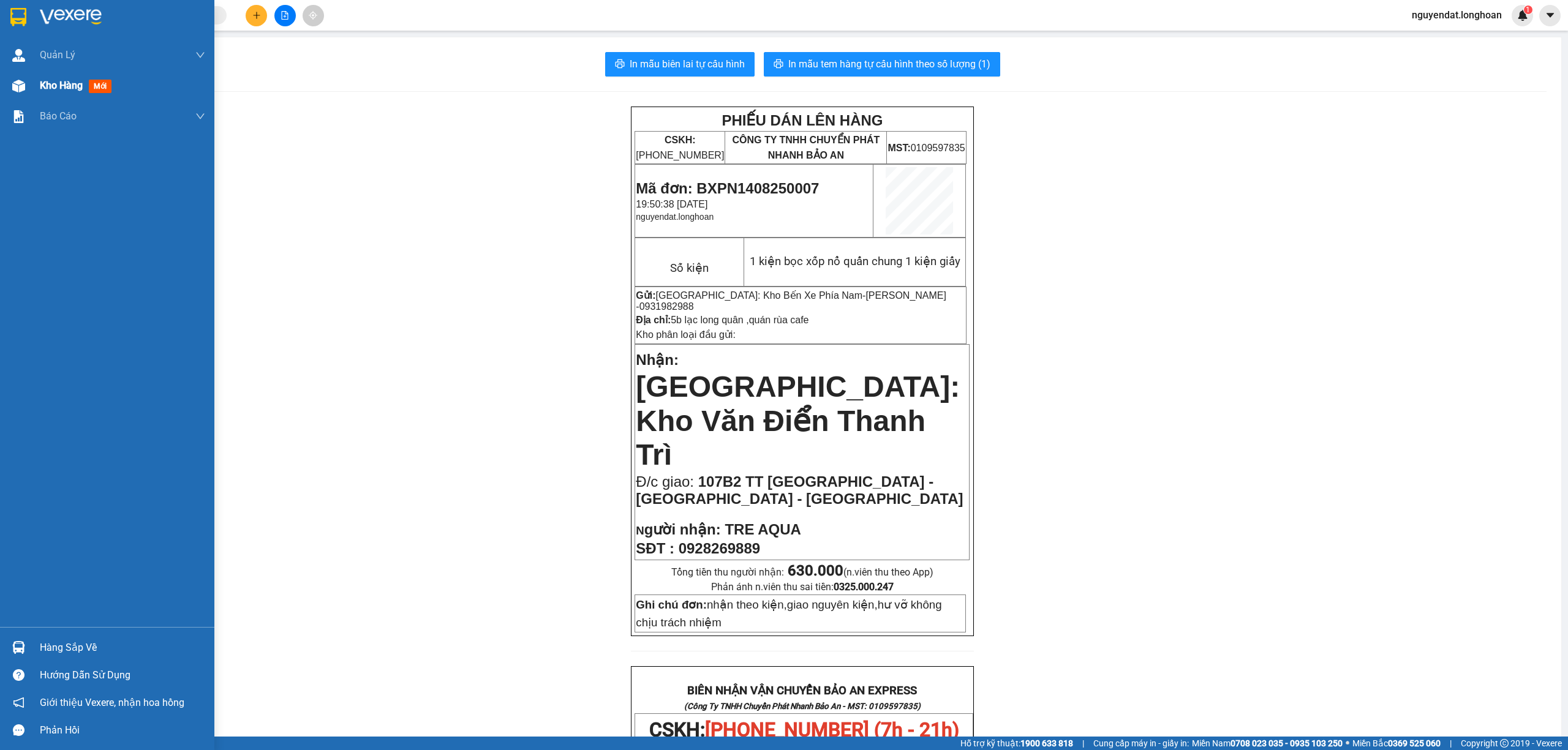
click at [30, 90] on div "Kho hàng mới" at bounding box center [107, 86] width 214 height 31
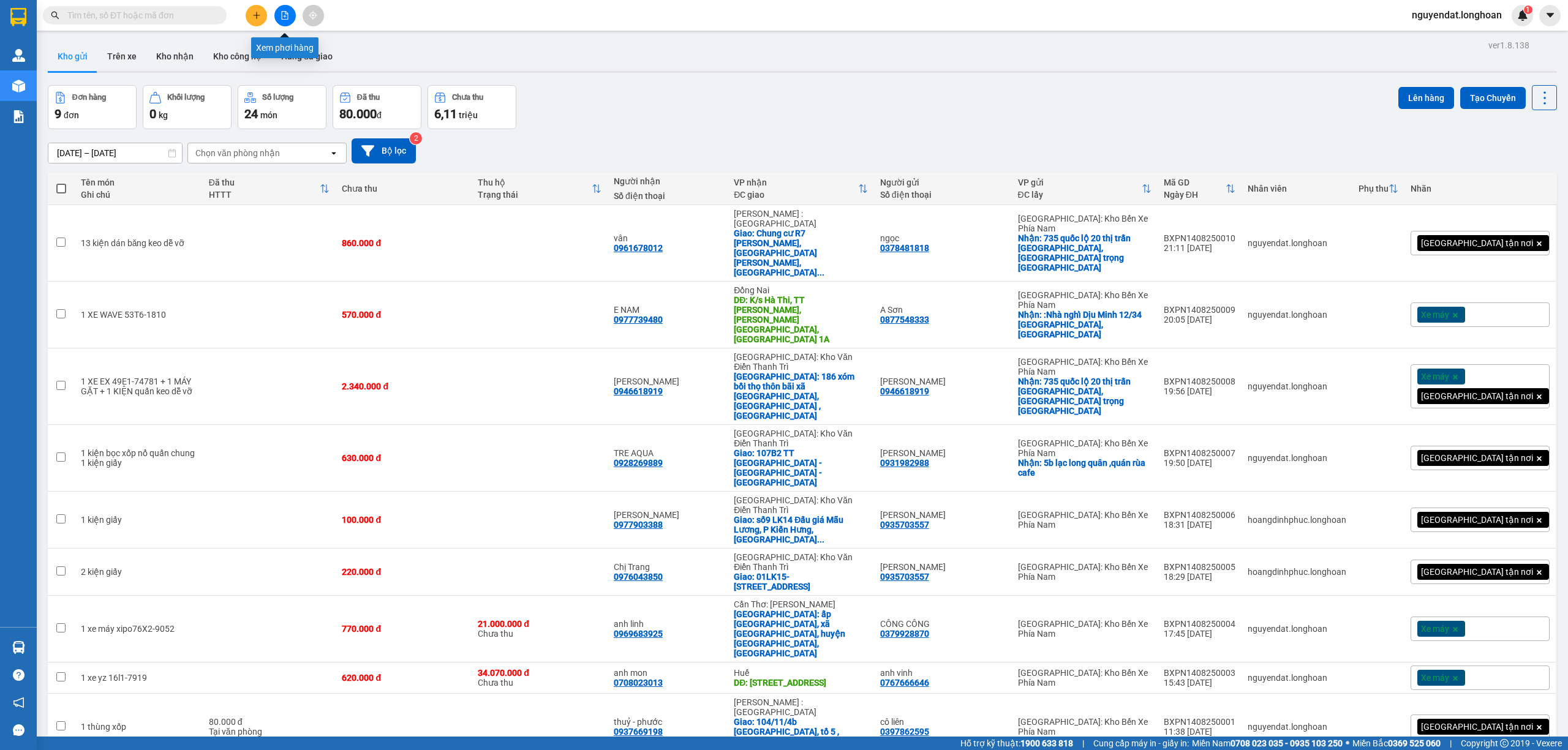
click at [285, 23] on button at bounding box center [285, 15] width 21 height 21
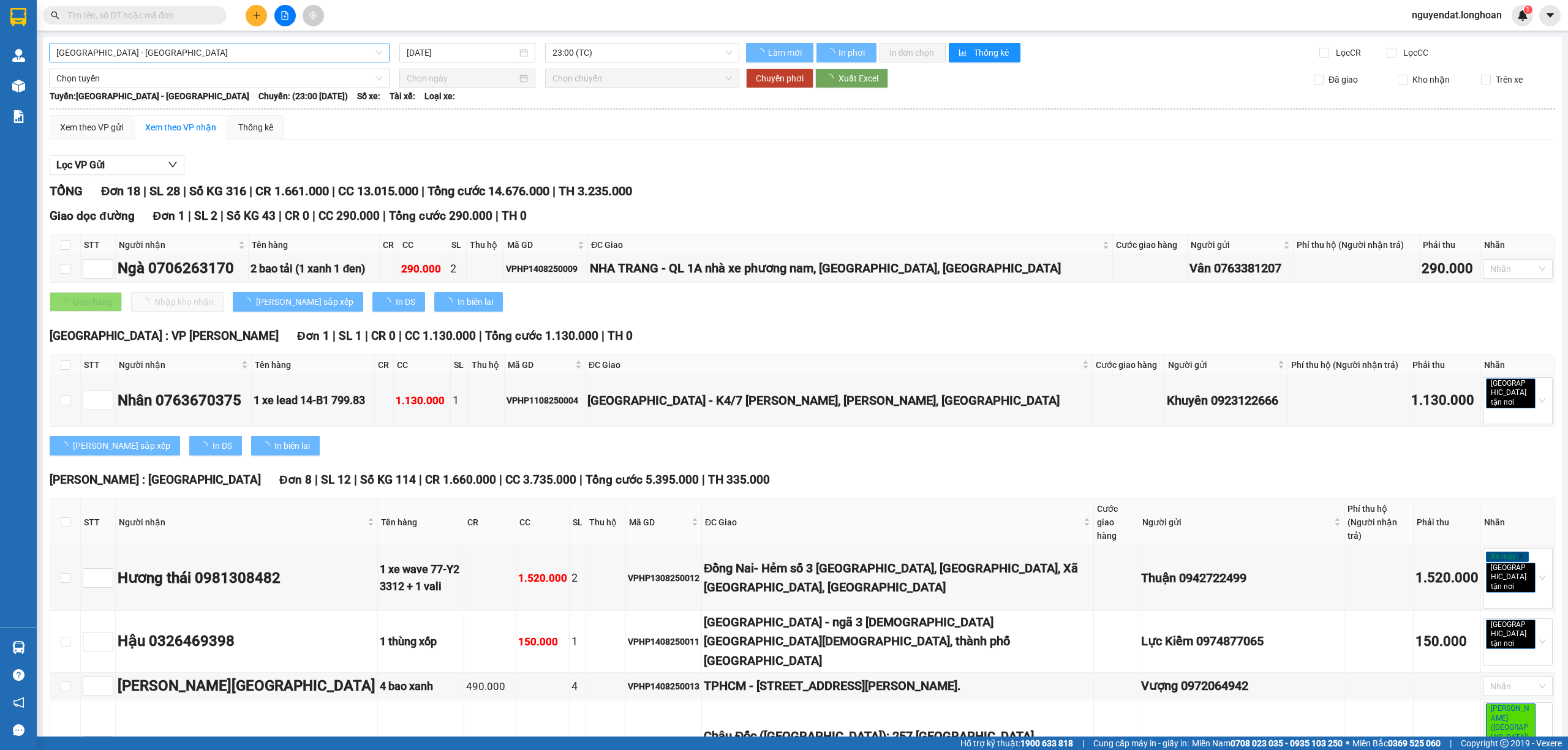
click at [168, 57] on span "[GEOGRAPHIC_DATA] - [GEOGRAPHIC_DATA]" at bounding box center [219, 53] width 326 height 18
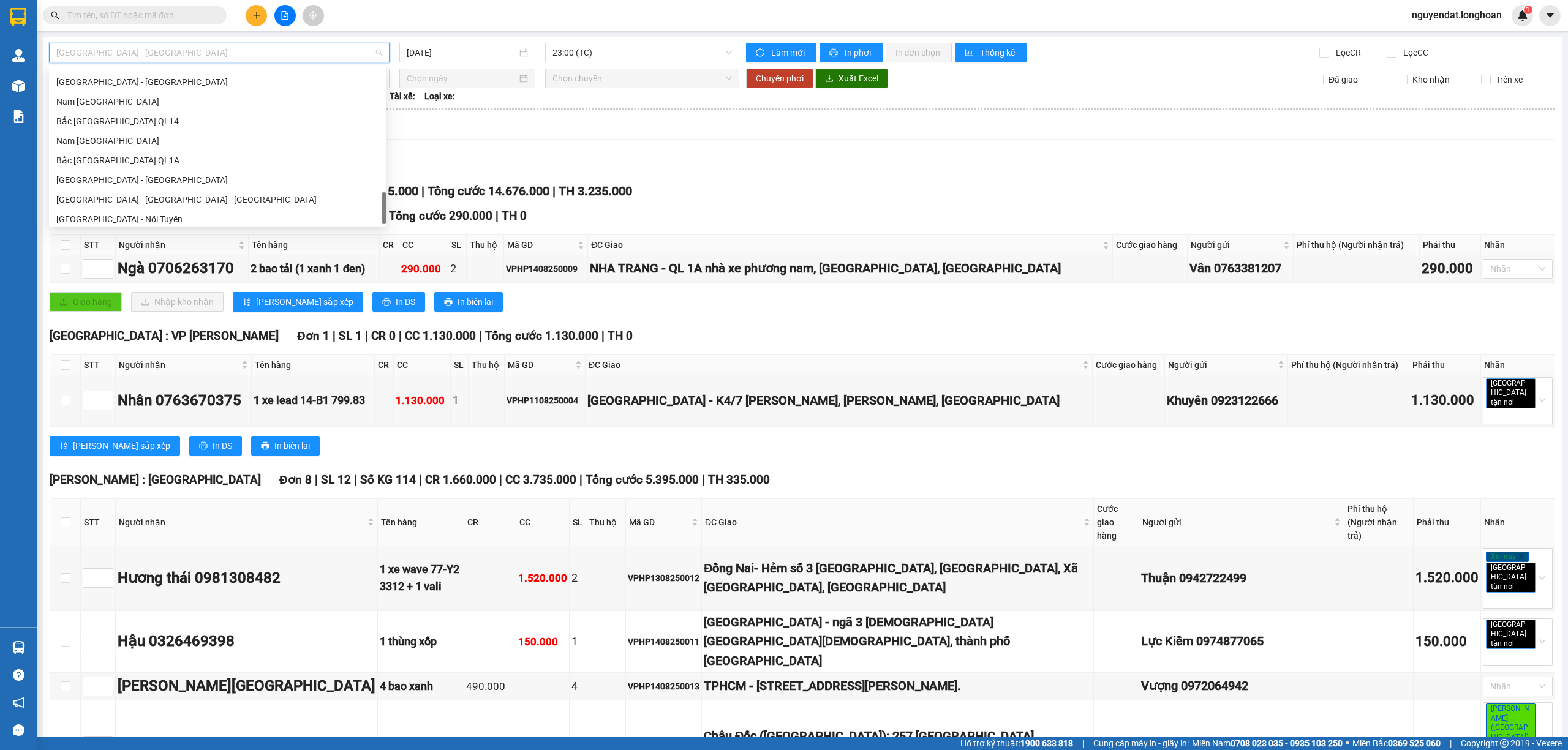
scroll to position [803, 0]
click at [194, 118] on div "Nam [GEOGRAPHIC_DATA]" at bounding box center [217, 116] width 323 height 14
type input "14/08/2025"
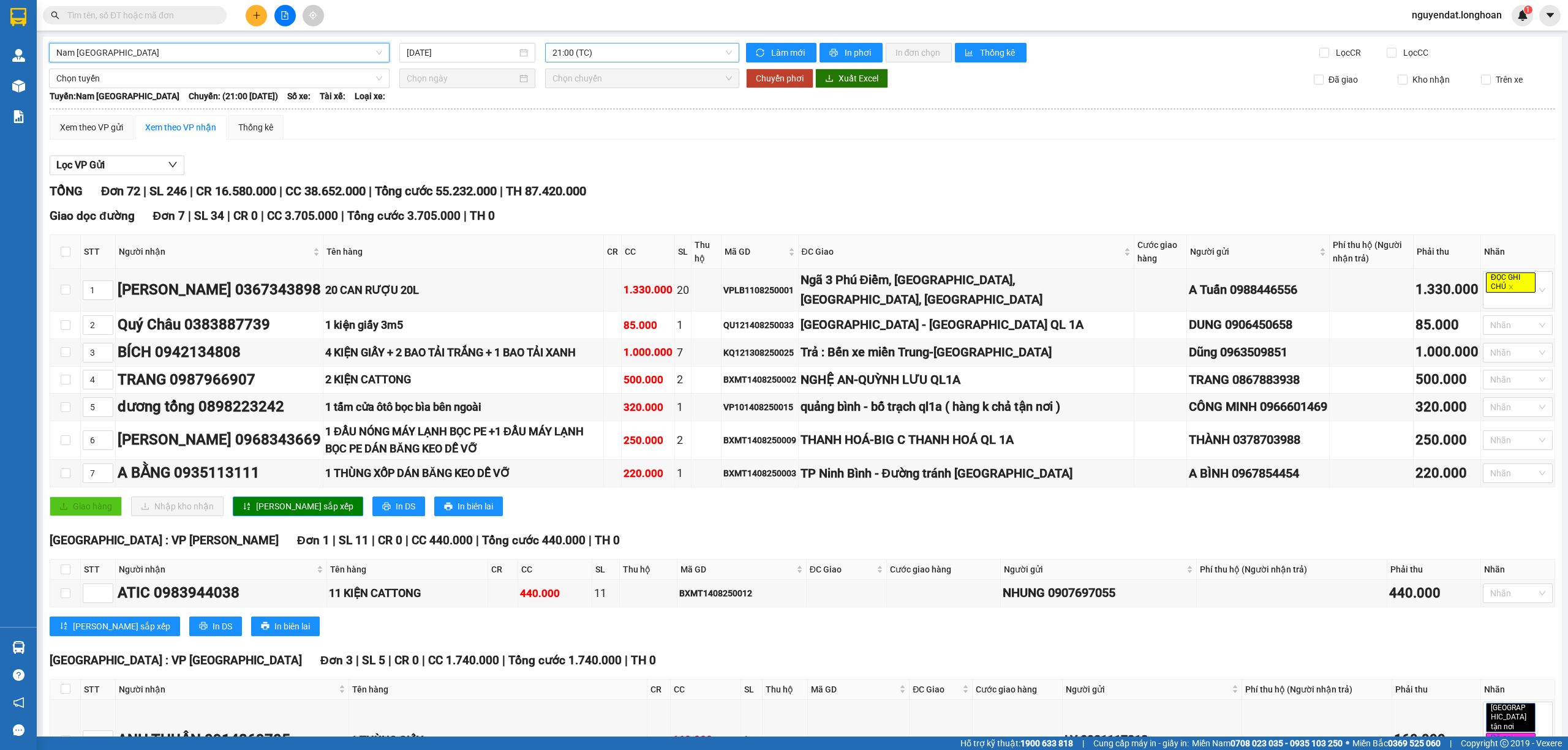
click at [569, 52] on span "21:00 (TC)" at bounding box center [642, 53] width 180 height 18
click at [612, 113] on div "23:00 (TC) - 29E-097.92" at bounding box center [596, 116] width 96 height 14
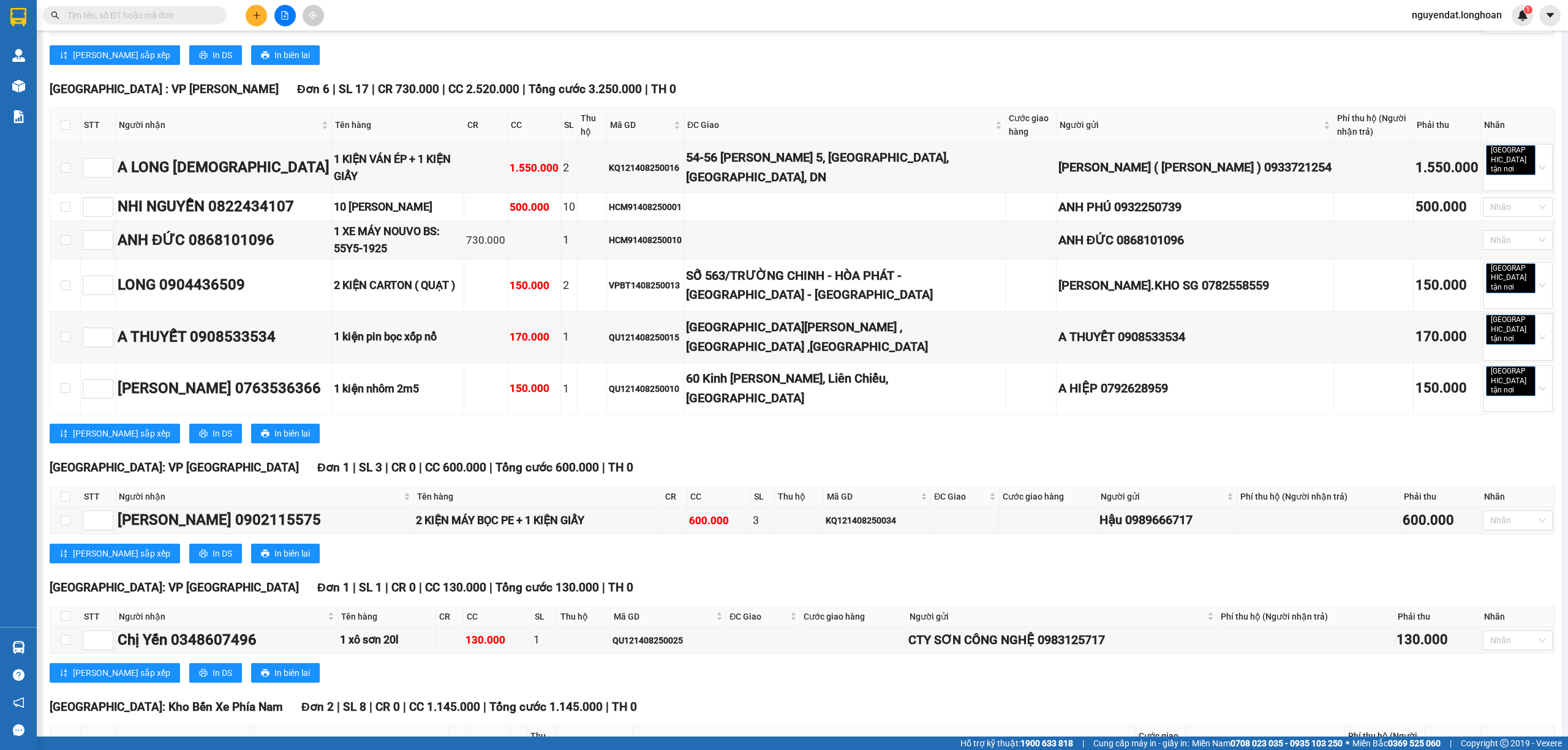
scroll to position [3070, 0]
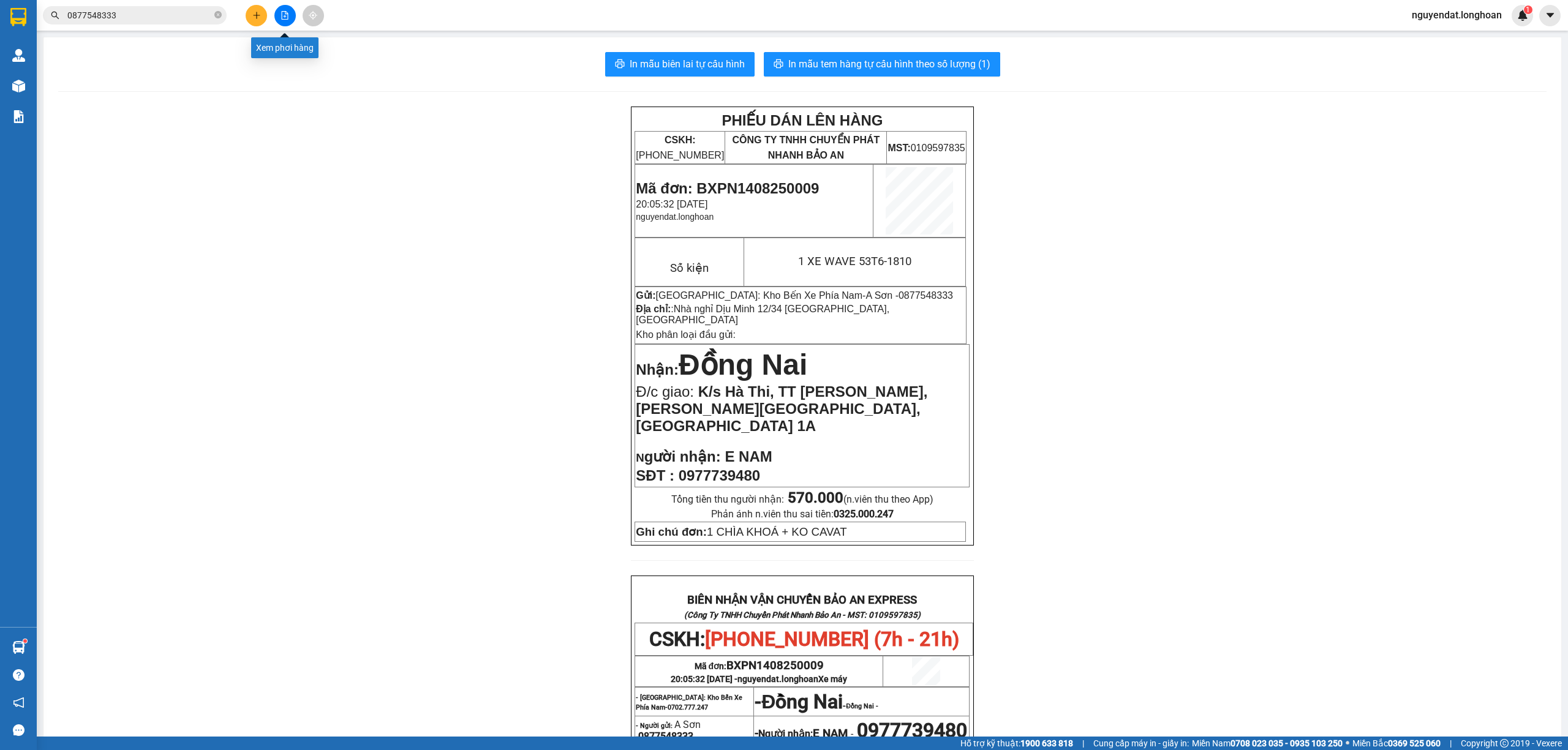
click at [293, 15] on button at bounding box center [285, 15] width 21 height 21
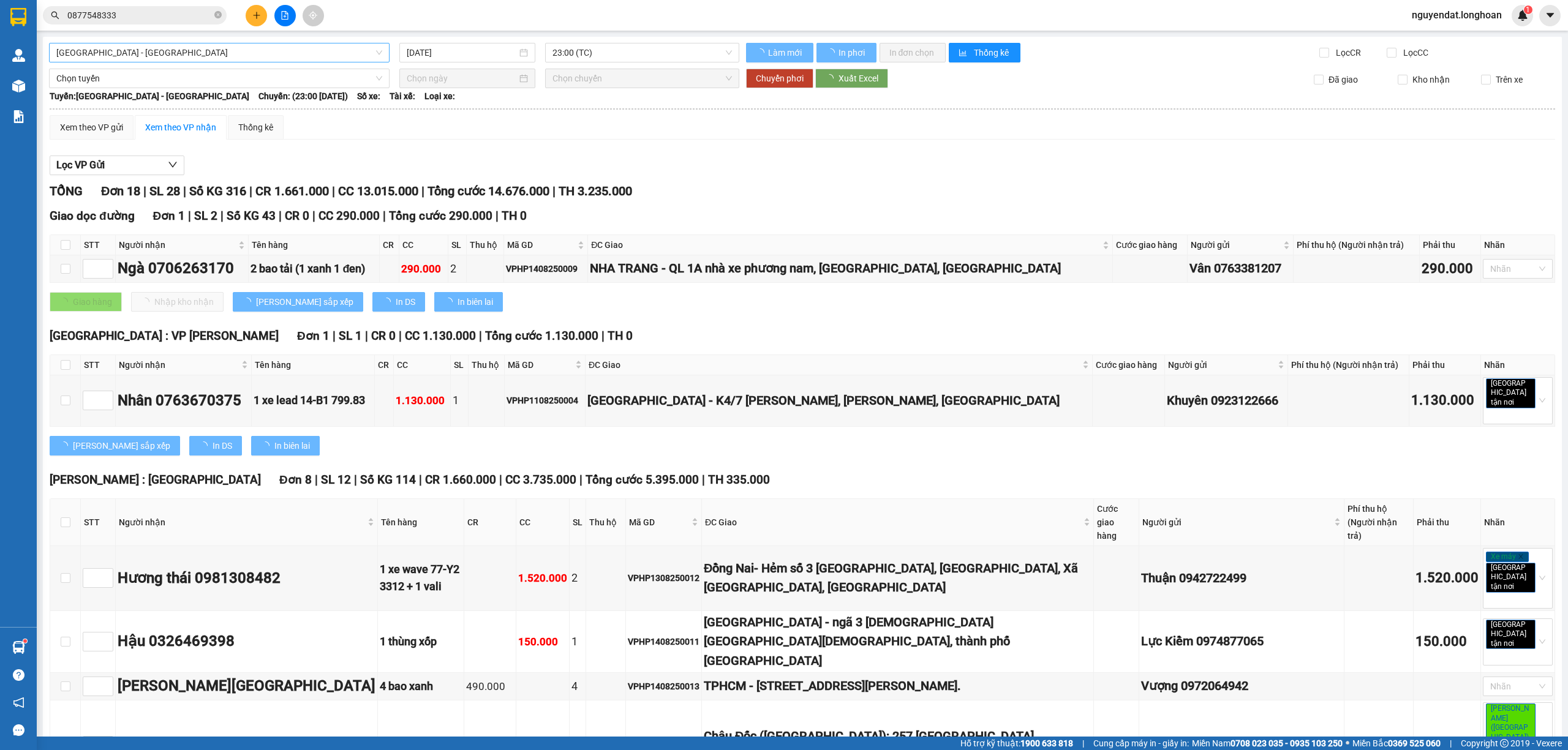
click at [157, 53] on span "[GEOGRAPHIC_DATA] - [GEOGRAPHIC_DATA]" at bounding box center [219, 53] width 326 height 18
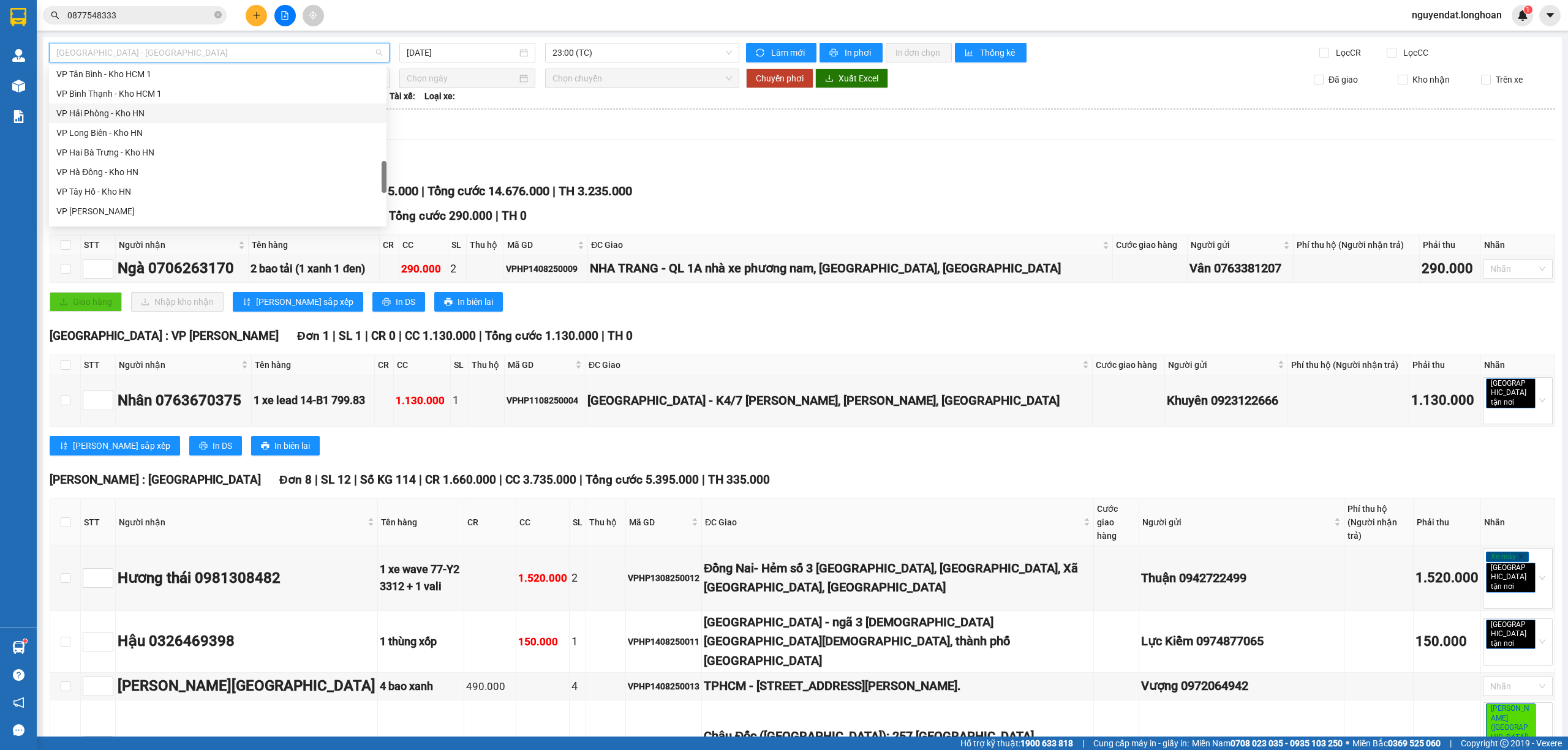
scroll to position [803, 0]
click at [165, 131] on div "Bắc [GEOGRAPHIC_DATA] QL1A" at bounding box center [217, 136] width 323 height 14
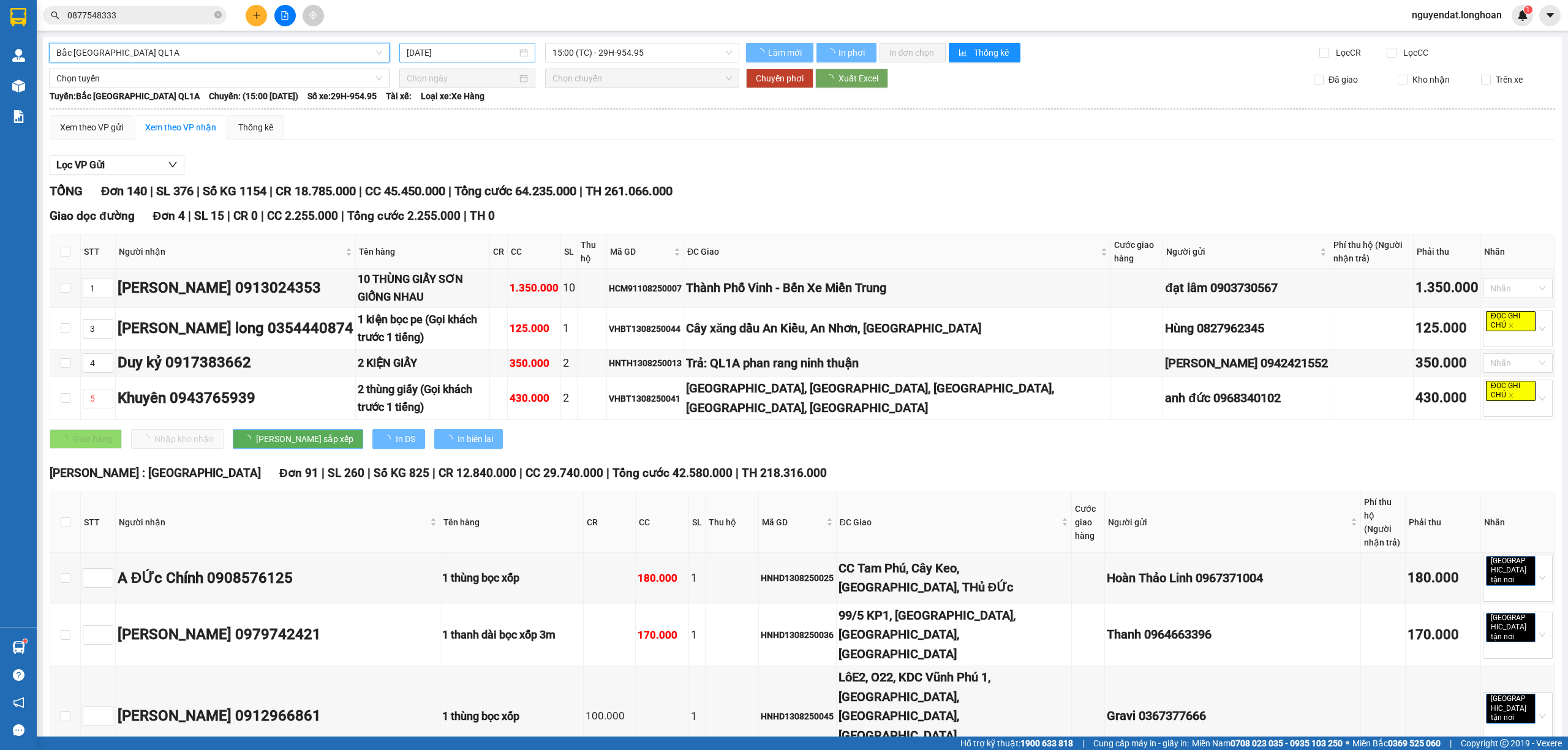
click at [477, 56] on input "14/08/2025" at bounding box center [461, 53] width 110 height 14
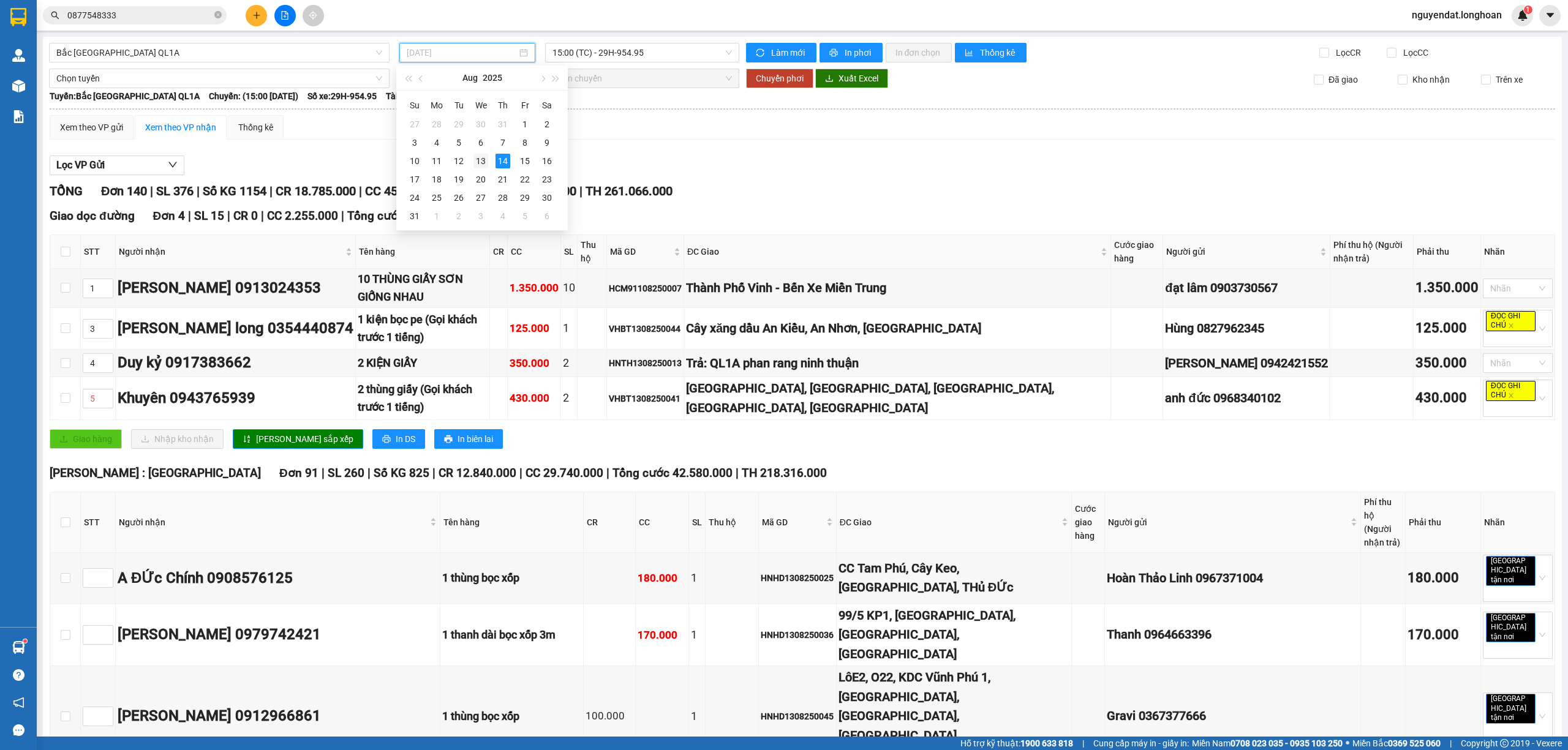
click at [478, 159] on div "13" at bounding box center [480, 161] width 14 height 14
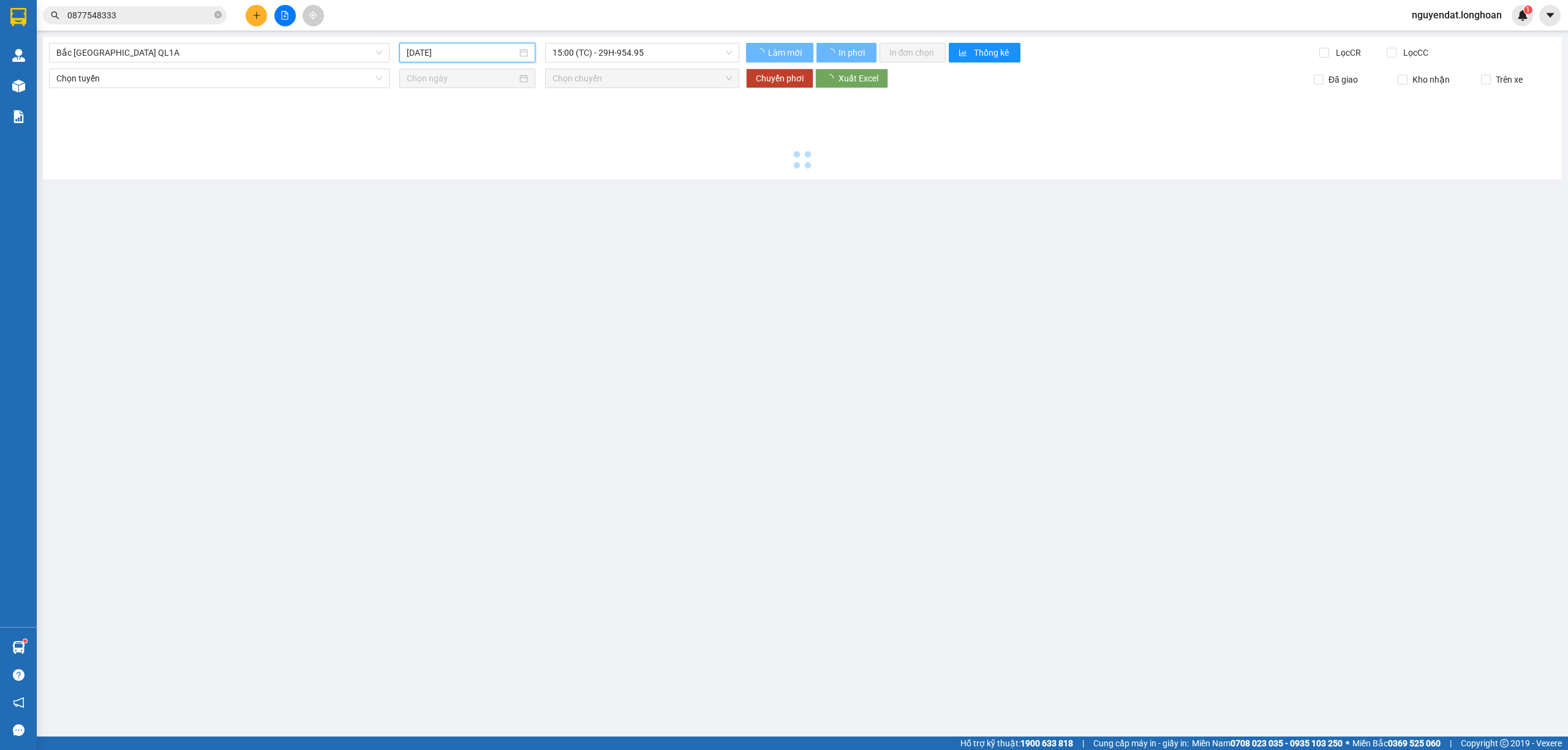
type input "[DATE]"
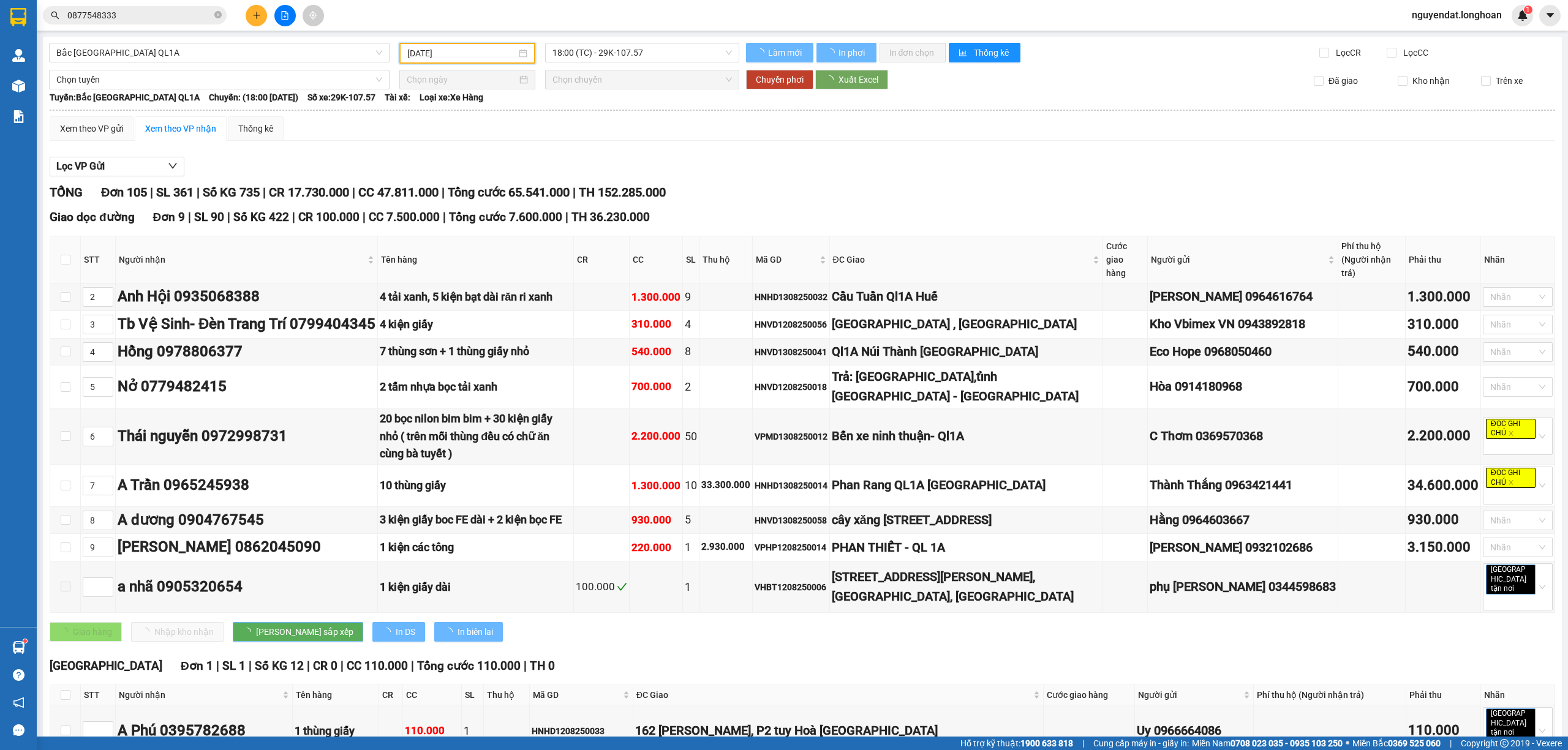
scroll to position [5487, 0]
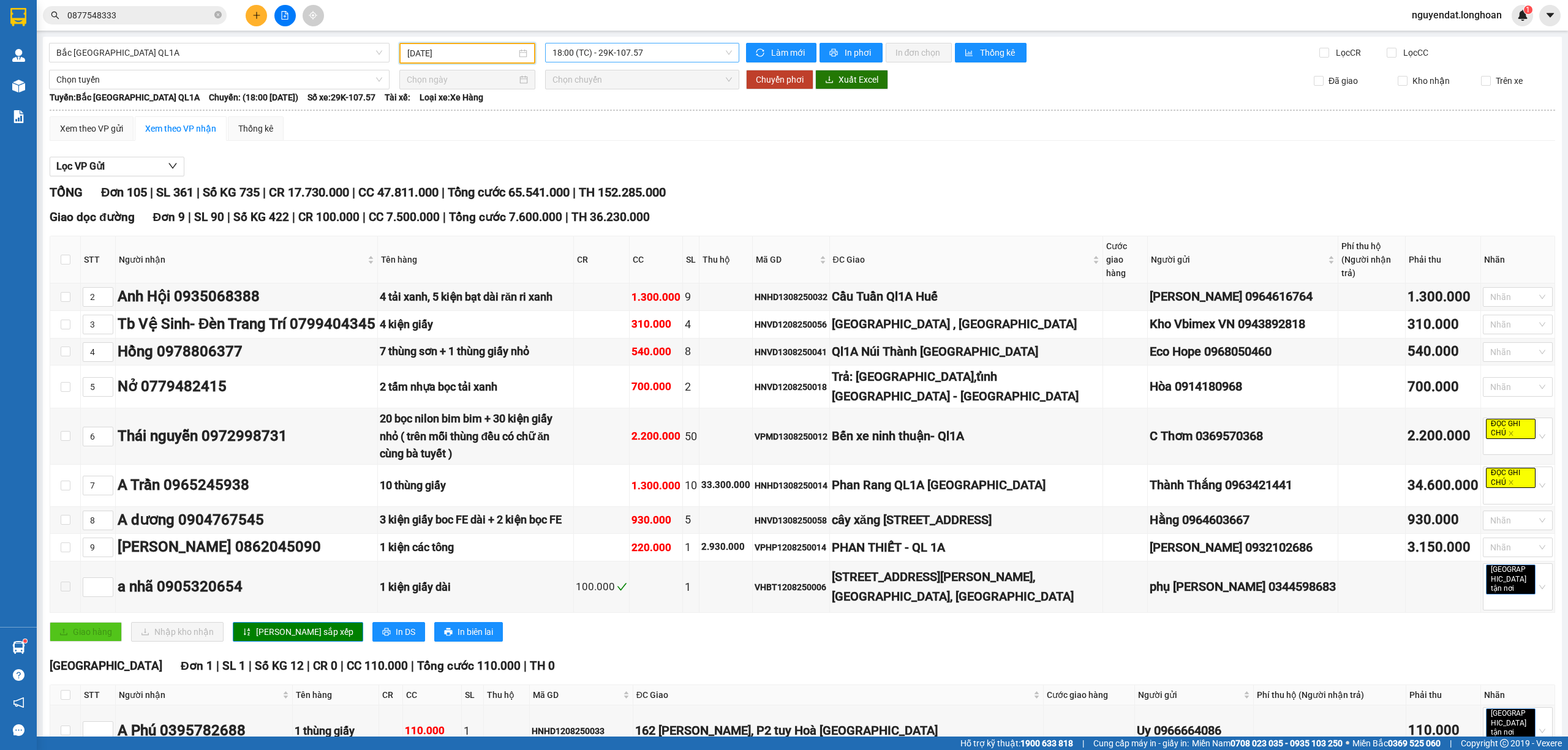
click at [566, 57] on span "18:00 (TC) - 29K-107.57" at bounding box center [642, 53] width 180 height 18
click at [661, 136] on div "Xem theo VP gửi Xem theo VP nhận Thống kê" at bounding box center [802, 129] width 1506 height 25
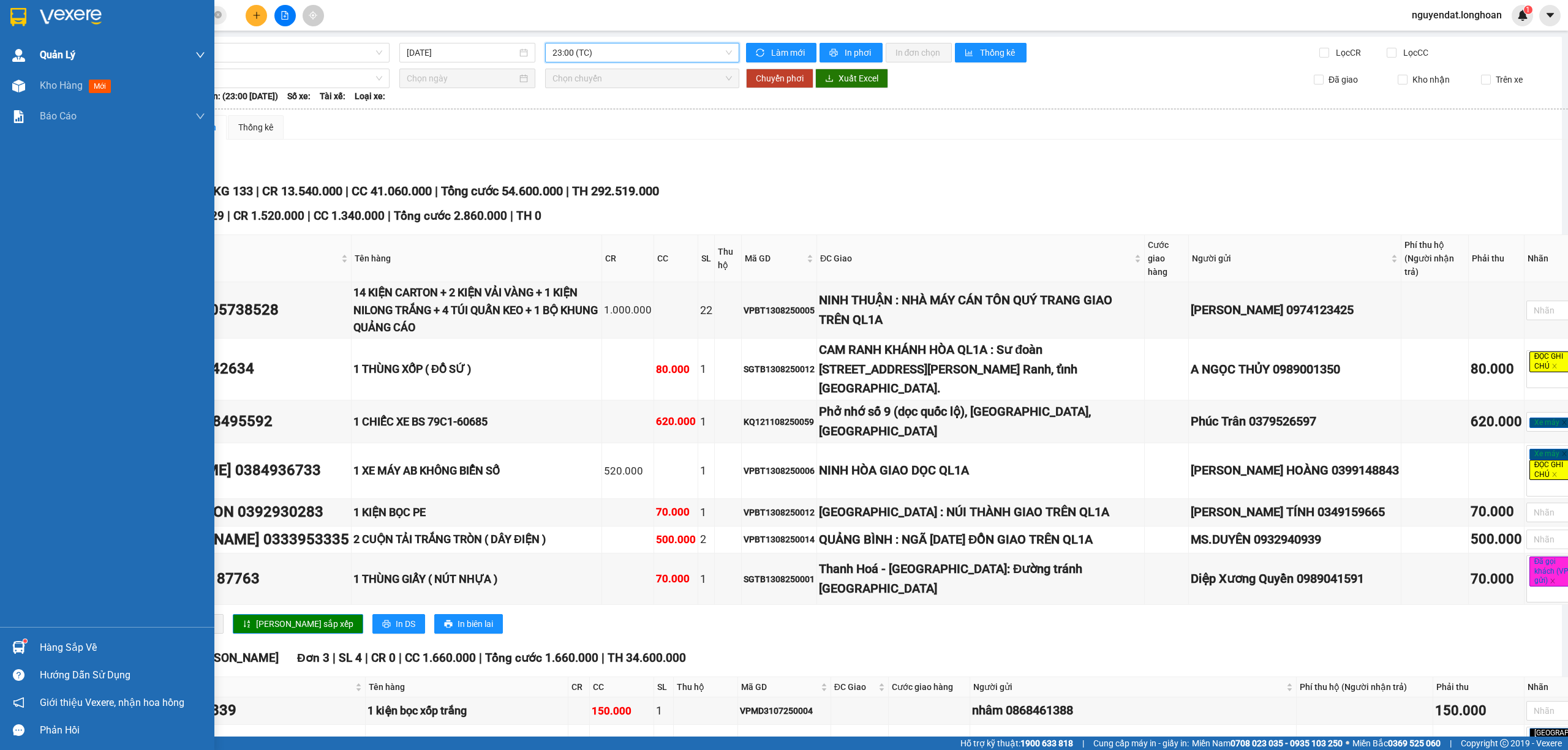
scroll to position [4420, 0]
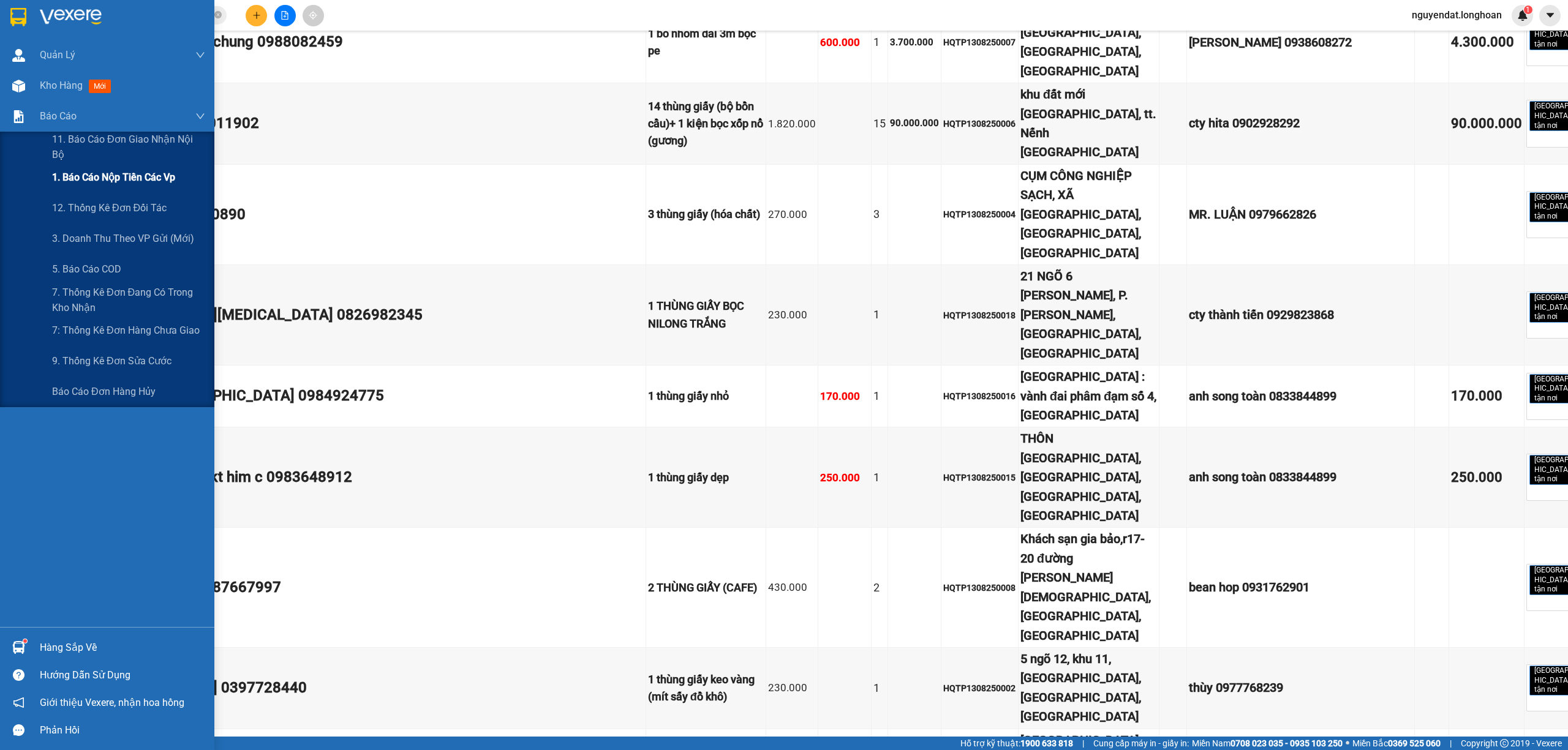
click at [67, 183] on span "1. Báo cáo nộp tiền các vp" at bounding box center [114, 177] width 123 height 15
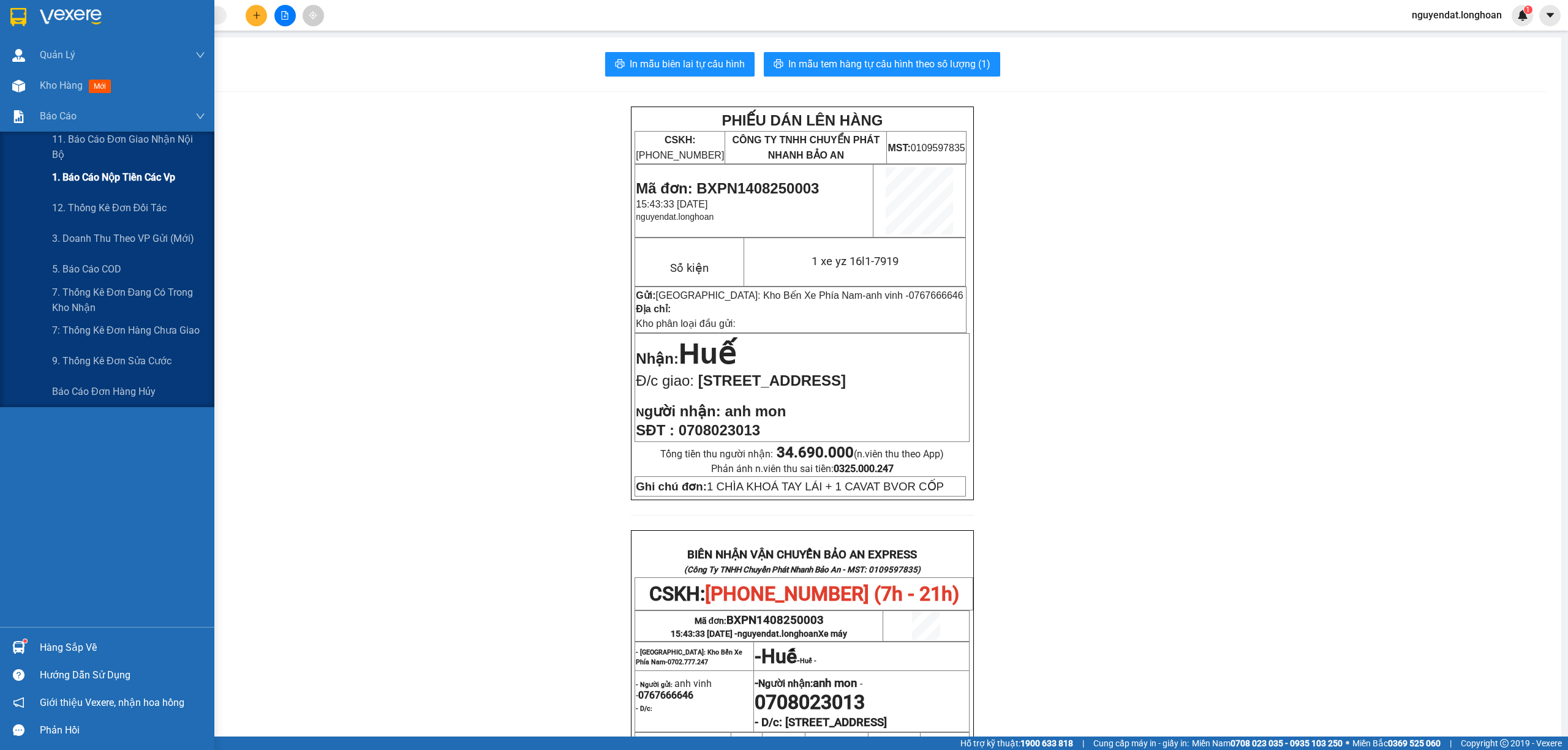
click at [38, 175] on div "1. Báo cáo nộp tiền các vp" at bounding box center [107, 177] width 214 height 31
